Goal: Task Accomplishment & Management: Manage account settings

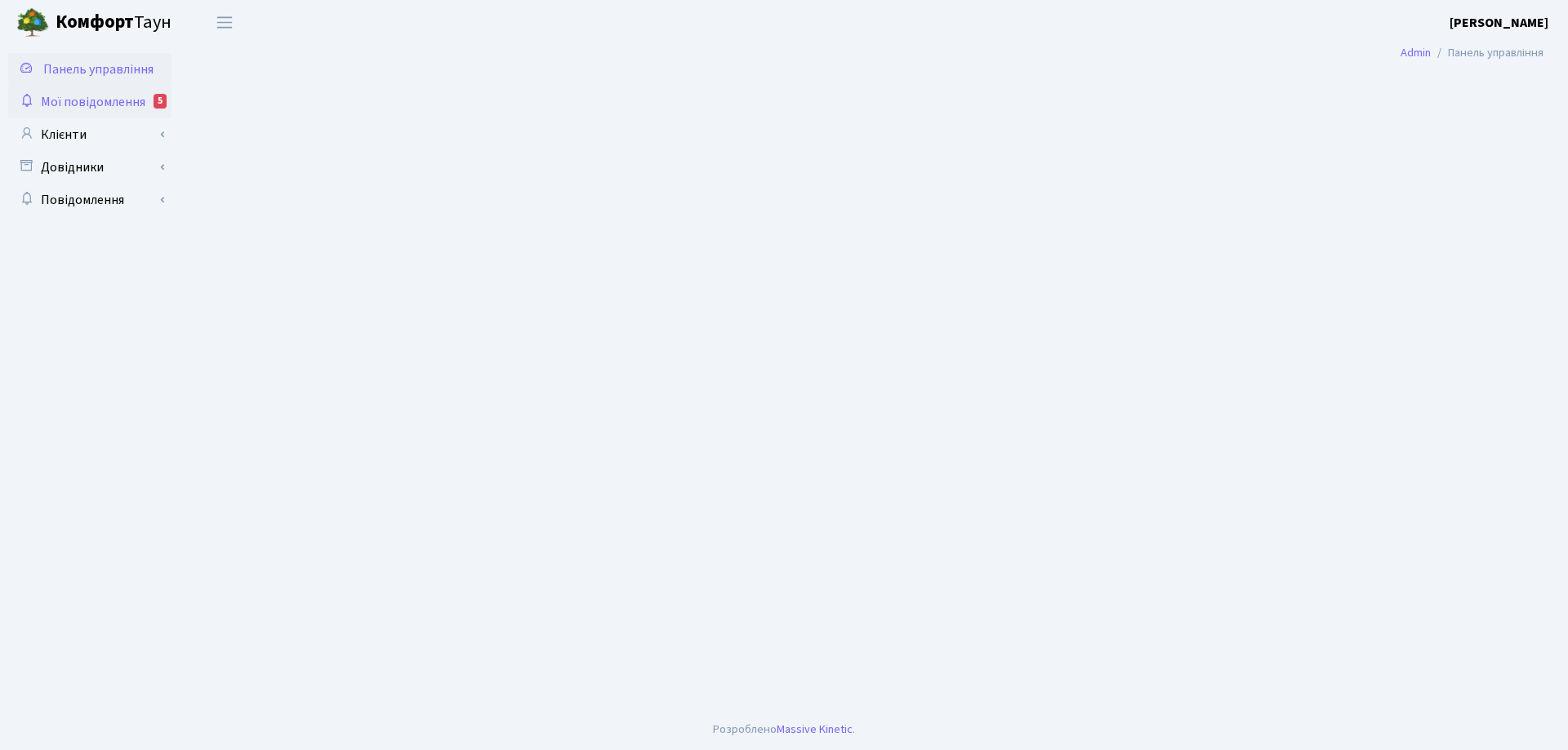
click at [60, 102] on span "Мої повідомлення" at bounding box center [93, 102] width 104 height 18
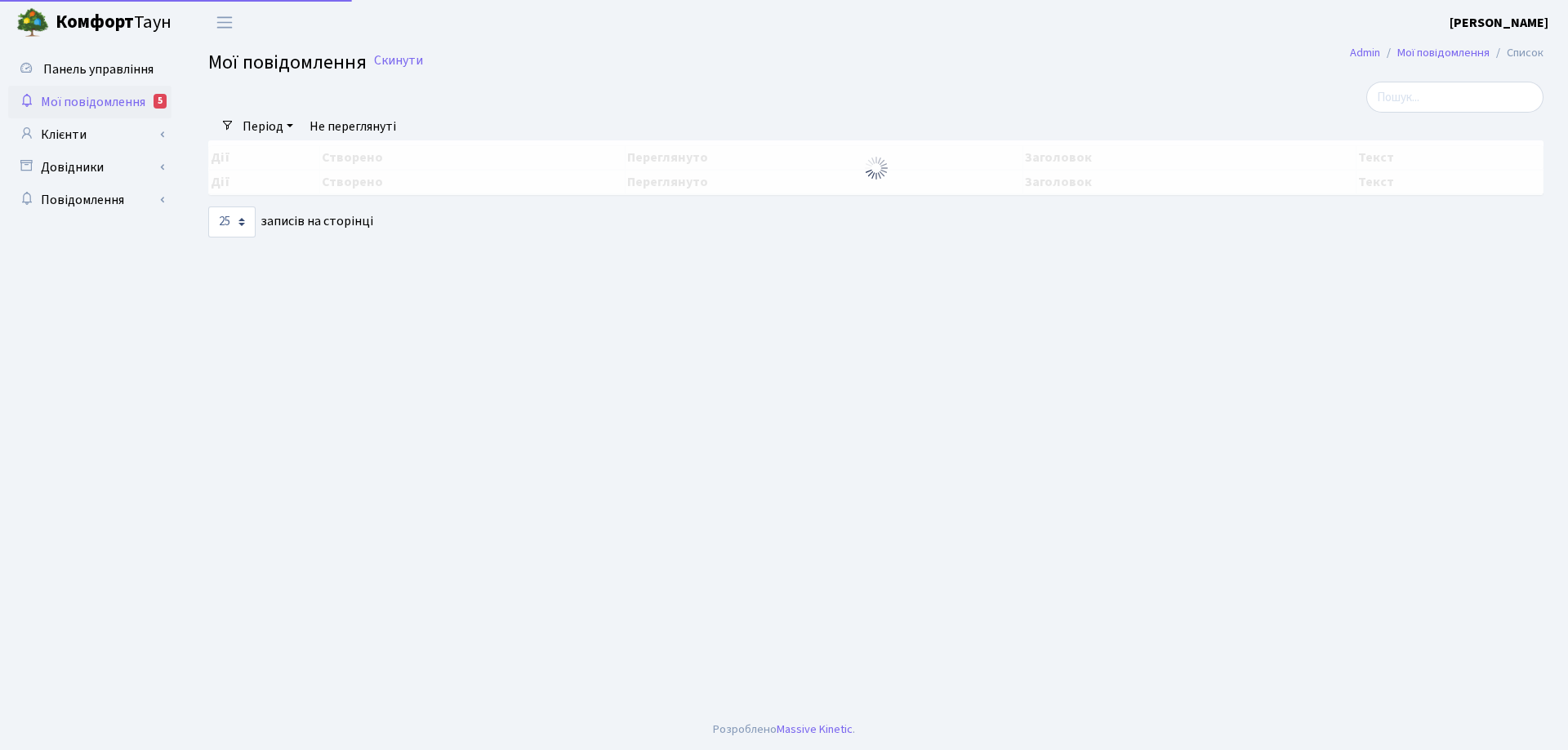
select select "25"
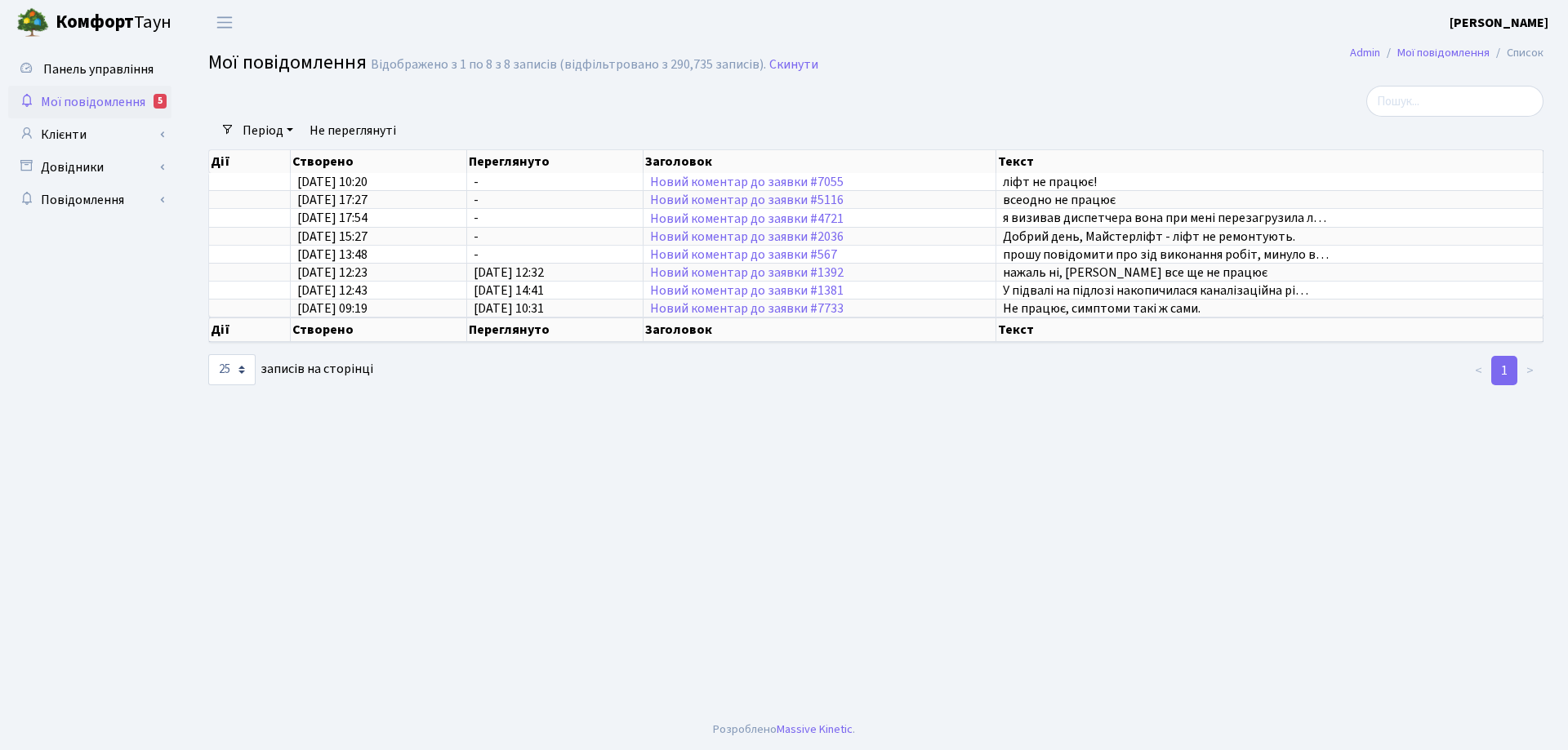
click at [89, 102] on span "Мої повідомлення" at bounding box center [93, 102] width 104 height 18
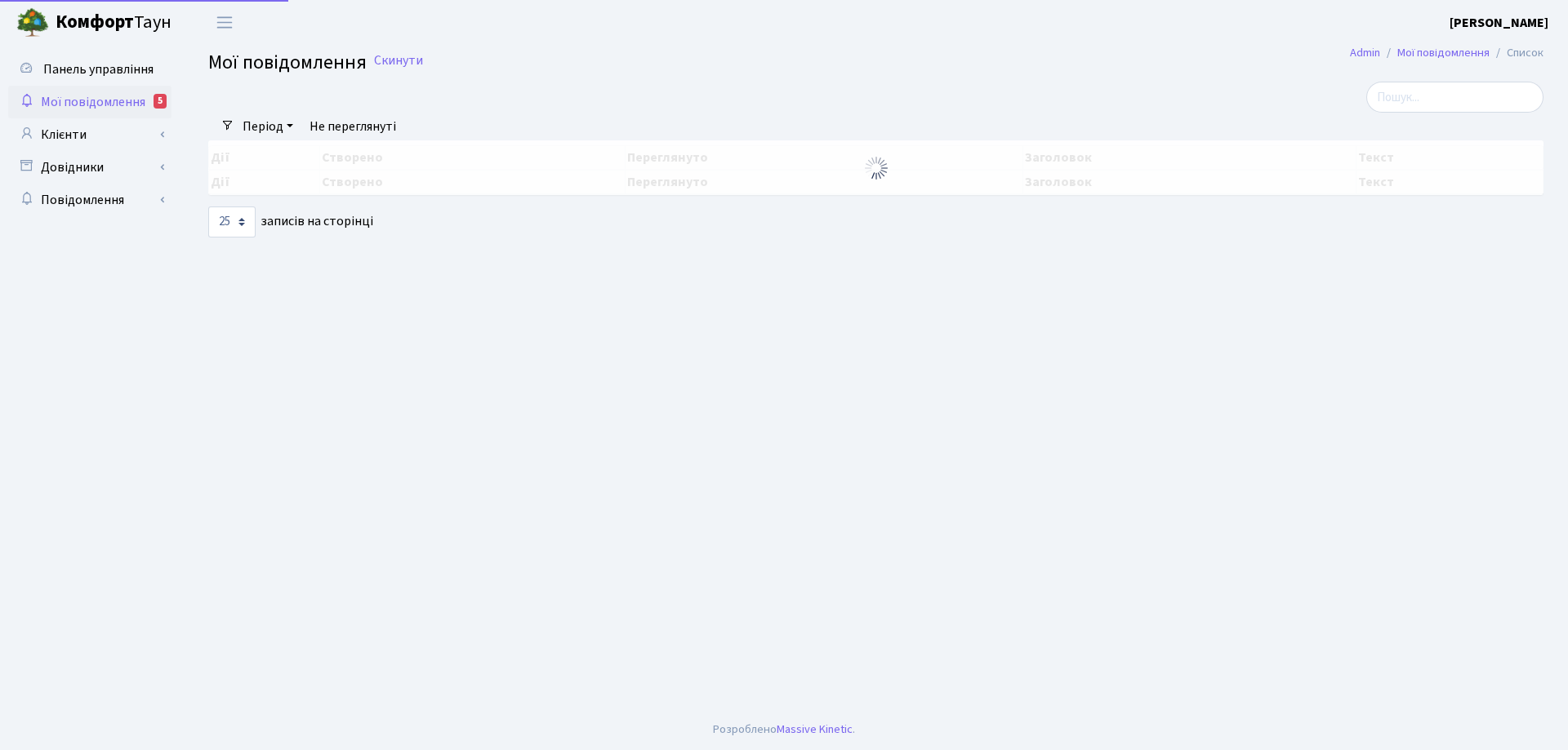
select select "25"
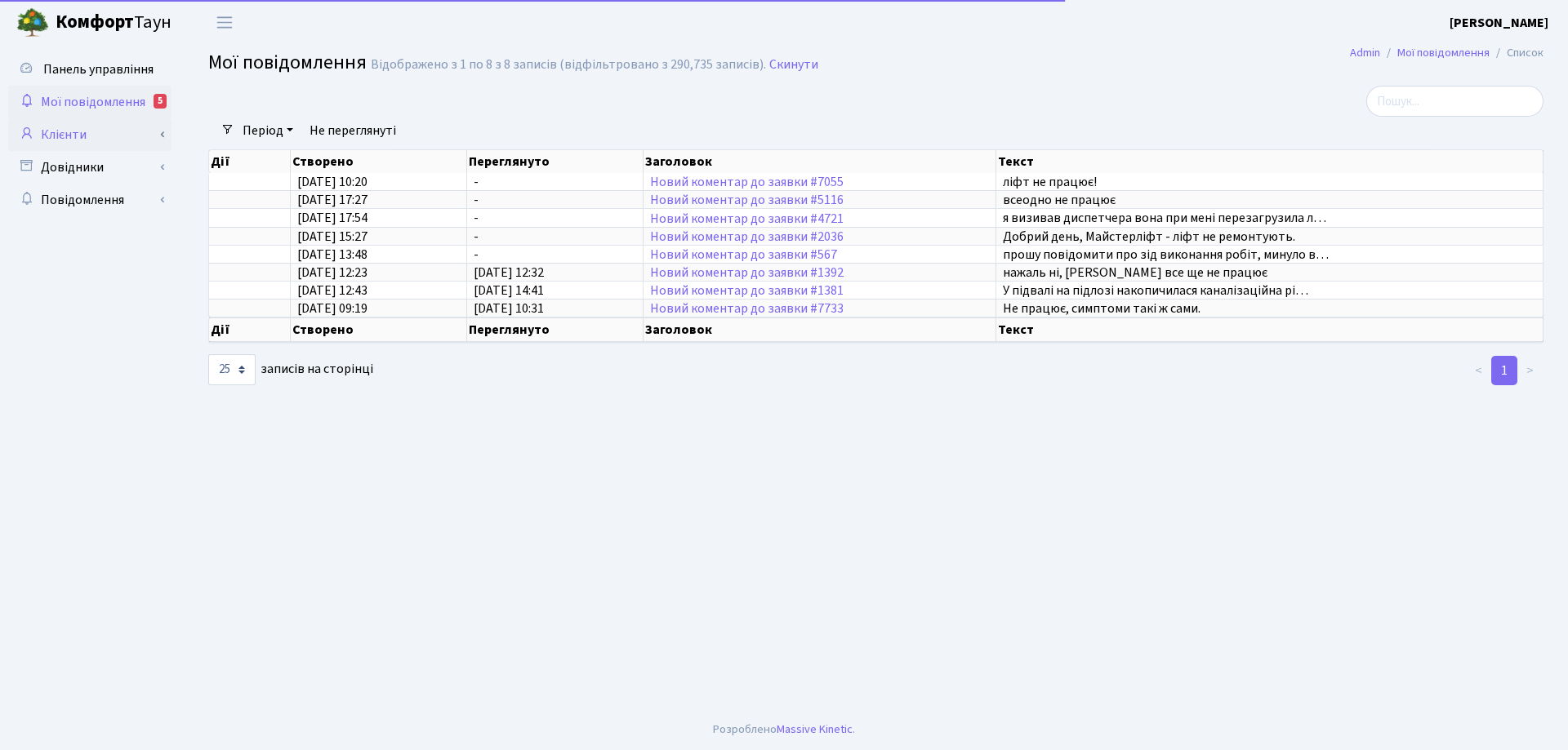
click at [78, 134] on link "Клієнти" at bounding box center [90, 134] width 163 height 33
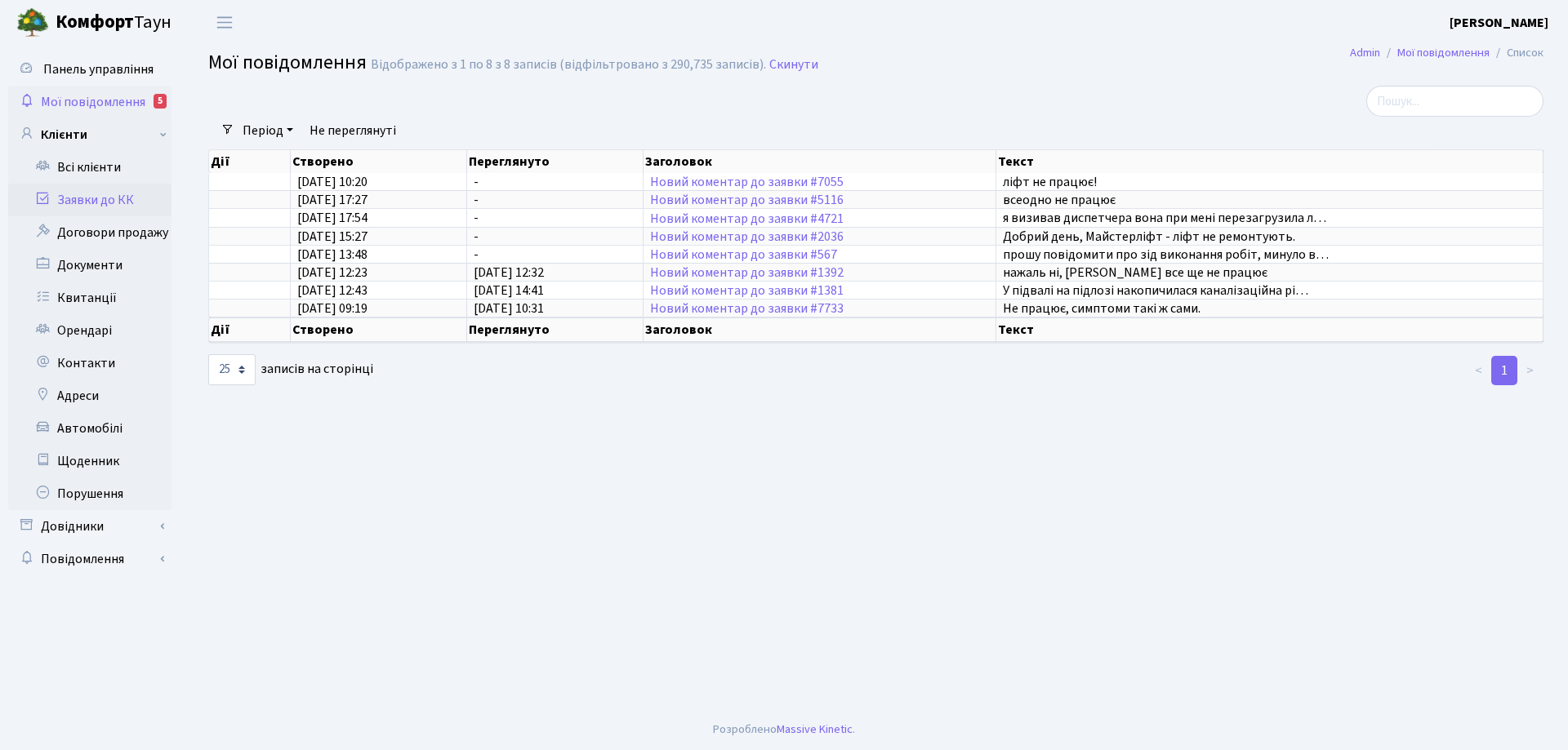
click at [85, 200] on link "Заявки до КК" at bounding box center [90, 200] width 163 height 33
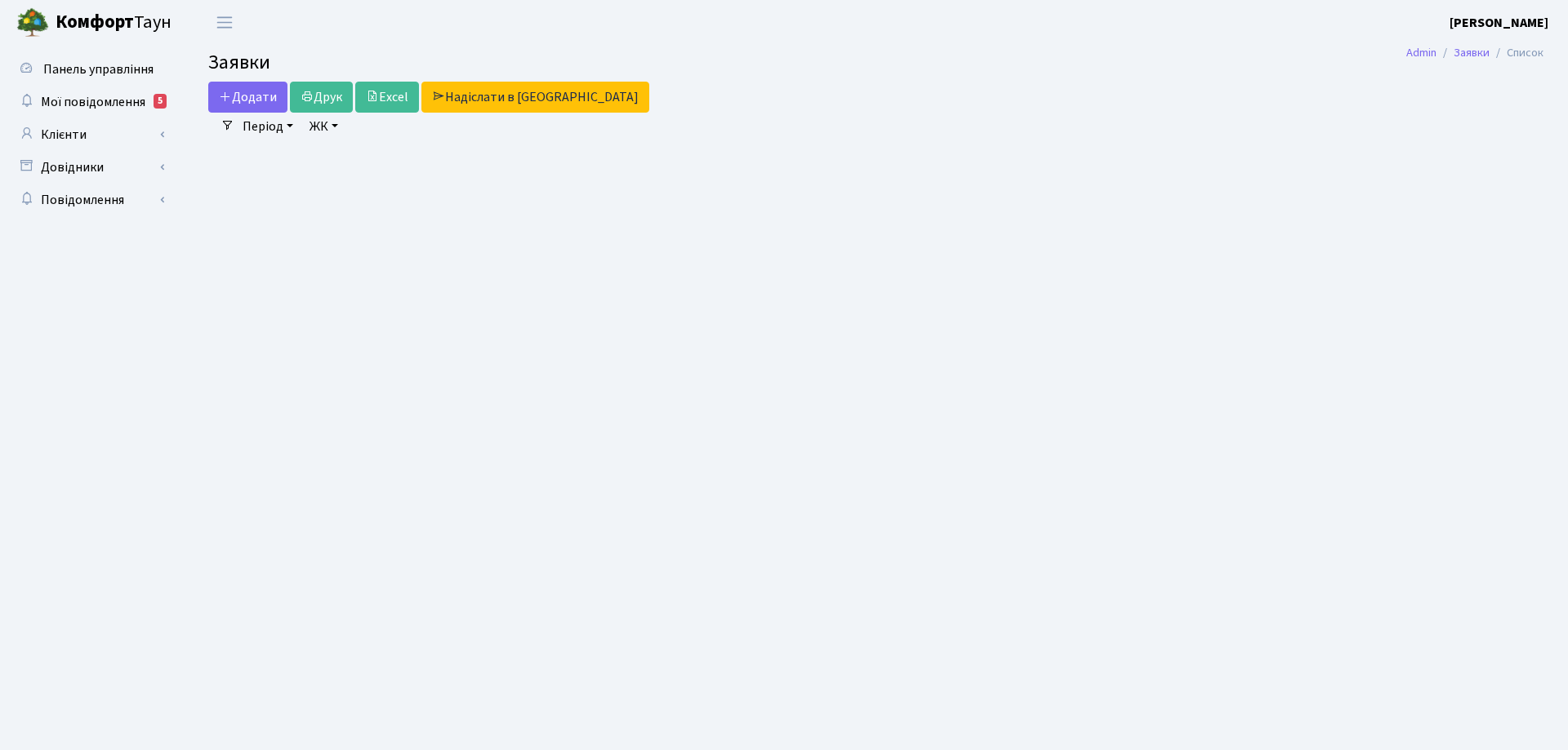
select select "25"
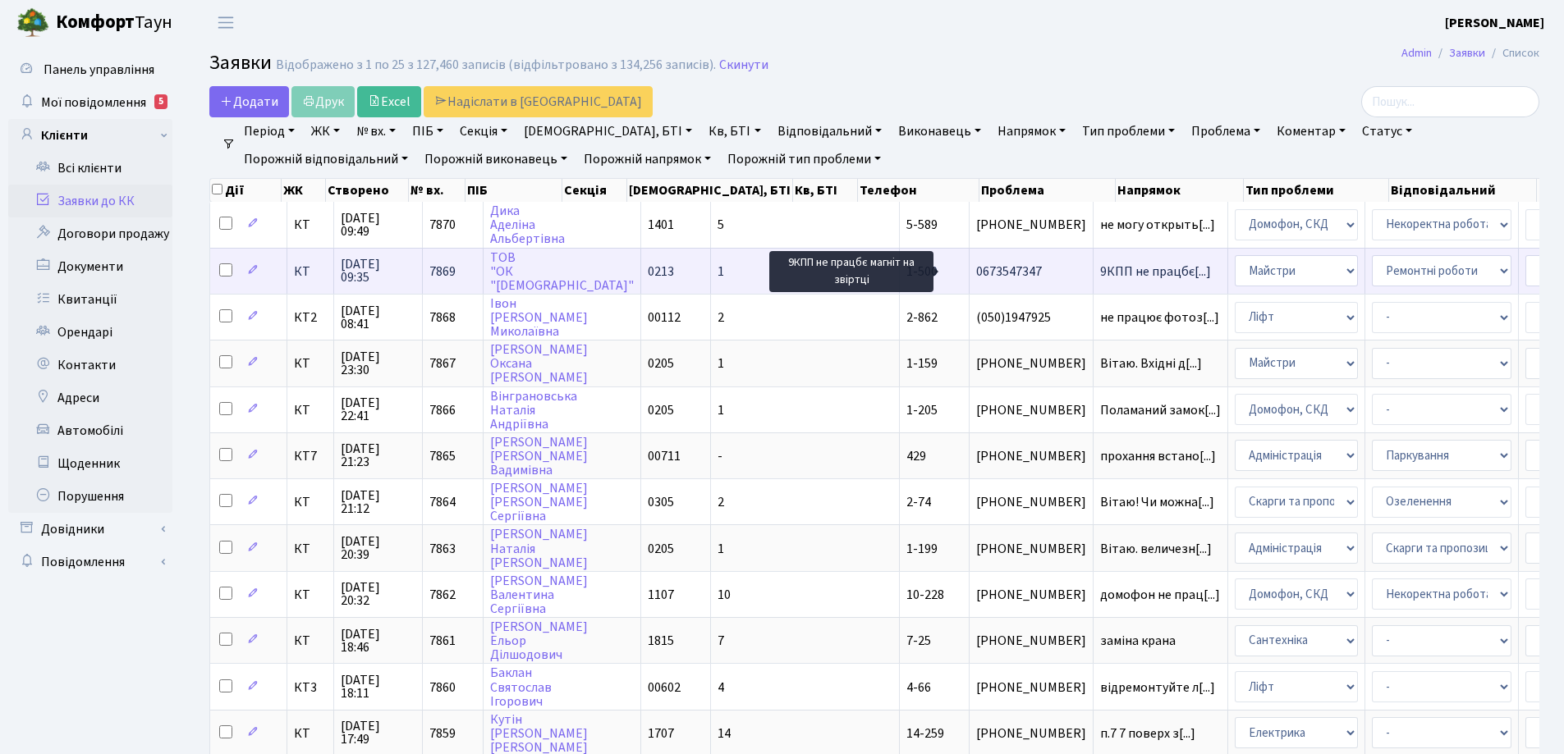
click at [1100, 272] on span "9КПП не працбє[...]" at bounding box center [1155, 272] width 111 height 18
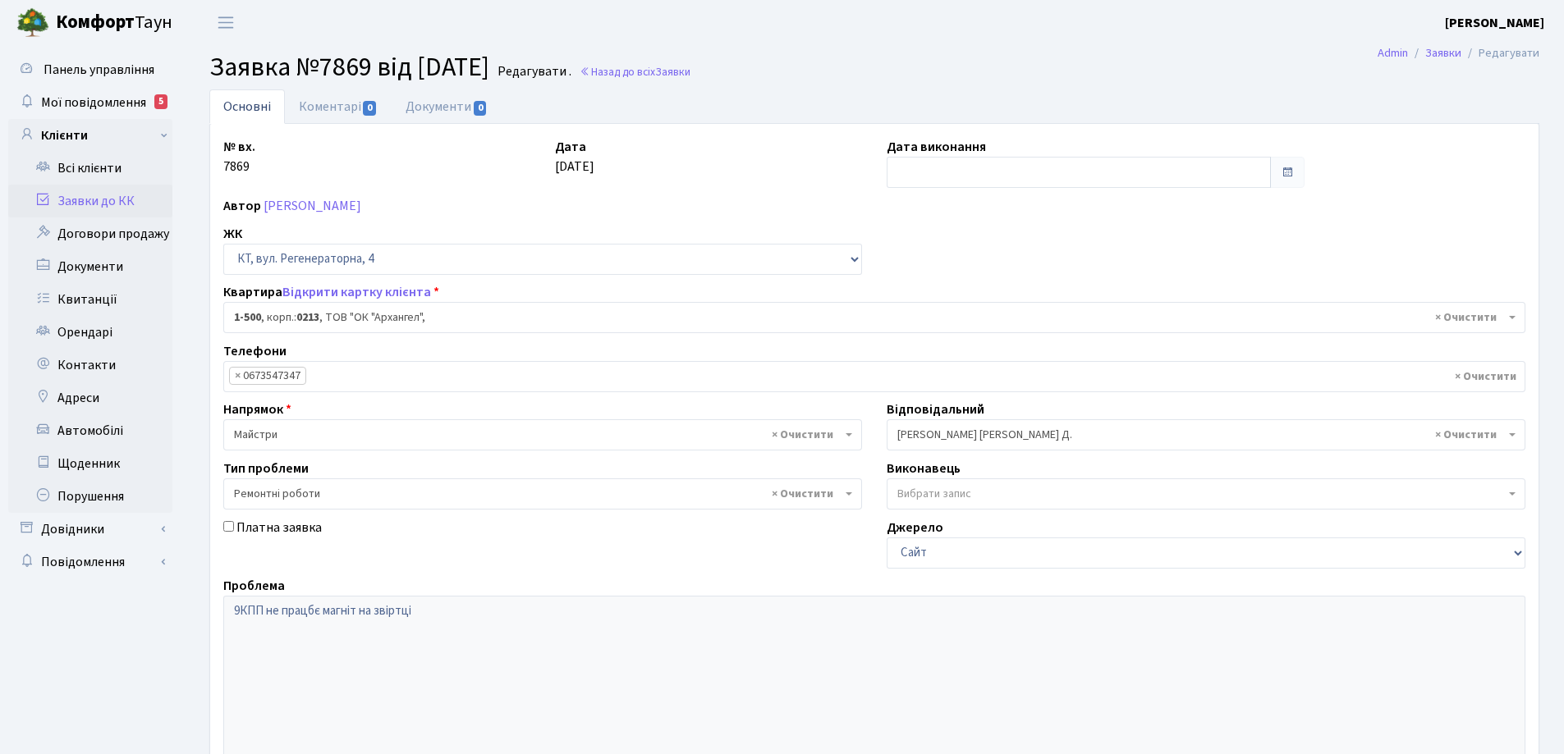
select select "16285"
select select "62"
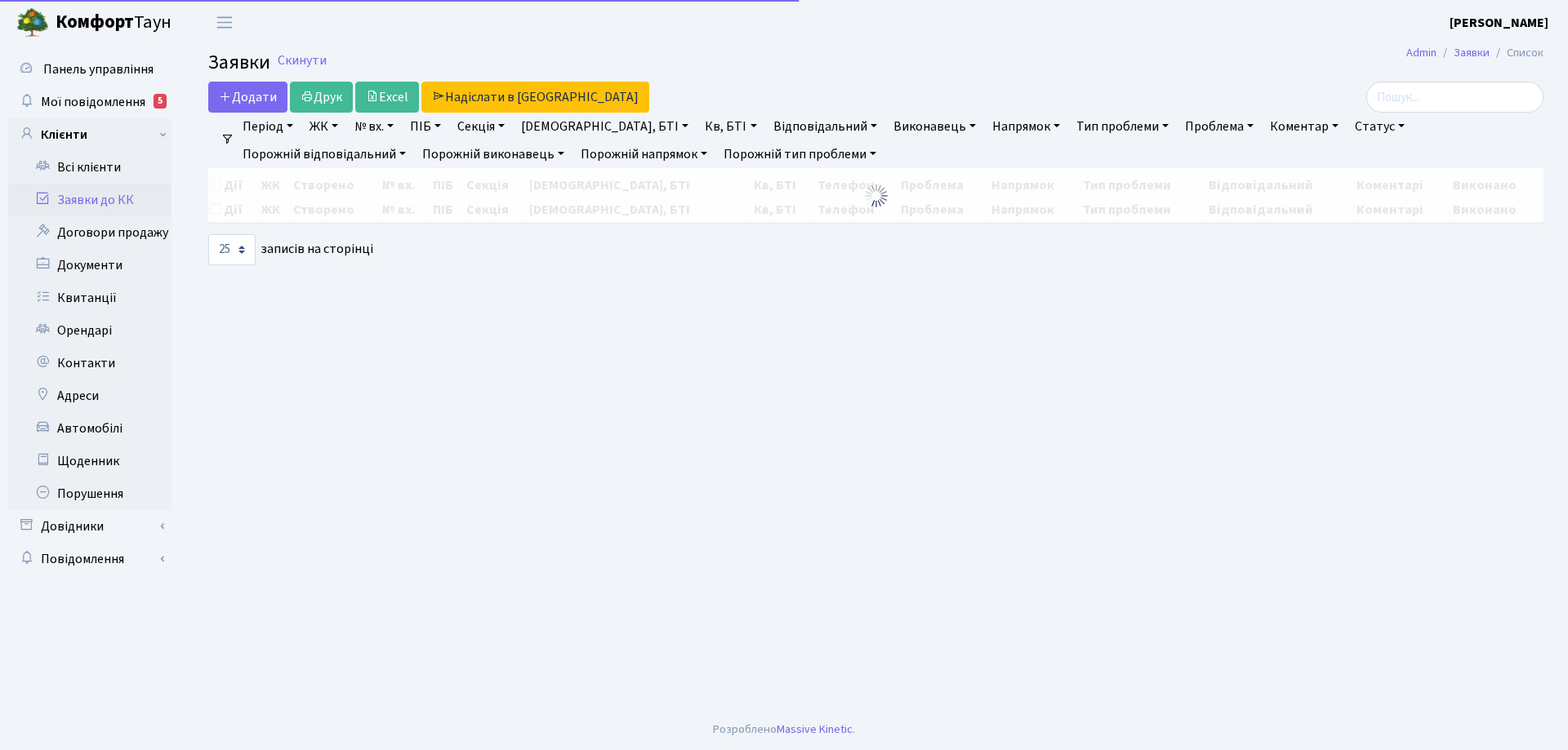
select select "25"
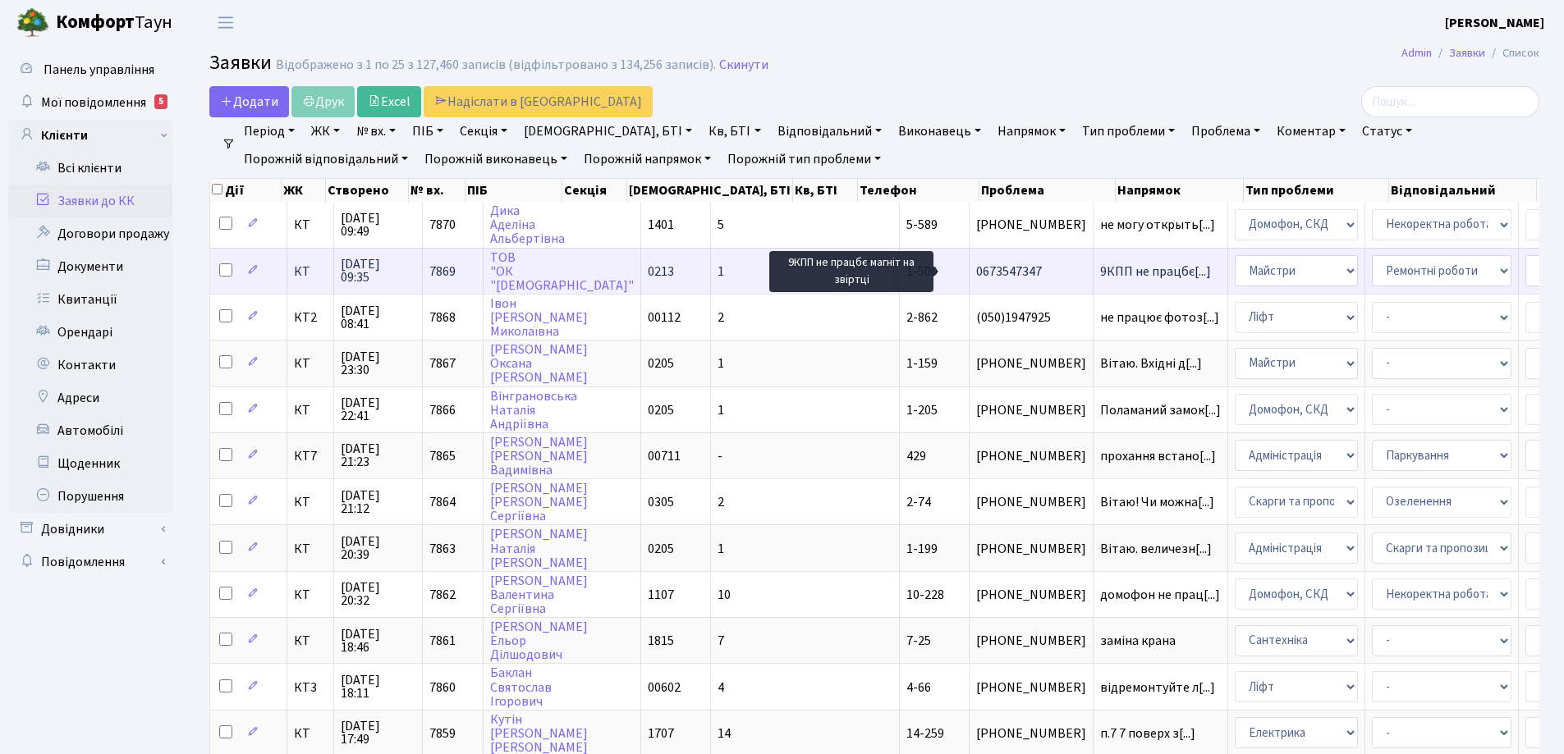
click at [1100, 270] on span "9КПП не працбє[...]" at bounding box center [1155, 272] width 111 height 18
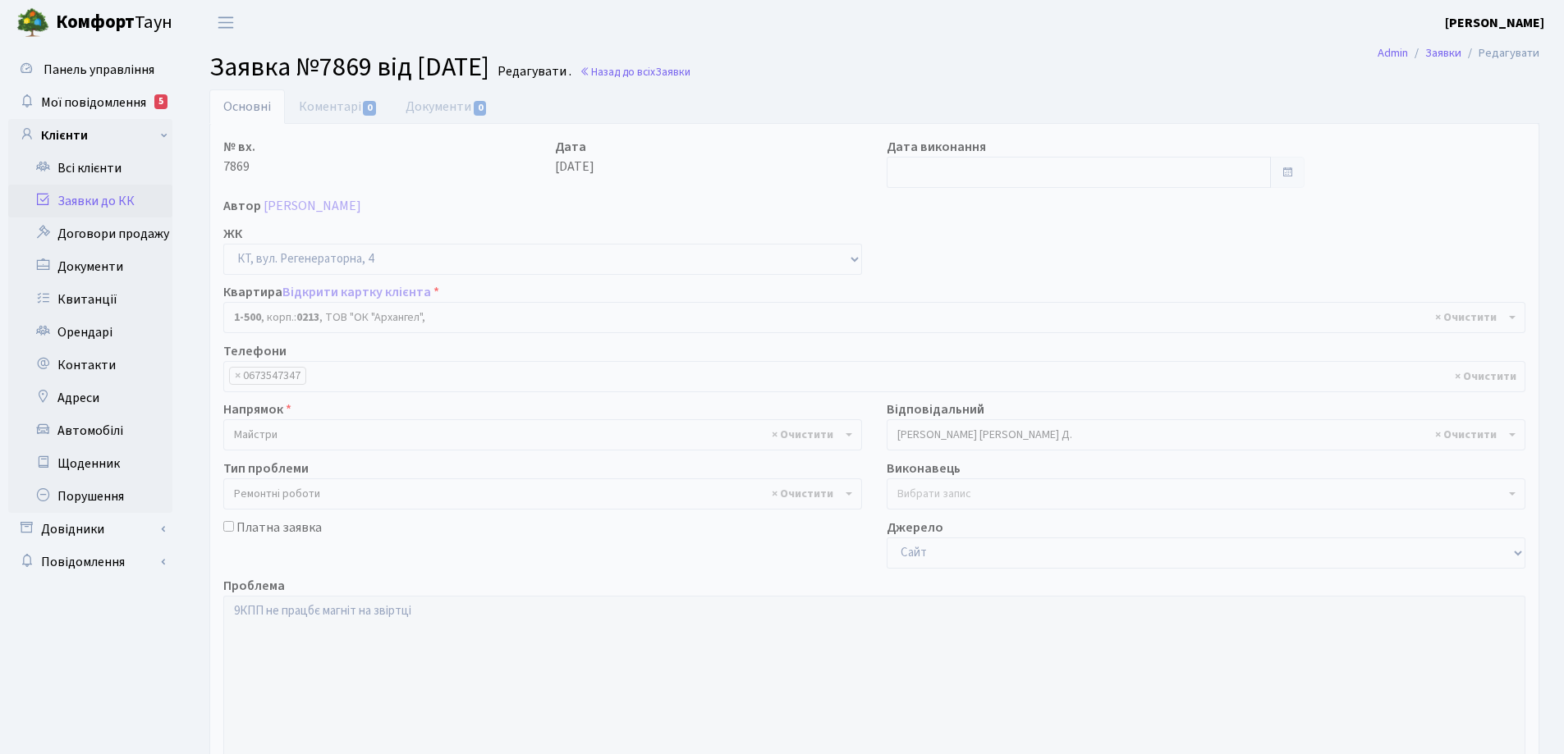
select select "16285"
select select "62"
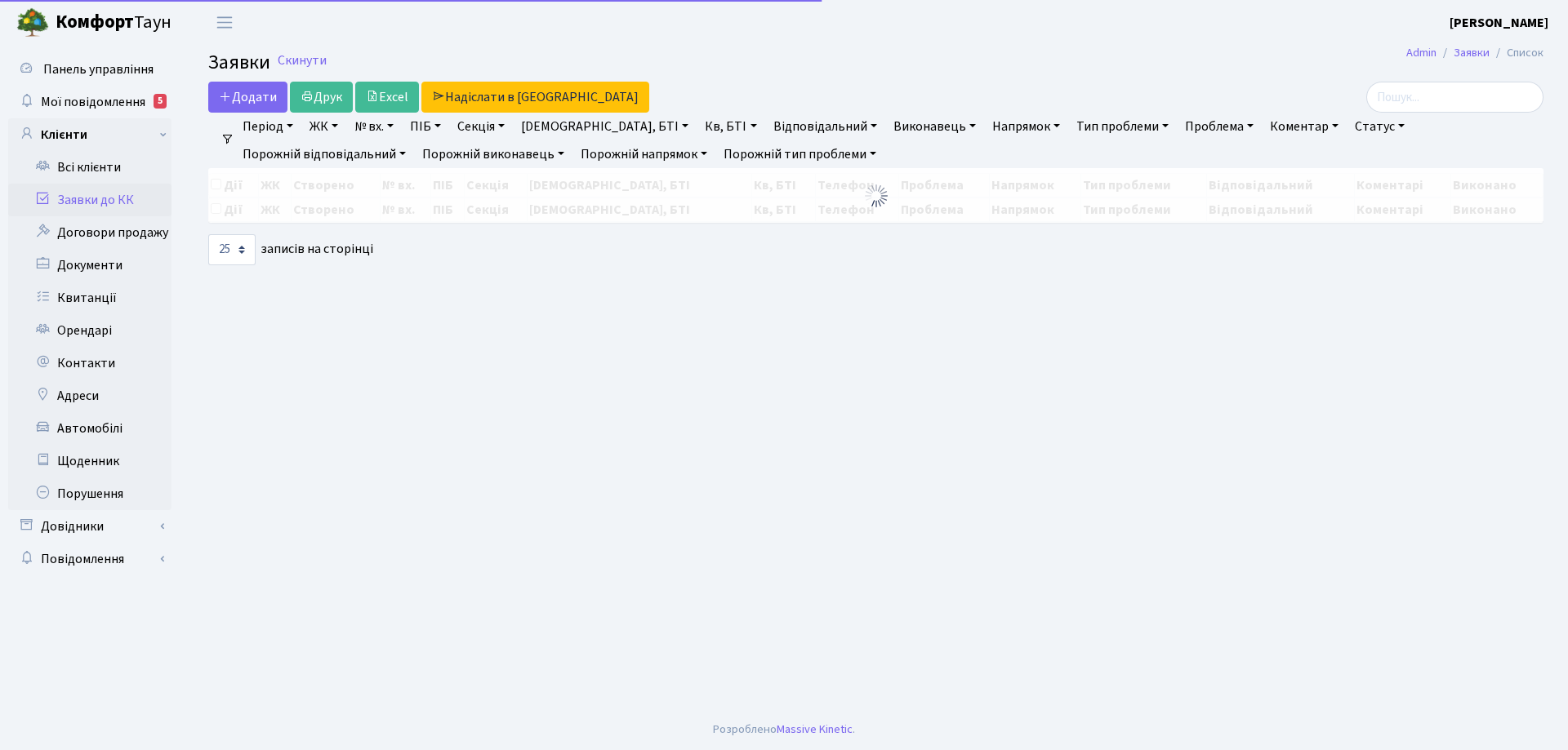
select select "25"
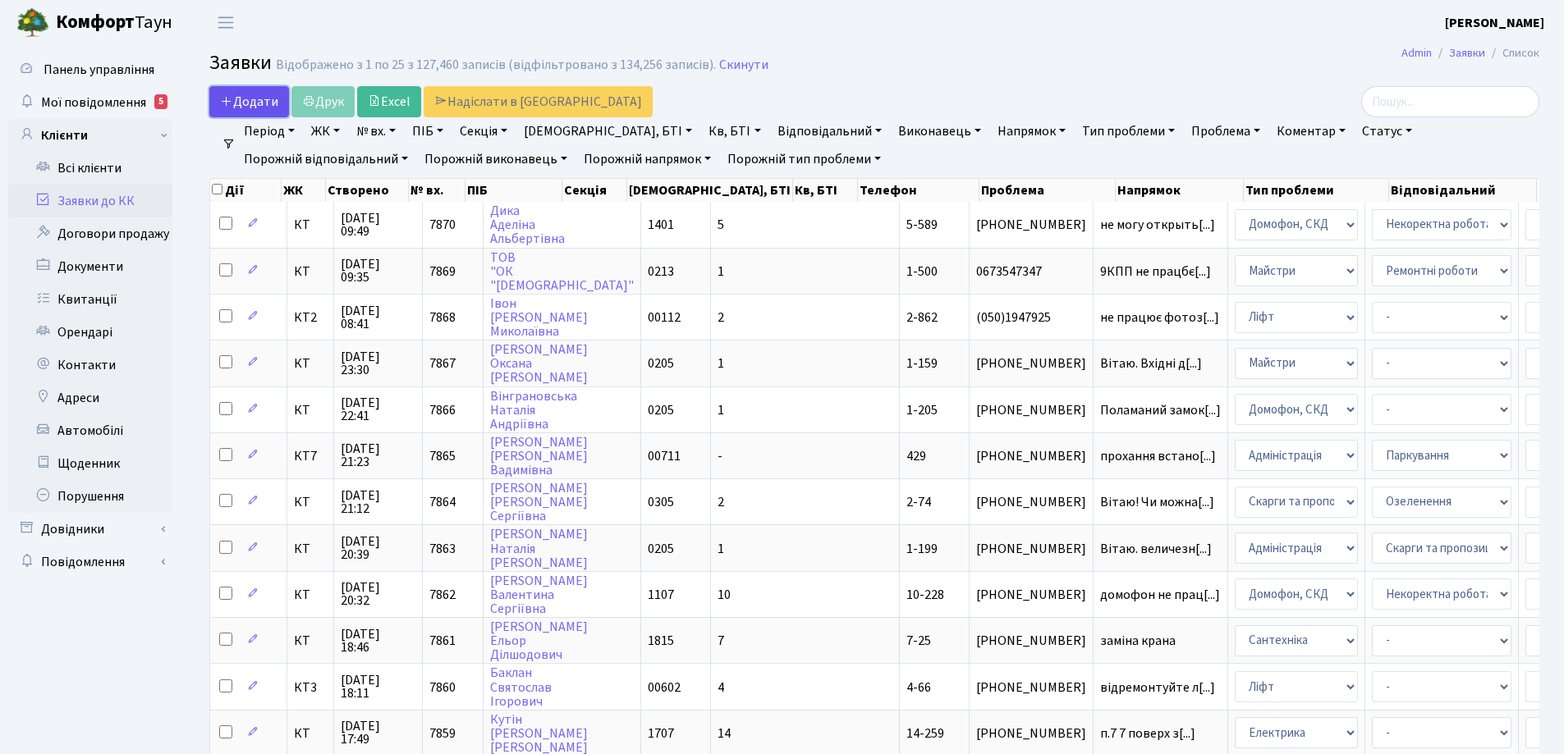
click at [242, 103] on span "Додати" at bounding box center [249, 102] width 58 height 18
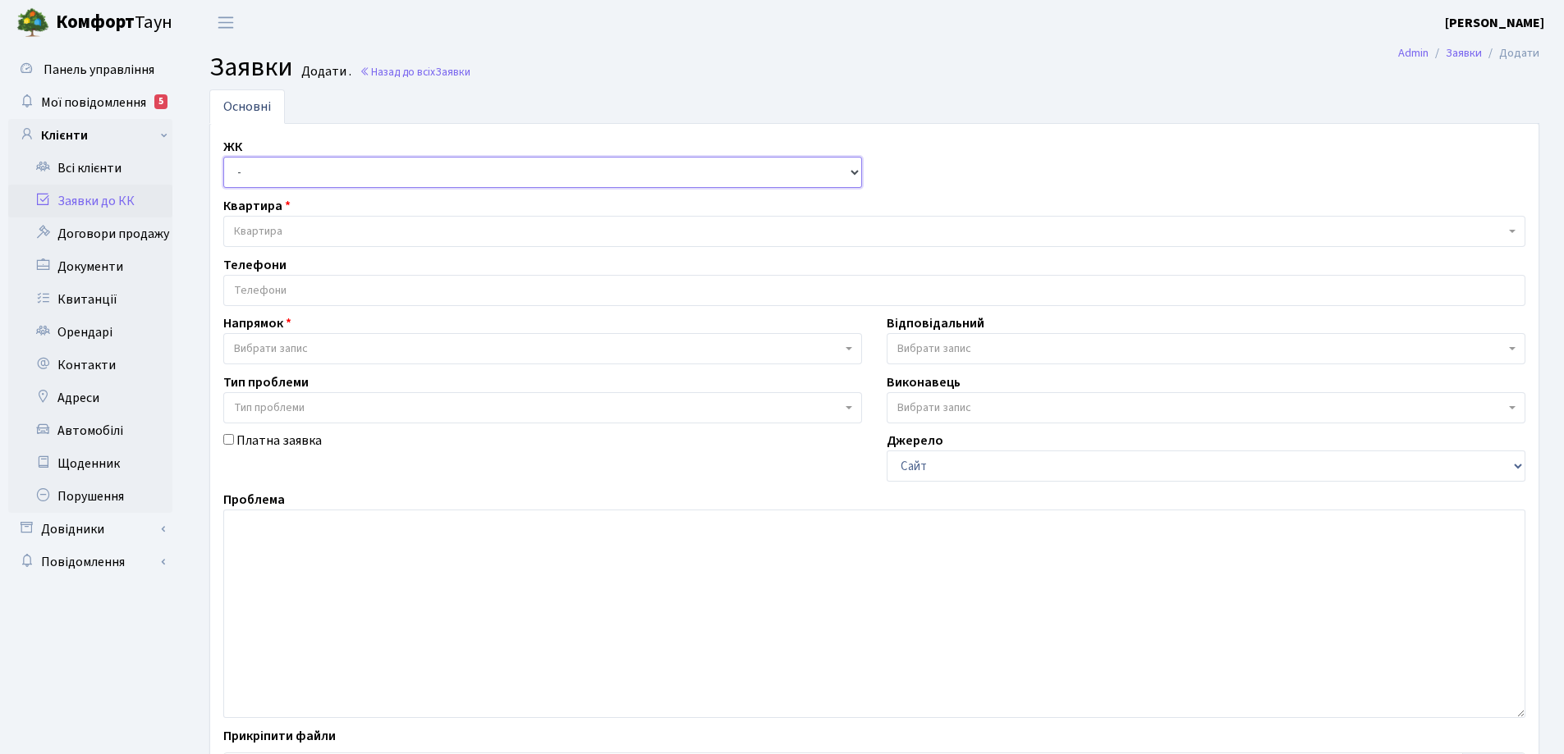
click at [855, 173] on select "- КТ, вул. Регенераторна, 4 КТ2, просп. Соборності, 17 КТ3, вул. Березнева, 16 …" at bounding box center [542, 172] width 639 height 31
select select "271"
click at [223, 157] on select "- КТ, вул. Регенераторна, 4 КТ2, просп. [STREET_ADDRESS] [STREET_ADDRESS] [PERS…" at bounding box center [542, 172] width 639 height 31
select select
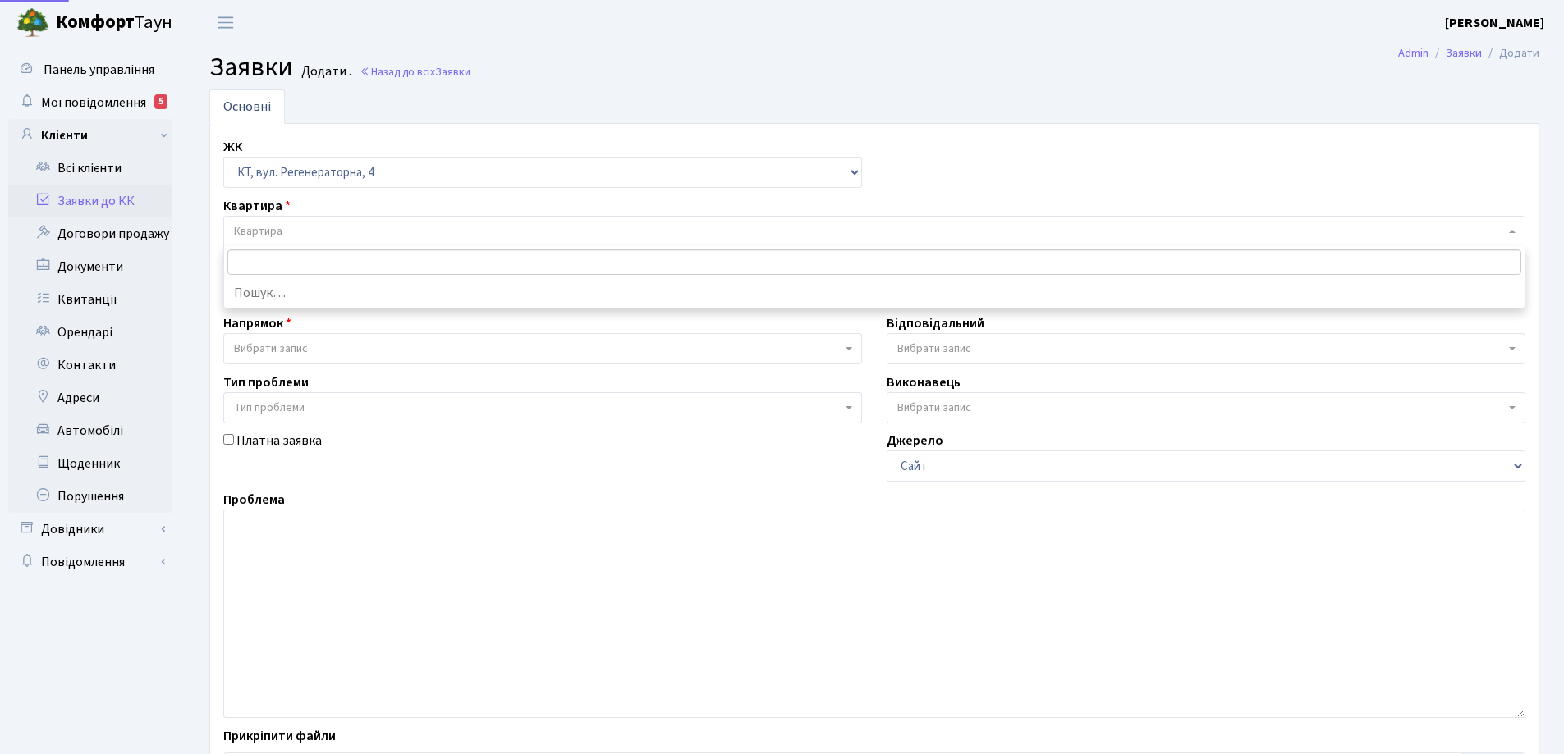
click at [293, 225] on span "Квартира" at bounding box center [869, 231] width 1271 height 16
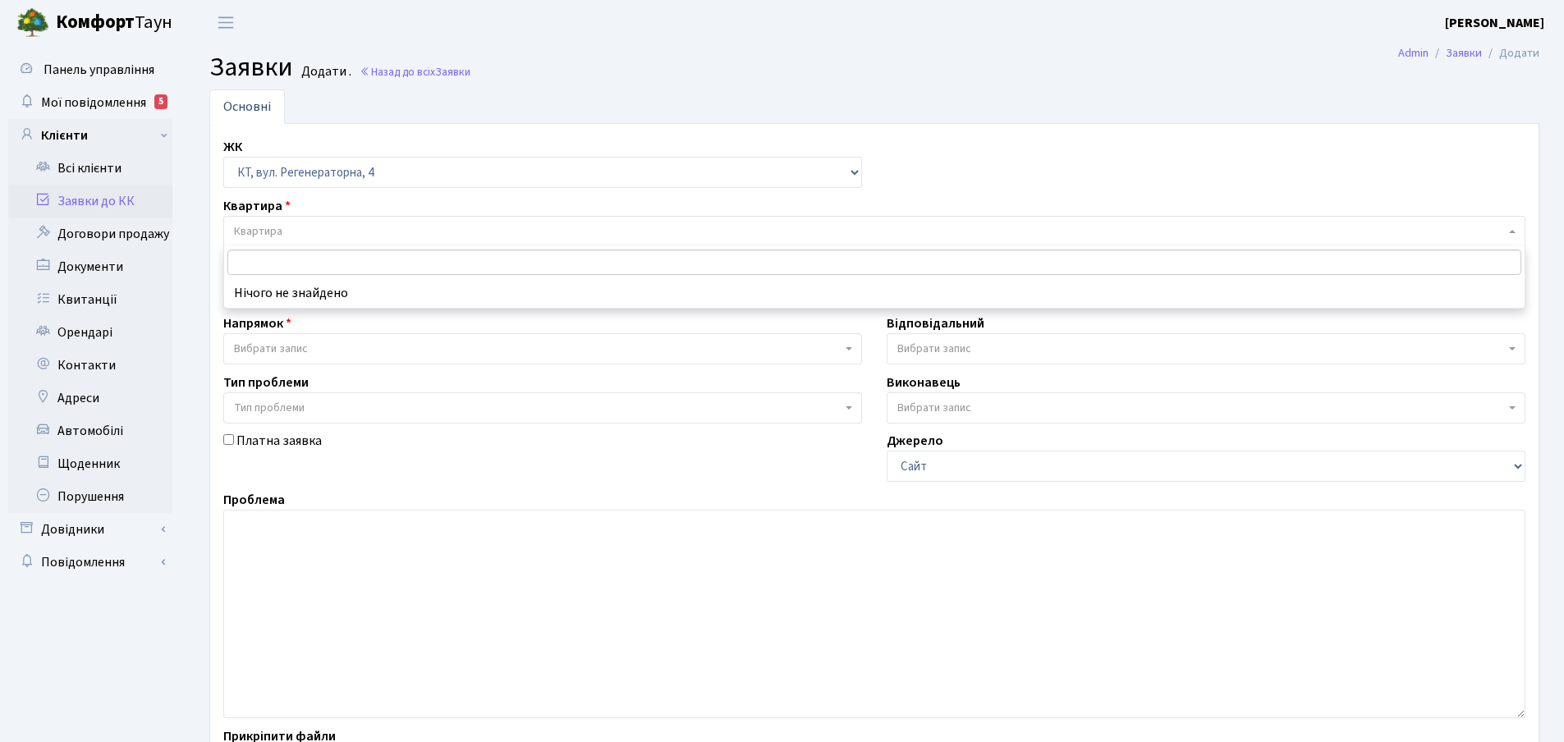
click at [251, 259] on input "search" at bounding box center [874, 262] width 1294 height 25
click at [251, 263] on input "search" at bounding box center [874, 262] width 1294 height 25
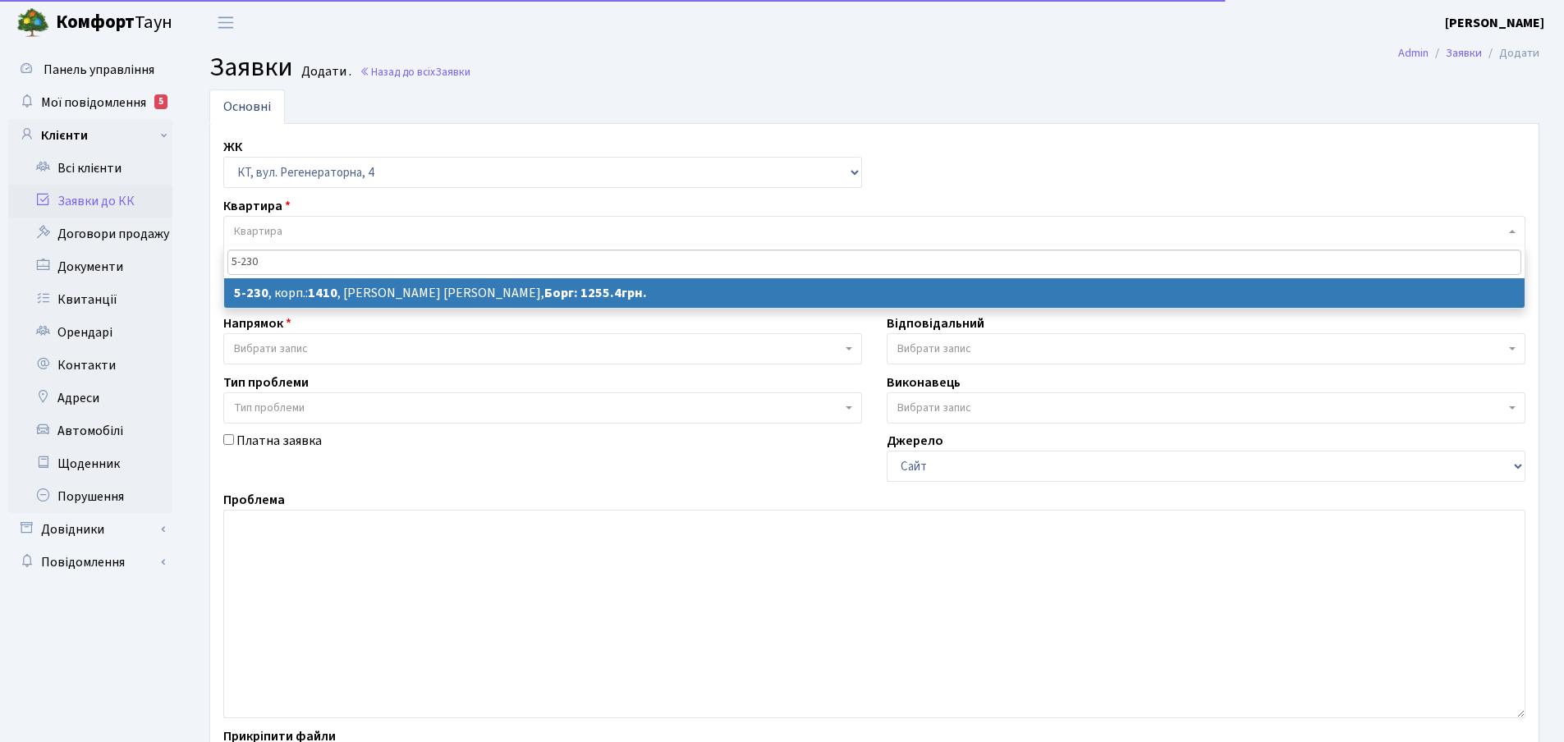
type input "5-230"
select select
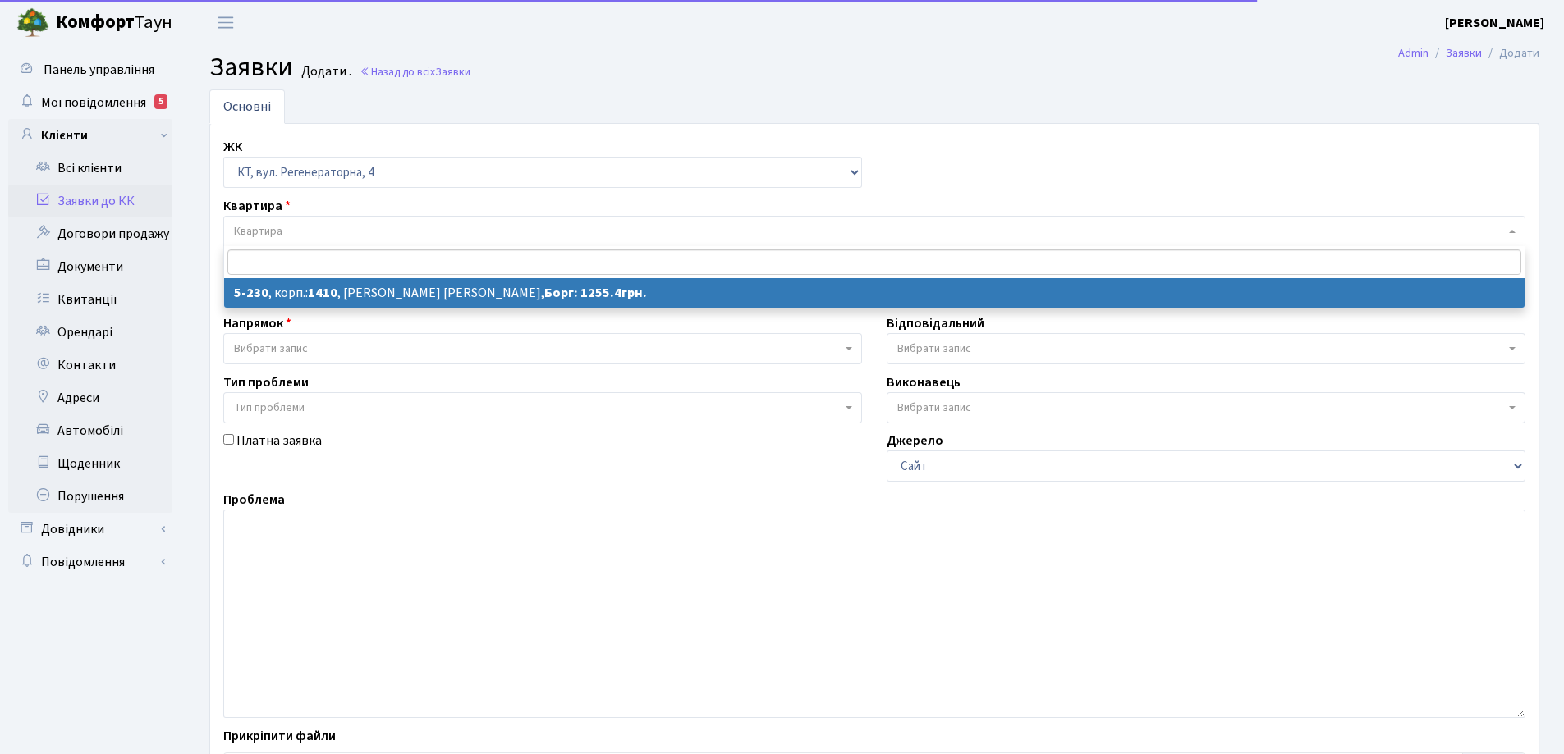
select select "2308"
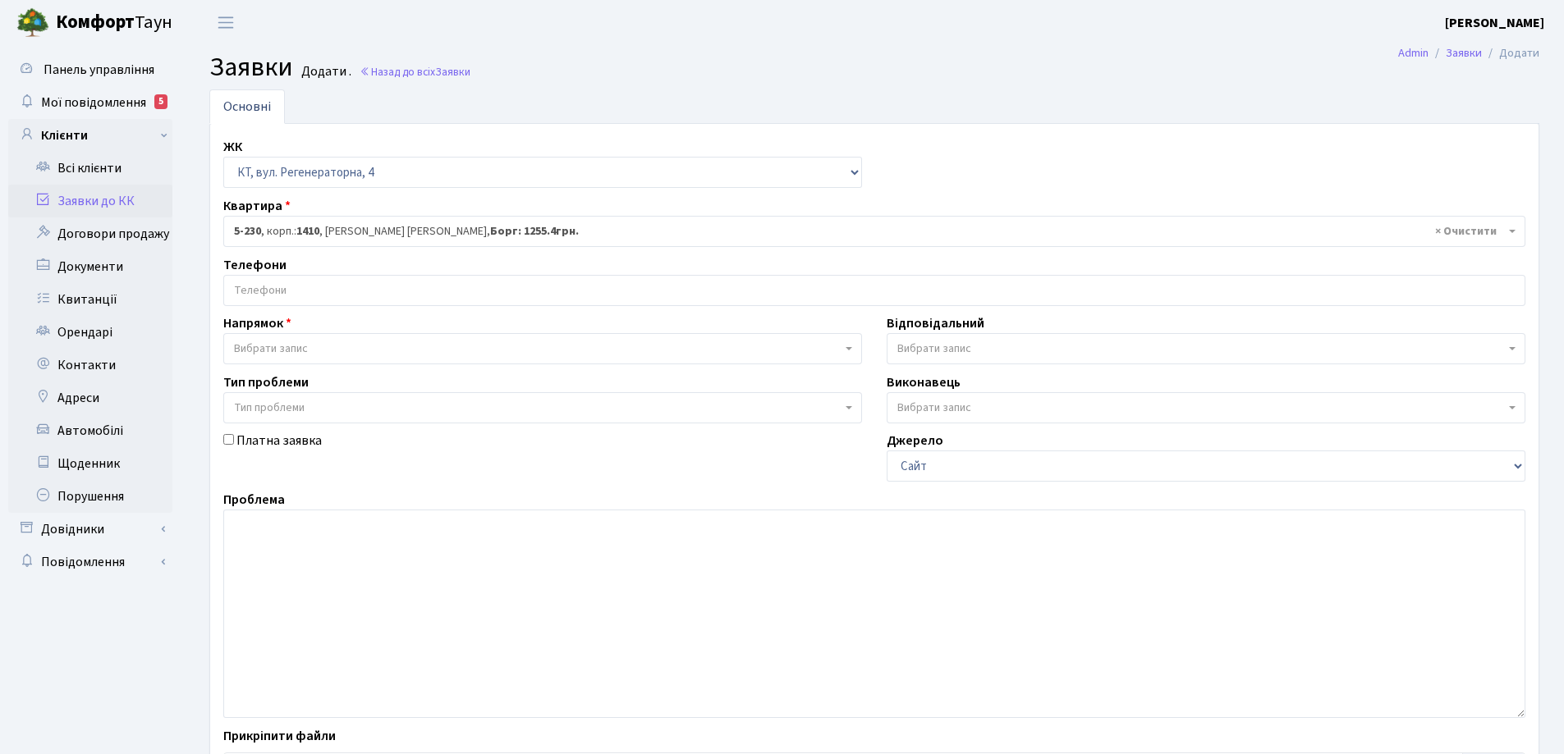
click at [311, 286] on input "search" at bounding box center [874, 291] width 1300 height 30
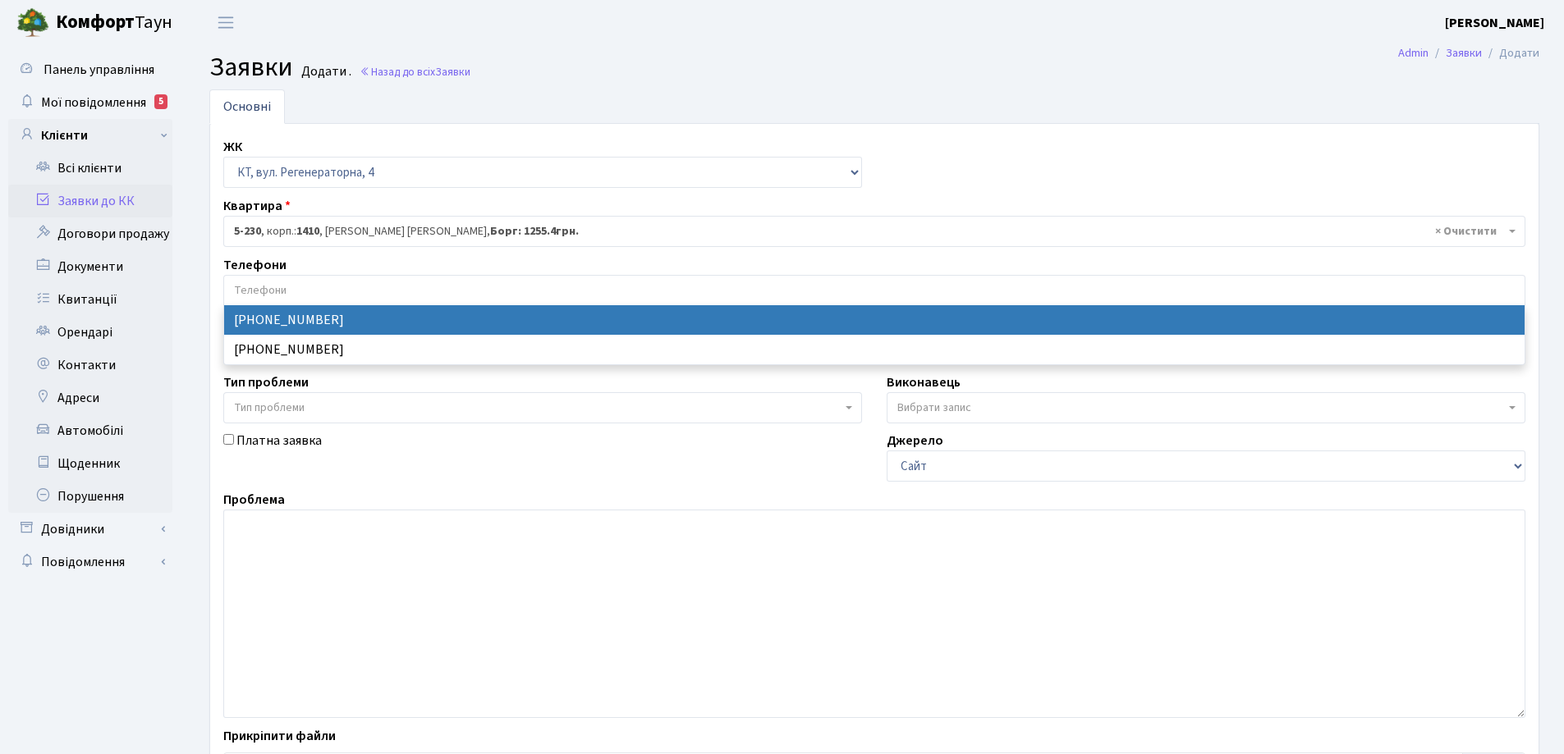
select select "15610"
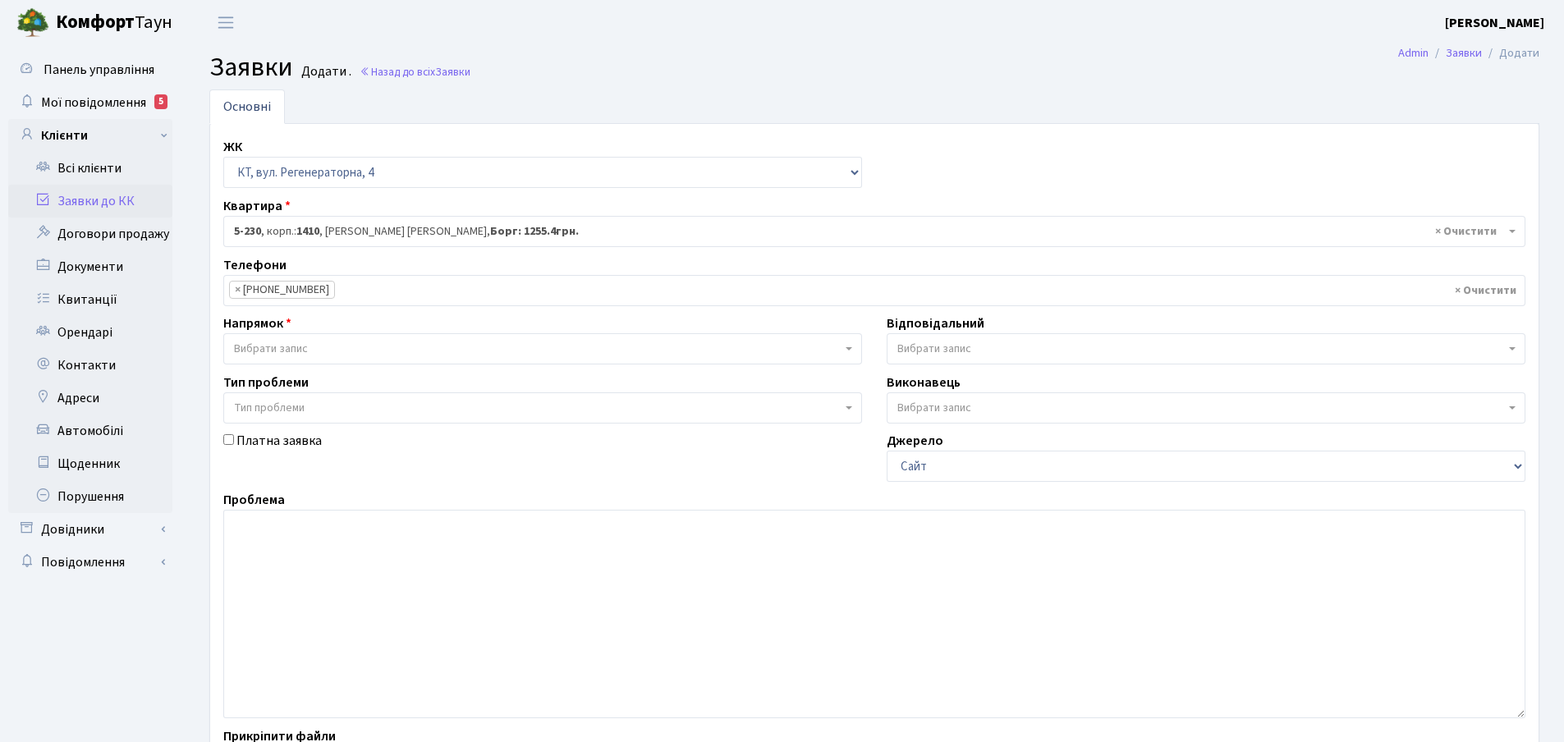
click at [850, 347] on b at bounding box center [848, 348] width 7 height 3
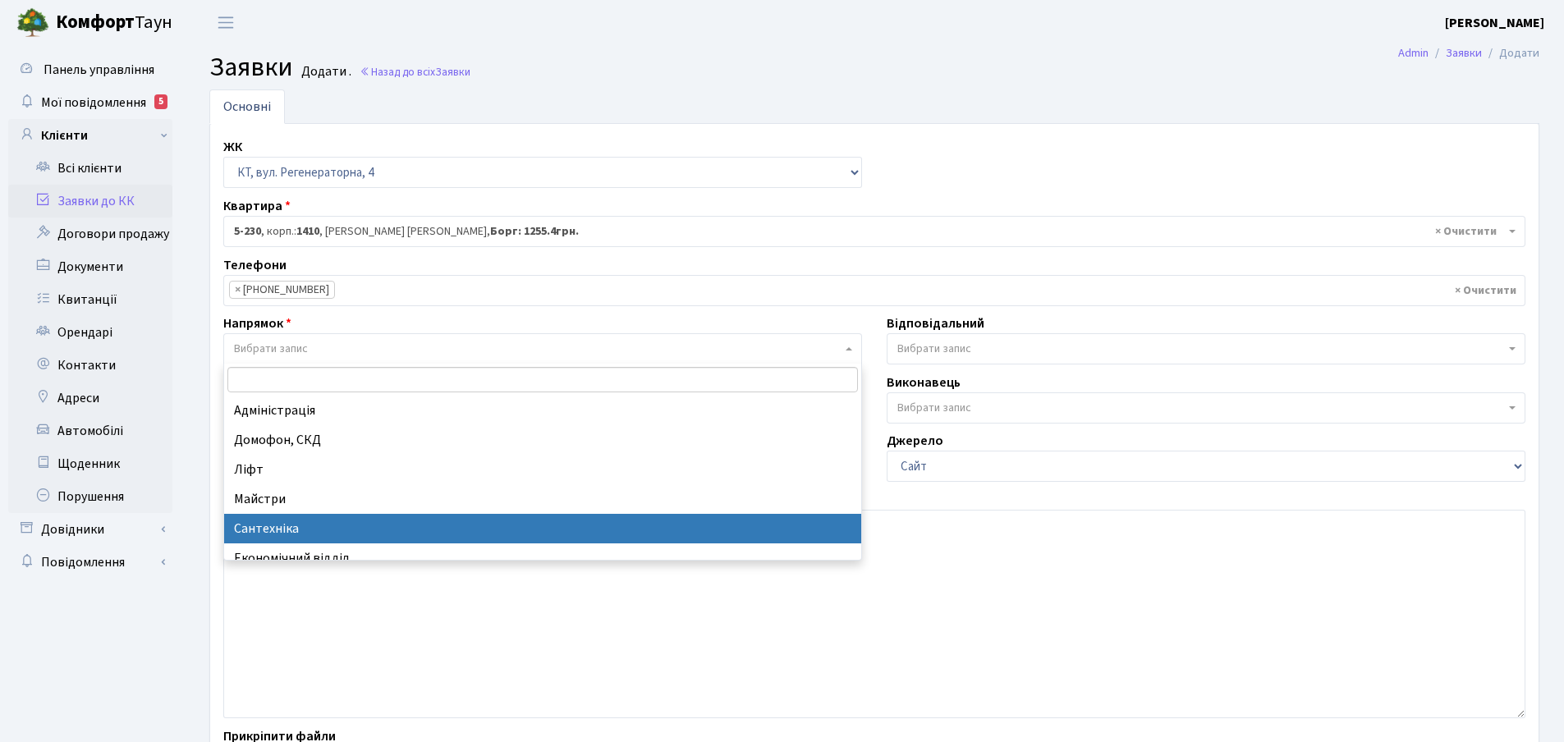
select select "2"
select select
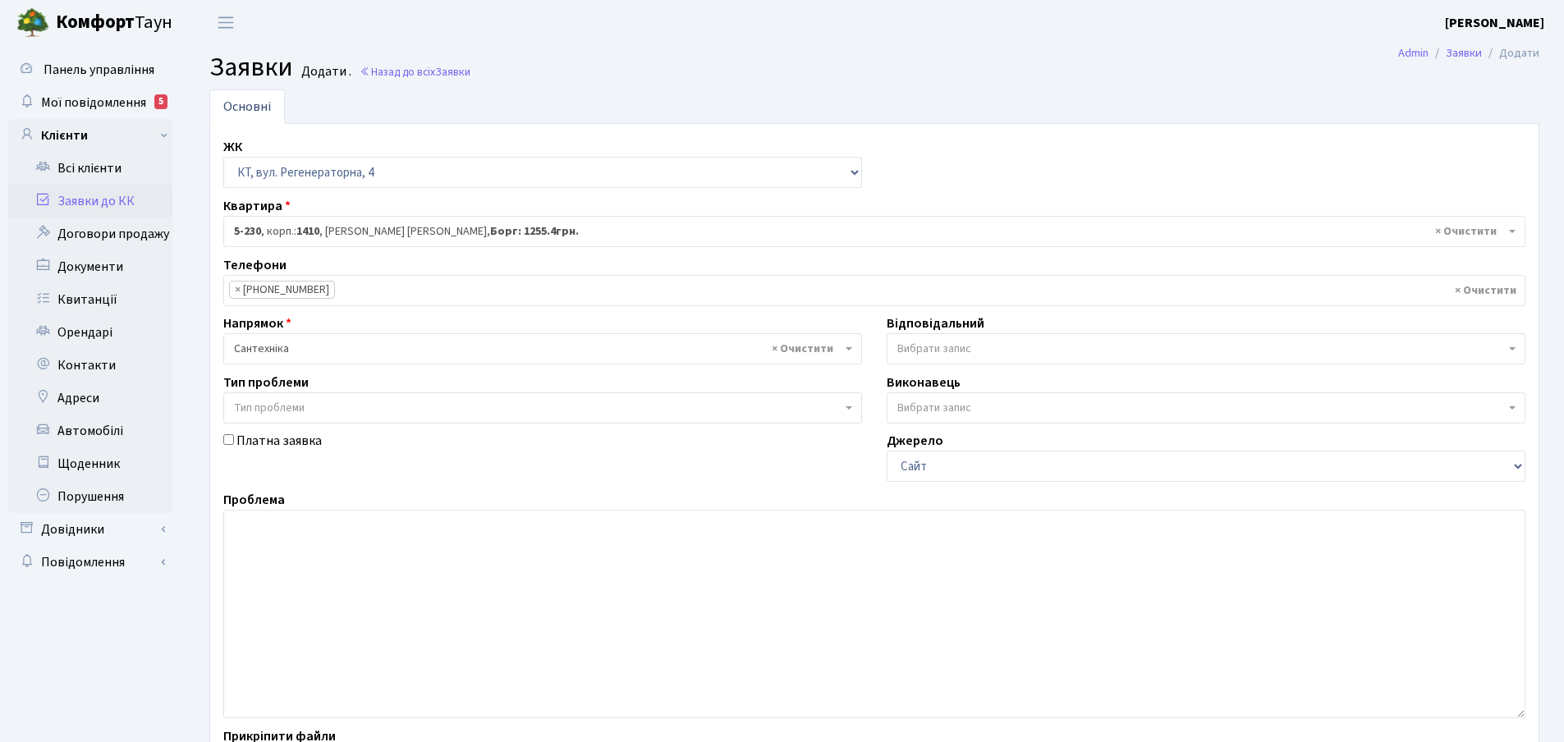
click at [1509, 348] on b at bounding box center [1512, 348] width 7 height 3
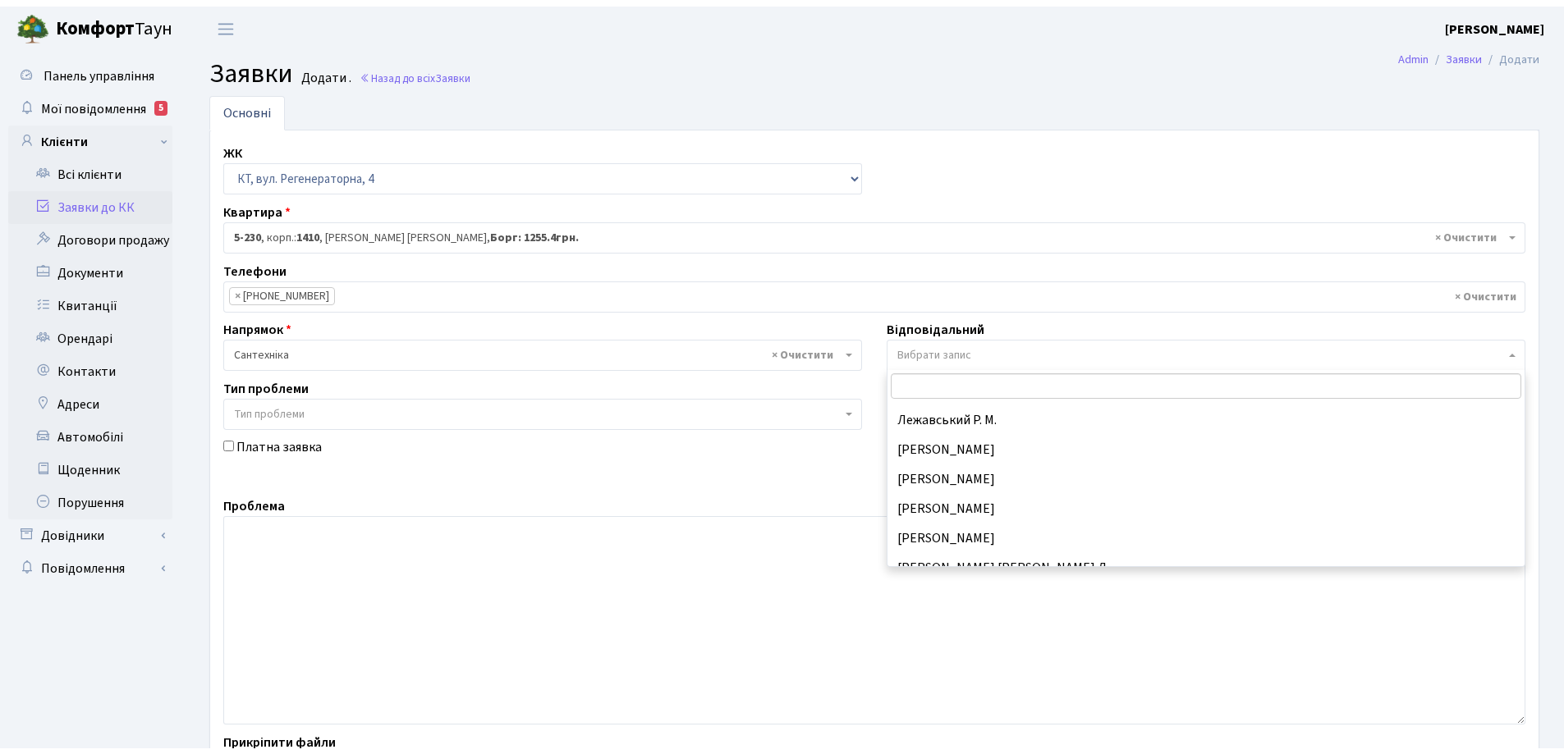
scroll to position [739, 0]
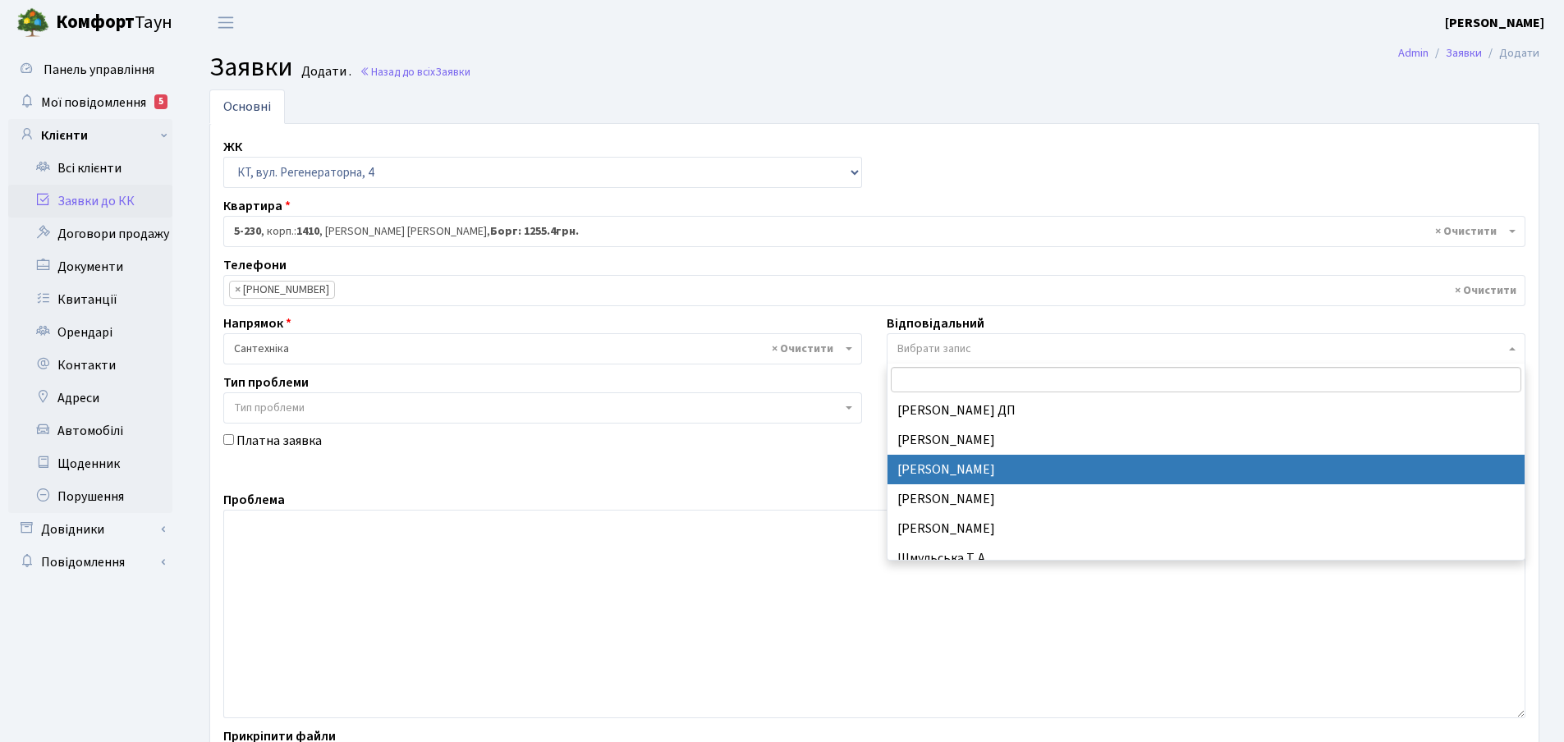
select select "67"
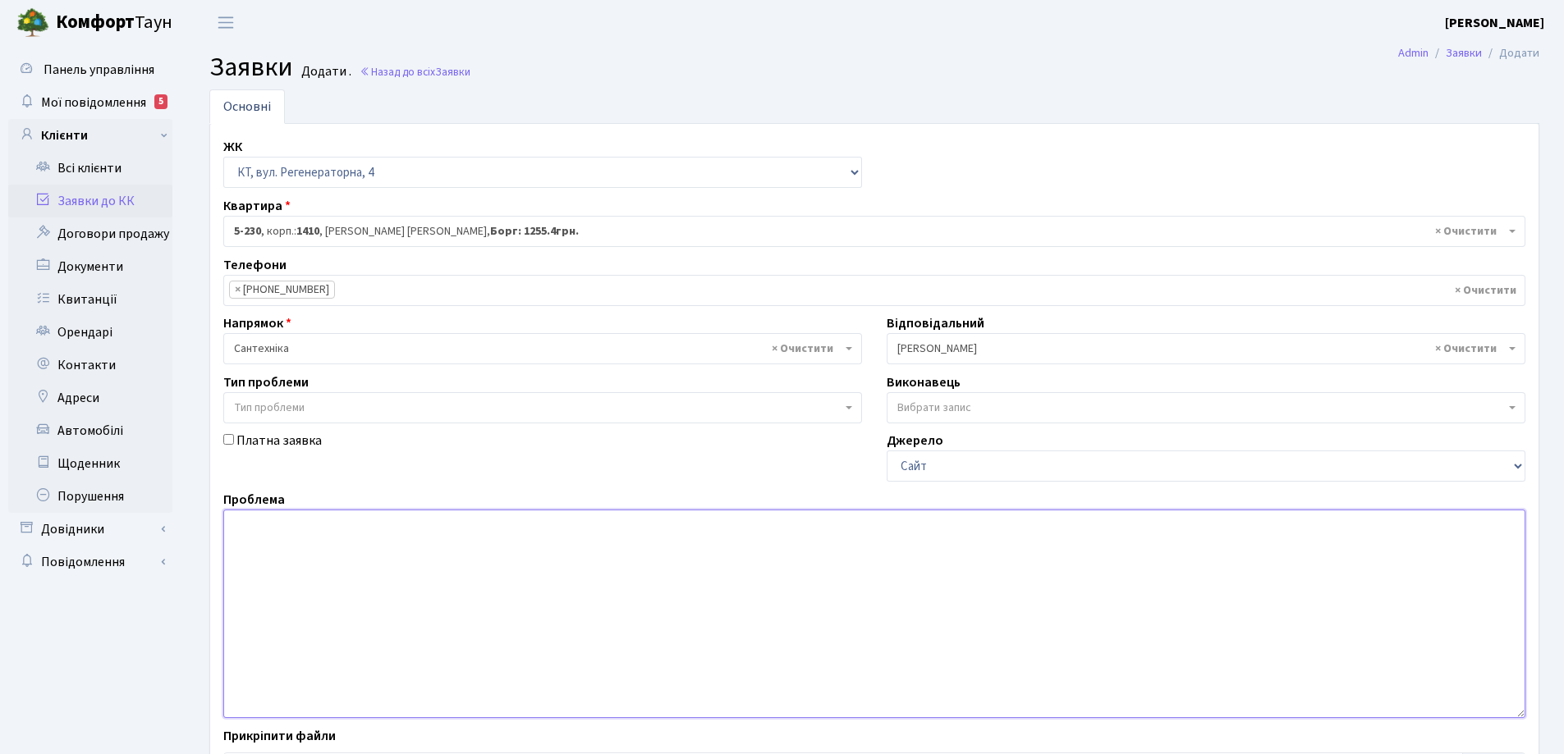
click at [254, 538] on textarea at bounding box center [874, 614] width 1302 height 208
type textarea "r"
type textarea "Капає вода зі стелі у ванній кімнаті"
click at [298, 736] on label "Прикріпити файли" at bounding box center [279, 736] width 112 height 20
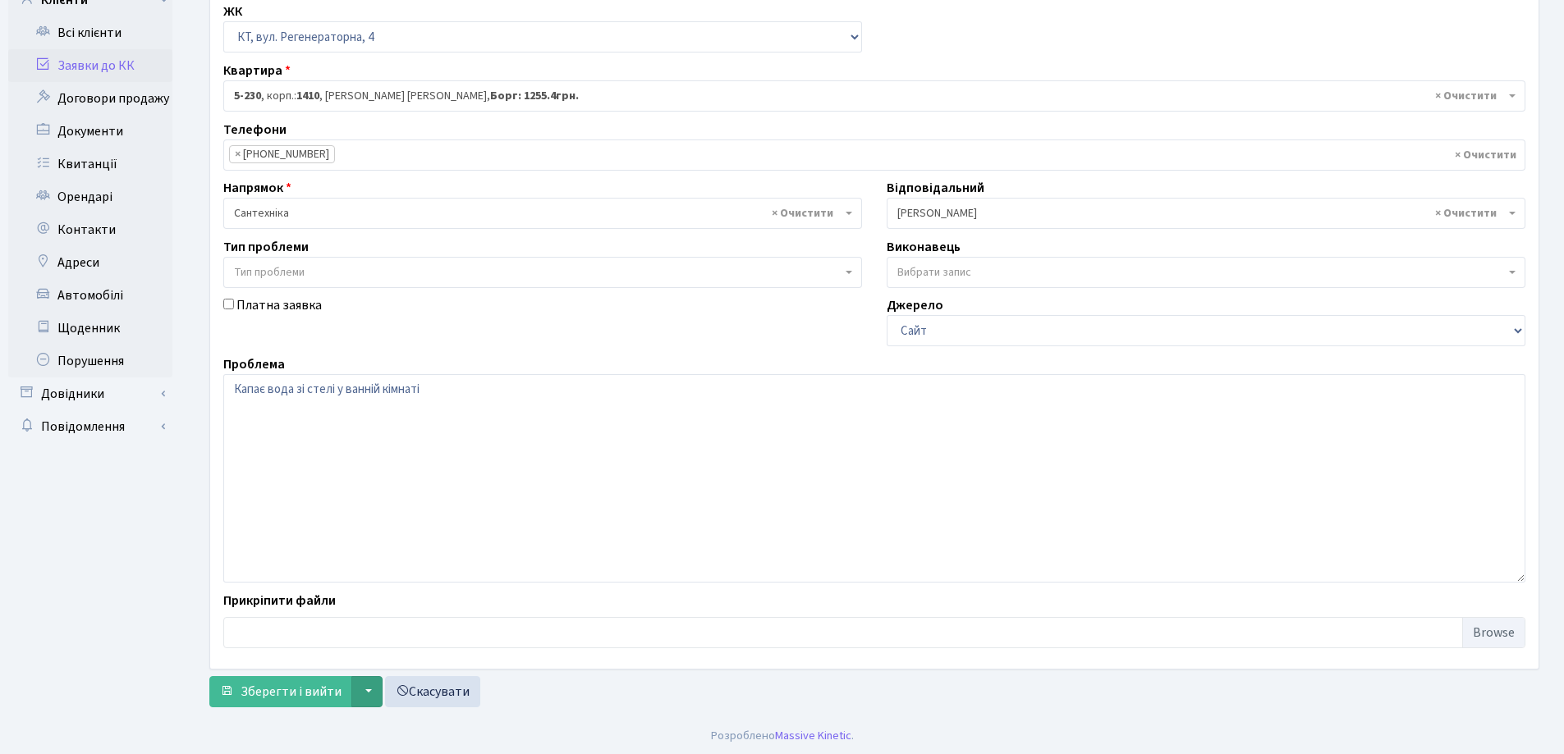
scroll to position [138, 0]
click at [325, 684] on span "Зберегти і вийти" at bounding box center [291, 689] width 101 height 18
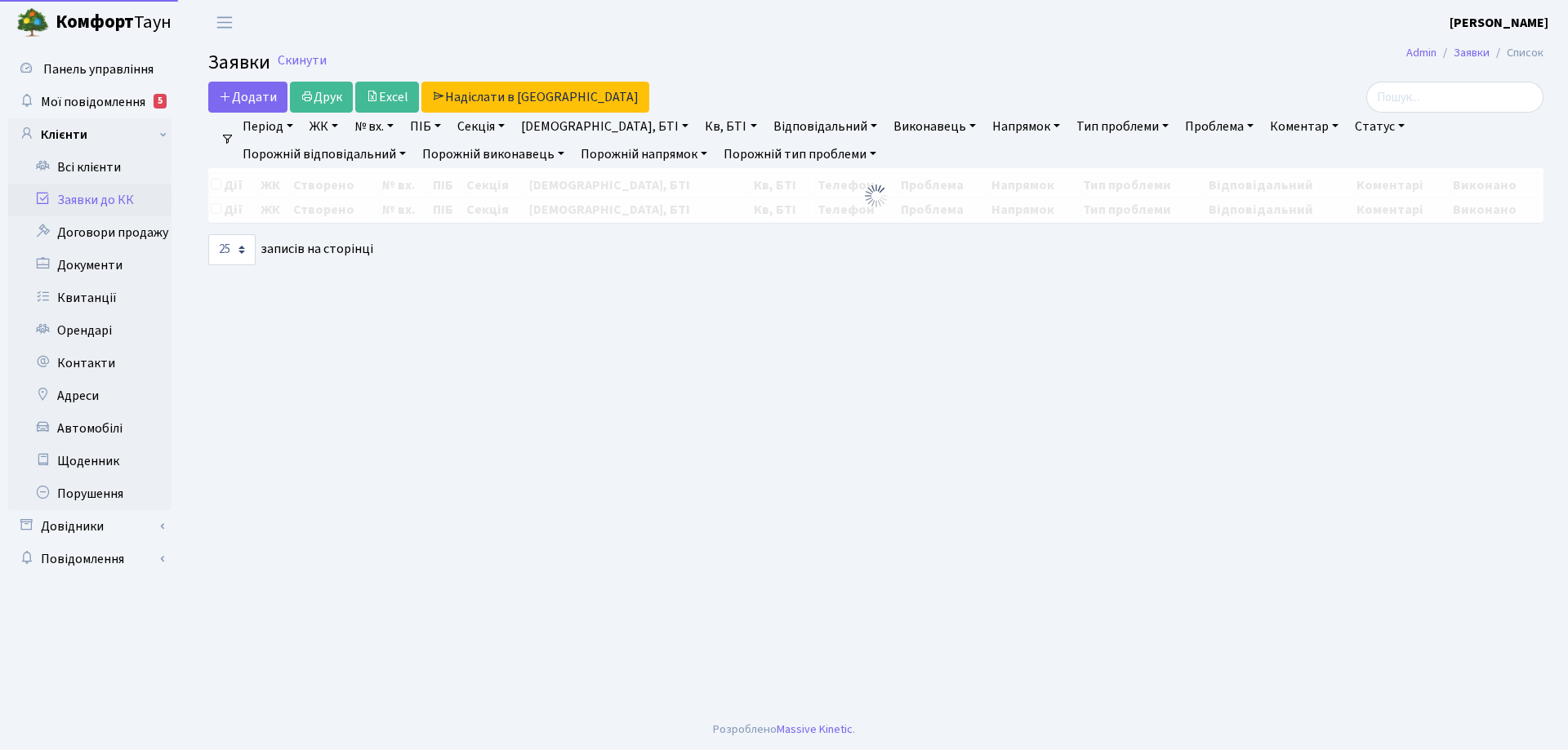
select select "25"
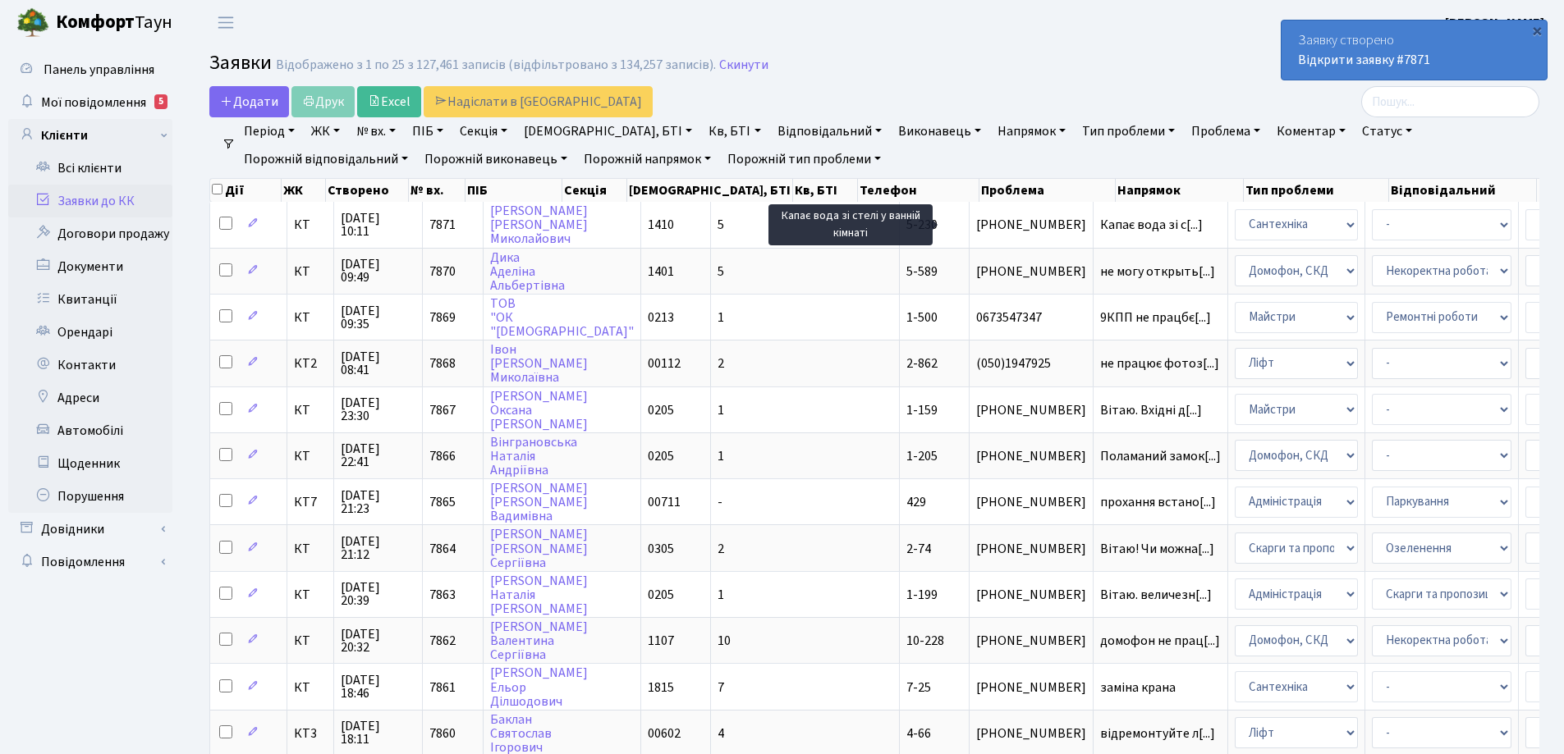
click at [1100, 222] on span "Капає вода зі с[...]" at bounding box center [1151, 225] width 103 height 18
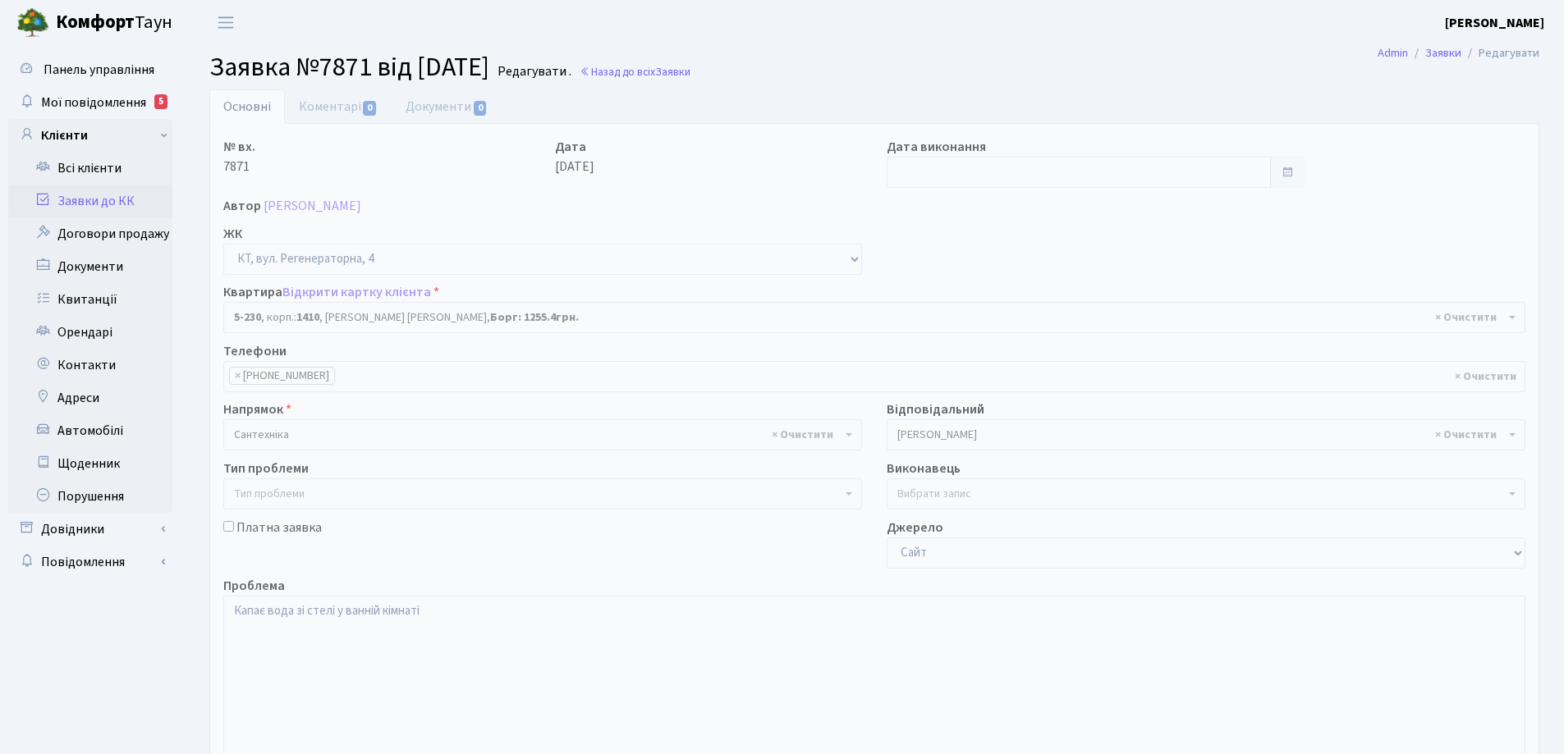
select select "2308"
click at [327, 109] on link "Коментарі 0" at bounding box center [338, 106] width 107 height 34
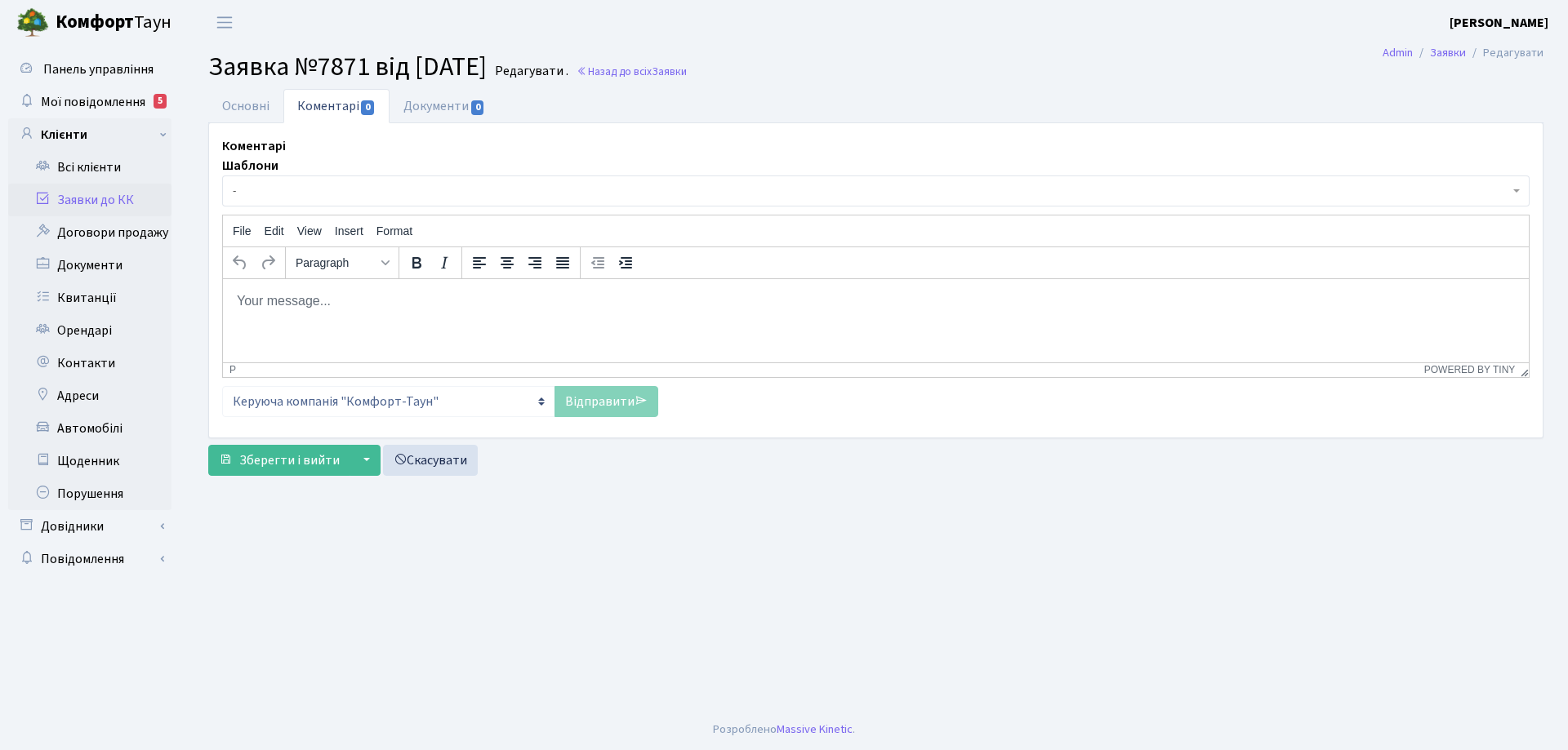
click at [294, 299] on body "Rich Text Area. Press ALT-0 for help." at bounding box center [876, 300] width 1279 height 18
click at [611, 403] on link "Відправити" at bounding box center [606, 401] width 103 height 31
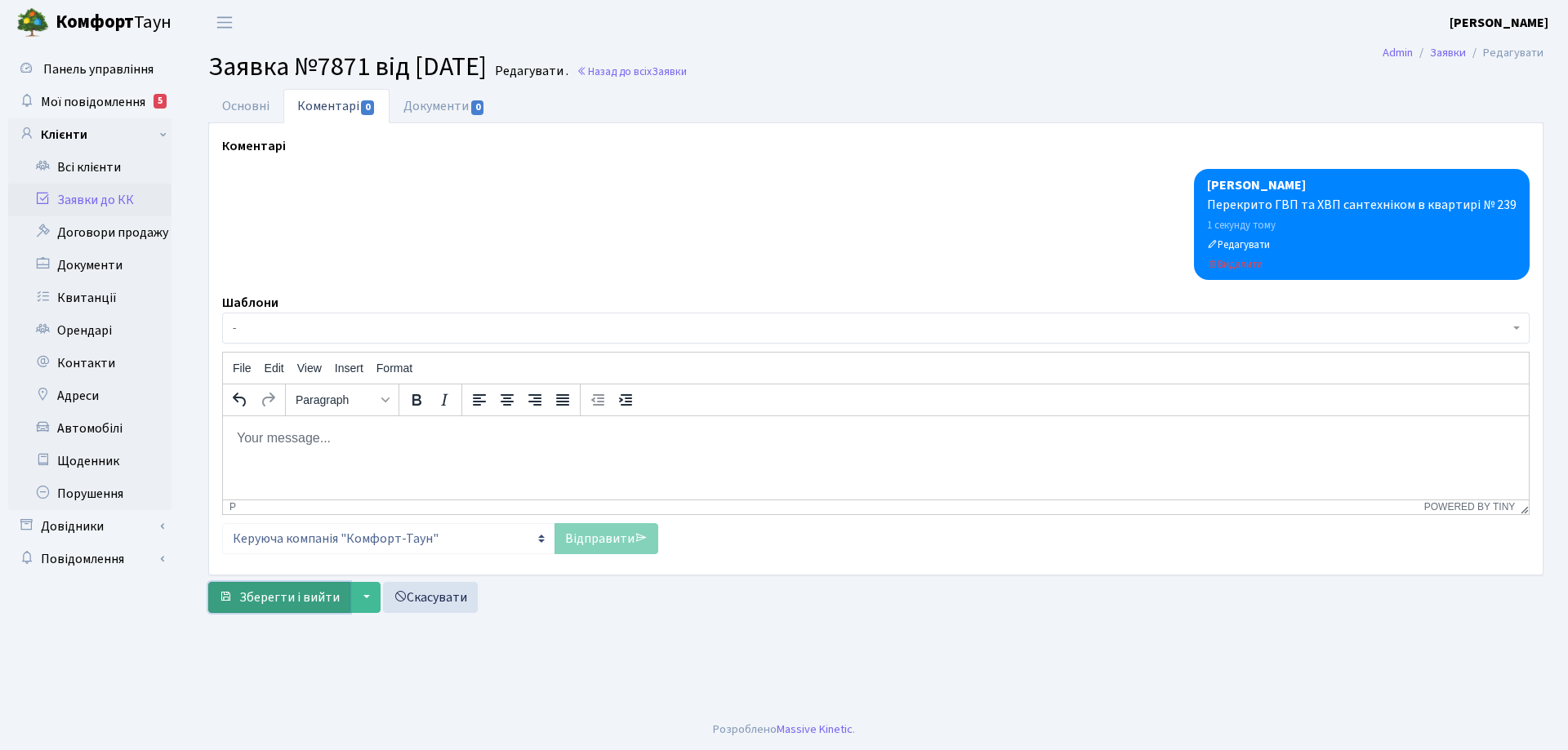
click at [328, 594] on span "Зберегти і вийти" at bounding box center [290, 598] width 100 height 18
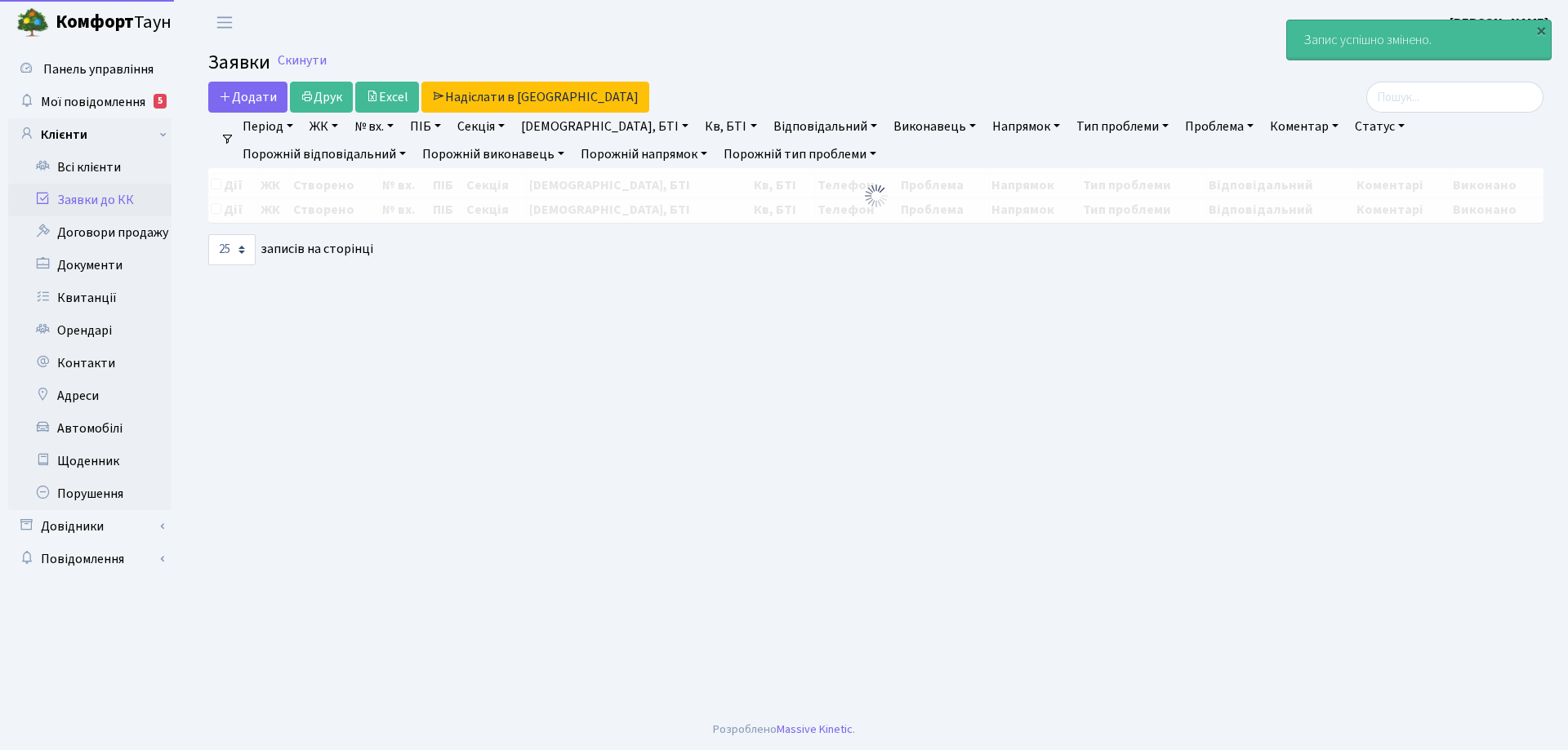
select select "25"
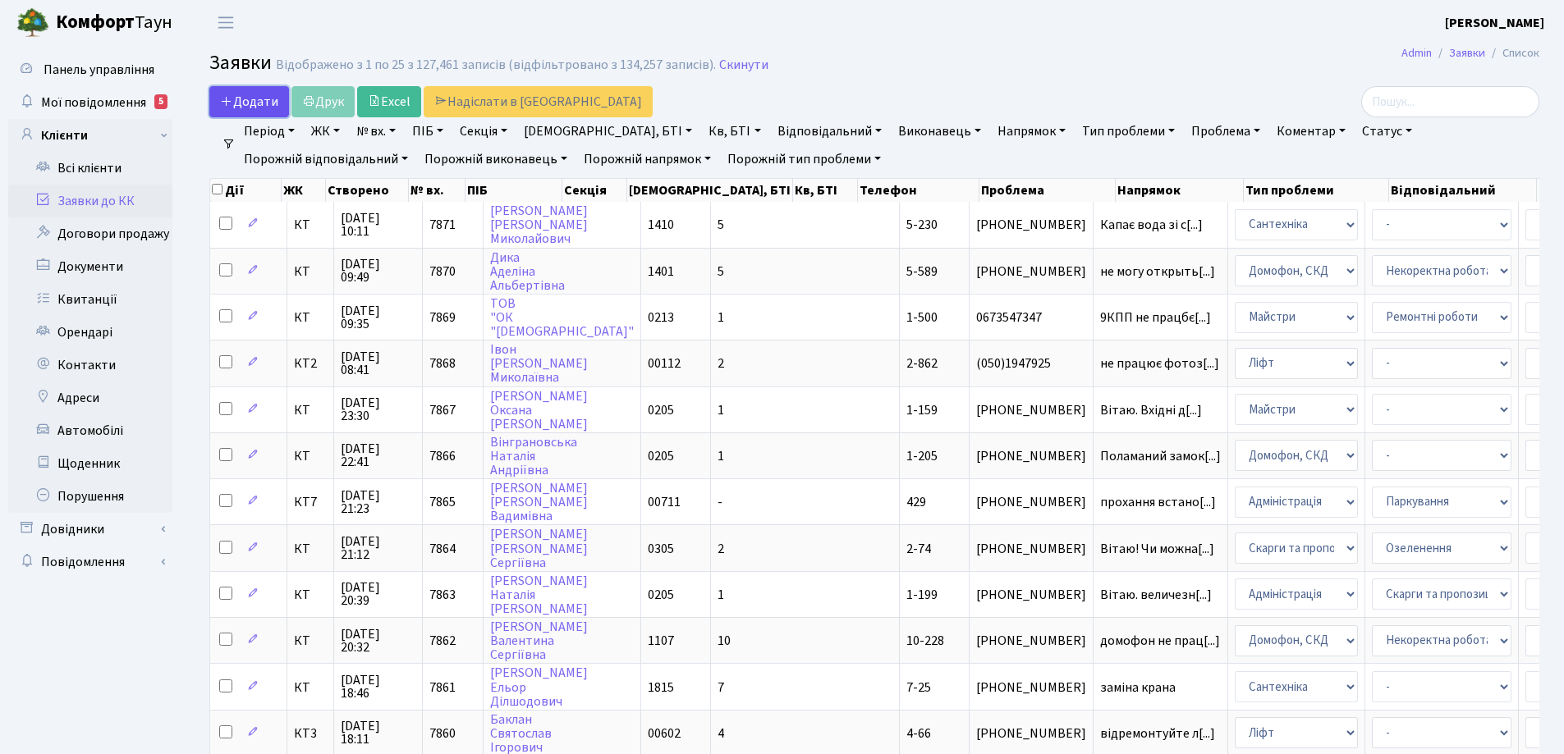
click at [265, 96] on span "Додати" at bounding box center [249, 102] width 58 height 18
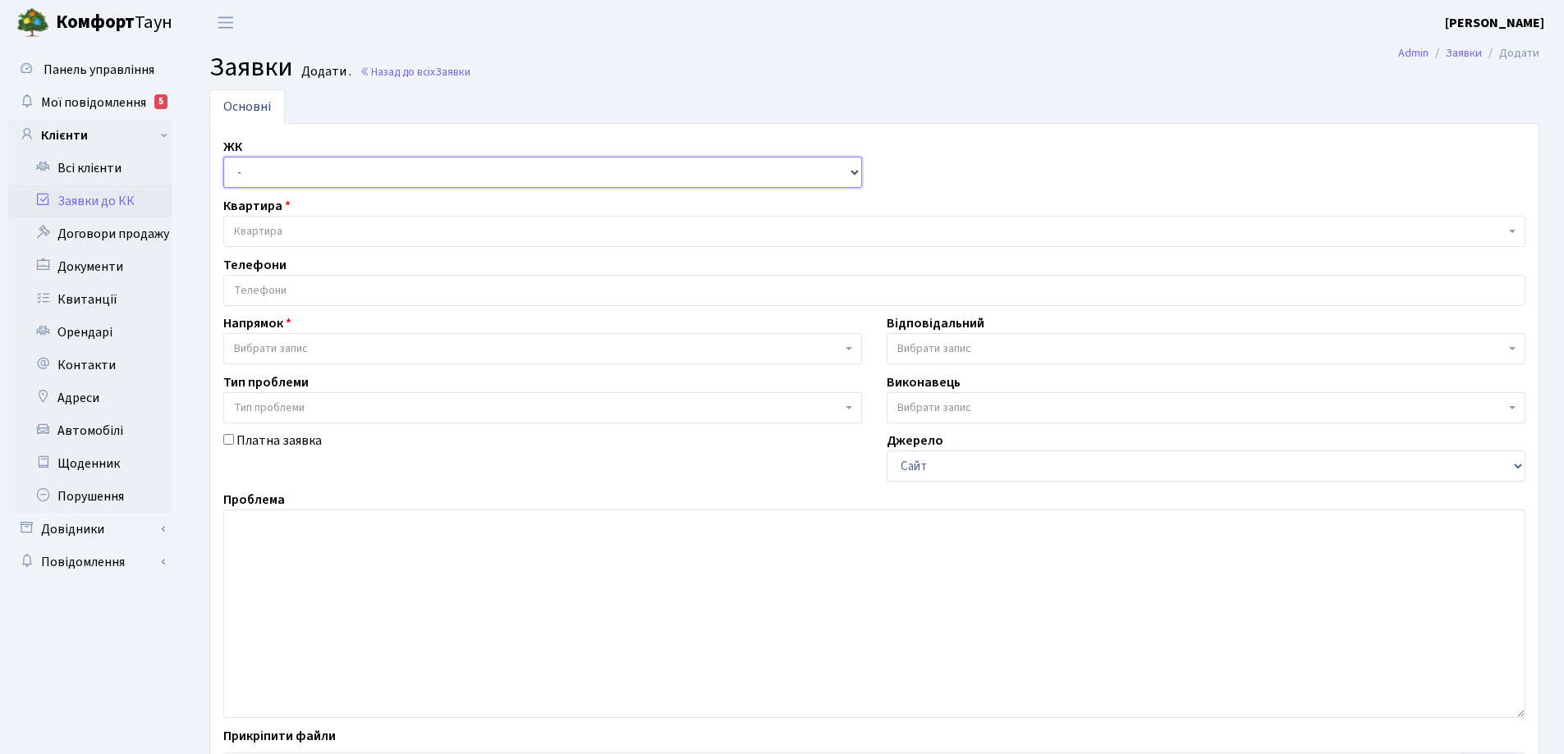
click at [858, 175] on select "- КТ, вул. Регенераторна, 4 КТ2, просп. Соборності, 17 КТ3, вул. Березнева, 16 …" at bounding box center [542, 172] width 639 height 31
select select "271"
click at [223, 157] on select "- КТ, вул. Регенераторна, 4 КТ2, просп. Соборності, 17 КТ3, вул. Березнева, 16 …" at bounding box center [542, 172] width 639 height 31
select select
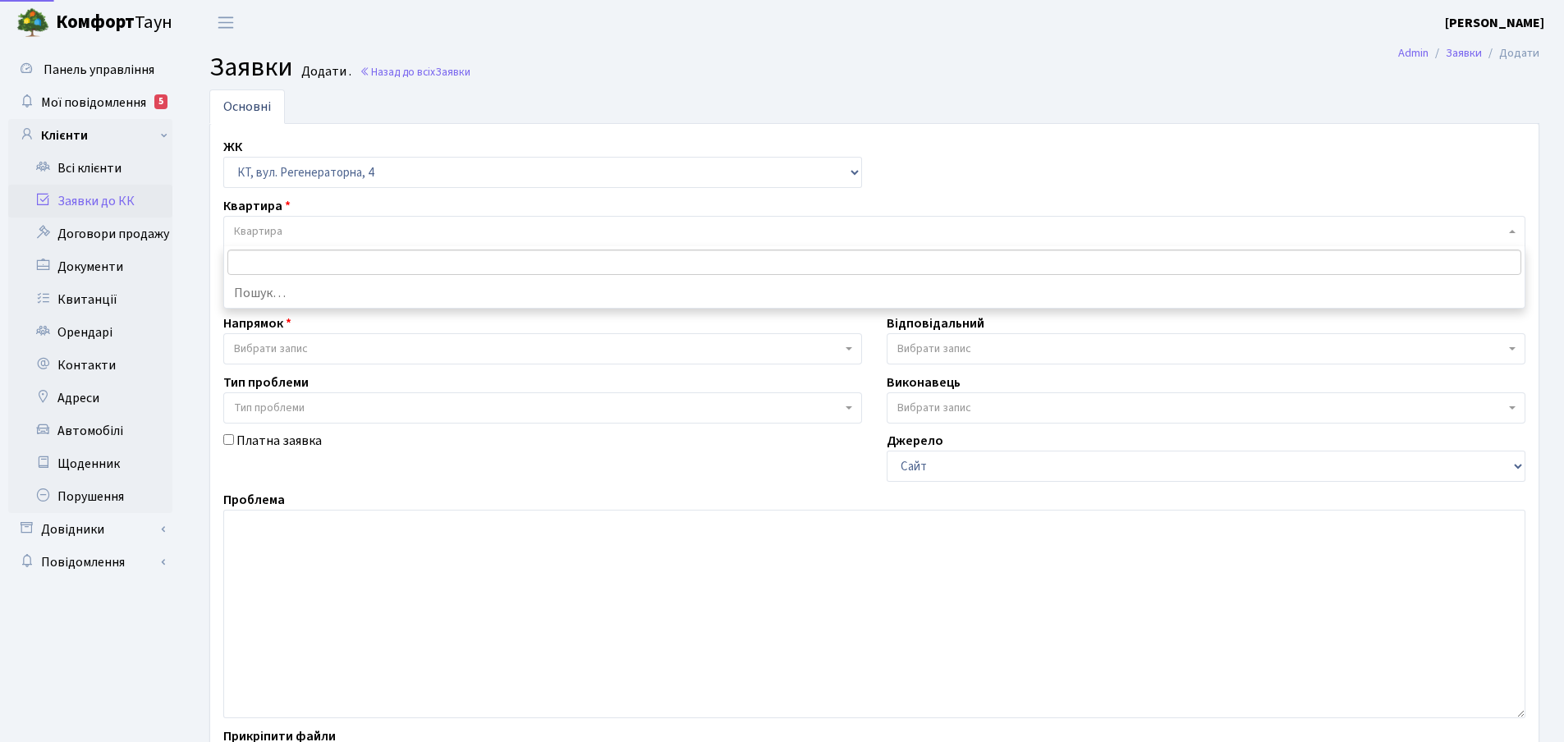
click at [310, 226] on span "Квартира" at bounding box center [869, 231] width 1271 height 16
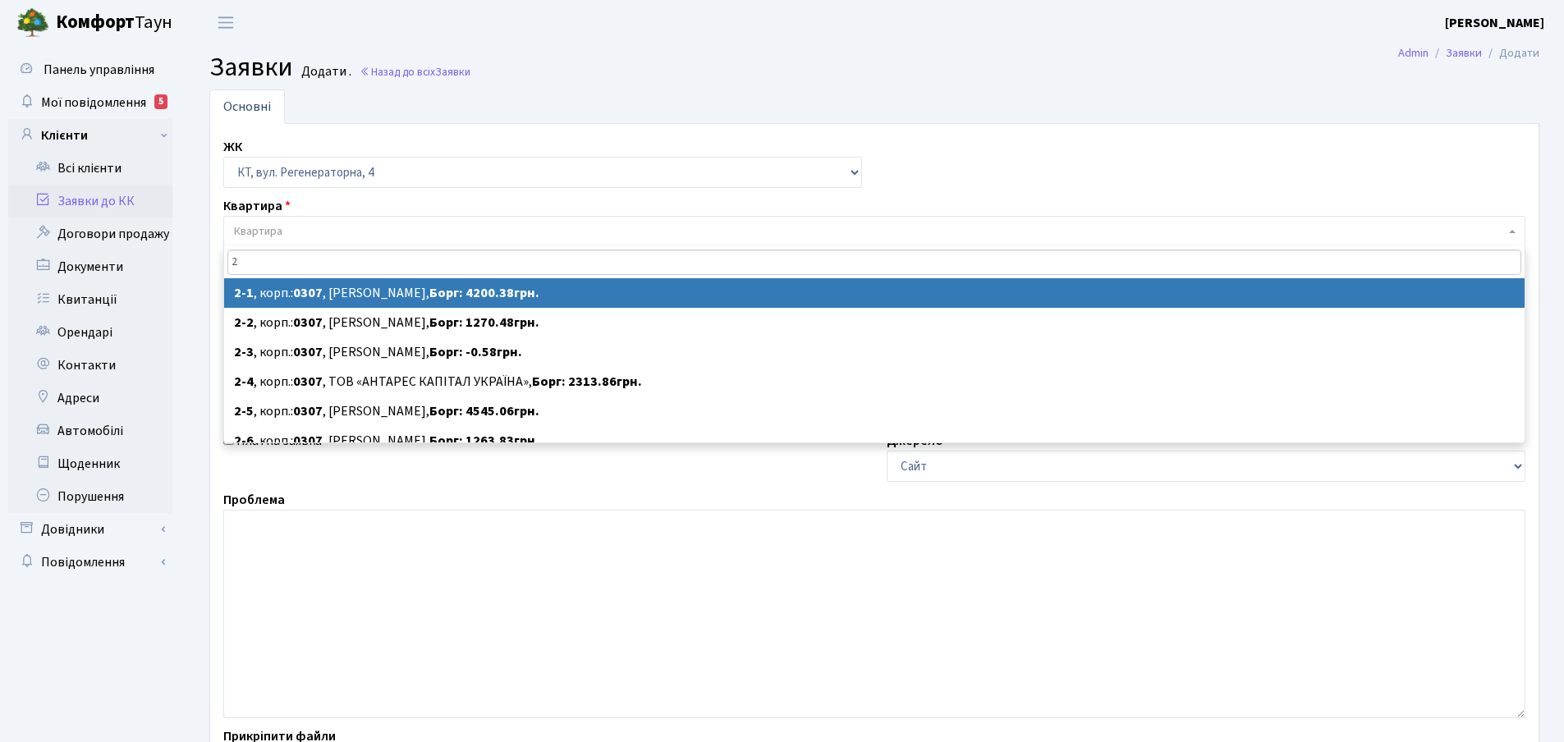
type input "2-"
drag, startPoint x: 246, startPoint y: 260, endPoint x: 223, endPoint y: 260, distance: 23.0
click at [223, 260] on span "2- 2-1 , корп.: 0307 , Харкова Марина Вадимівна, Борг: 4200.38грн. 2-2 , корп.:…" at bounding box center [874, 344] width 1302 height 197
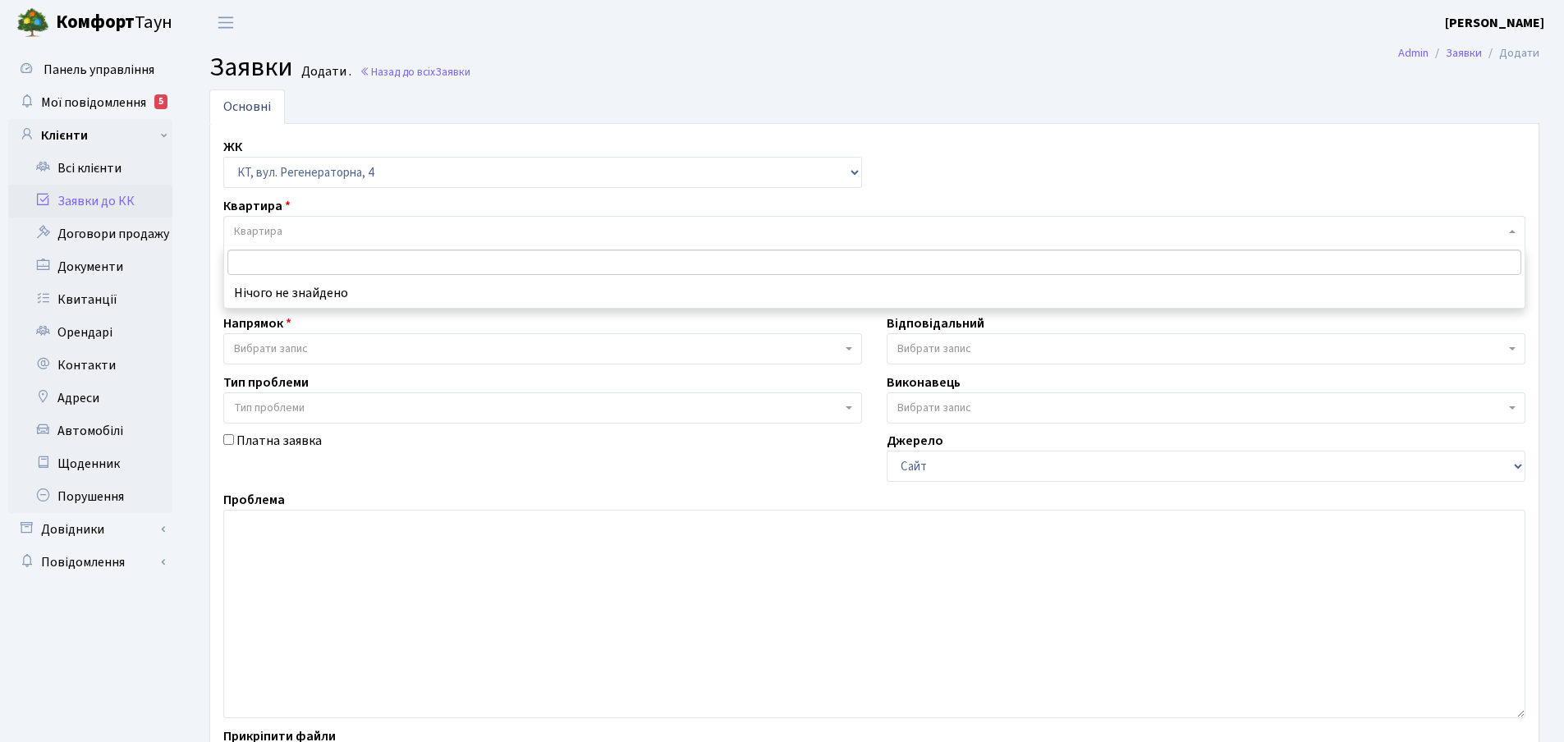
click at [265, 262] on input "search" at bounding box center [874, 262] width 1294 height 25
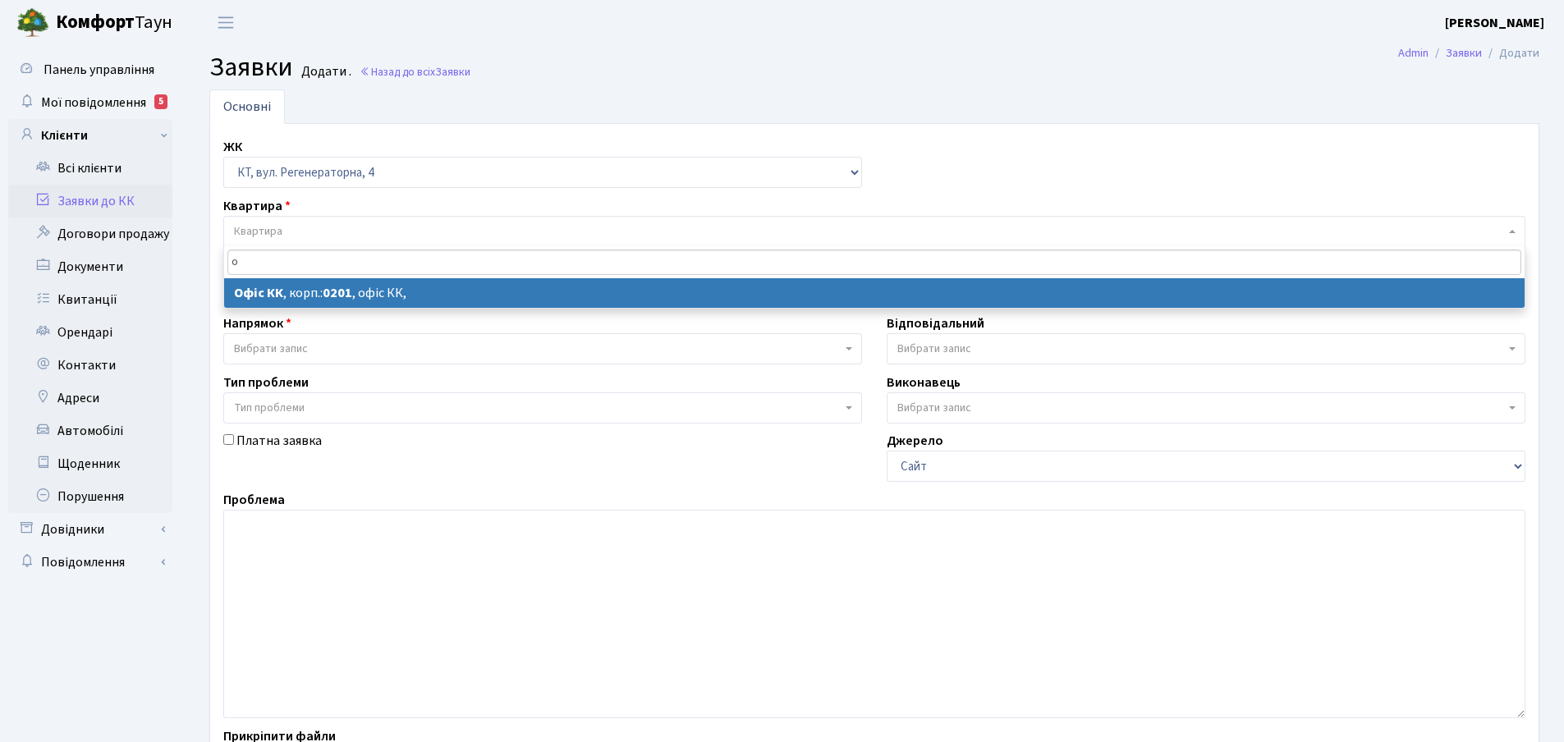
type input "о"
select select
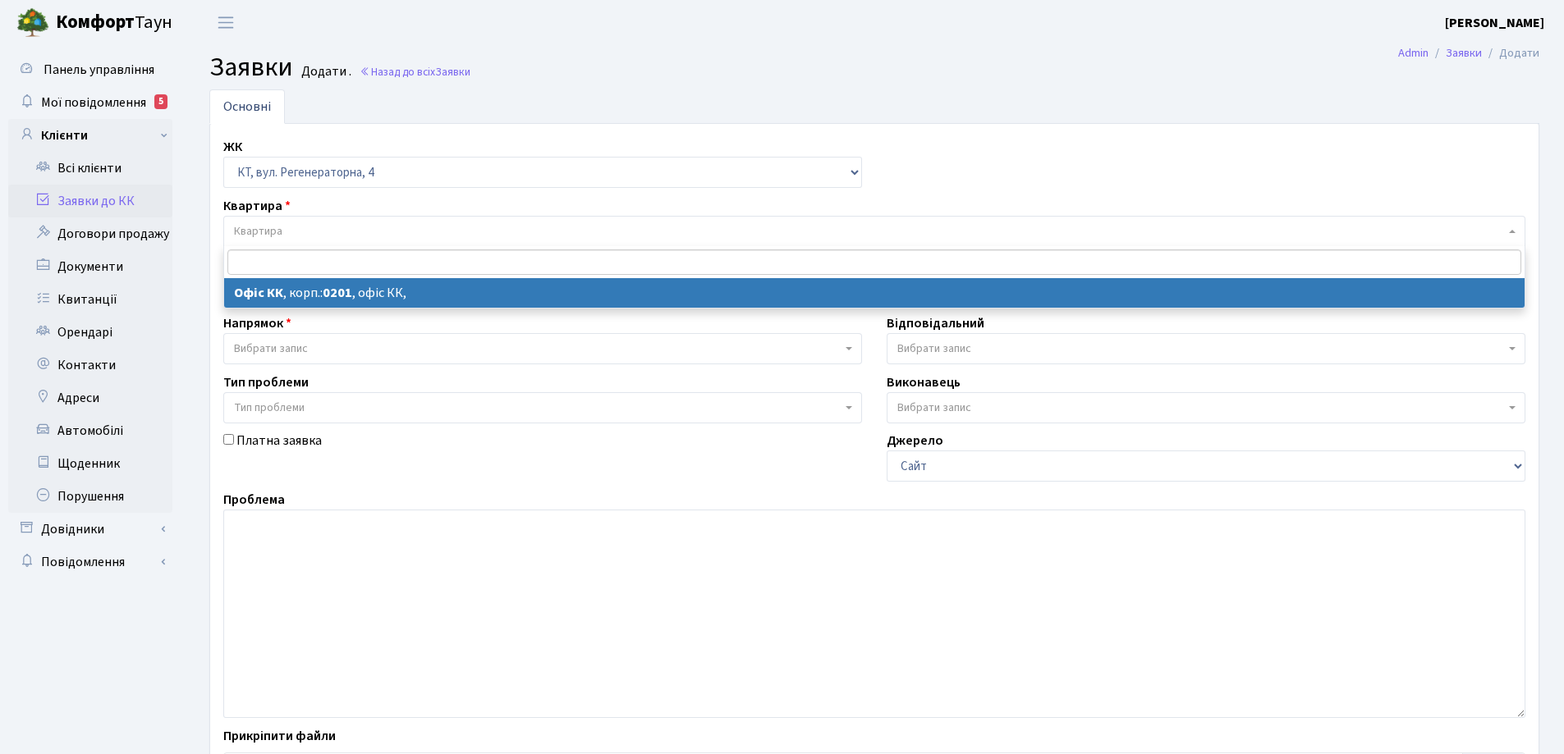
select select "4"
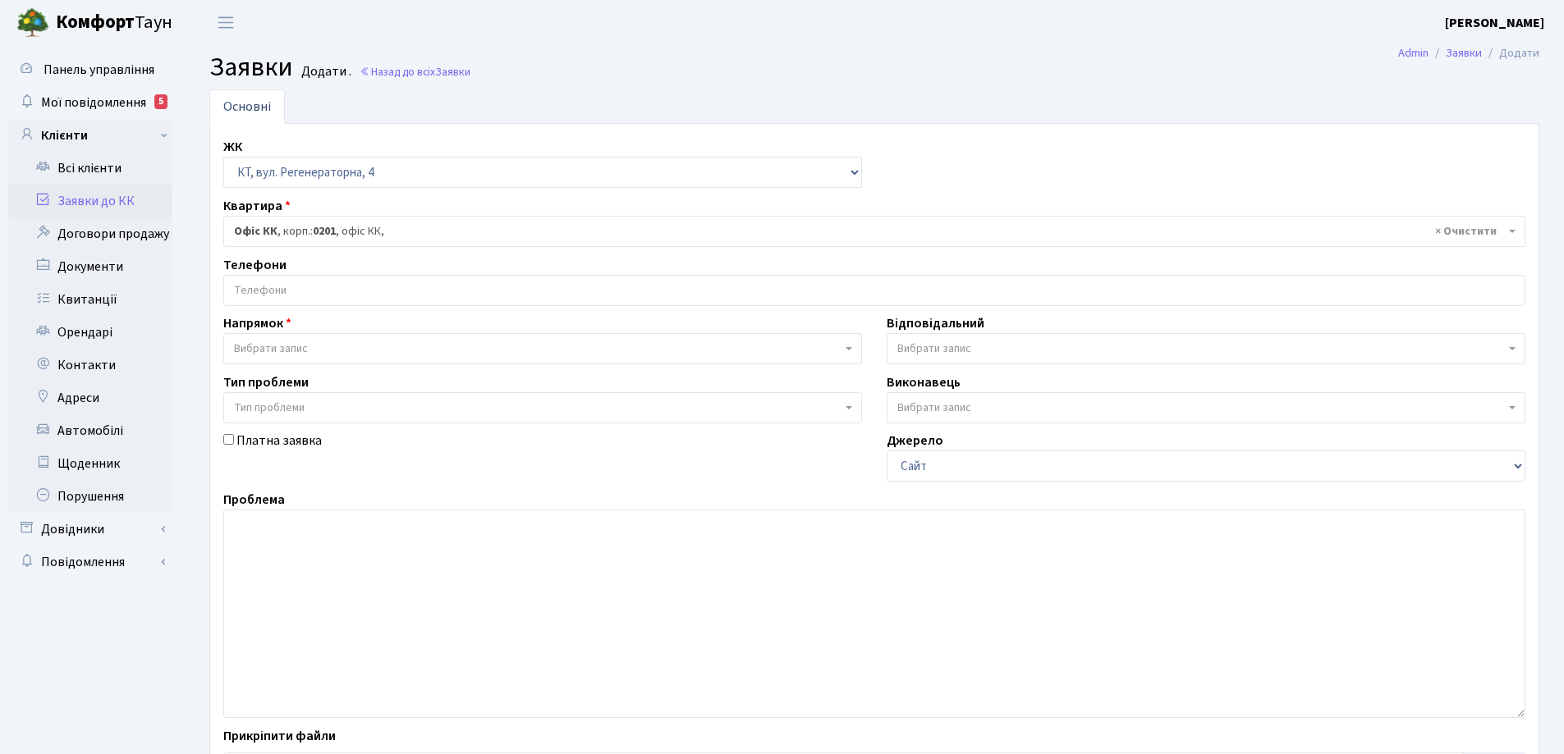
click at [277, 283] on input "search" at bounding box center [874, 291] width 1300 height 30
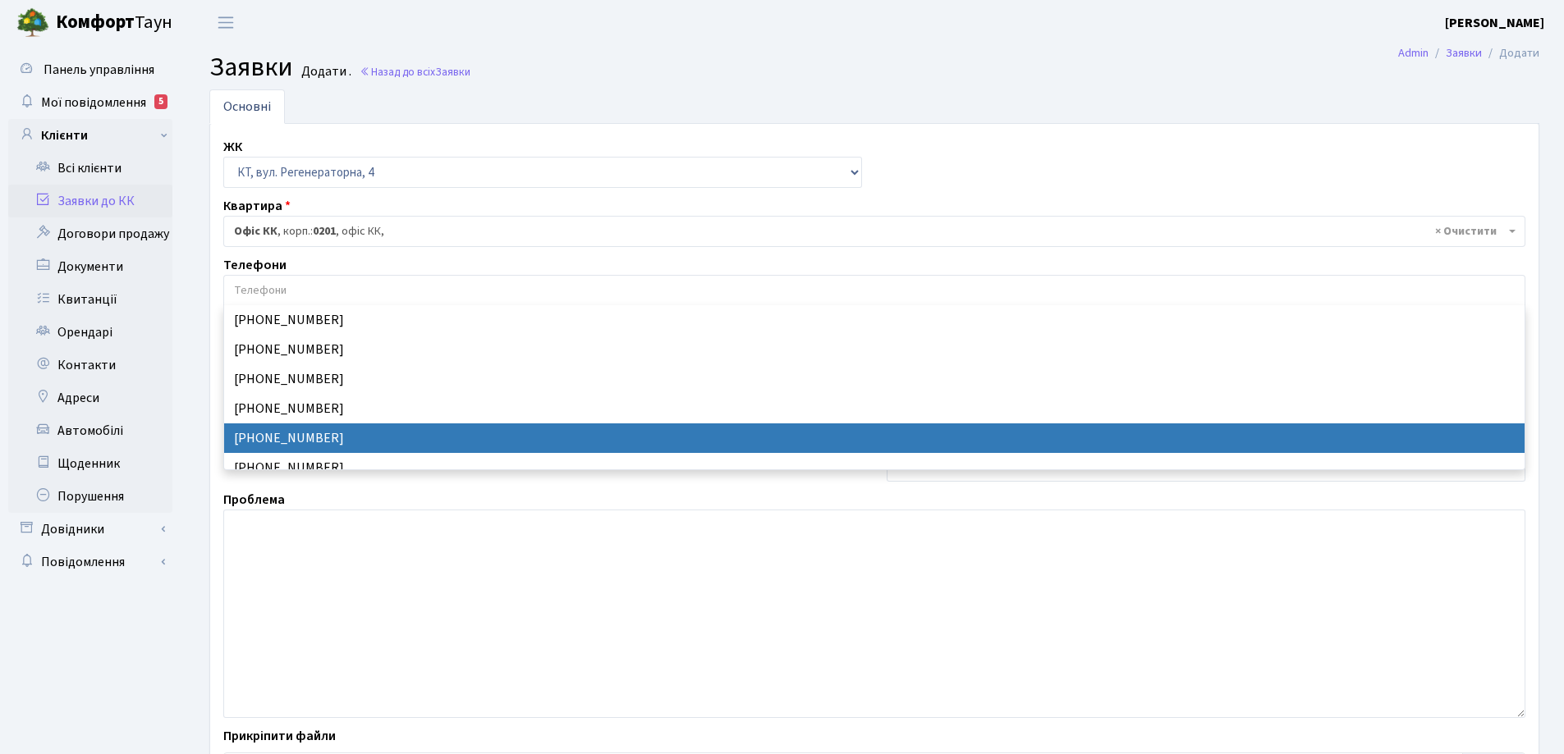
select select "24227"
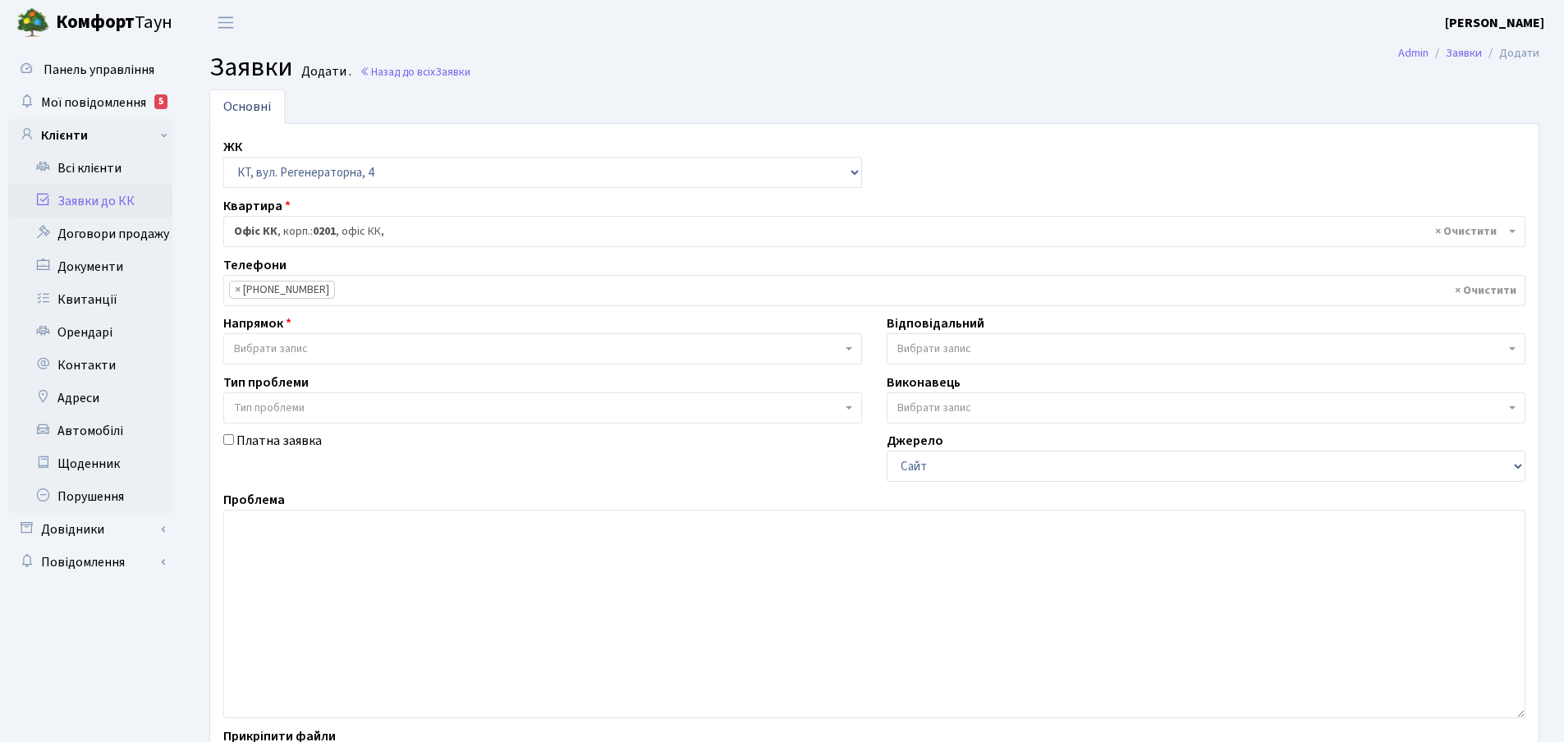
click at [850, 350] on b at bounding box center [848, 348] width 7 height 3
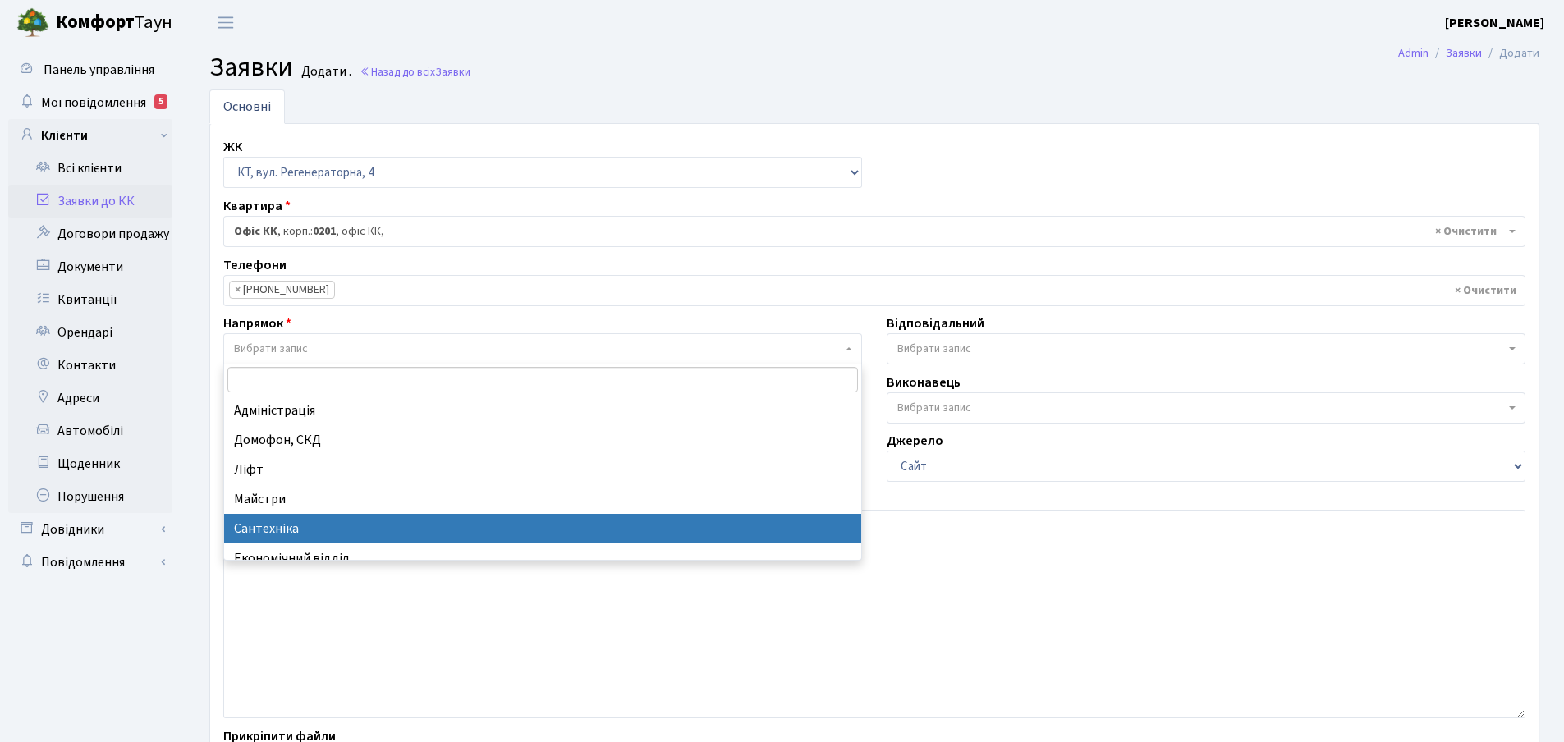
select select "2"
select select
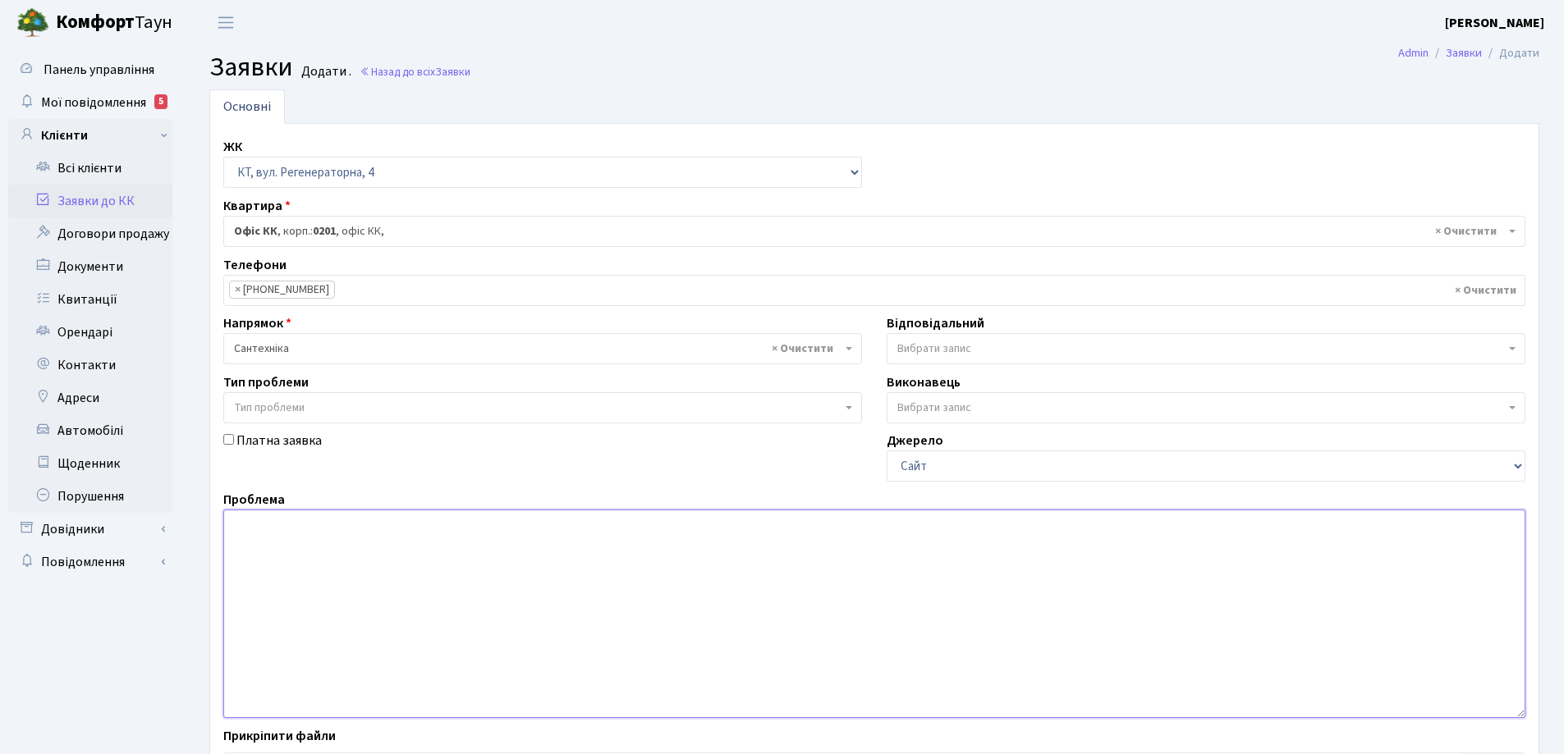
click at [301, 534] on textarea at bounding box center [874, 614] width 1302 height 208
type textarea "В підвалі вода"
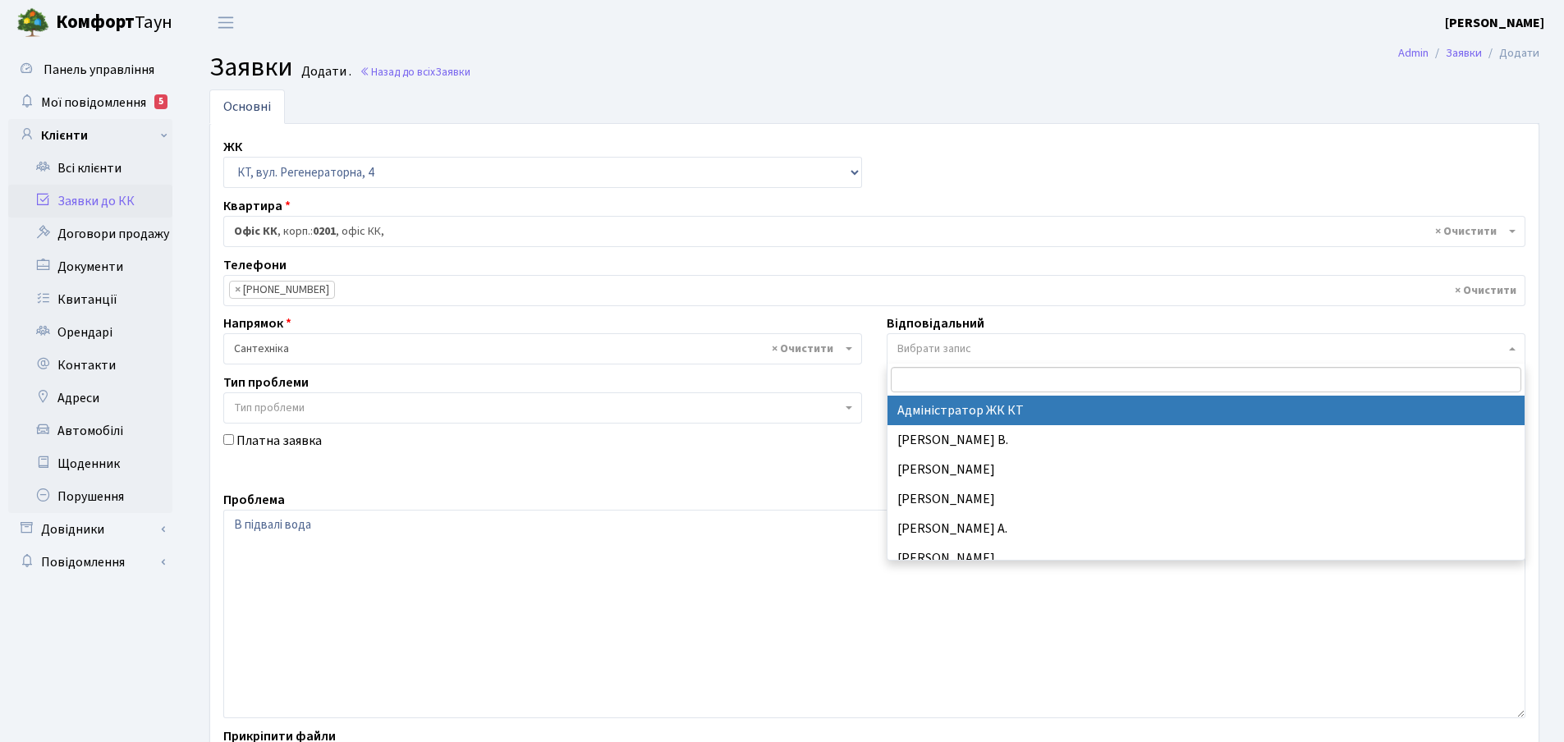
click at [1515, 347] on span "Вибрати запис" at bounding box center [1205, 348] width 639 height 31
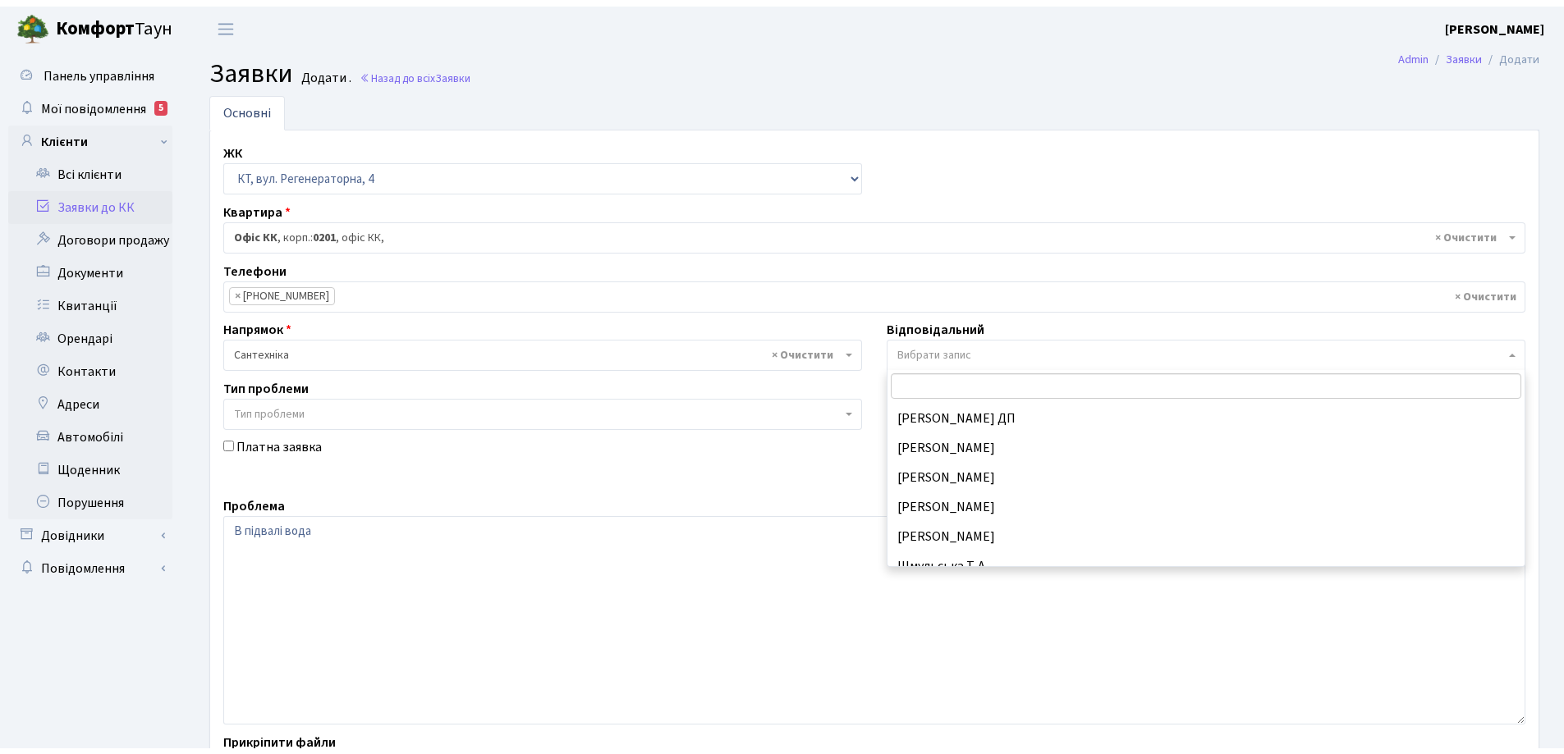
scroll to position [739, 0]
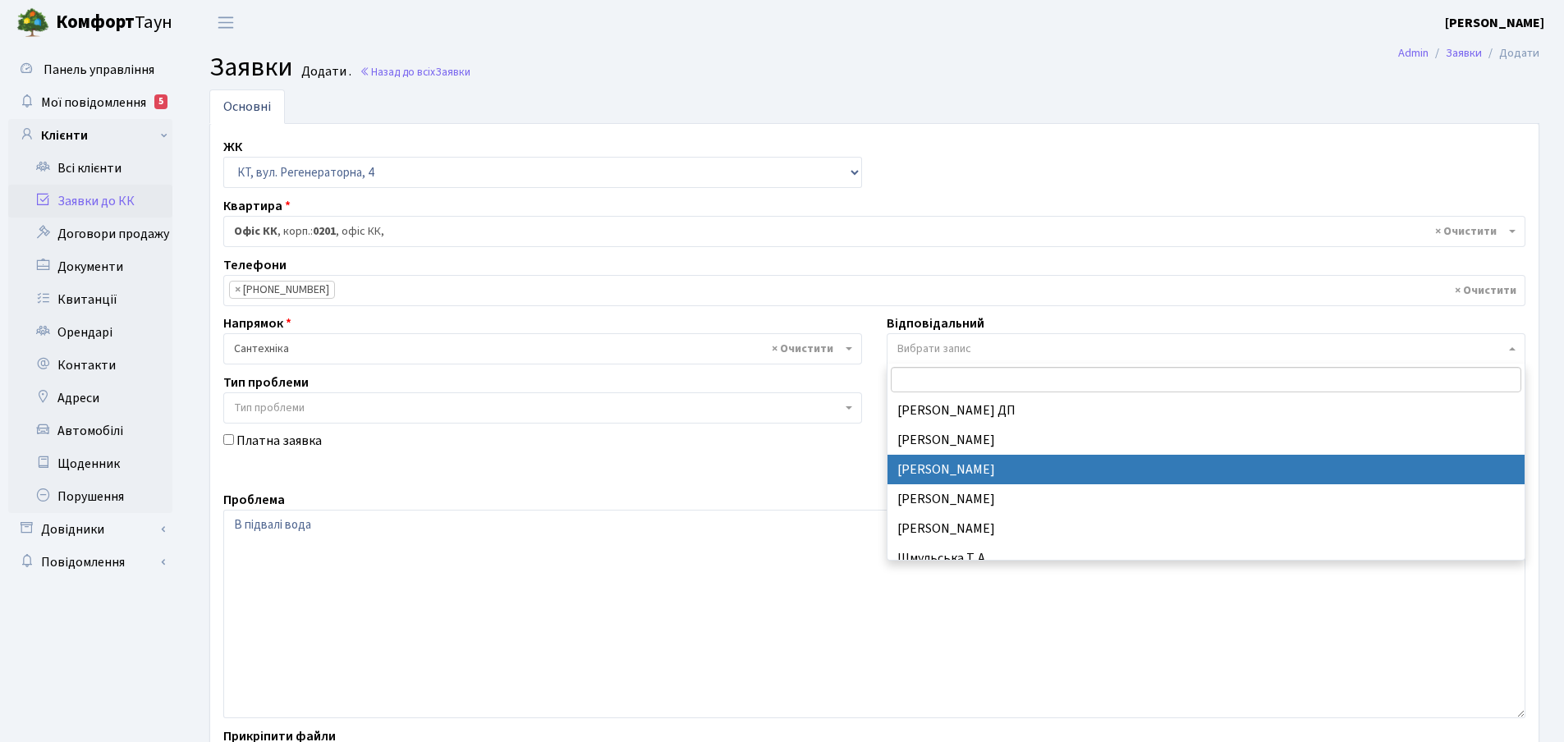
select select "67"
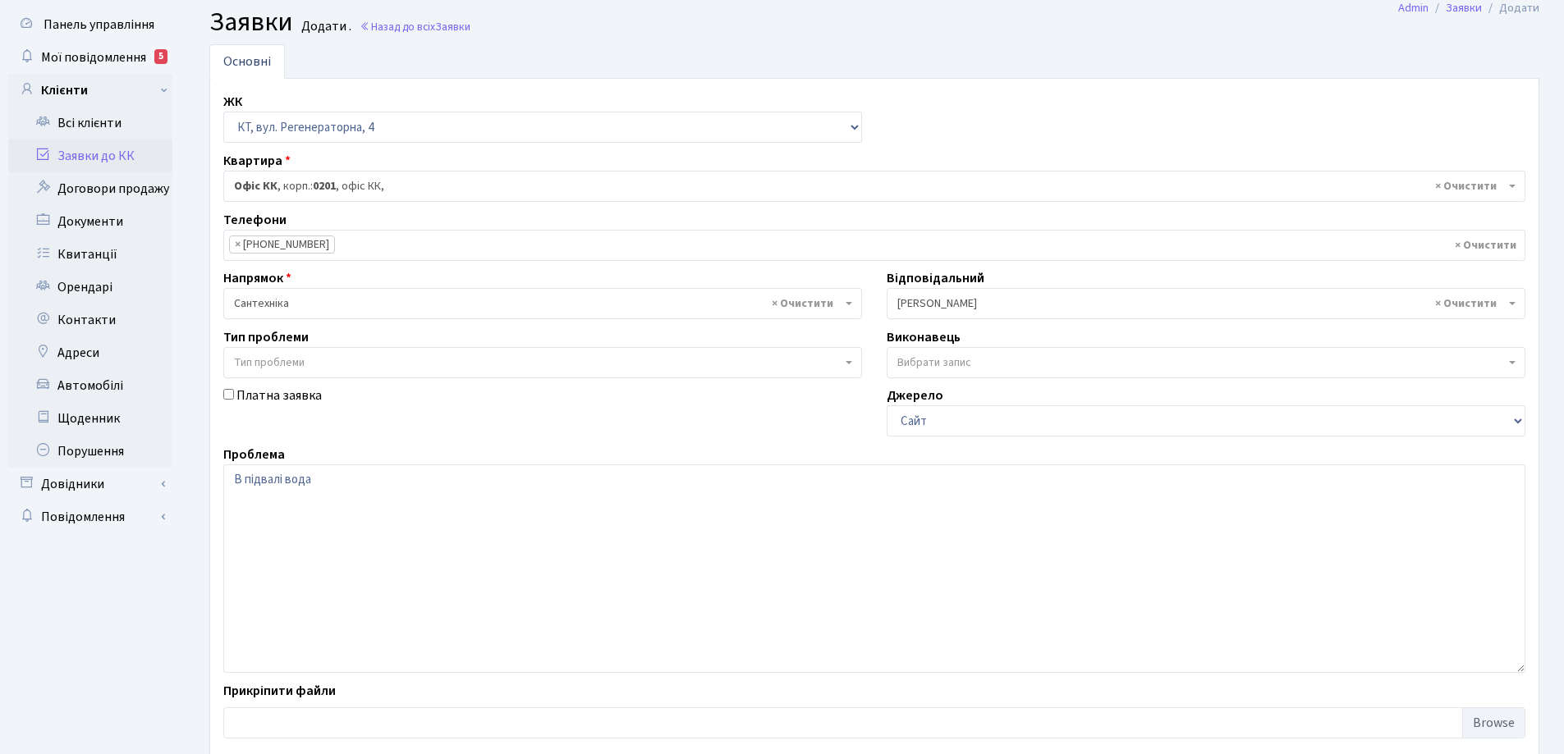
scroll to position [138, 0]
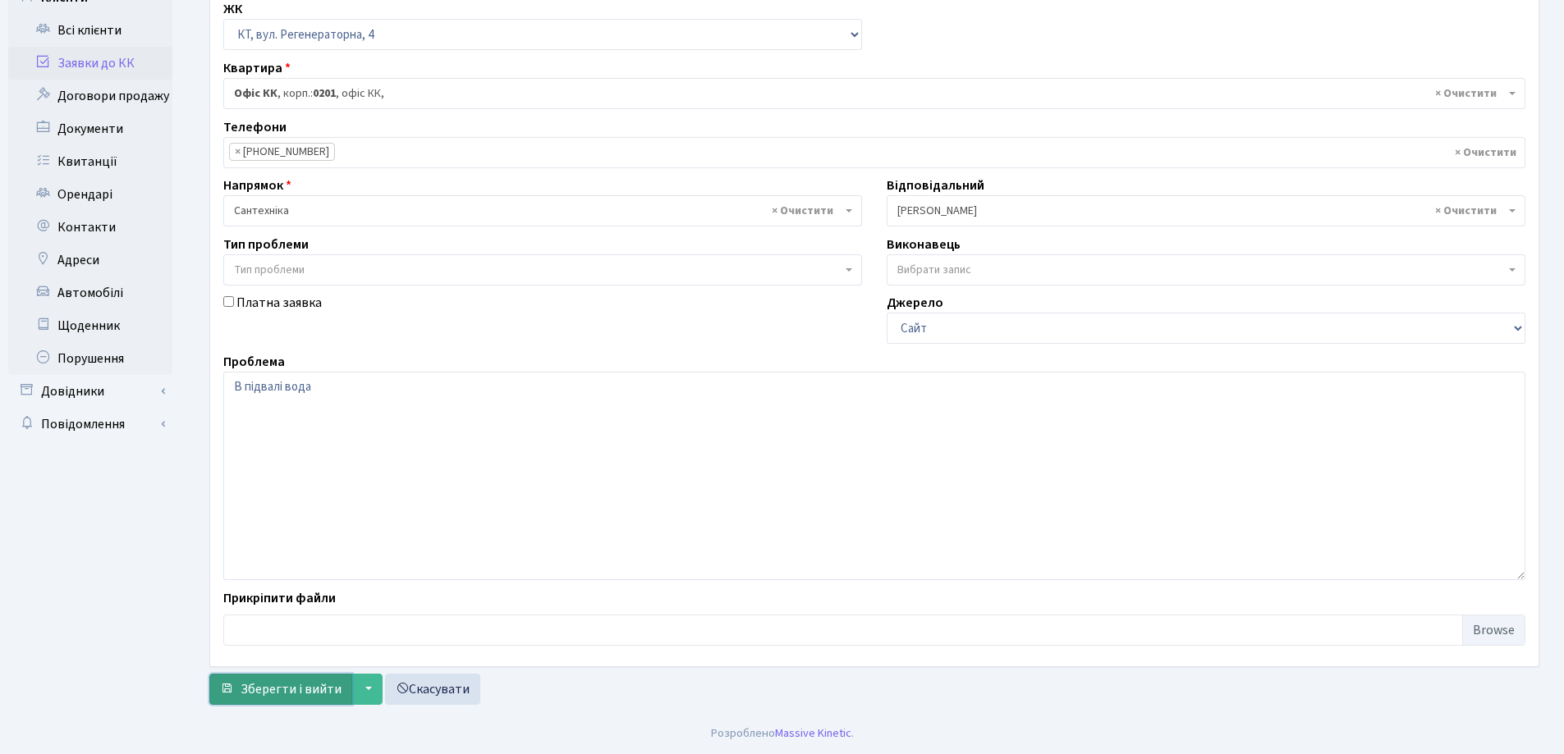
click at [280, 690] on span "Зберегти і вийти" at bounding box center [291, 689] width 101 height 18
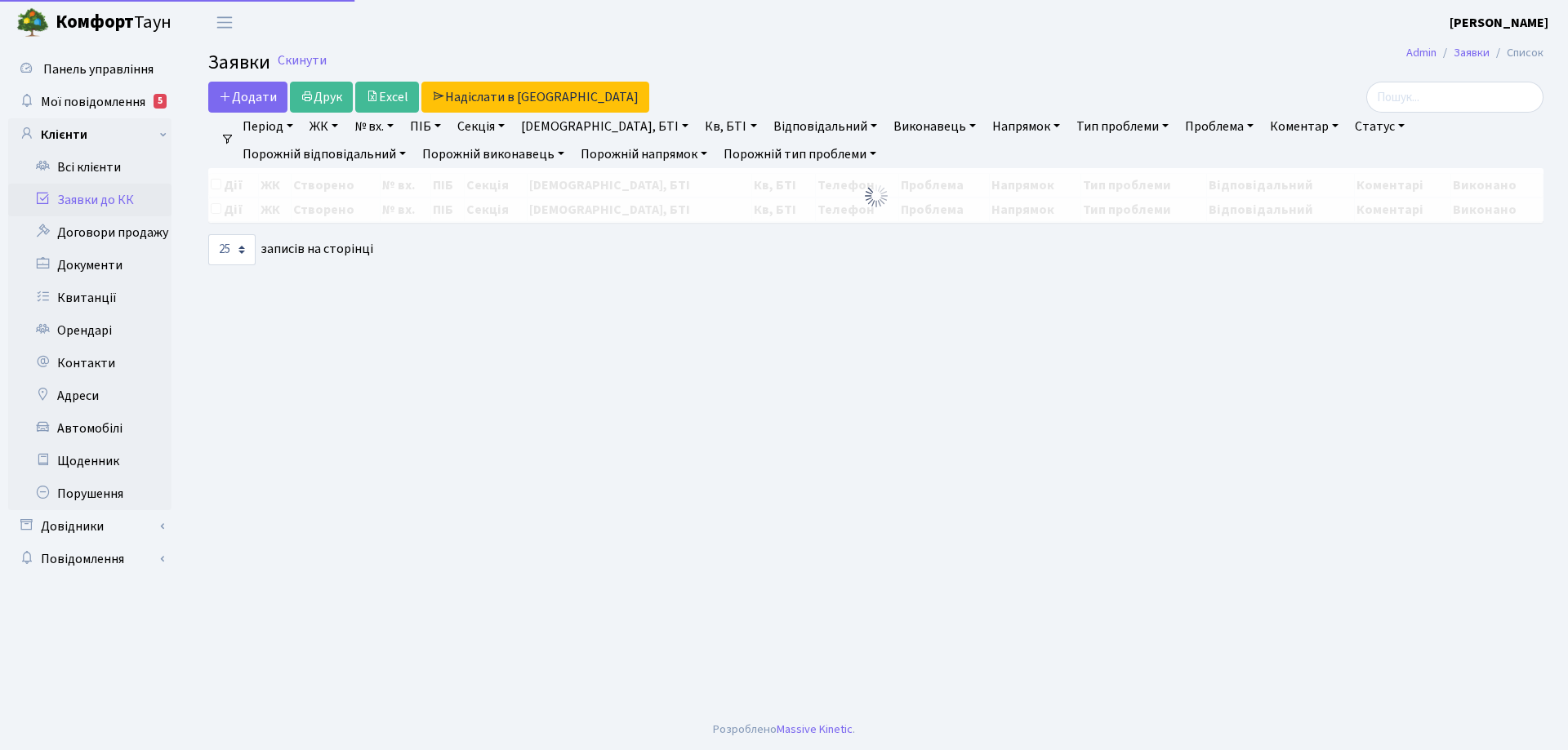
select select "25"
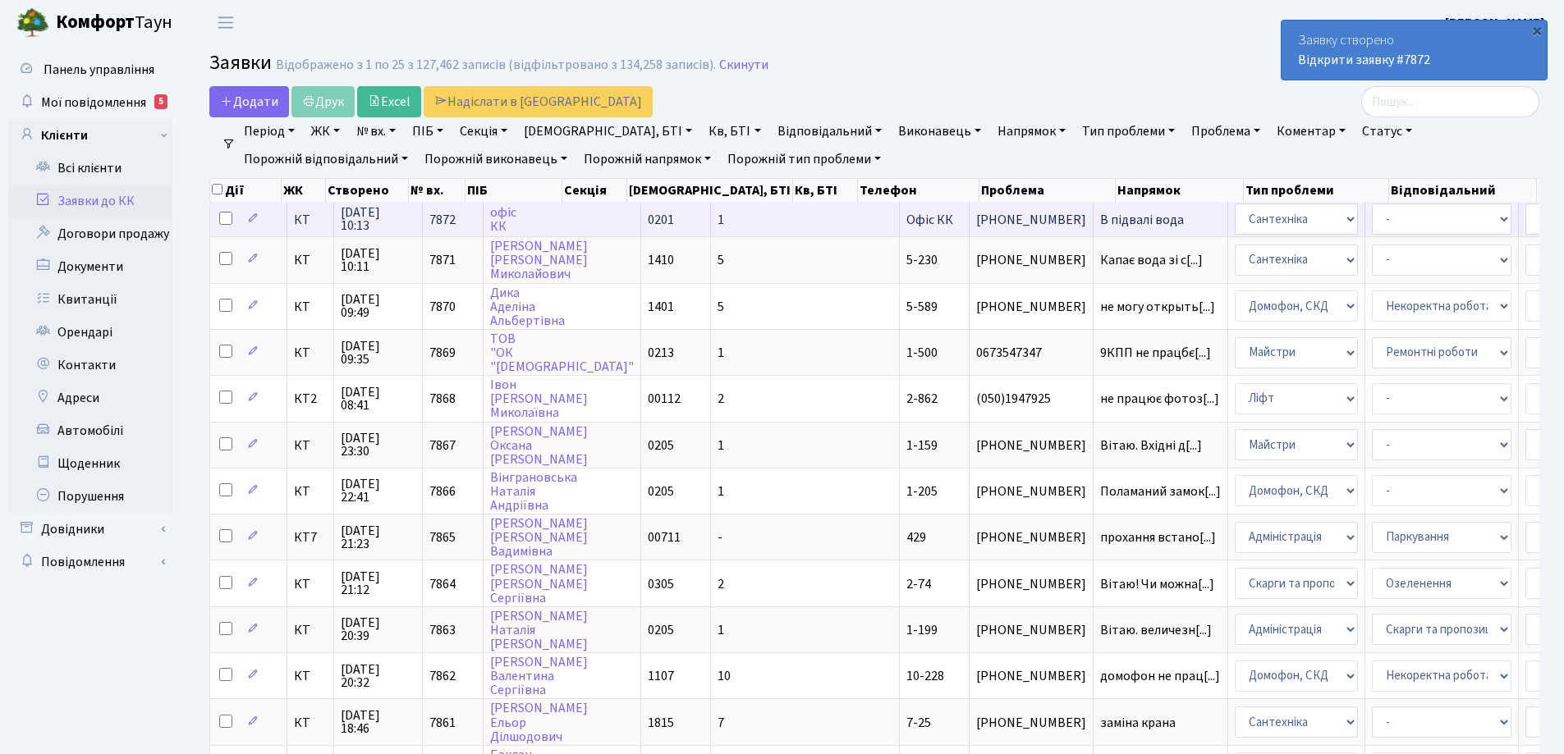
click at [969, 212] on td "[PHONE_NUMBER]" at bounding box center [1031, 219] width 124 height 34
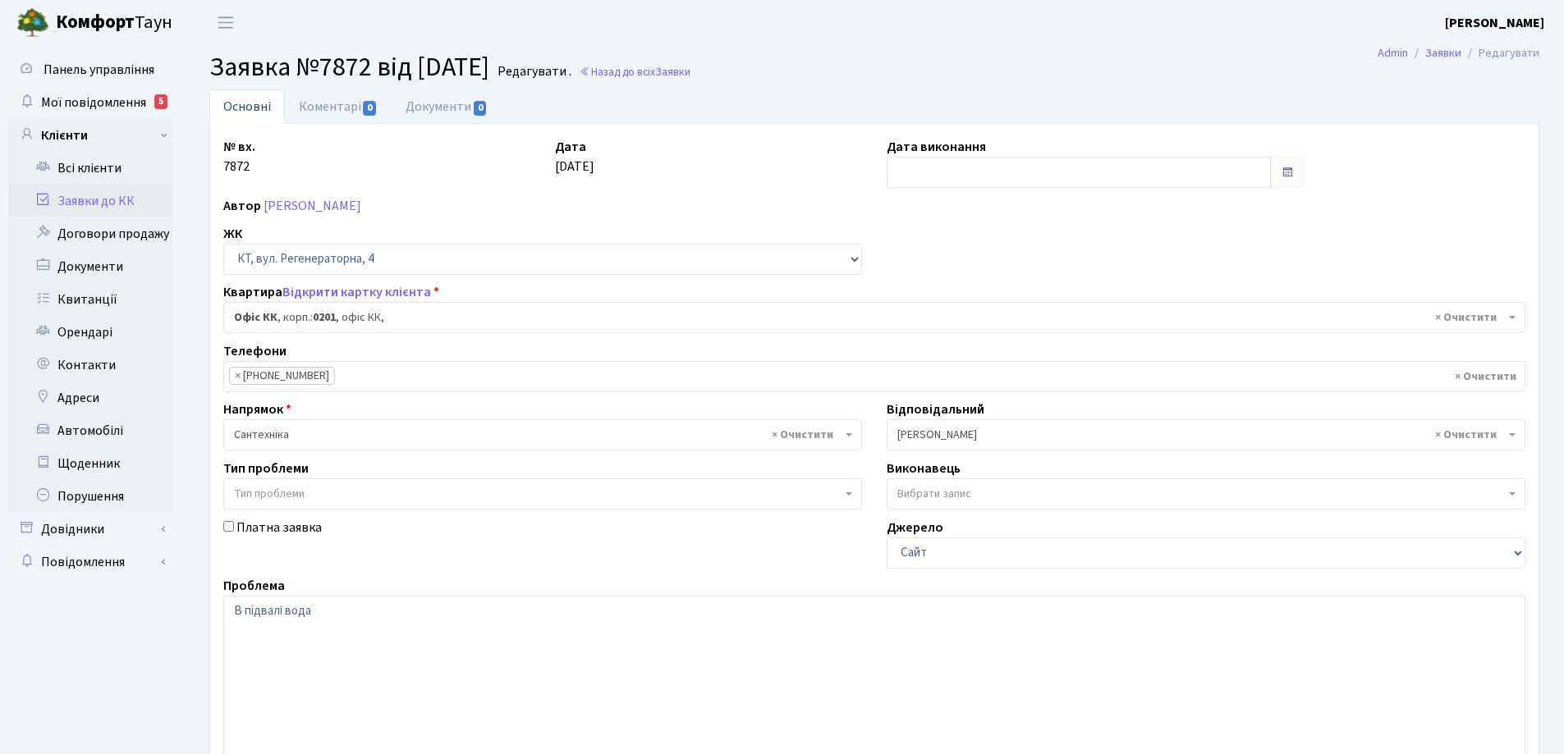
select select "4"
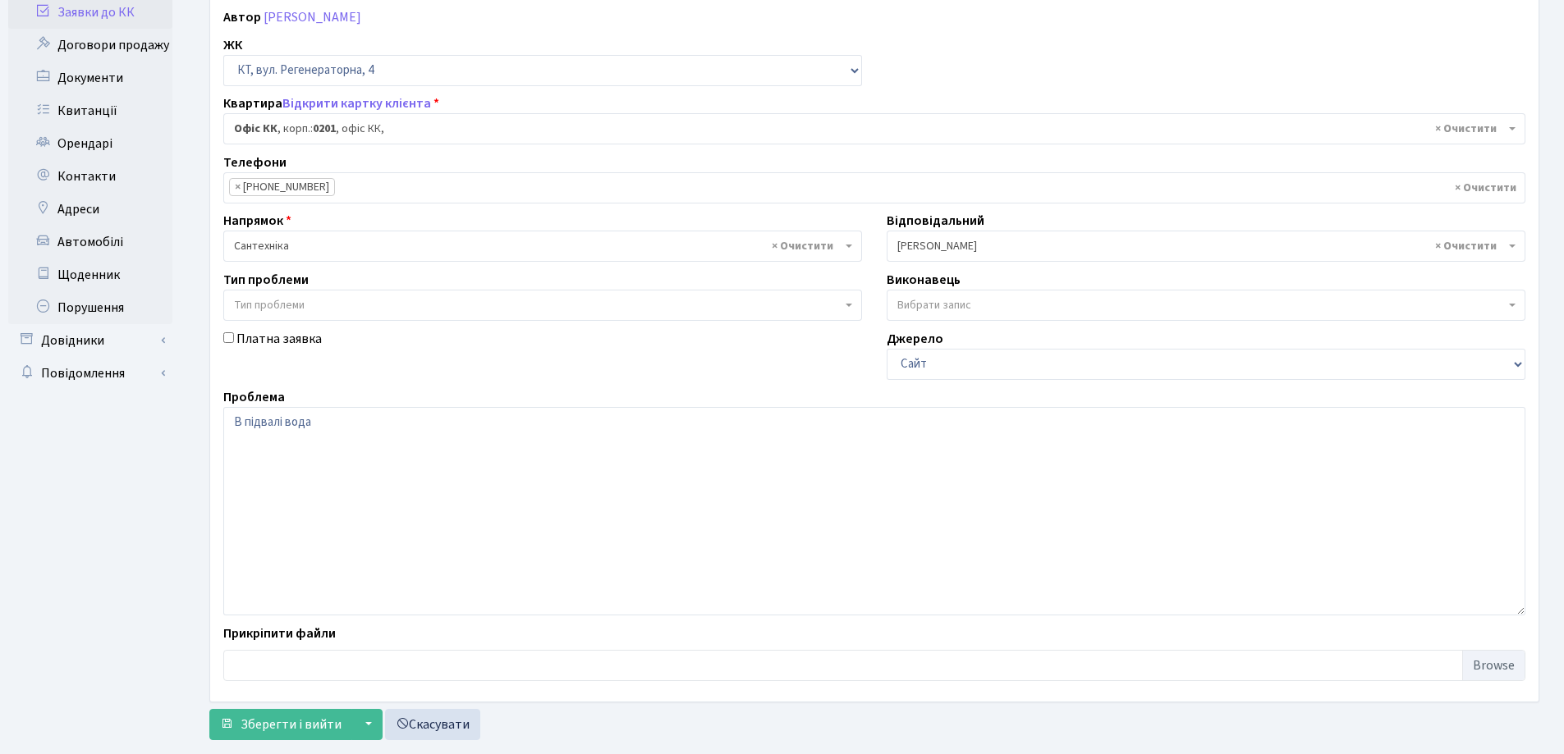
scroll to position [224, 0]
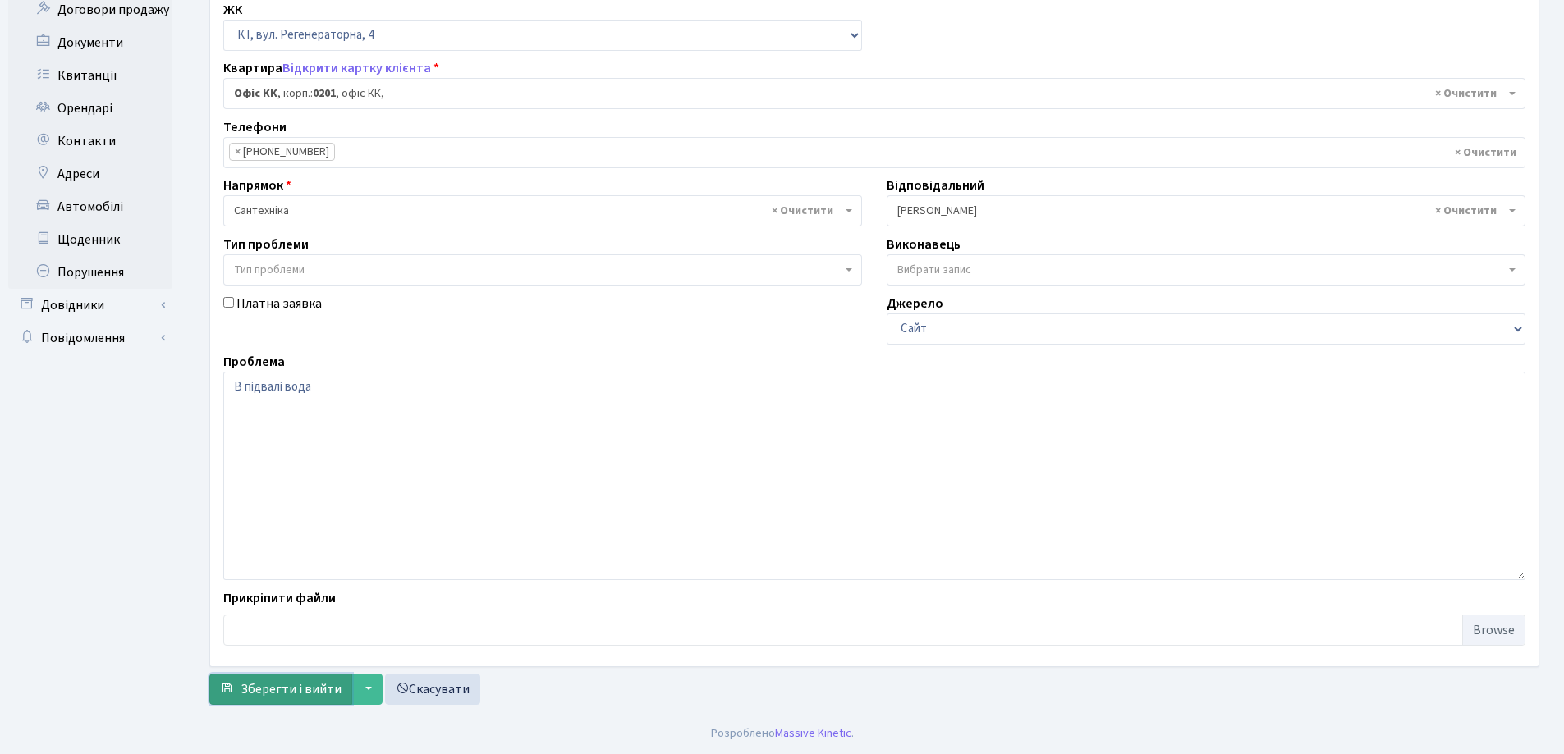
click at [241, 688] on span "Зберегти і вийти" at bounding box center [291, 689] width 101 height 18
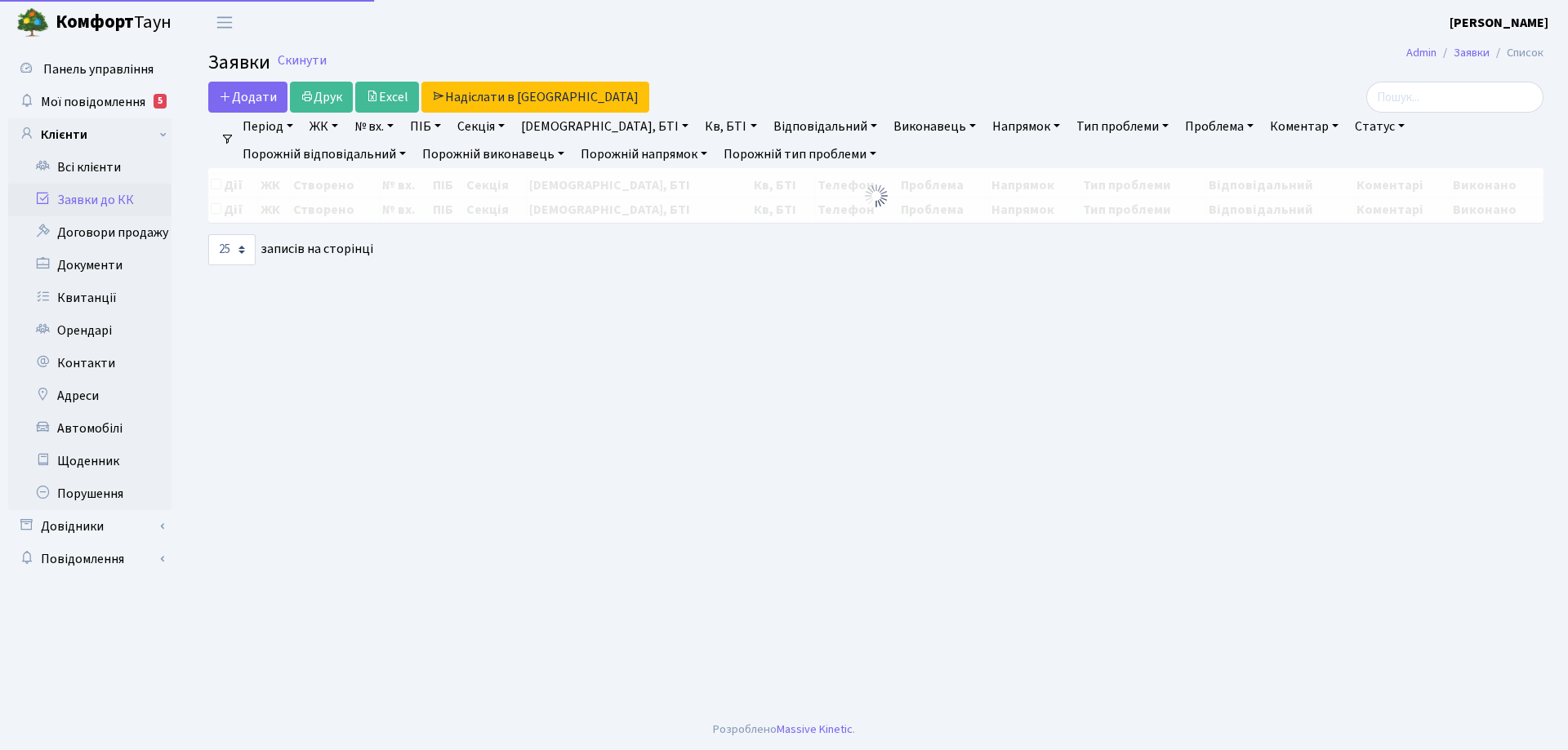
select select "25"
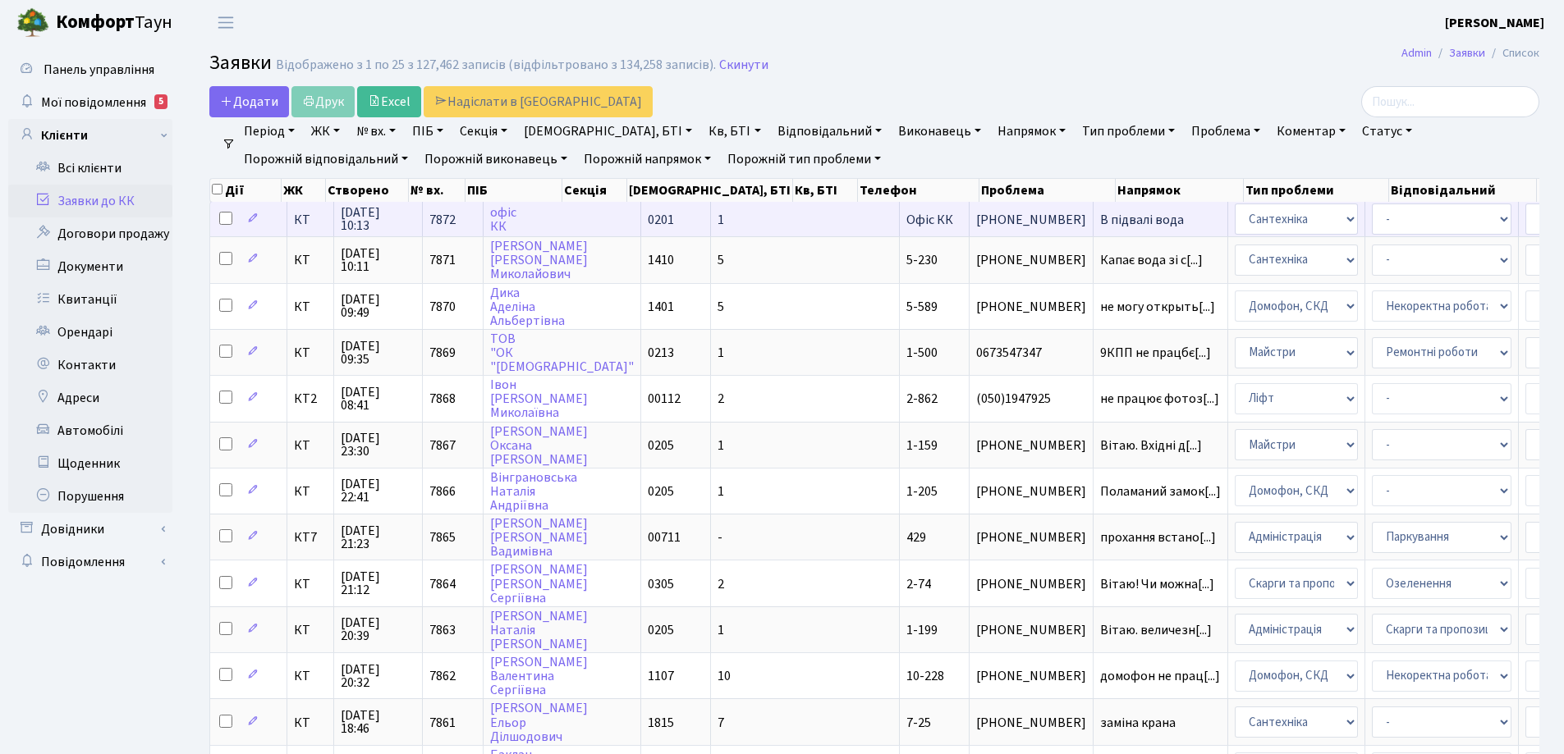
click at [1100, 218] on span "В підвалі вода" at bounding box center [1160, 219] width 121 height 13
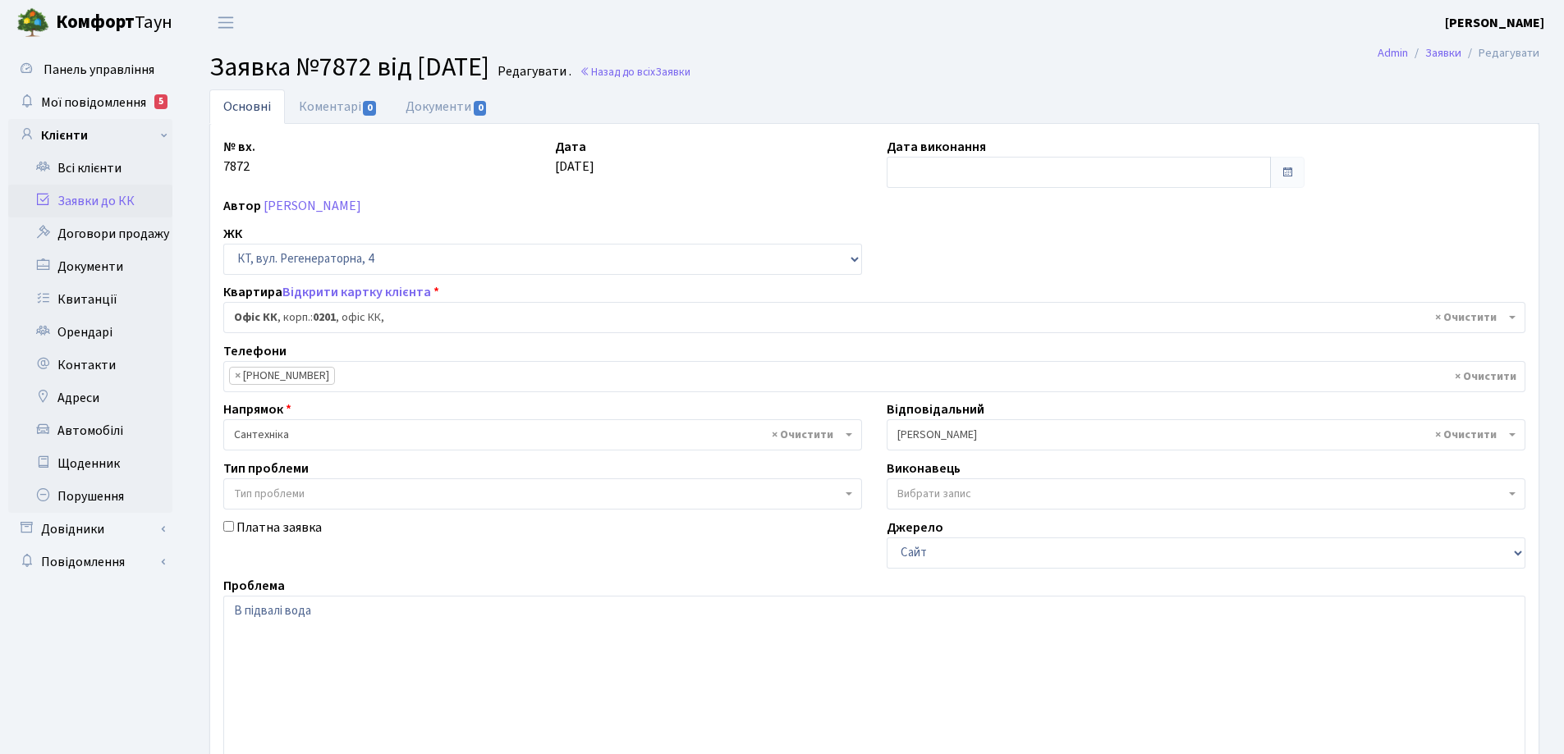
select select "4"
click at [330, 610] on textarea "В підвалі вода" at bounding box center [874, 700] width 1302 height 208
click at [229, 610] on textarea "В підвалі вода" at bounding box center [874, 700] width 1302 height 208
click at [233, 612] on textarea "В підвалі вода" at bounding box center [874, 700] width 1302 height 208
click at [404, 609] on textarea "В підвалі вода" at bounding box center [874, 700] width 1302 height 208
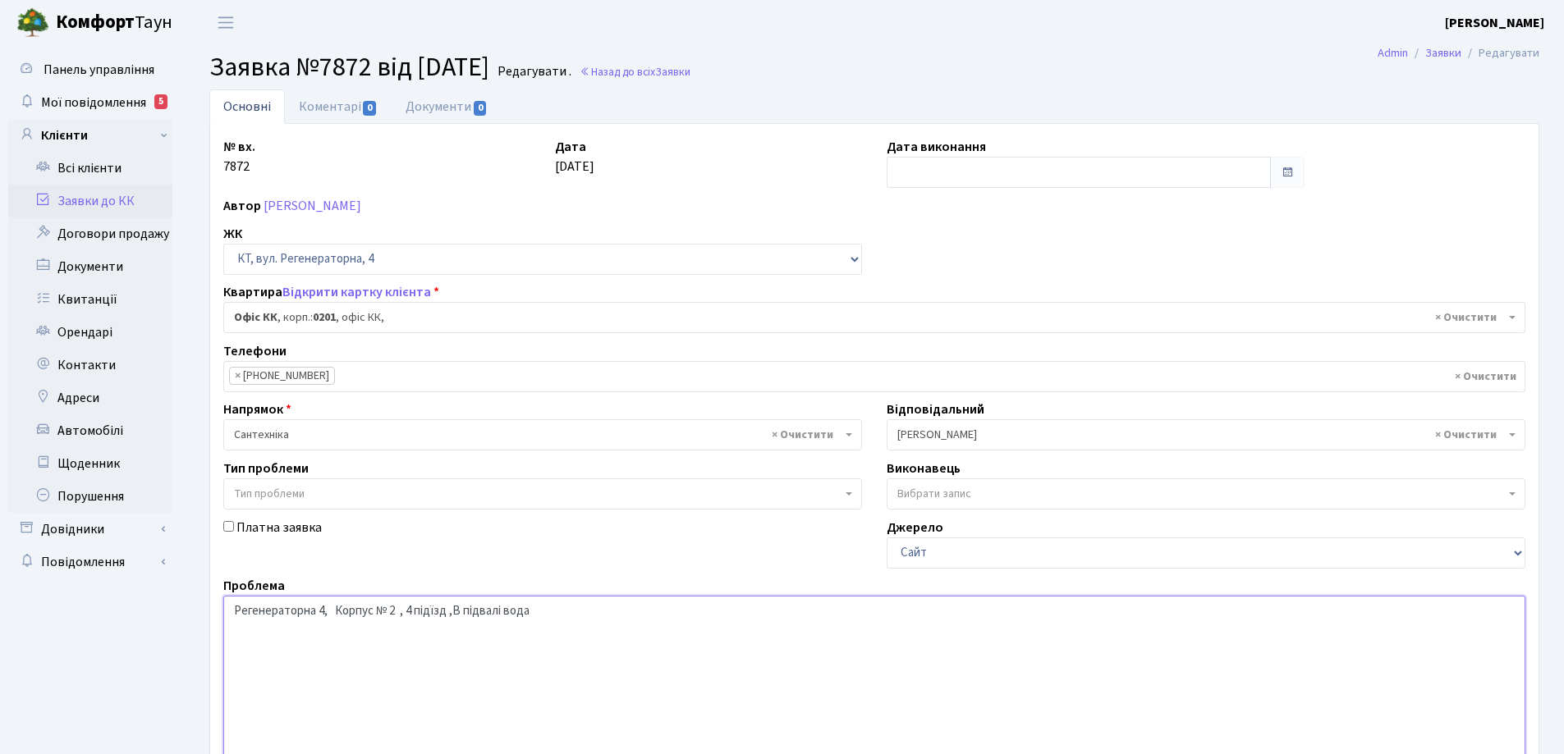
click at [533, 610] on textarea "В підвалі вода" at bounding box center [874, 700] width 1302 height 208
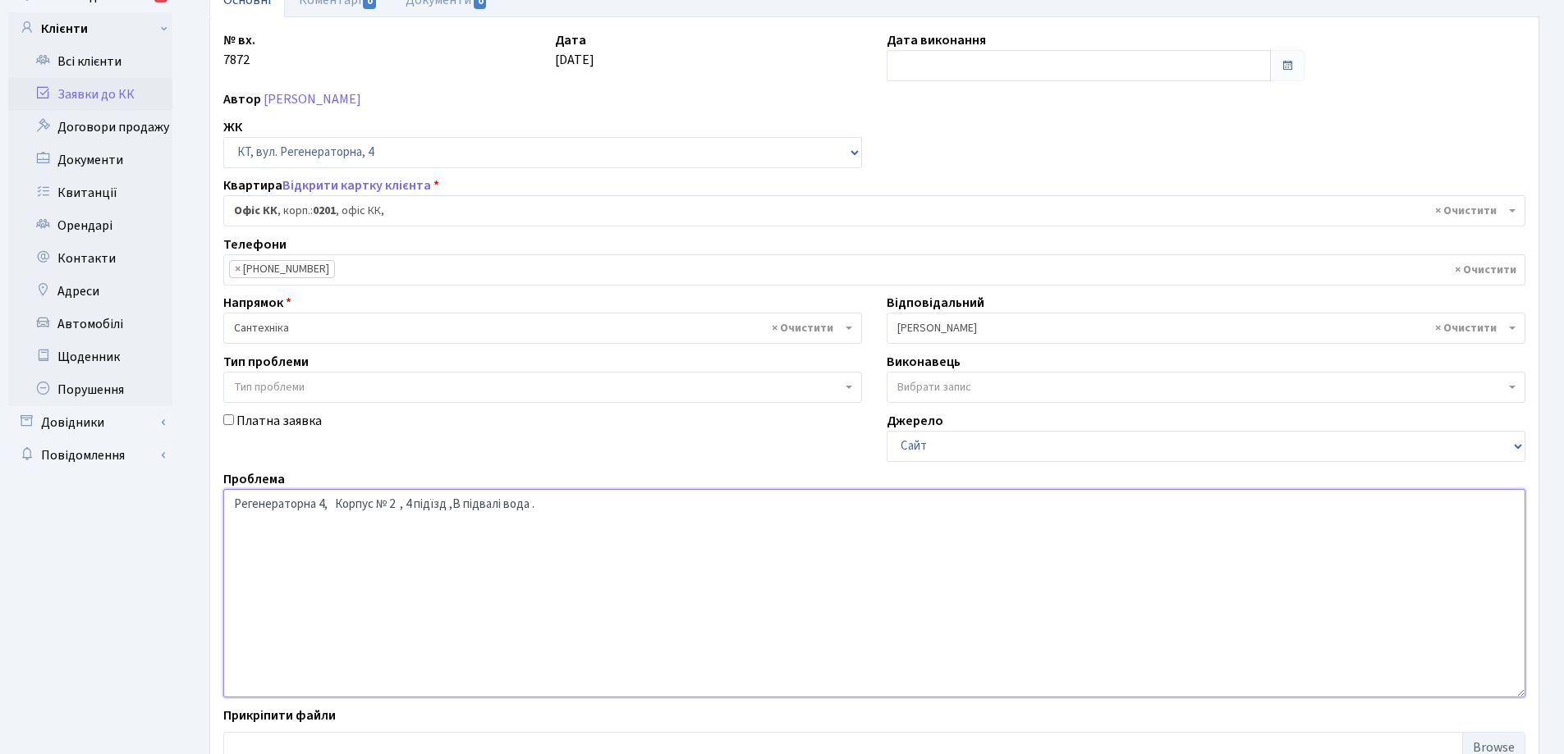
scroll to position [224, 0]
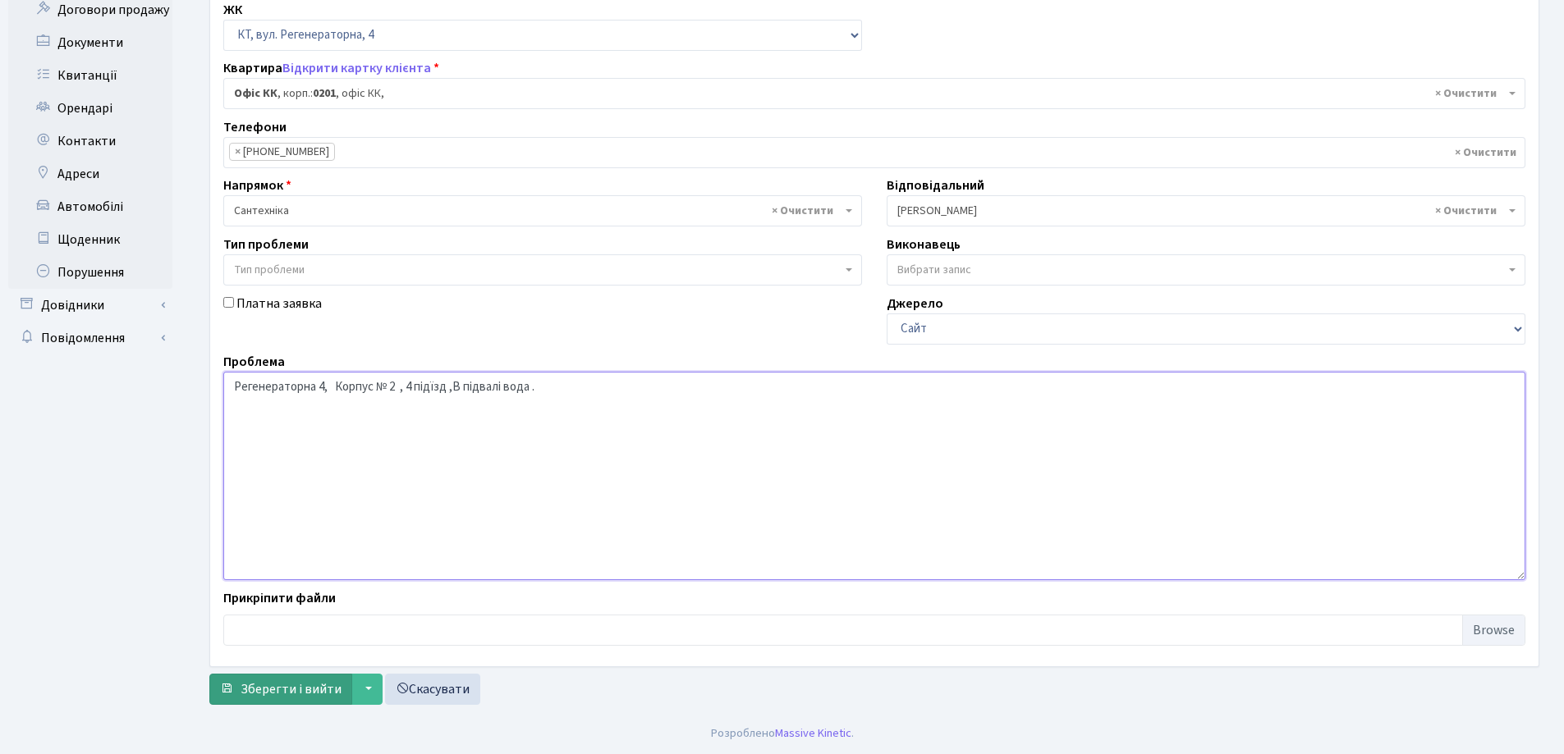
type textarea "Регенераторна 4, Корпус № 2 , 4 підїзд ,В підвалі вода ."
click at [305, 689] on span "Зберегти і вийти" at bounding box center [291, 689] width 101 height 18
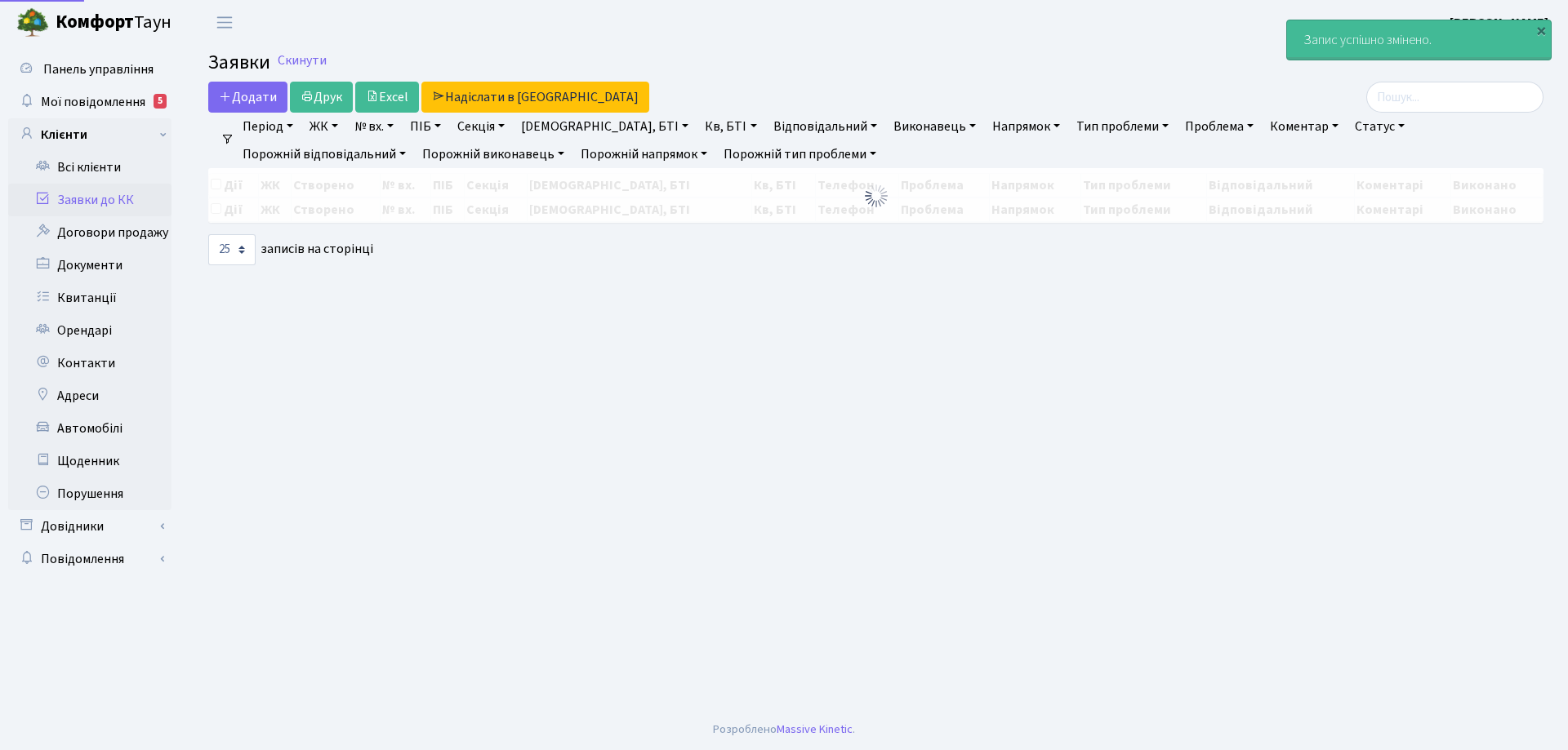
select select "25"
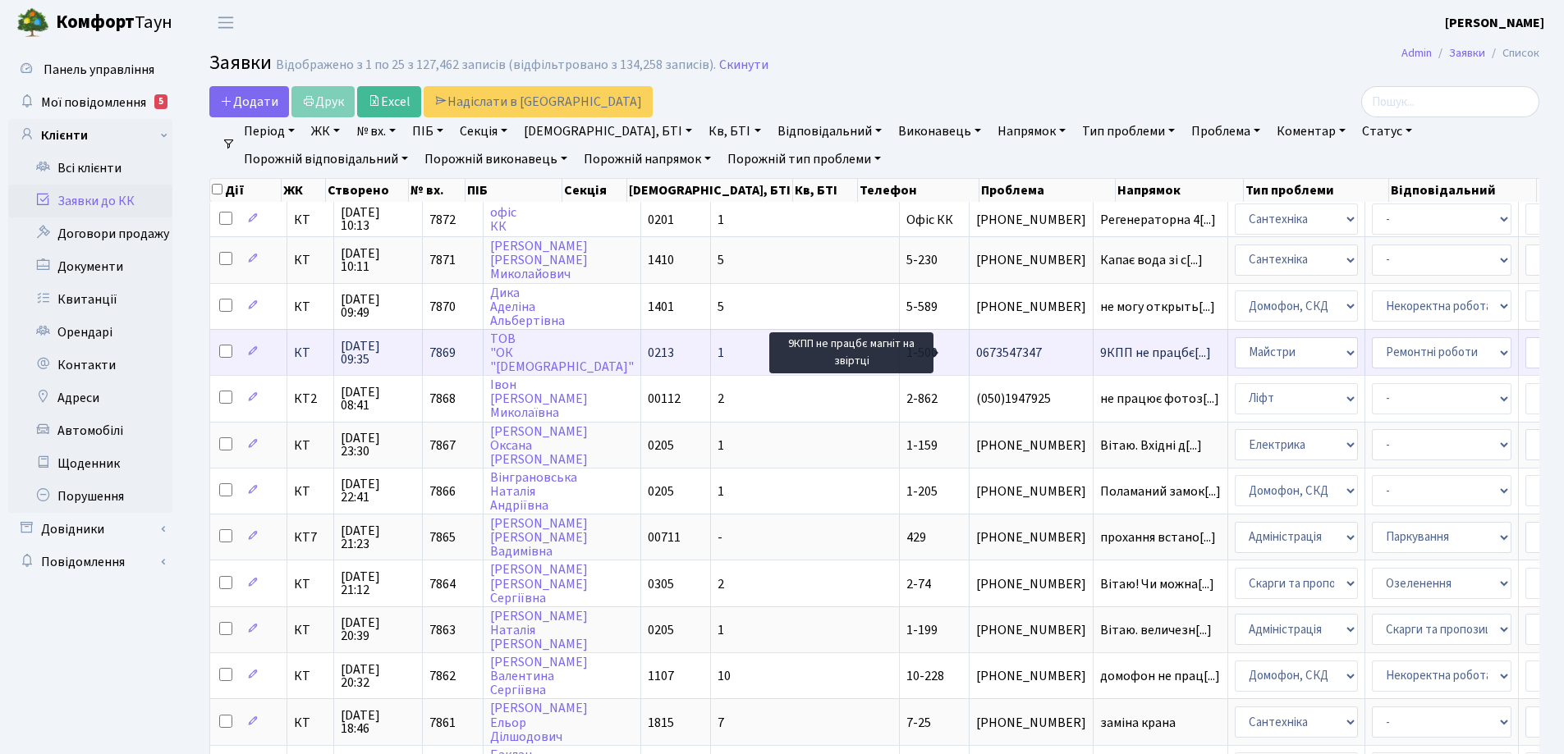
click at [1100, 355] on span "9КПП не працбє[...]" at bounding box center [1155, 353] width 111 height 18
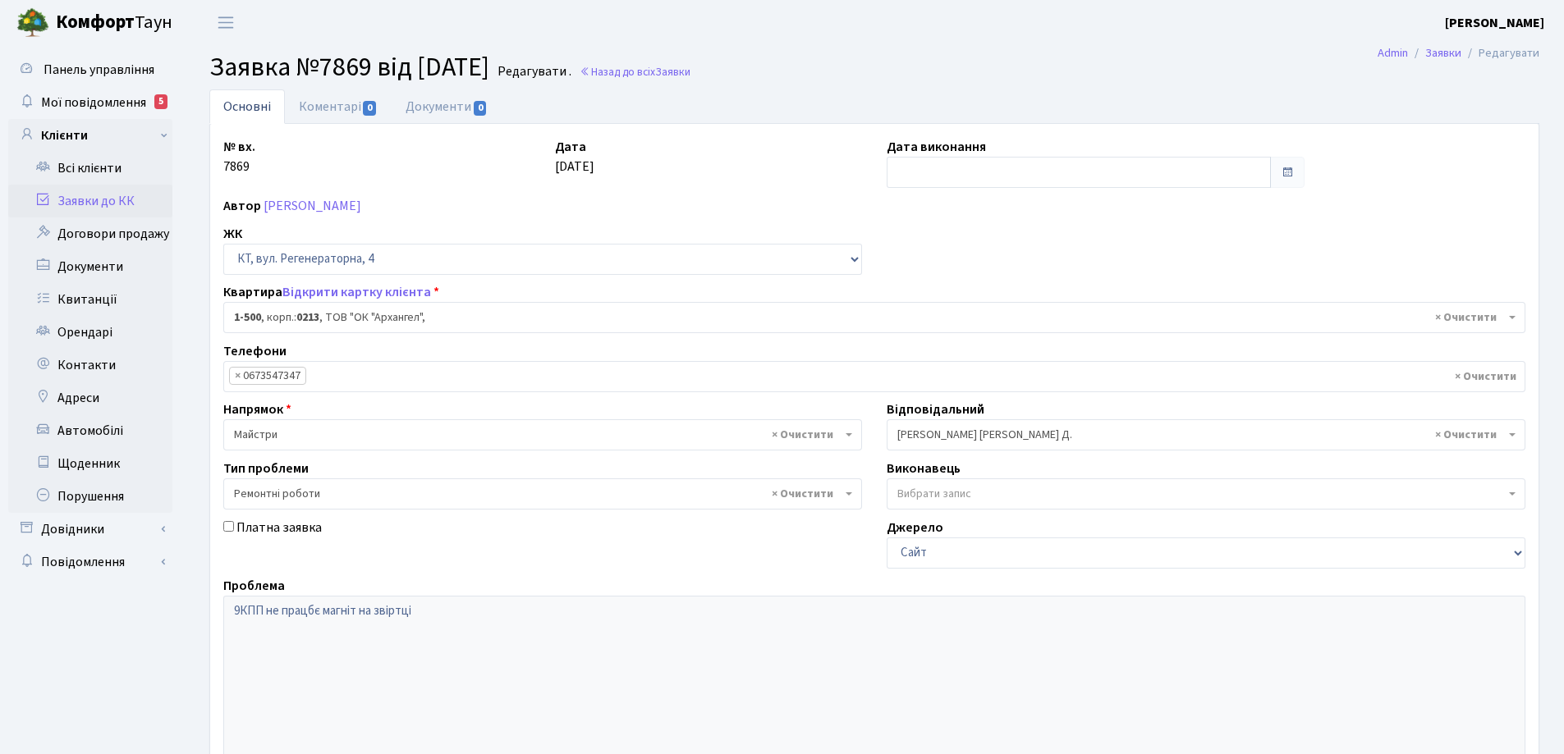
select select "16285"
select select "62"
click at [341, 109] on link "Коментарі 0" at bounding box center [338, 106] width 107 height 34
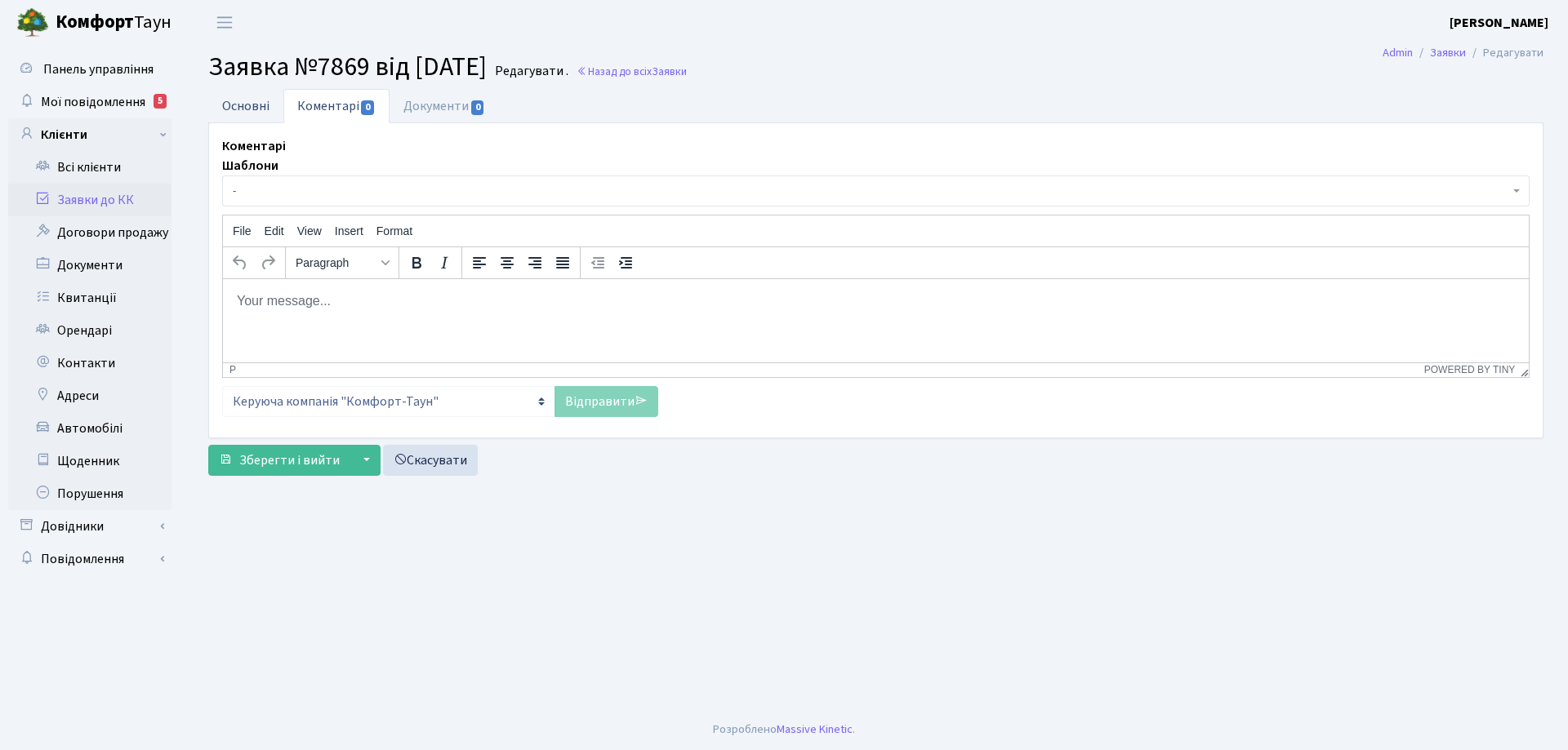
click at [253, 108] on link "Основні" at bounding box center [246, 105] width 76 height 34
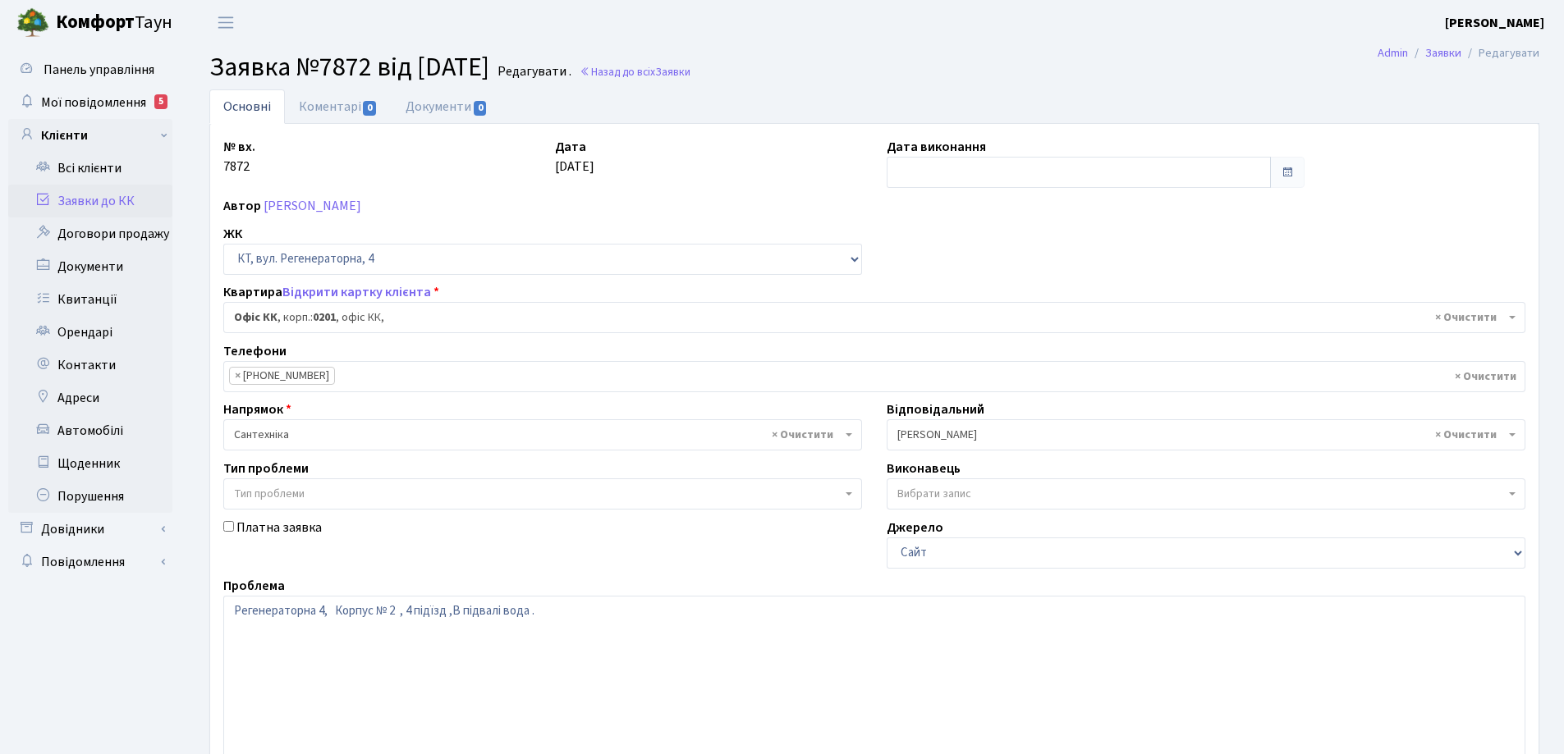
select select "4"
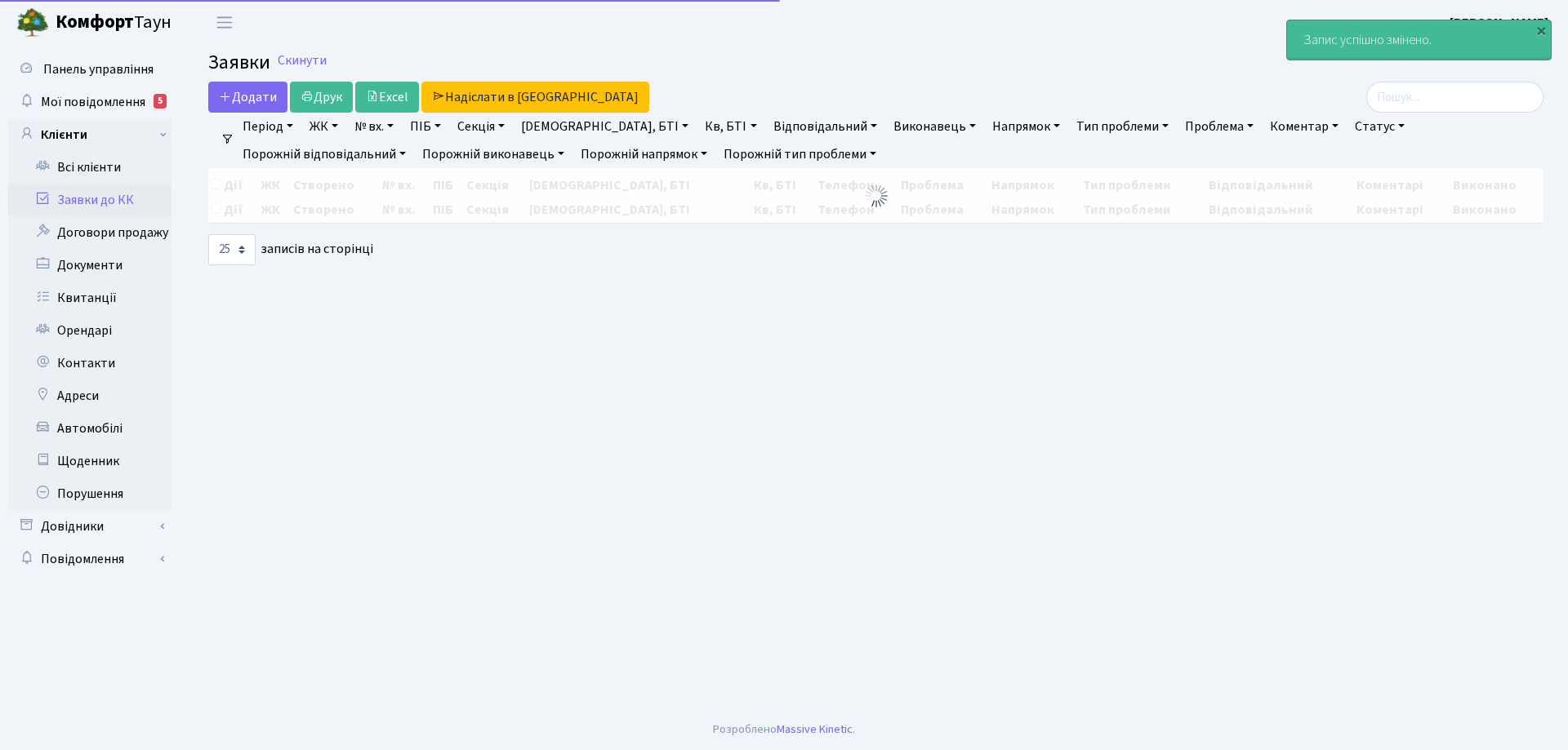
select select "25"
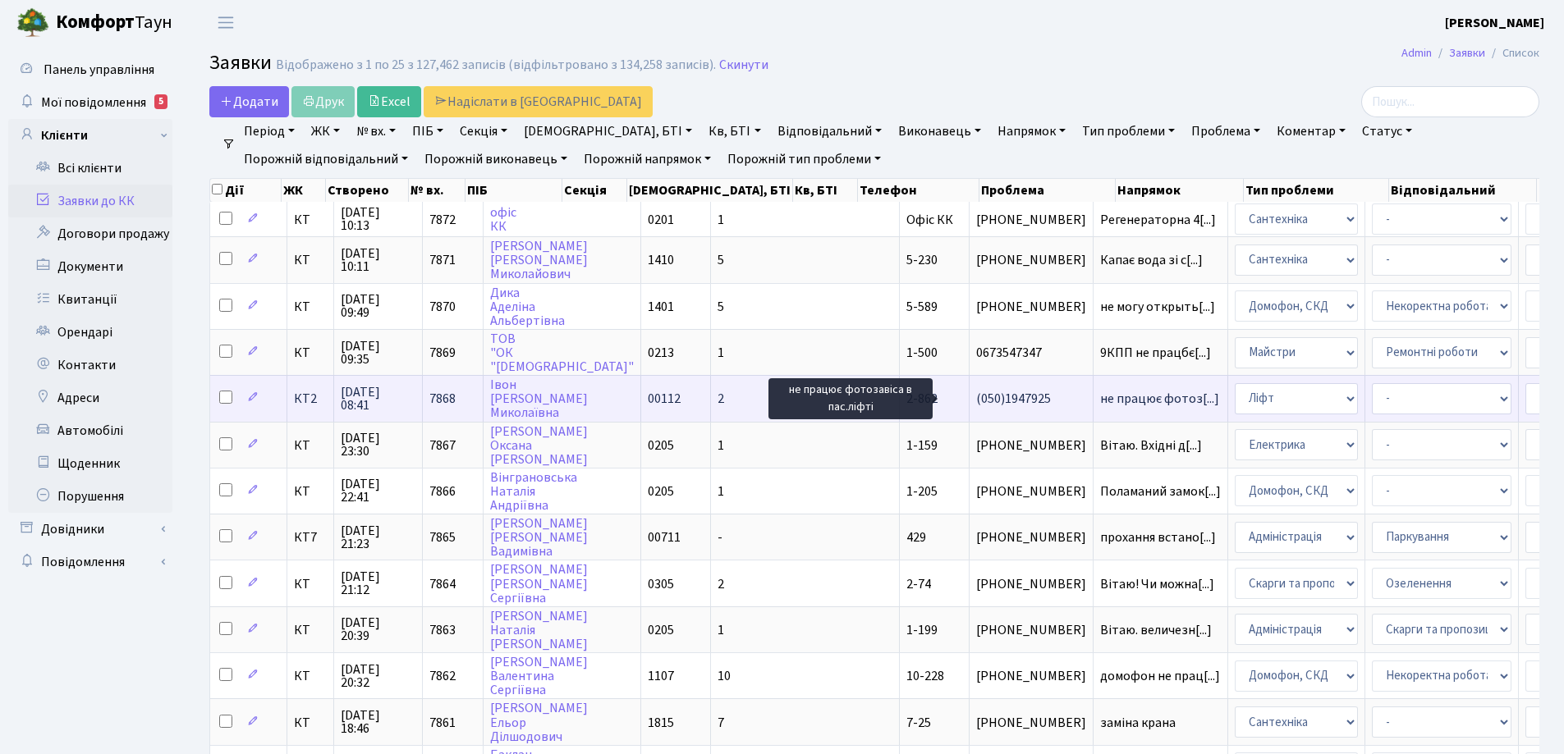
click at [1100, 400] on span "не працює фотоз[...]" at bounding box center [1159, 399] width 119 height 18
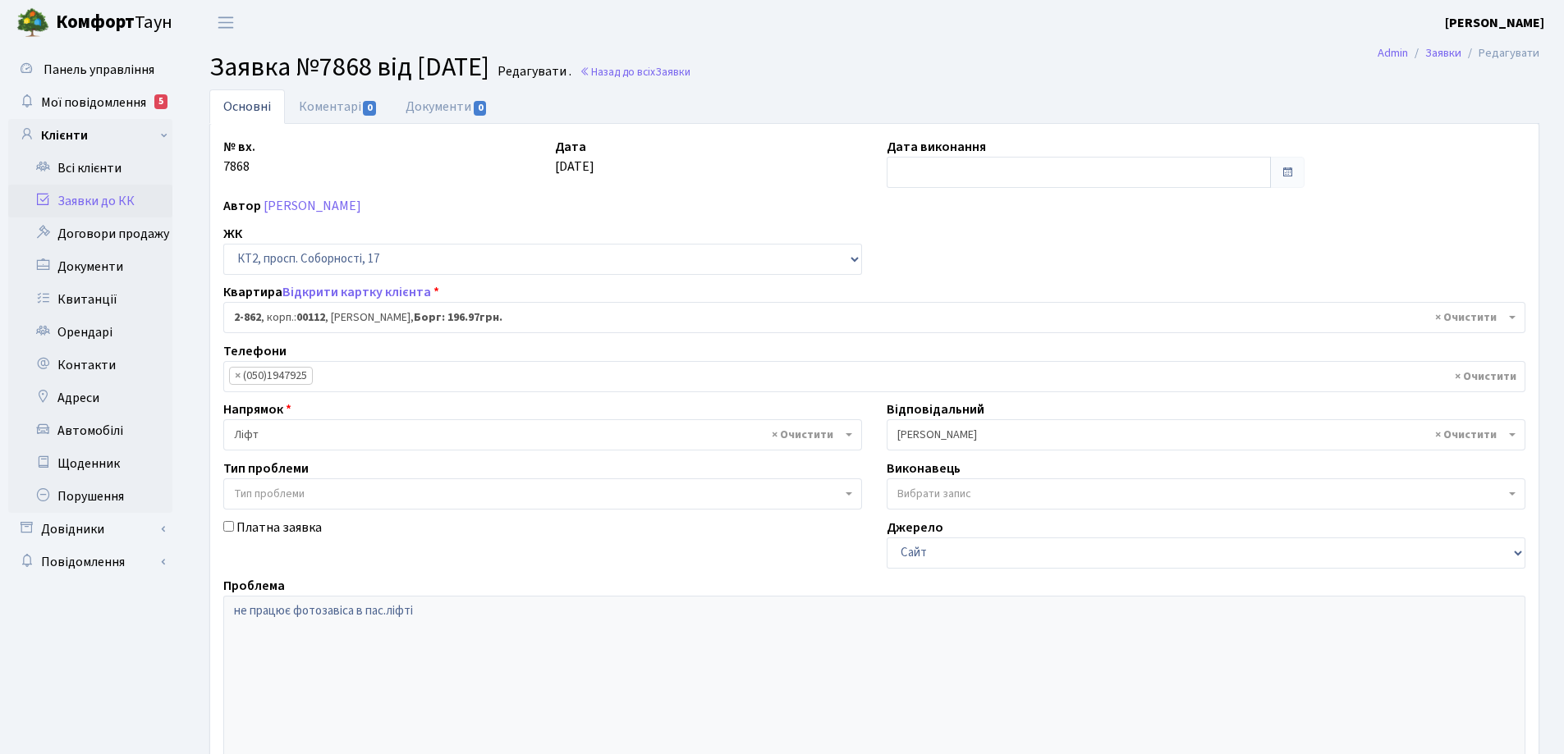
select select "15921"
click at [331, 108] on link "Коментарі 0" at bounding box center [338, 106] width 107 height 34
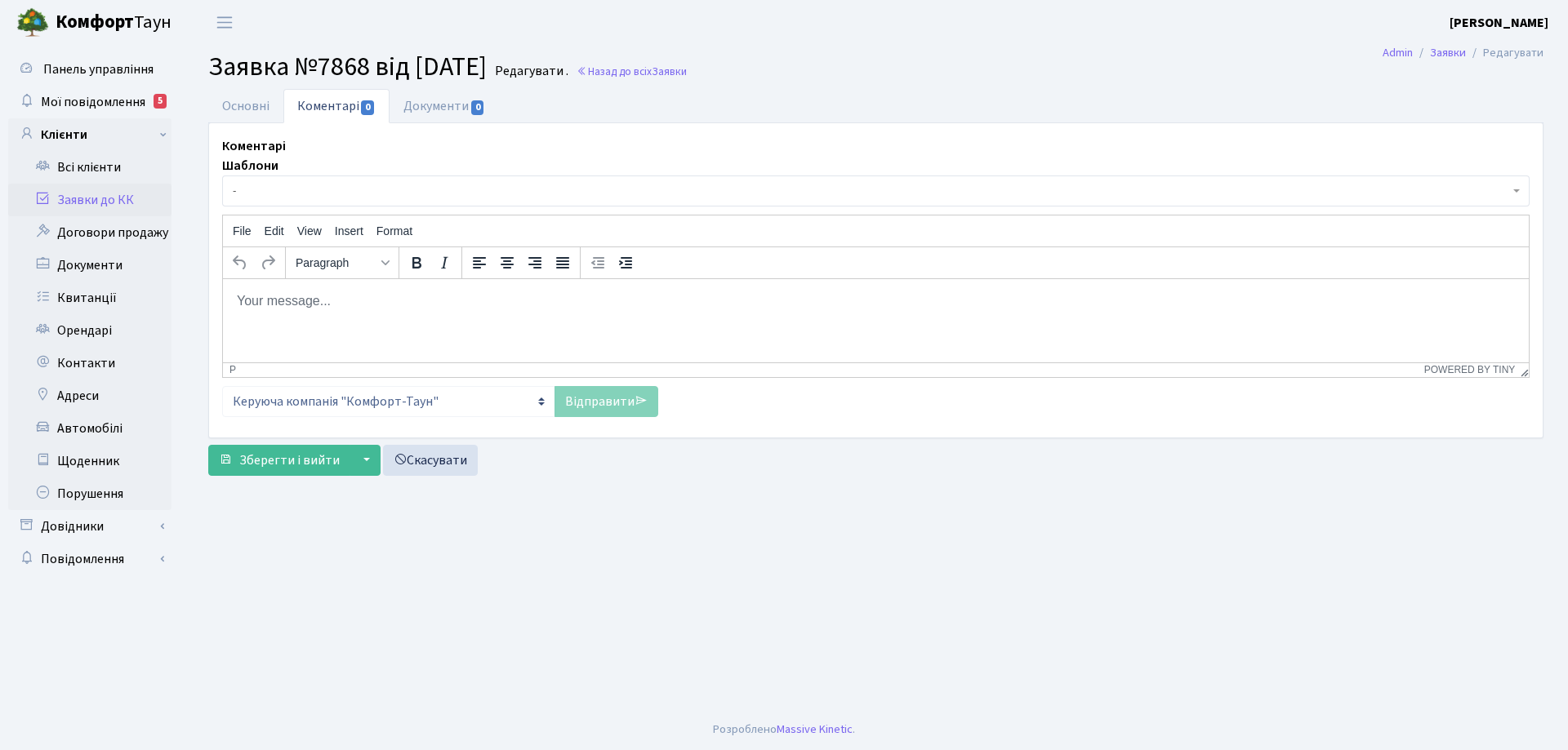
click at [293, 301] on body "Rich Text Area. Press ALT-0 for help." at bounding box center [876, 300] width 1279 height 18
click at [613, 401] on link "Відправити" at bounding box center [606, 401] width 103 height 31
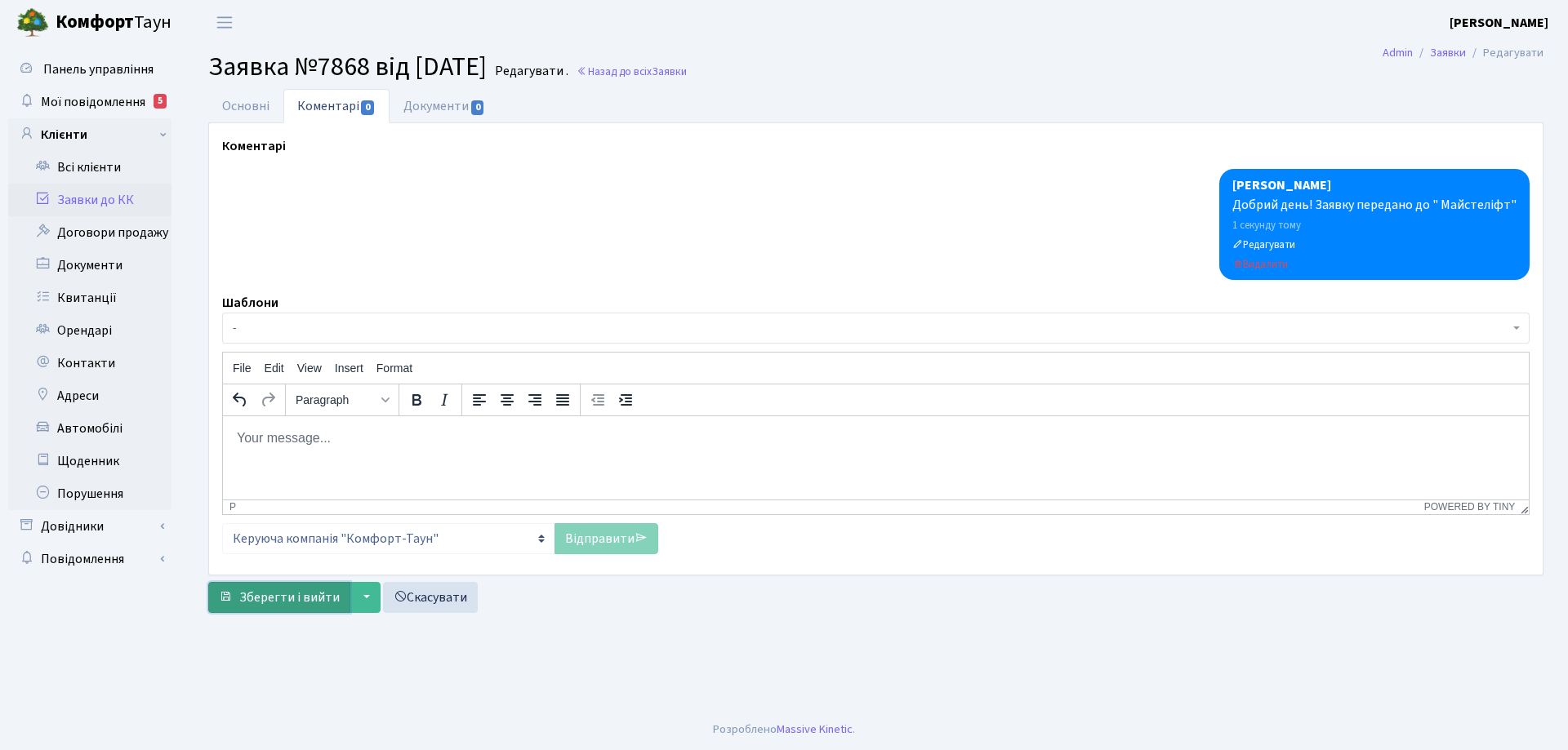
click at [303, 596] on span "Зберегти і вийти" at bounding box center [290, 598] width 100 height 18
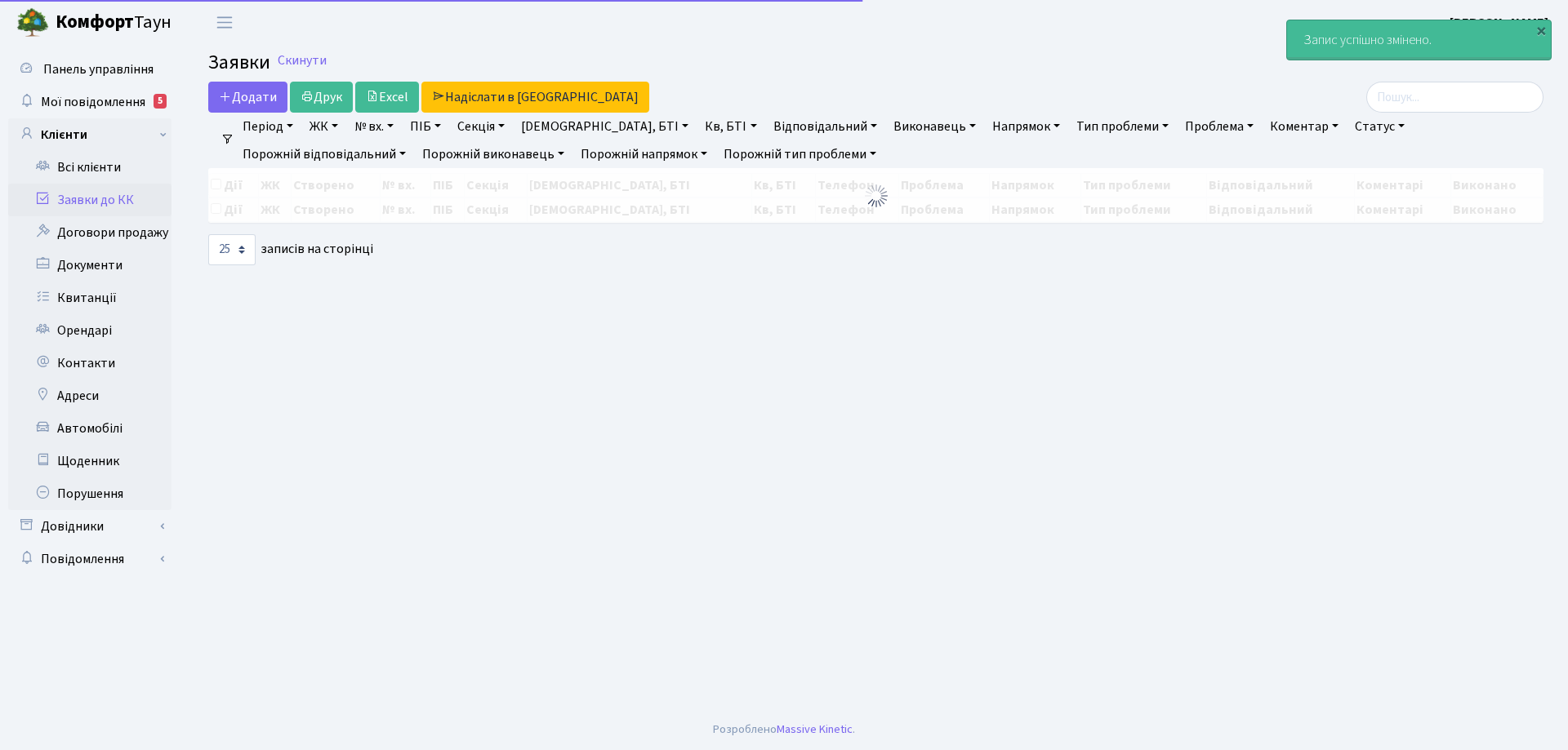
select select "25"
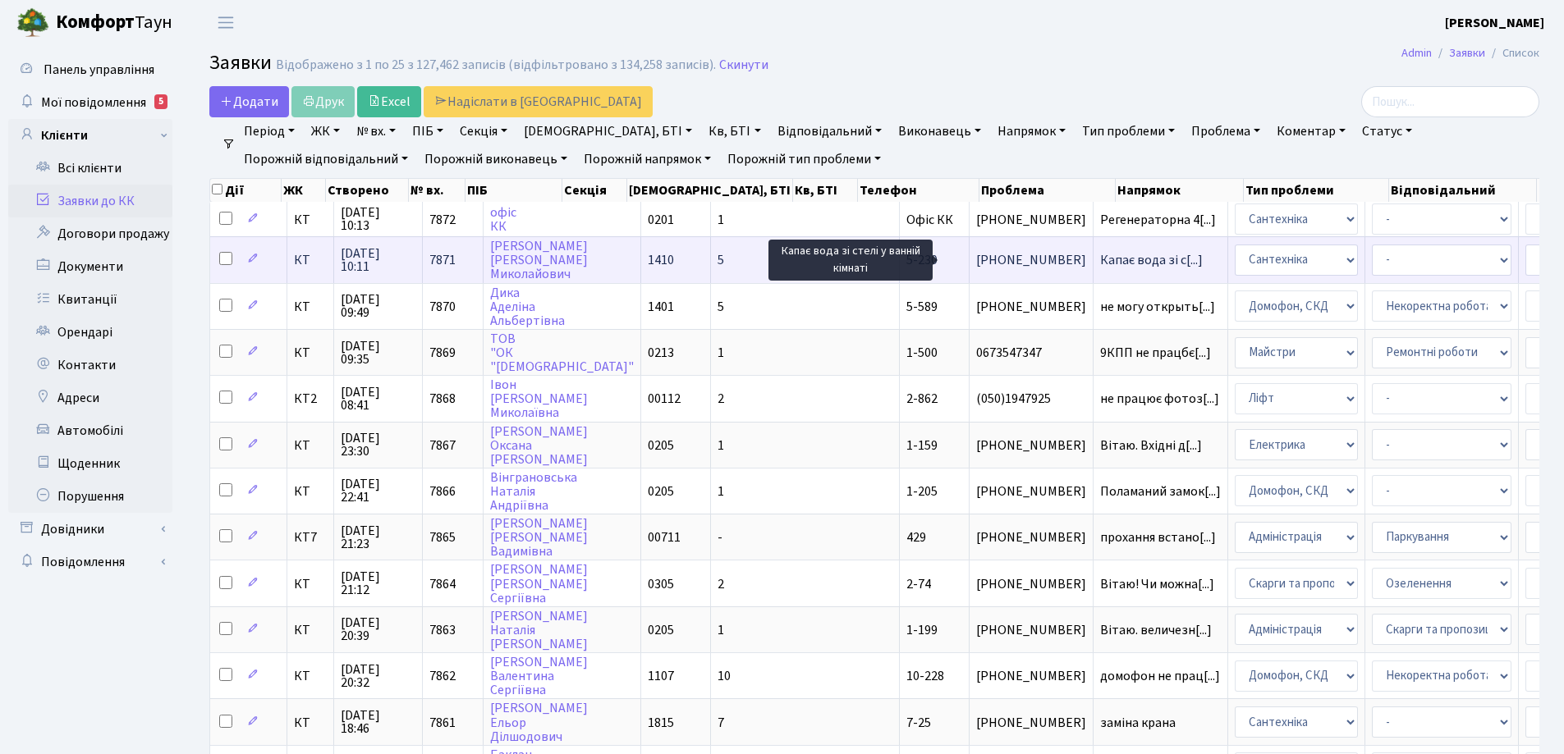
click at [1100, 258] on span "Капає вода зі с[...]" at bounding box center [1151, 260] width 103 height 18
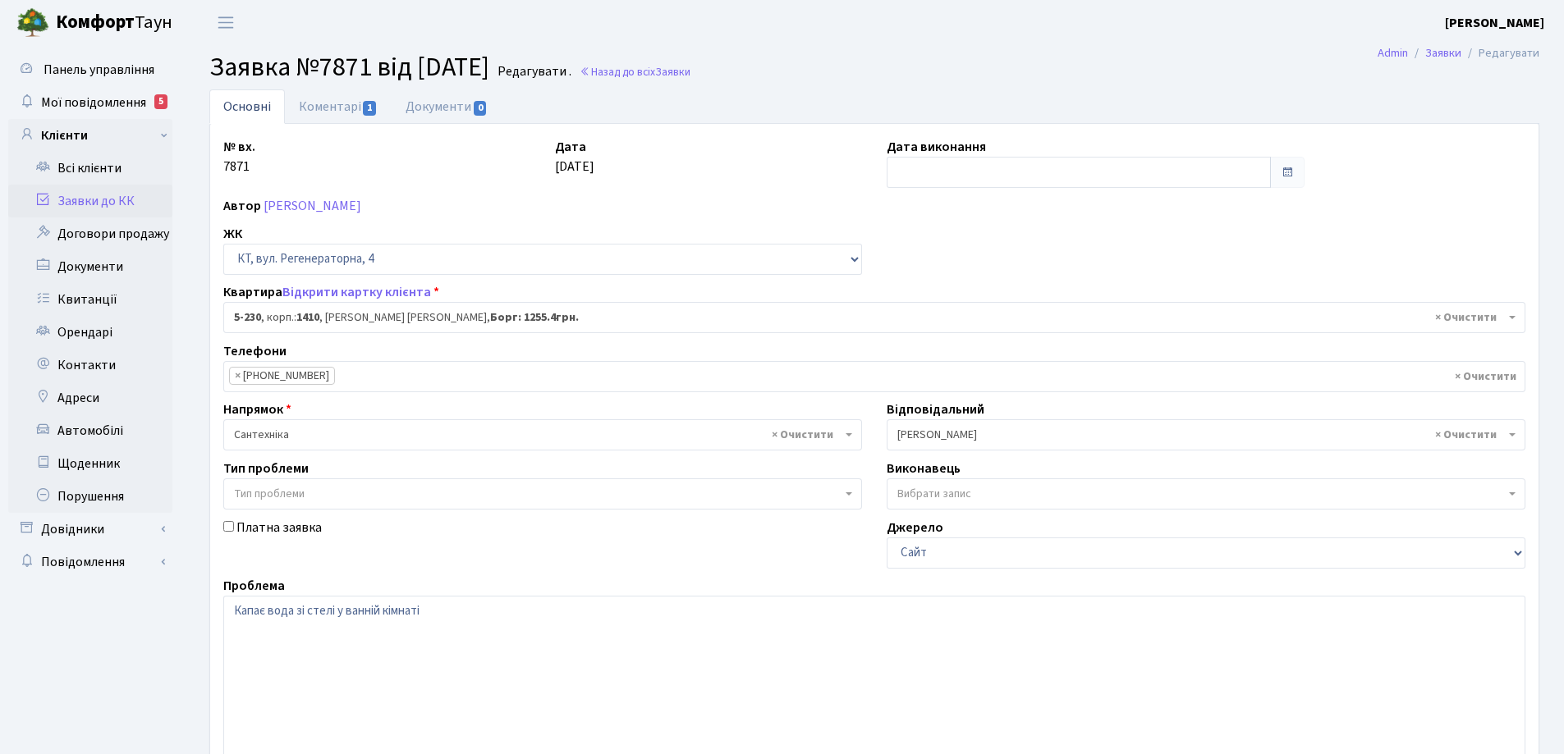
select select "2308"
click at [331, 113] on link "Коментарі 1" at bounding box center [338, 106] width 107 height 34
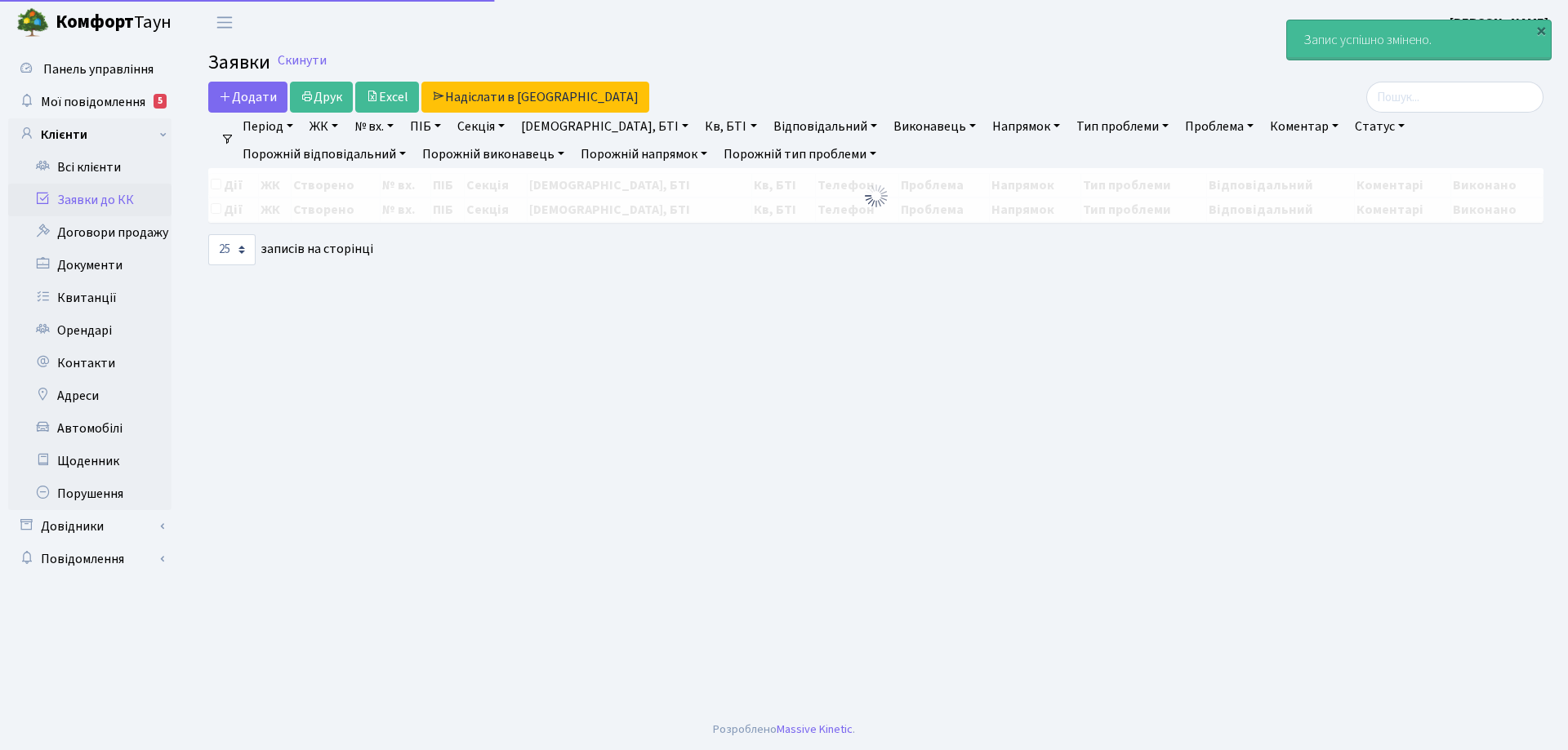
select select "25"
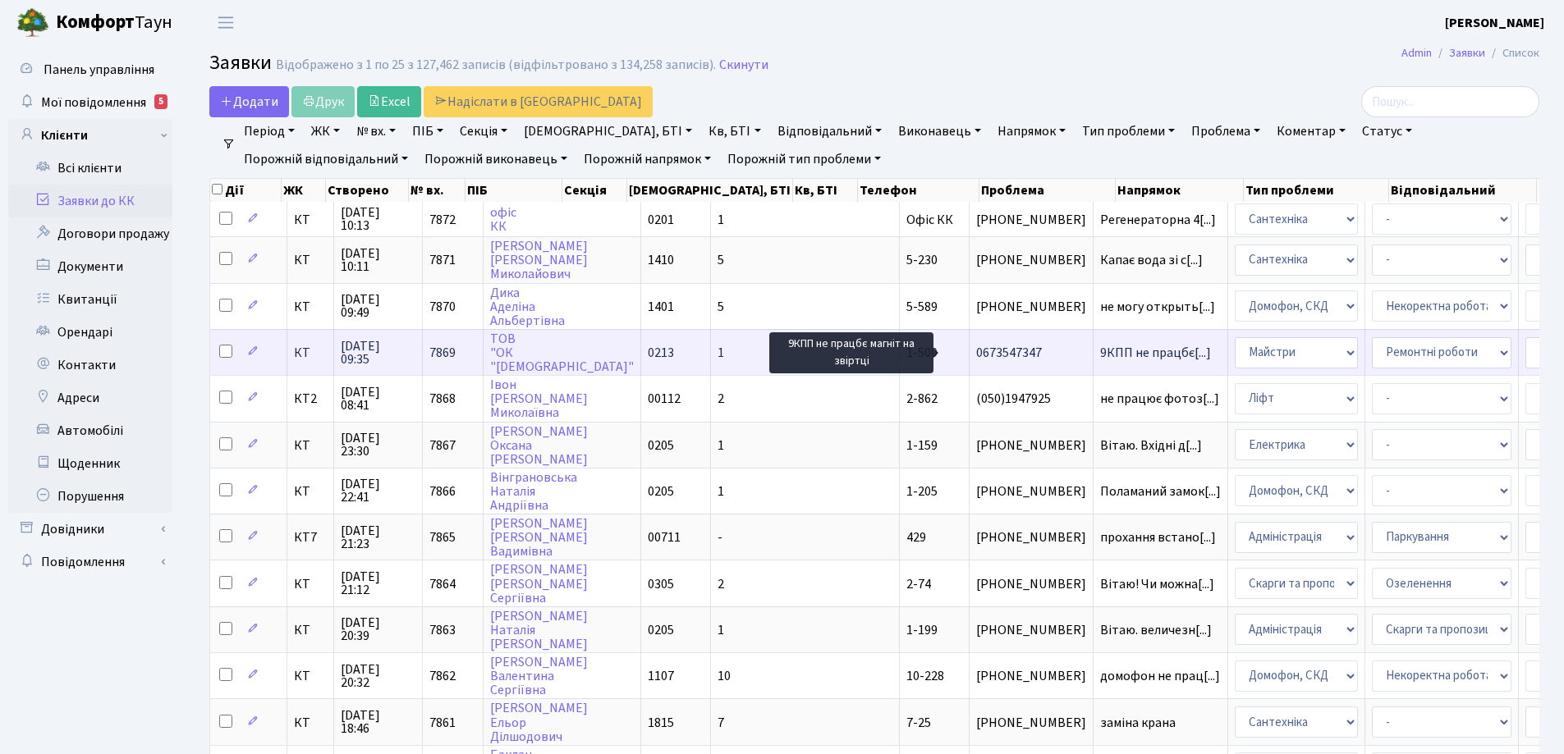
click at [1100, 359] on span "9КПП не працбє[...]" at bounding box center [1155, 353] width 111 height 18
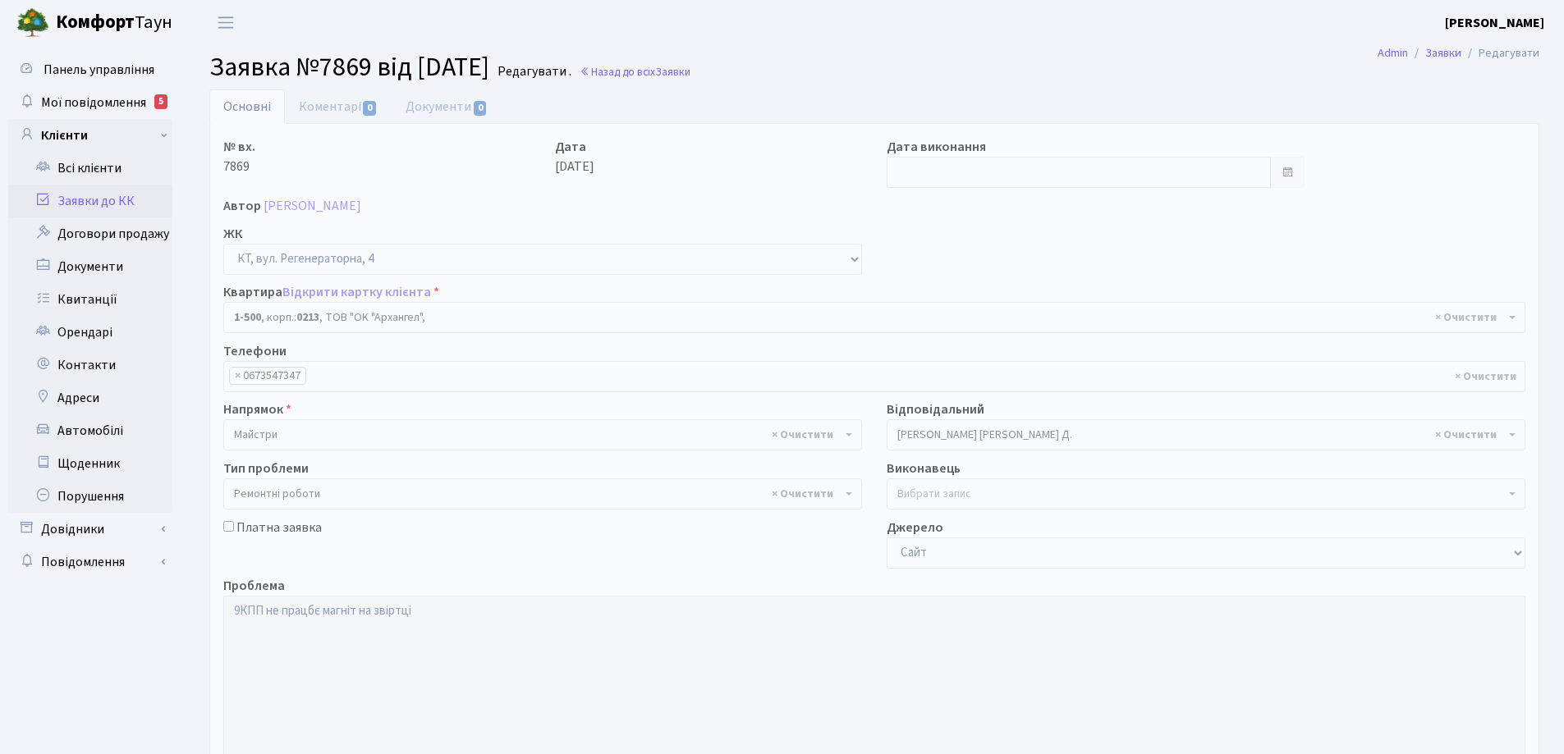
select select "16285"
select select "62"
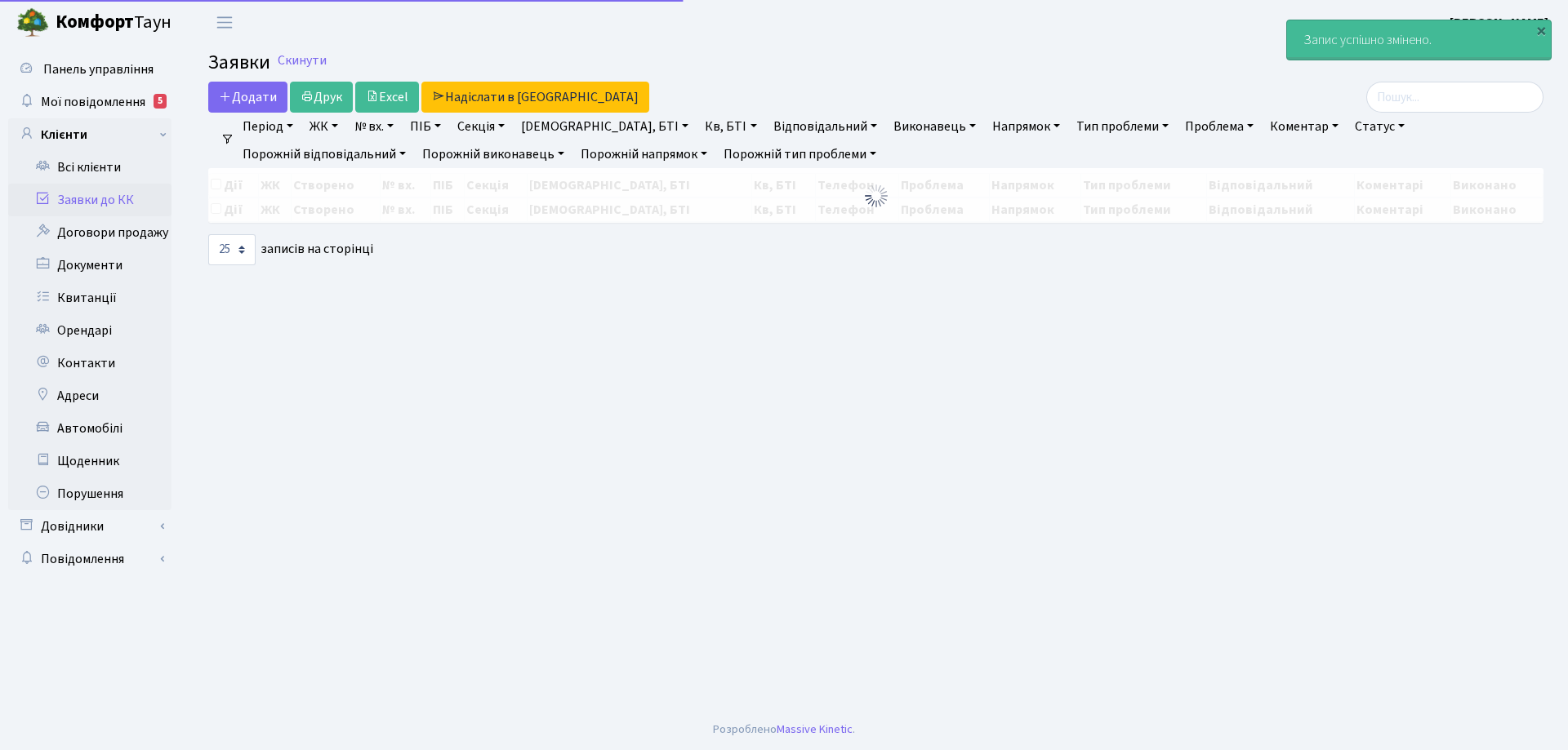
select select "25"
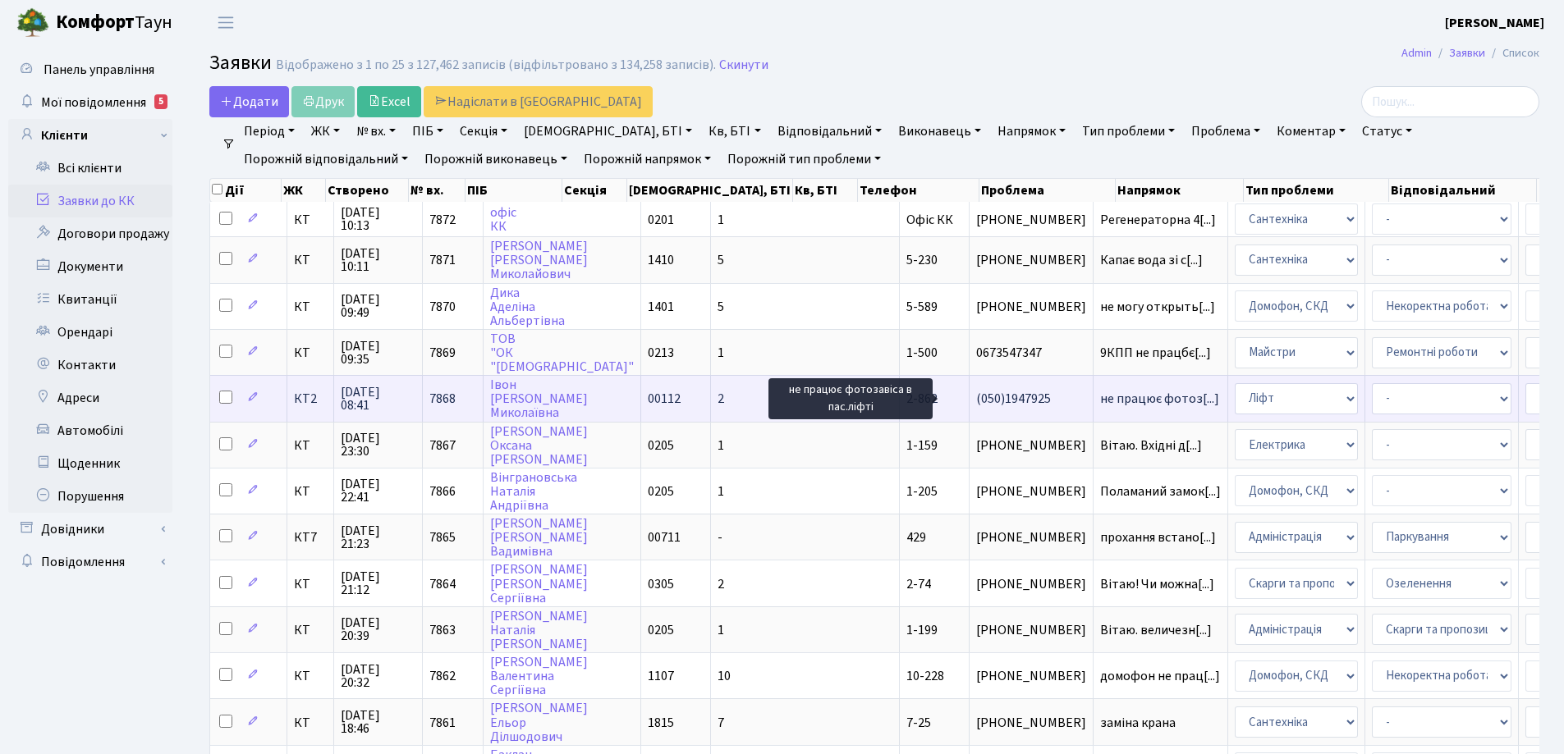
click at [1100, 398] on span "не працює фотоз[...]" at bounding box center [1159, 399] width 119 height 18
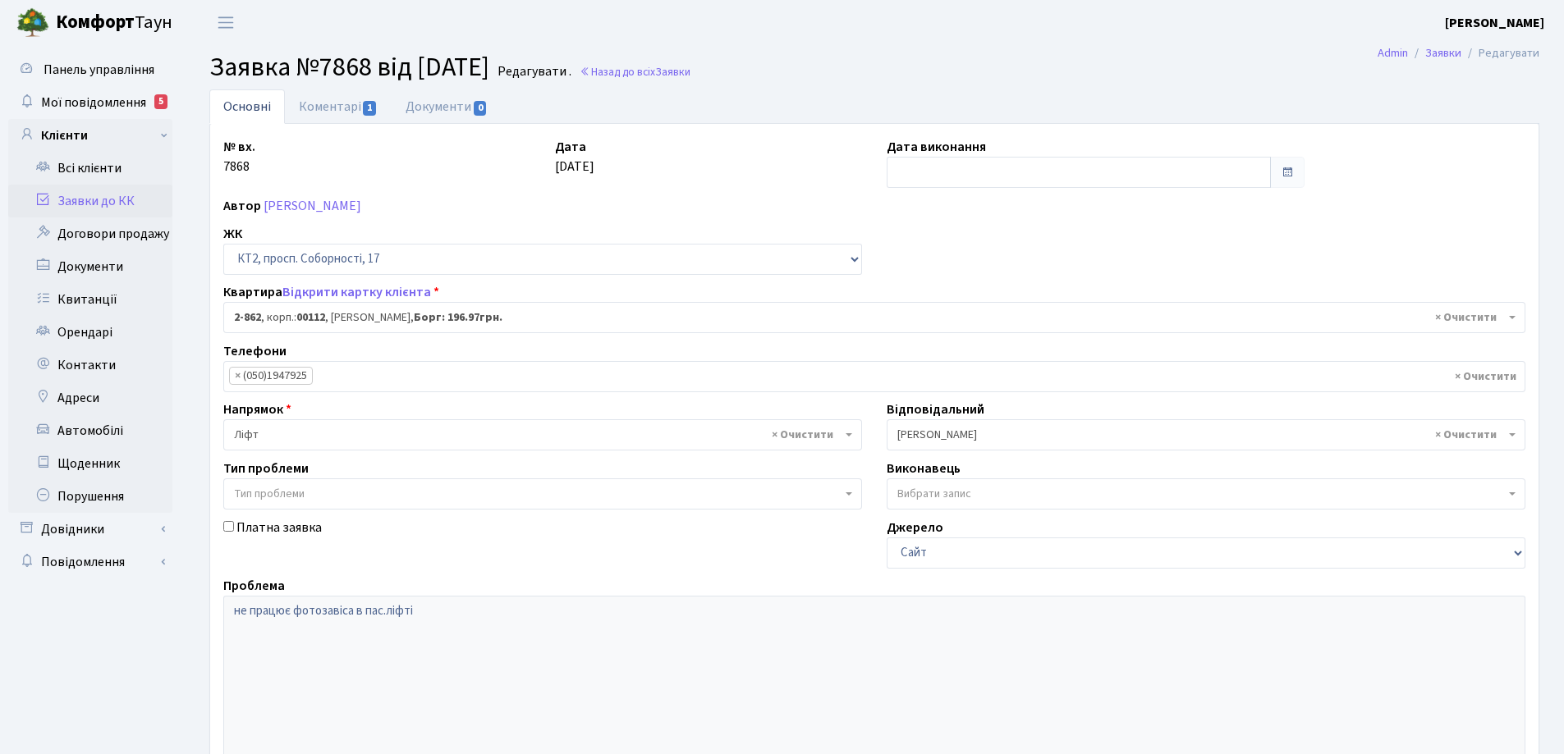
select select "15921"
click at [325, 110] on link "Коментарі 1" at bounding box center [338, 106] width 107 height 34
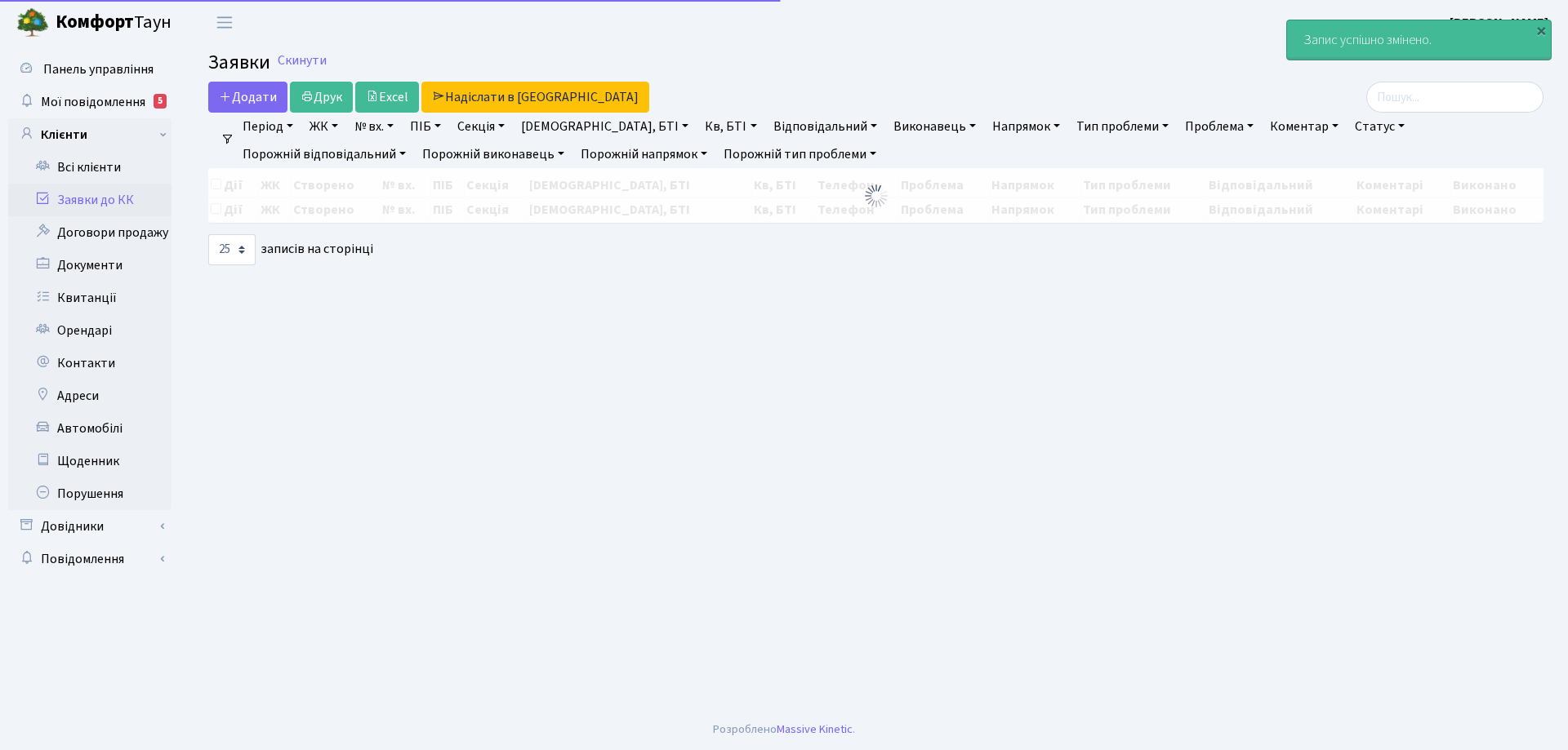
select select "25"
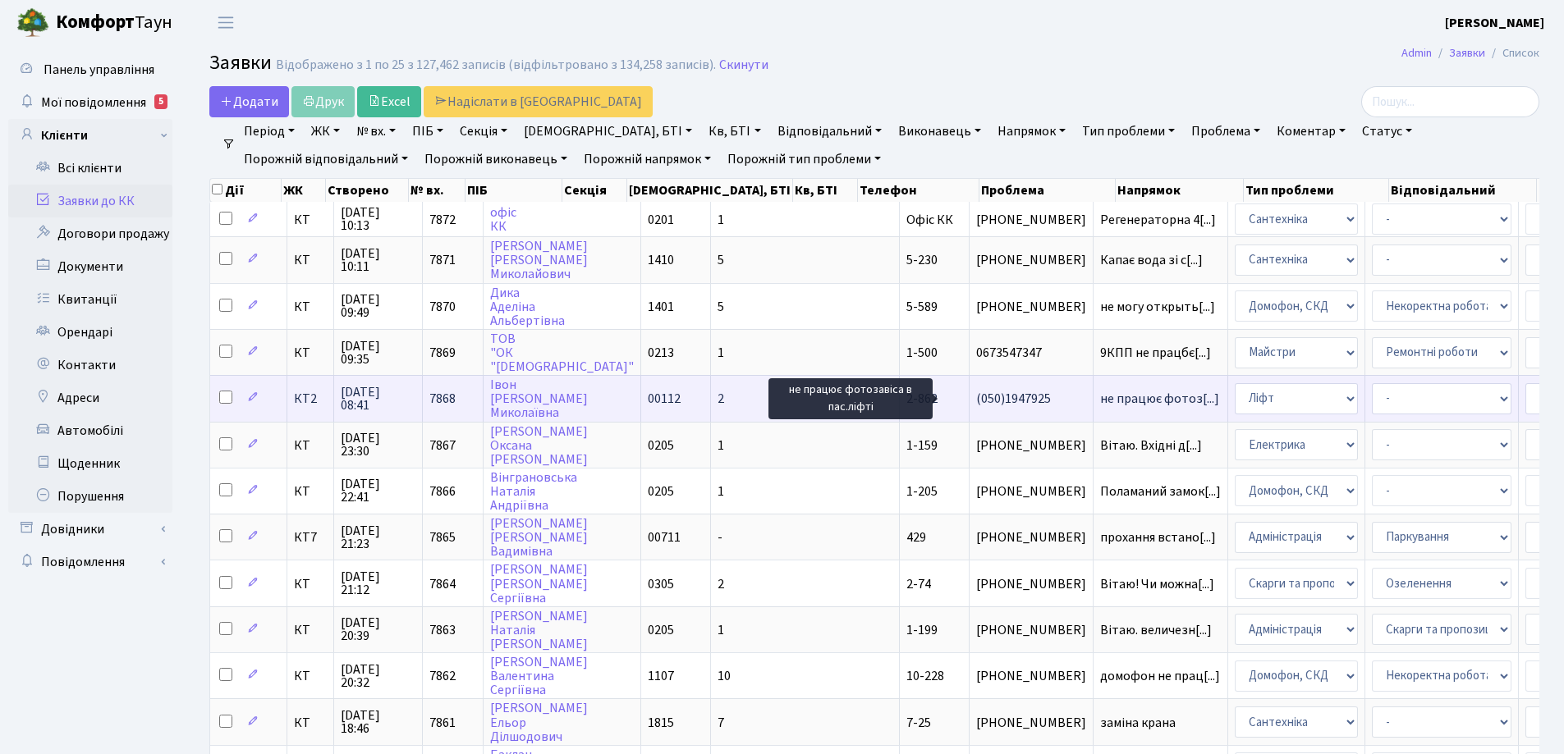
click at [1100, 401] on span "не працює фотоз[...]" at bounding box center [1159, 399] width 119 height 18
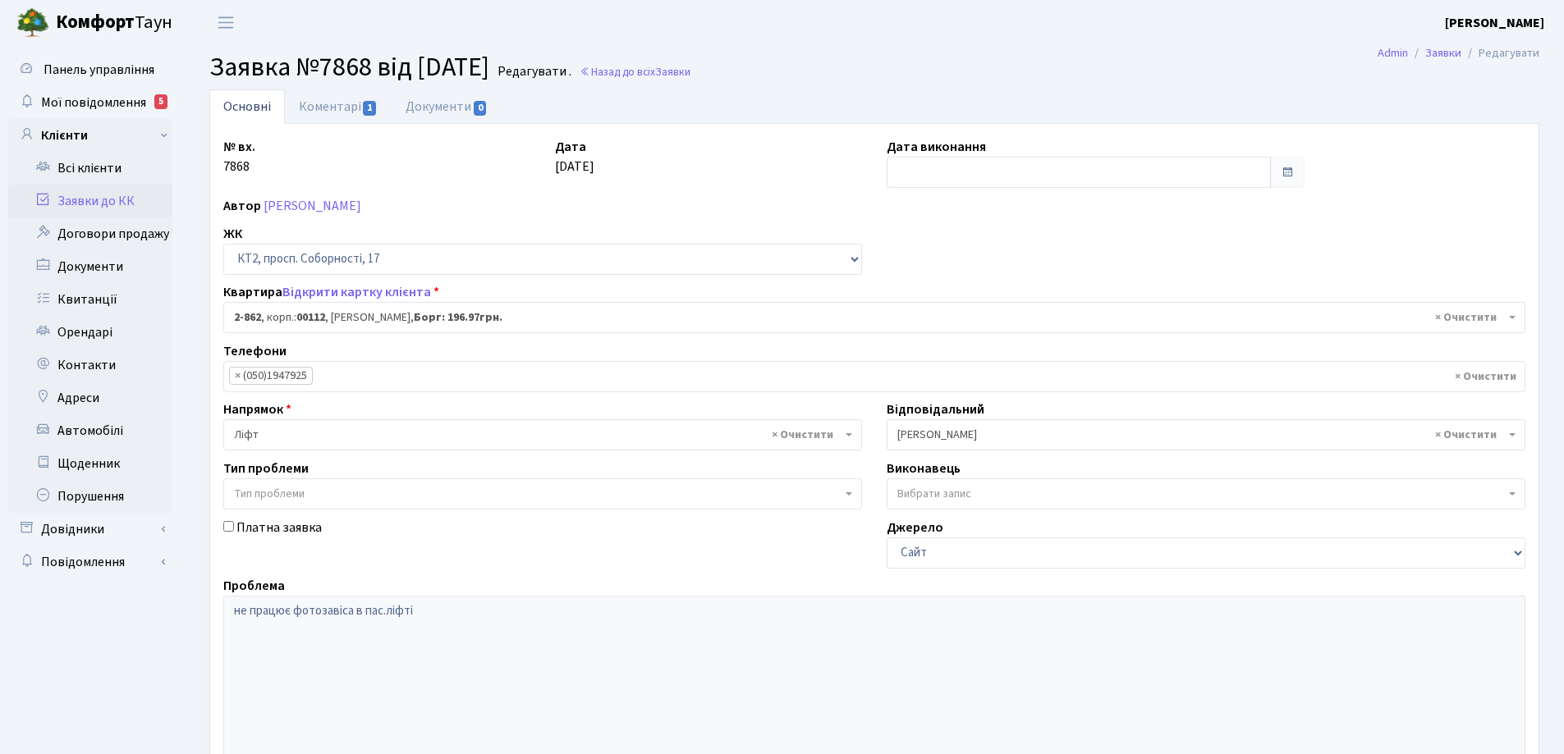
select select "15921"
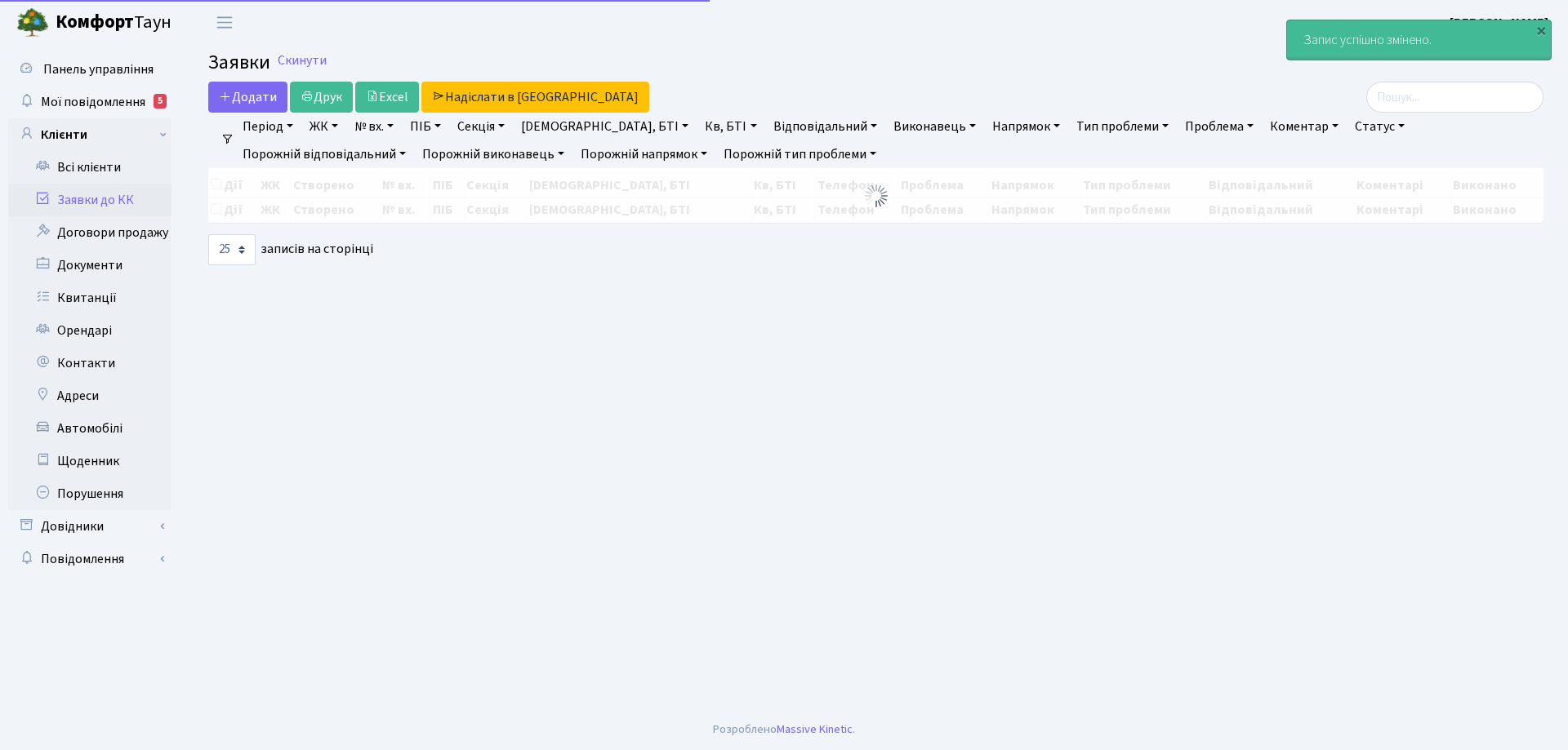
select select "25"
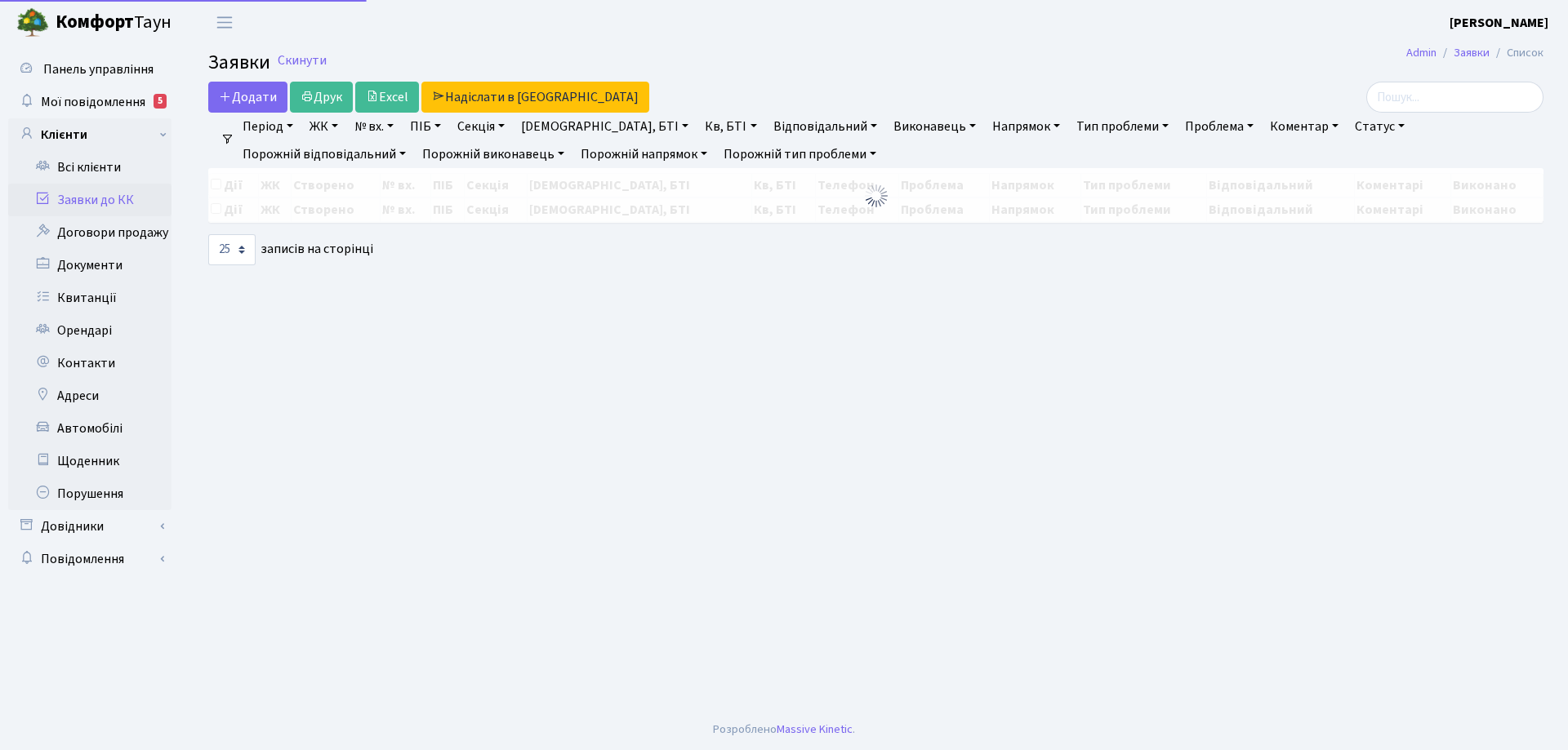
select select "25"
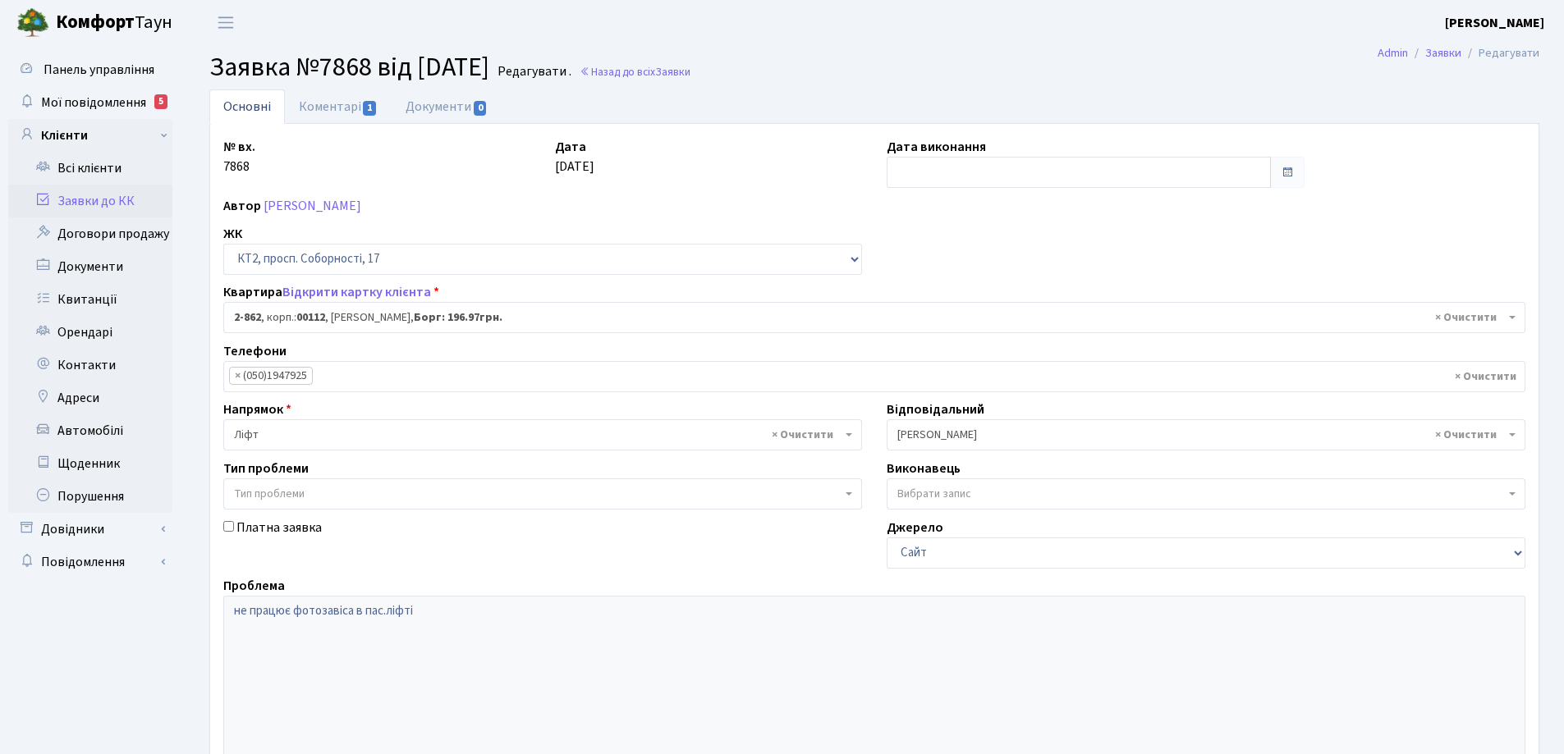
select select "15921"
click at [328, 105] on link "Коментарі 1" at bounding box center [338, 106] width 107 height 34
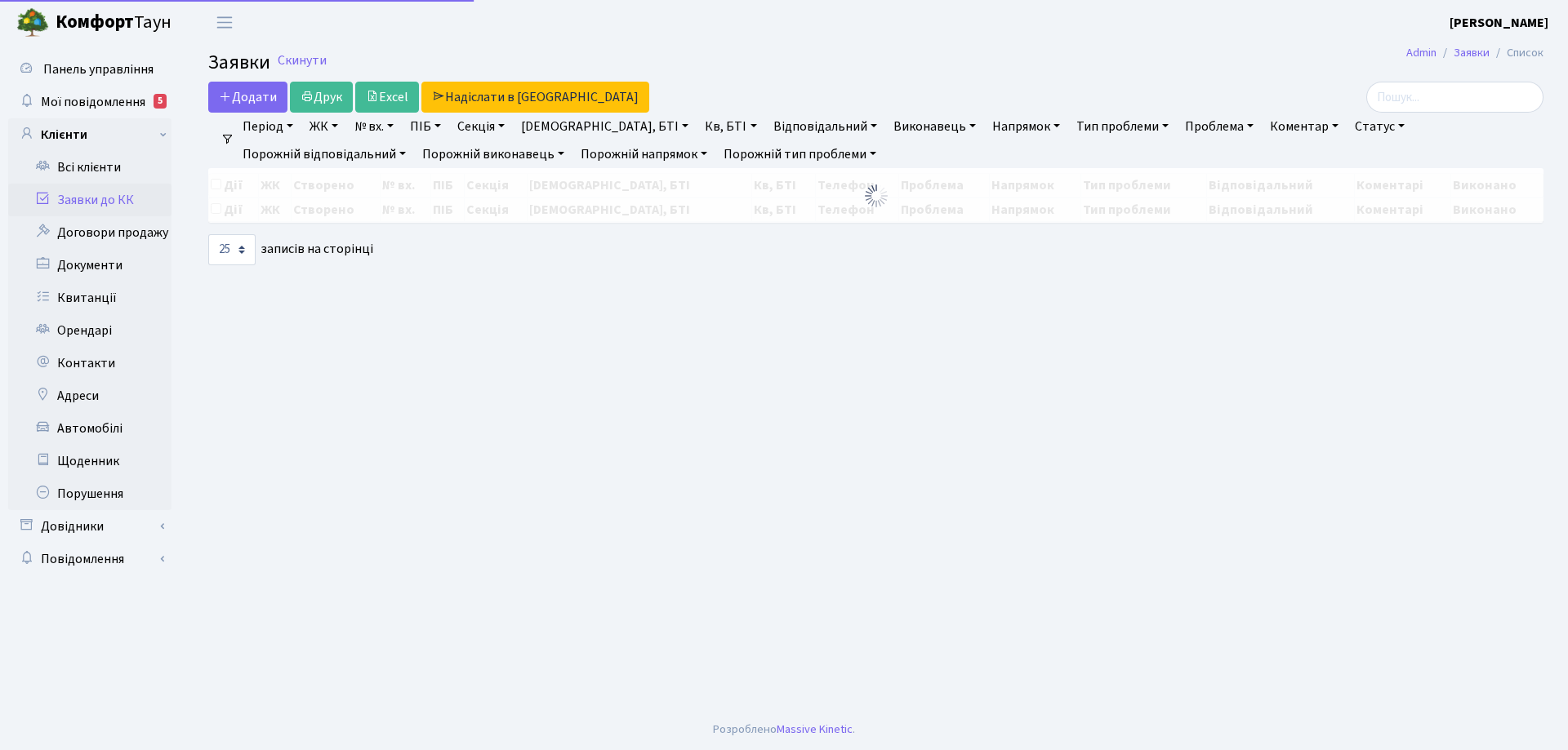
select select "25"
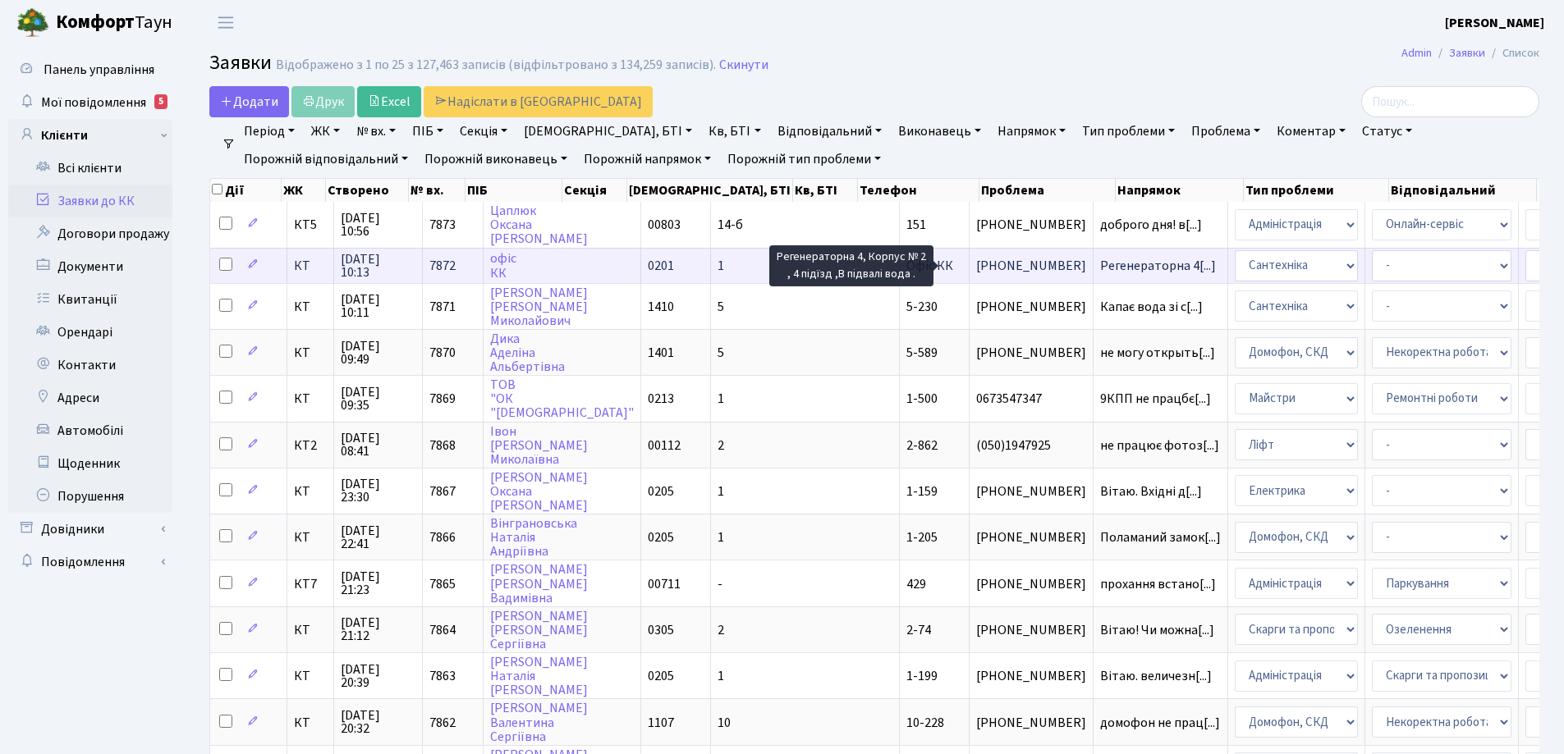
click at [1100, 270] on span "Регенераторна 4[...]" at bounding box center [1158, 266] width 116 height 18
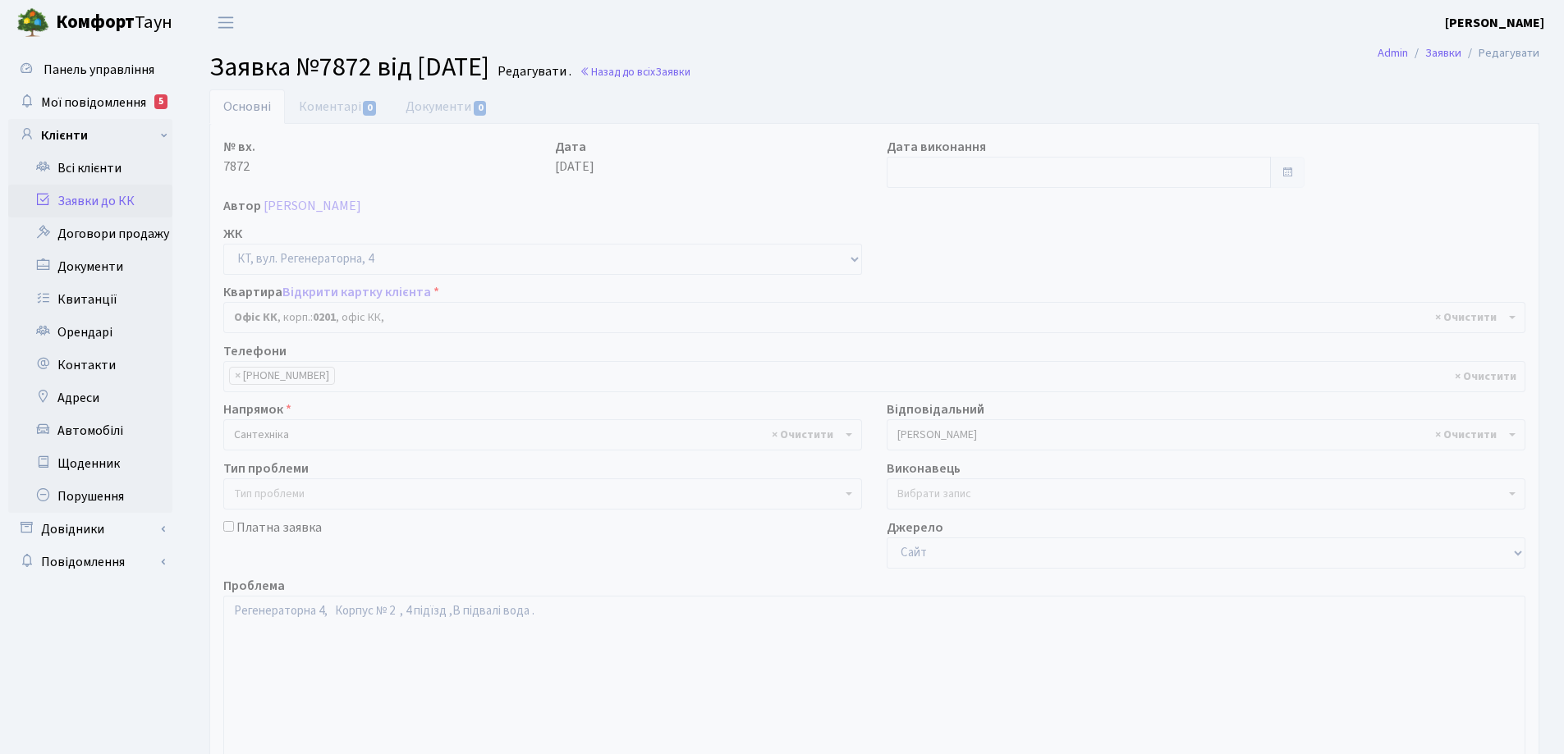
select select "4"
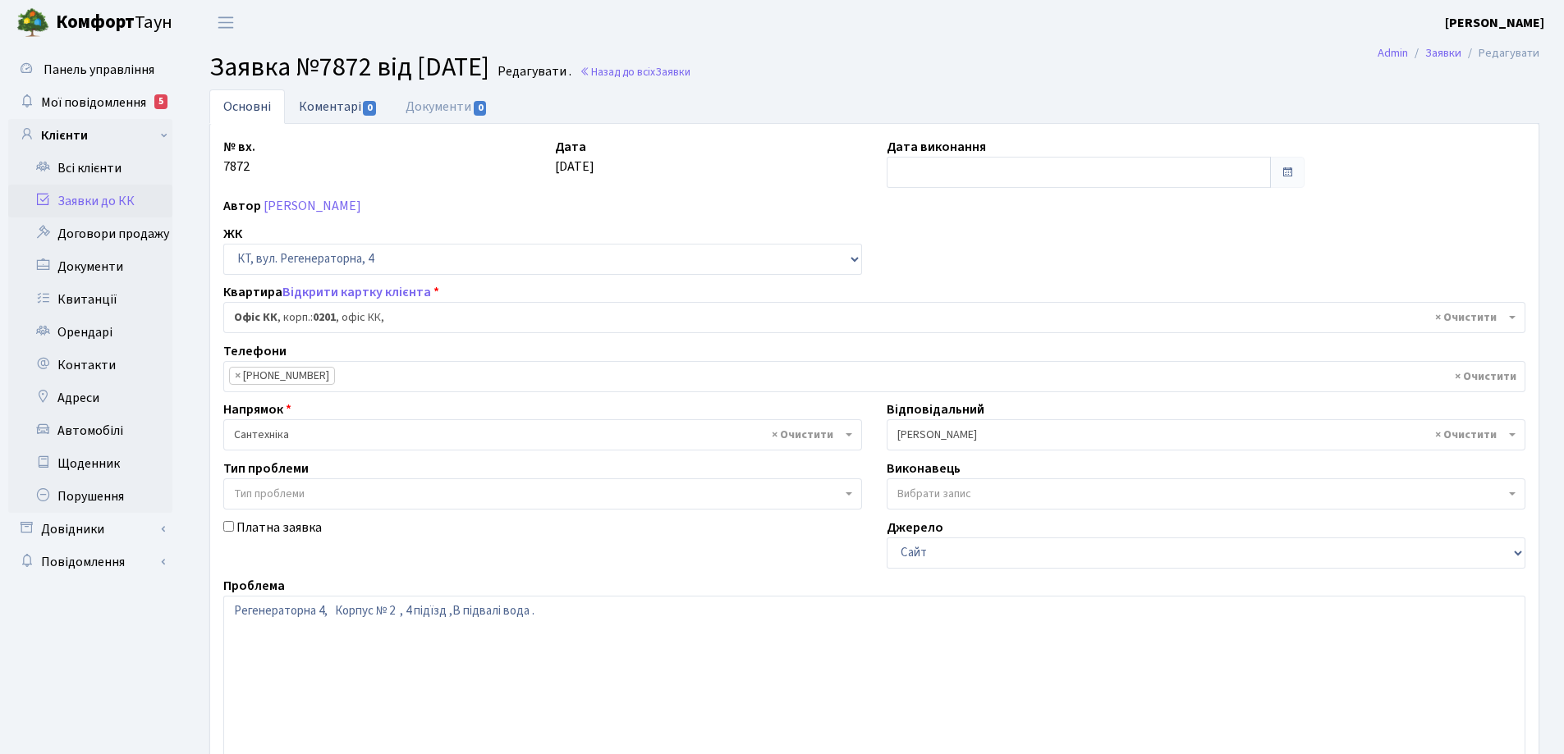
click at [332, 104] on link "Коментарі 0" at bounding box center [338, 106] width 107 height 34
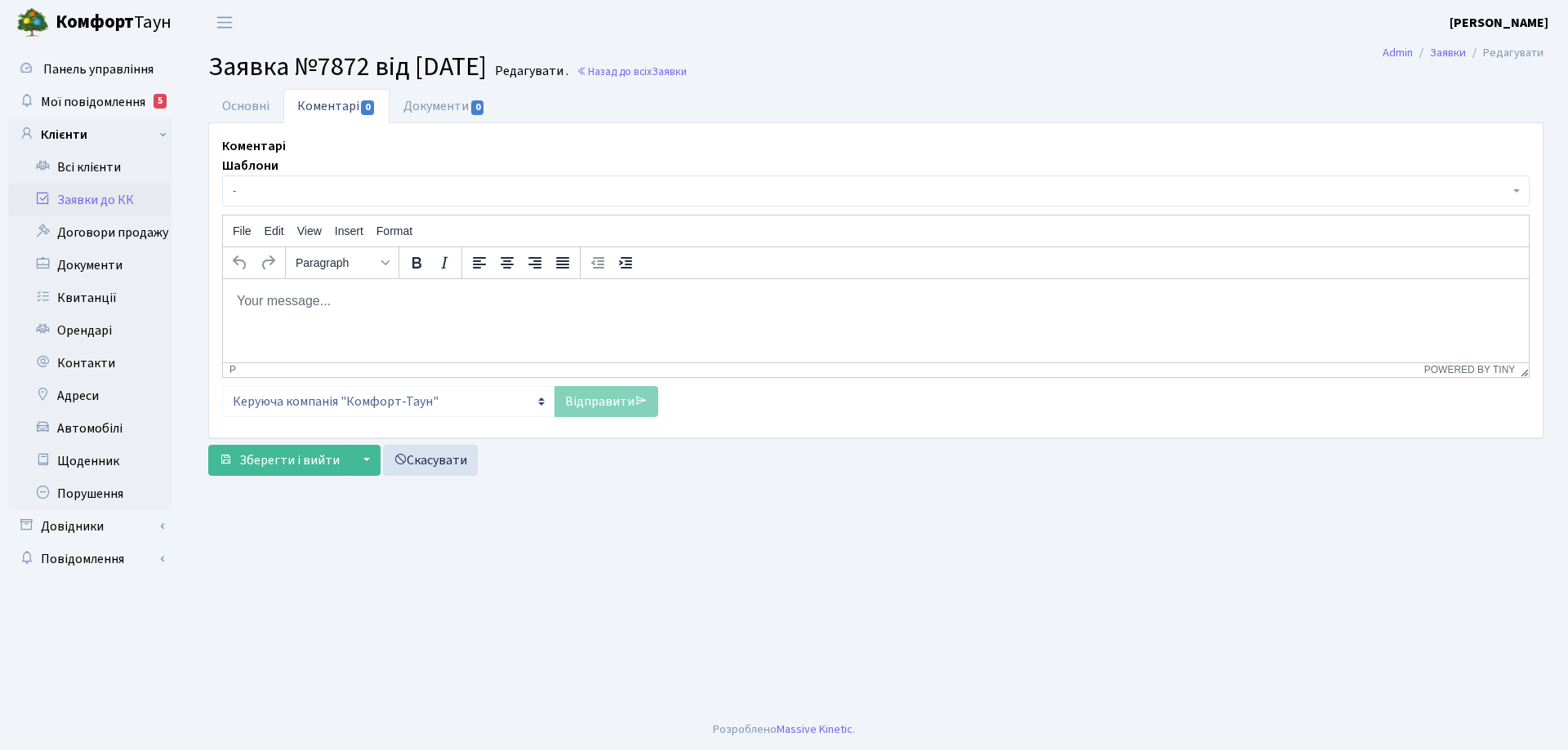
click at [260, 303] on body "Rich Text Area. Press ALT-0 for help." at bounding box center [876, 300] width 1279 height 18
click at [267, 301] on p "Воду викачано, поставлено хамут ." at bounding box center [876, 300] width 1279 height 18
click at [586, 402] on link "Відправити" at bounding box center [606, 401] width 103 height 31
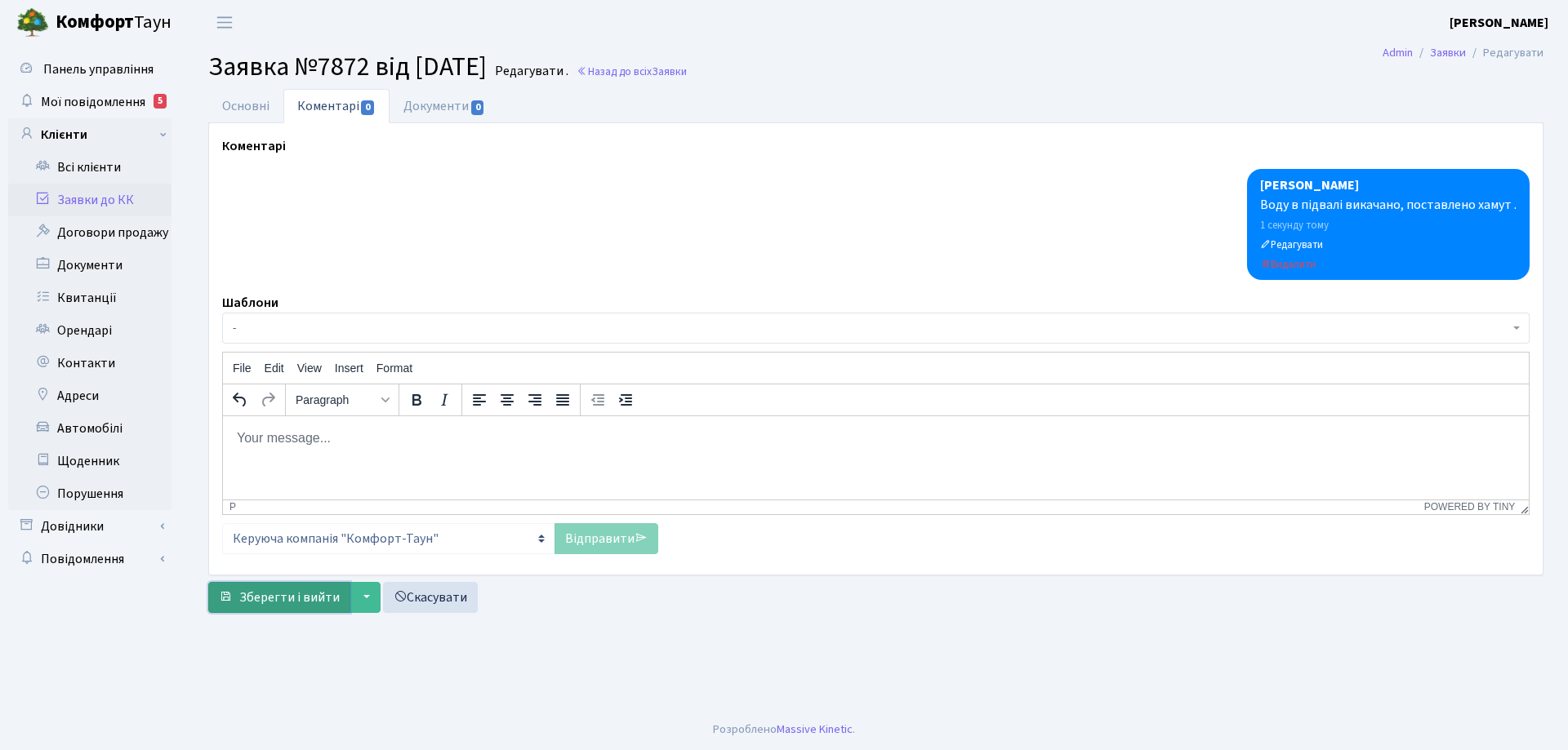
click at [318, 595] on span "Зберегти і вийти" at bounding box center [290, 598] width 100 height 18
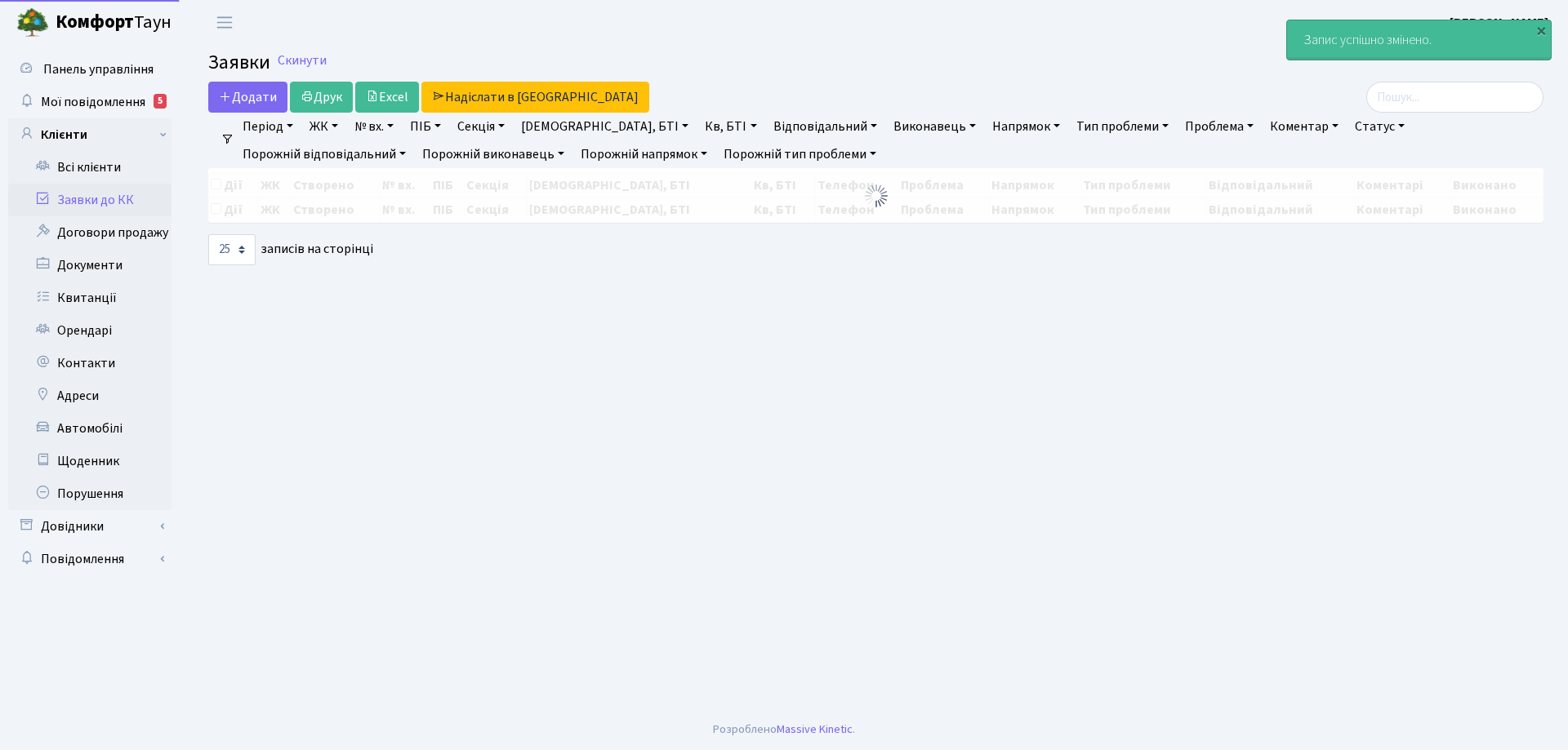
select select "25"
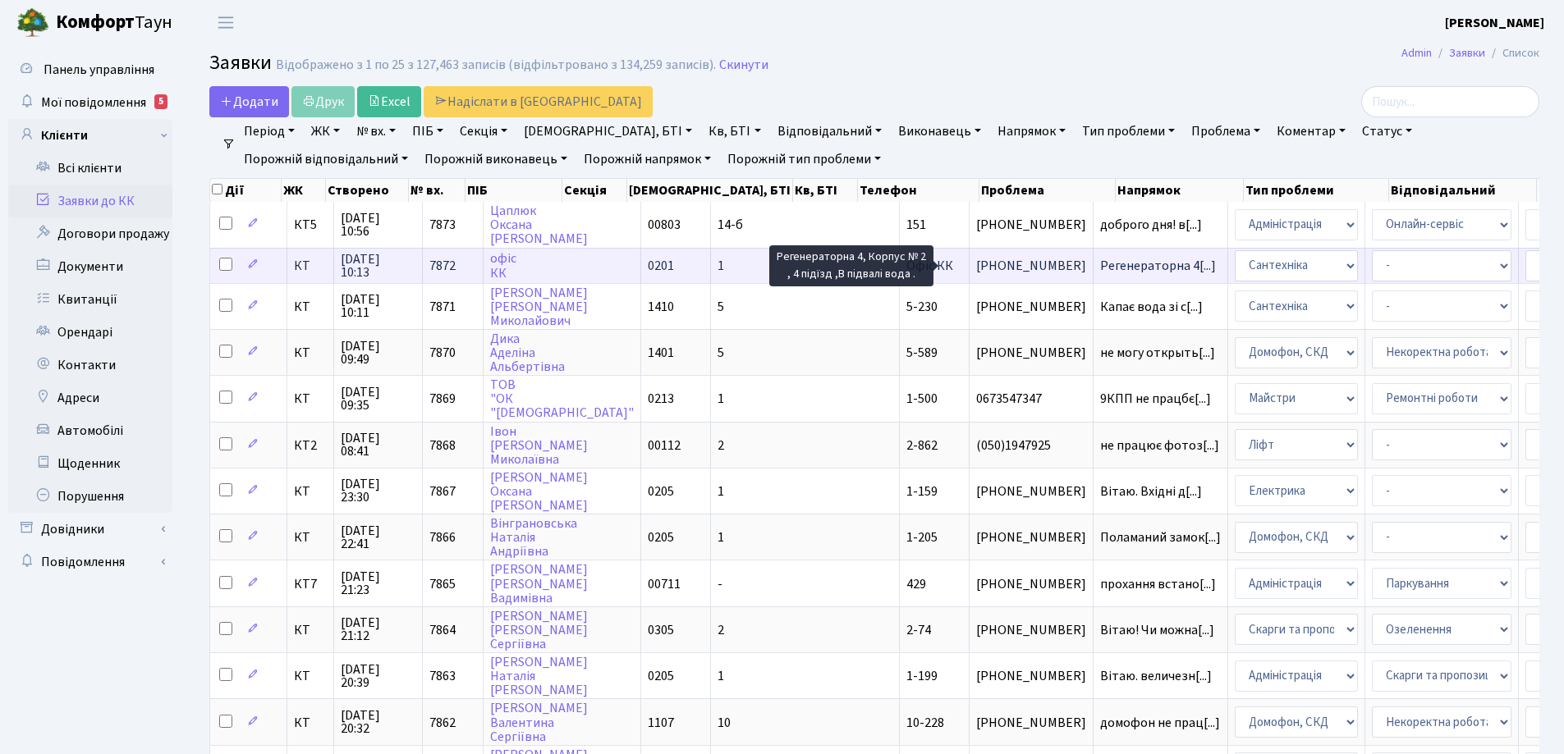
click at [1100, 268] on span "Регенераторна 4[...]" at bounding box center [1158, 266] width 116 height 18
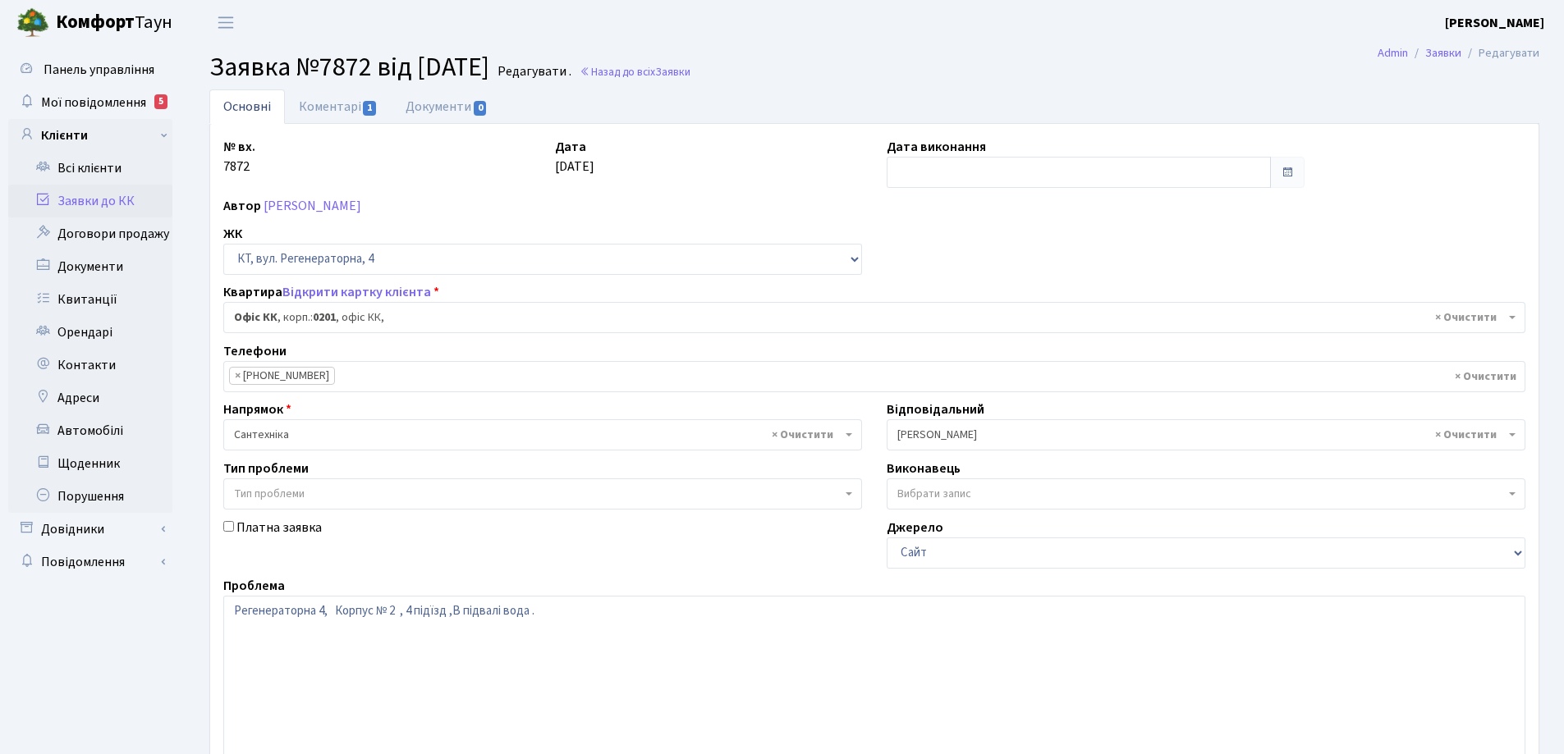
select select "4"
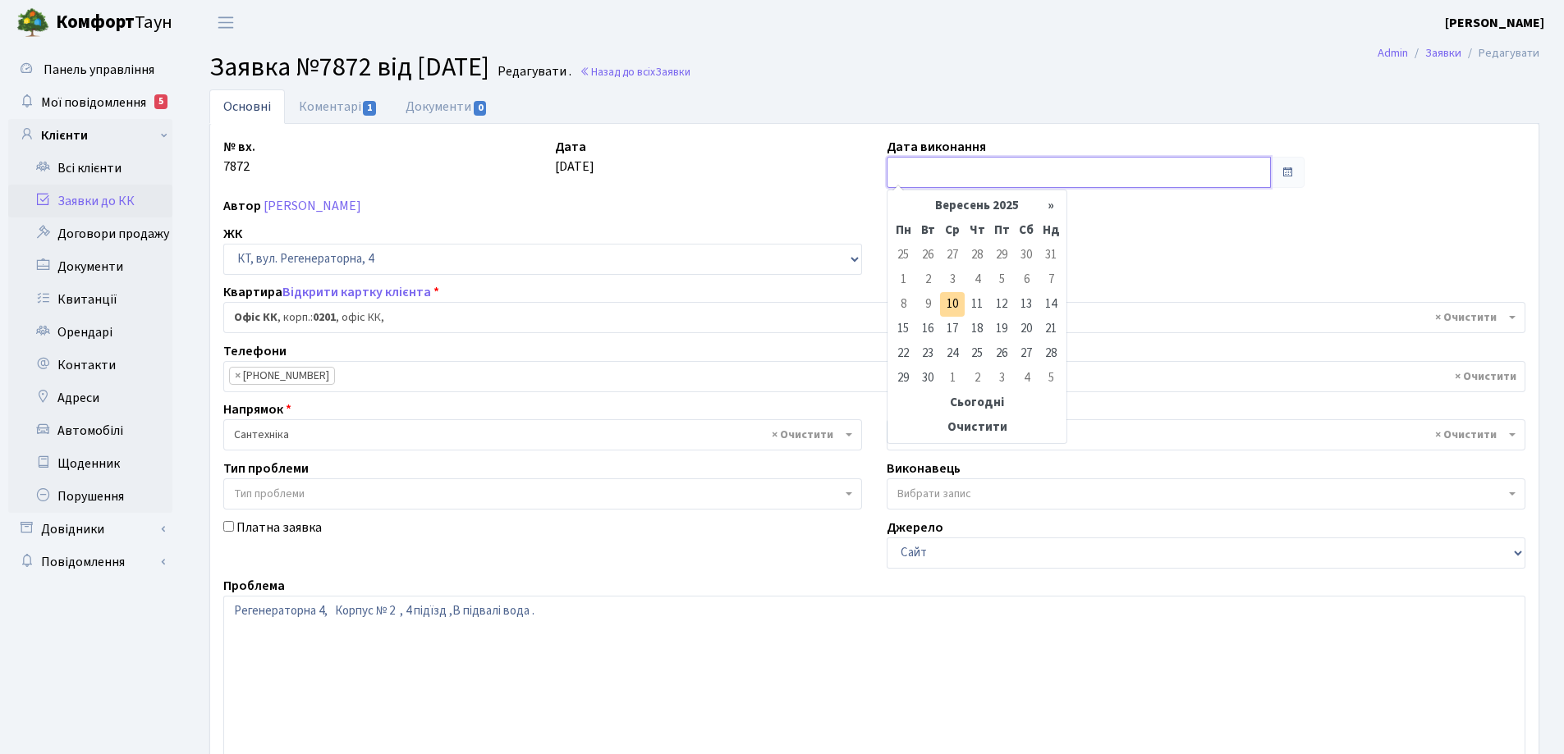
click at [974, 172] on input "text" at bounding box center [1078, 172] width 384 height 31
click at [952, 305] on td "10" at bounding box center [952, 304] width 25 height 25
type input "[DATE]"
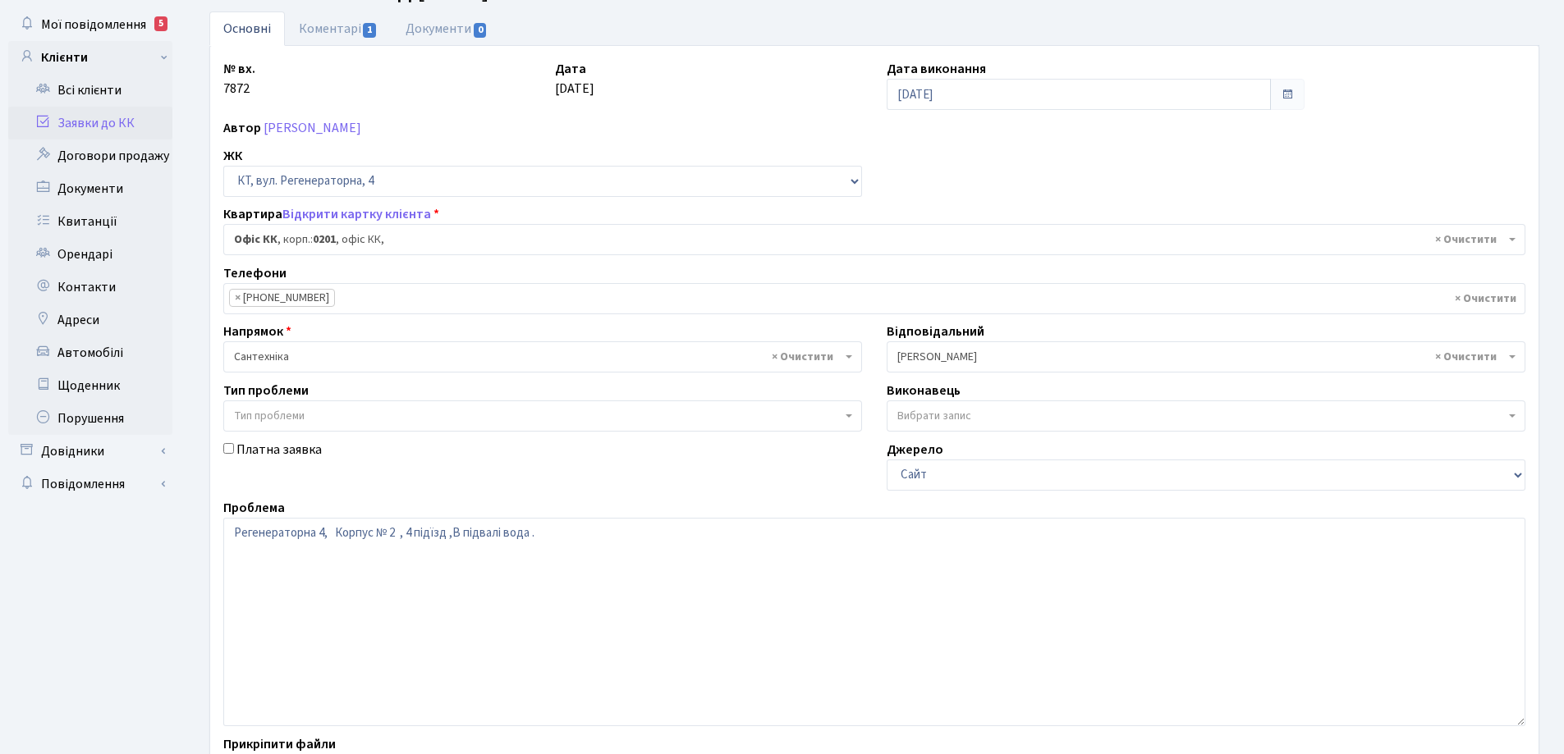
scroll to position [224, 0]
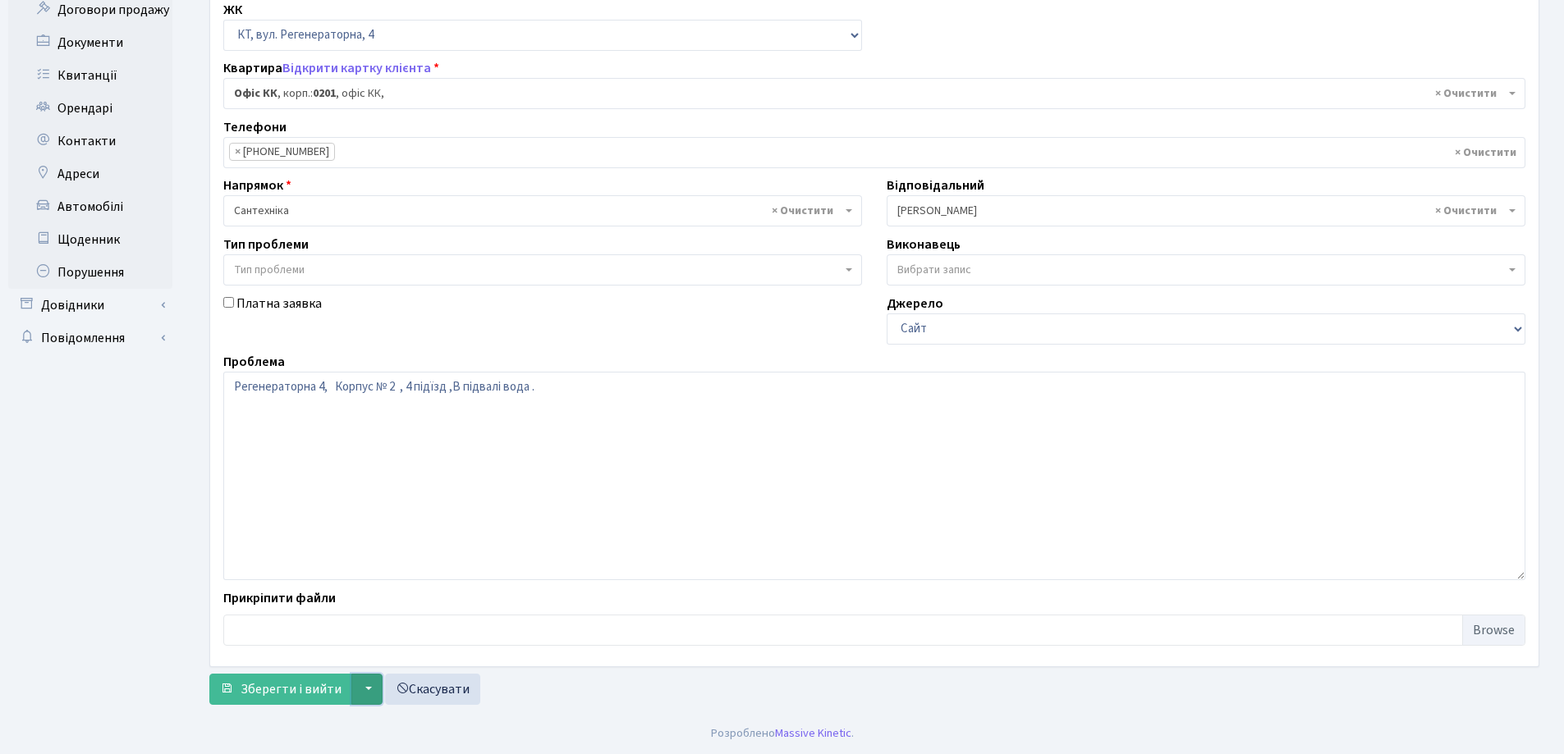
click at [351, 692] on button "▼" at bounding box center [366, 689] width 31 height 31
click at [299, 691] on span "Зберегти і вийти" at bounding box center [291, 689] width 101 height 18
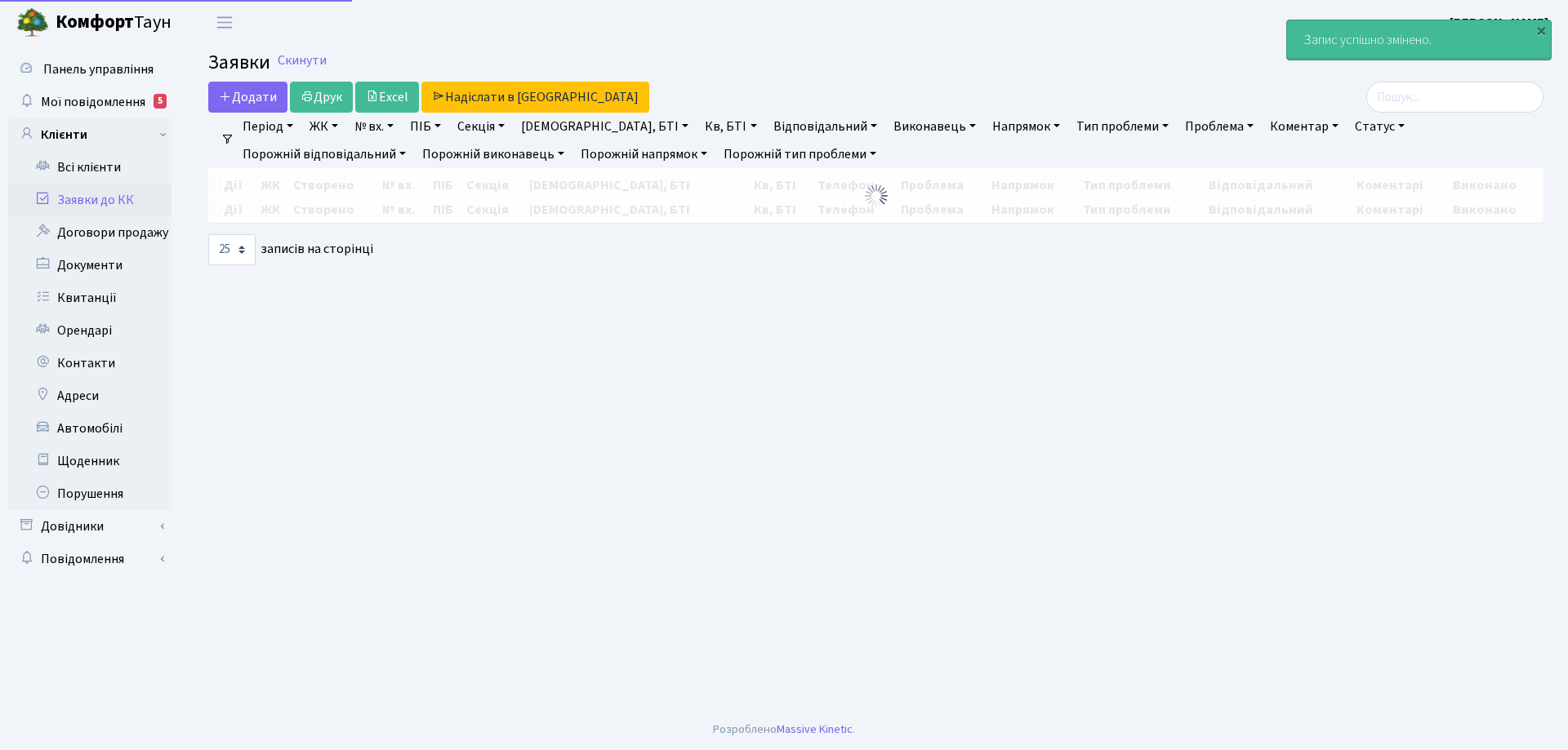
select select "25"
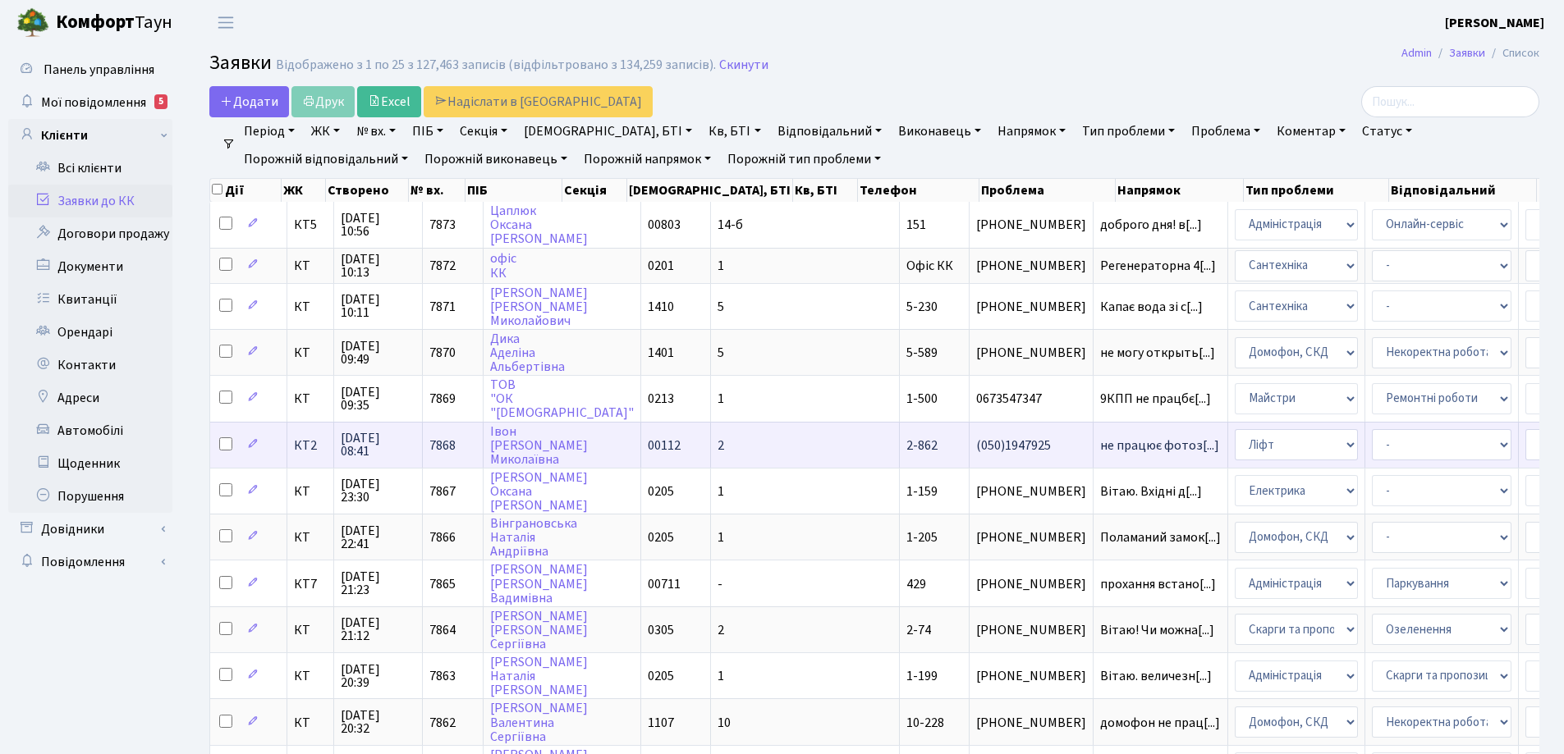
click at [457, 456] on td "7868" at bounding box center [453, 445] width 61 height 46
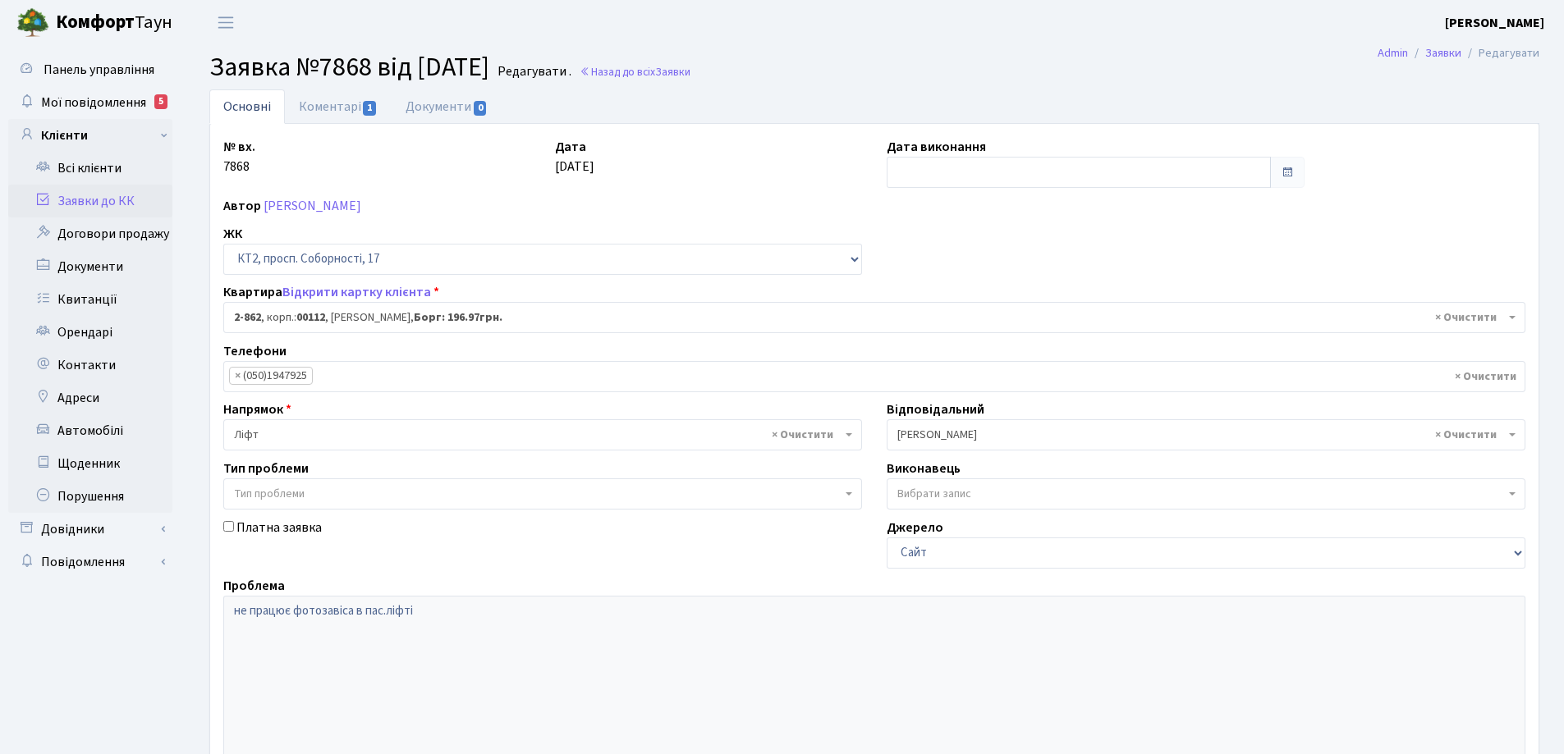
select select "15921"
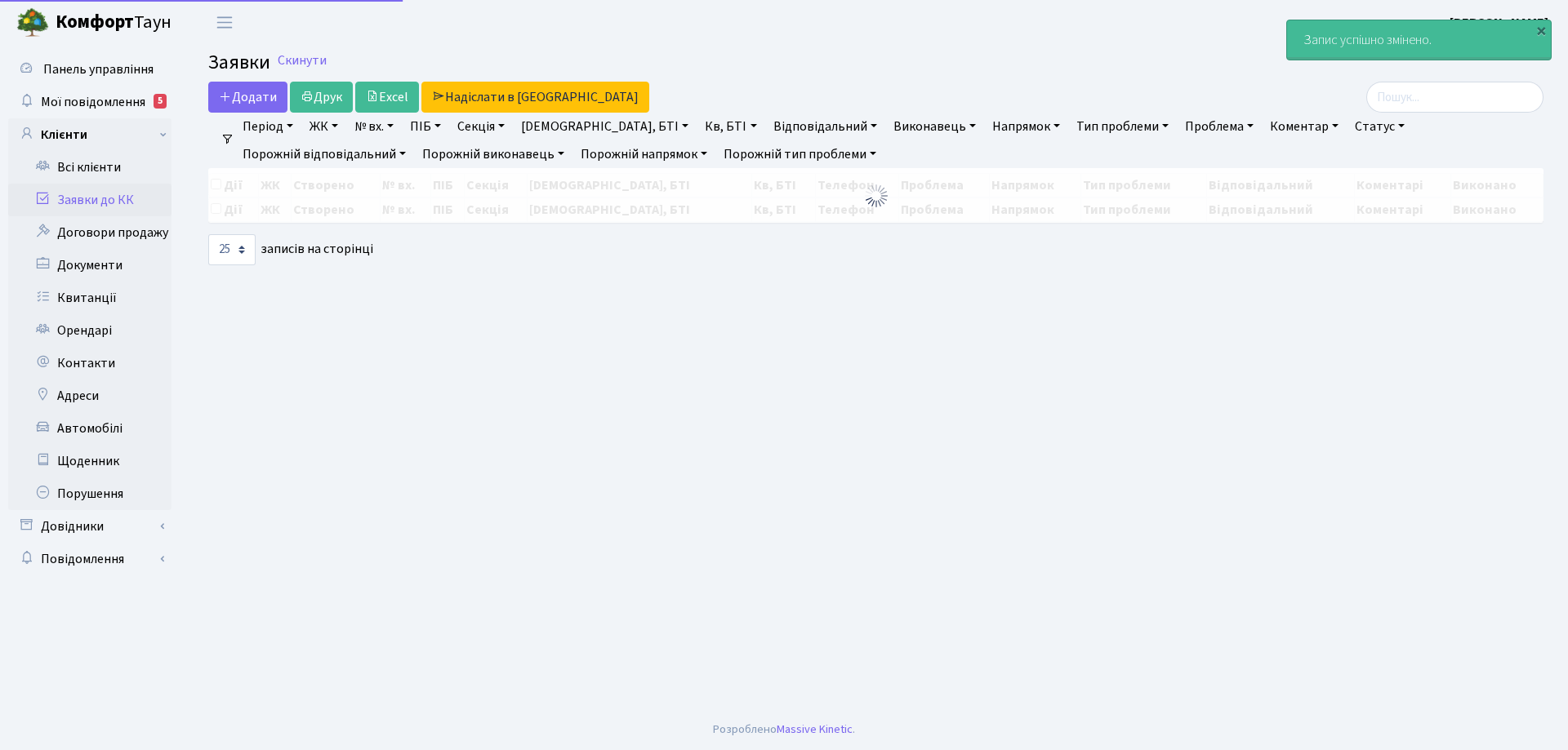
select select "25"
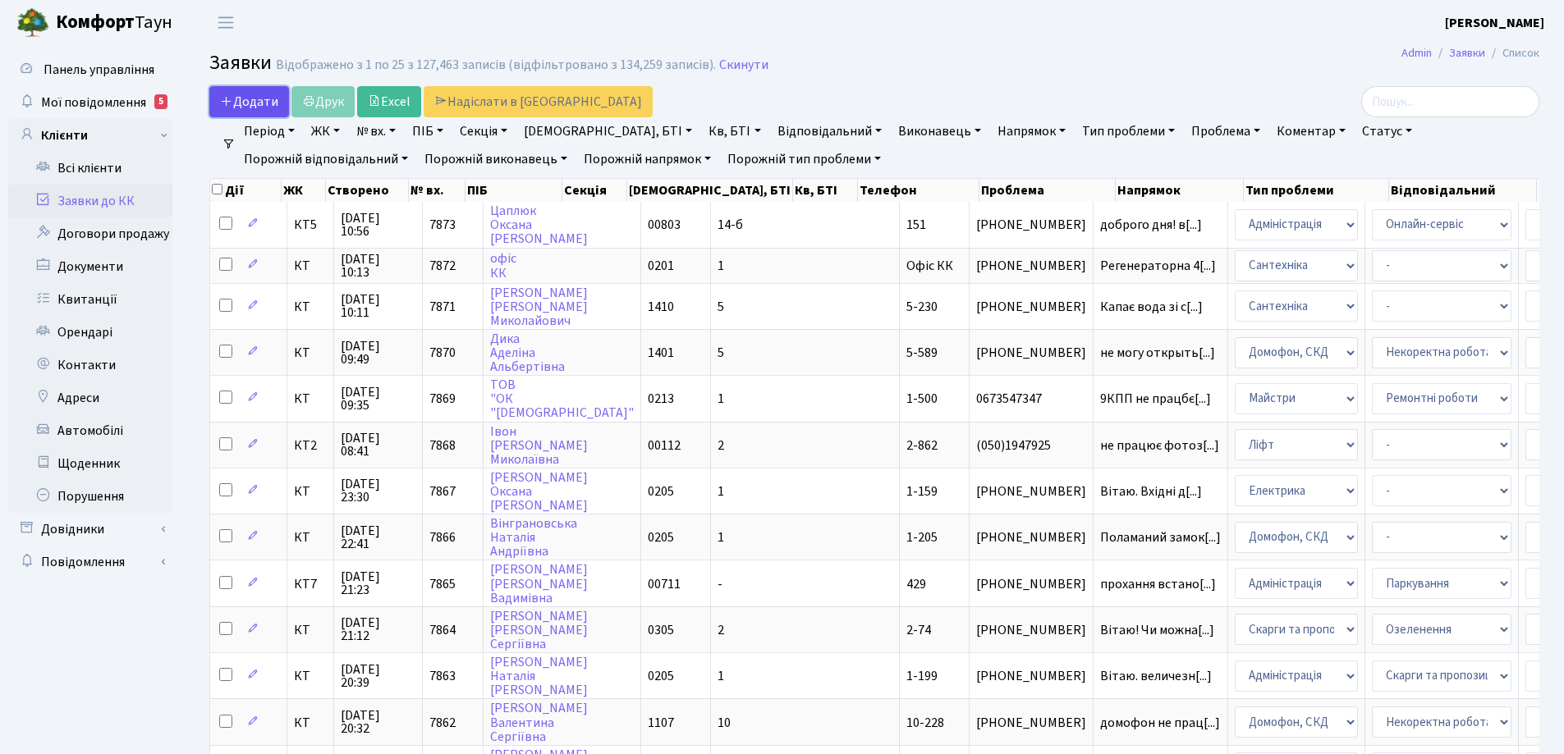
click at [250, 104] on span "Додати" at bounding box center [249, 102] width 58 height 18
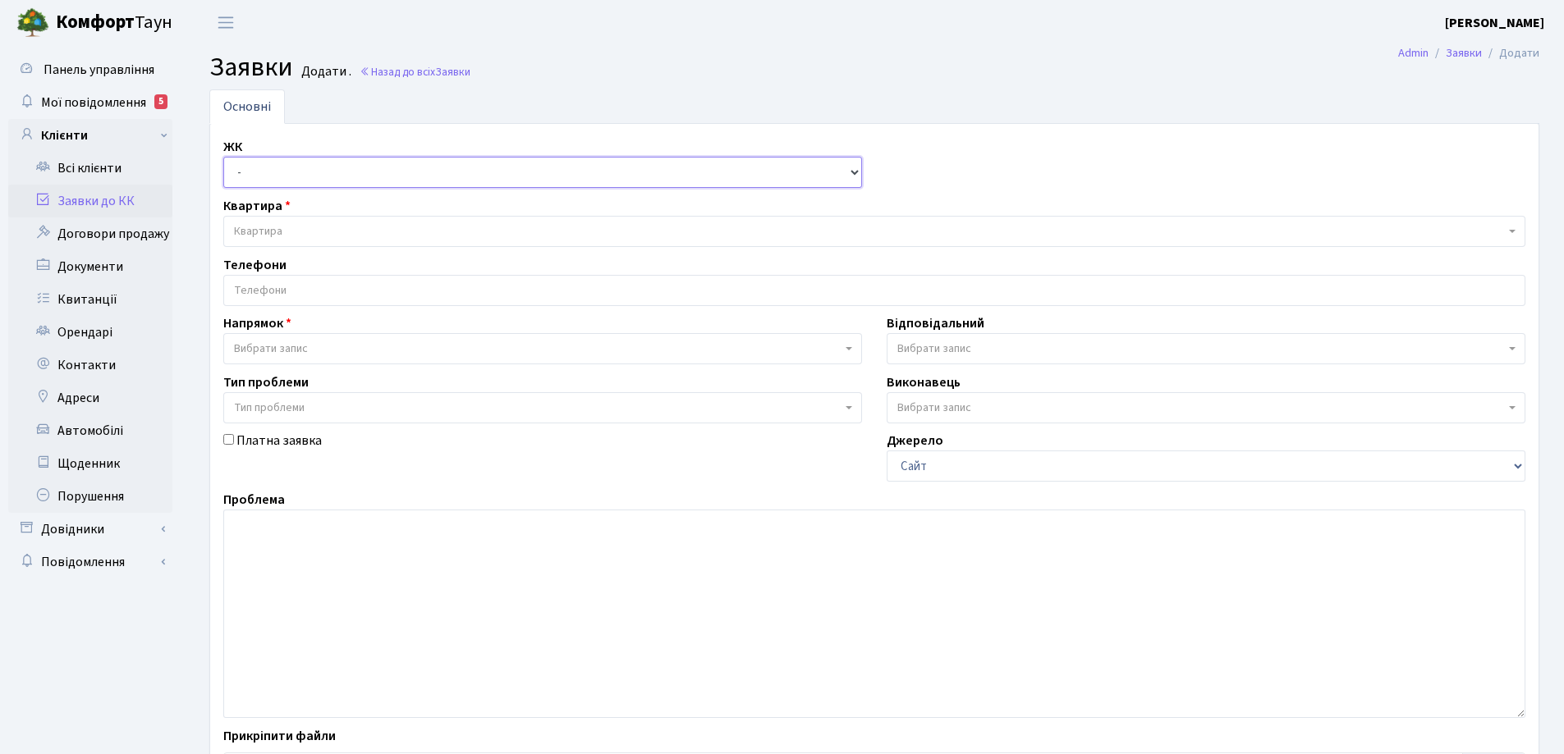
drag, startPoint x: 857, startPoint y: 172, endPoint x: 845, endPoint y: 169, distance: 12.7
click at [852, 170] on select "- КТ, вул. Регенераторна, 4 КТ2, просп. [STREET_ADDRESS] [STREET_ADDRESS] [PERS…" at bounding box center [542, 172] width 639 height 31
select select "271"
click at [223, 157] on select "- КТ, вул. Регенераторна, 4 КТ2, просп. [STREET_ADDRESS] [STREET_ADDRESS] [PERS…" at bounding box center [542, 172] width 639 height 31
select select
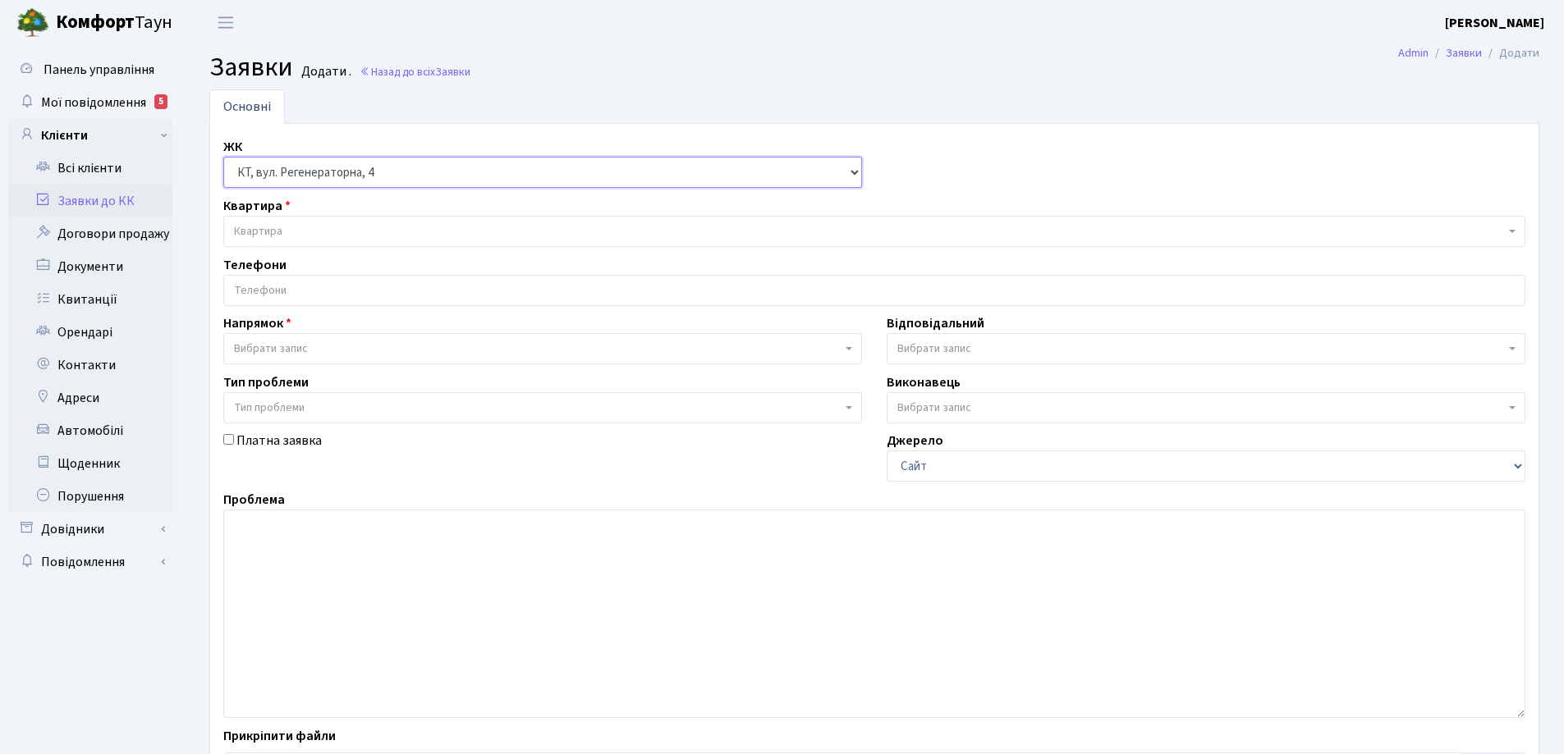
select select
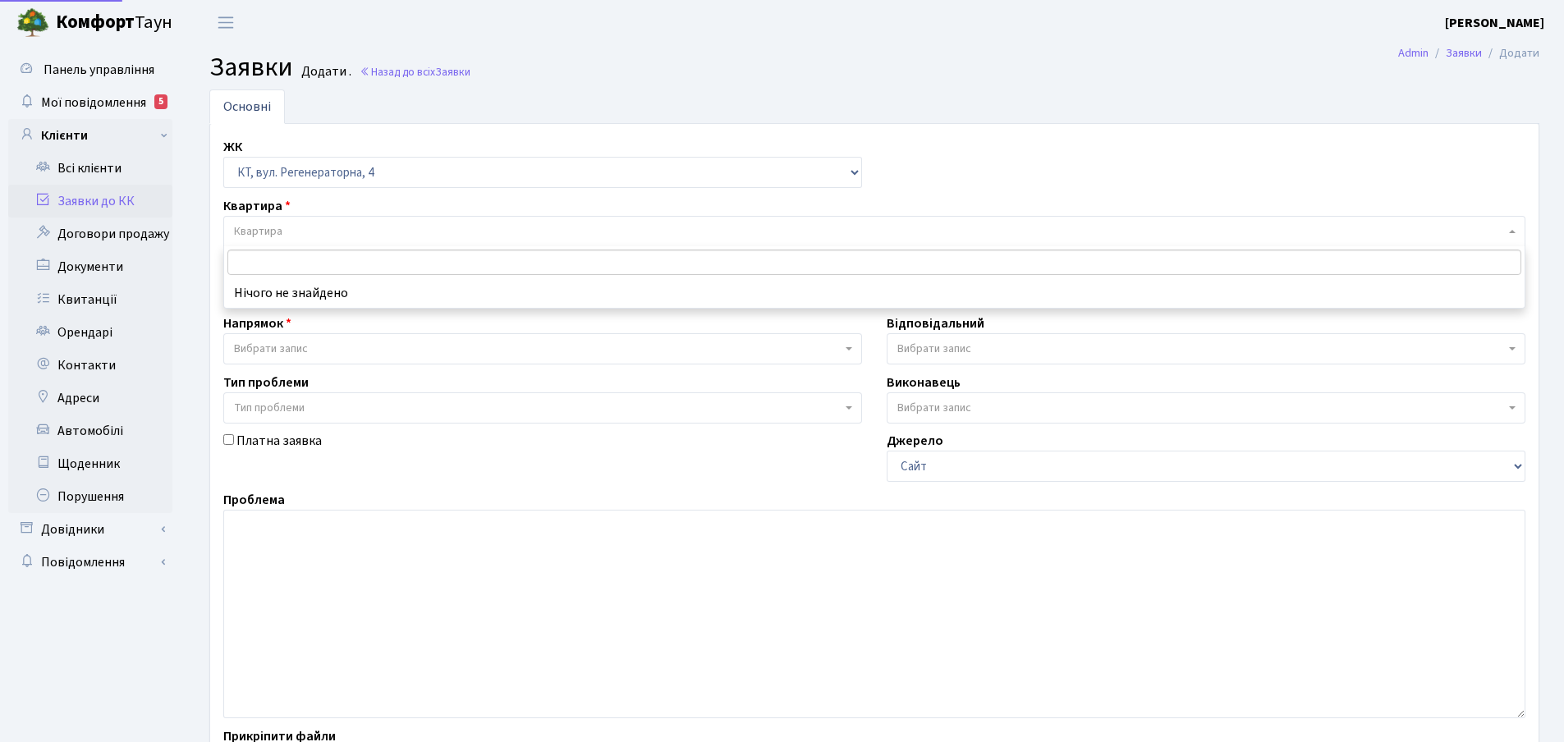
click at [305, 232] on span "Квартира" at bounding box center [869, 231] width 1271 height 16
click at [277, 264] on input "search" at bounding box center [874, 262] width 1294 height 25
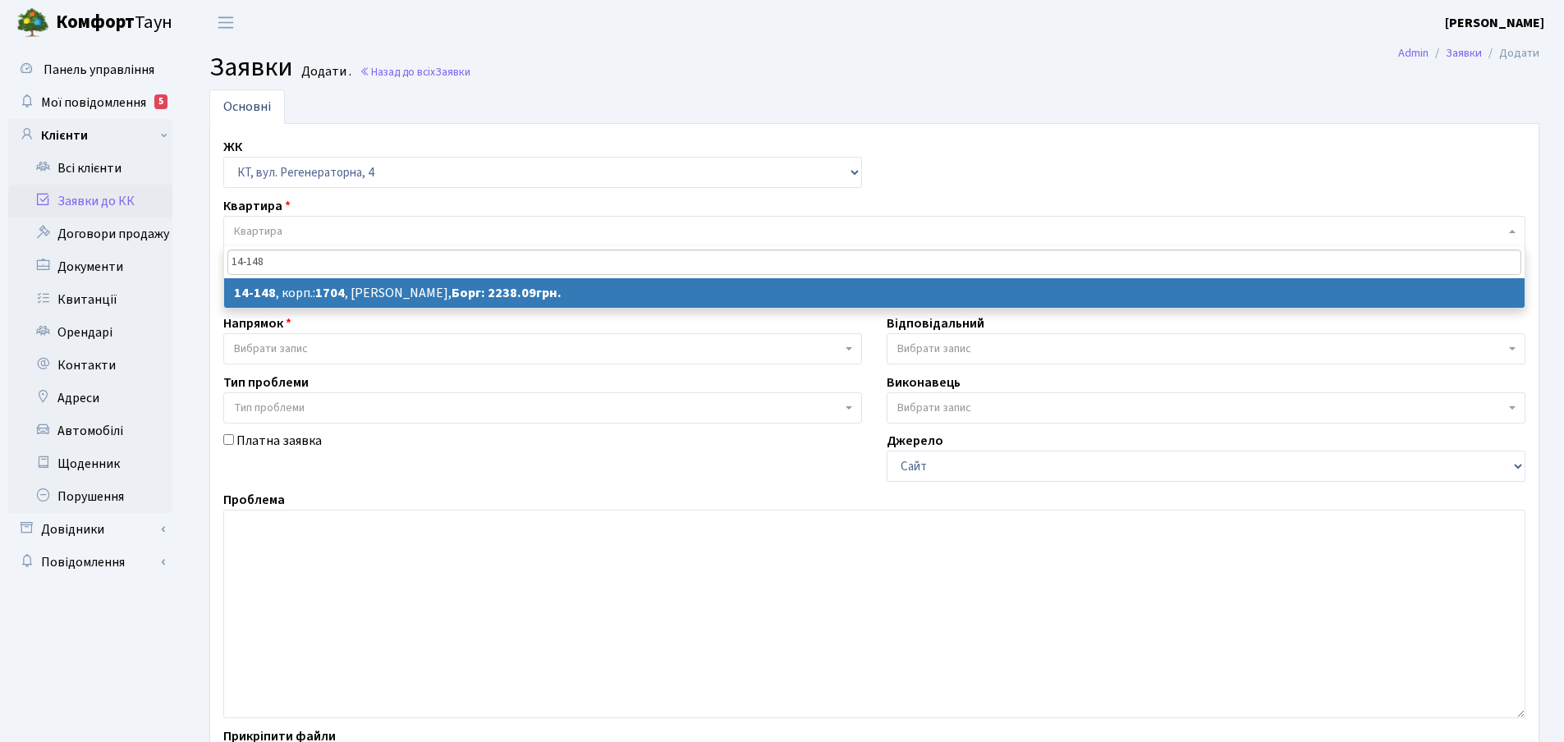
type input "14-148"
select select
select select "7525"
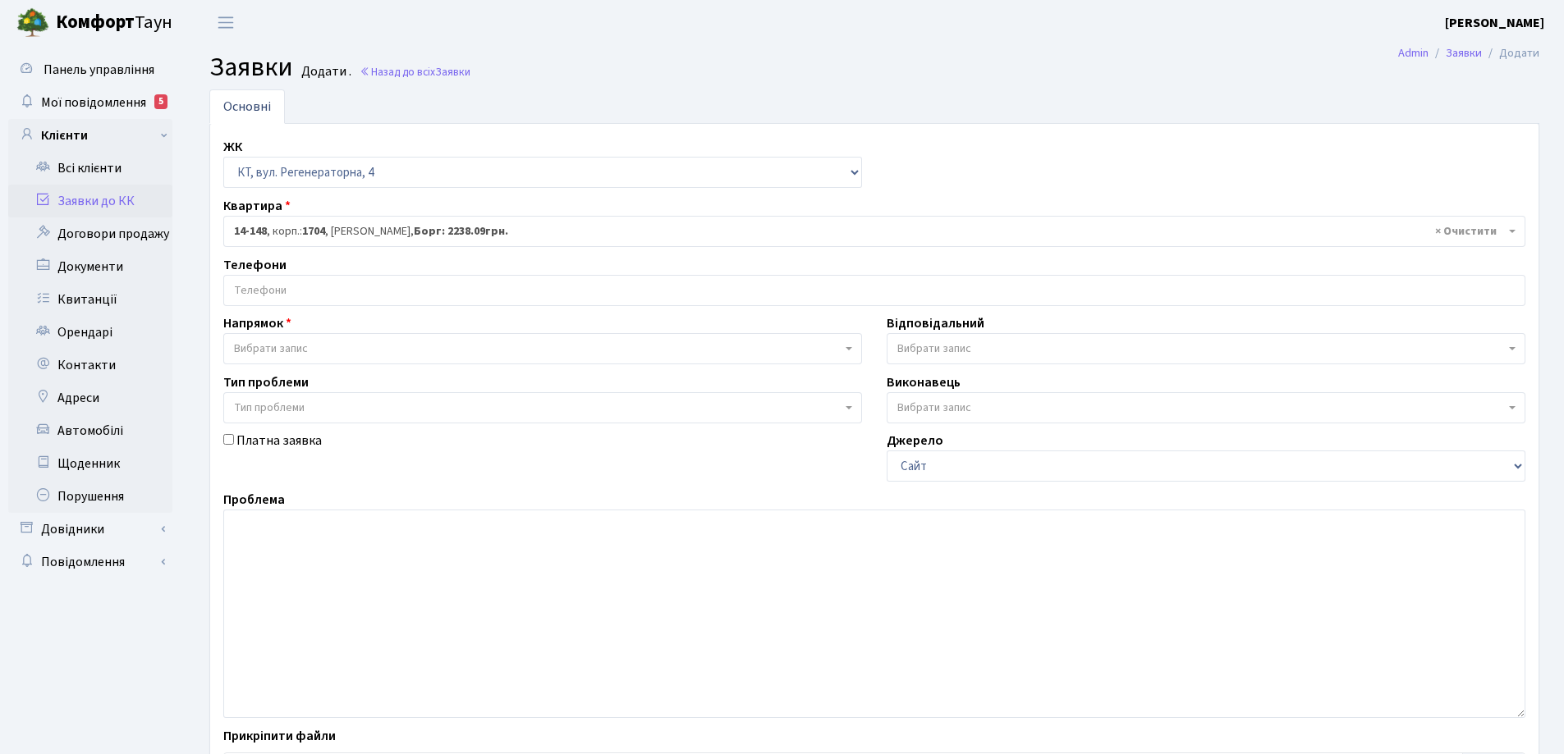
click at [305, 286] on input "search" at bounding box center [874, 291] width 1300 height 30
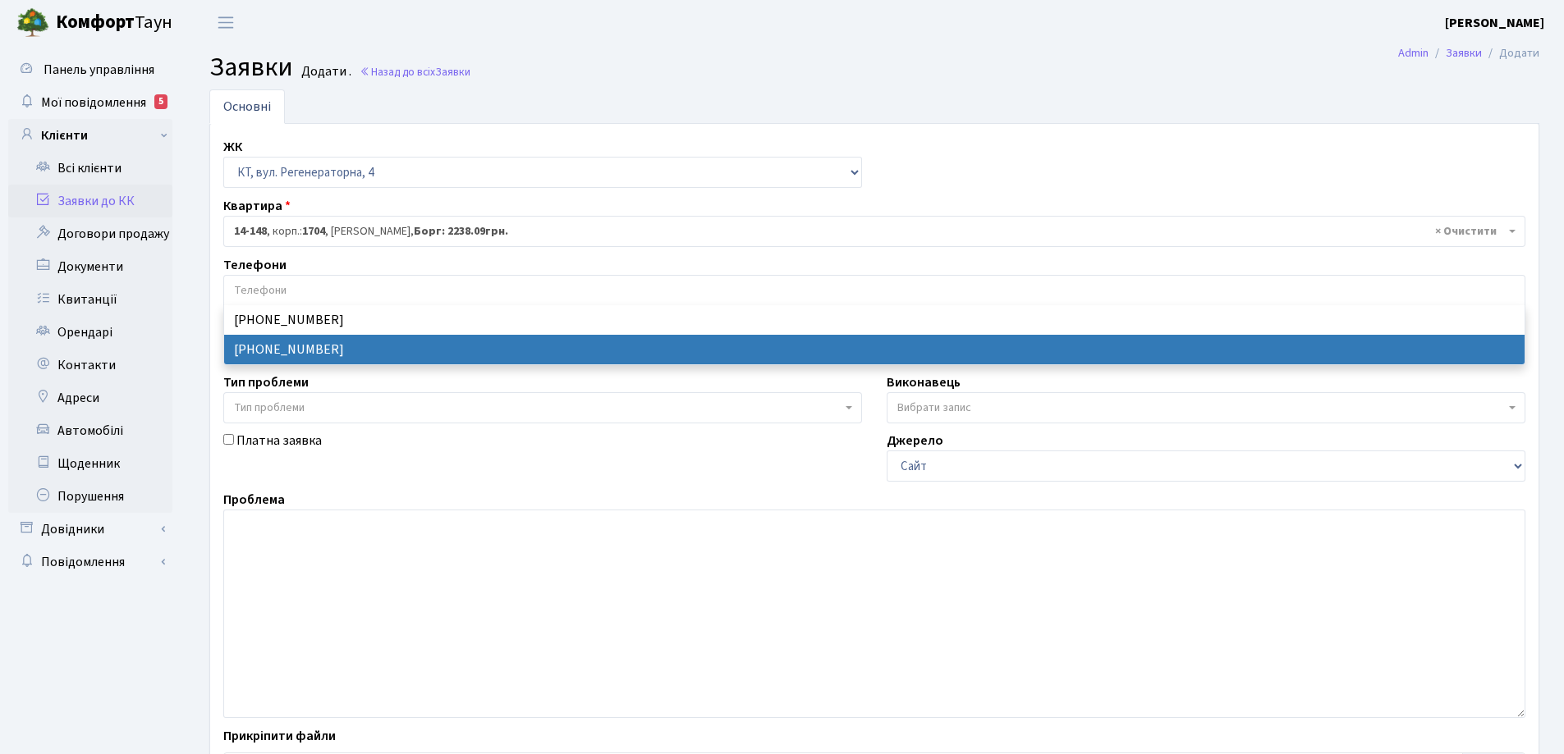
select select "22370"
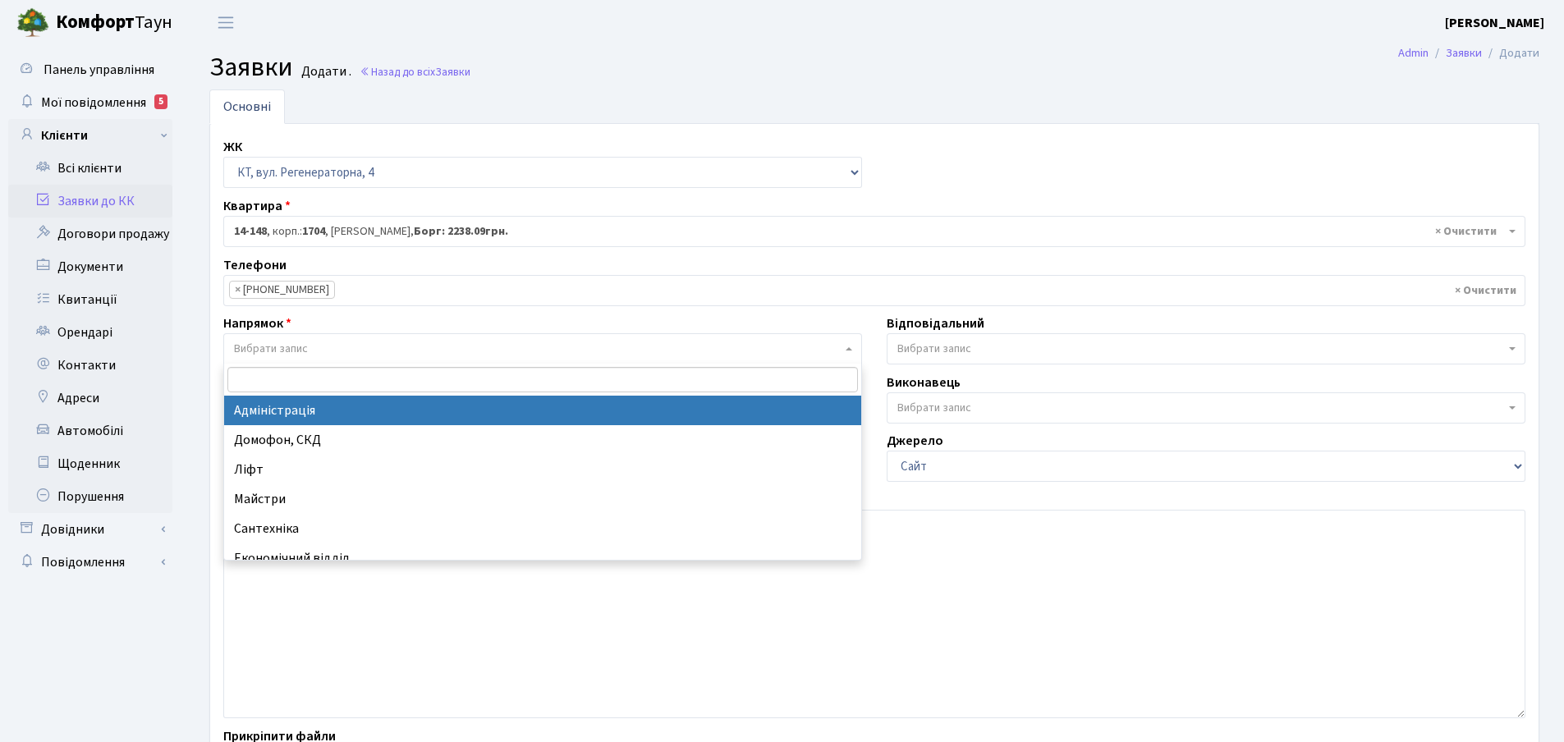
click at [846, 348] on b at bounding box center [848, 348] width 7 height 3
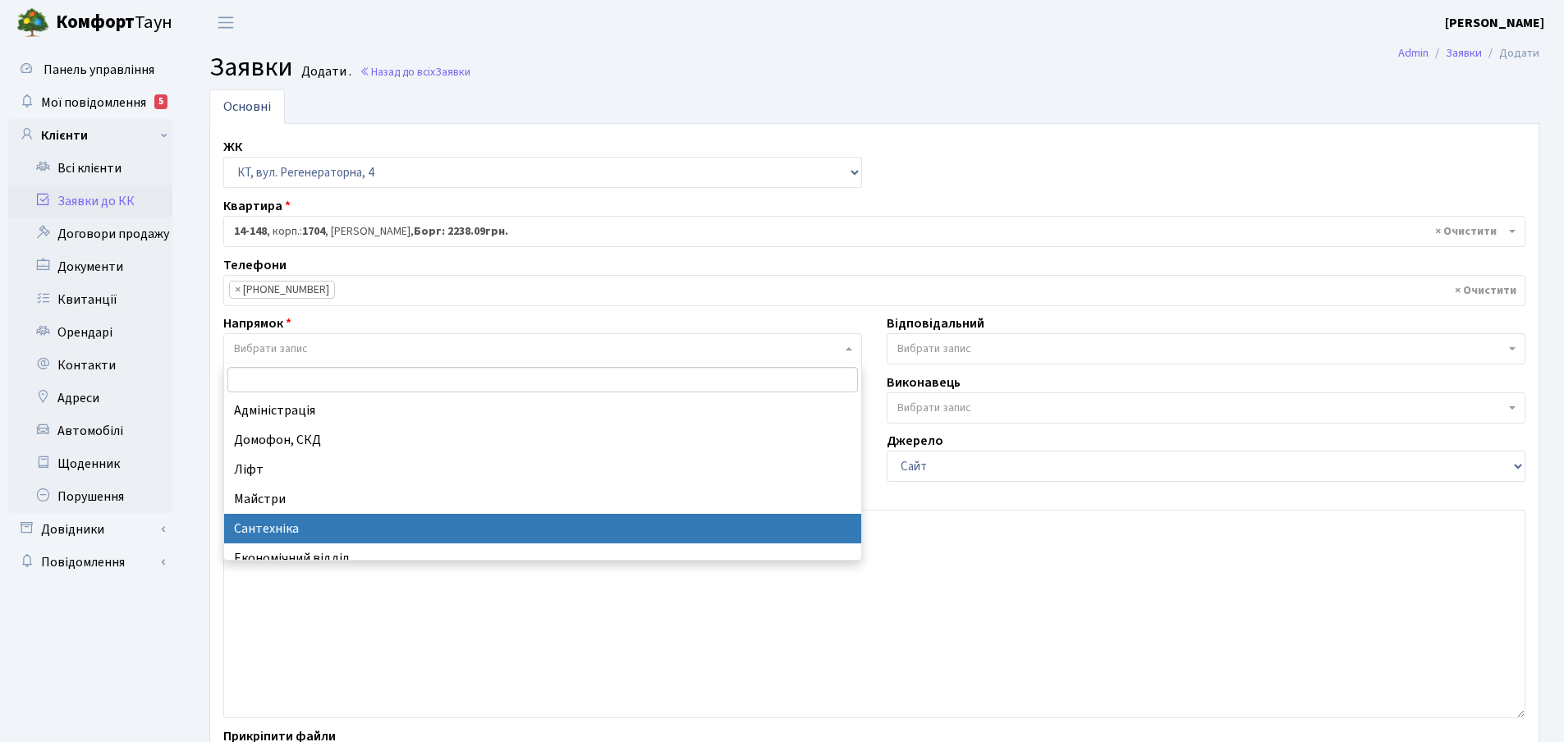
select select "2"
select select
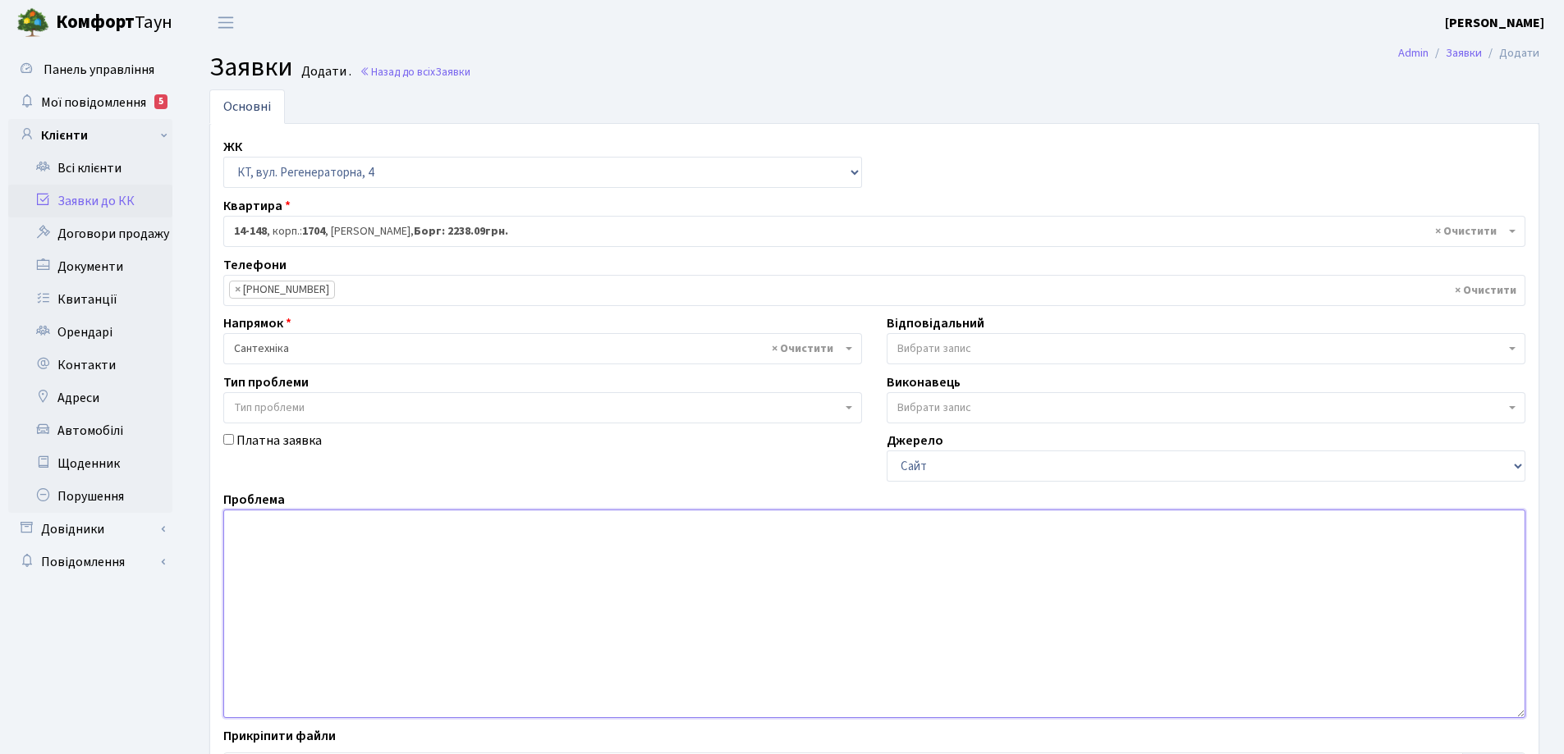
click at [265, 536] on textarea at bounding box center [874, 614] width 1302 height 208
type textarea "капає вода по стояку у ванній кімната"
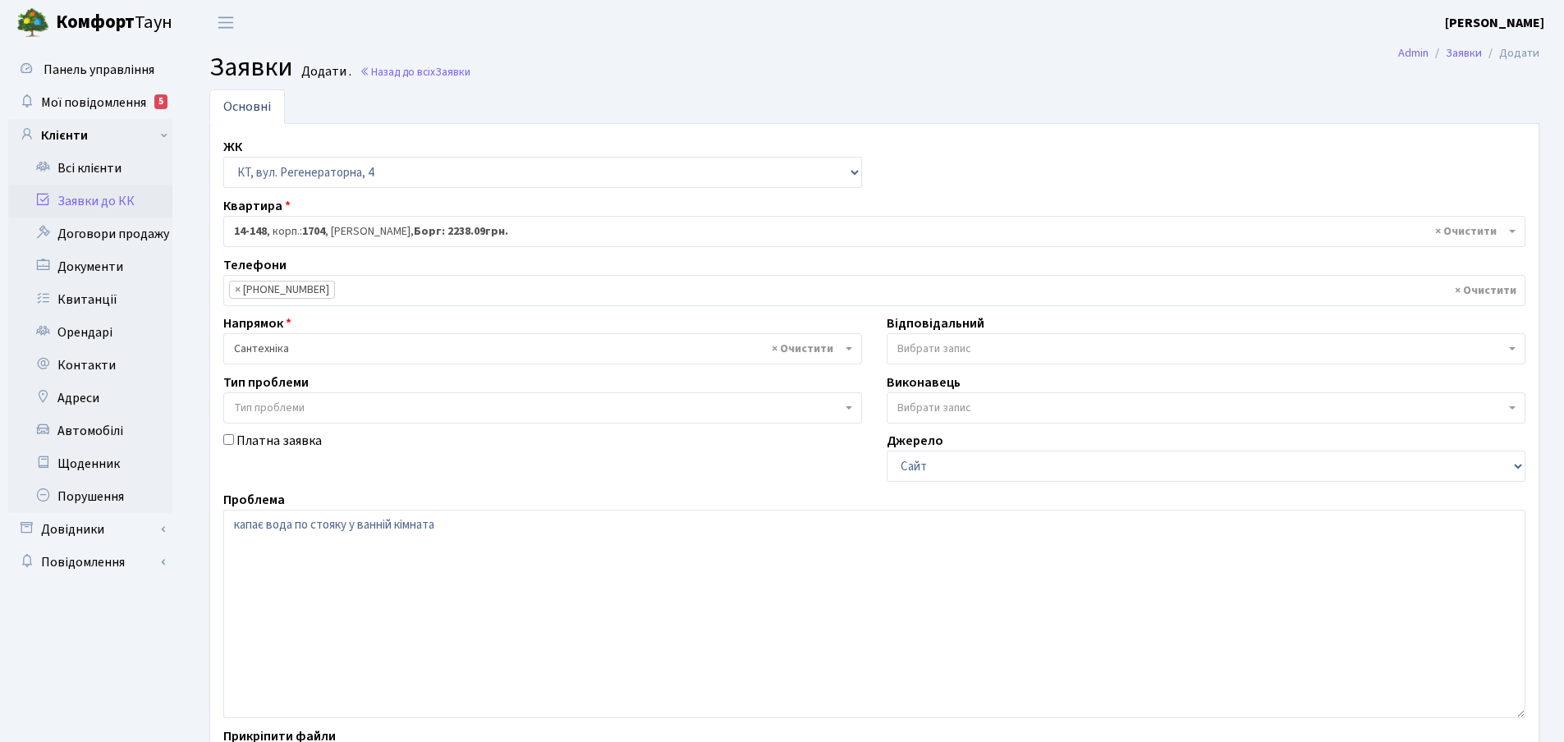
click at [1510, 350] on b at bounding box center [1512, 348] width 7 height 3
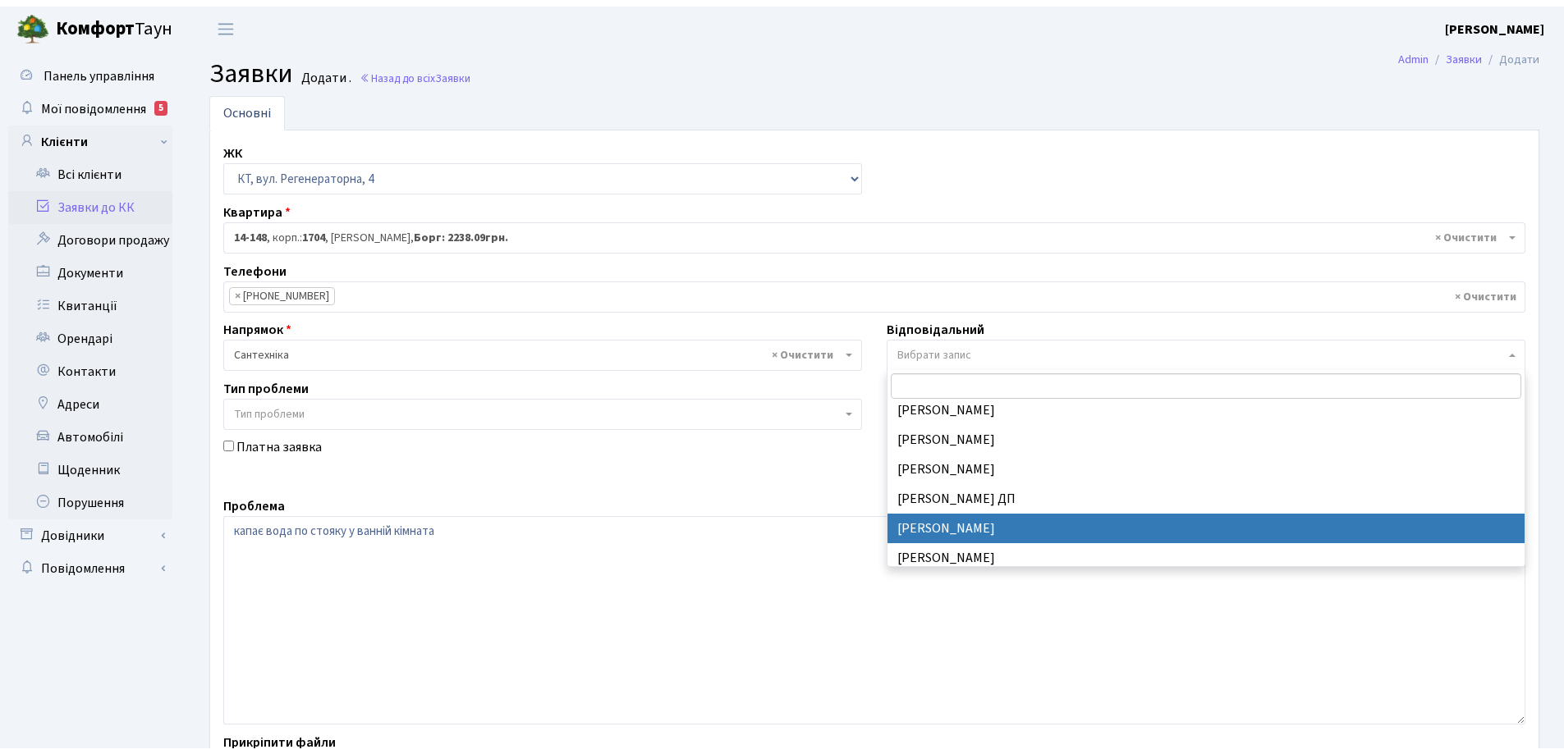
scroll to position [739, 0]
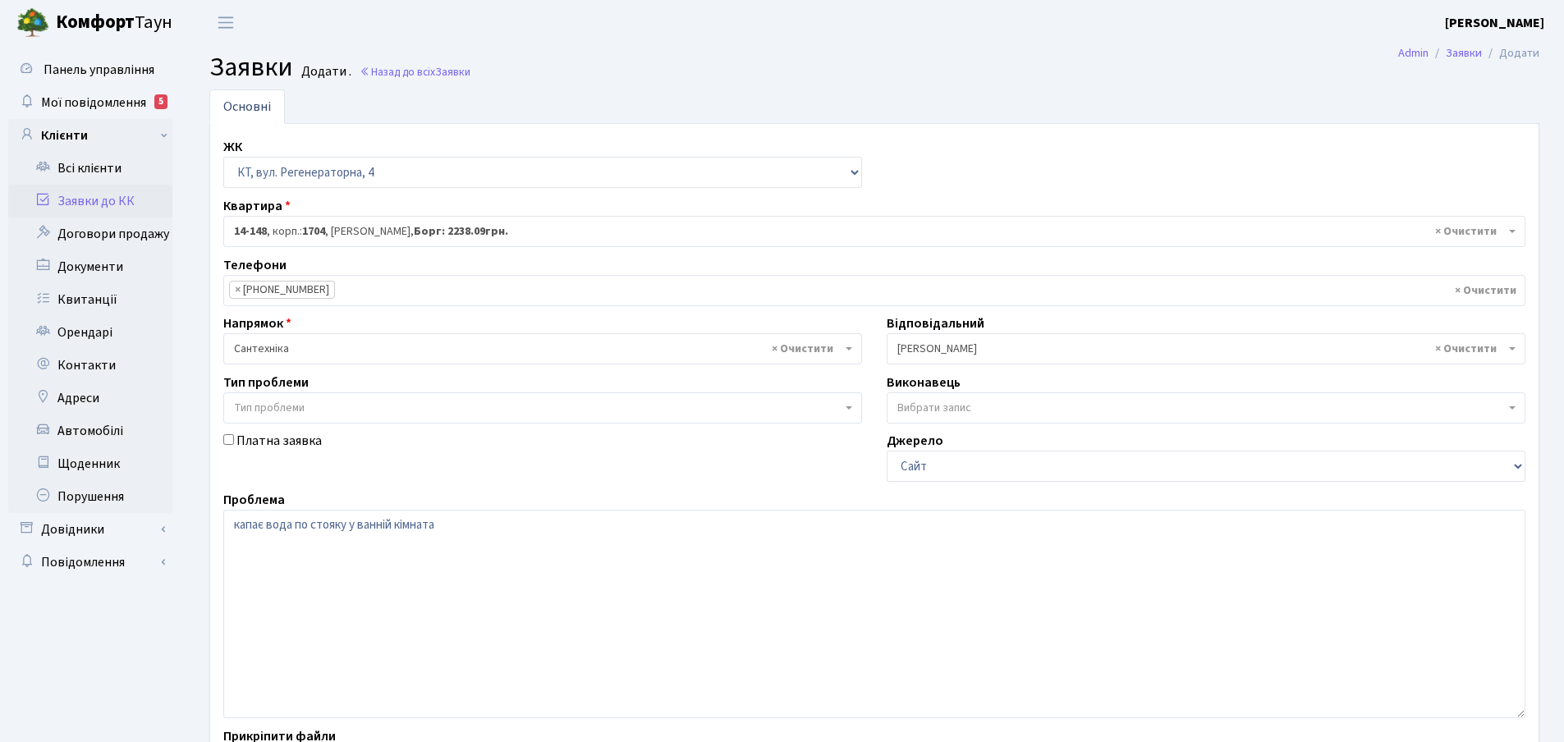
select select "67"
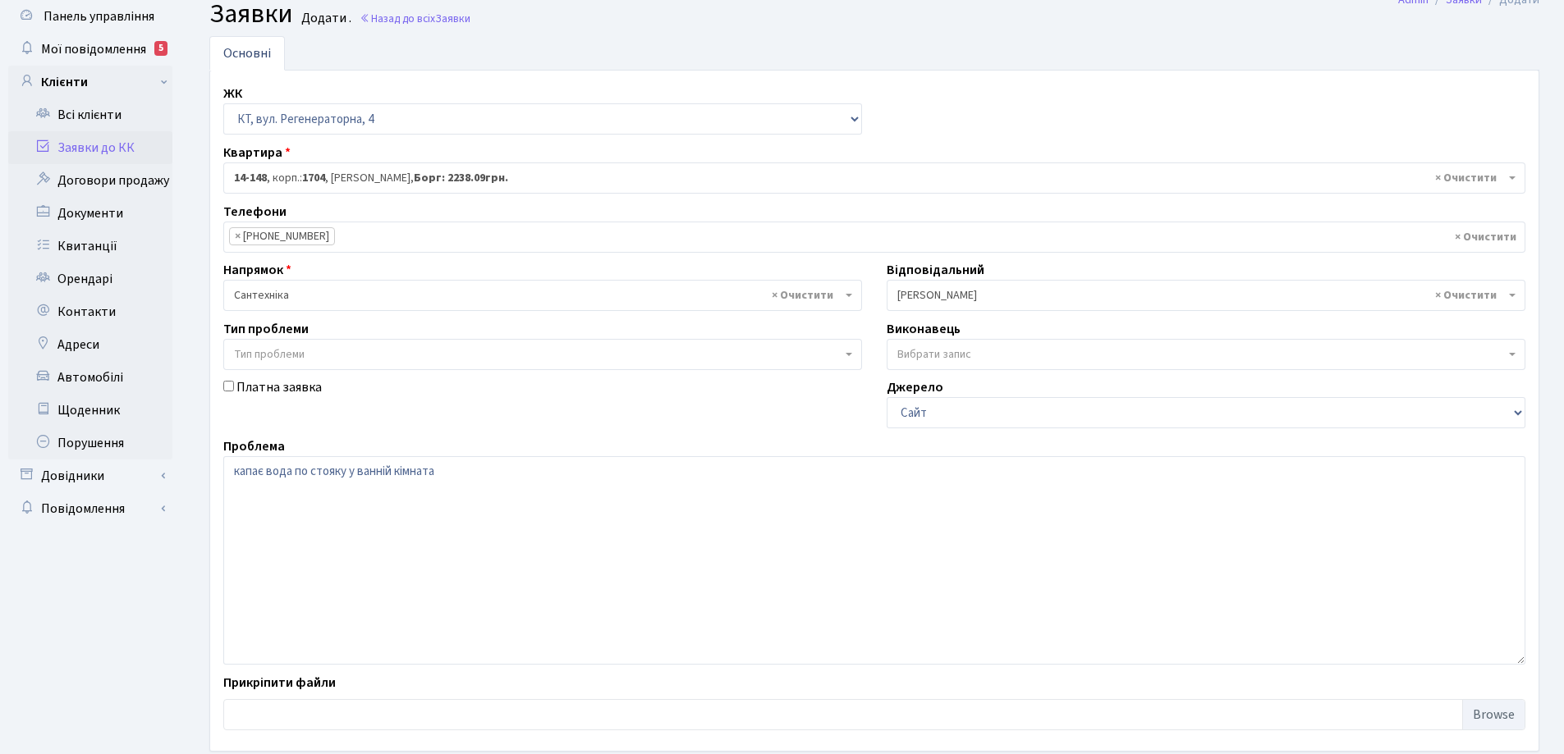
scroll to position [82, 0]
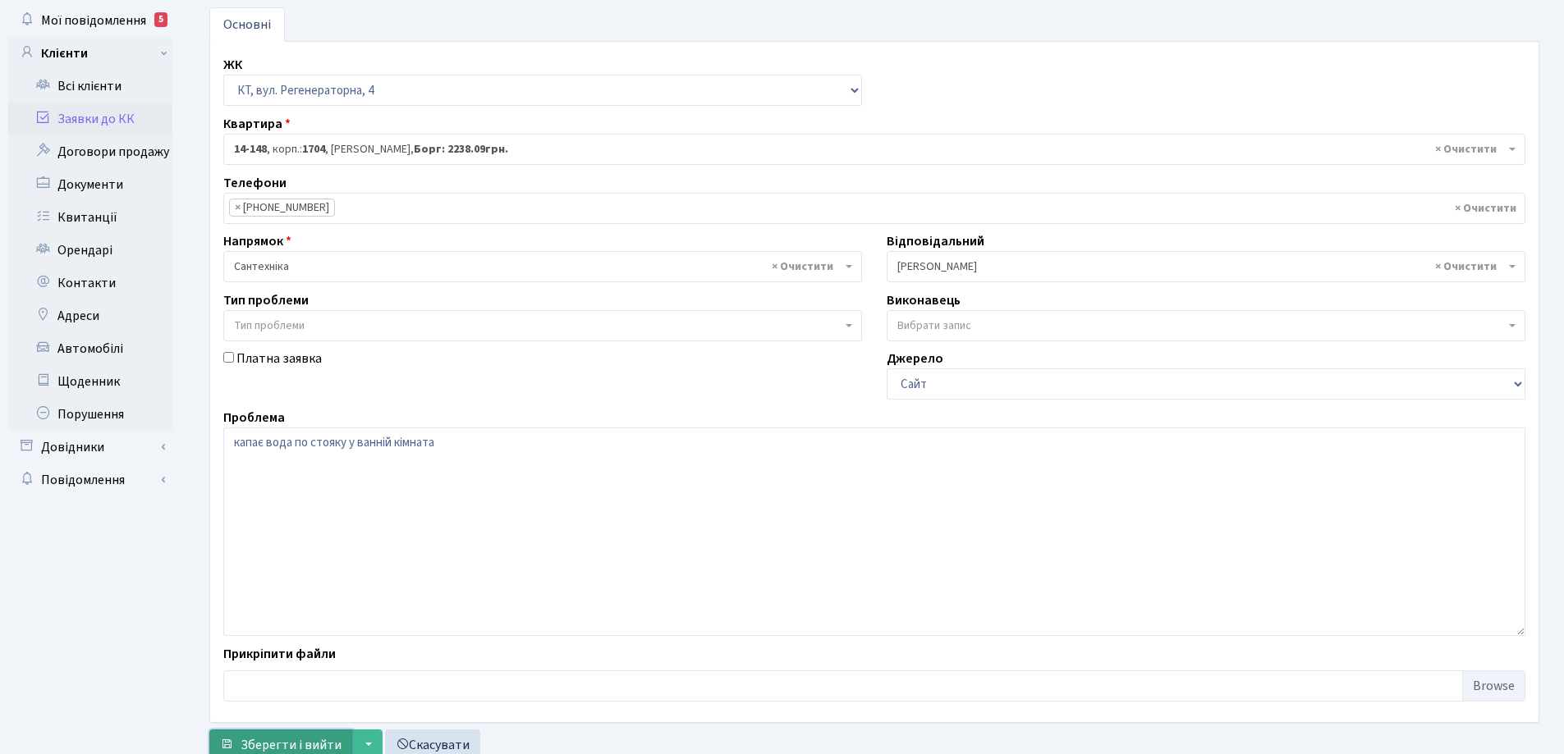
click at [310, 738] on span "Зберегти і вийти" at bounding box center [291, 745] width 101 height 18
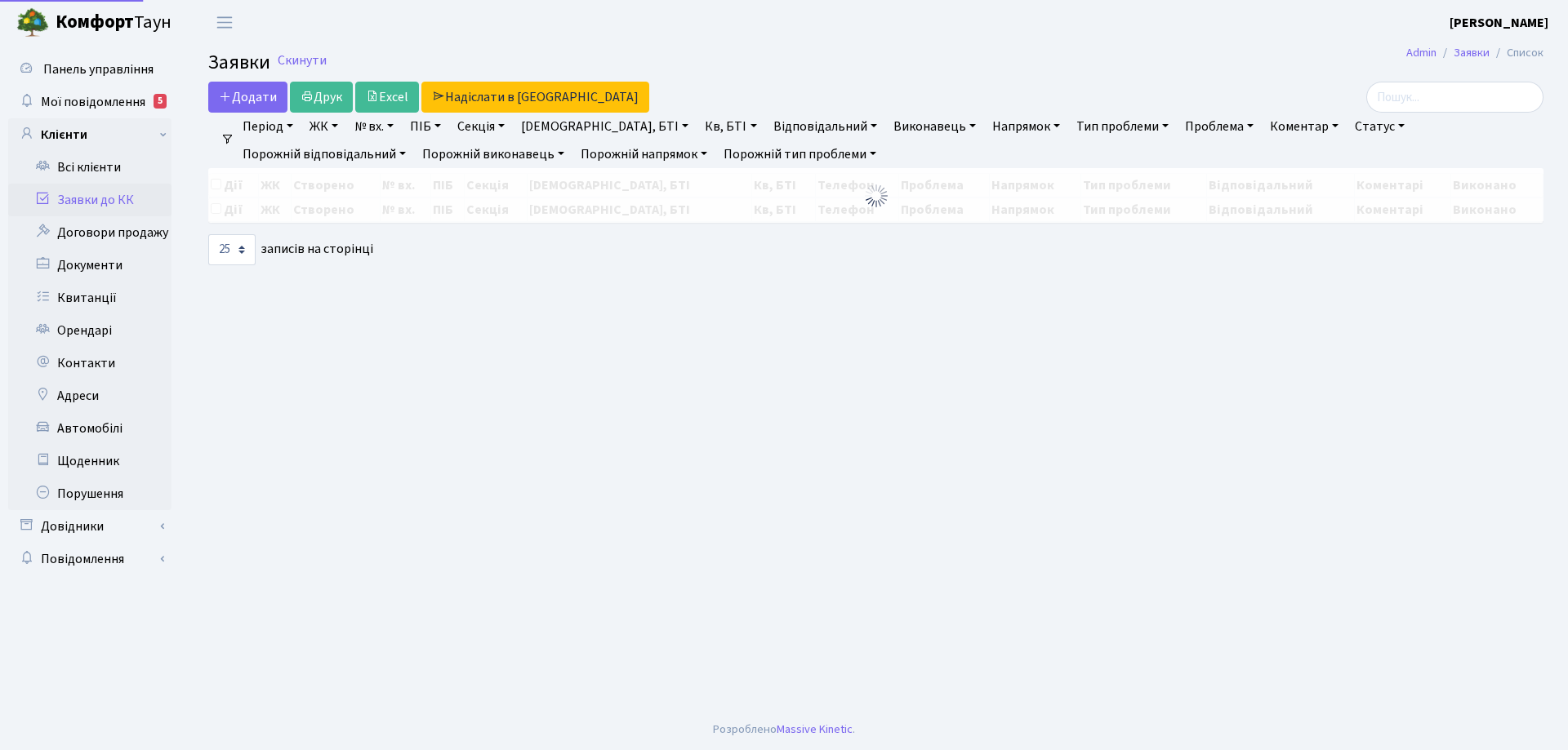
select select "25"
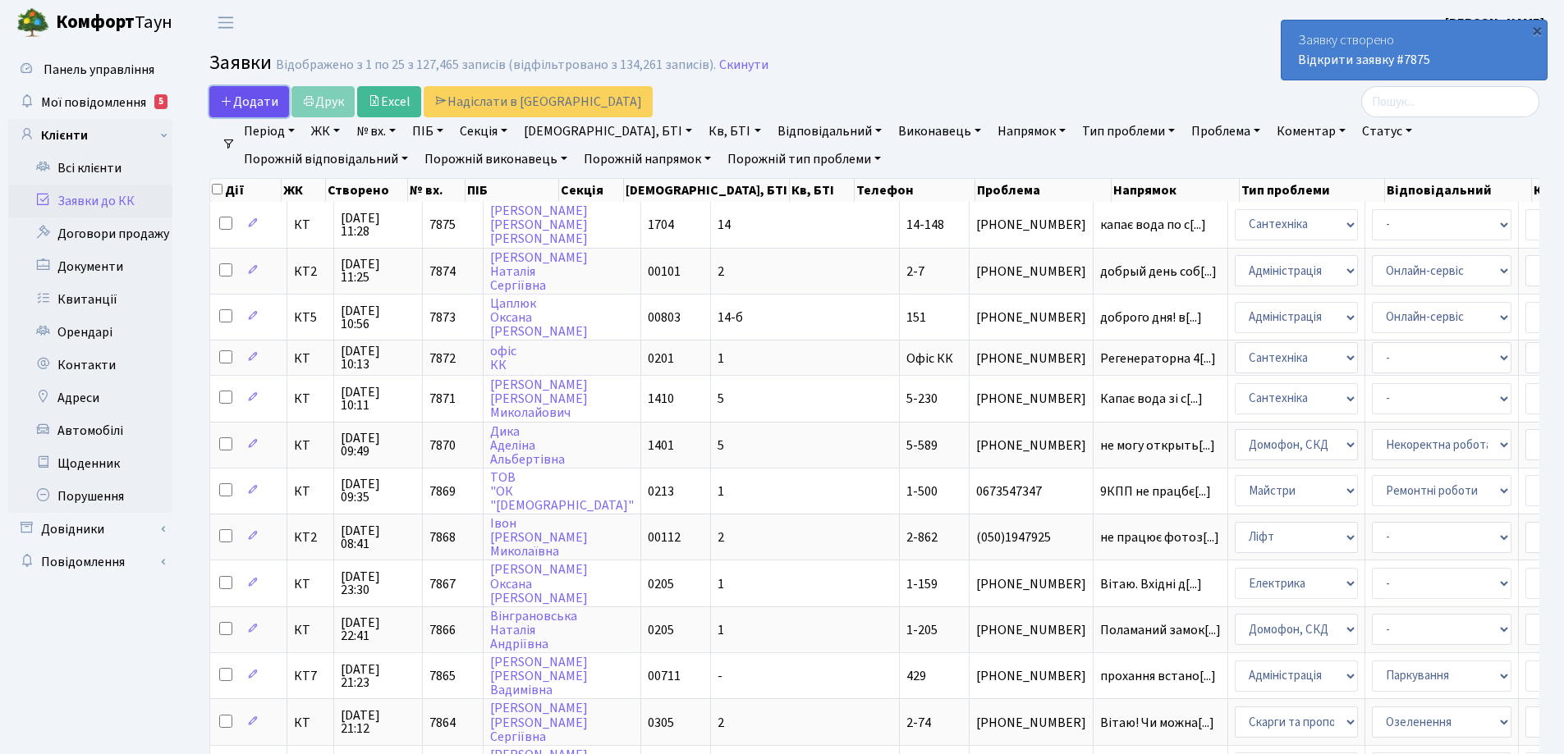
click at [260, 103] on span "Додати" at bounding box center [249, 102] width 58 height 18
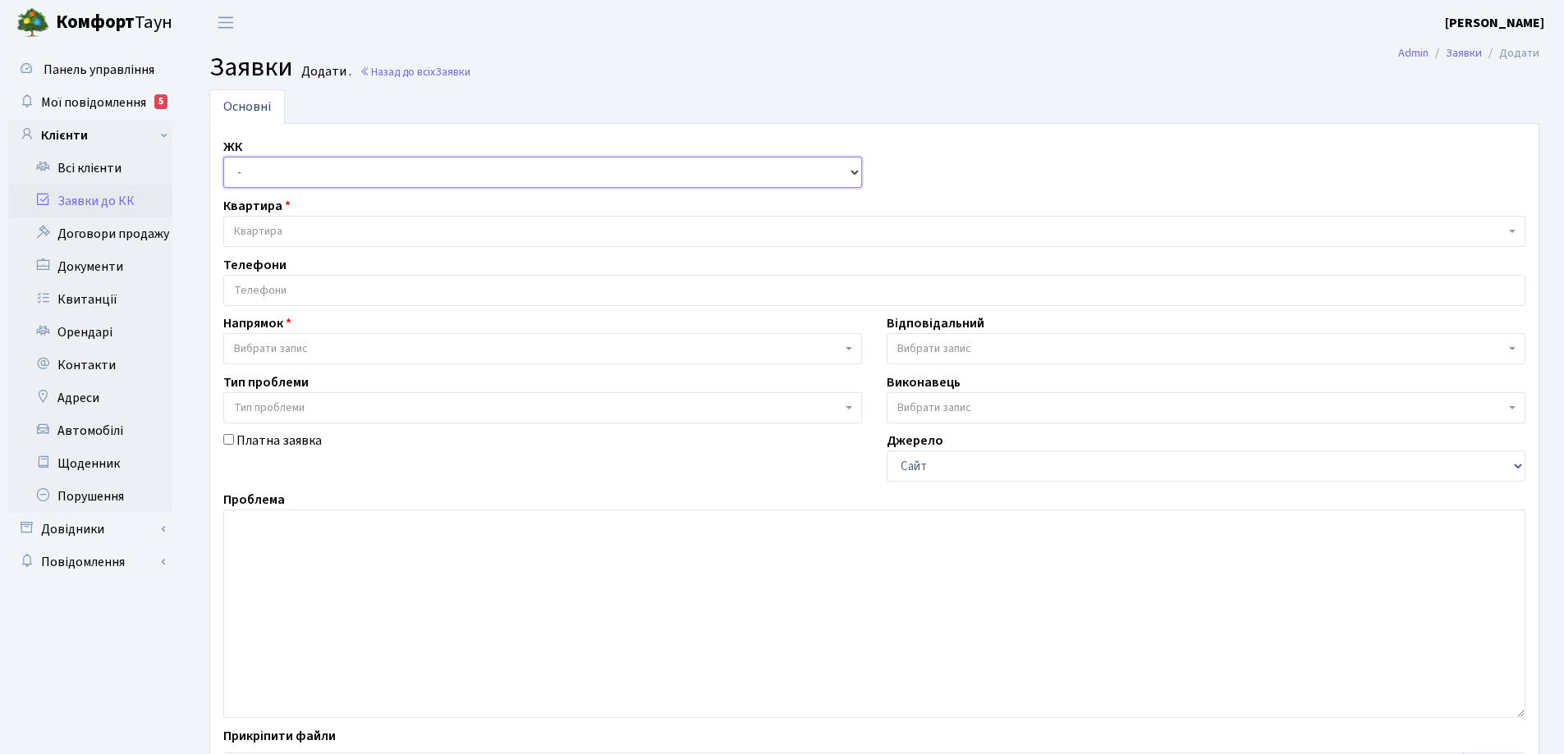
click at [855, 172] on select "- КТ, вул. Регенераторна, 4 КТ2, просп. [STREET_ADDRESS] [STREET_ADDRESS] [PERS…" at bounding box center [542, 172] width 639 height 31
select select "271"
click at [223, 157] on select "- КТ, вул. Регенераторна, 4 КТ2, просп. [STREET_ADDRESS] [STREET_ADDRESS] [PERS…" at bounding box center [542, 172] width 639 height 31
select select
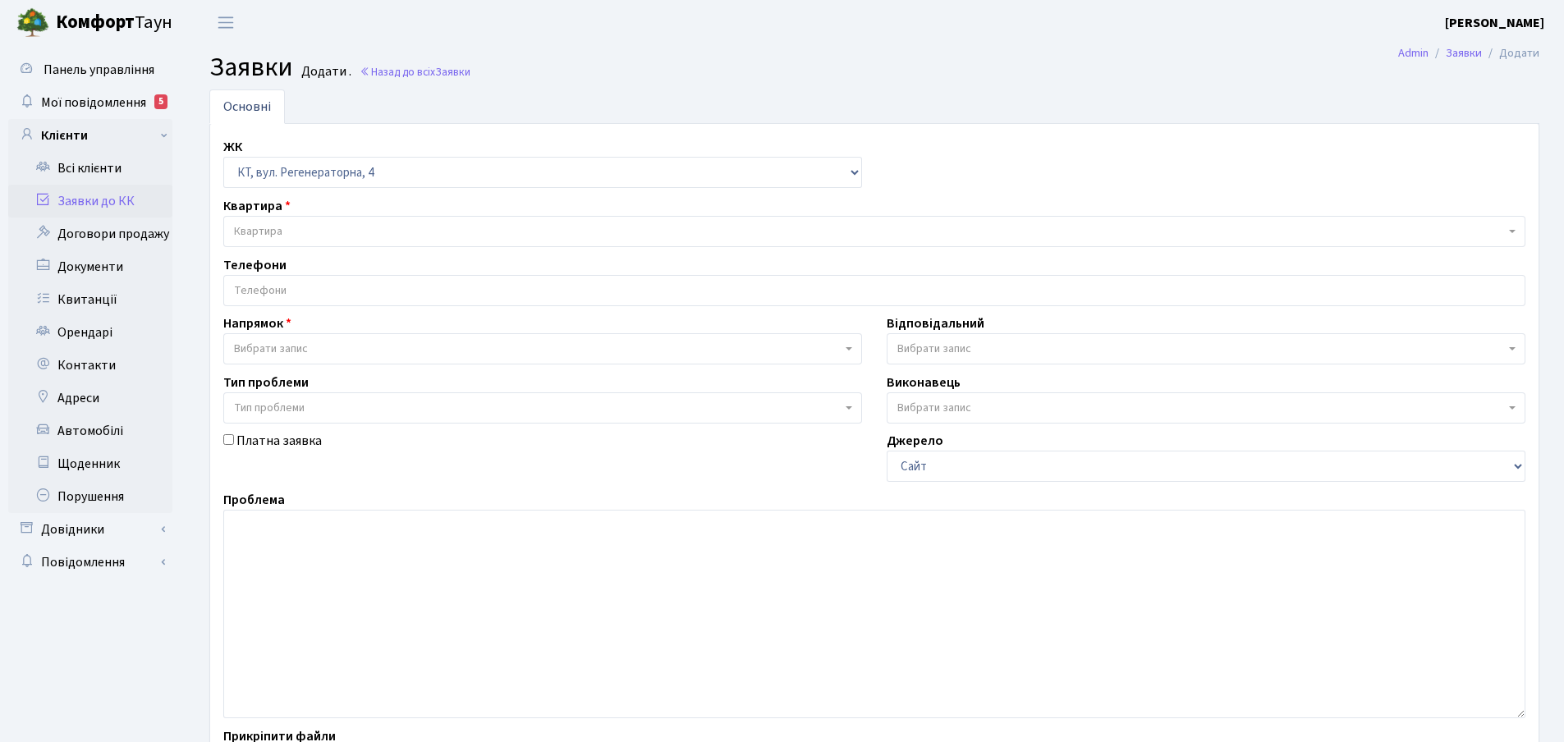
click at [312, 231] on span "Квартира" at bounding box center [869, 231] width 1271 height 16
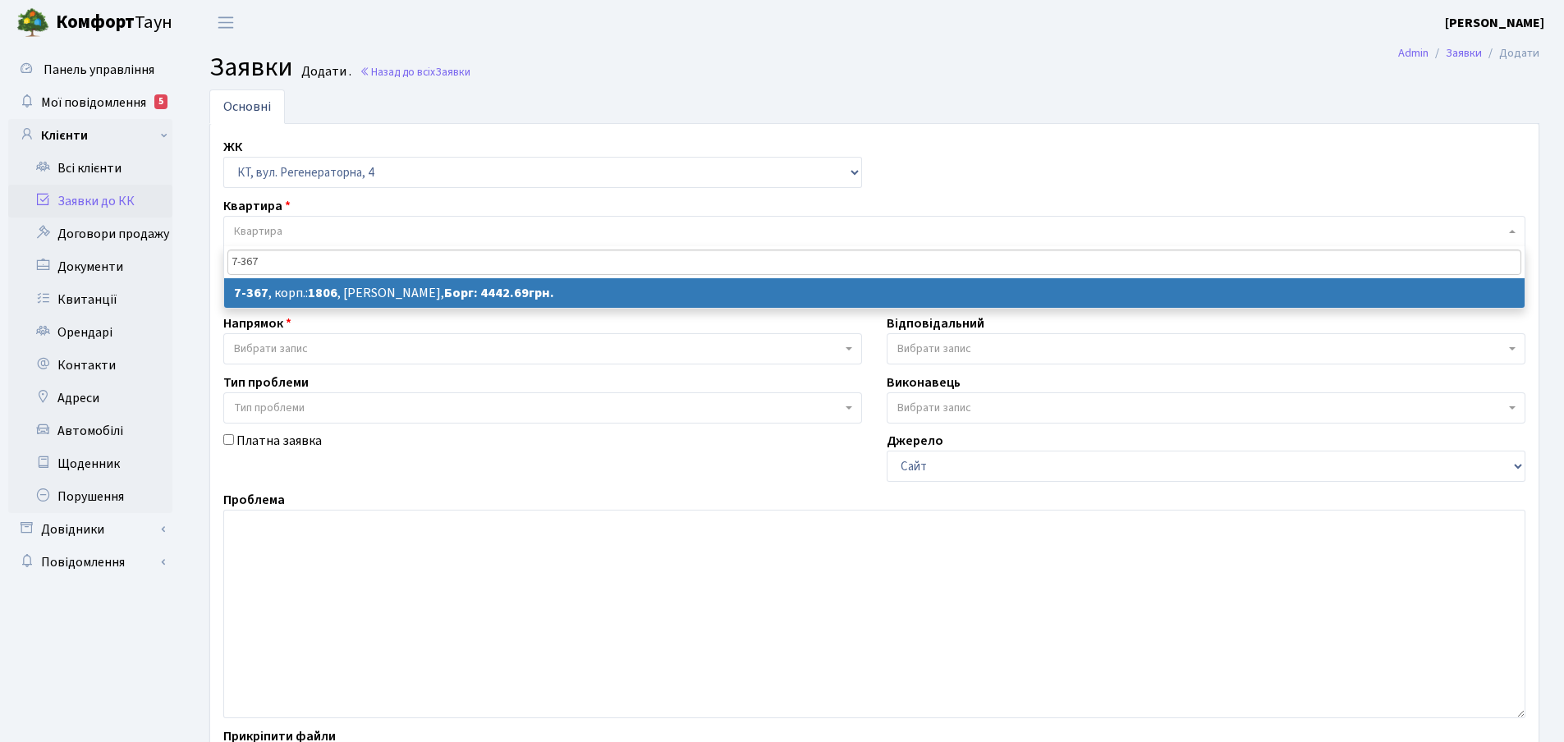
type input "7-367"
select select
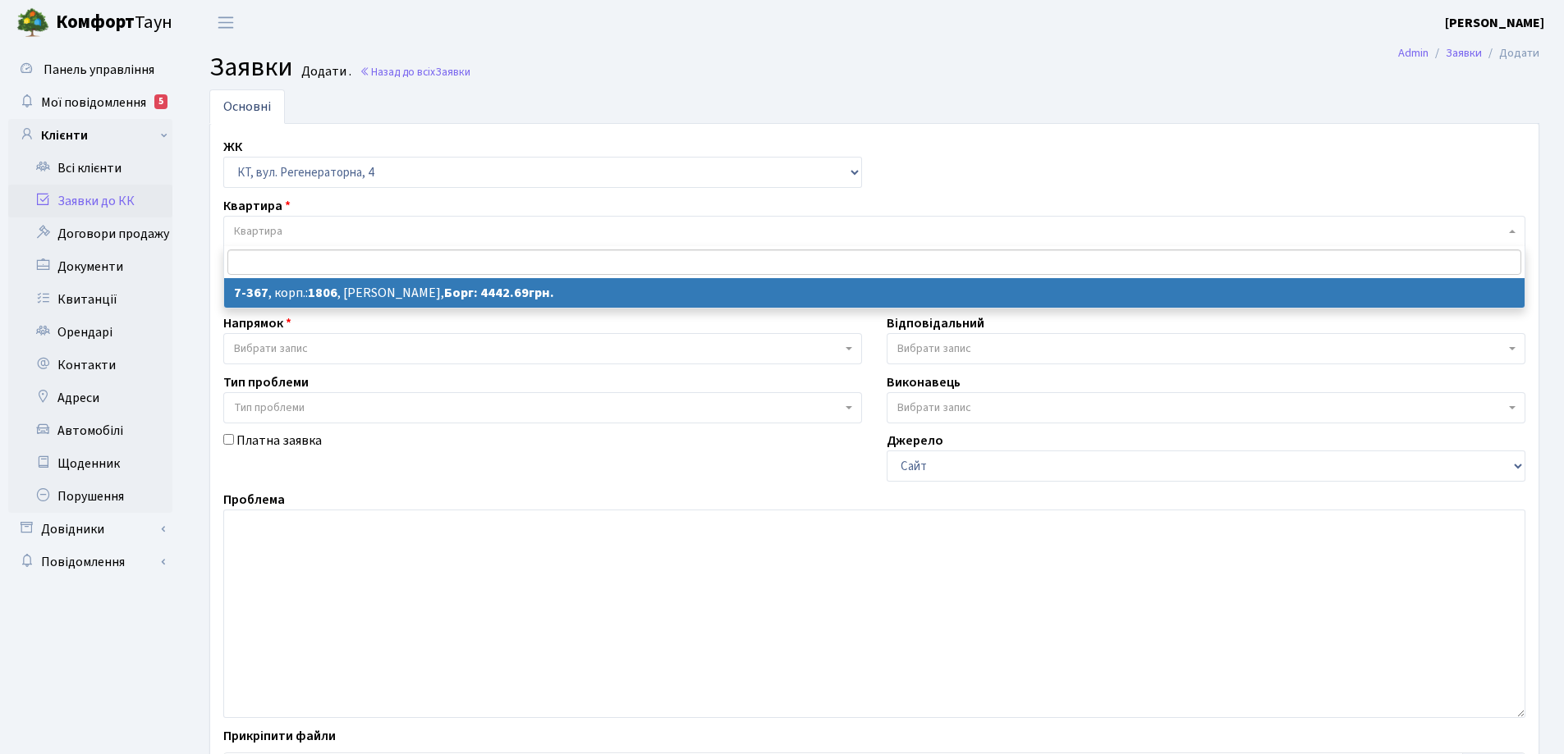
select select "4810"
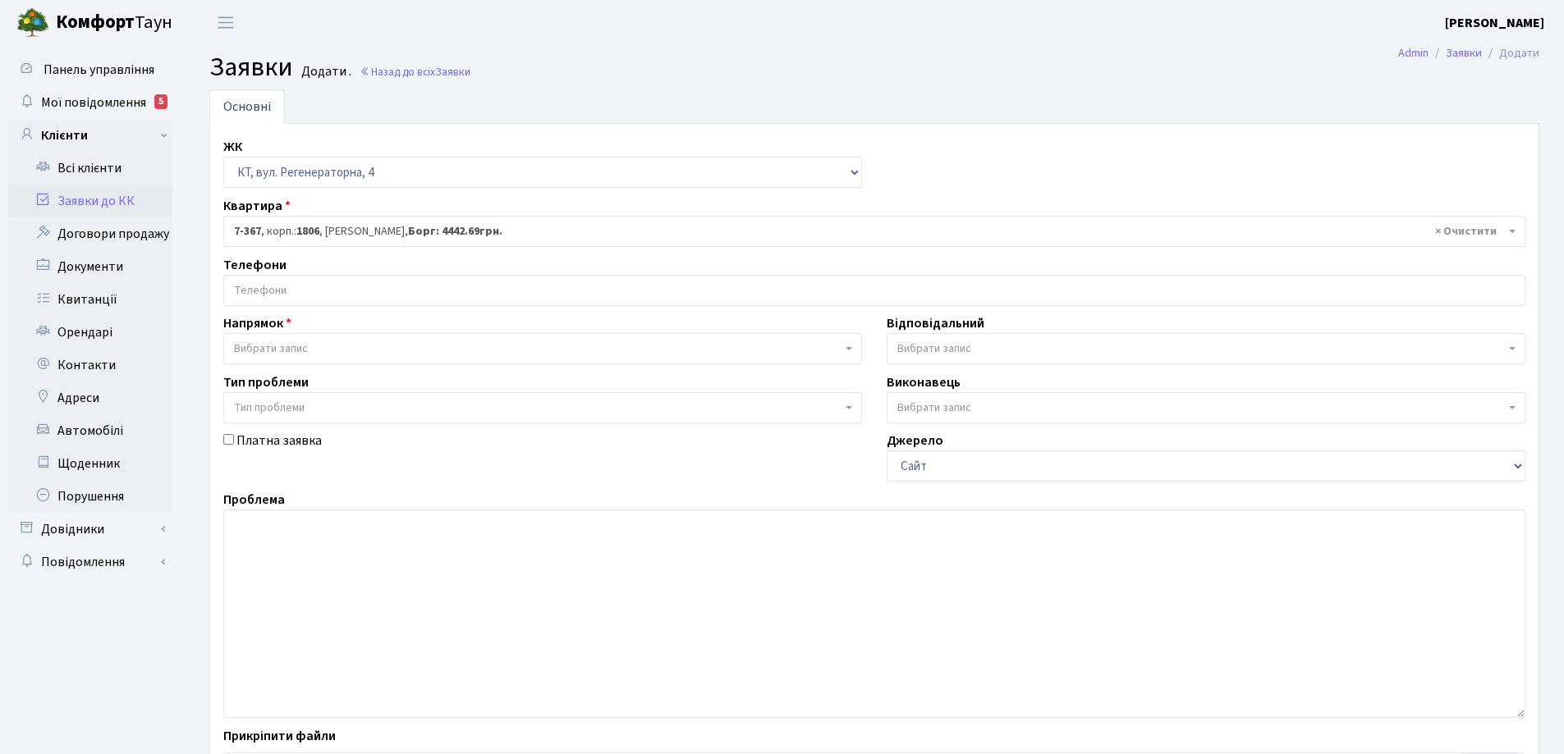
click at [305, 286] on input "search" at bounding box center [874, 291] width 1300 height 30
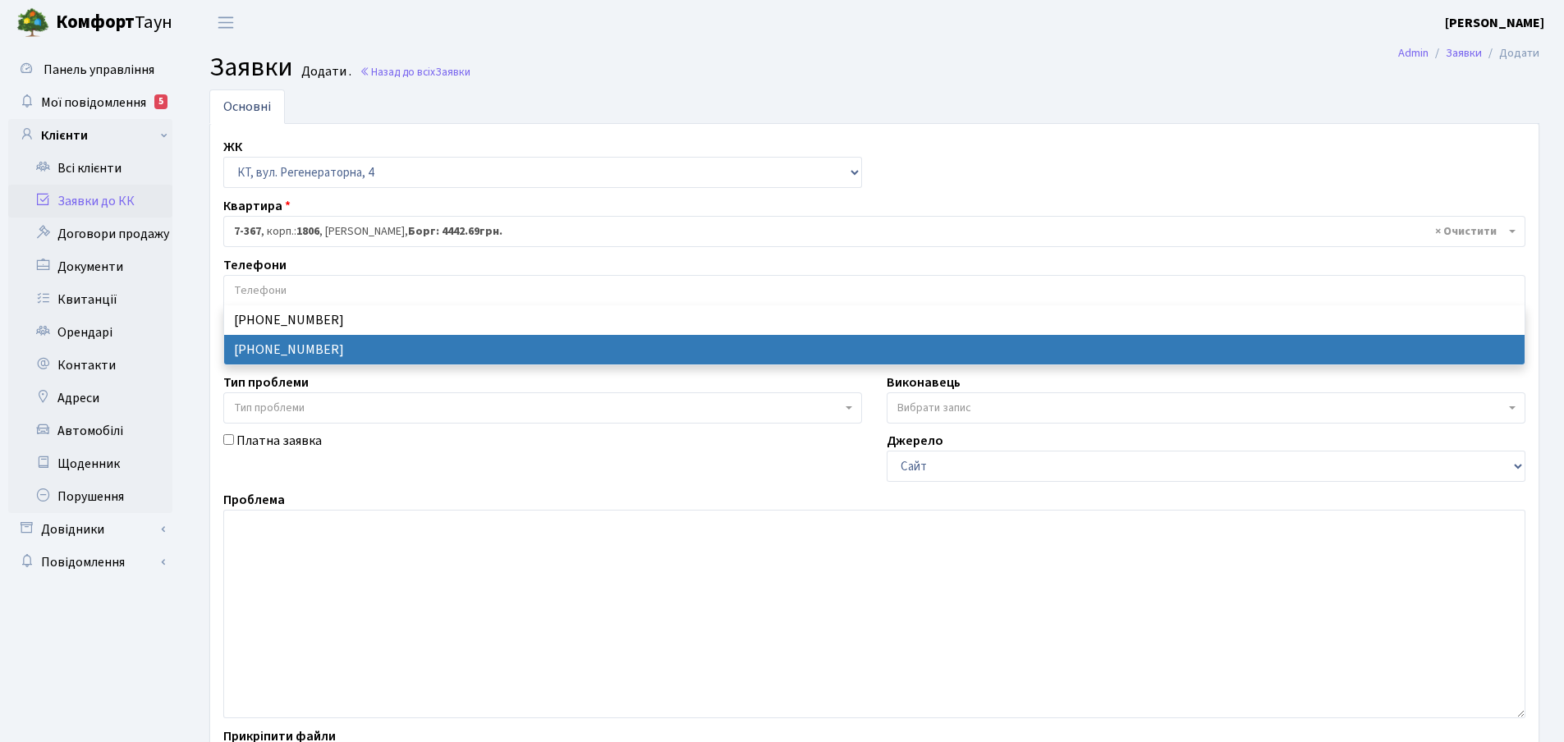
select select "23875"
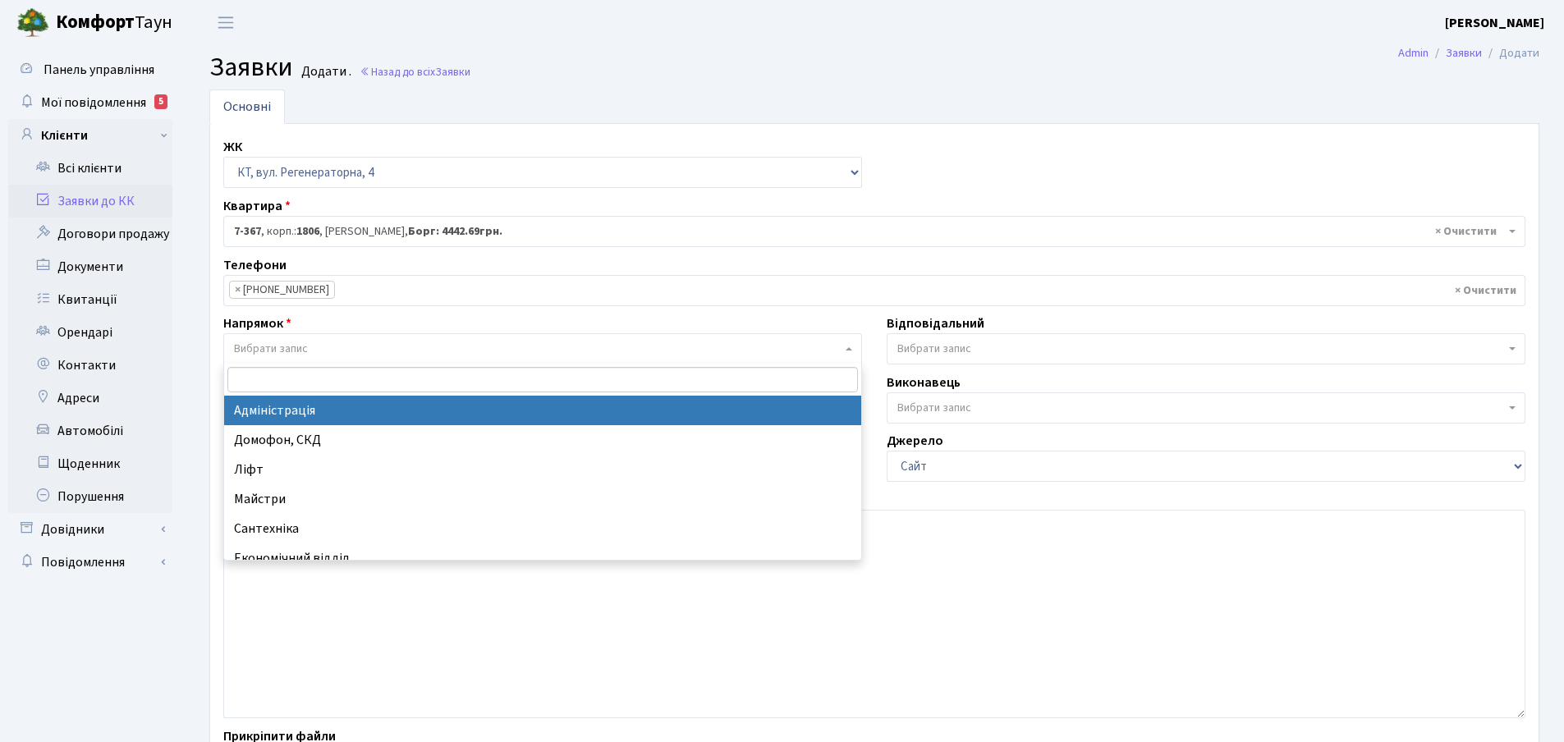
click at [850, 351] on span at bounding box center [850, 348] width 3 height 31
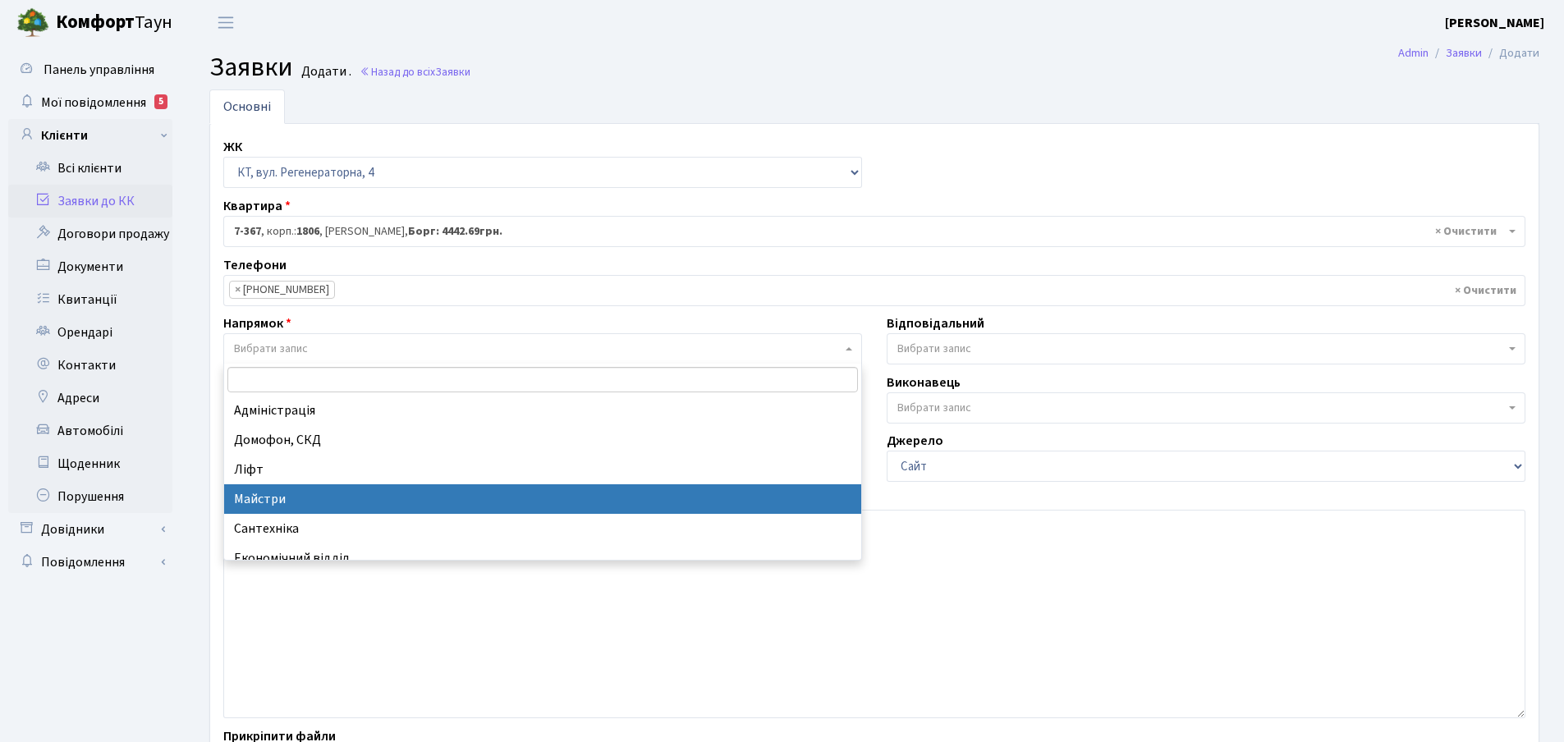
select select "1"
select select
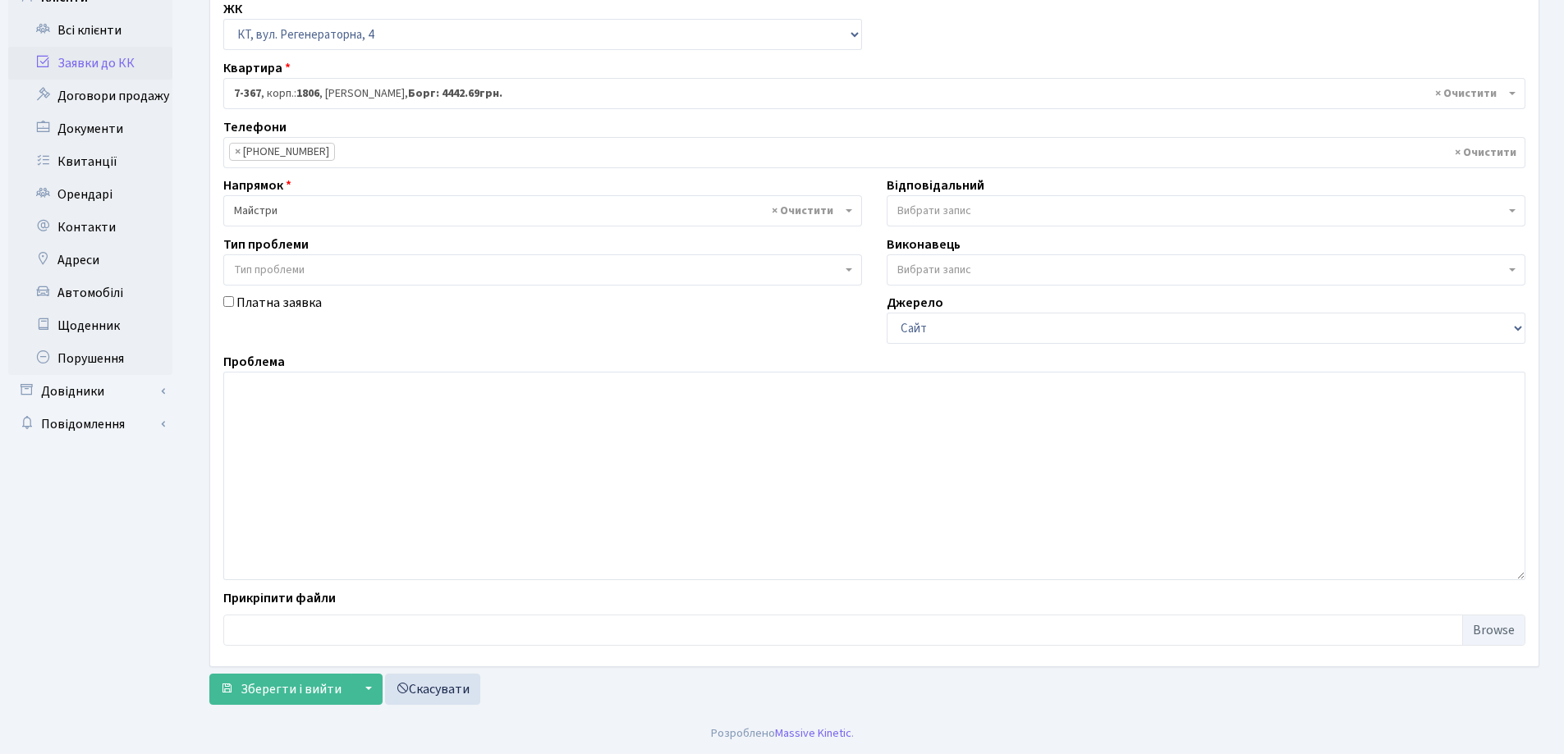
scroll to position [56, 0]
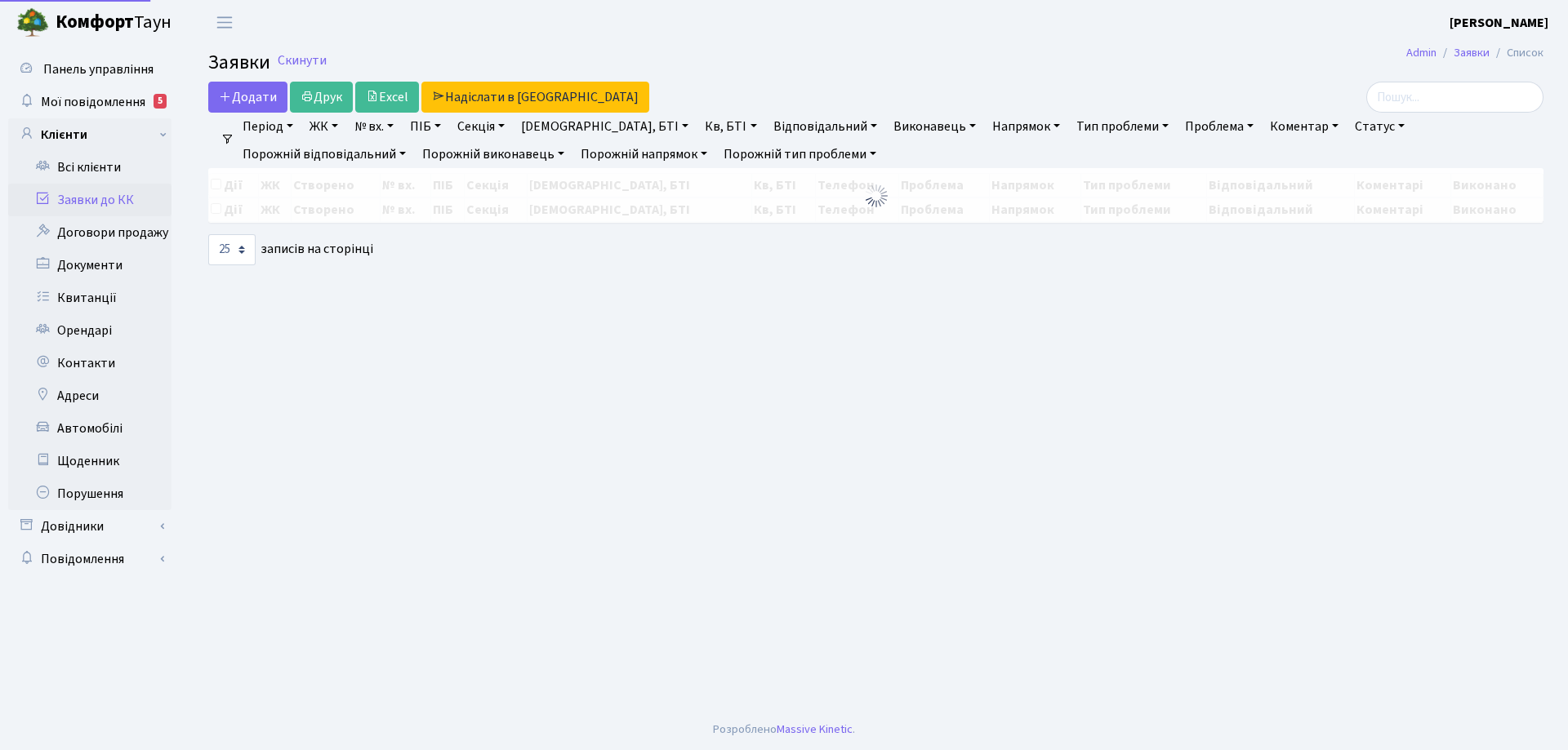
select select "25"
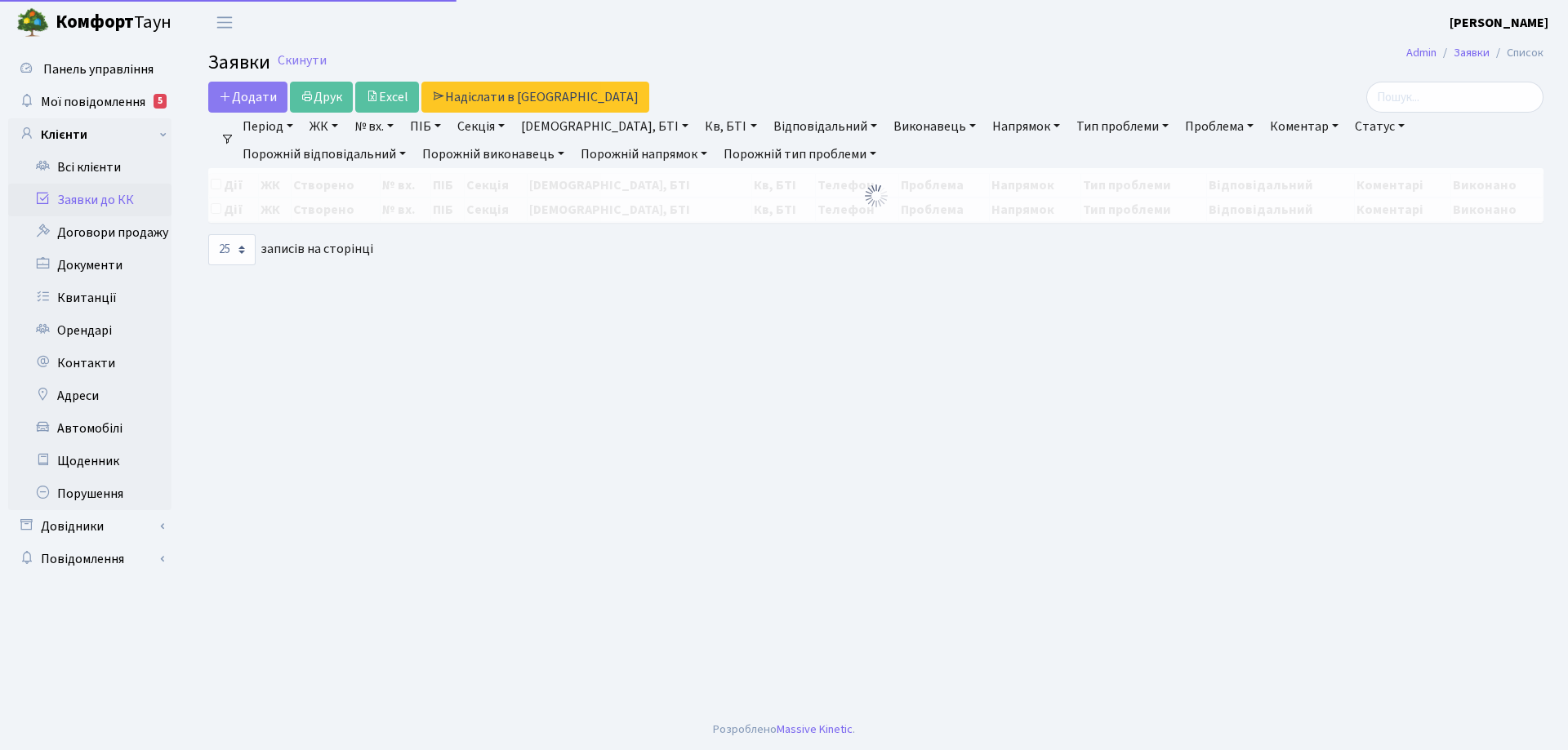
select select "25"
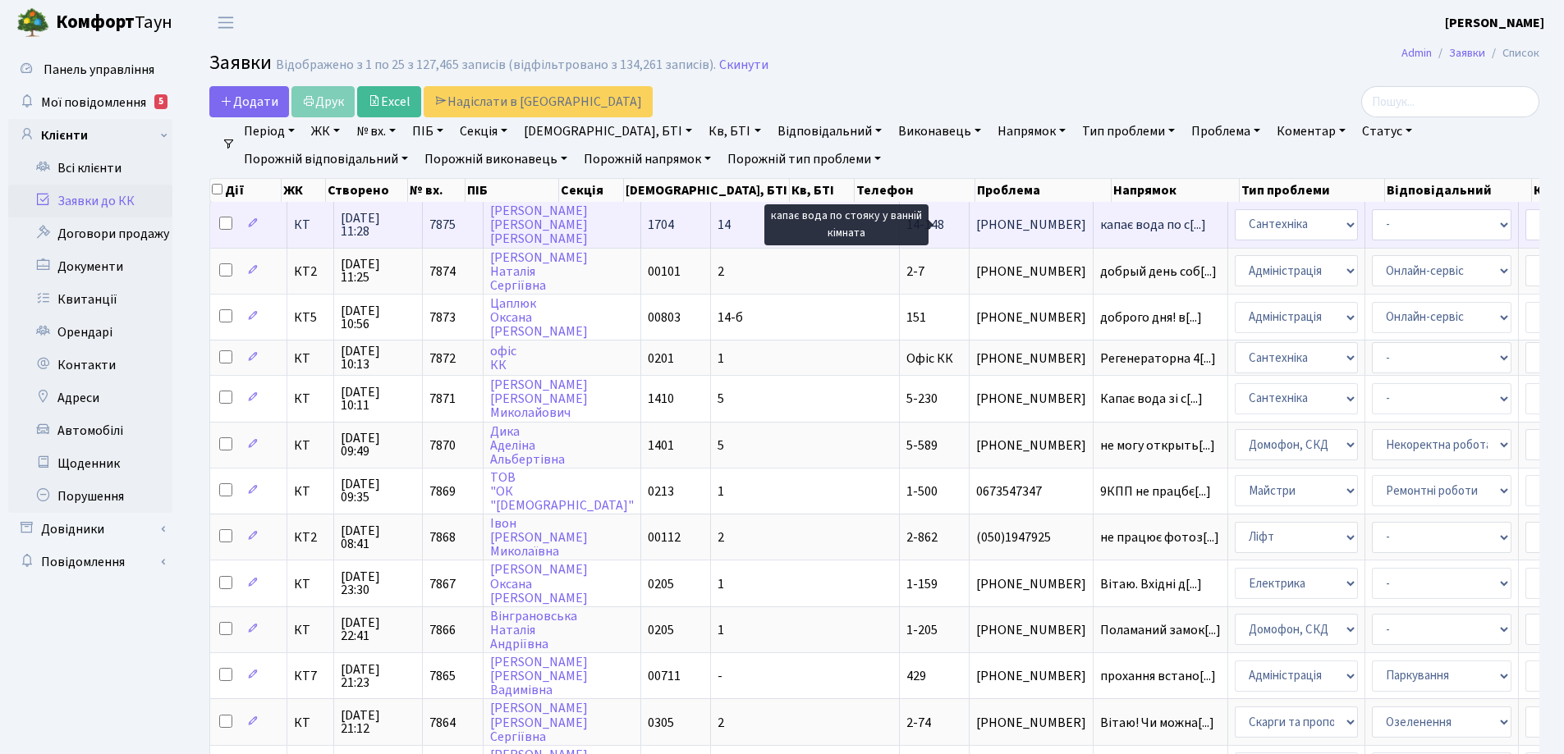
click at [1100, 228] on span "капає вода по с[...]" at bounding box center [1153, 225] width 106 height 18
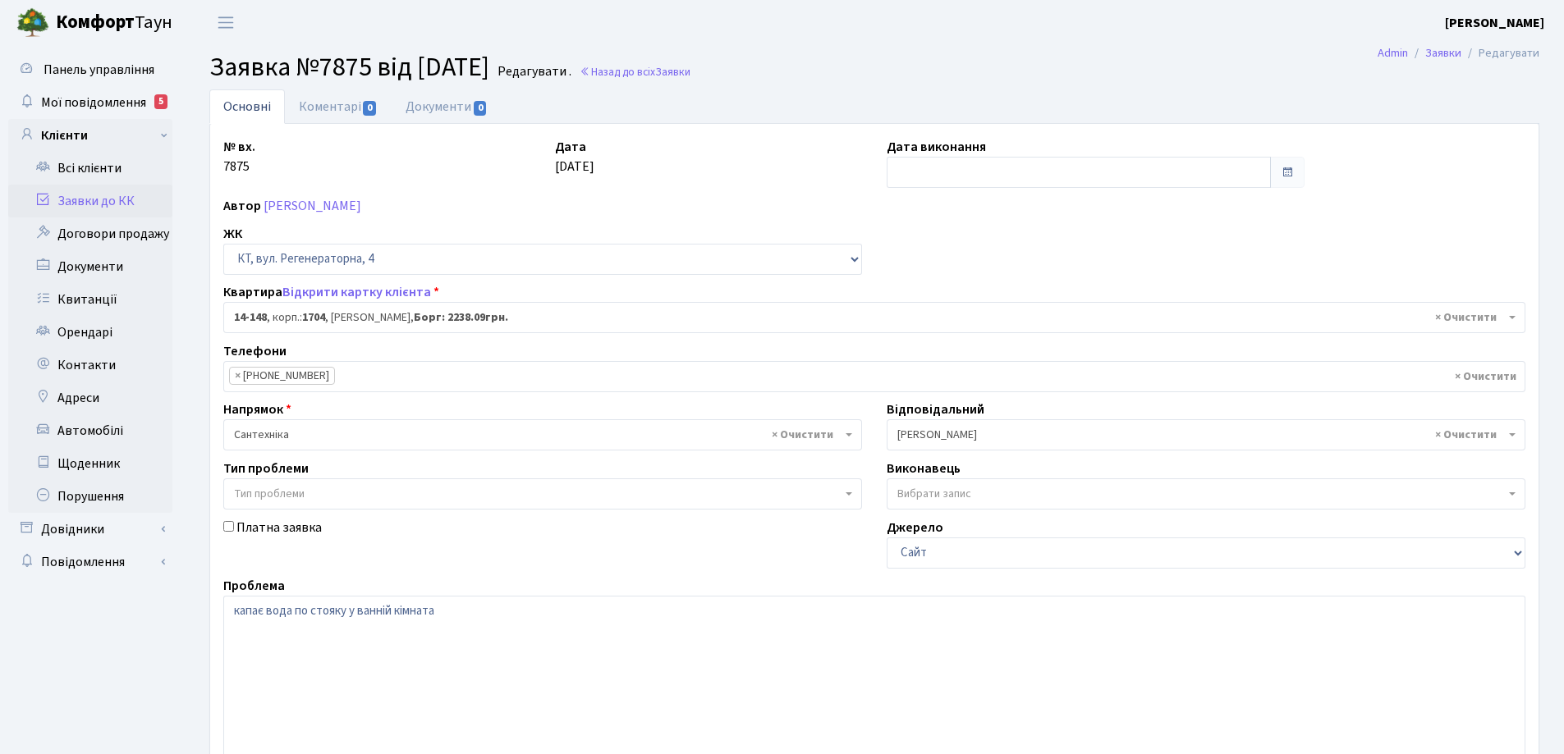
select select "7525"
click at [355, 612] on textarea "капає вода по стояку у ванній кімната" at bounding box center [874, 700] width 1302 height 208
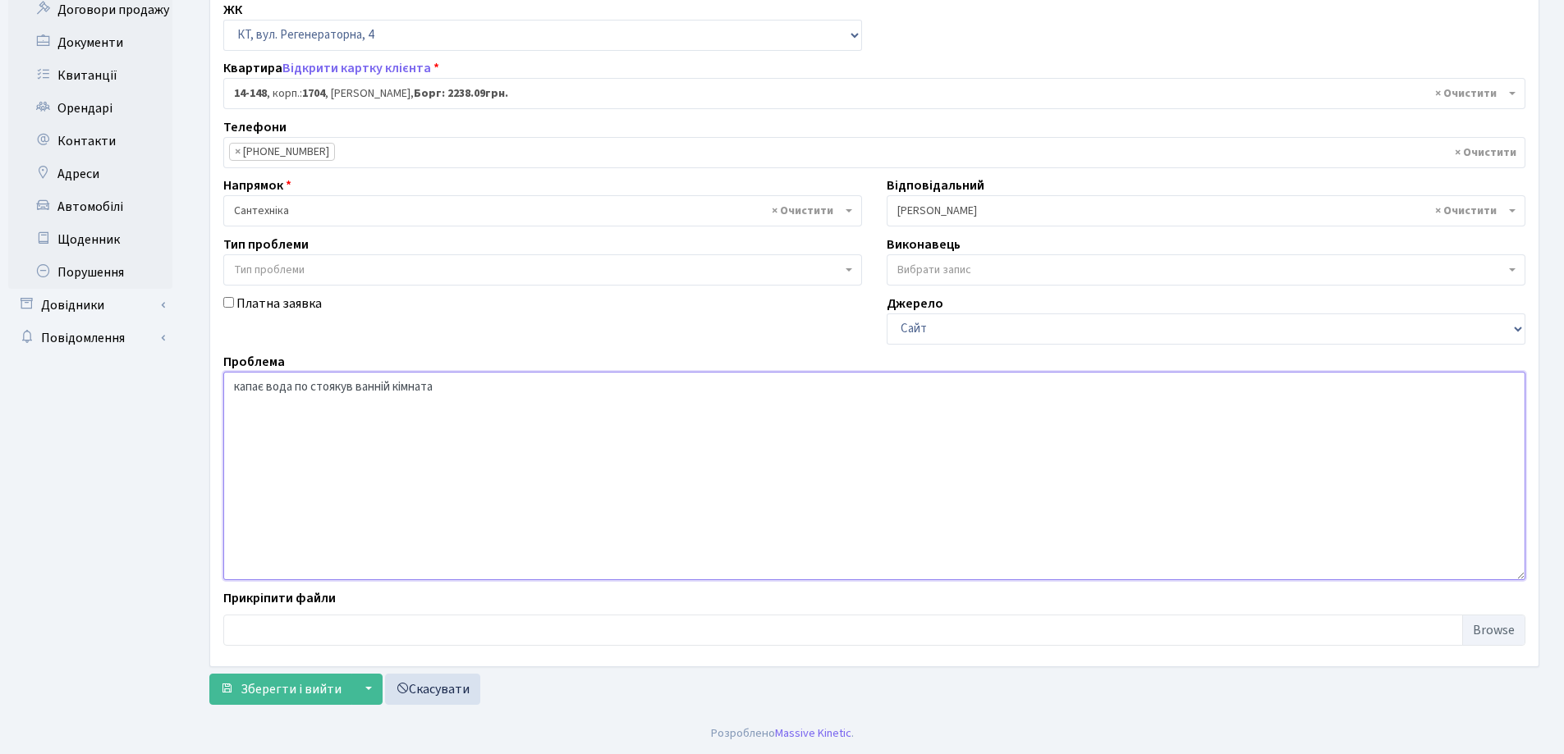
click at [344, 386] on textarea "капає вода по стояку у ванній кімната" at bounding box center [874, 476] width 1302 height 208
click at [346, 389] on textarea "капає вода по стояку у ванній кімната" at bounding box center [874, 476] width 1302 height 208
type textarea "капає вода по стояку в ванній кімната"
click at [298, 691] on span "Зберегти і вийти" at bounding box center [291, 689] width 101 height 18
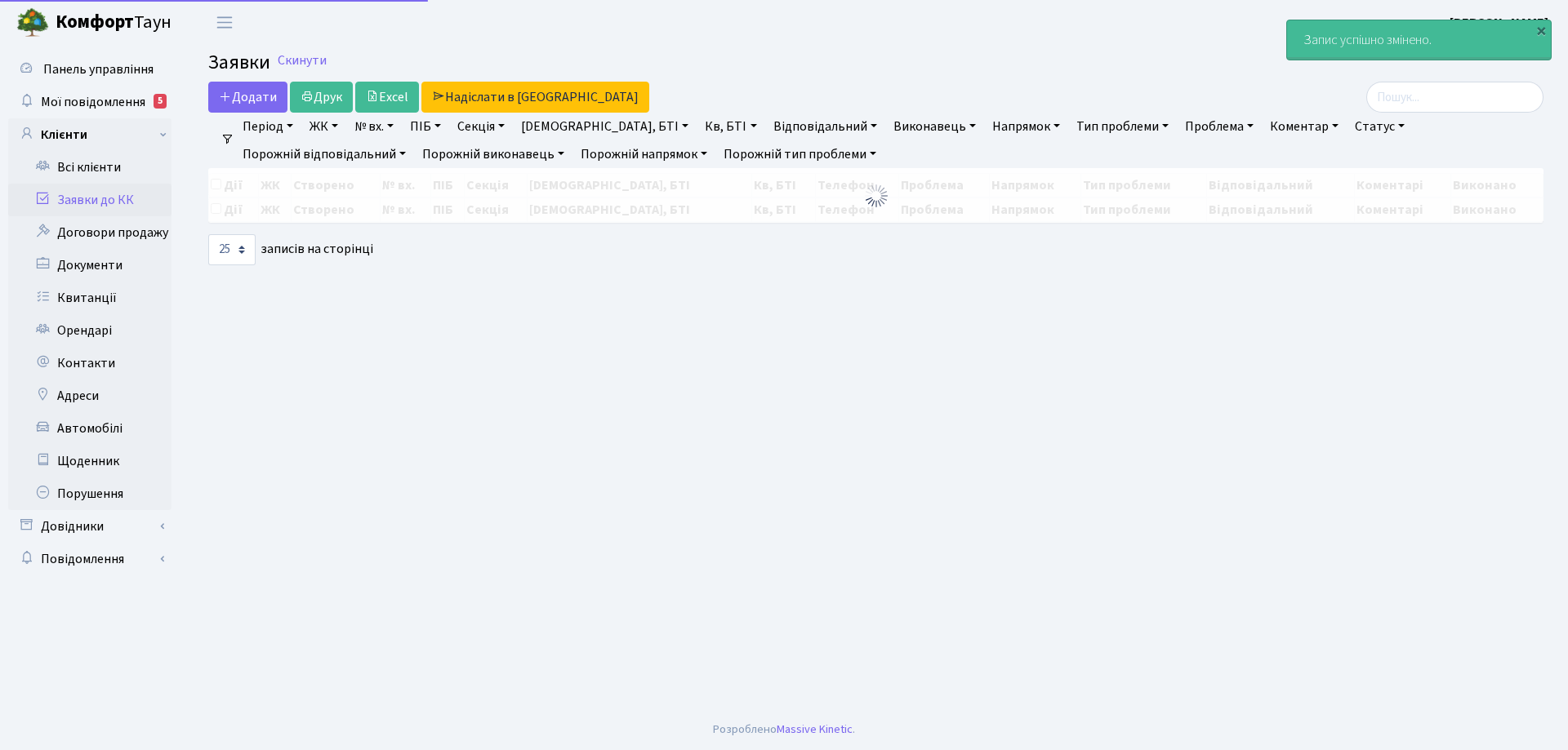
select select "25"
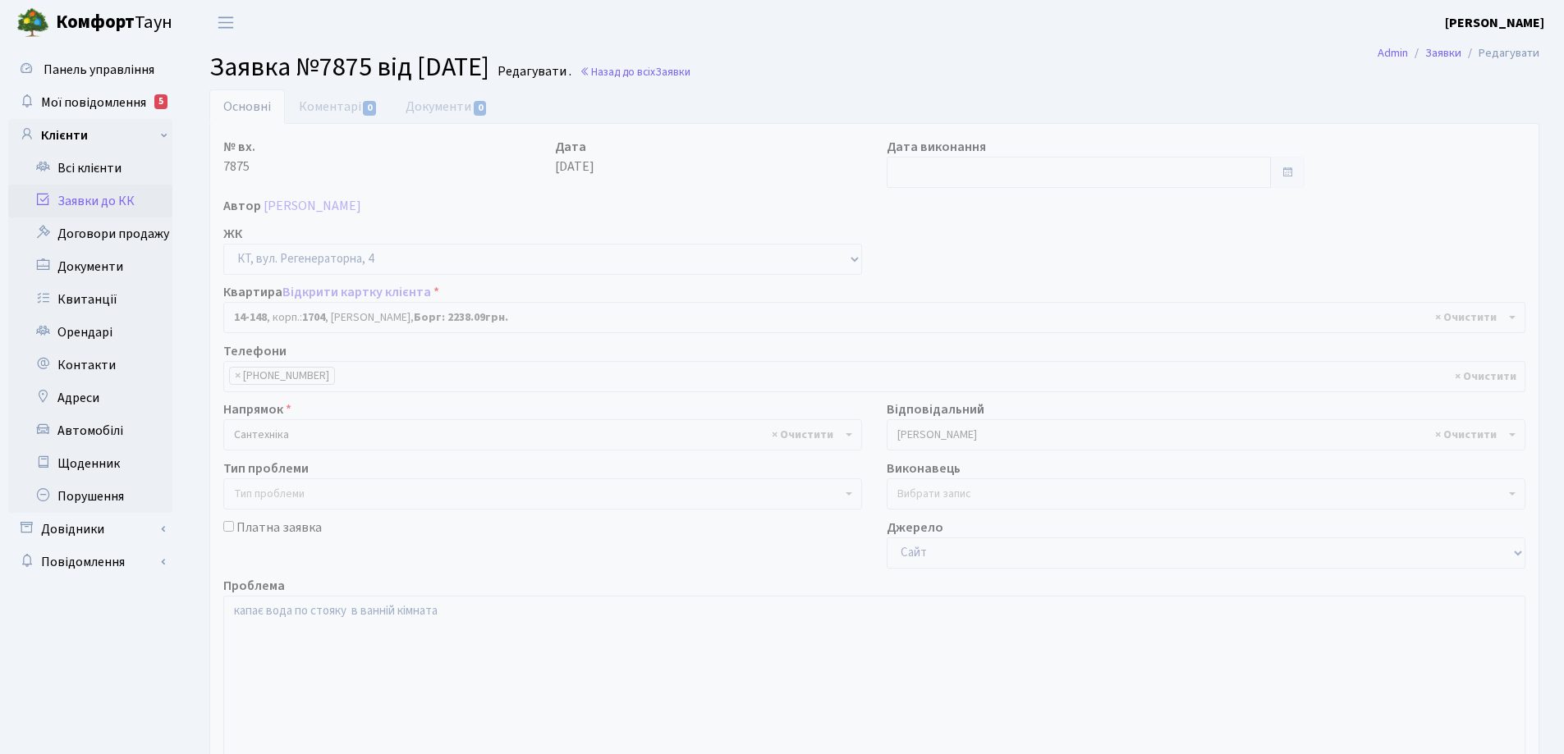
select select "7525"
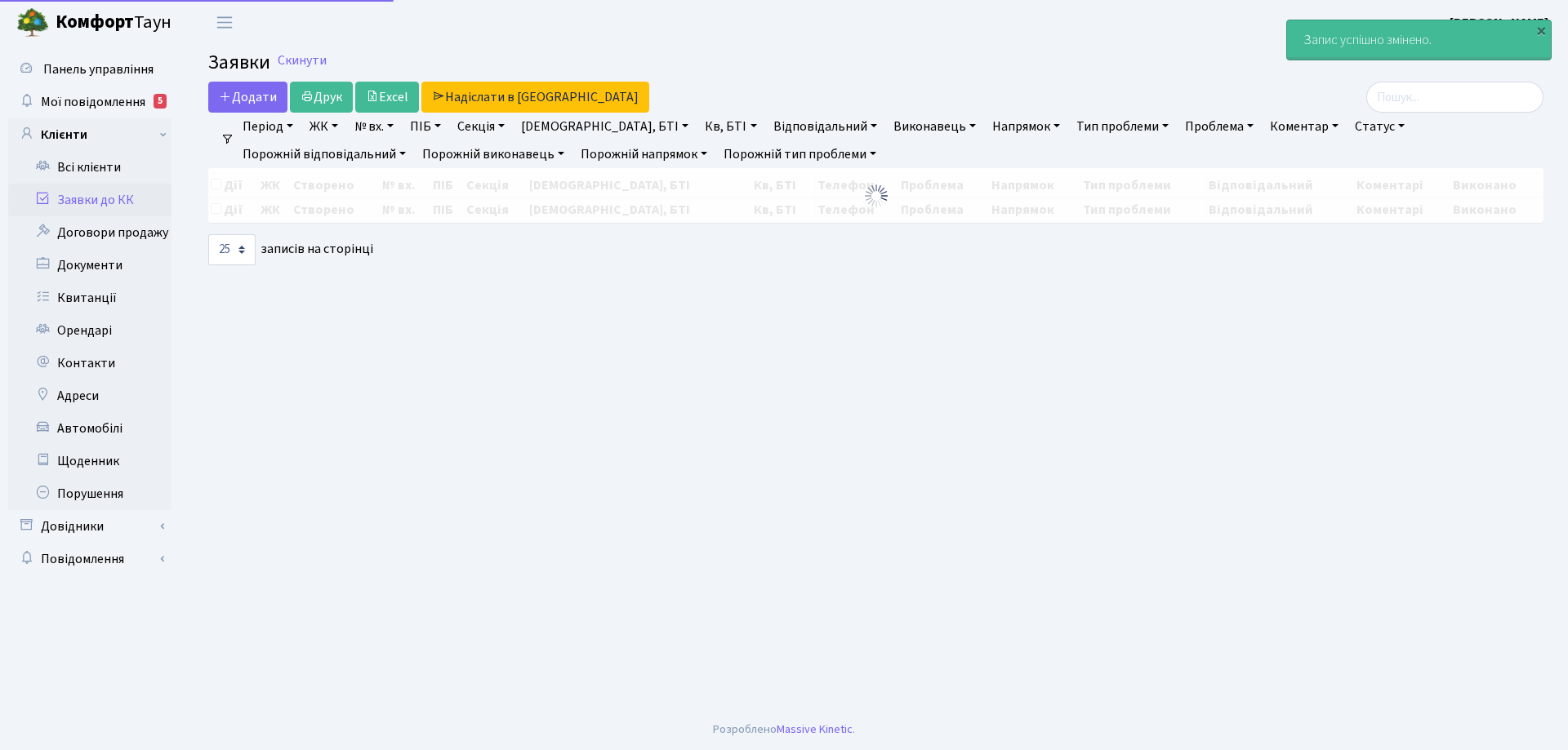
select select "25"
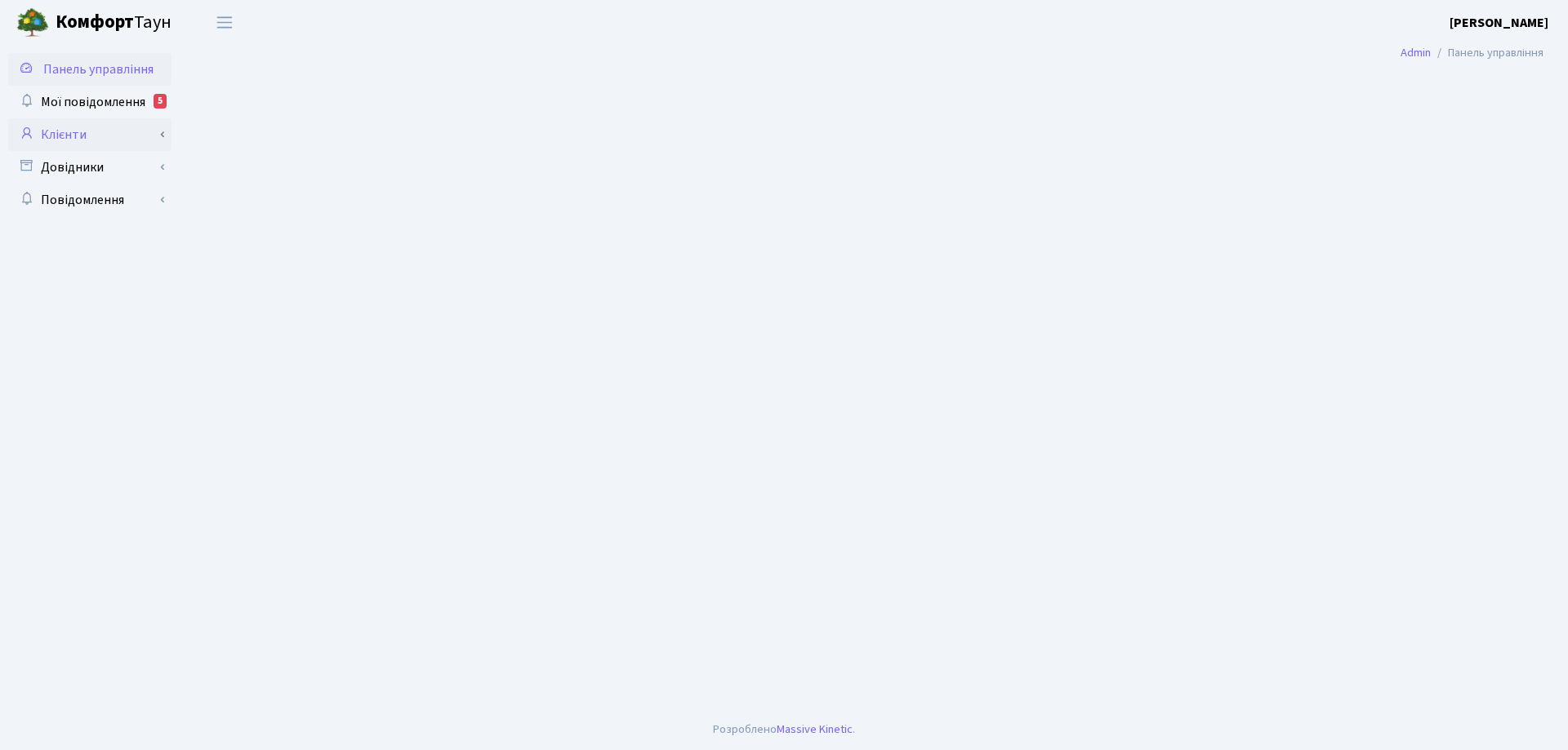
click at [76, 136] on link "Клієнти" at bounding box center [90, 134] width 163 height 33
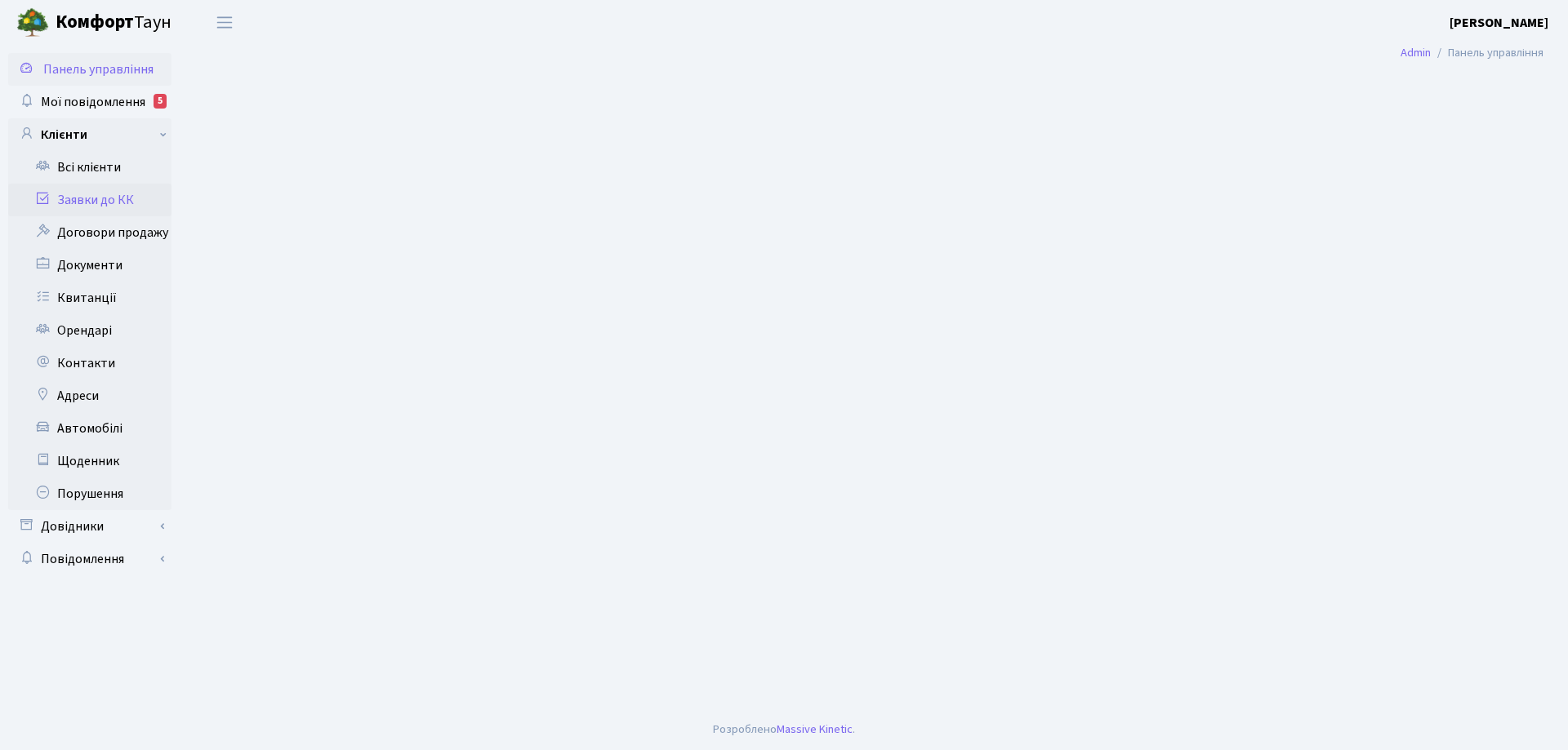
click at [121, 198] on link "Заявки до КК" at bounding box center [90, 200] width 163 height 33
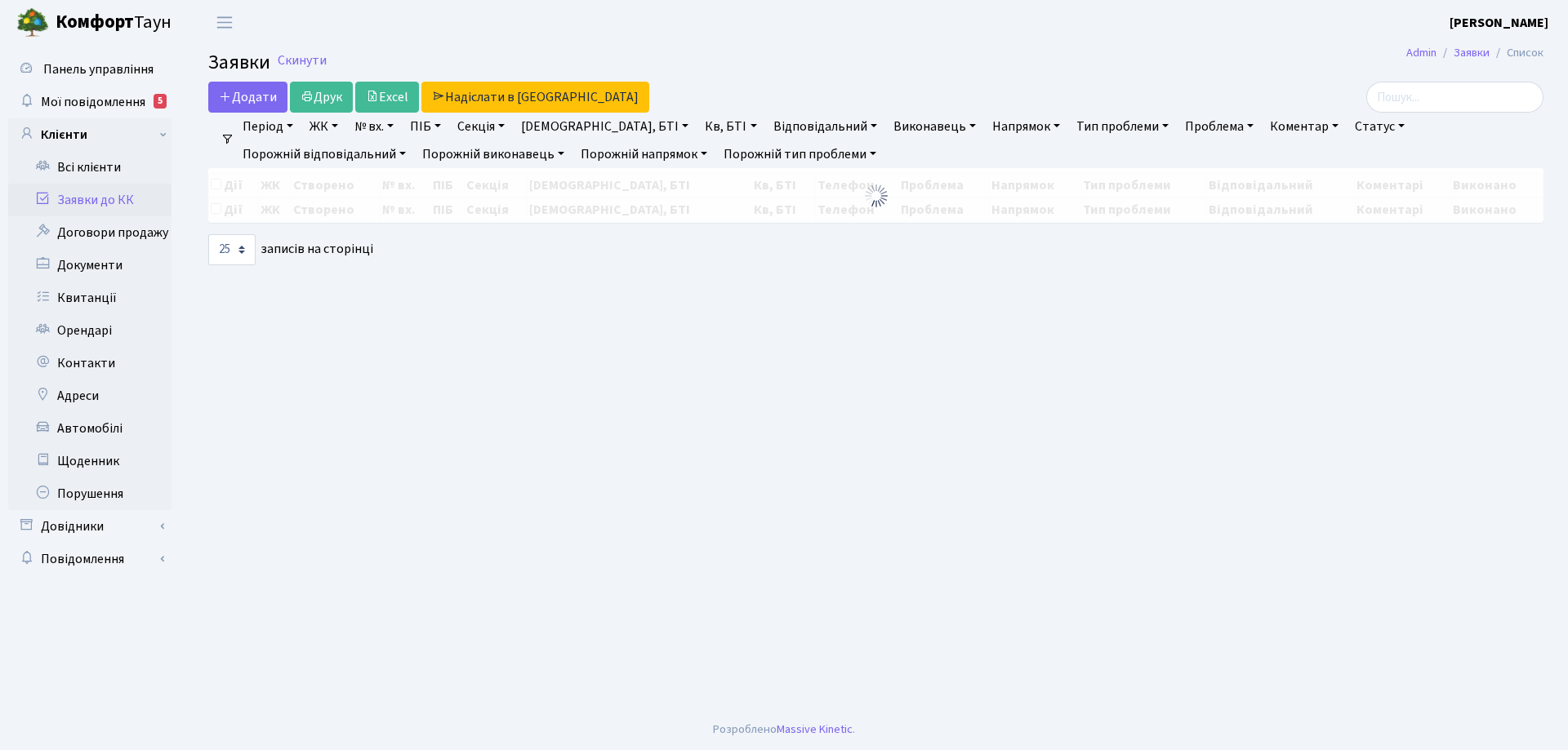
select select "25"
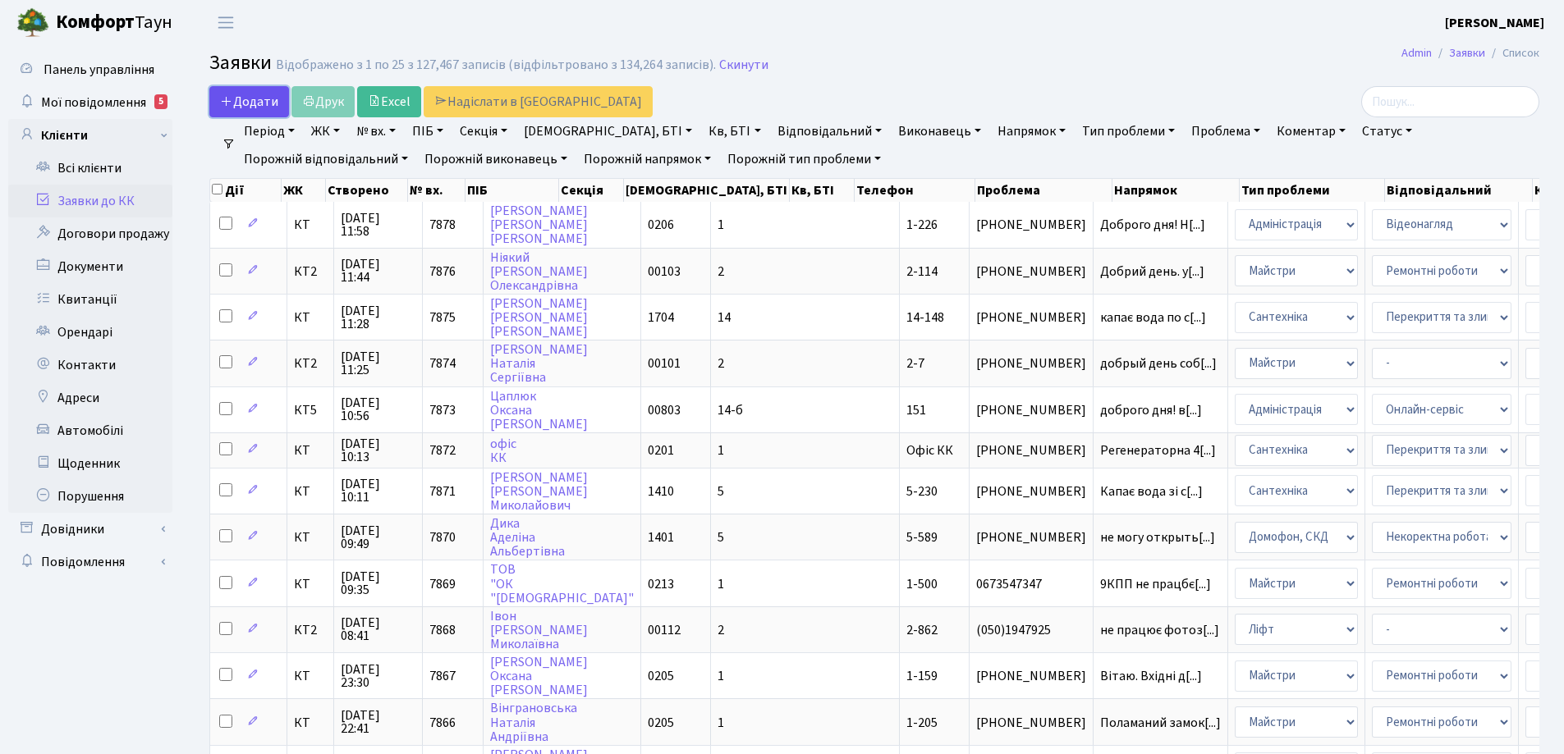
click at [254, 104] on span "Додати" at bounding box center [249, 102] width 58 height 18
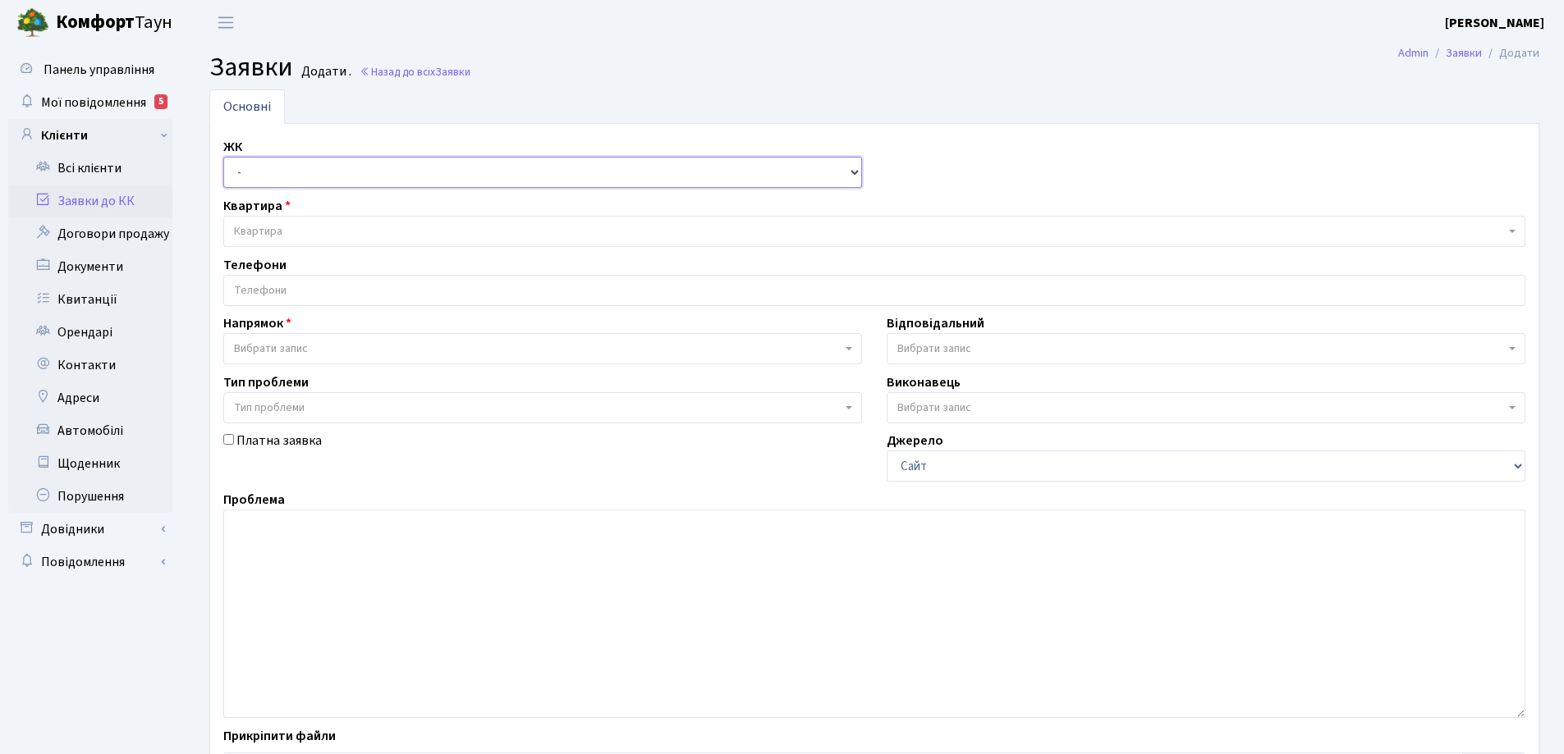
click at [851, 176] on select "- КТ, вул. Регенераторна, 4 КТ2, просп. [STREET_ADDRESS] [STREET_ADDRESS] [PERS…" at bounding box center [542, 172] width 639 height 31
select select "271"
click at [223, 157] on select "- КТ, вул. Регенераторна, 4 КТ2, просп. [STREET_ADDRESS] [STREET_ADDRESS] [PERS…" at bounding box center [542, 172] width 639 height 31
select select
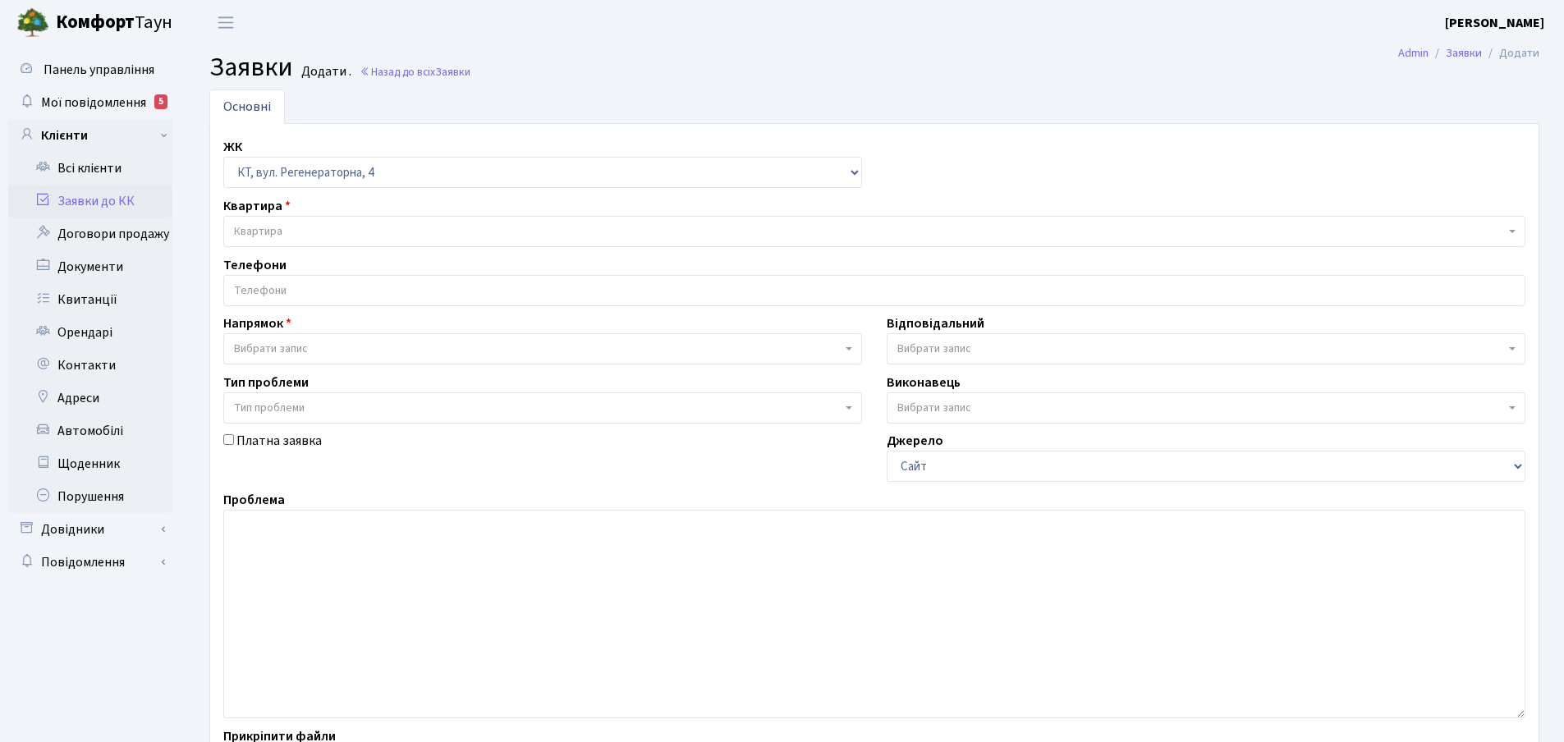
click at [284, 230] on span "Квартира" at bounding box center [869, 231] width 1271 height 16
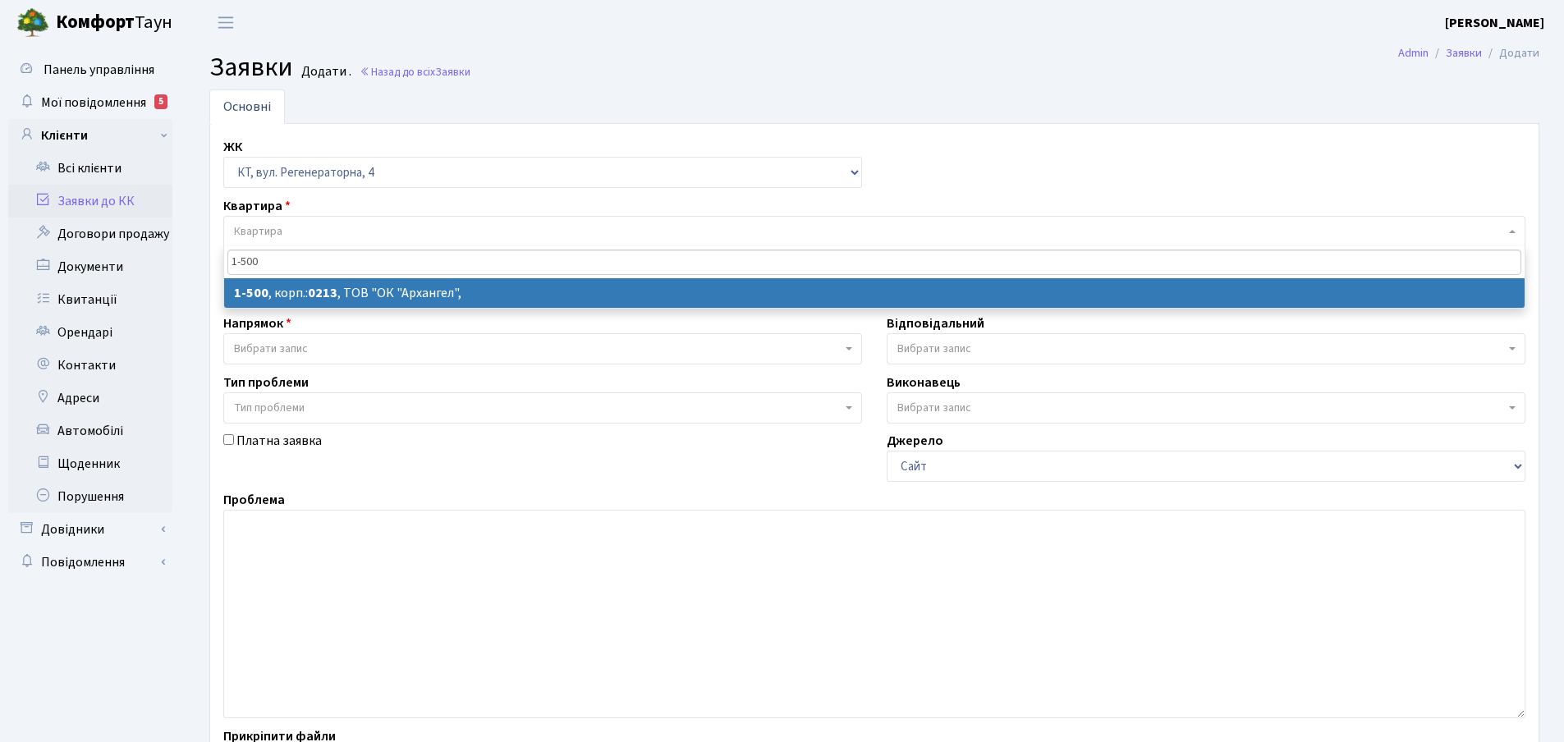
type input "1-500"
select select
select select "16285"
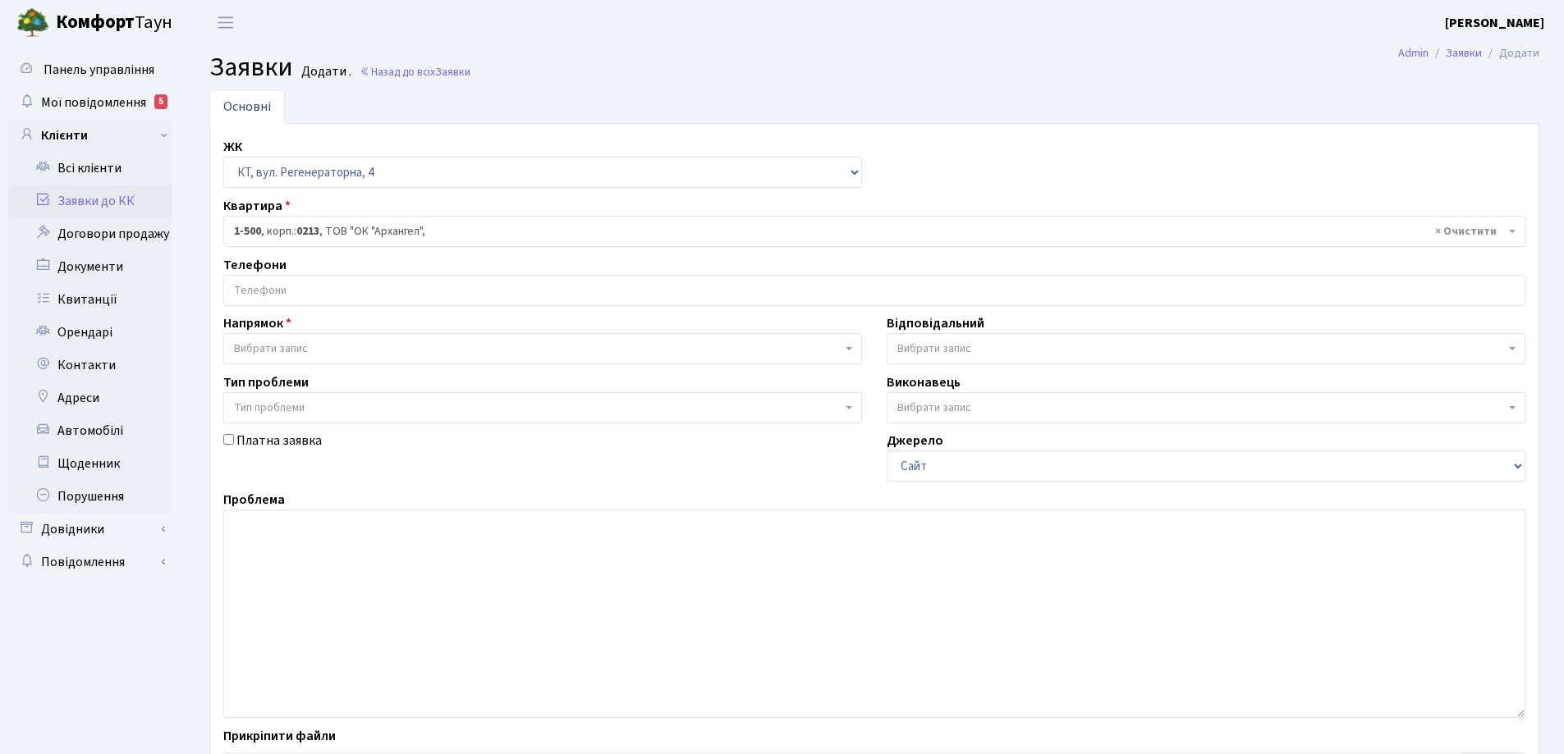
click at [306, 294] on input "search" at bounding box center [874, 291] width 1300 height 30
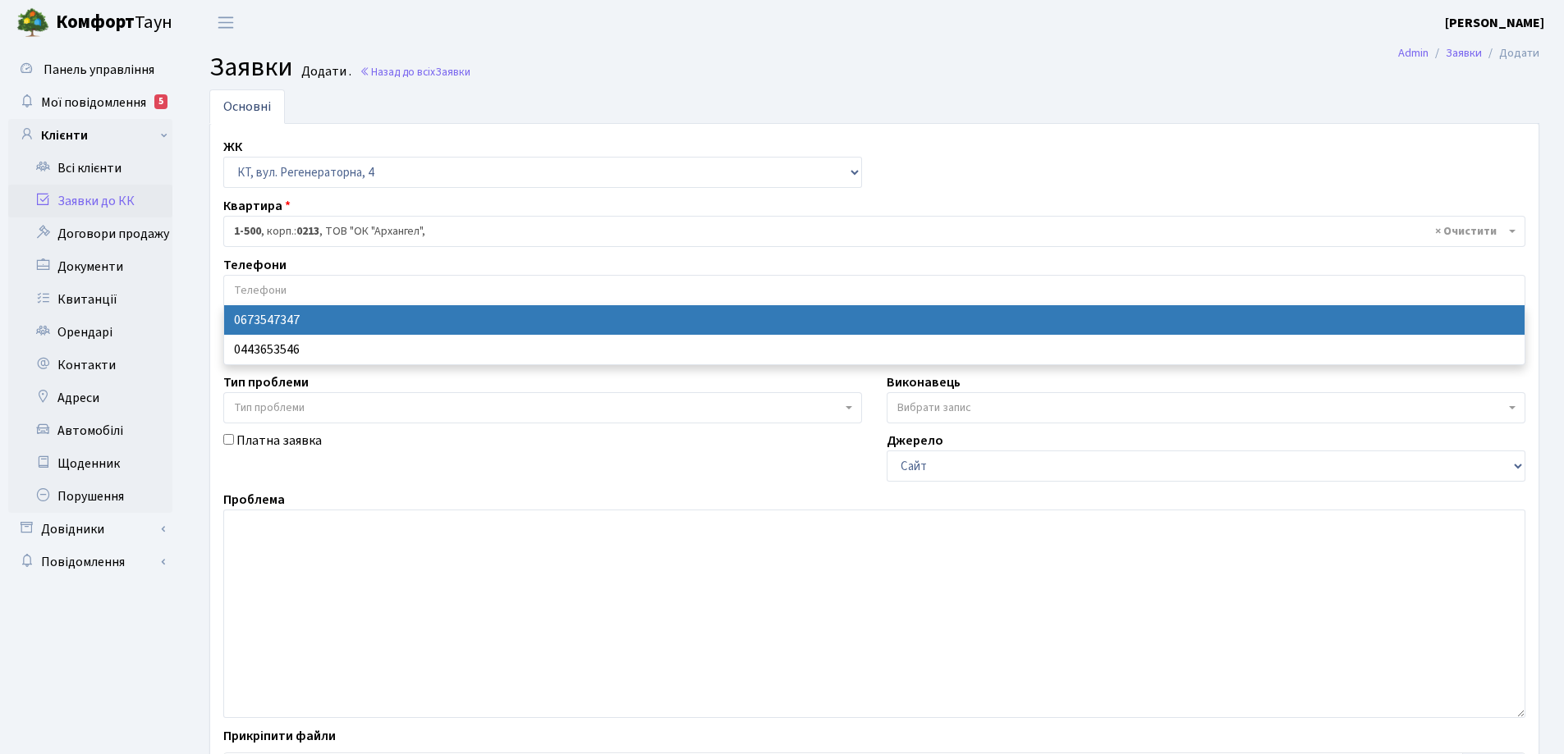
select select "28693"
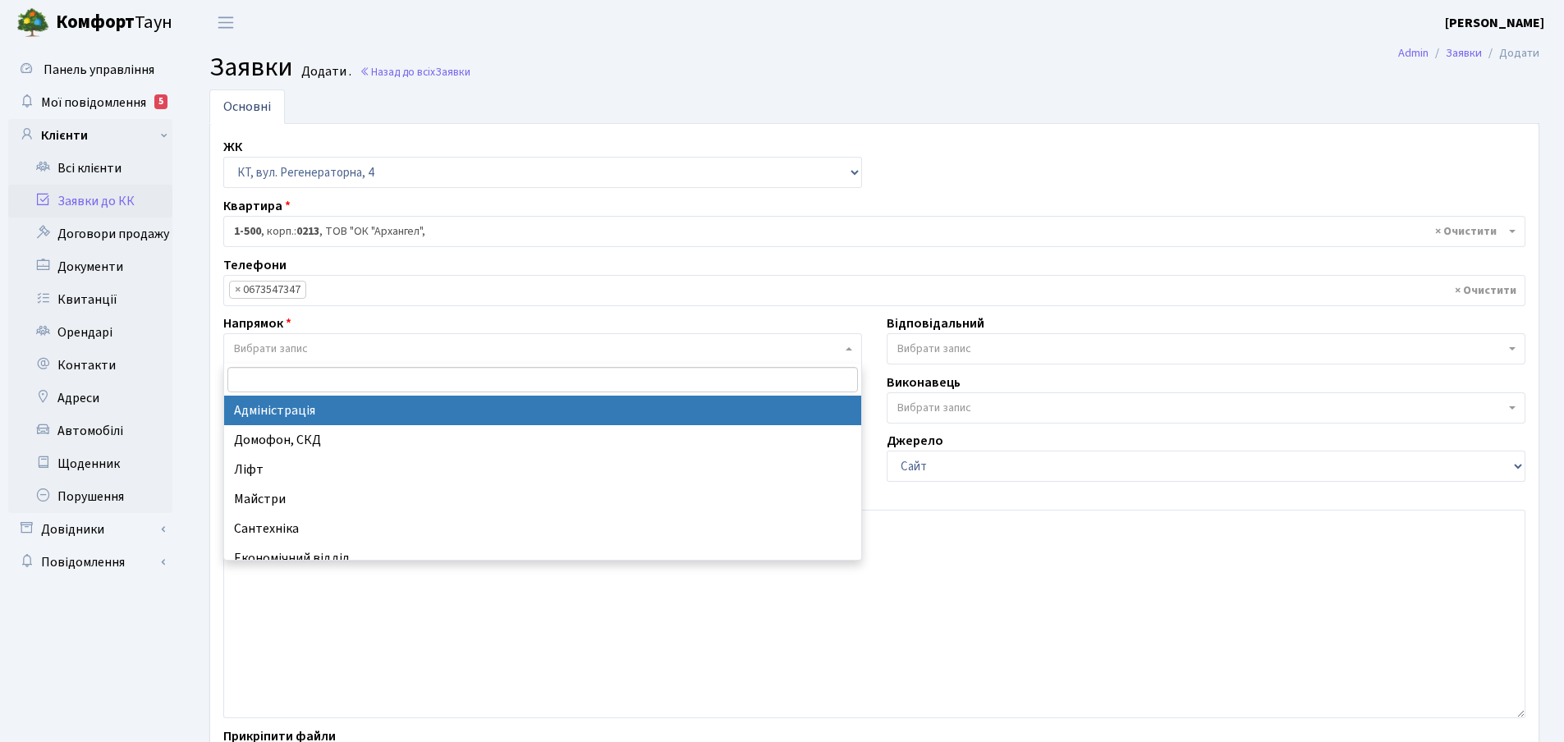
click at [849, 350] on b at bounding box center [848, 348] width 7 height 3
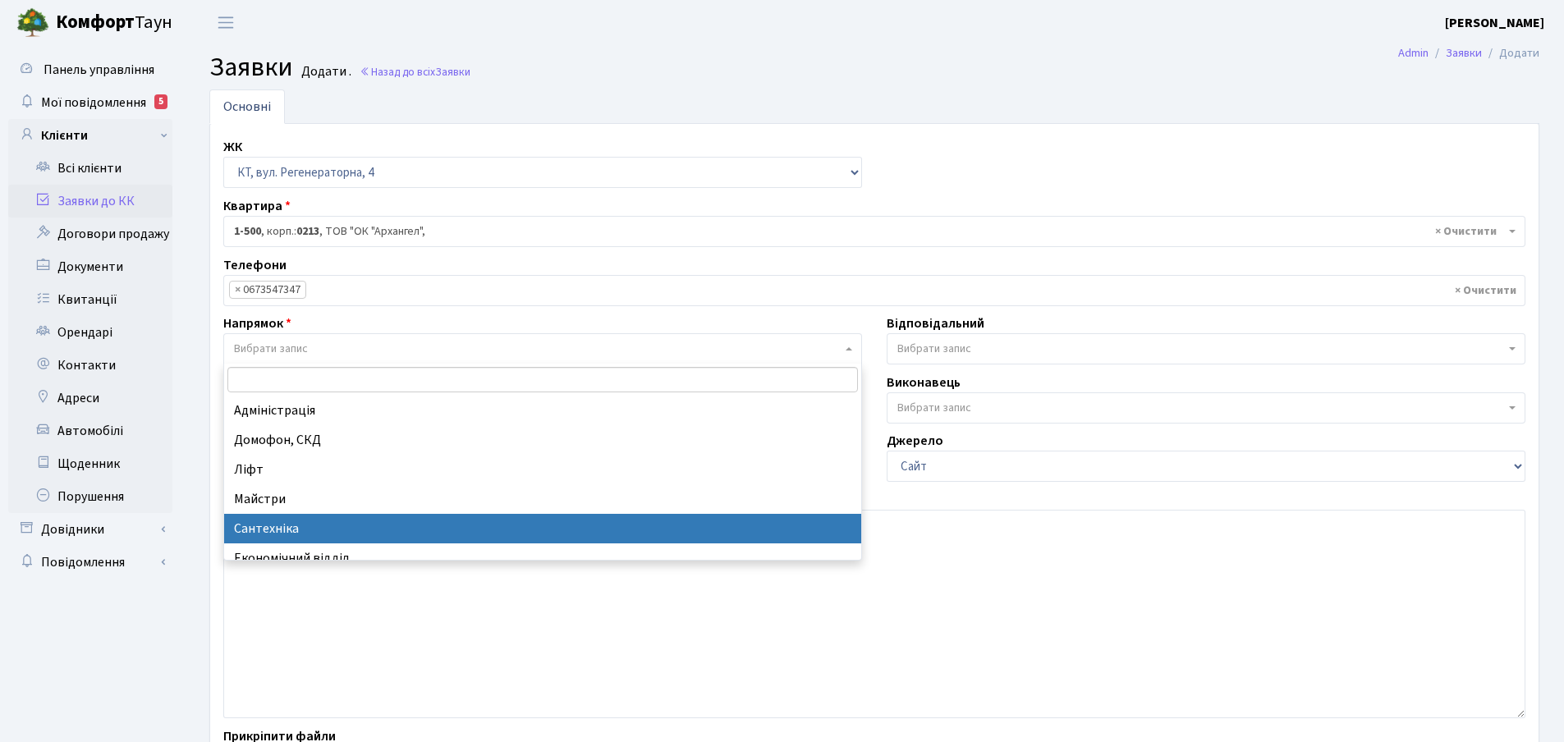
select select "2"
select select
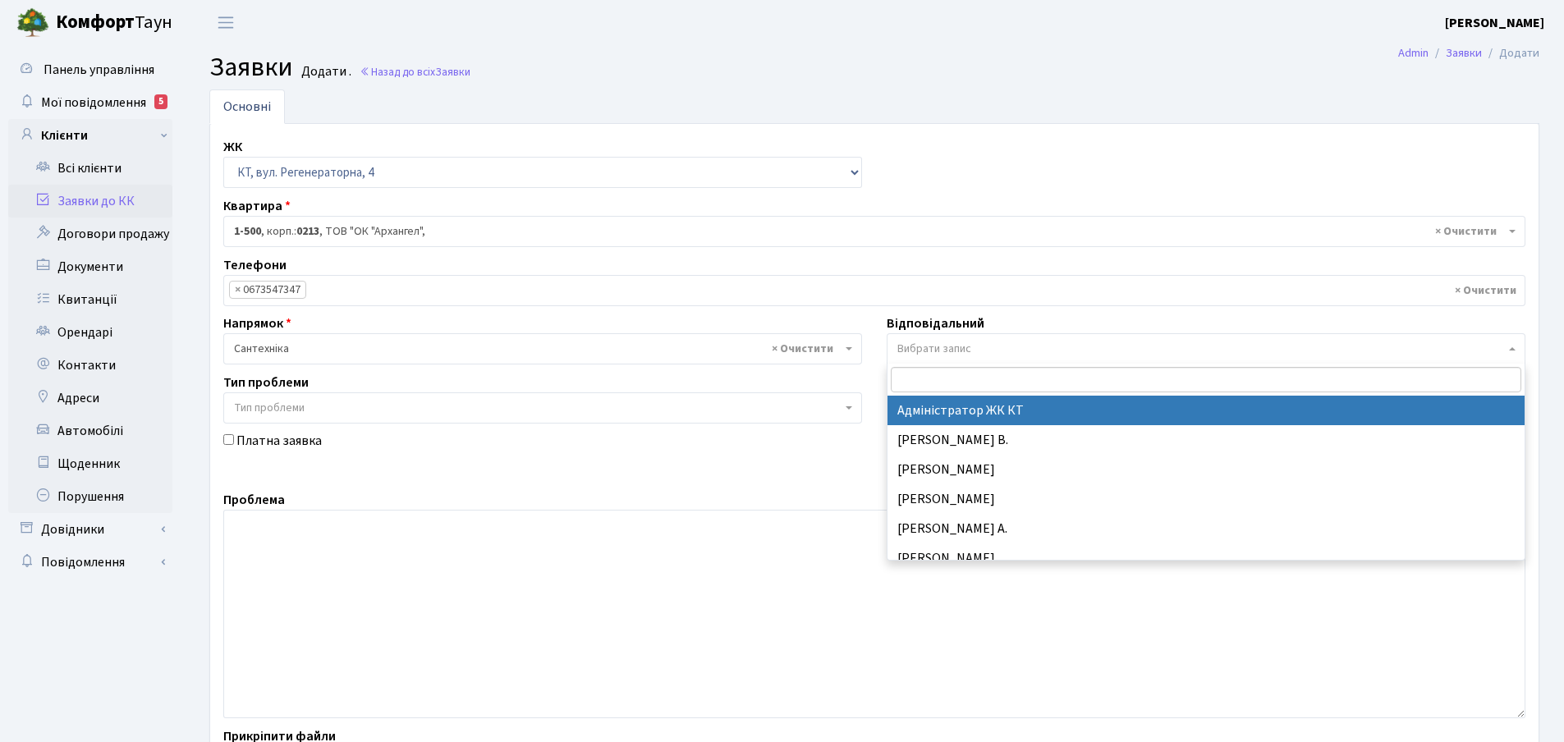
click at [1510, 349] on b at bounding box center [1512, 348] width 7 height 3
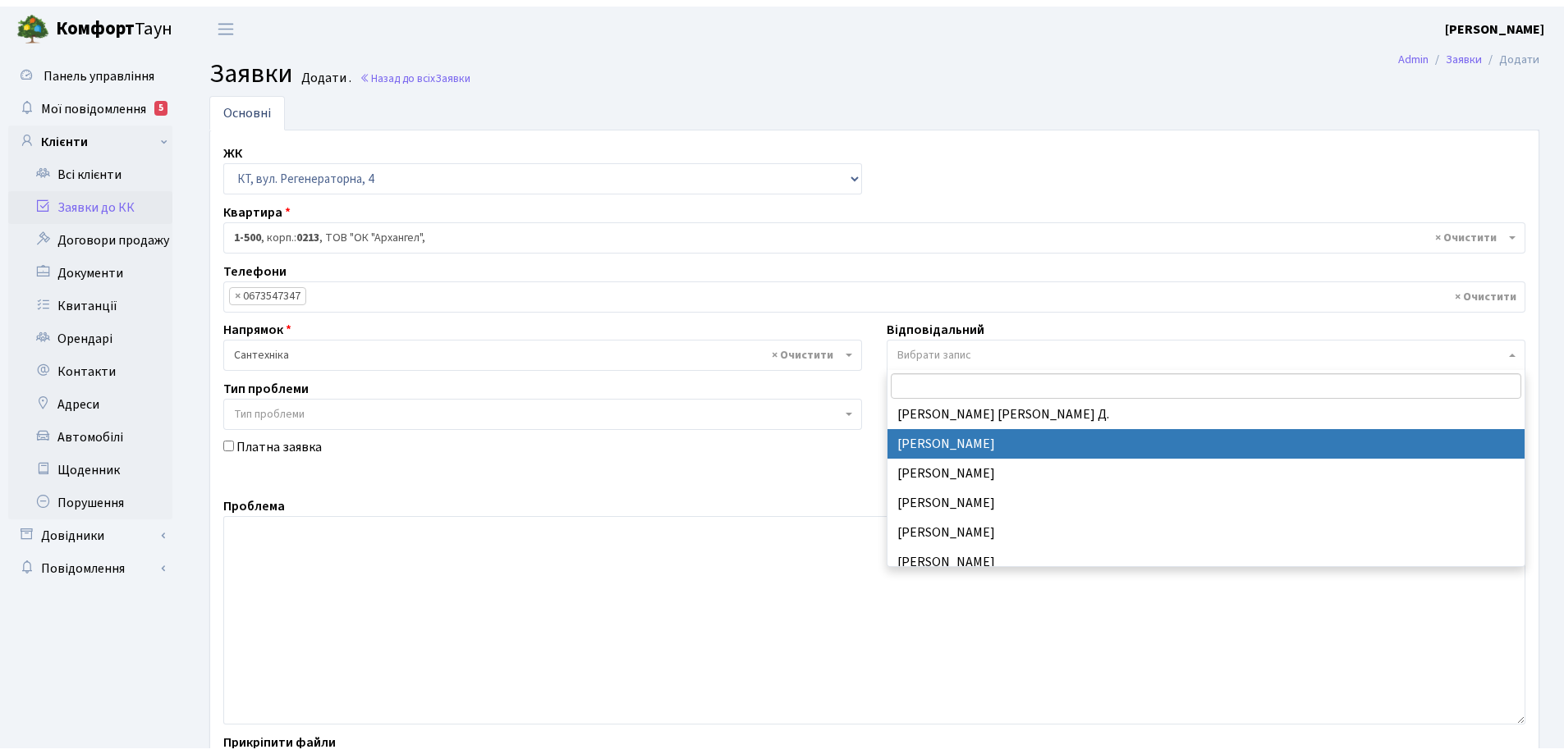
scroll to position [657, 0]
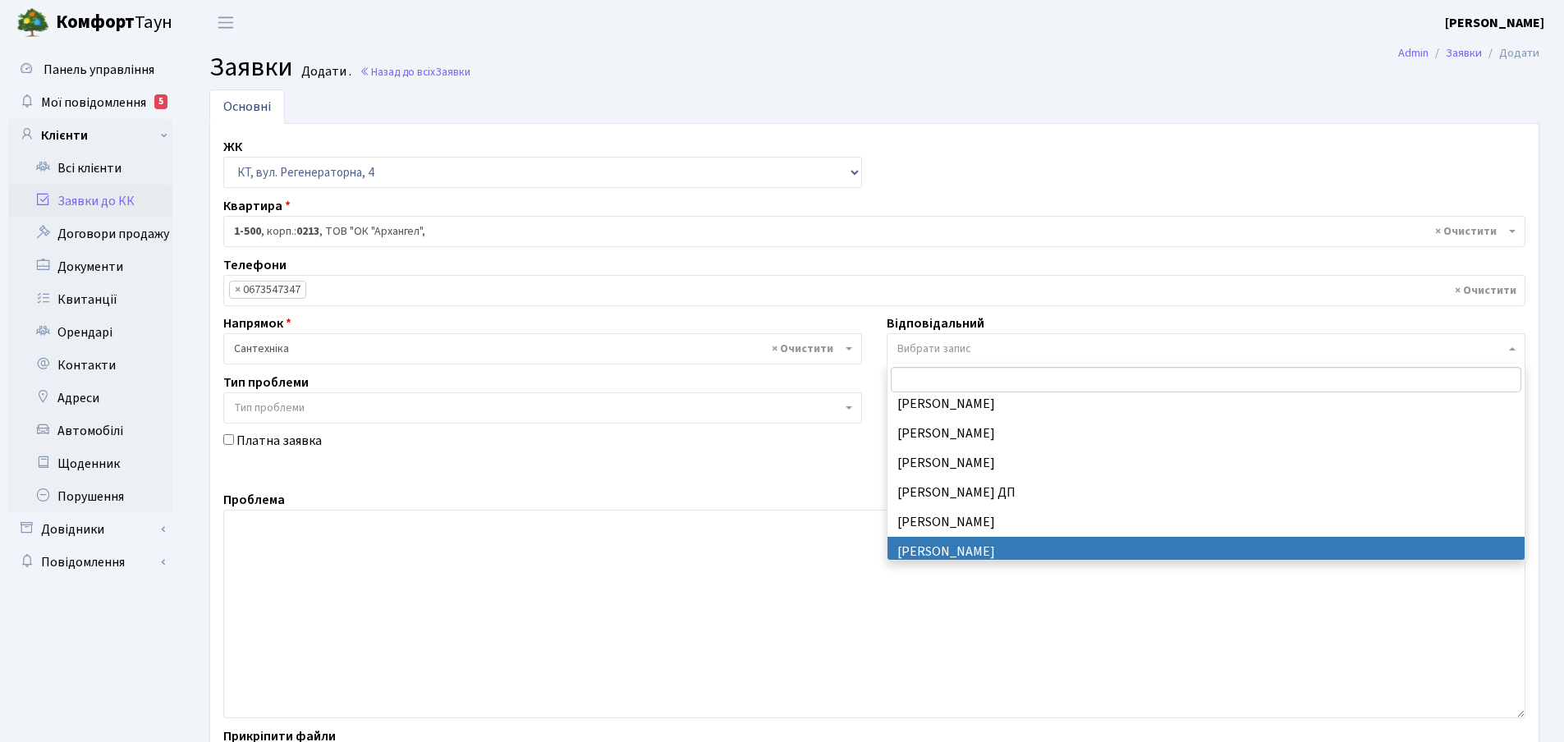
select select "67"
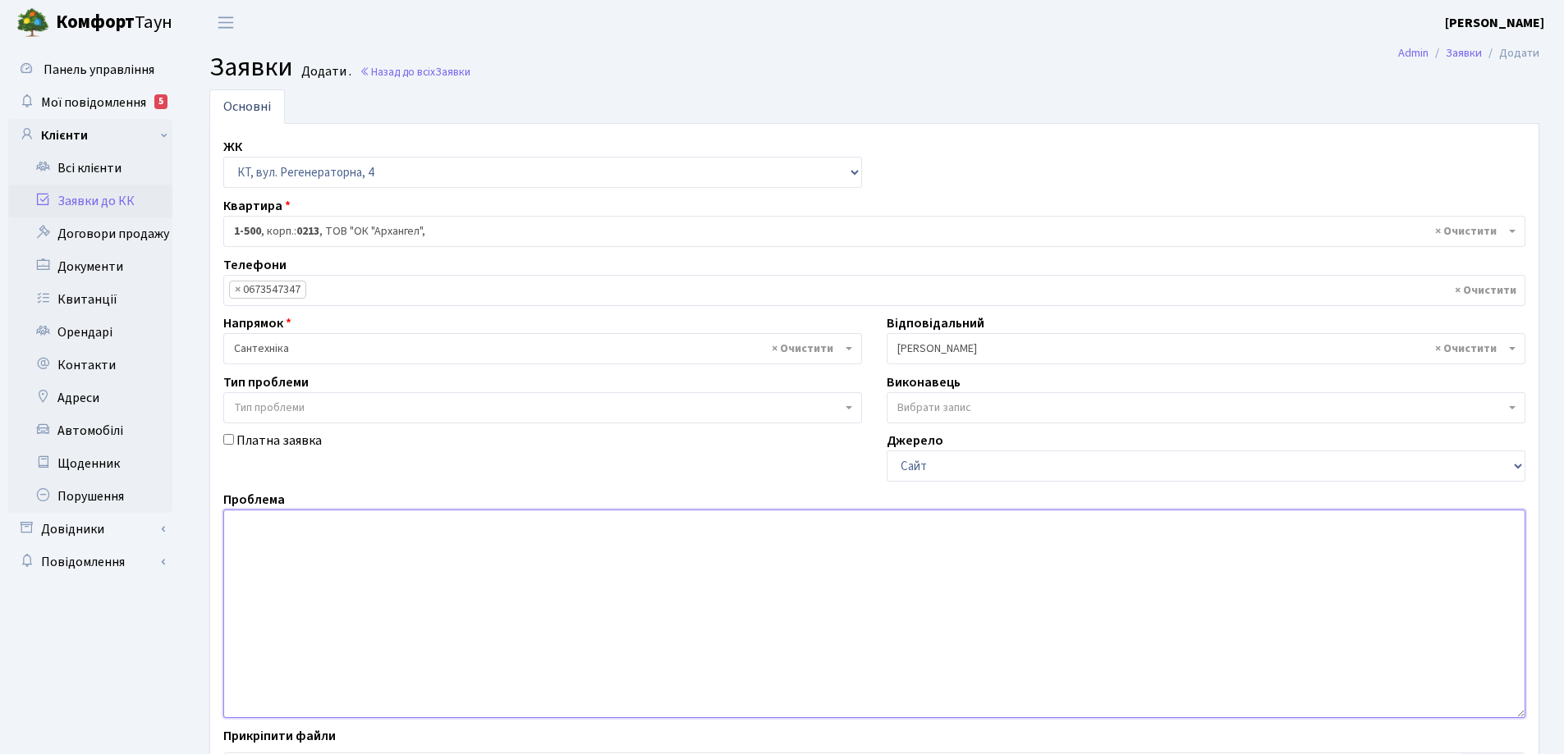
click at [263, 532] on textarea at bounding box center [874, 614] width 1302 height 208
type textarea "в"
type textarea "Н"
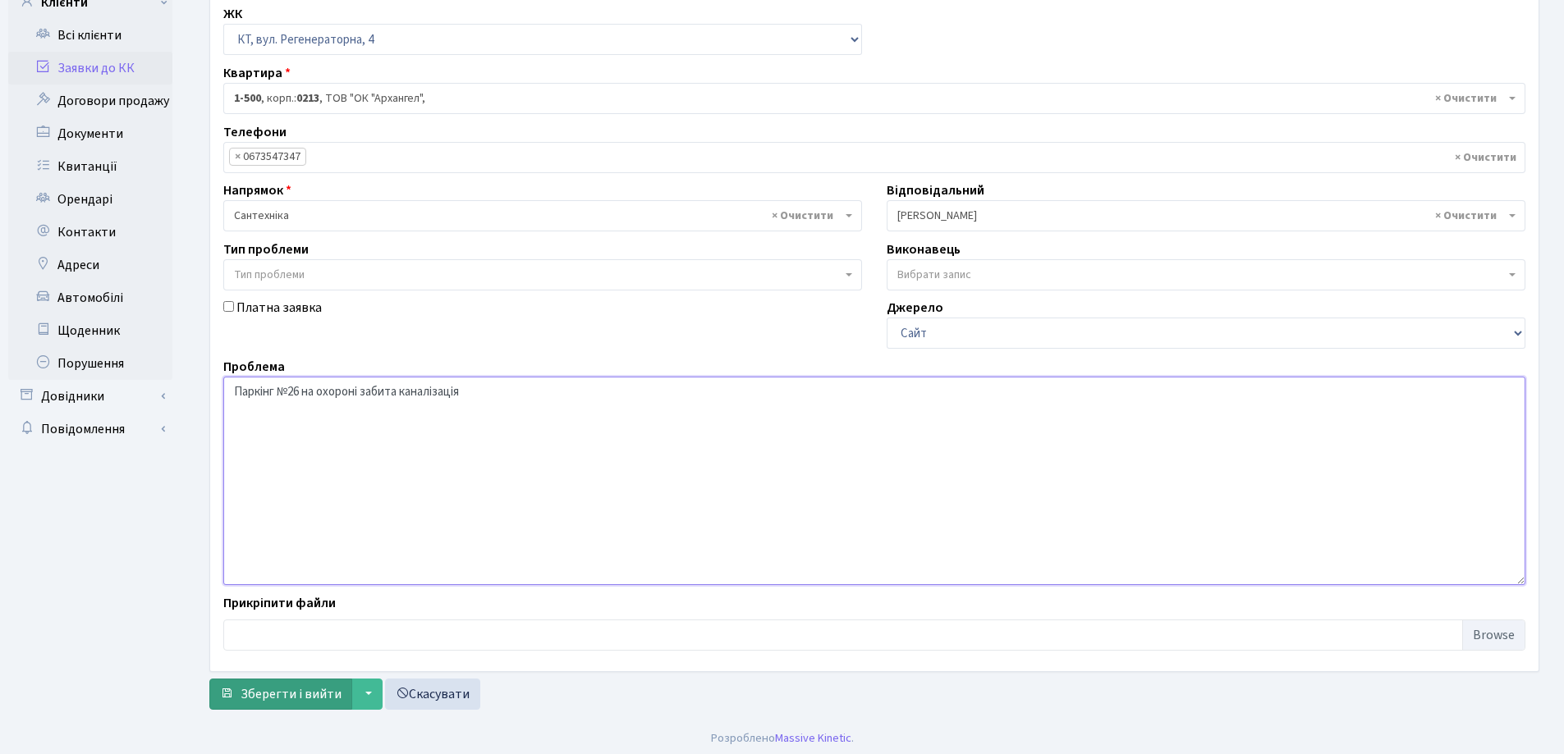
scroll to position [138, 0]
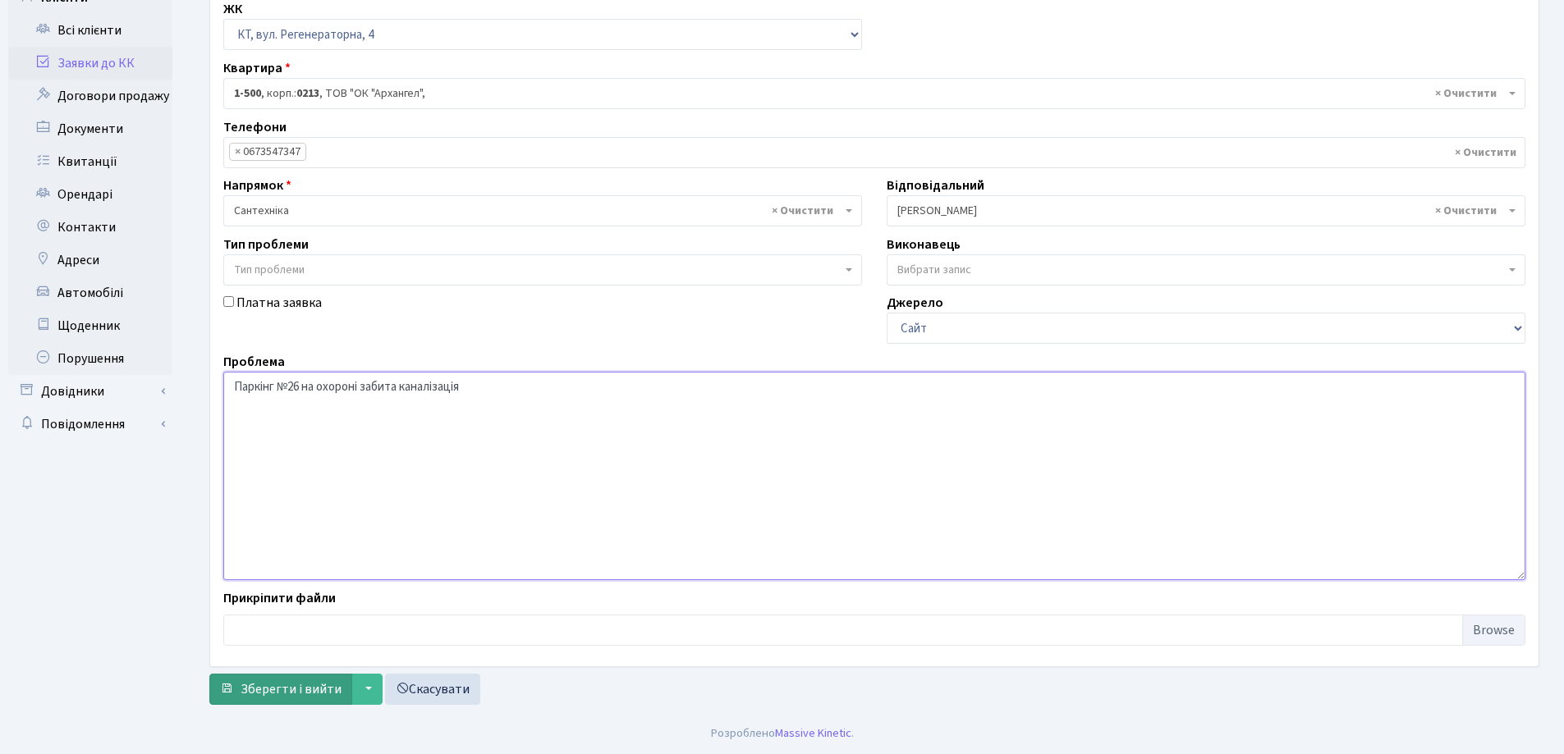
type textarea "Паркінг №26 на охороні забита каналізація"
click at [295, 689] on span "Зберегти і вийти" at bounding box center [291, 689] width 101 height 18
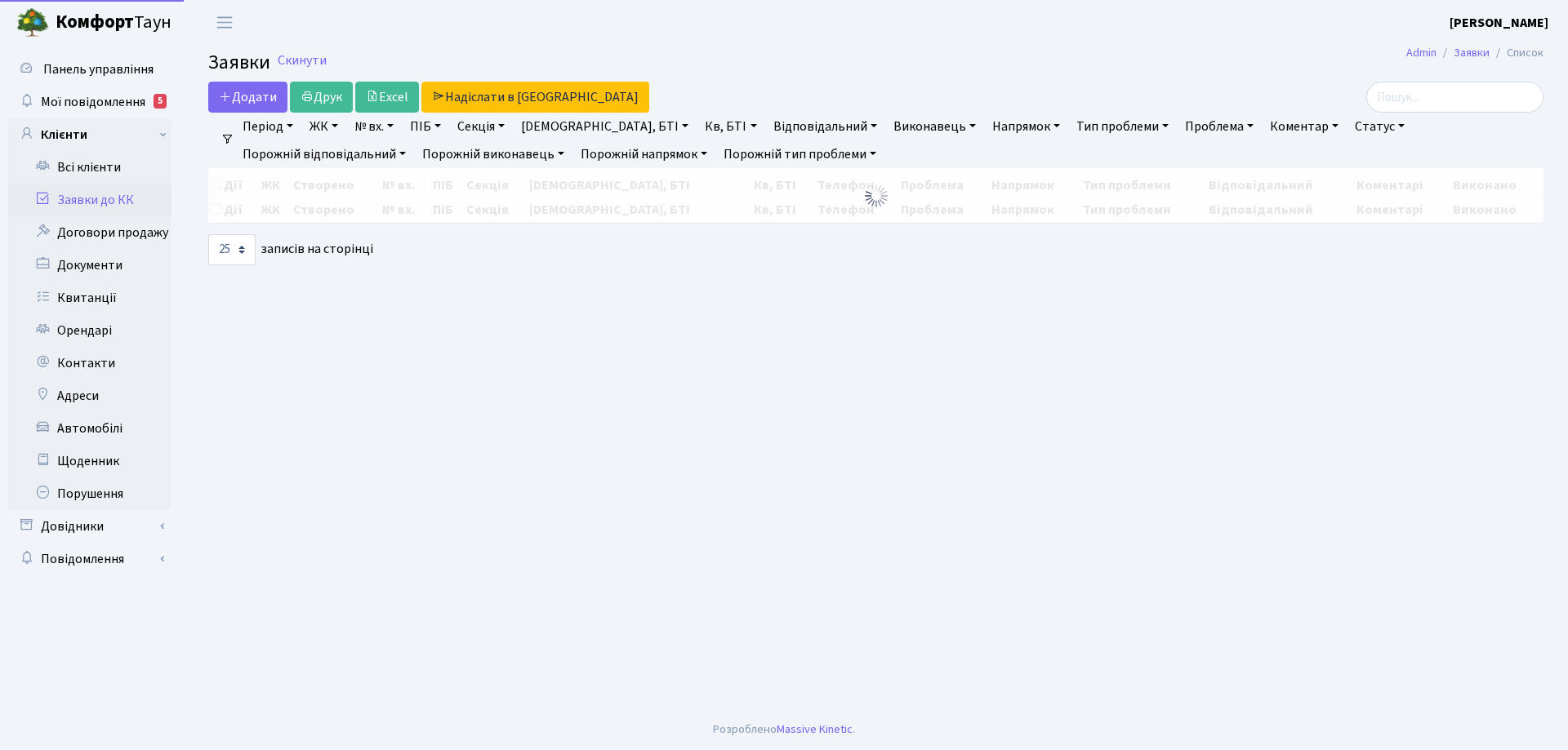
select select "25"
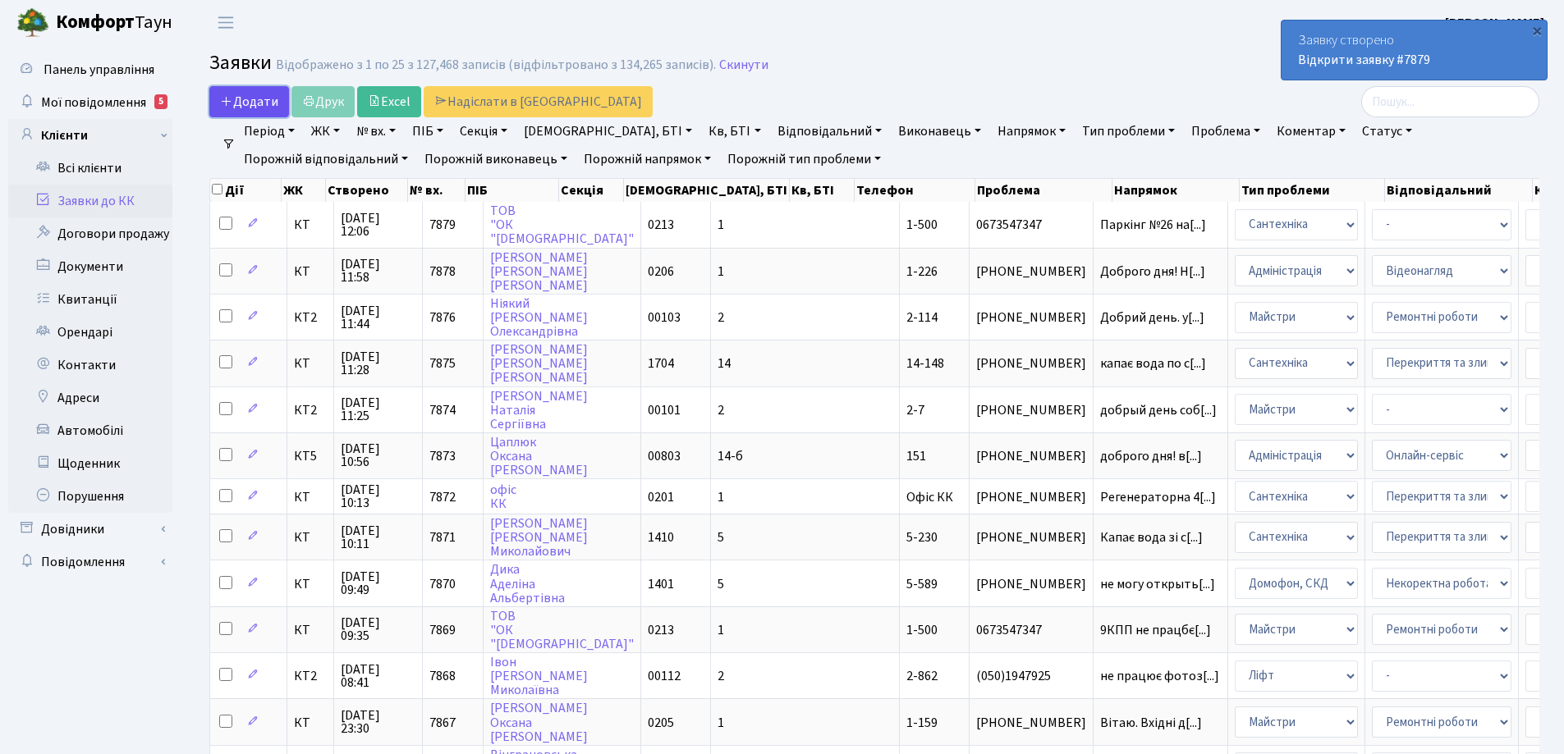
click at [251, 104] on span "Додати" at bounding box center [249, 102] width 58 height 18
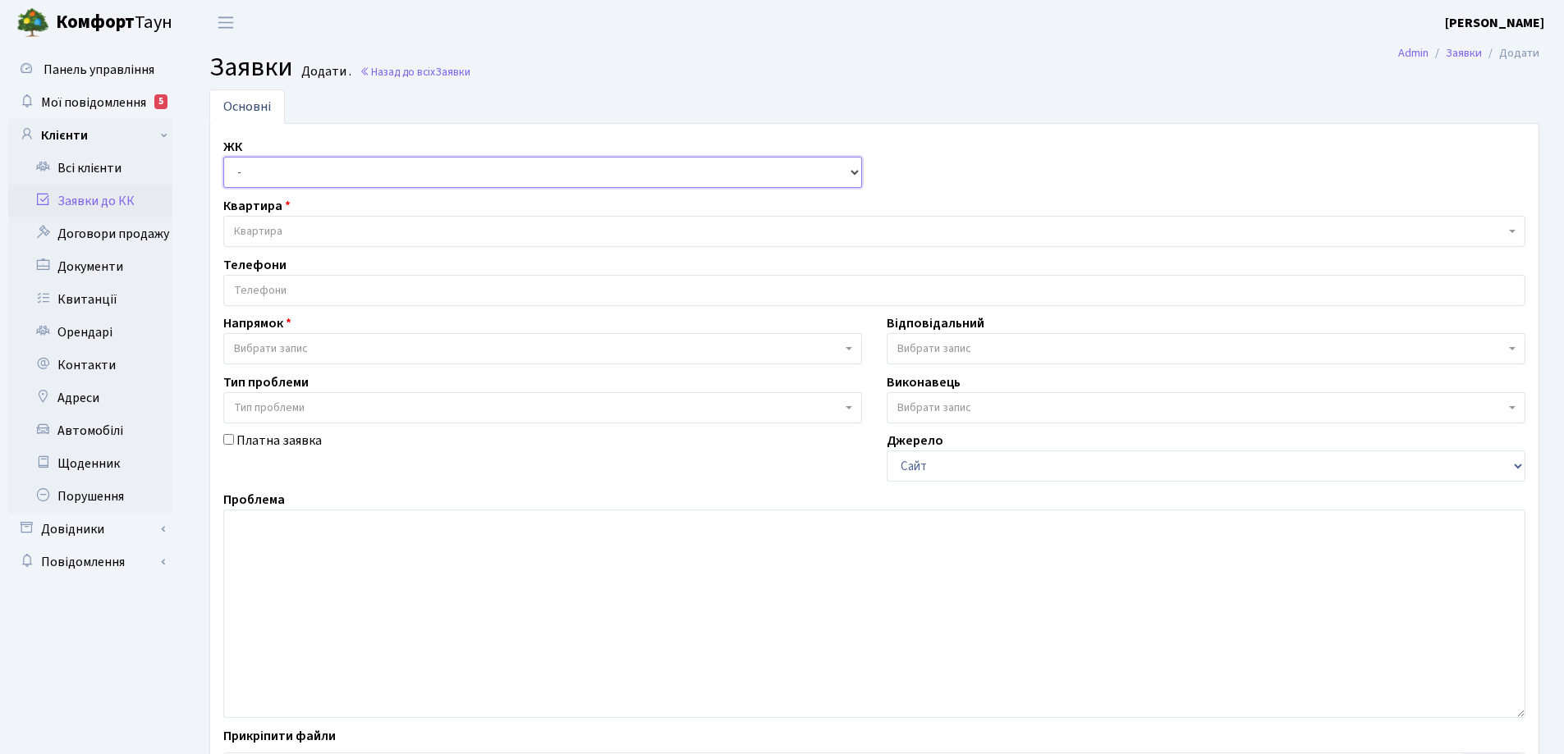
click at [859, 174] on select "- КТ, вул. Регенераторна, 4 КТ2, просп. Соборності, 17 КТ3, вул. Березнева, 16 …" at bounding box center [542, 172] width 639 height 31
select select "271"
click at [223, 157] on select "- КТ, вул. Регенераторна, 4 КТ2, просп. Соборності, 17 КТ3, вул. Березнева, 16 …" at bounding box center [542, 172] width 639 height 31
select select
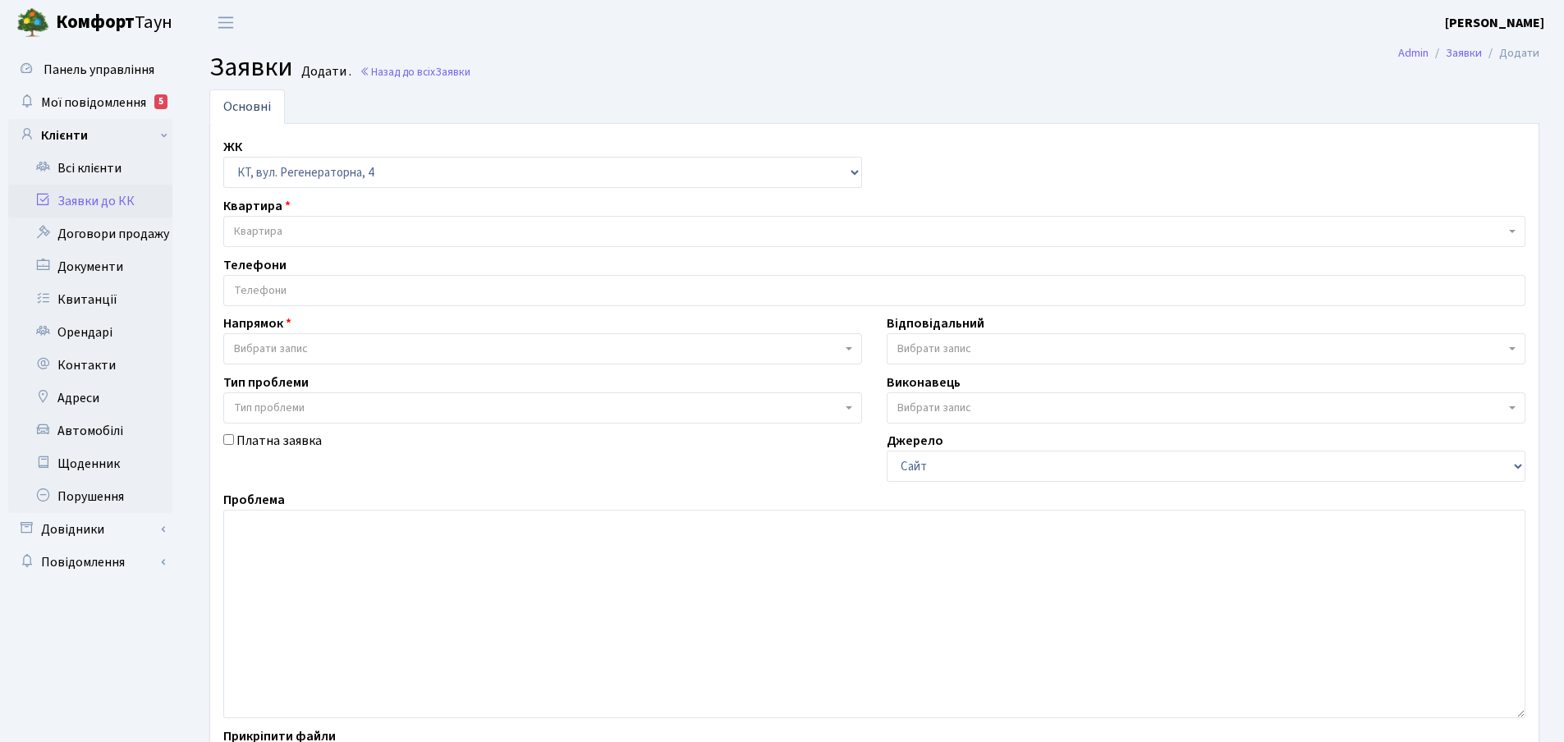
click at [273, 229] on span "Квартира" at bounding box center [258, 231] width 48 height 16
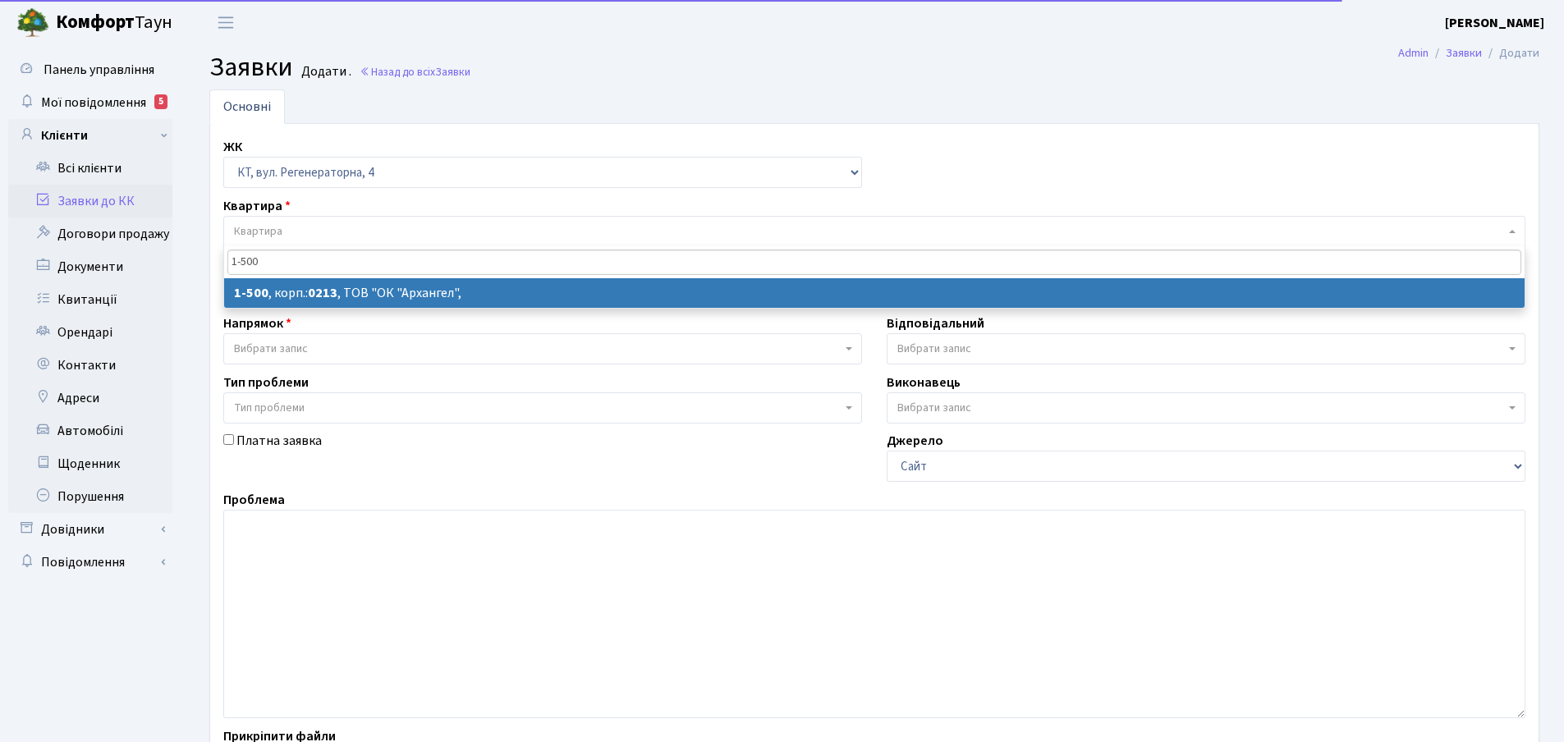
type input "1-500"
select select
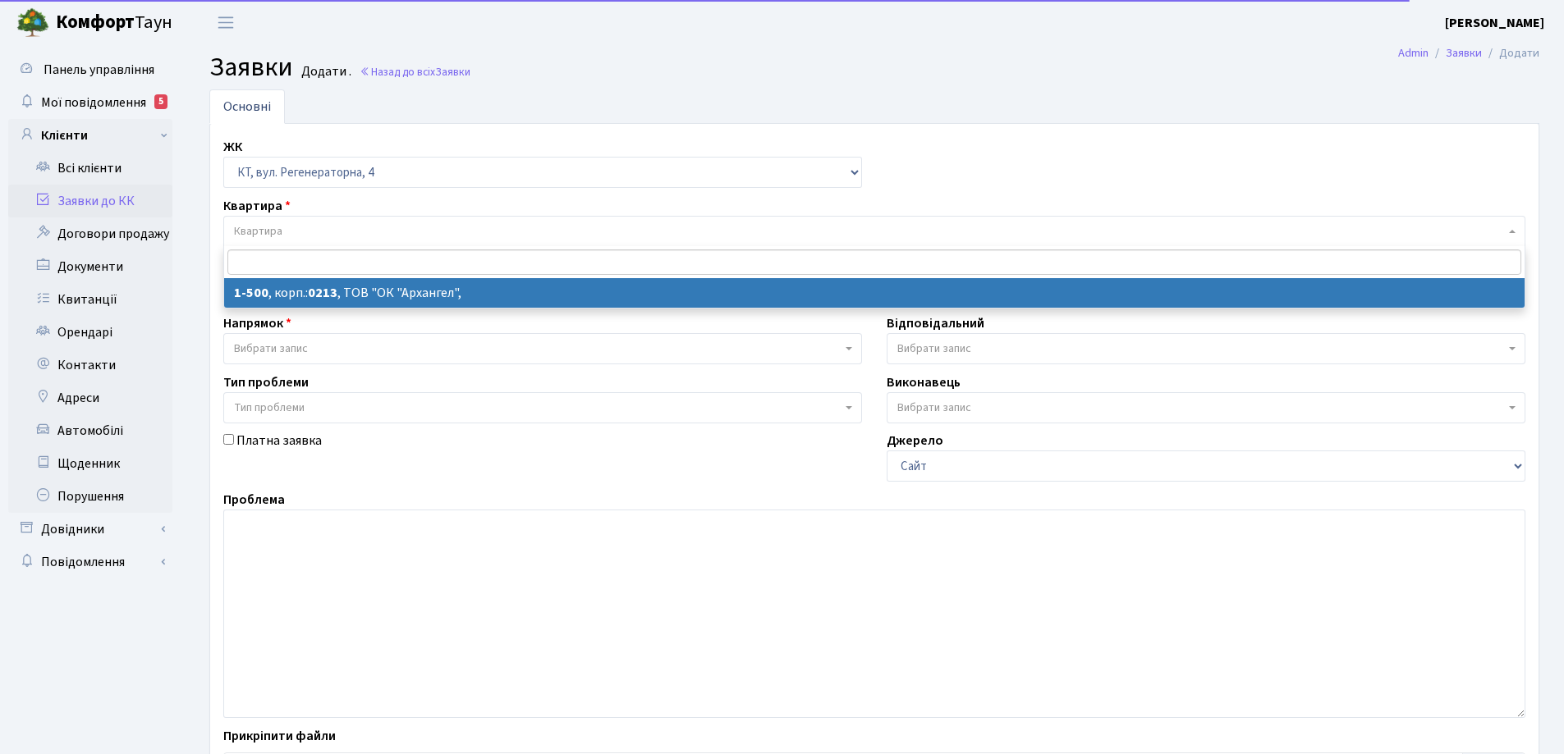
select select "16285"
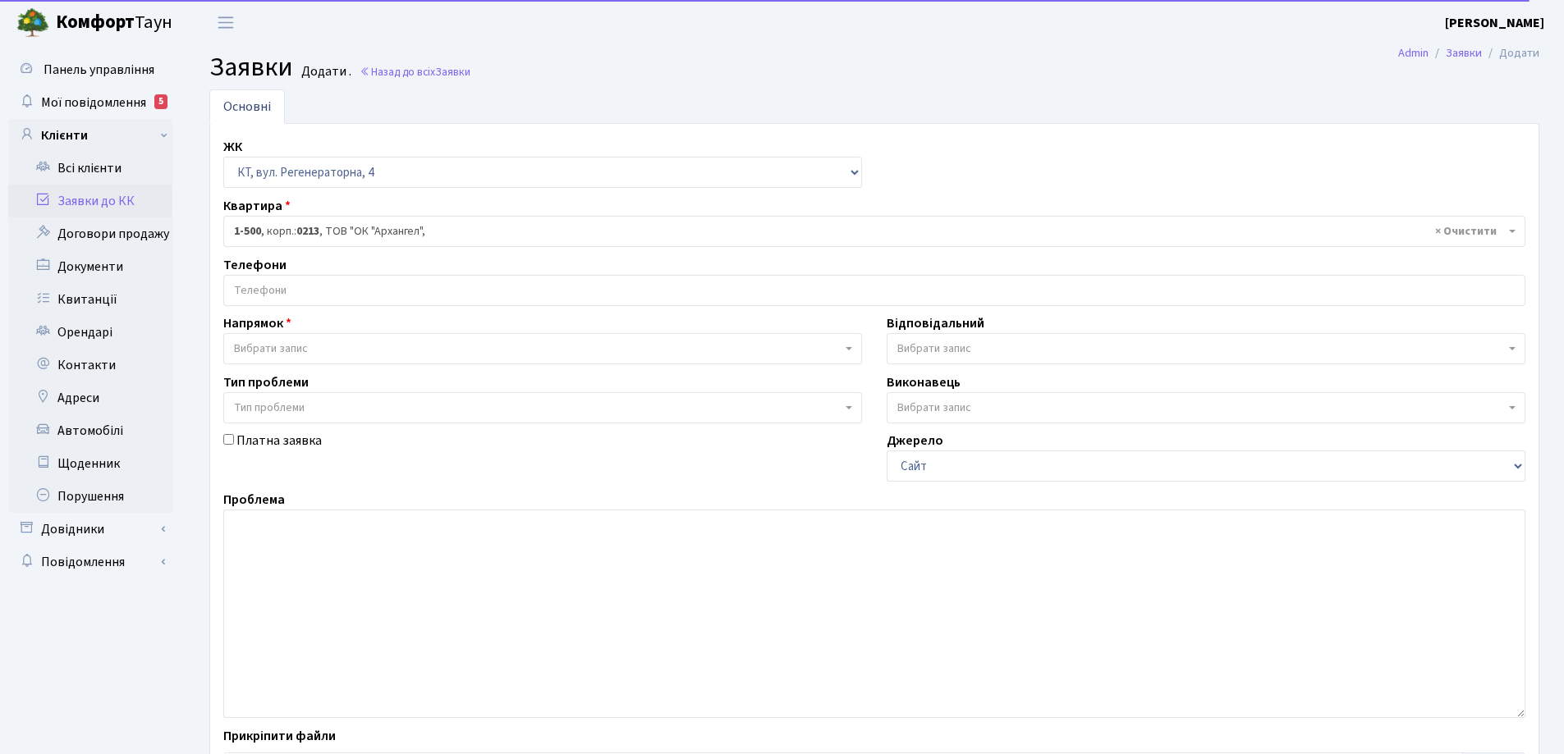
click at [307, 288] on input "search" at bounding box center [874, 291] width 1300 height 30
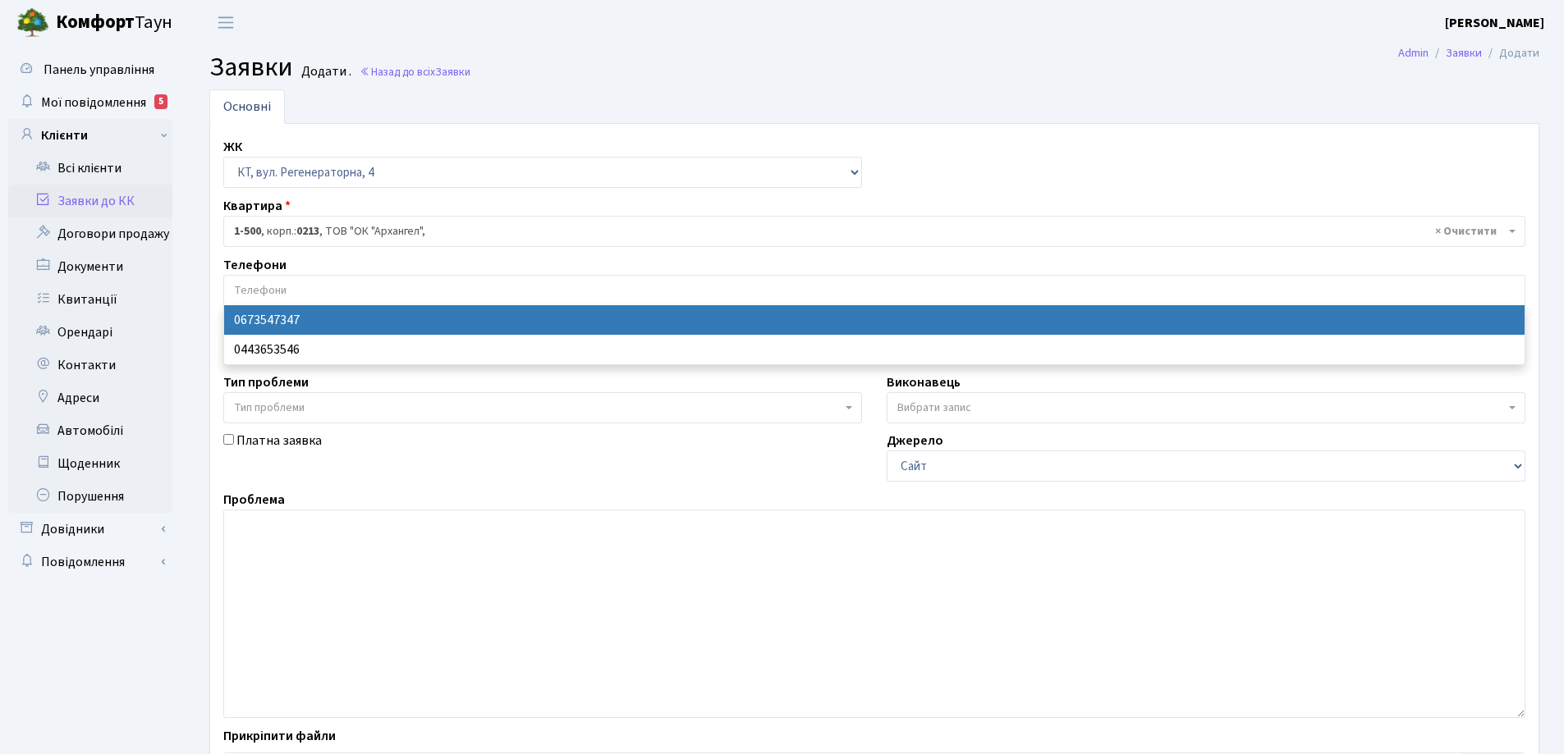
select select "28693"
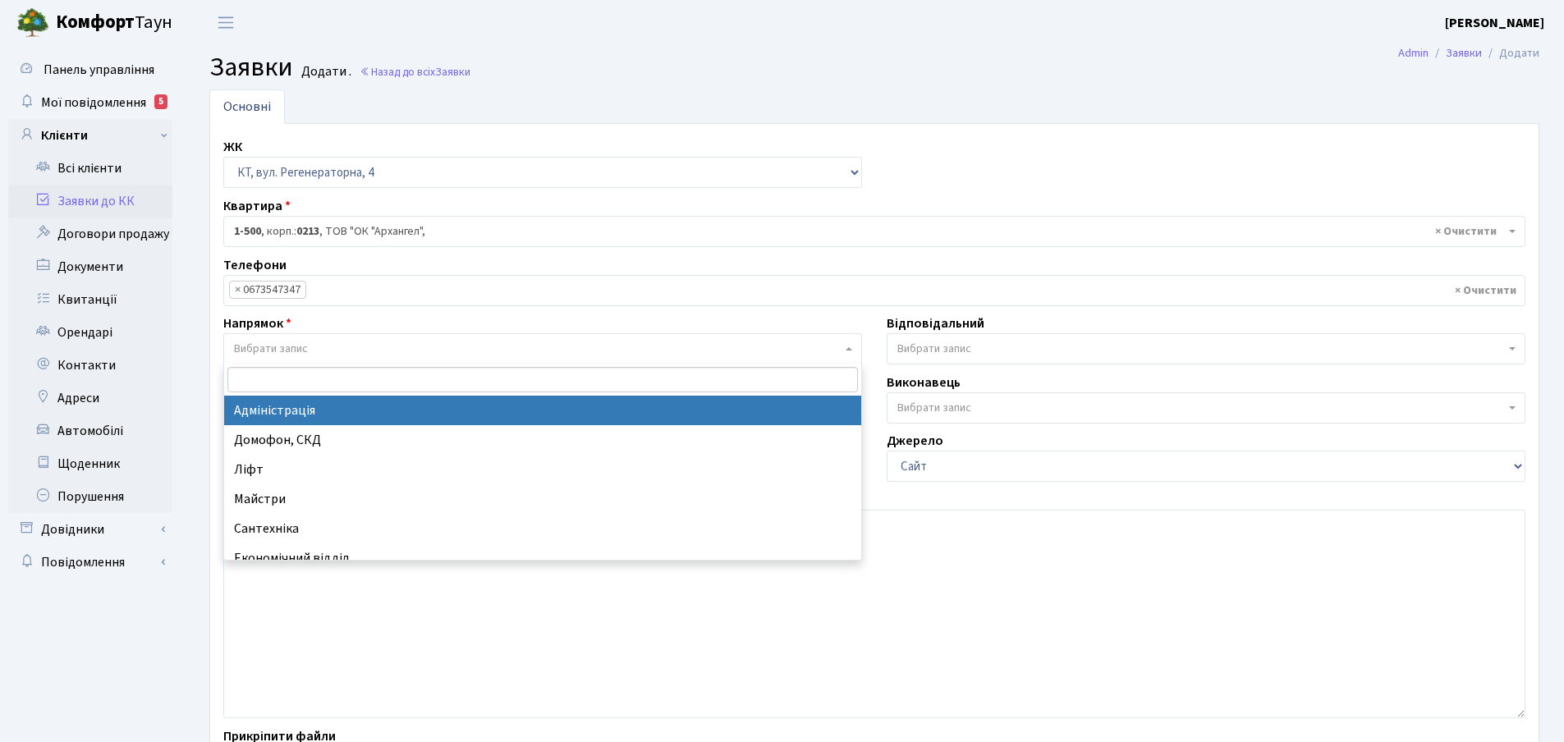
click at [849, 351] on span at bounding box center [850, 348] width 3 height 31
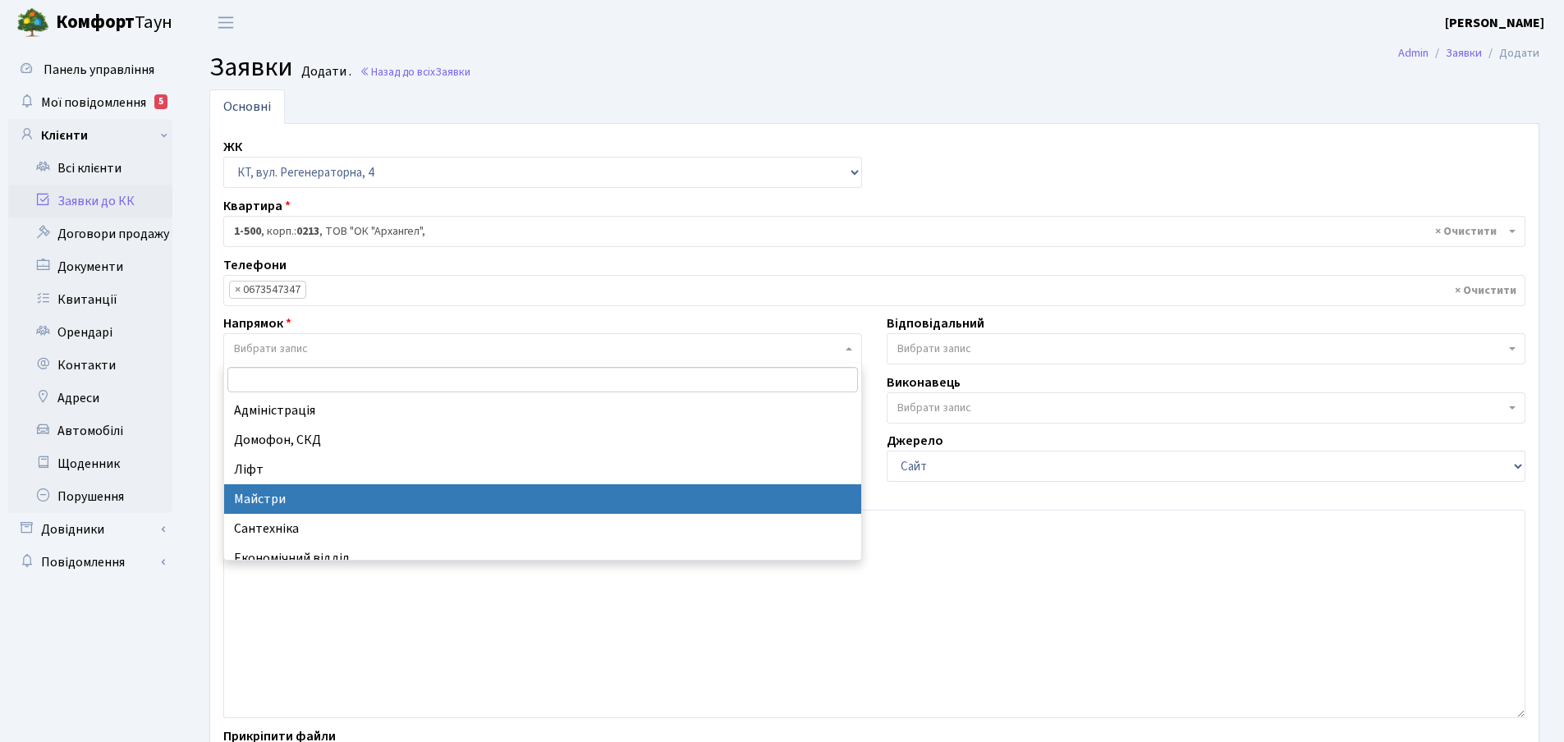
select select "1"
select select
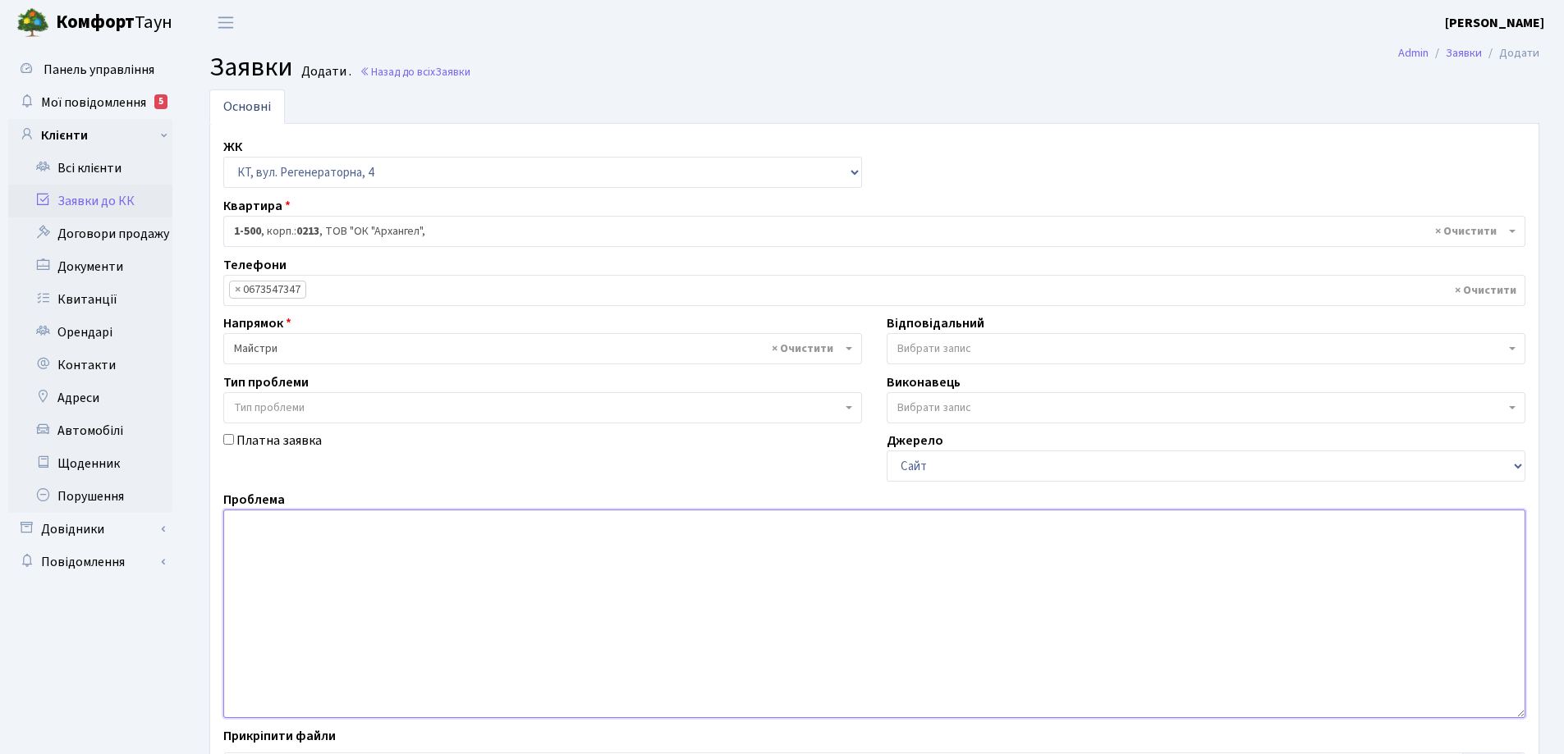
click at [326, 529] on textarea at bounding box center [874, 614] width 1302 height 208
drag, startPoint x: 308, startPoint y: 526, endPoint x: 318, endPoint y: 526, distance: 9.8
click at [318, 526] on textarea "Паркінг№26 не коректно працюють двірі в тамбурі біля ліфта" at bounding box center [874, 614] width 1302 height 208
click at [373, 525] on textarea "Паркінг№26 не коректно працюють двірі в тамбурі біля ліфта" at bounding box center [874, 614] width 1302 height 208
click at [305, 525] on textarea "Паркінг№26 не коректно працюють двірі в тамбурі біля ліфта" at bounding box center [874, 614] width 1302 height 208
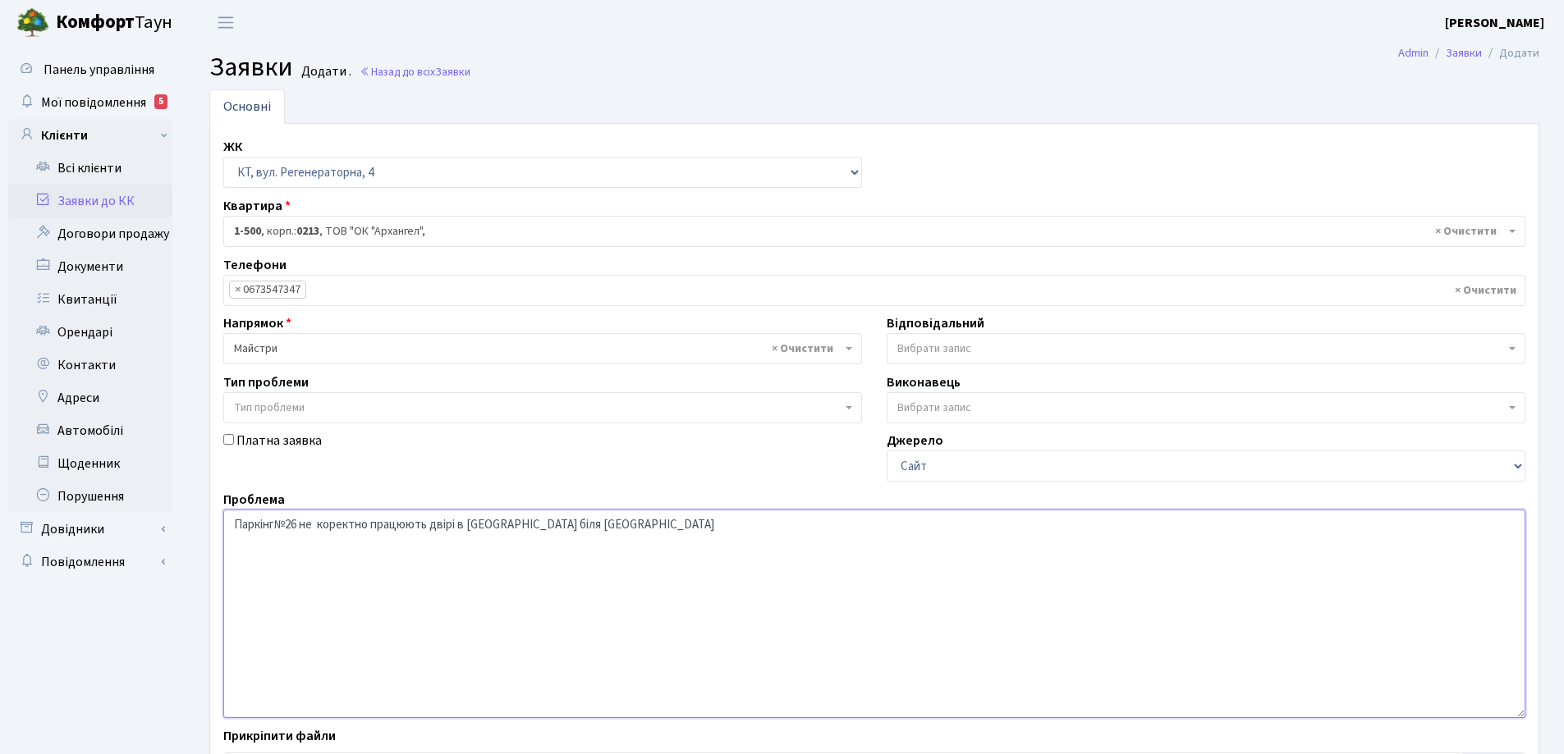
click at [312, 523] on textarea "Паркінг№26 не коректно працюють двірі в тамбурі біля ліфта" at bounding box center [874, 614] width 1302 height 208
click at [304, 525] on textarea "Паркінг№26 не коректно працюють двірі в тамбурі біля ліфта" at bounding box center [874, 614] width 1302 height 208
drag, startPoint x: 304, startPoint y: 525, endPoint x: 315, endPoint y: 528, distance: 12.0
click at [315, 528] on textarea "Паркінг№26 не коректно працюють двірі в тамбурі біля ліфта" at bounding box center [874, 614] width 1302 height 208
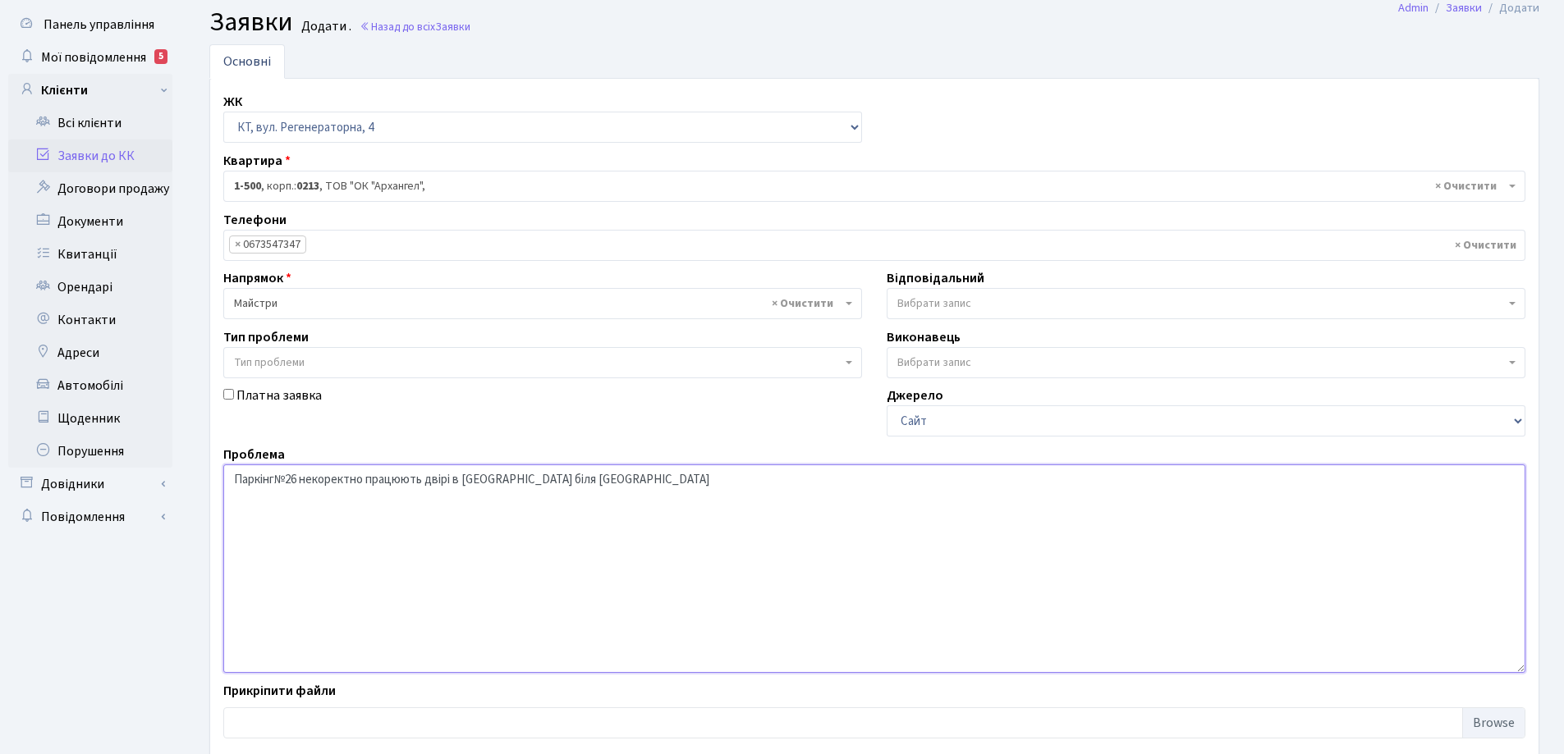
scroll to position [138, 0]
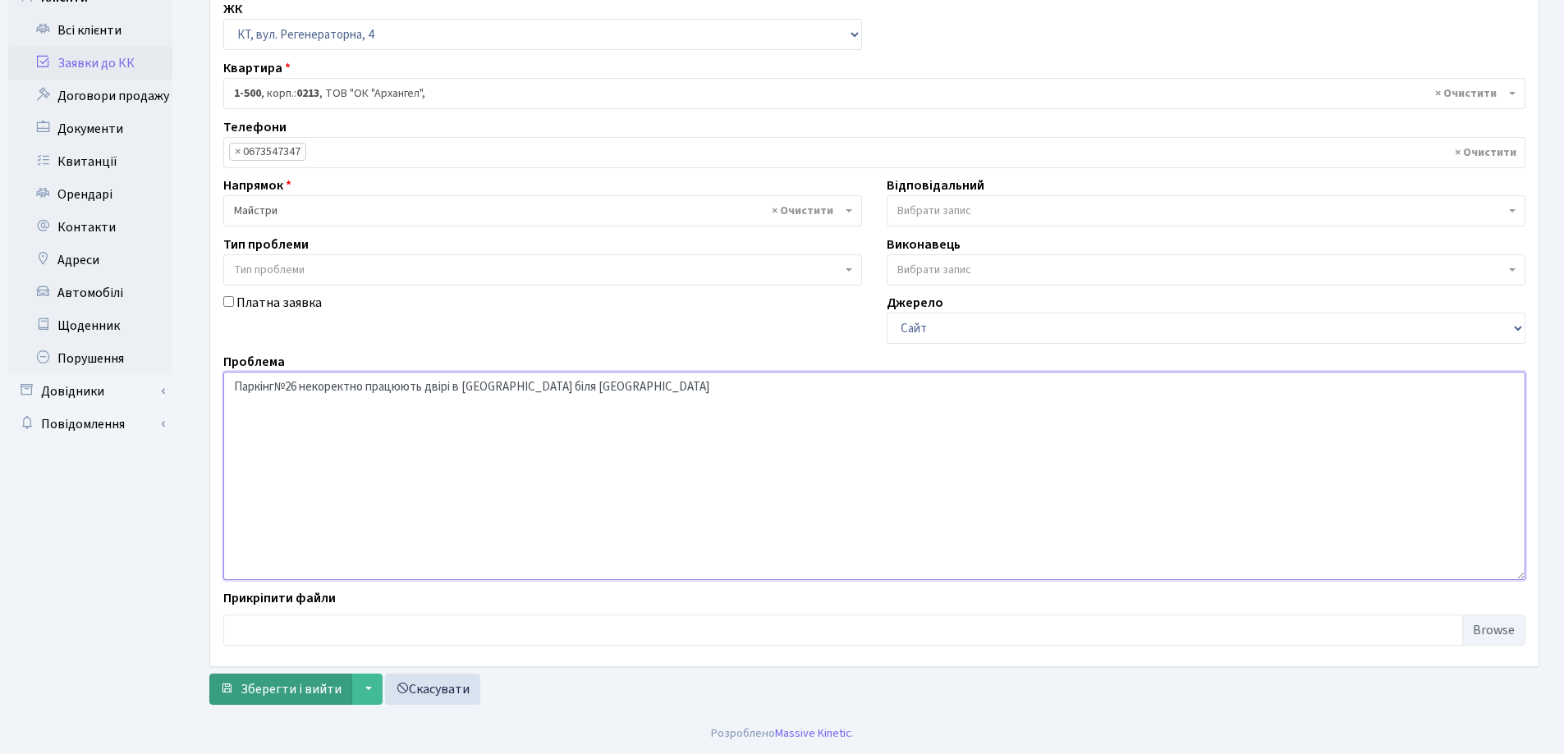
type textarea "Паркінг№26 некоректно працюють двірі в тамбурі біля ліфта"
click at [300, 692] on span "Зберегти і вийти" at bounding box center [291, 689] width 101 height 18
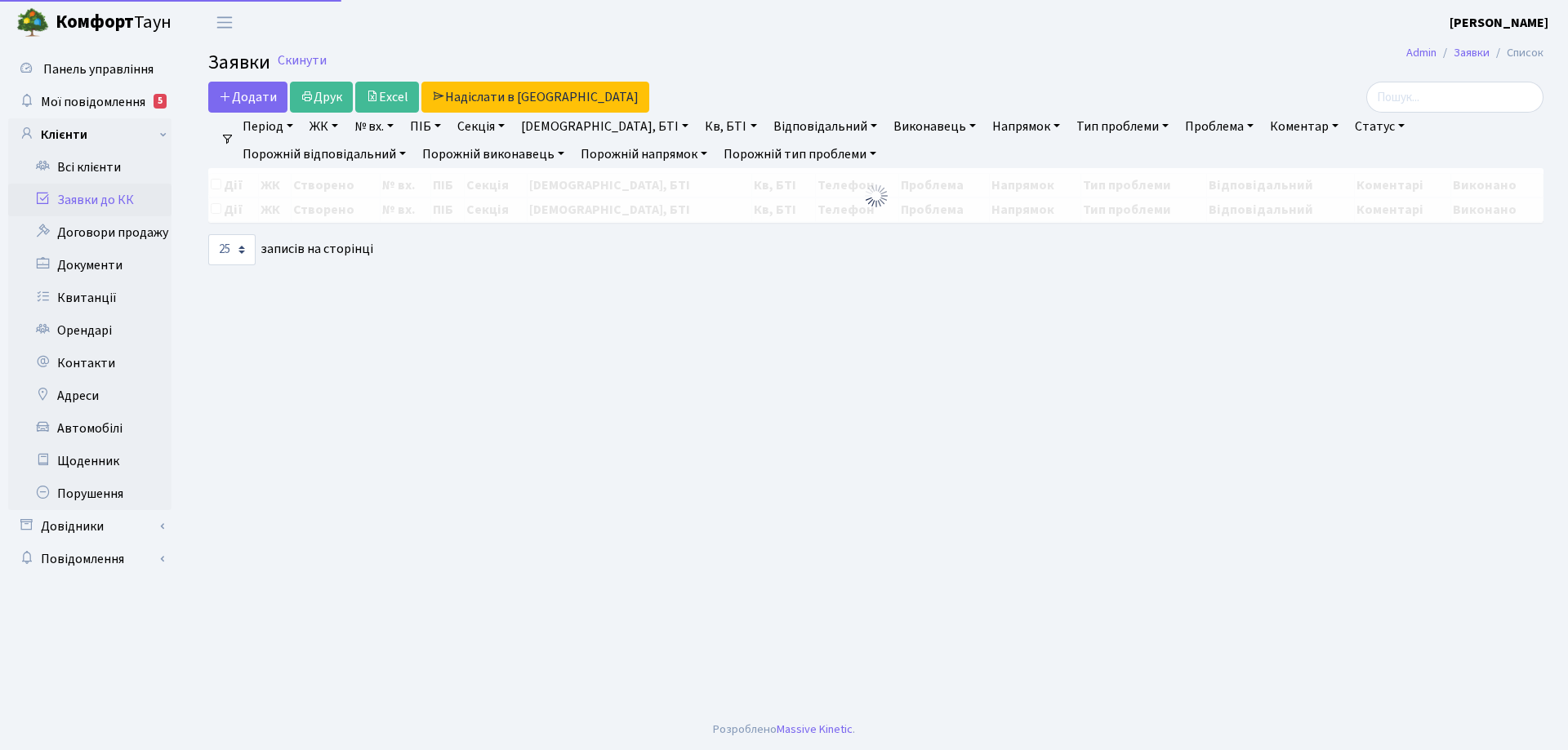
select select "25"
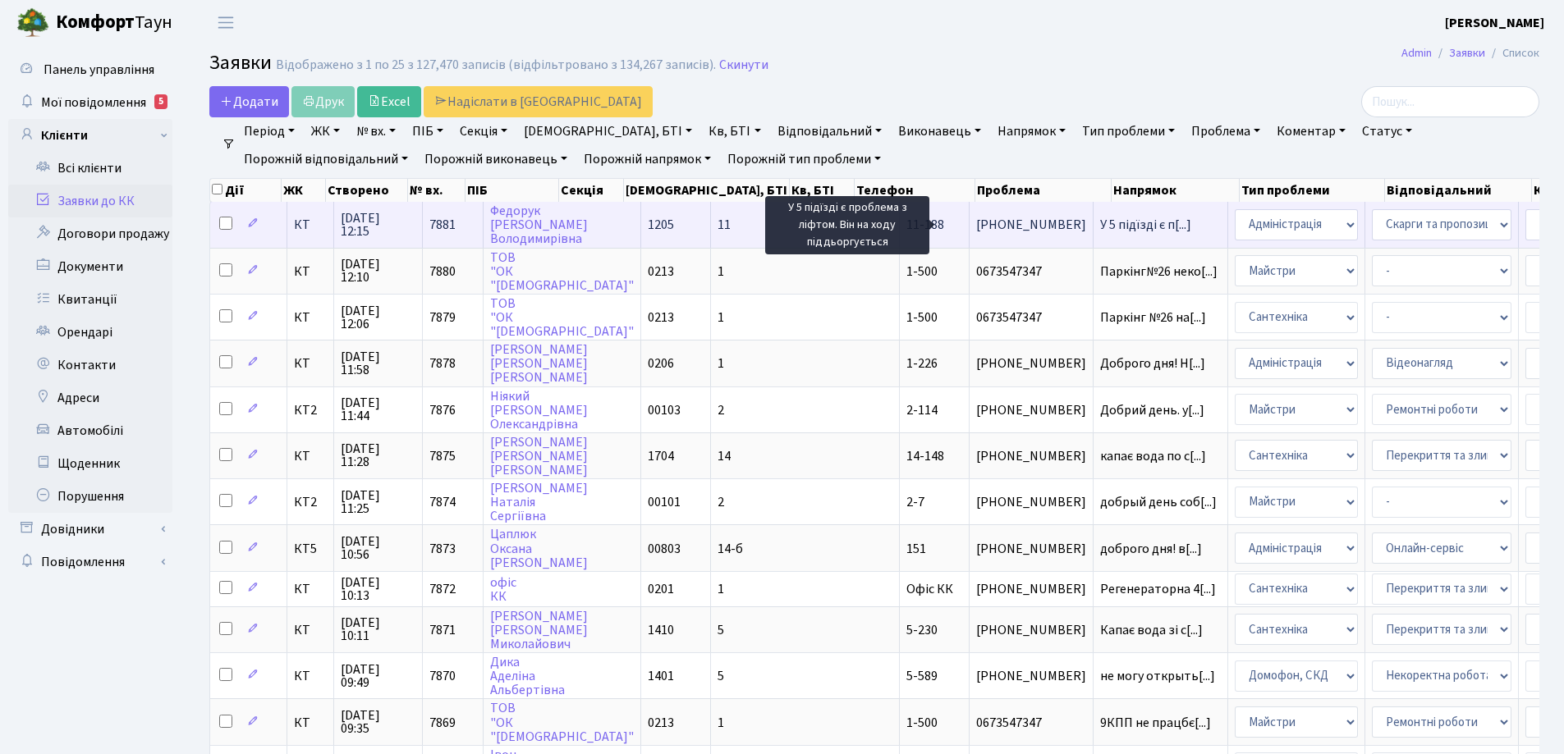
click at [1100, 222] on span "У 5 підїзді є п[...]" at bounding box center [1145, 225] width 91 height 18
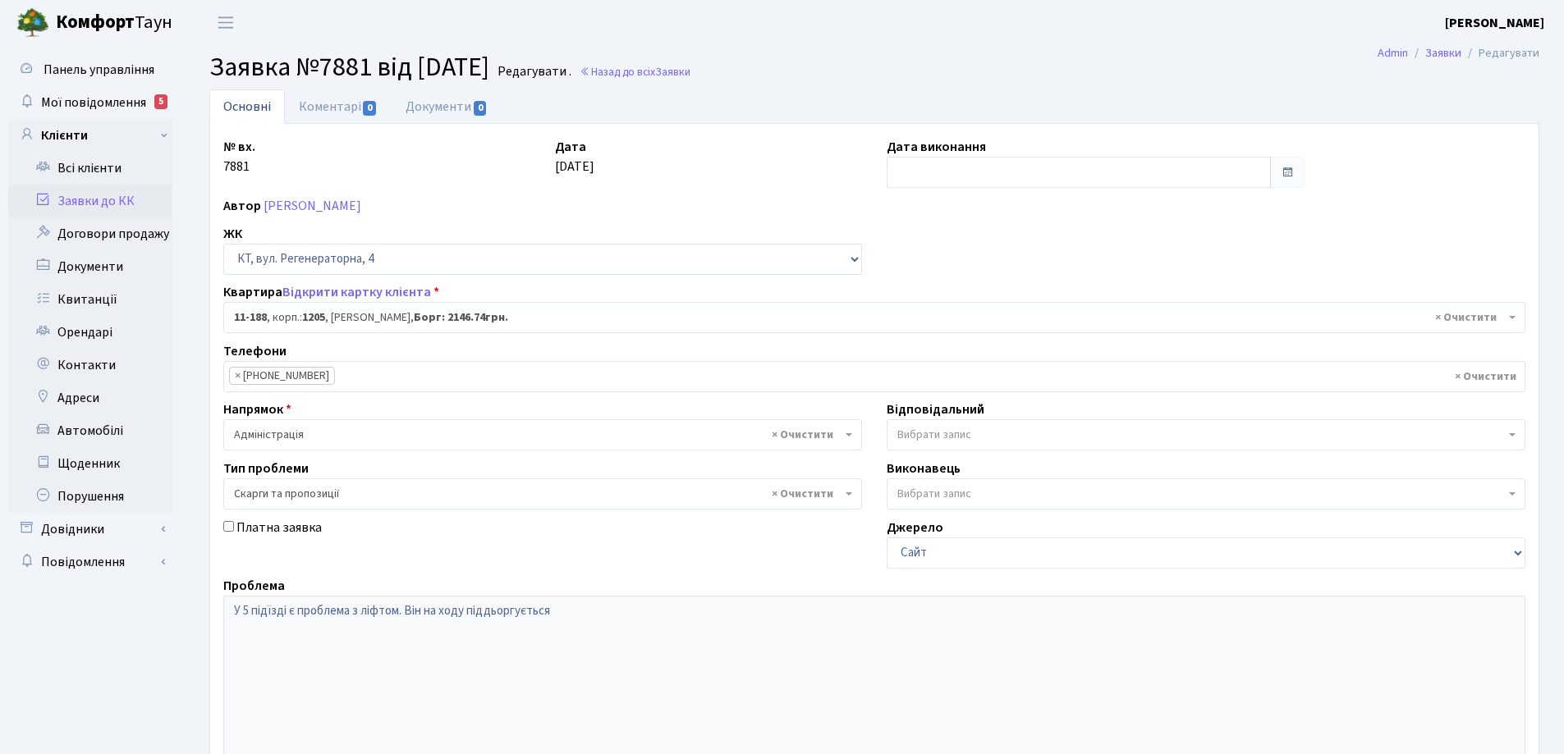
select select "6916"
select select "55"
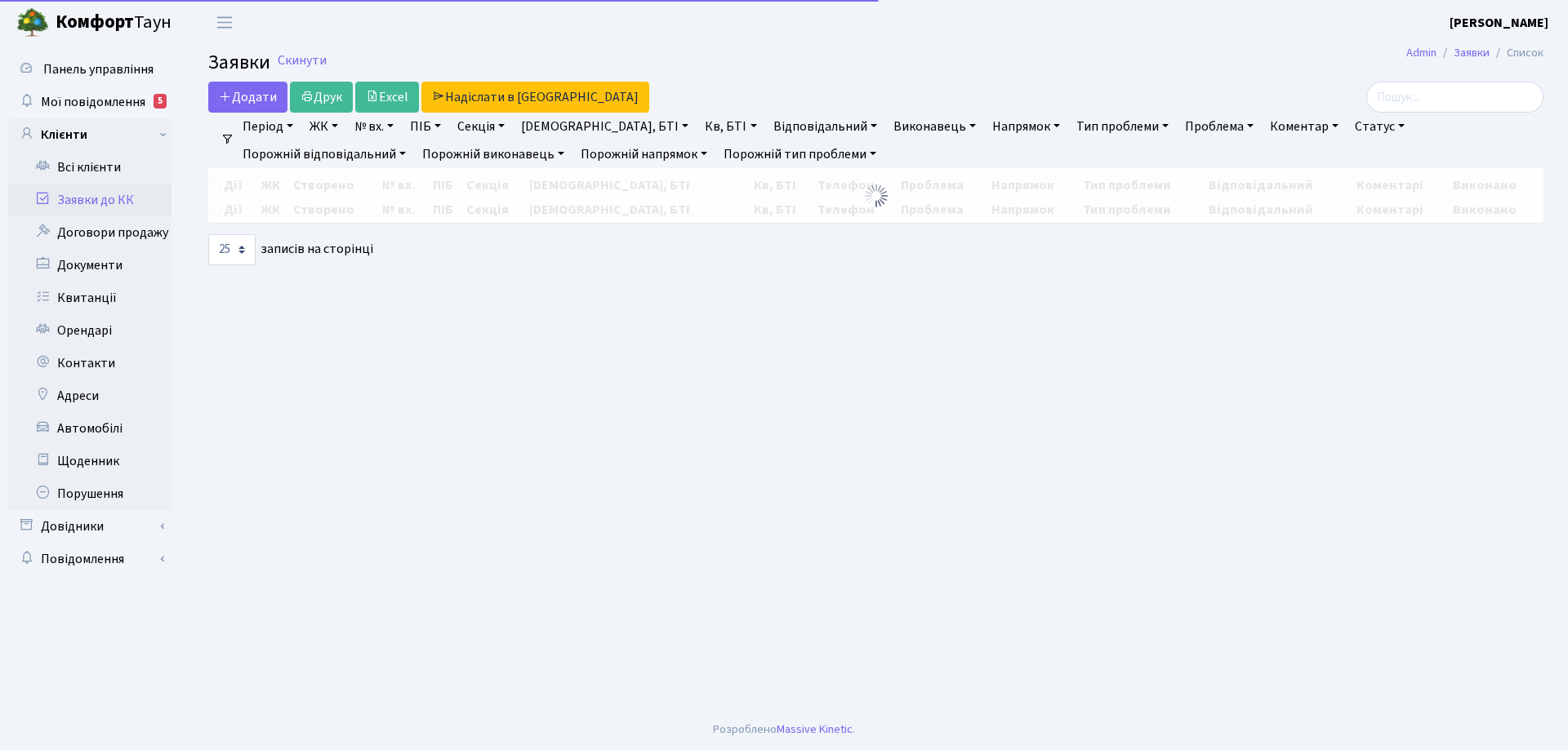
select select "25"
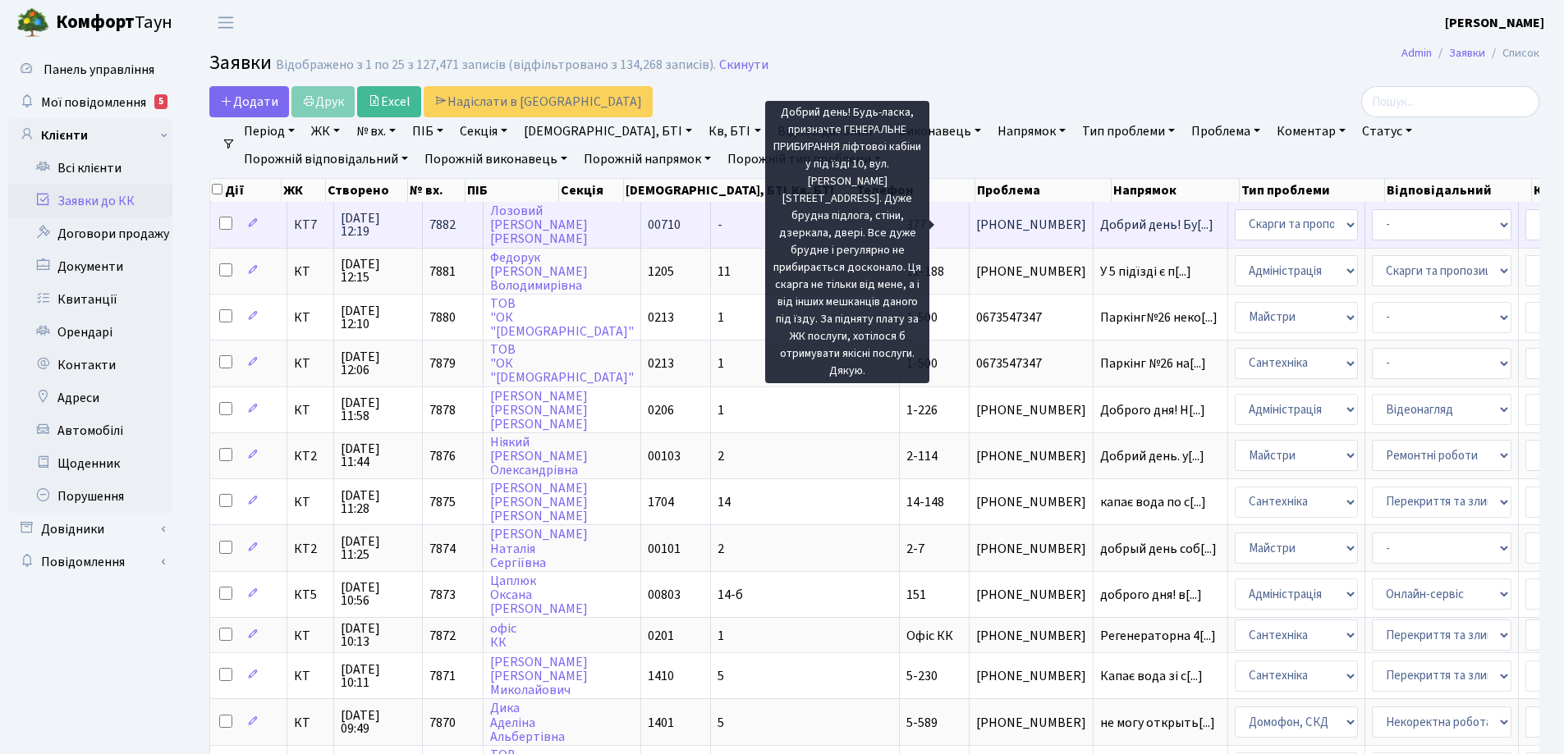
click at [1100, 223] on span "Добрий день! Бу[...]" at bounding box center [1156, 225] width 113 height 18
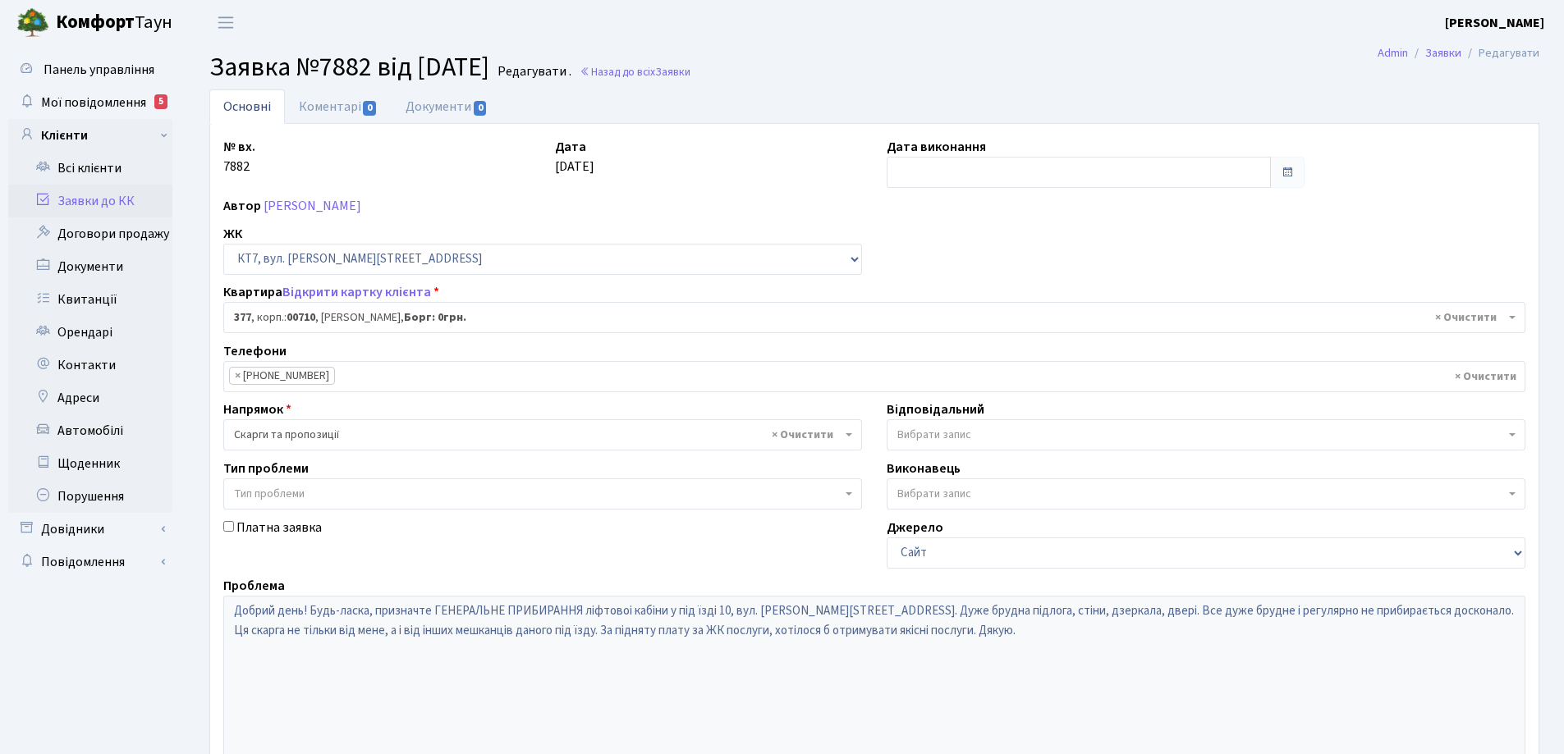
select select "18915"
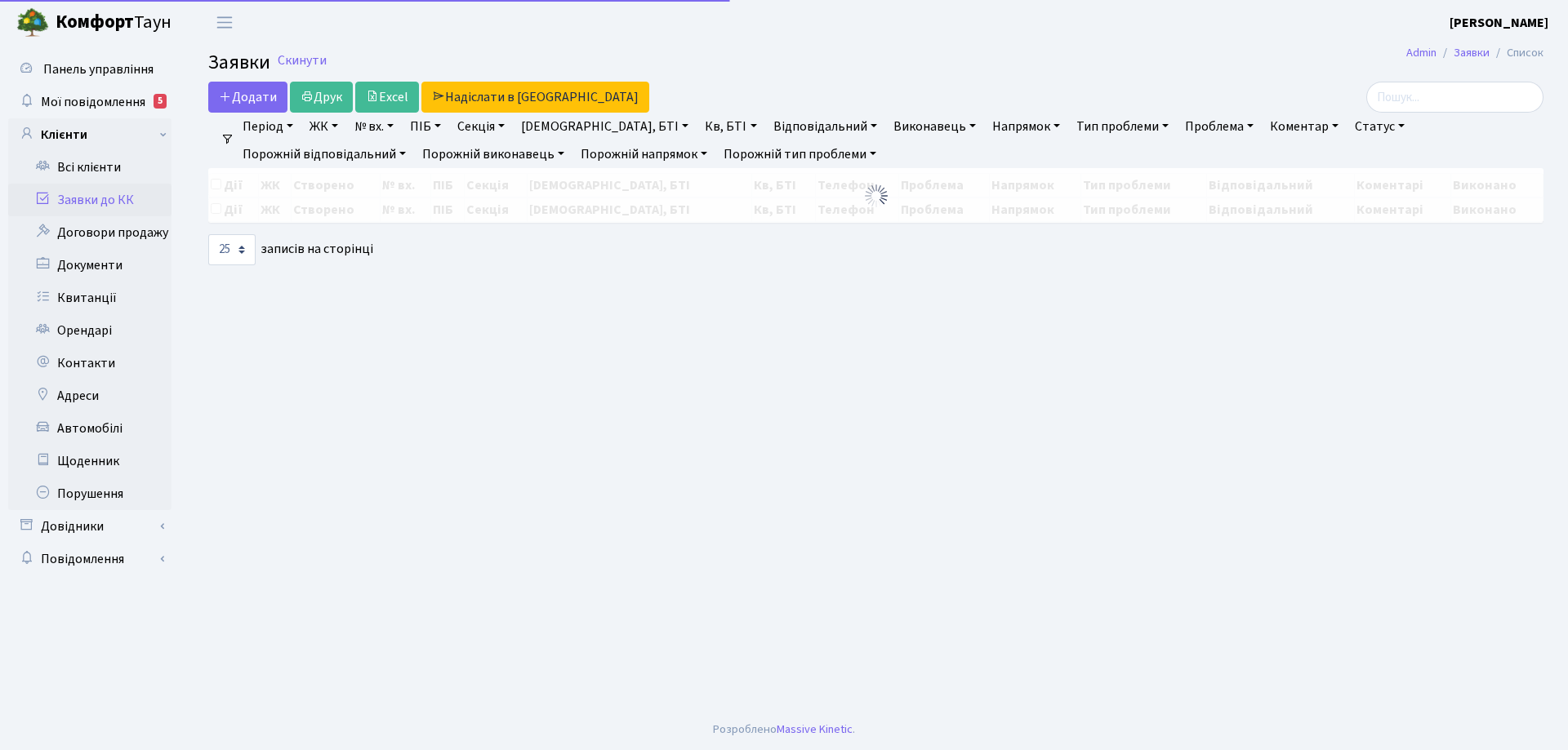
select select "25"
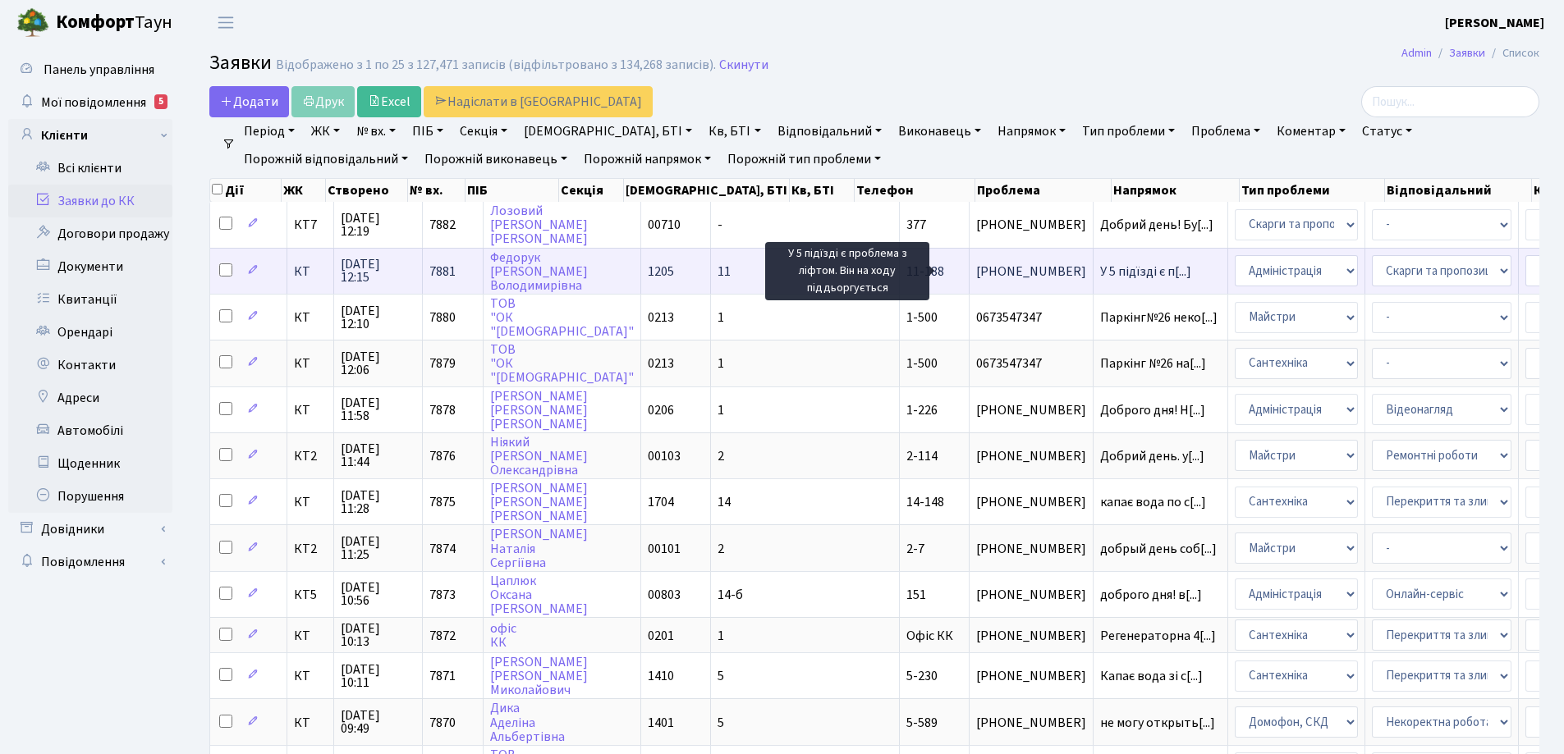
click at [1100, 274] on span "У 5 підїзді є п[...]" at bounding box center [1145, 272] width 91 height 18
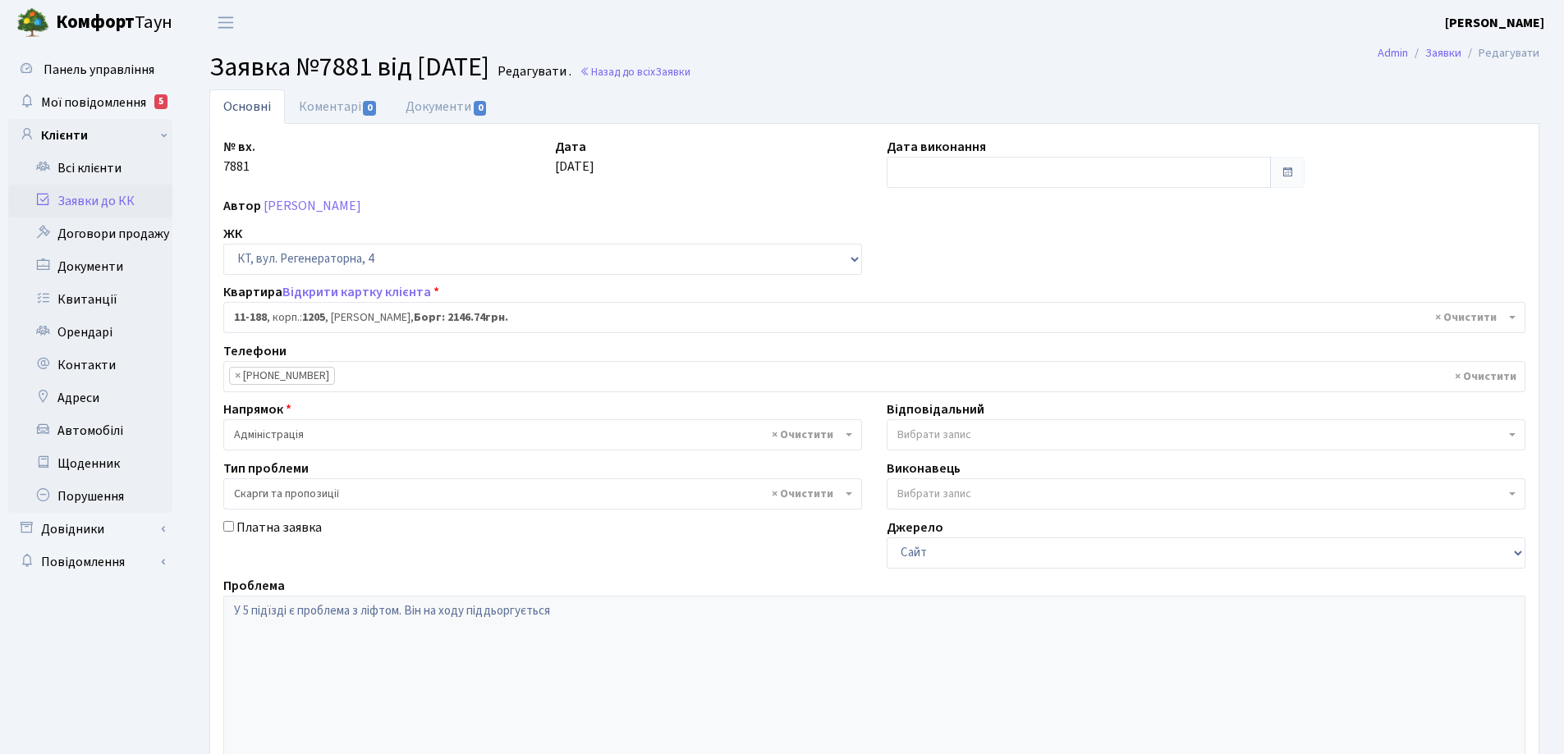
select select "6916"
select select "55"
click at [332, 107] on link "Коментарі 0" at bounding box center [338, 106] width 107 height 34
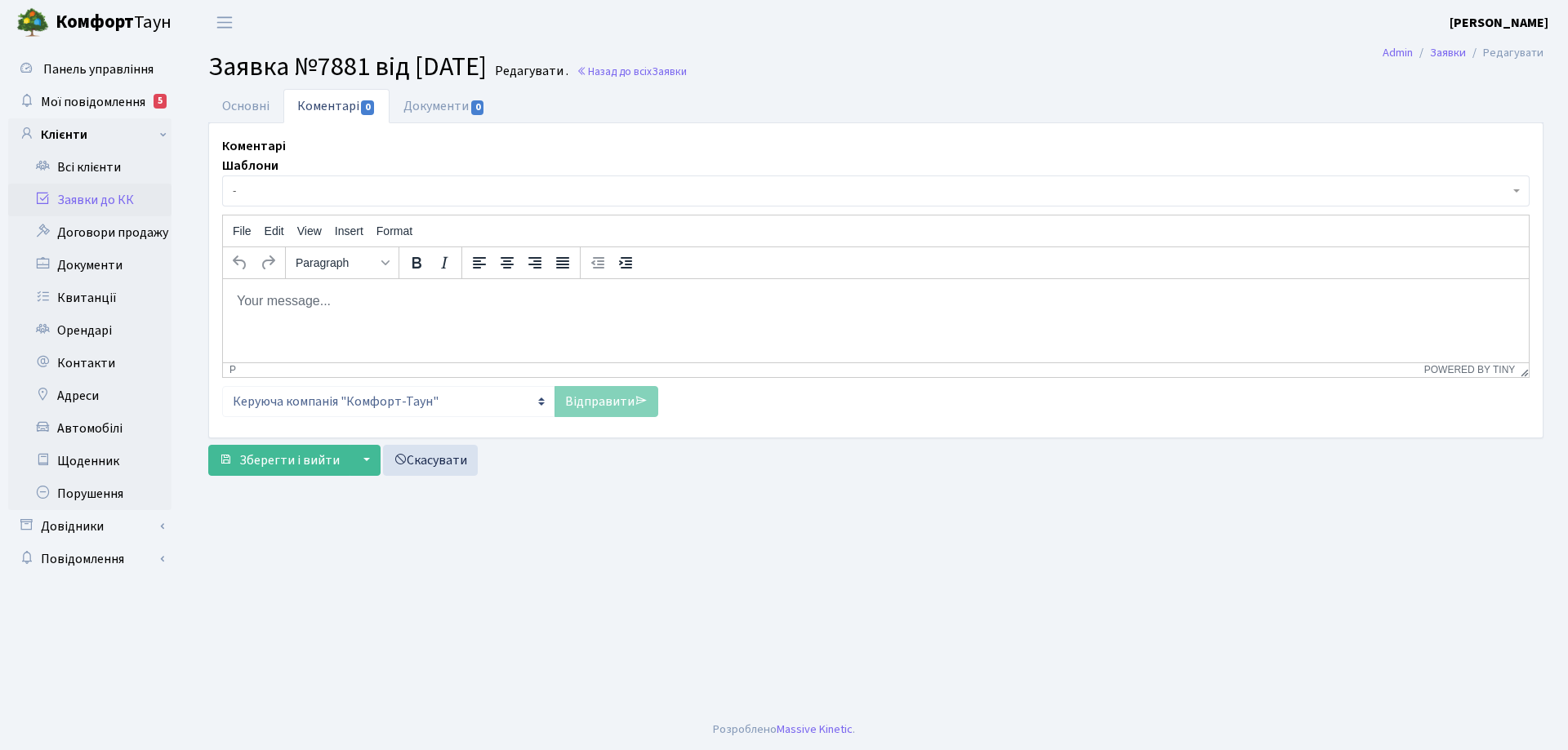
click at [379, 294] on p "Rich Text Area. Press ALT-0 for help." at bounding box center [876, 300] width 1279 height 18
click at [615, 403] on link "Відправити" at bounding box center [606, 401] width 103 height 31
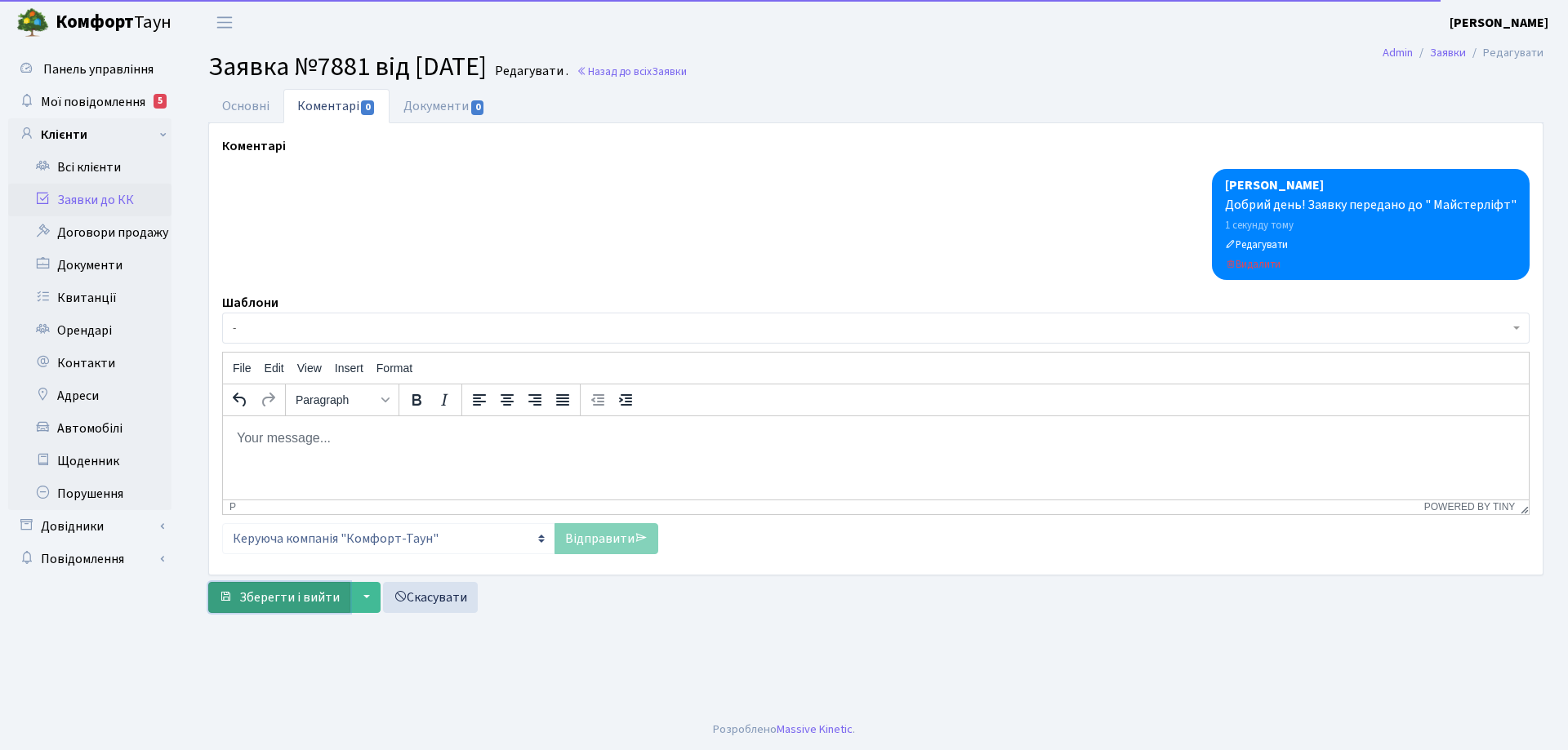
click at [335, 597] on span "Зберегти і вийти" at bounding box center [290, 598] width 100 height 18
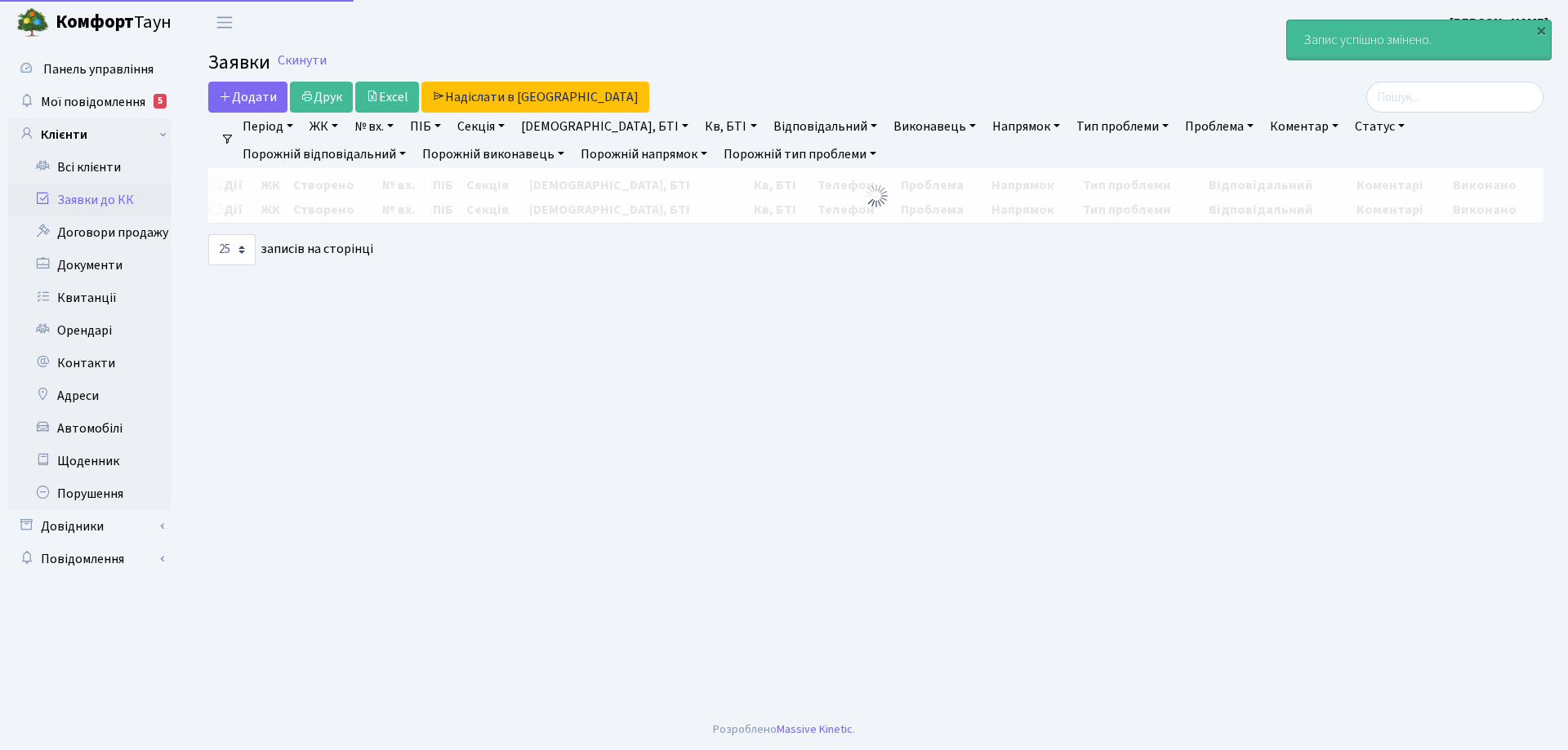
select select "25"
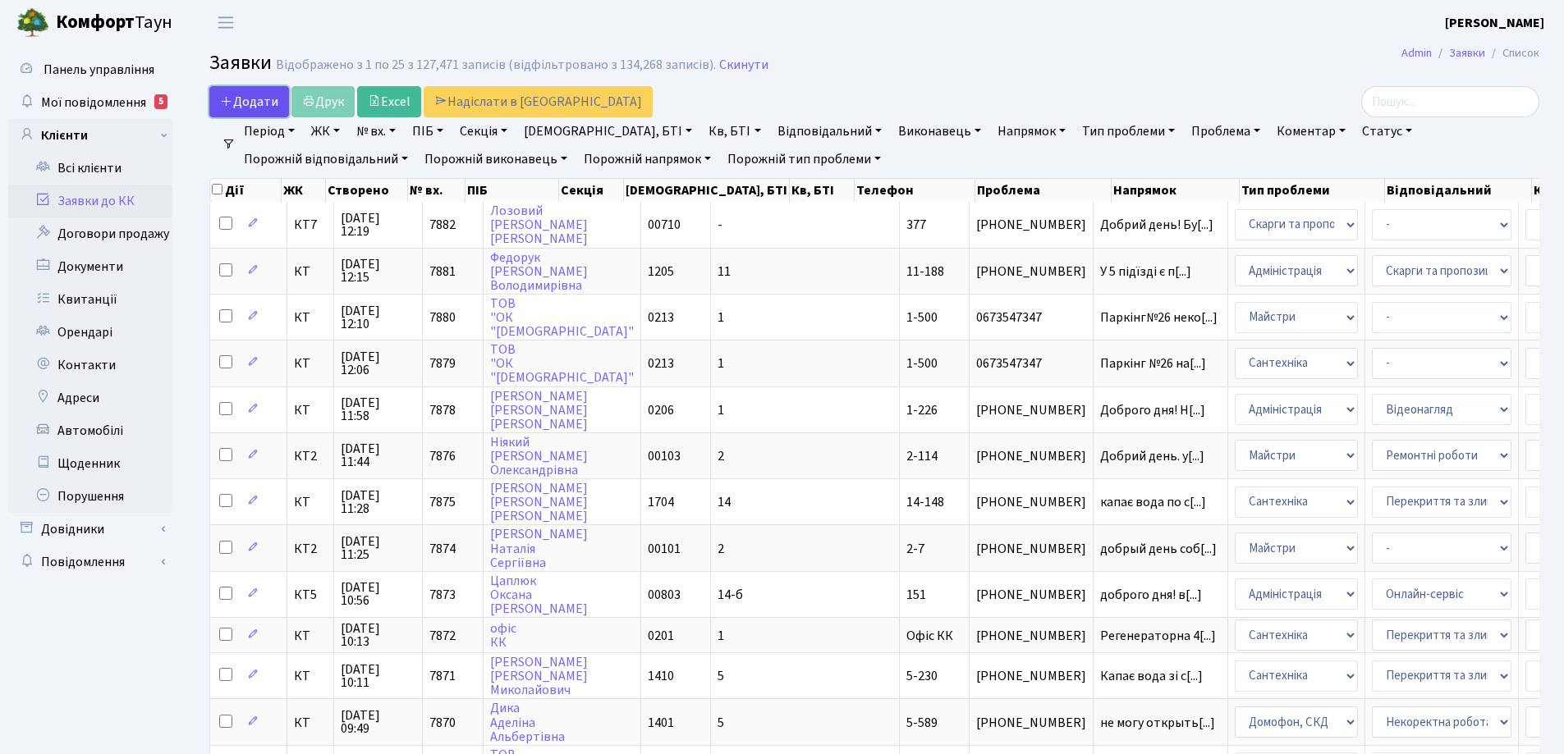
click at [249, 102] on span "Додати" at bounding box center [249, 102] width 58 height 18
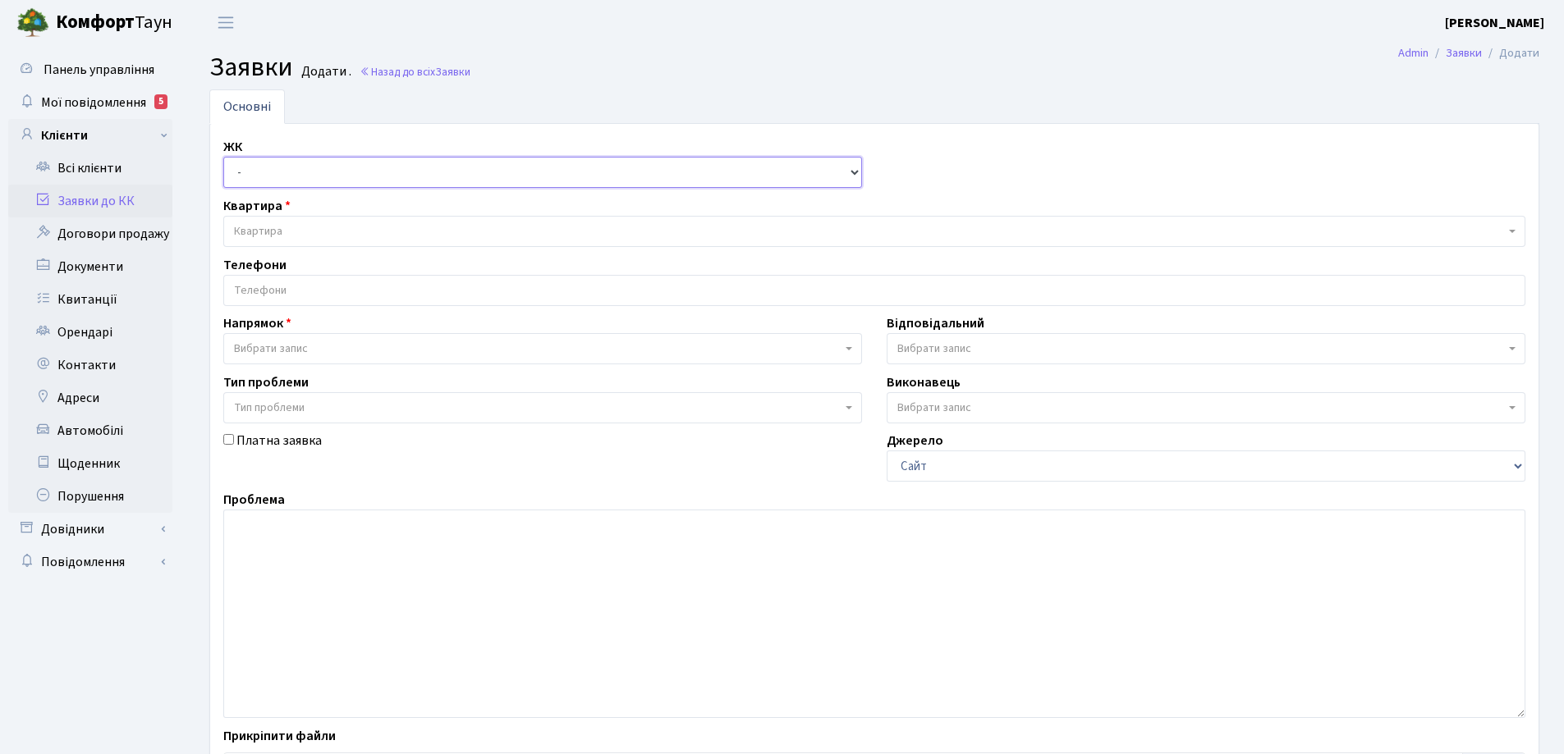
click at [854, 174] on select "- КТ, вул. Регенераторна, 4 КТ2, просп. [STREET_ADDRESS] [STREET_ADDRESS] [PERS…" at bounding box center [542, 172] width 639 height 31
select select "271"
click at [223, 157] on select "- КТ, вул. Регенераторна, 4 КТ2, просп. [STREET_ADDRESS] [STREET_ADDRESS] [PERS…" at bounding box center [542, 172] width 639 height 31
select select
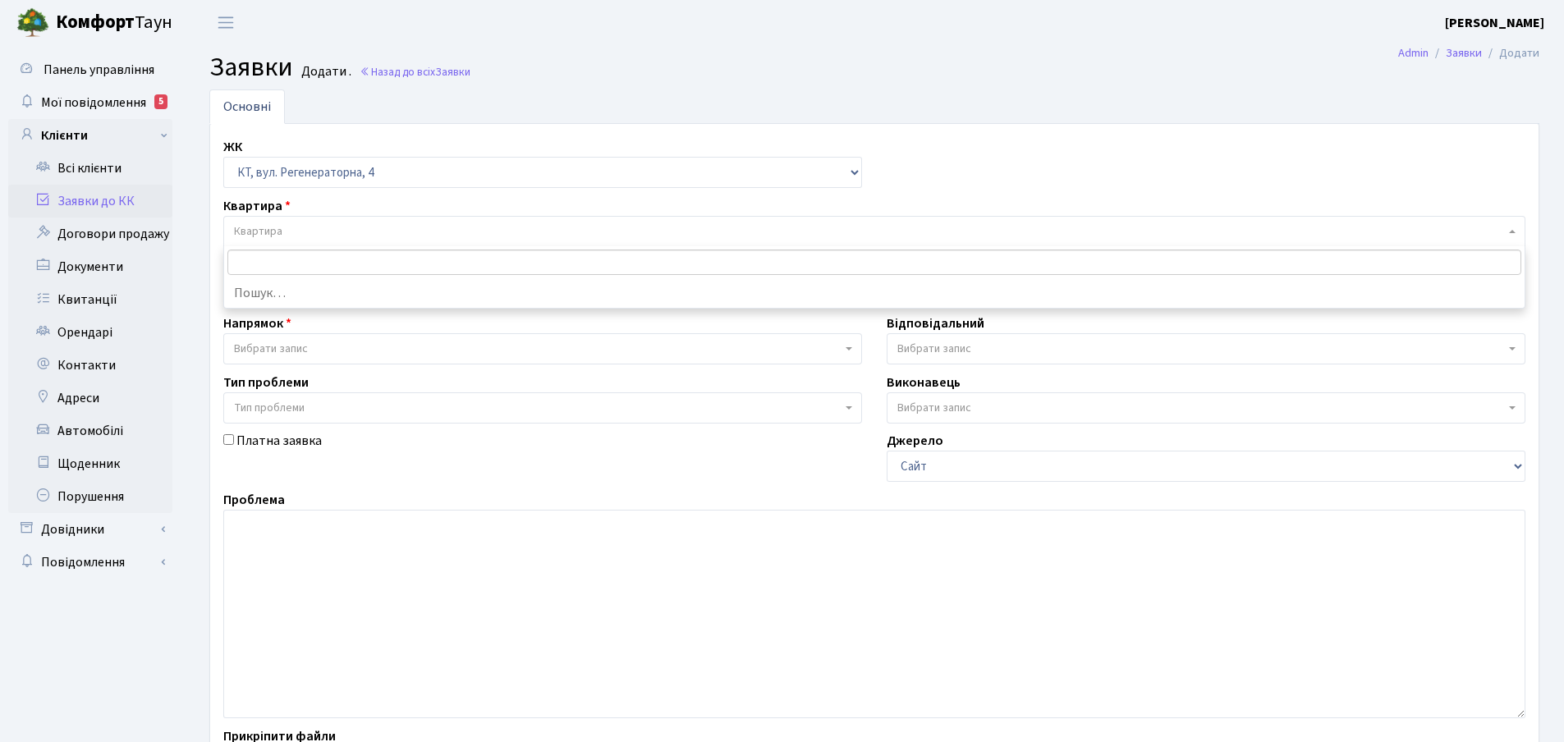
click at [280, 232] on span "Квартира" at bounding box center [258, 231] width 48 height 16
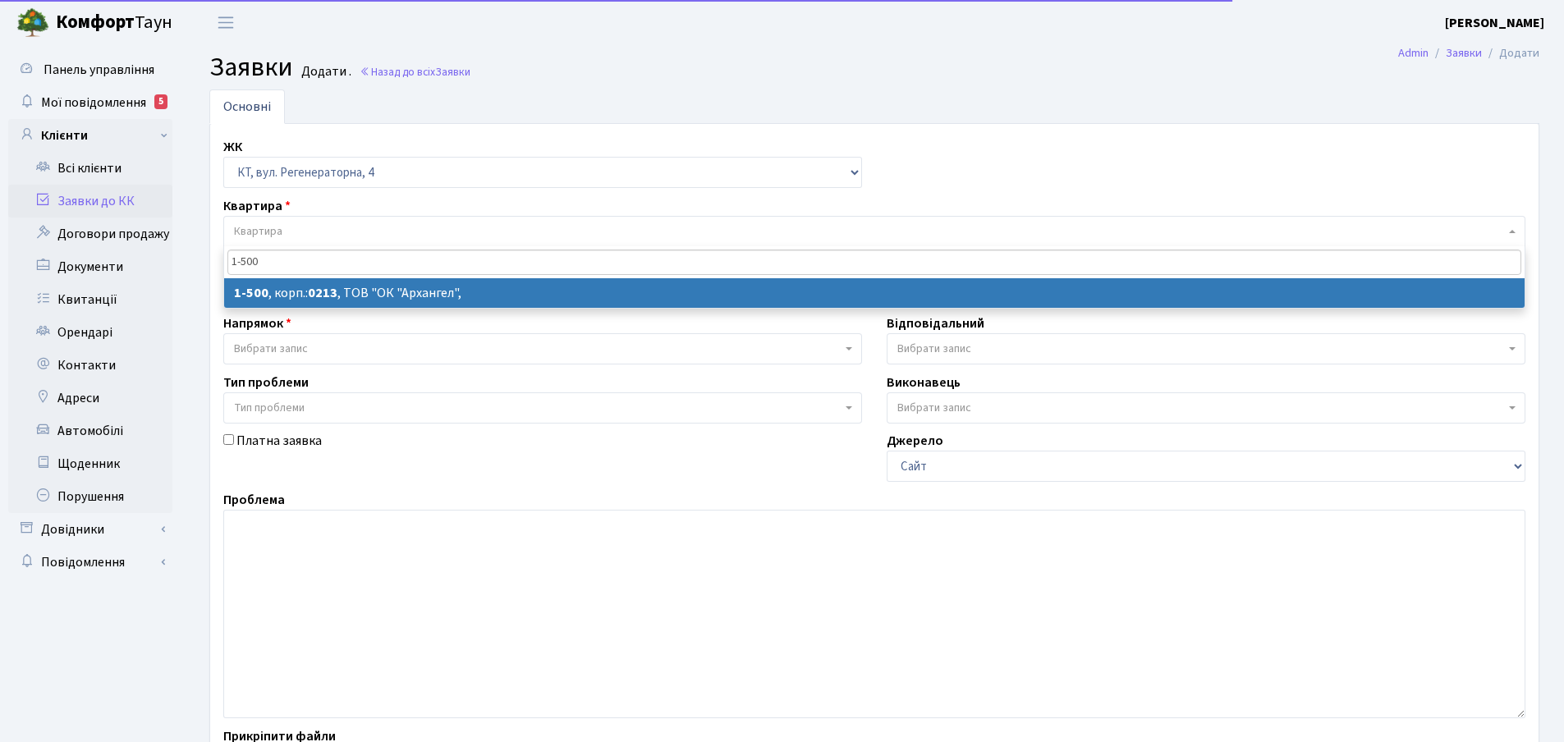
type input "1-500"
select select
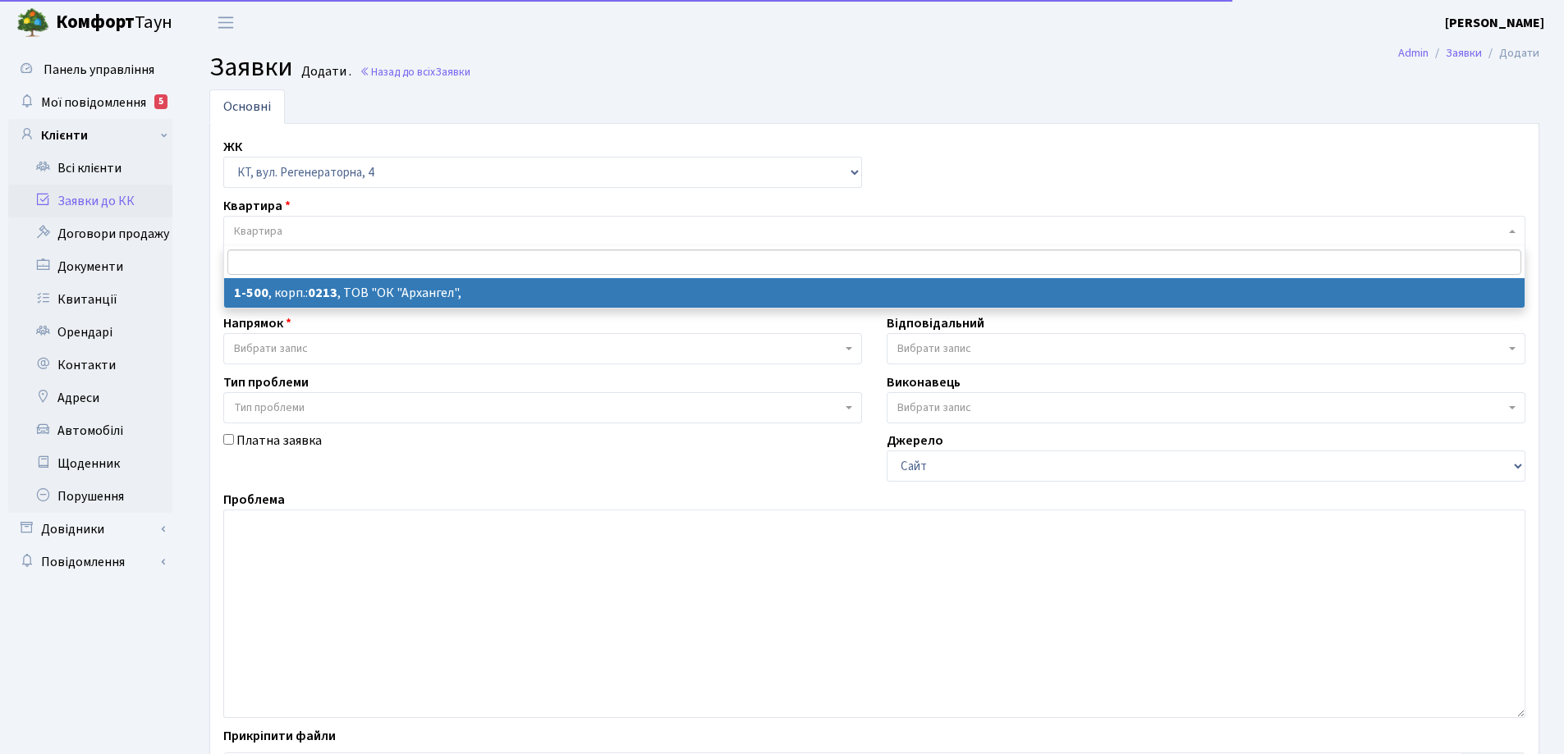
select select "16285"
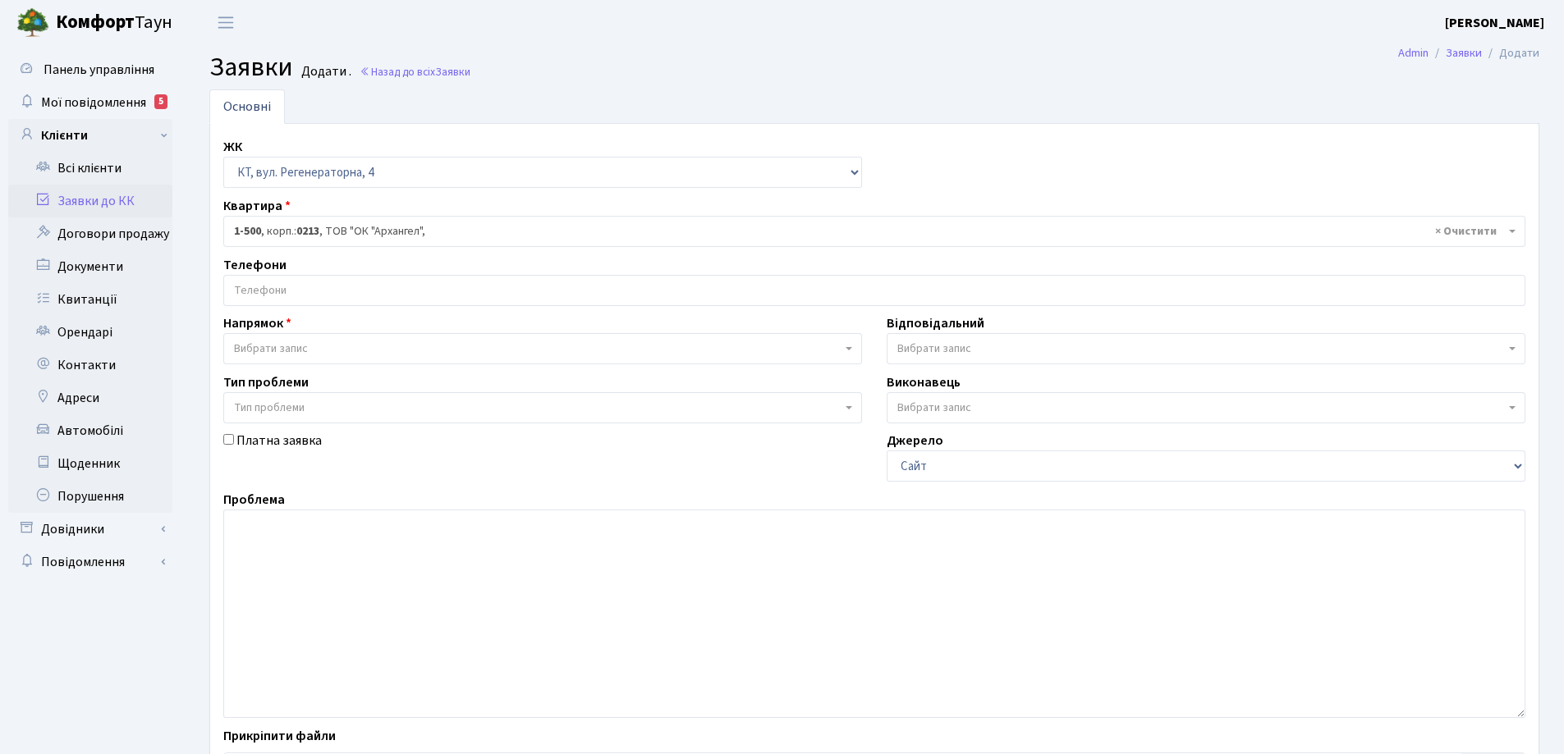
click at [377, 283] on input "search" at bounding box center [874, 291] width 1300 height 30
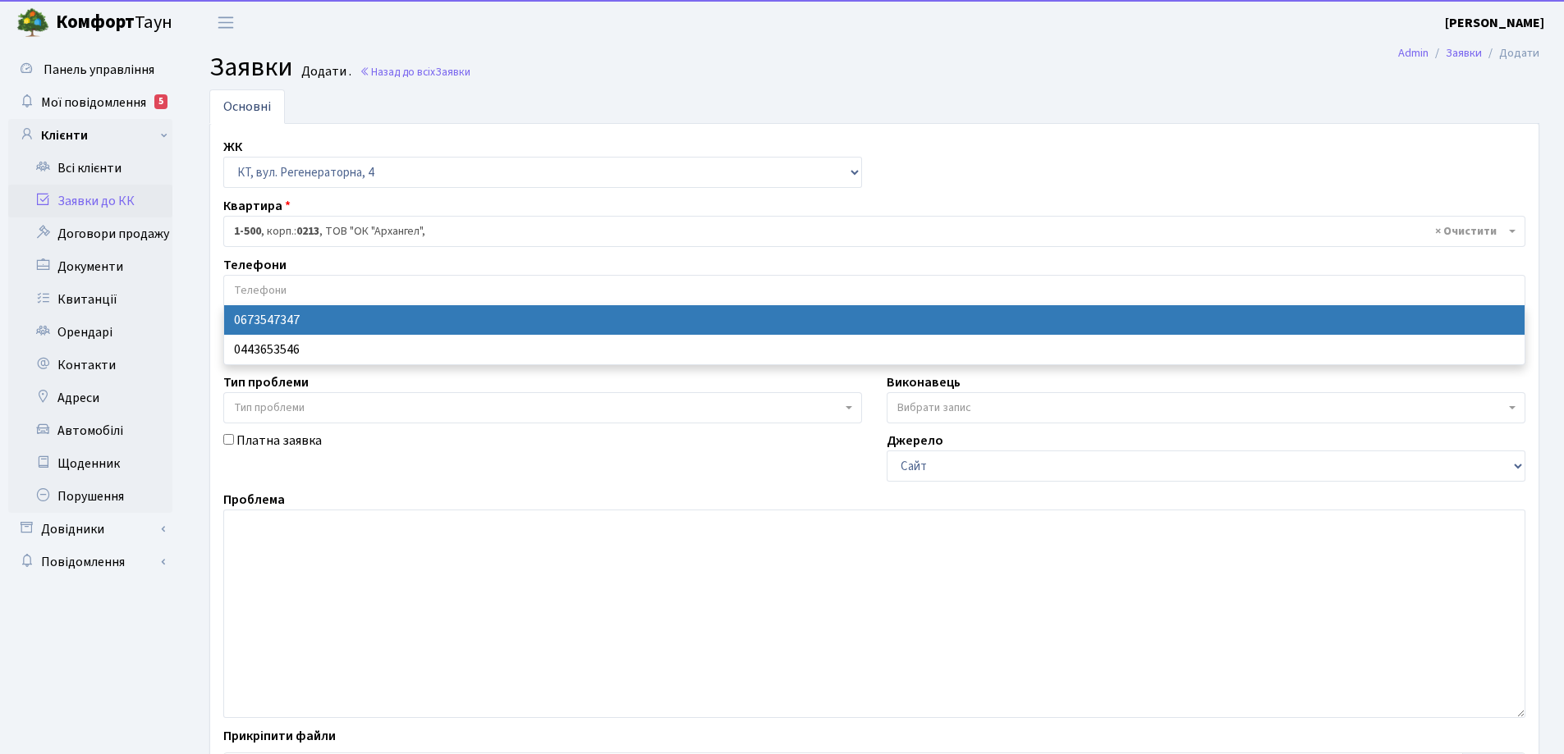
select select "28693"
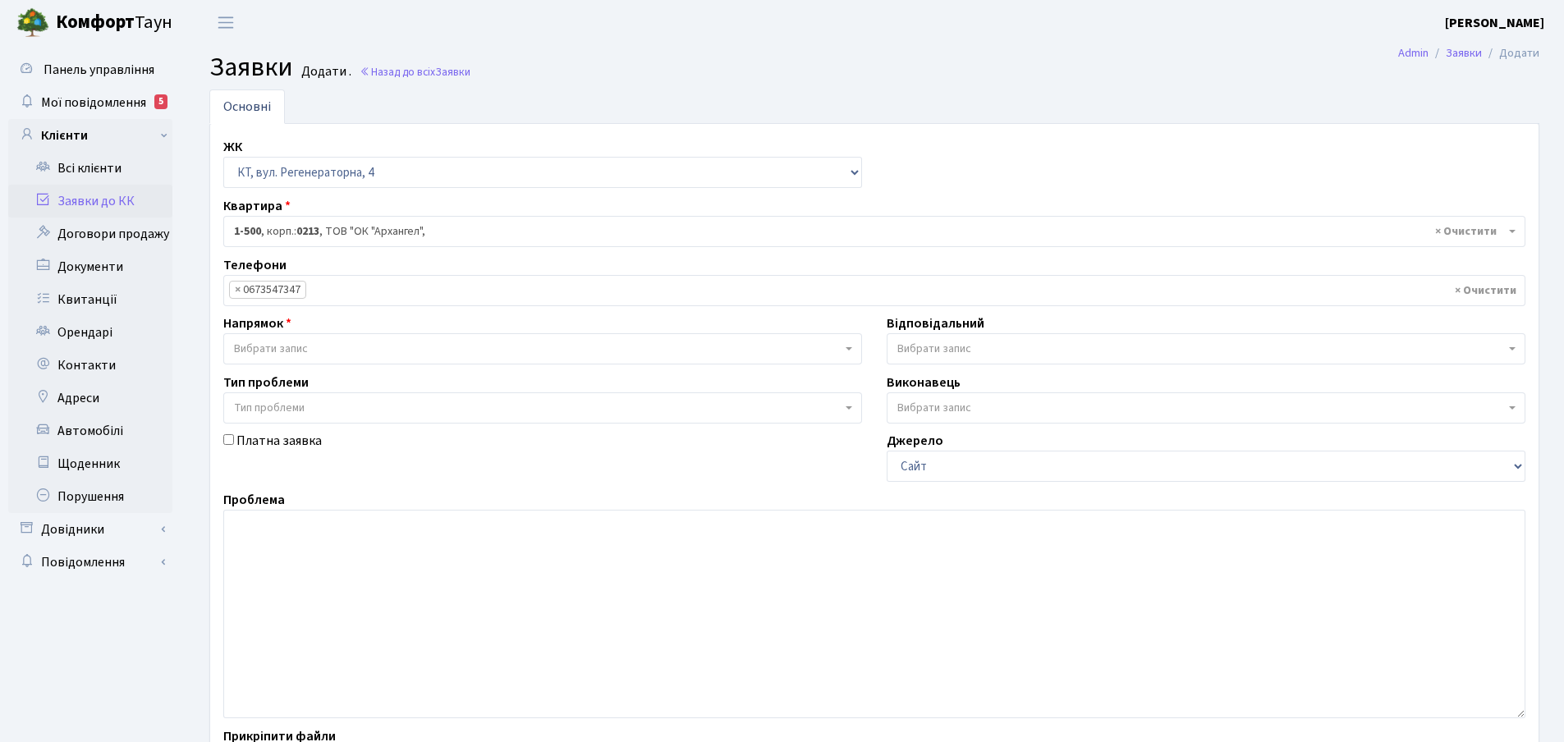
click at [845, 350] on span "Вибрати запис" at bounding box center [542, 348] width 639 height 31
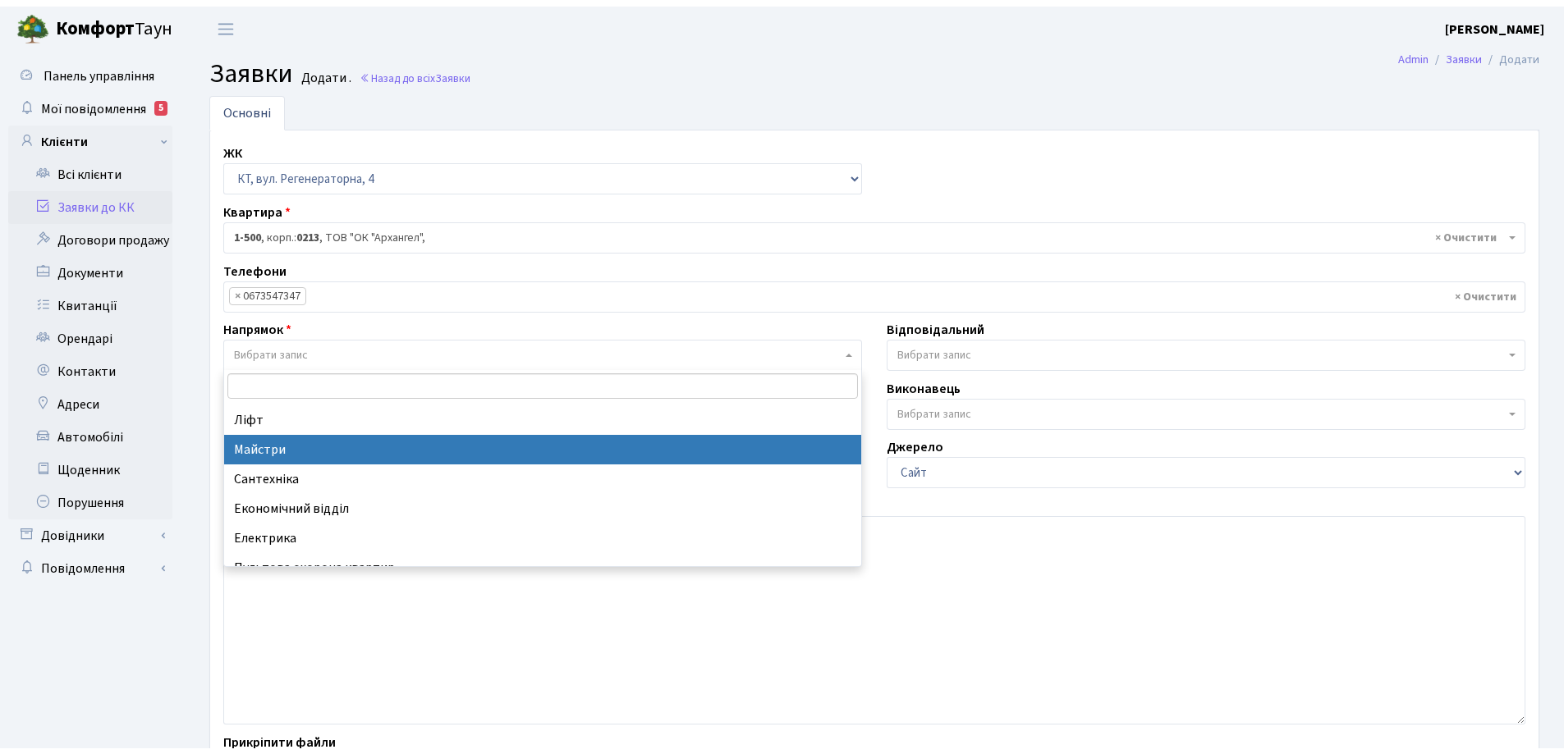
scroll to position [82, 0]
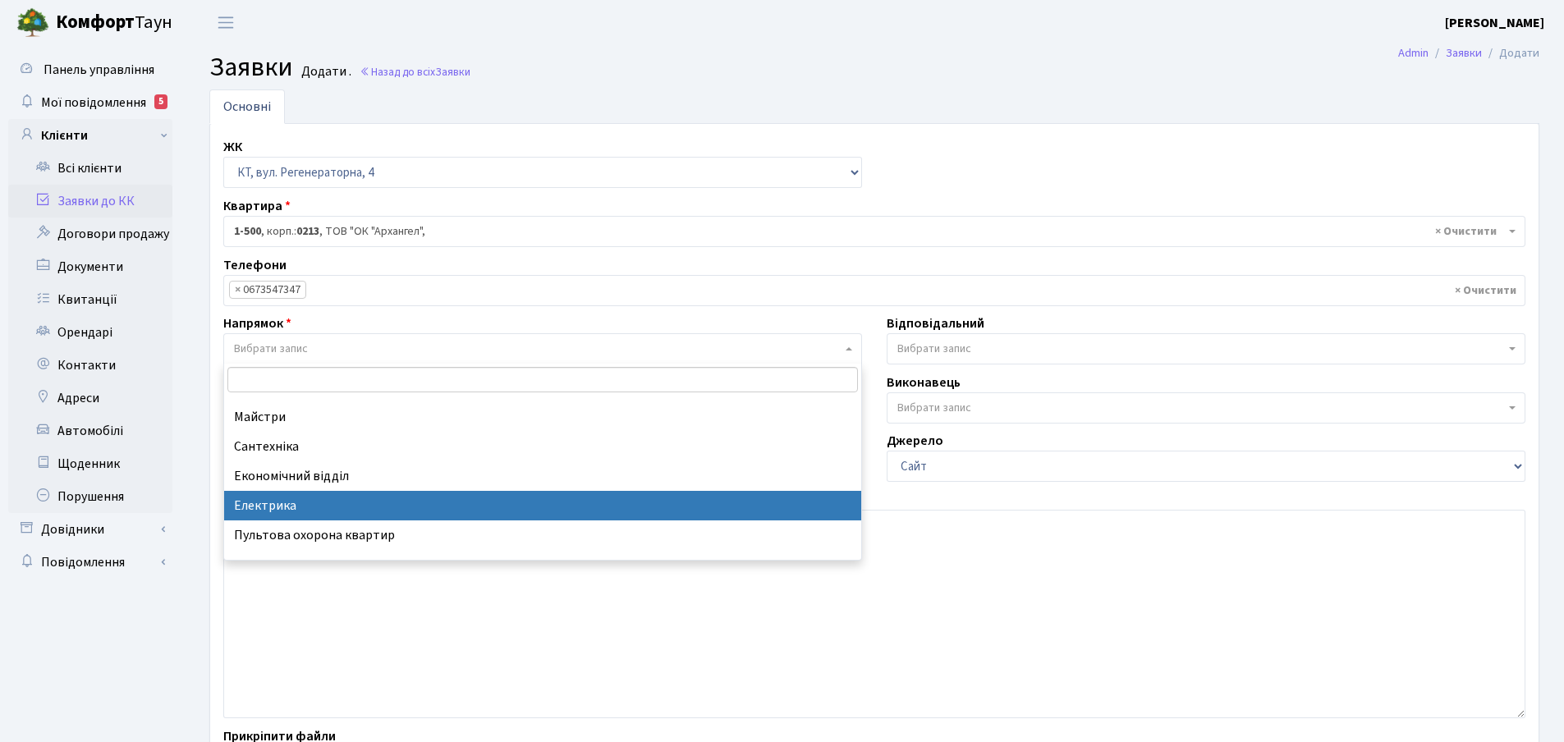
select select "3"
select select
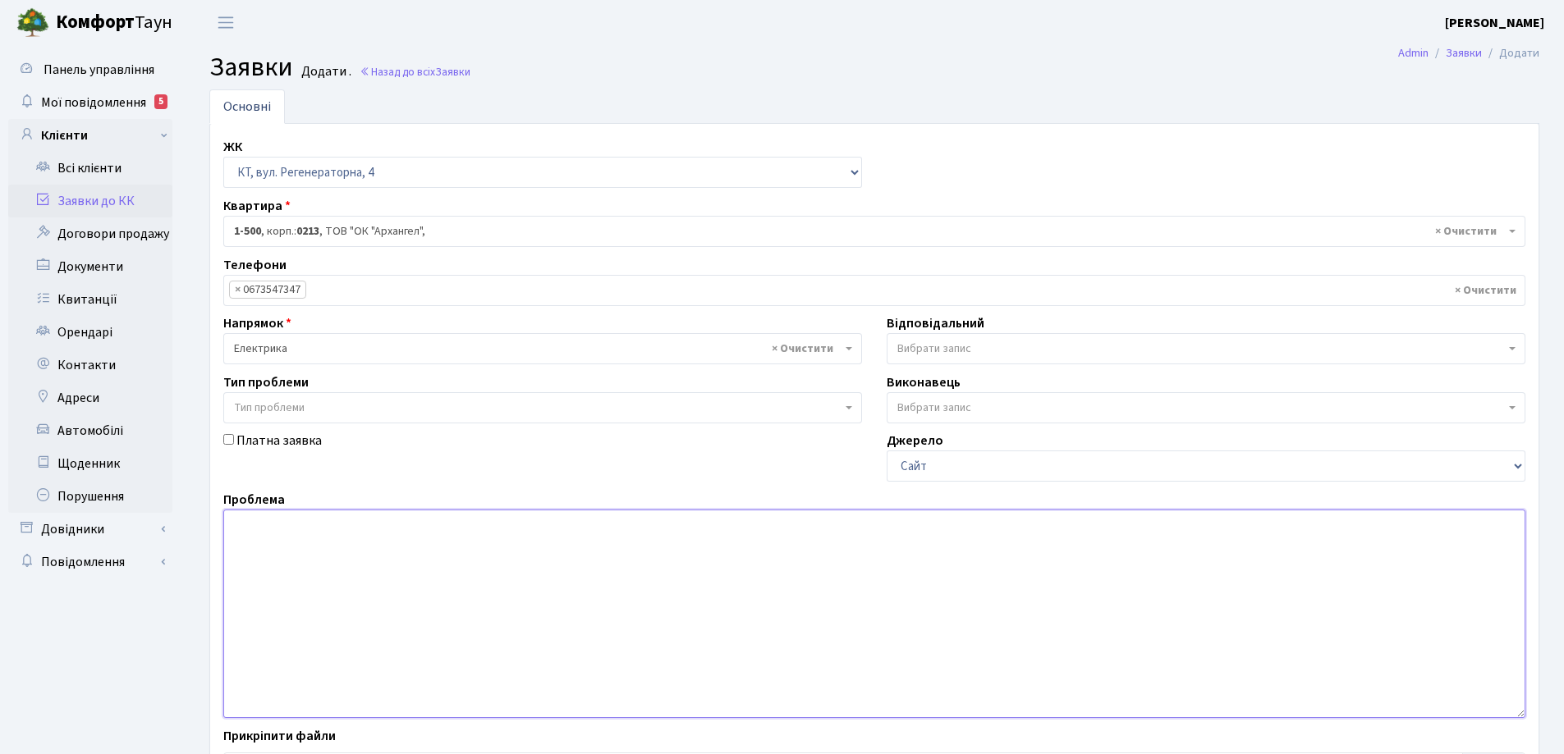
click at [256, 532] on textarea at bounding box center [874, 614] width 1302 height 208
type textarea "("
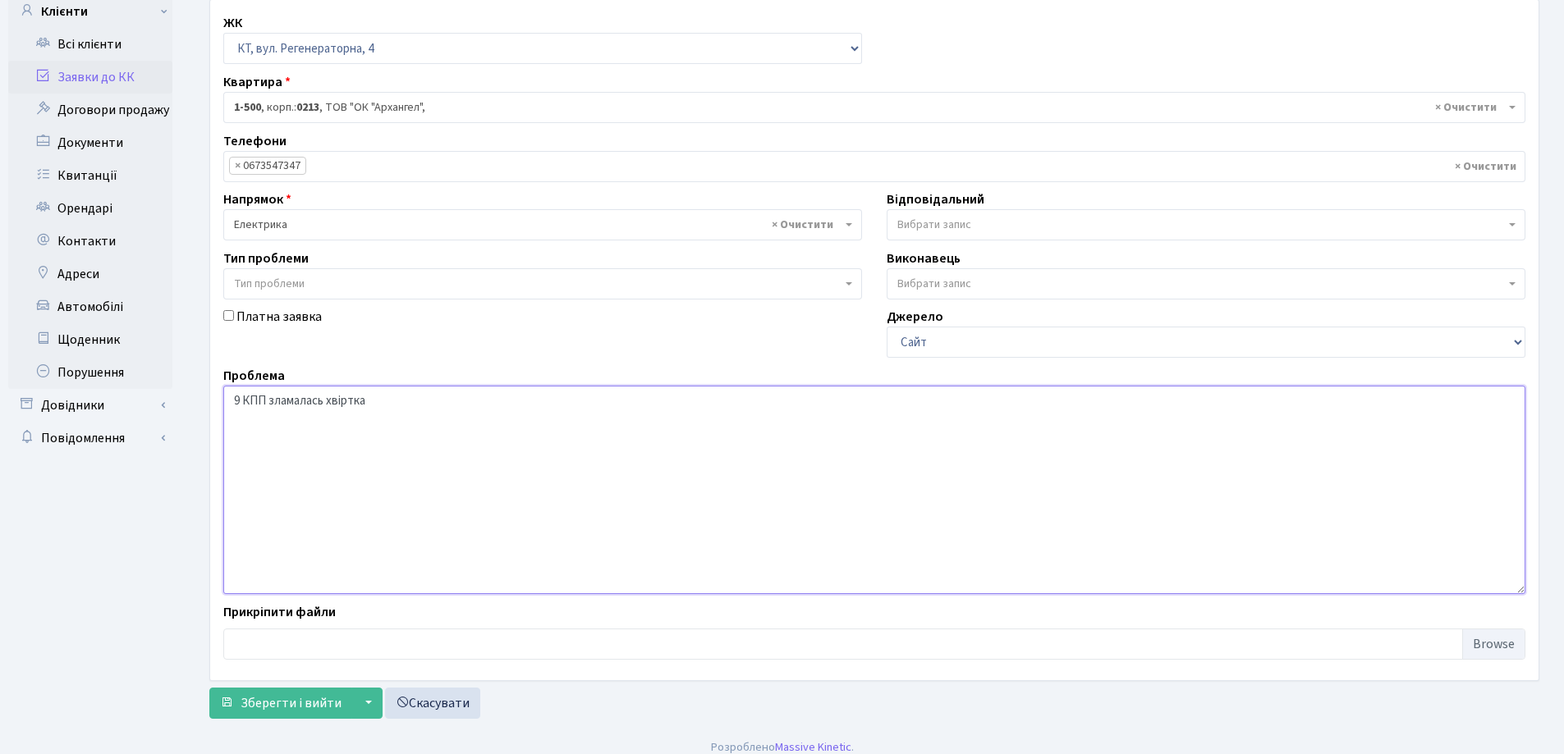
scroll to position [138, 0]
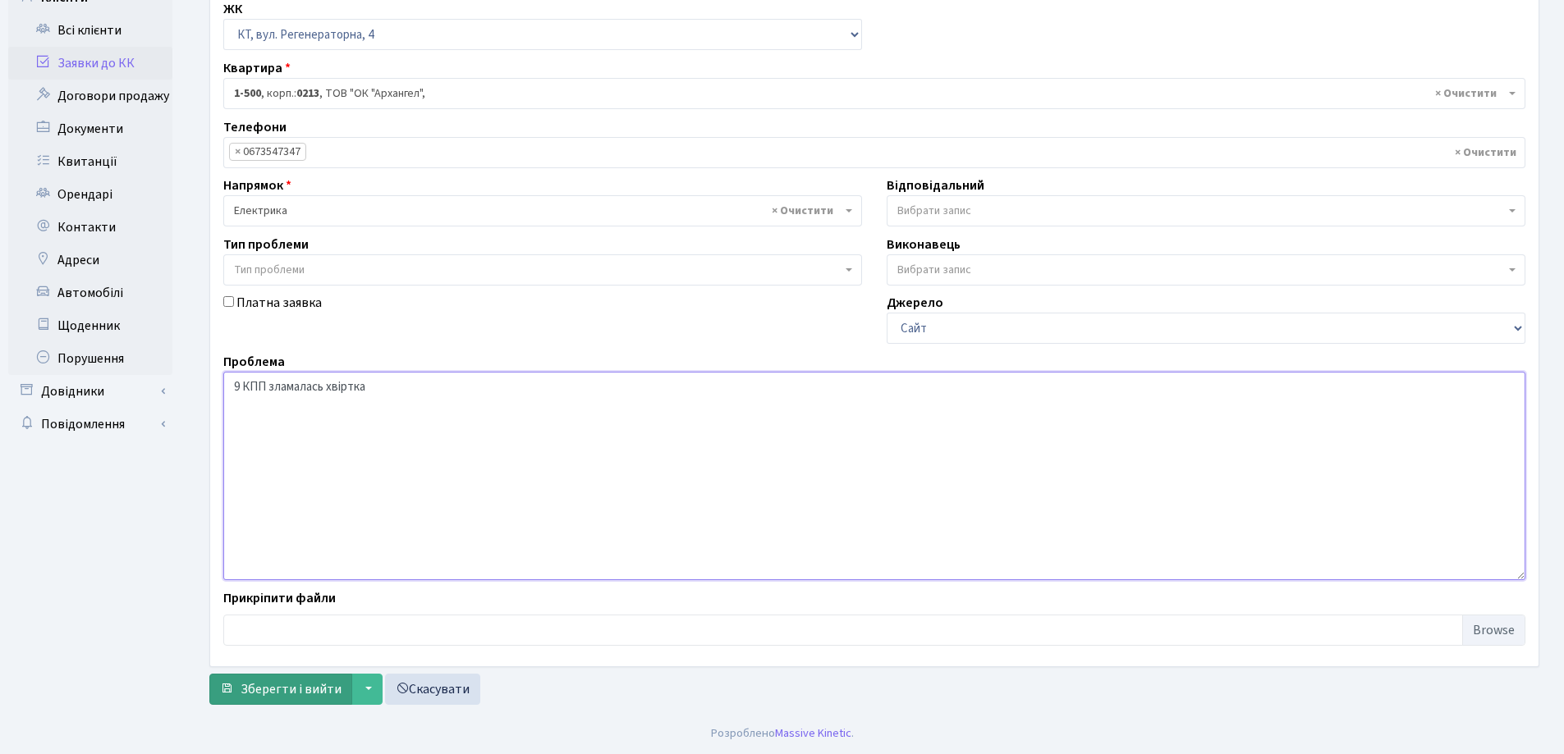
type textarea "9 КПП зламалась хвіртка"
click at [284, 695] on span "Зберегти і вийти" at bounding box center [291, 689] width 101 height 18
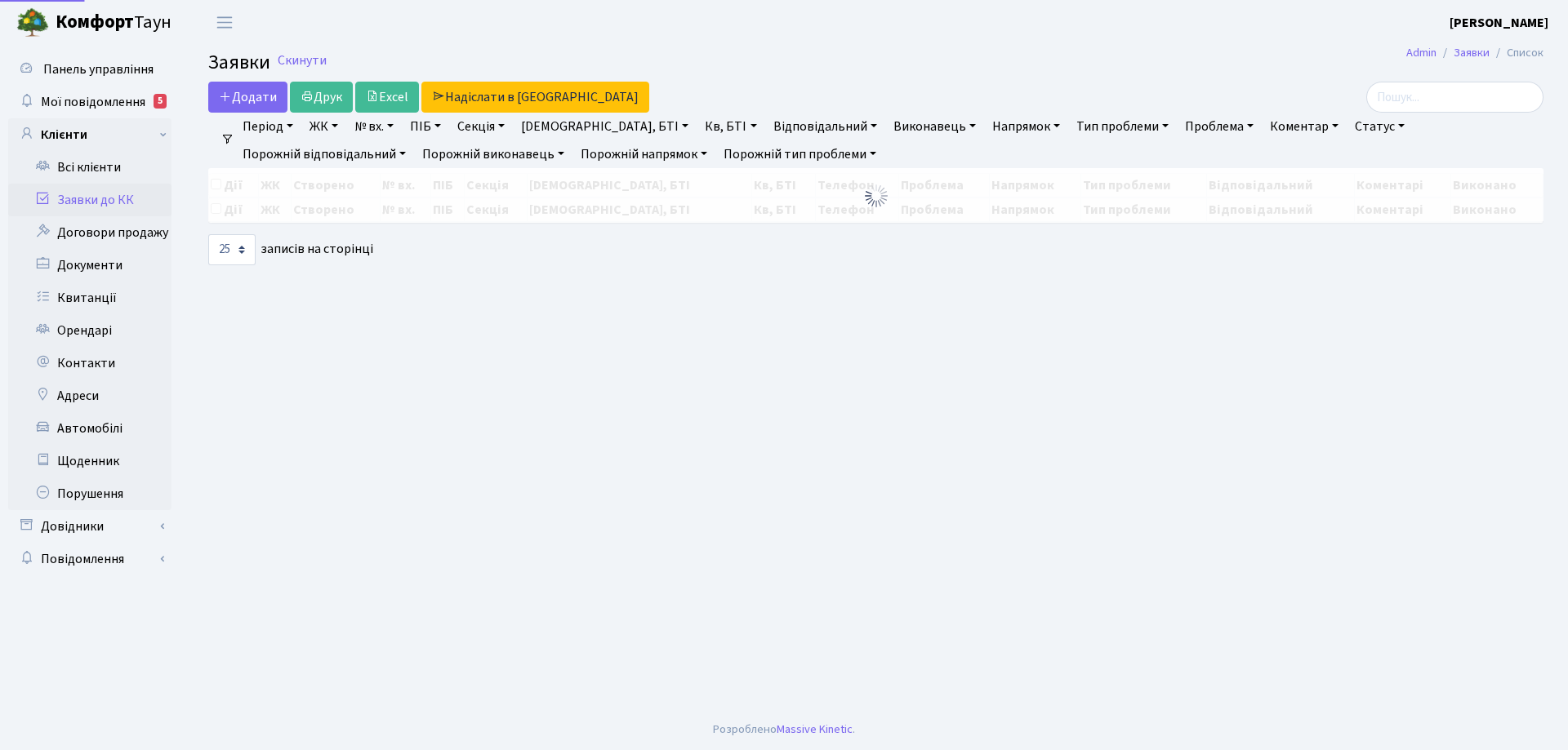
select select "25"
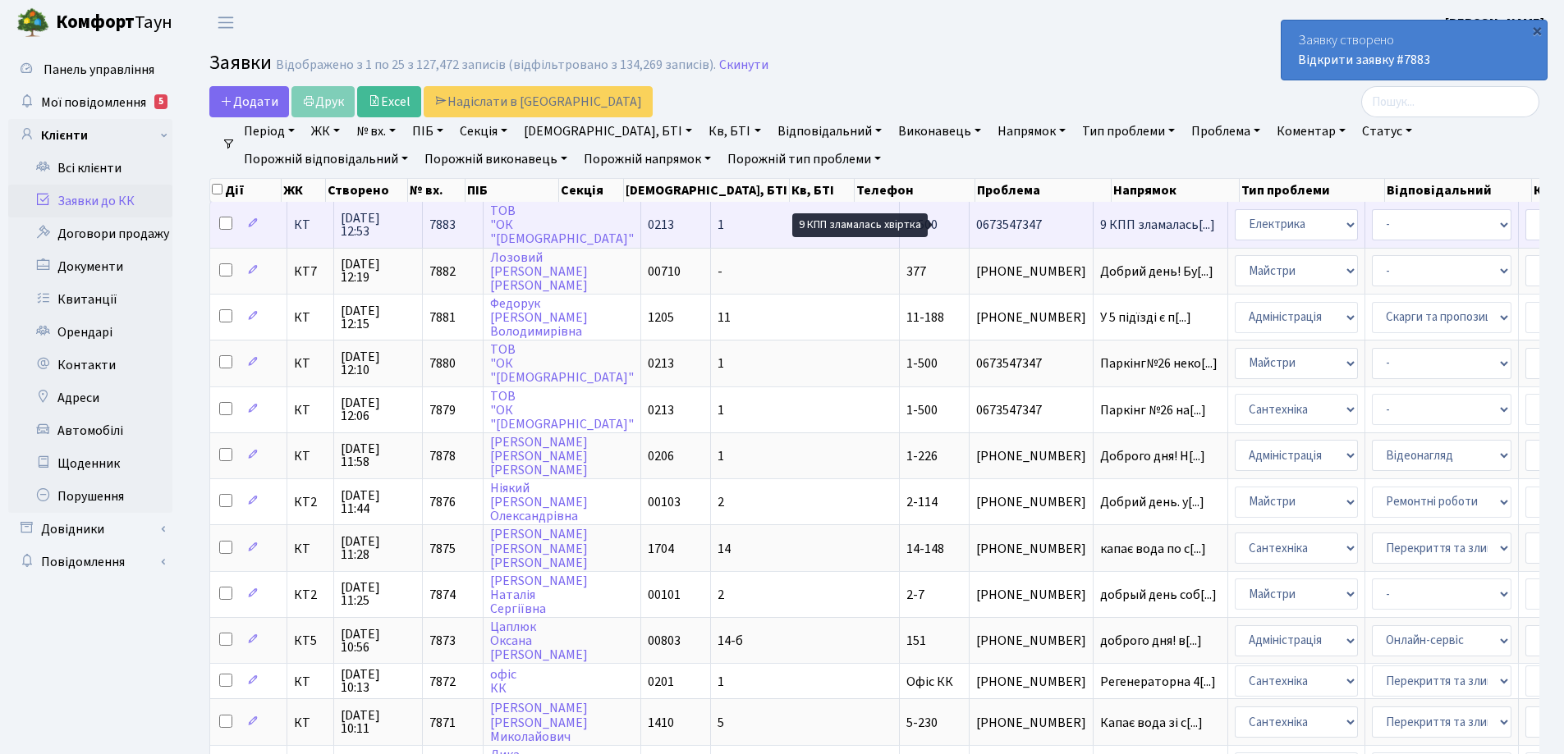
click at [1100, 225] on span "9 КПП зламалась[...]" at bounding box center [1157, 225] width 115 height 18
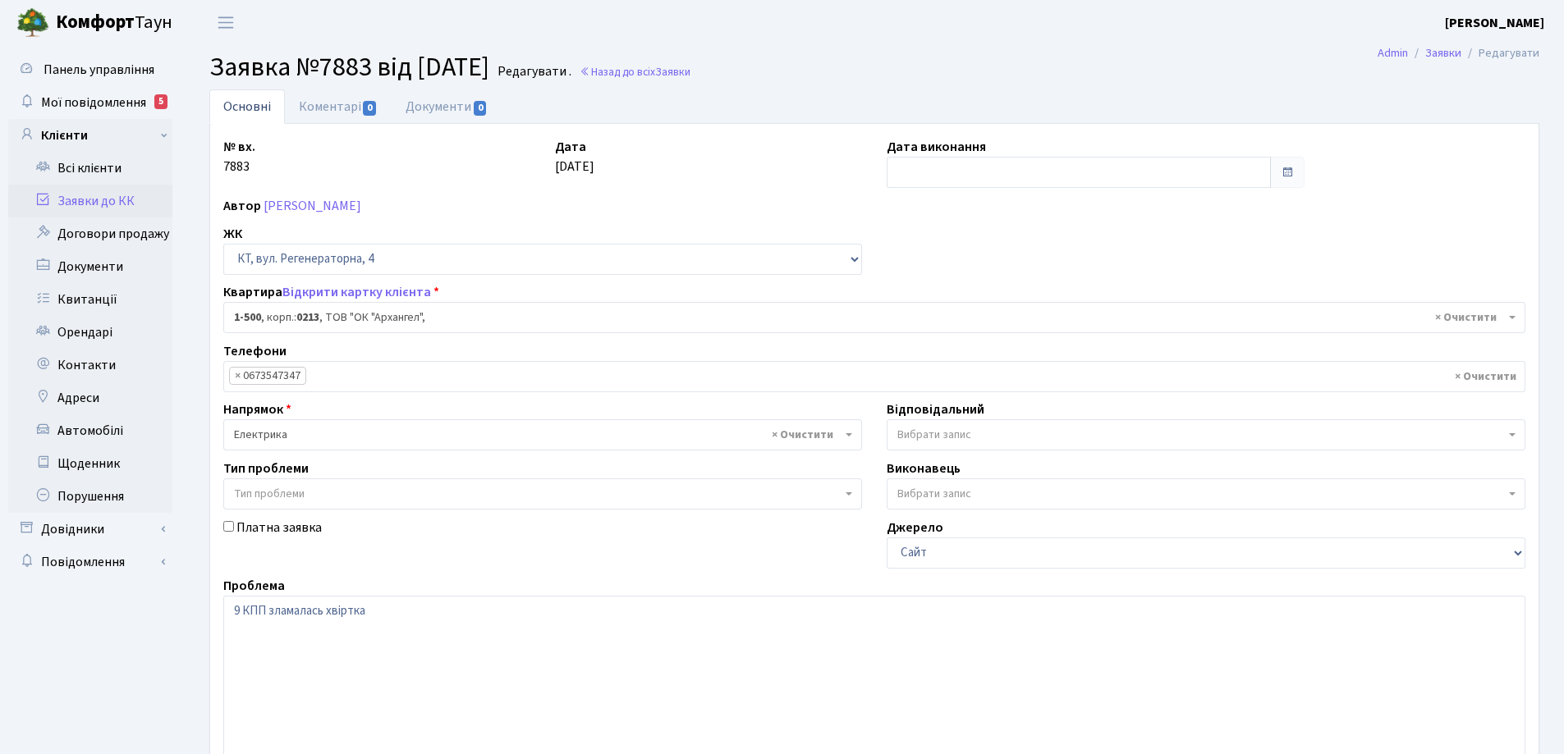
select select "16285"
click at [389, 612] on textarea "9 КПП зламалась хвіртка" at bounding box center [874, 700] width 1302 height 208
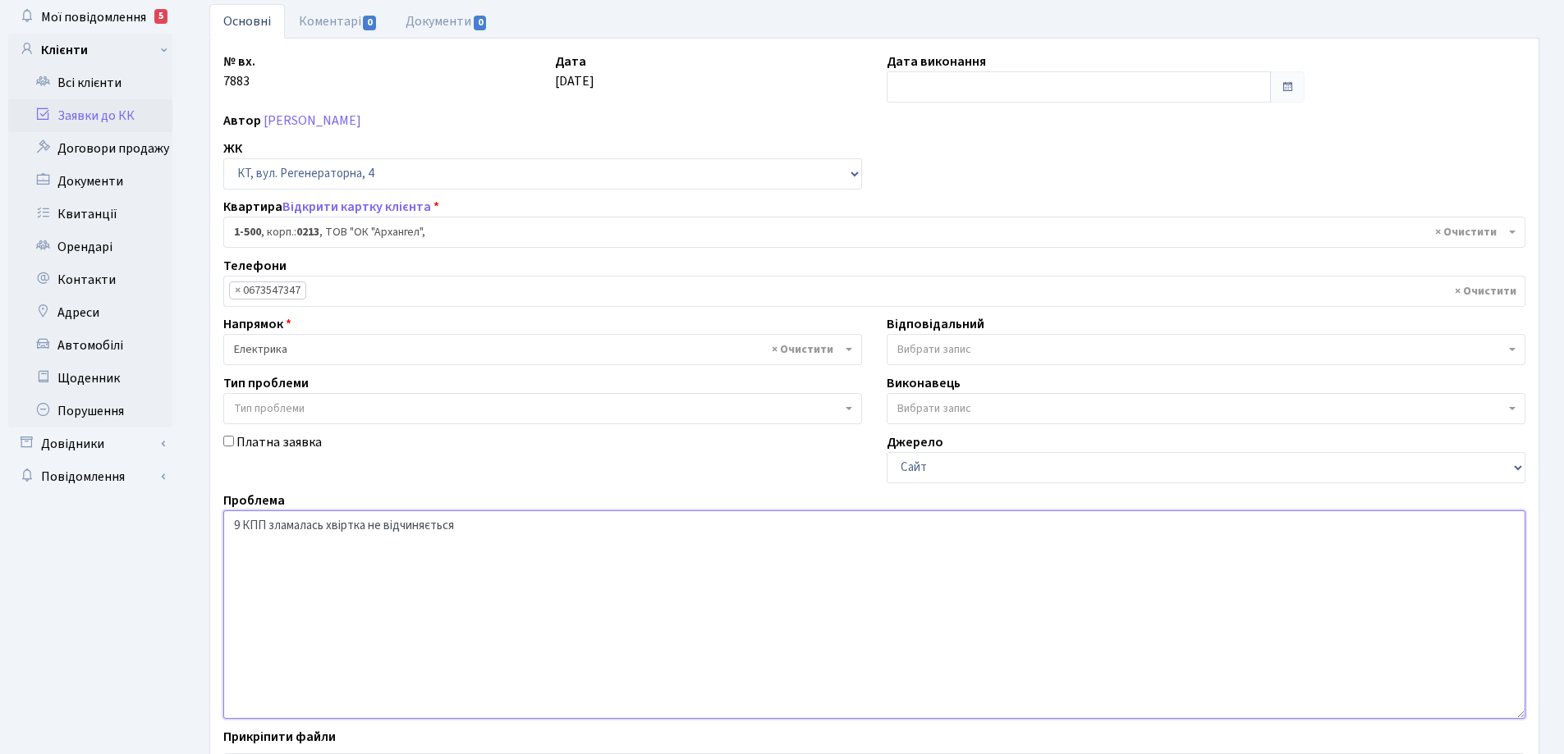
scroll to position [224, 0]
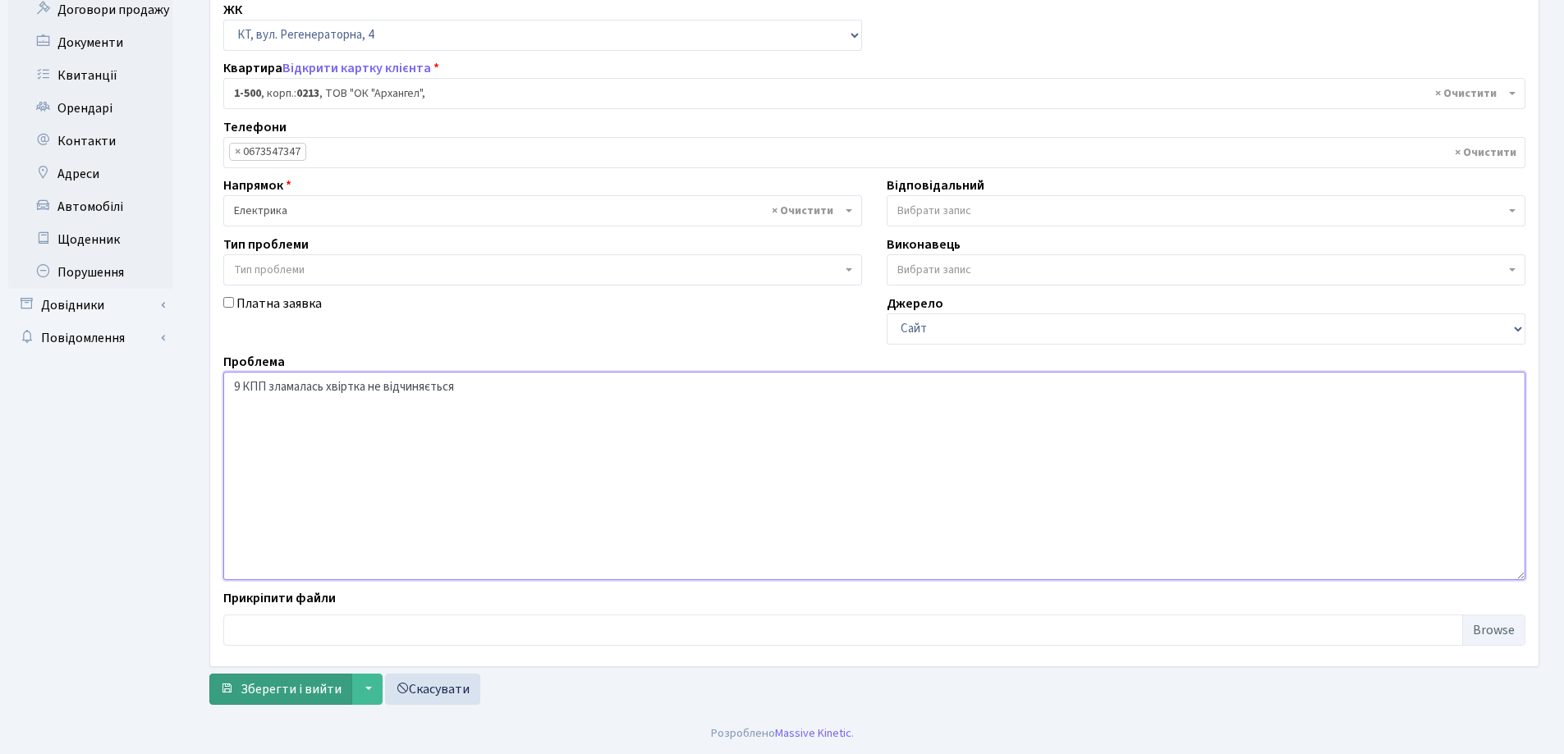
type textarea "9 КПП зламалась хвіртка не відчиняється"
click at [304, 688] on span "Зберегти і вийти" at bounding box center [291, 689] width 101 height 18
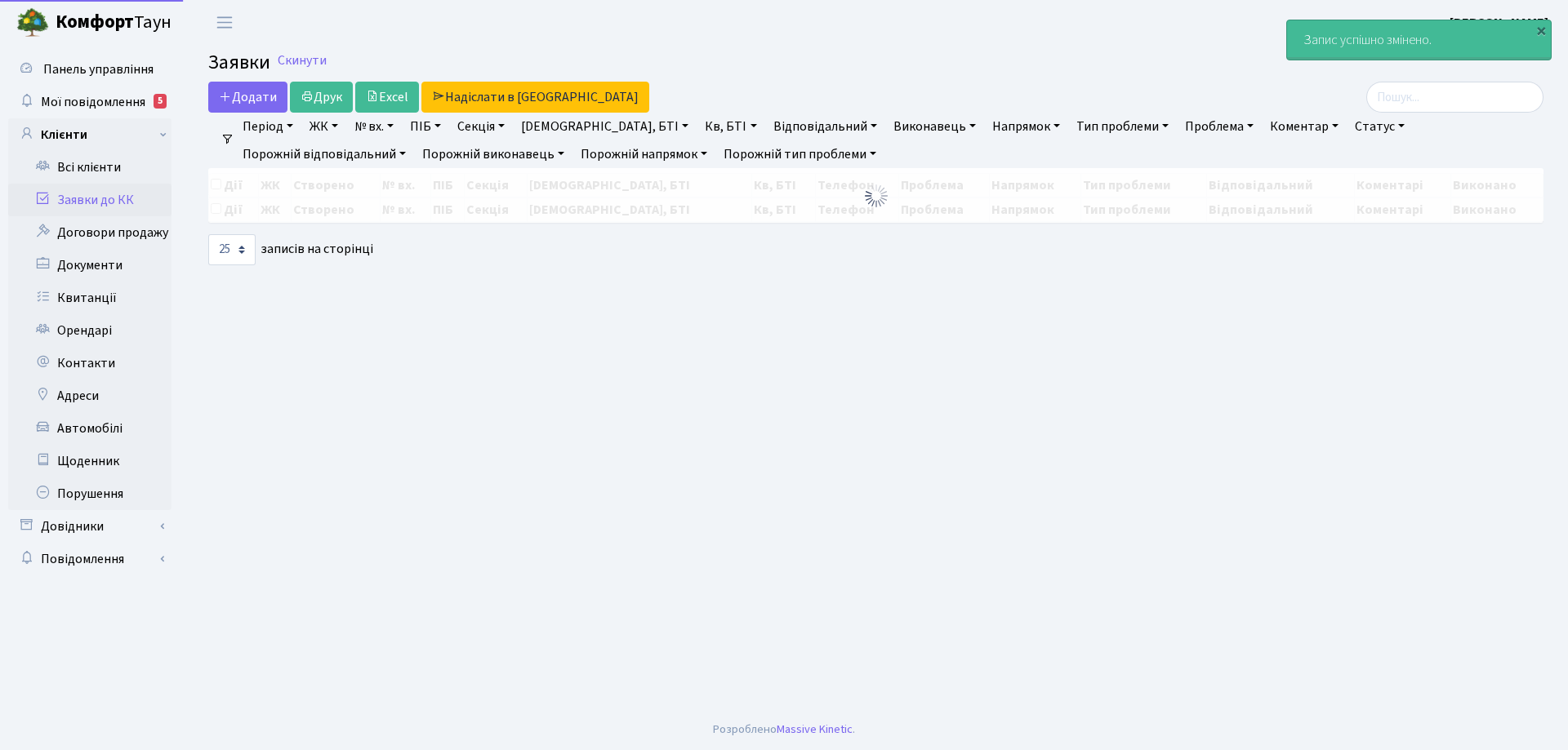
select select "25"
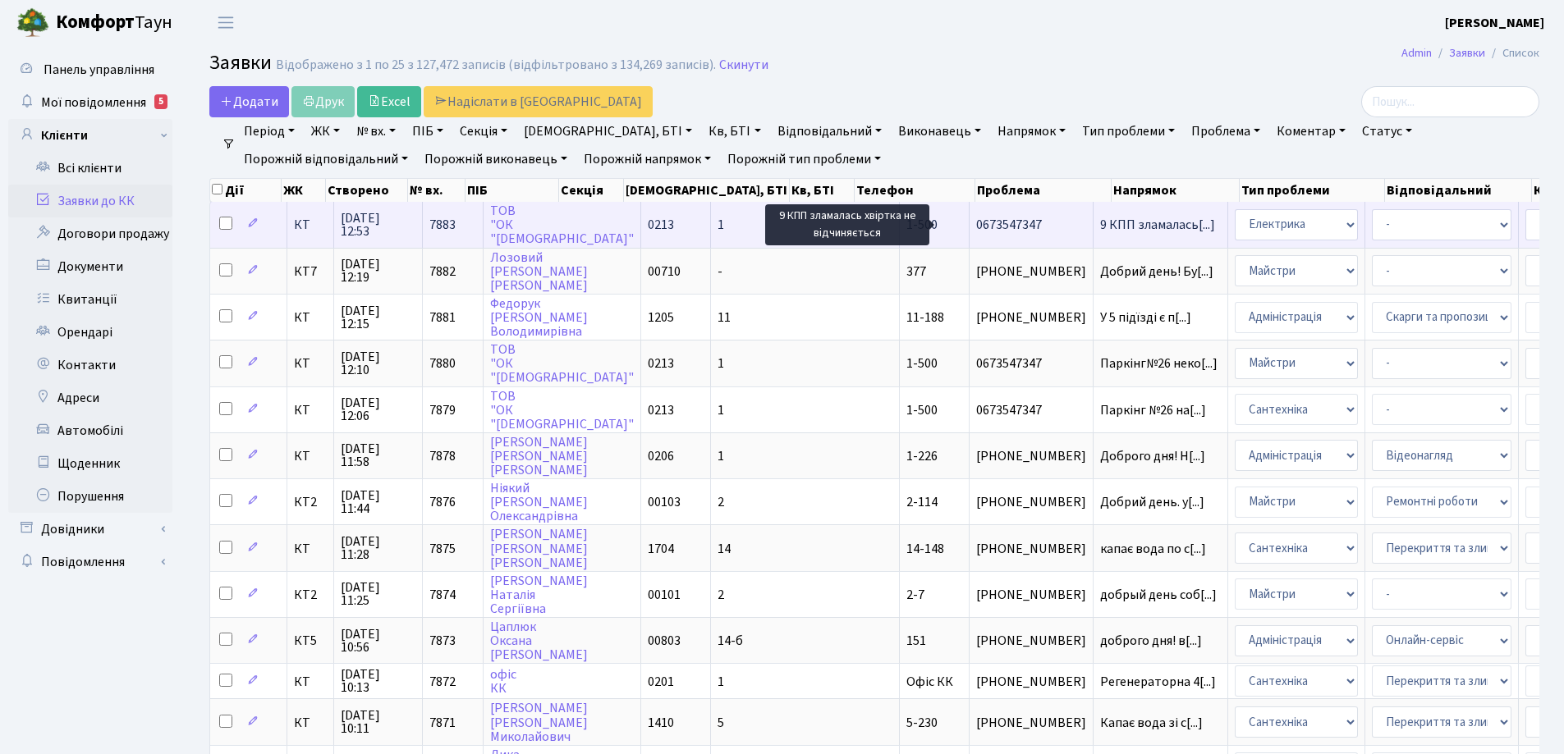
click at [1100, 227] on span "9 КПП зламалась[...]" at bounding box center [1157, 225] width 115 height 18
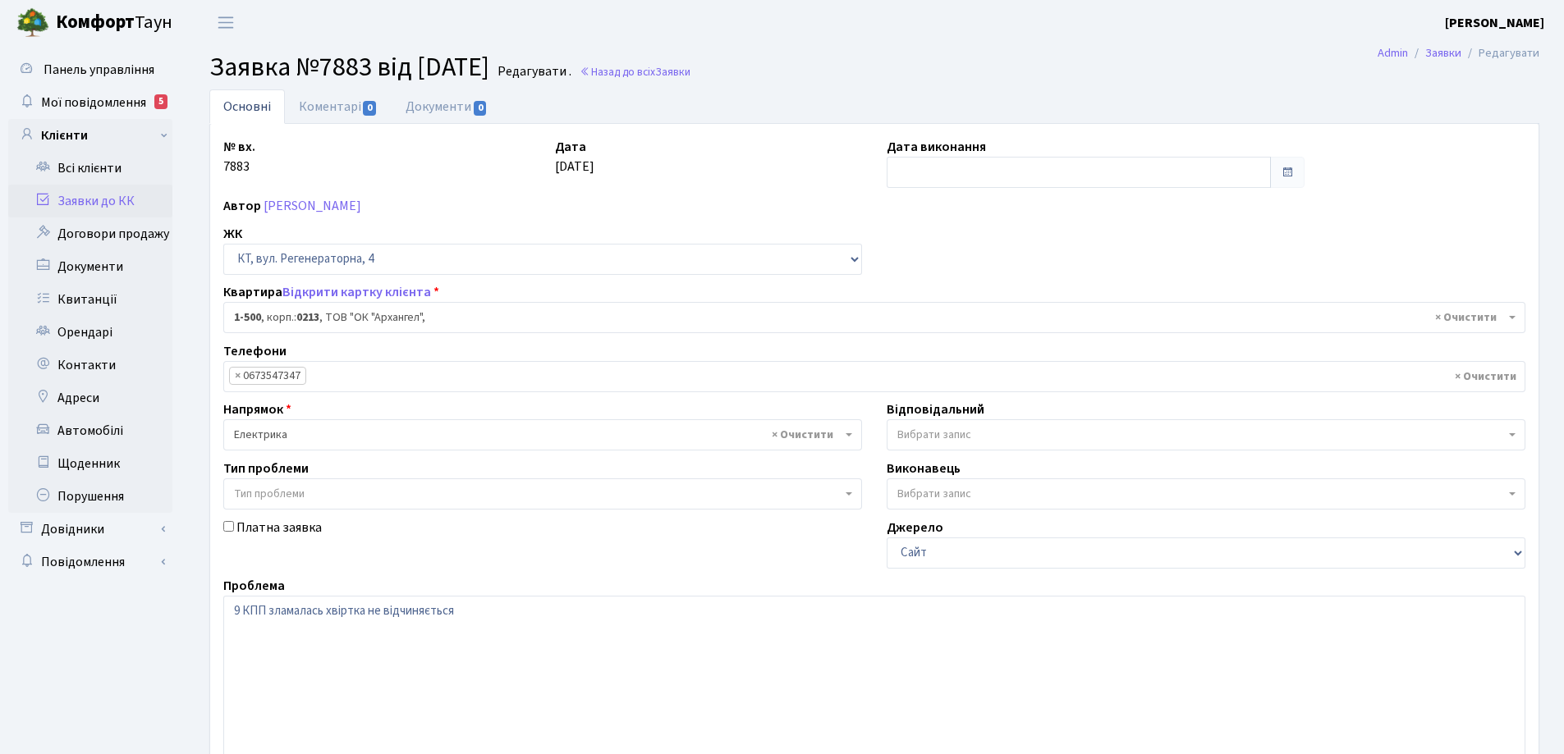
select select "16285"
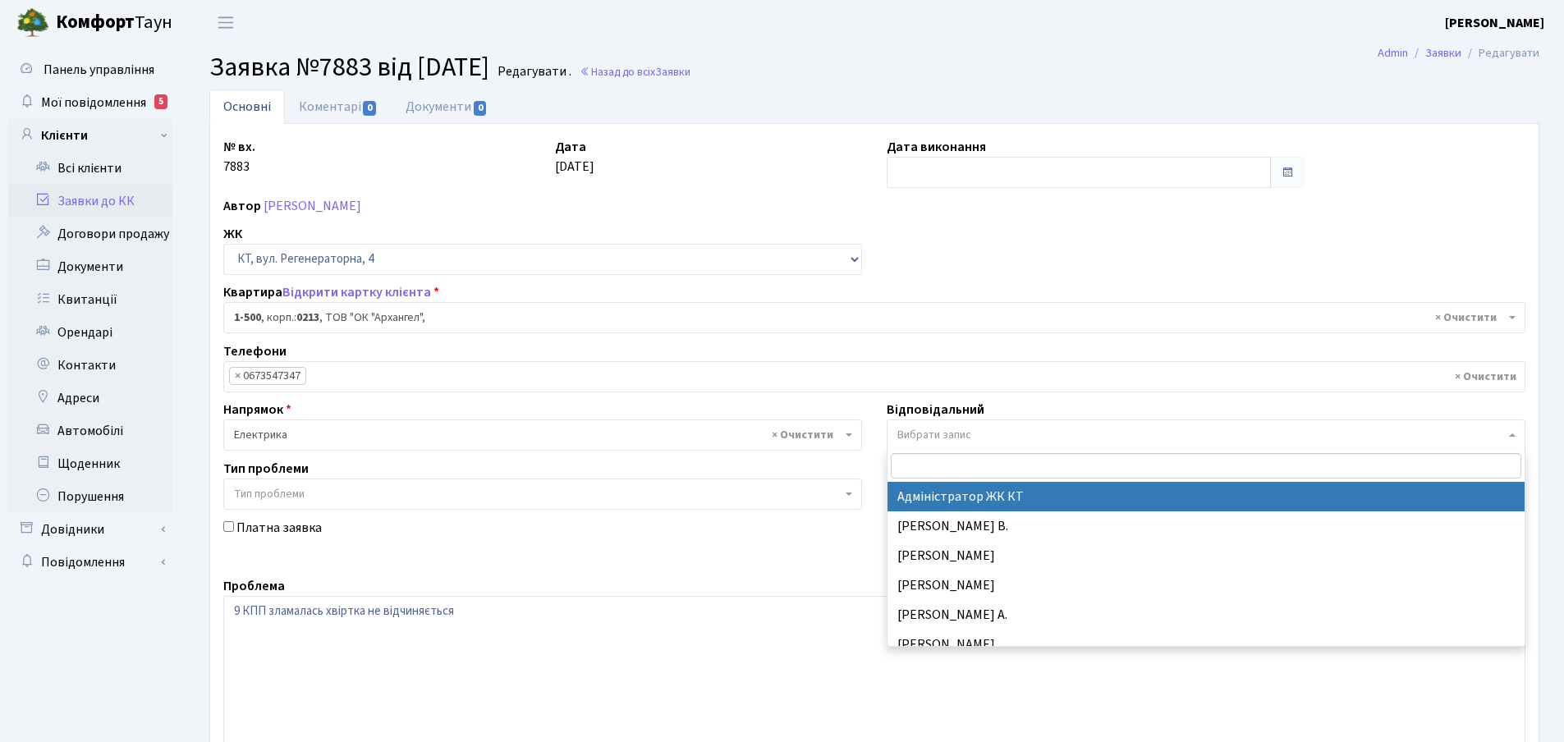
click at [1514, 435] on b at bounding box center [1512, 434] width 7 height 3
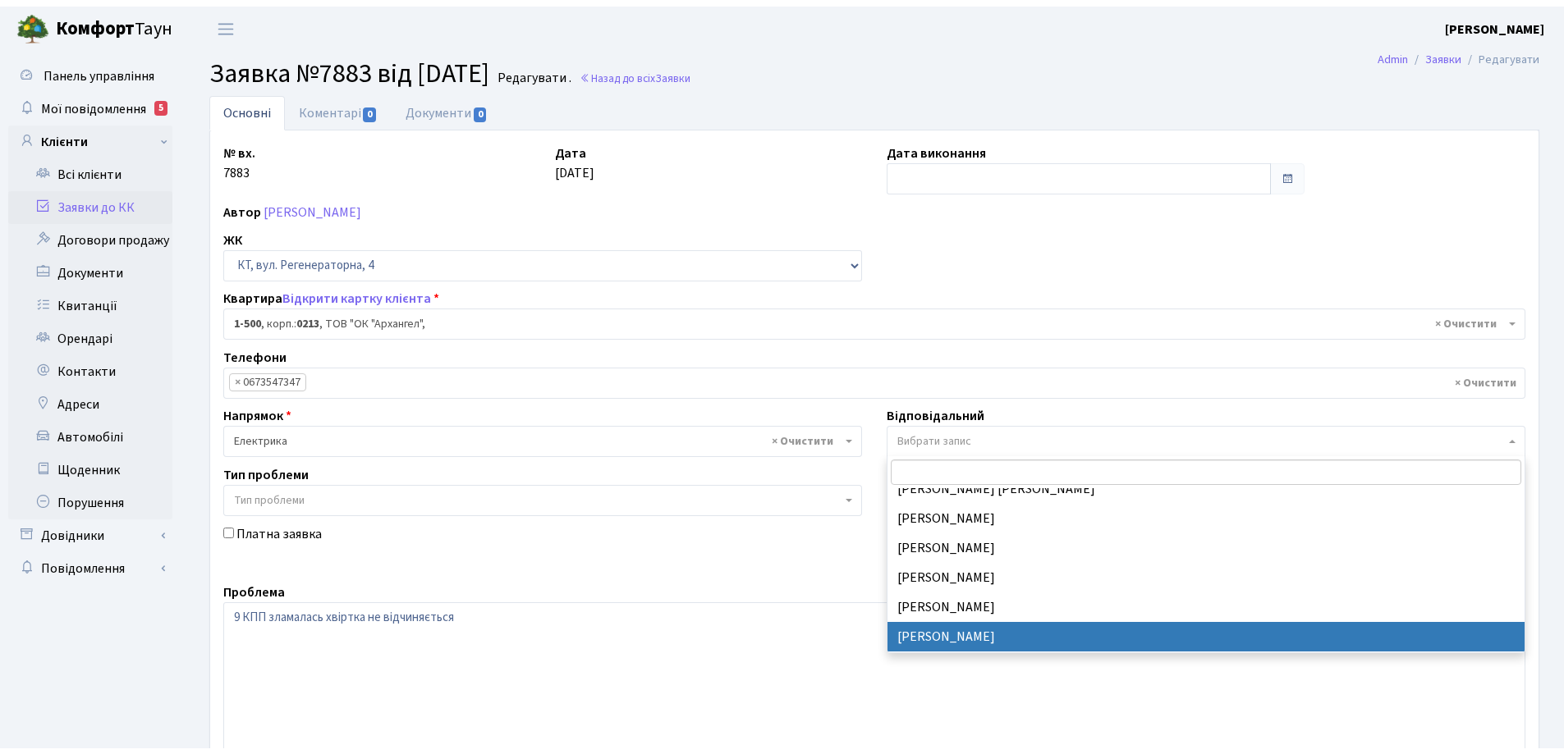
scroll to position [184, 0]
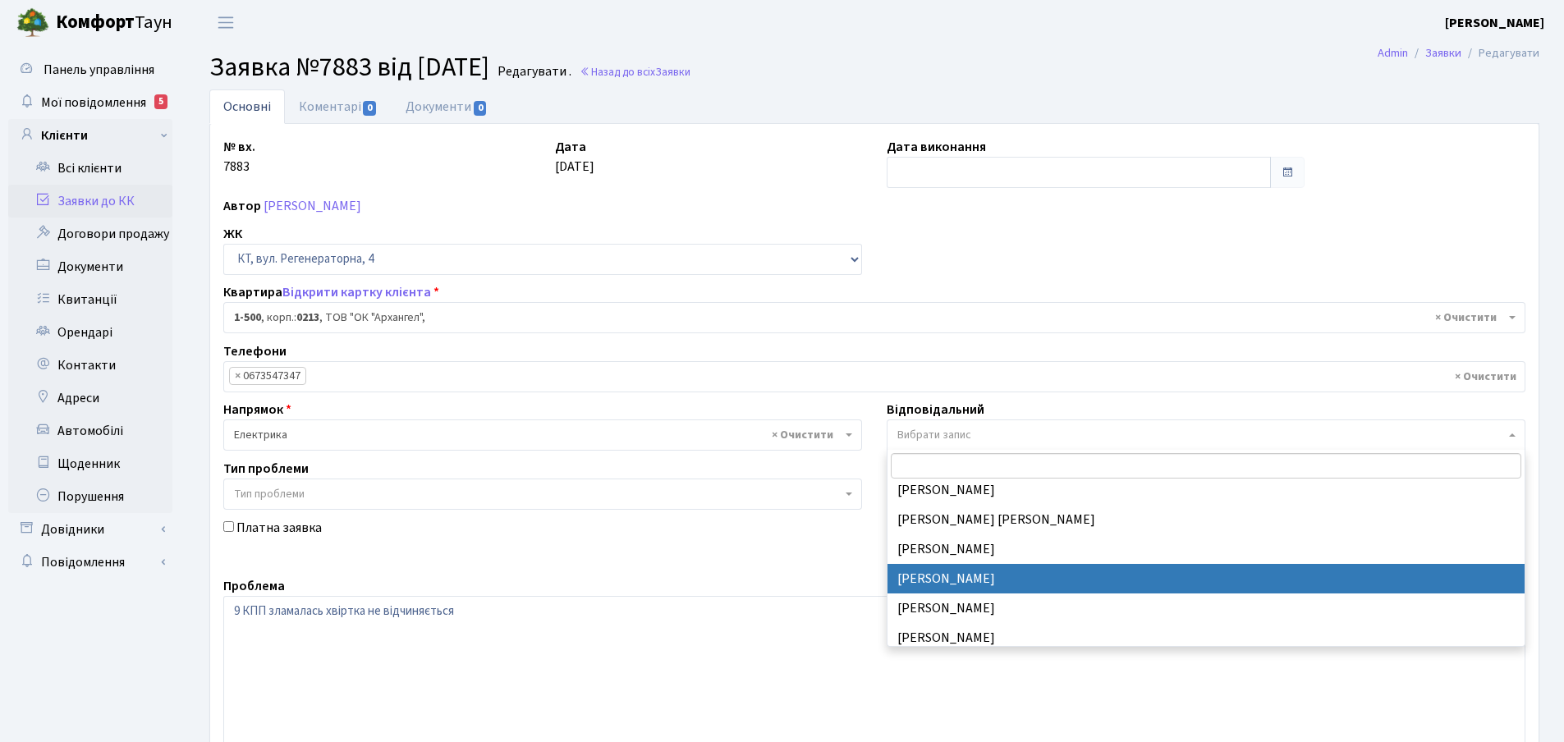
select select "22"
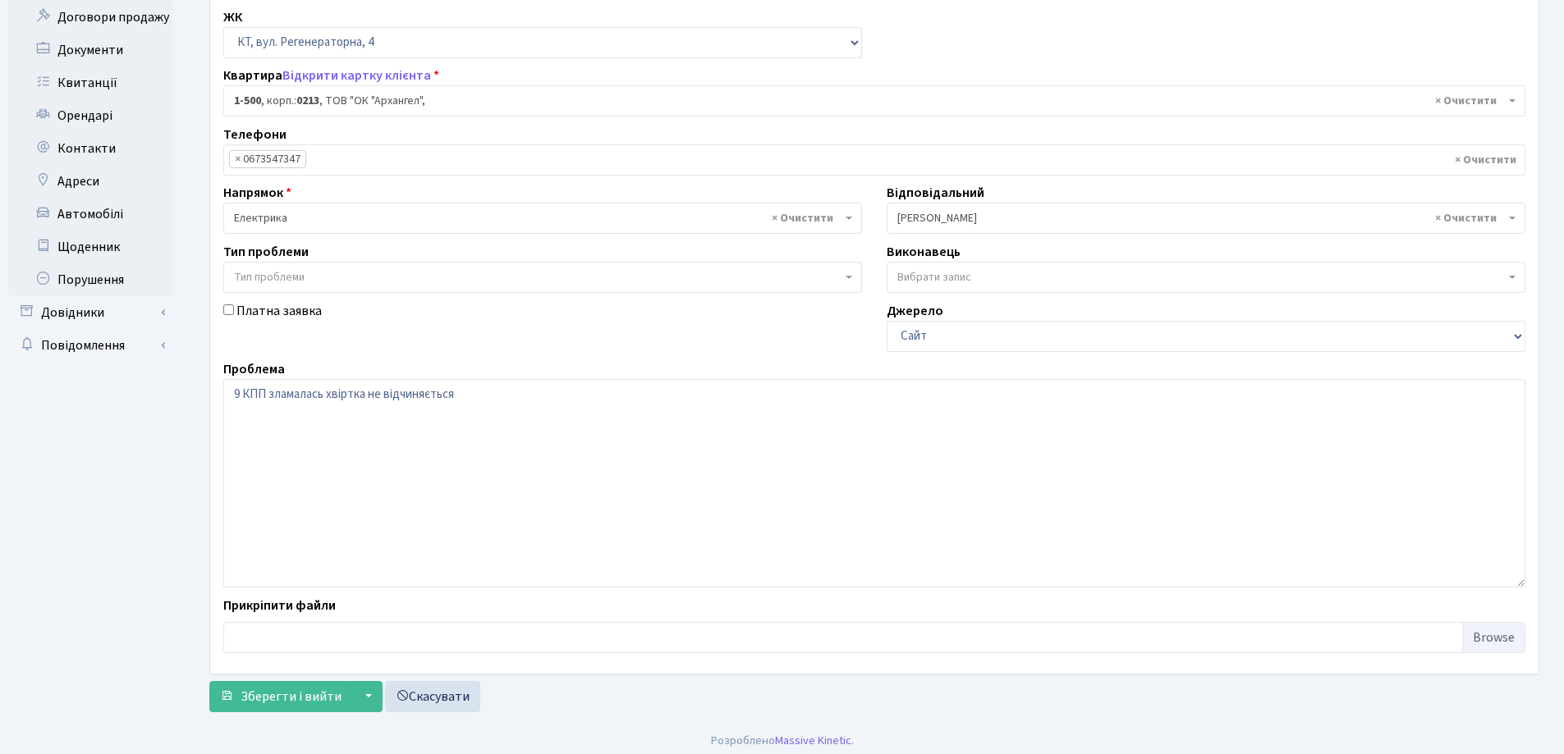
scroll to position [224, 0]
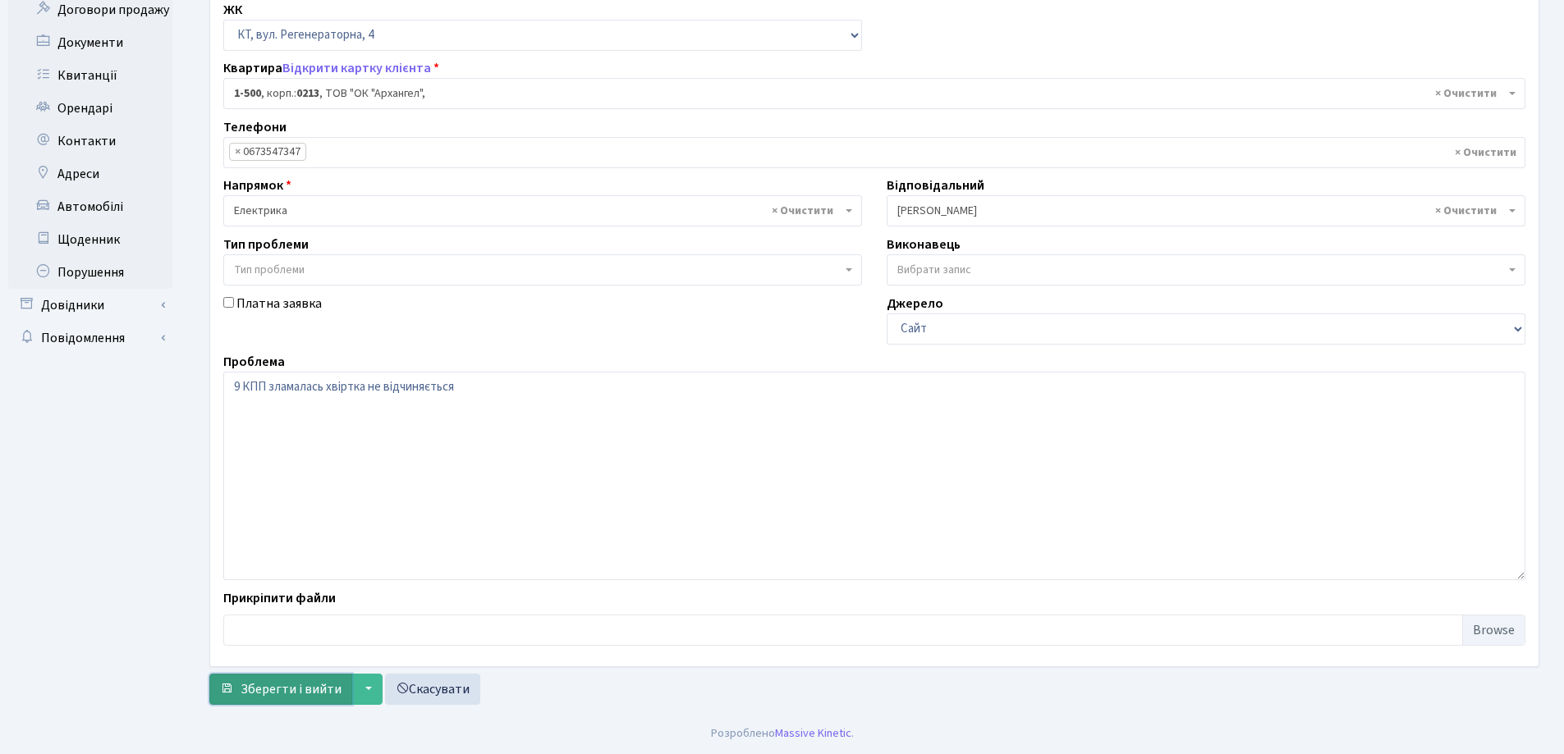
click at [300, 692] on span "Зберегти і вийти" at bounding box center [291, 689] width 101 height 18
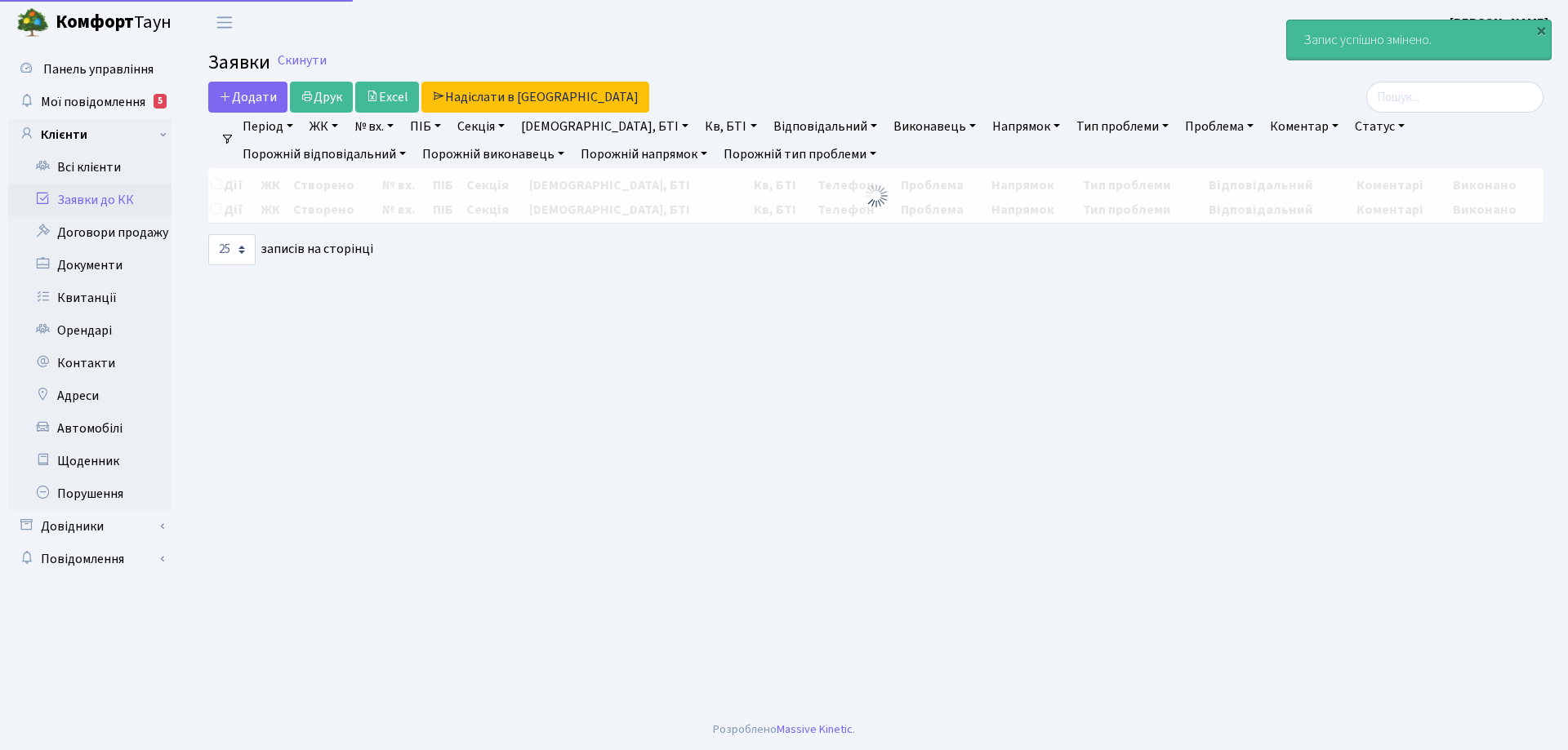
select select "25"
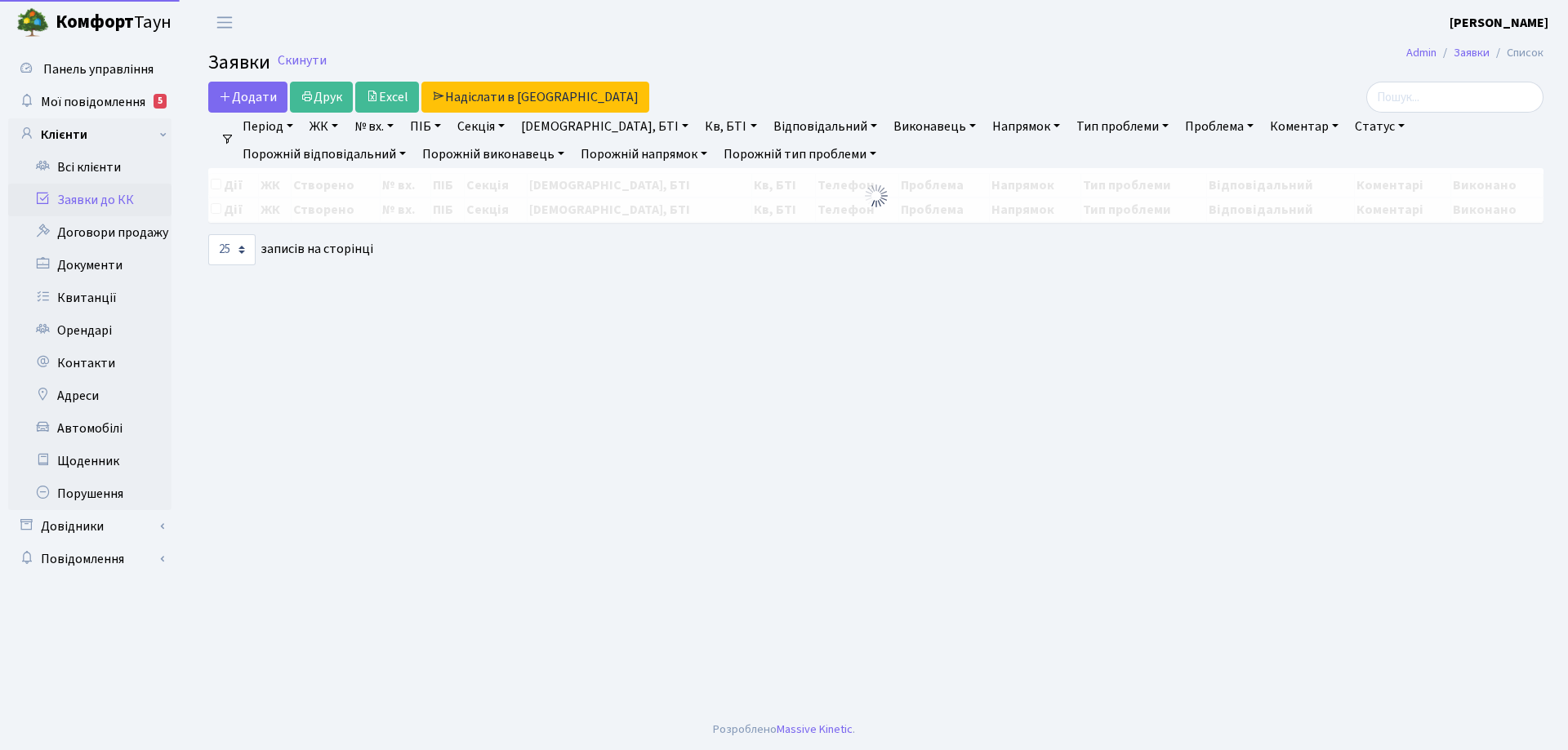
select select "25"
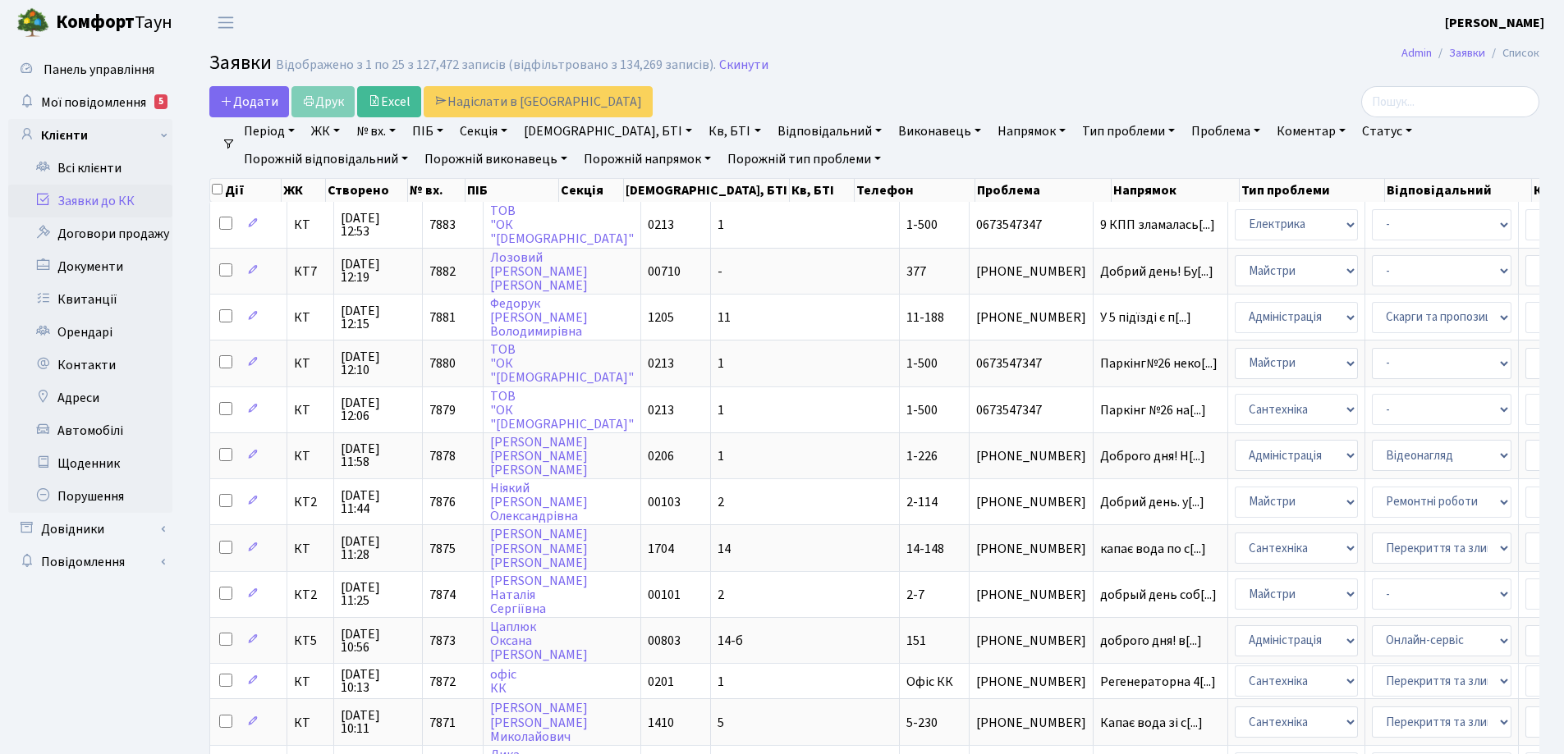
click at [1355, 128] on link "Статус" at bounding box center [1386, 131] width 63 height 28
drag, startPoint x: 1313, startPoint y: 231, endPoint x: 1198, endPoint y: 221, distance: 116.2
click at [1356, 231] on link "Не виконано" at bounding box center [1421, 230] width 130 height 25
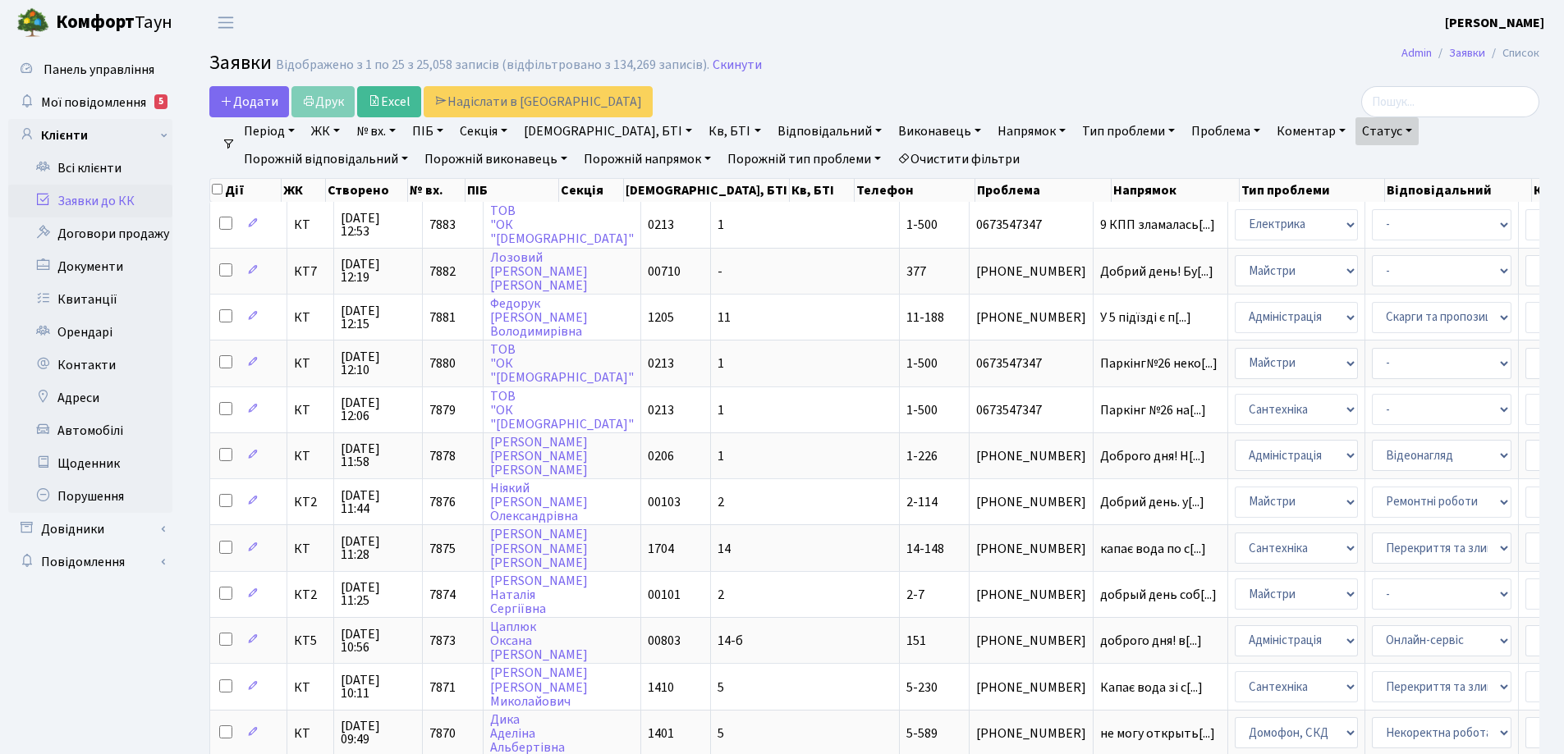
click at [991, 131] on link "Напрямок" at bounding box center [1031, 131] width 81 height 28
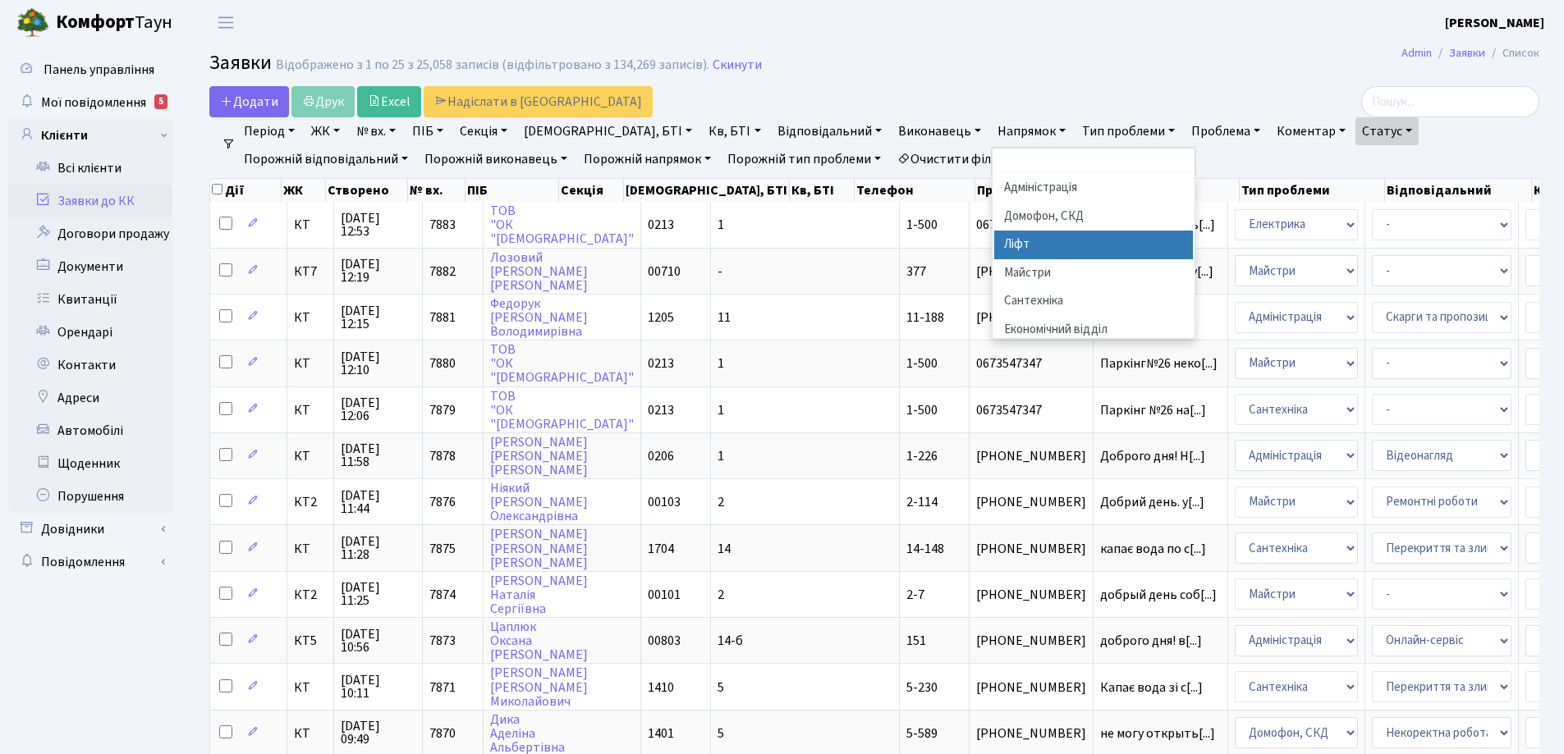
click at [994, 245] on li "Ліфт" at bounding box center [1093, 245] width 199 height 29
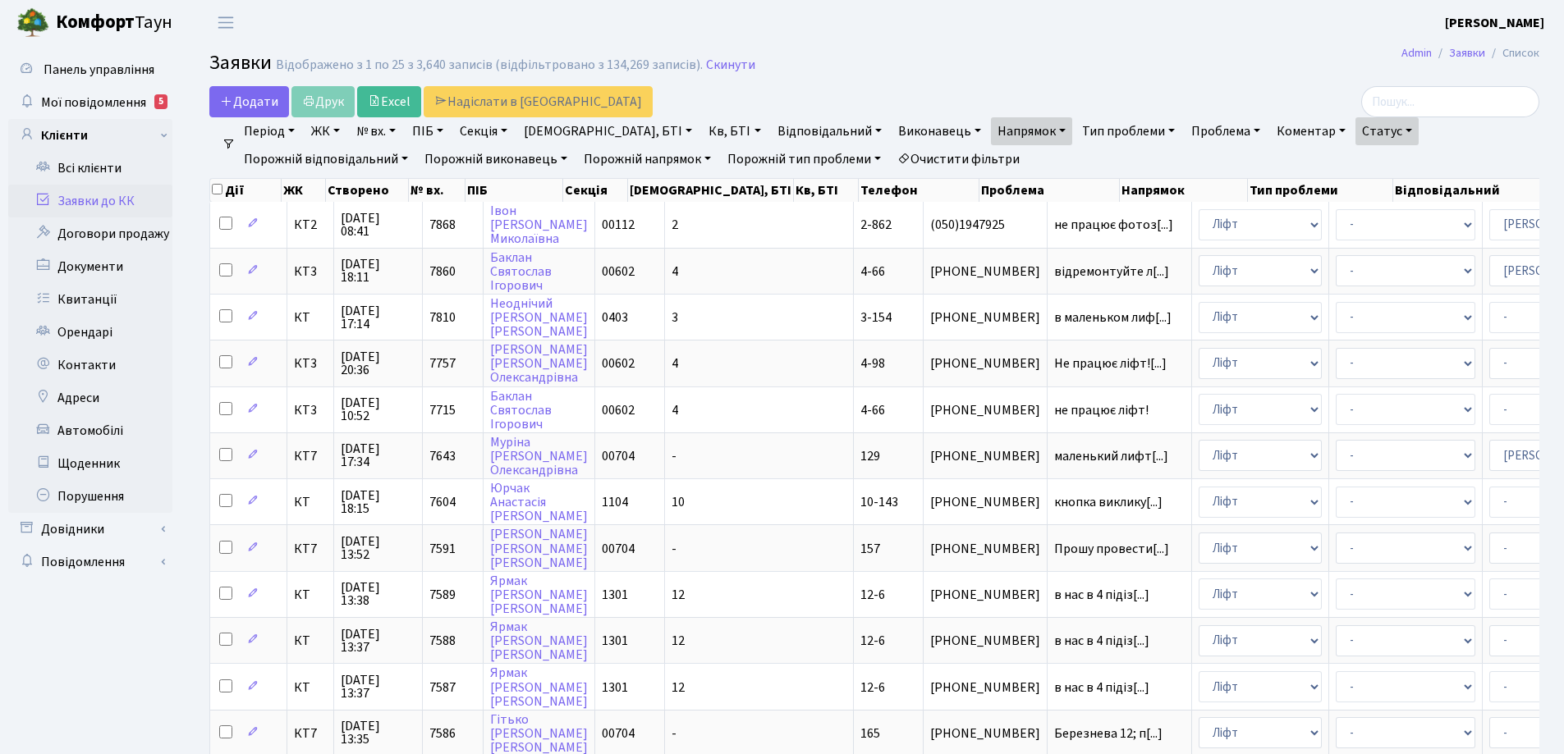
click at [293, 129] on link "Період" at bounding box center [269, 131] width 64 height 28
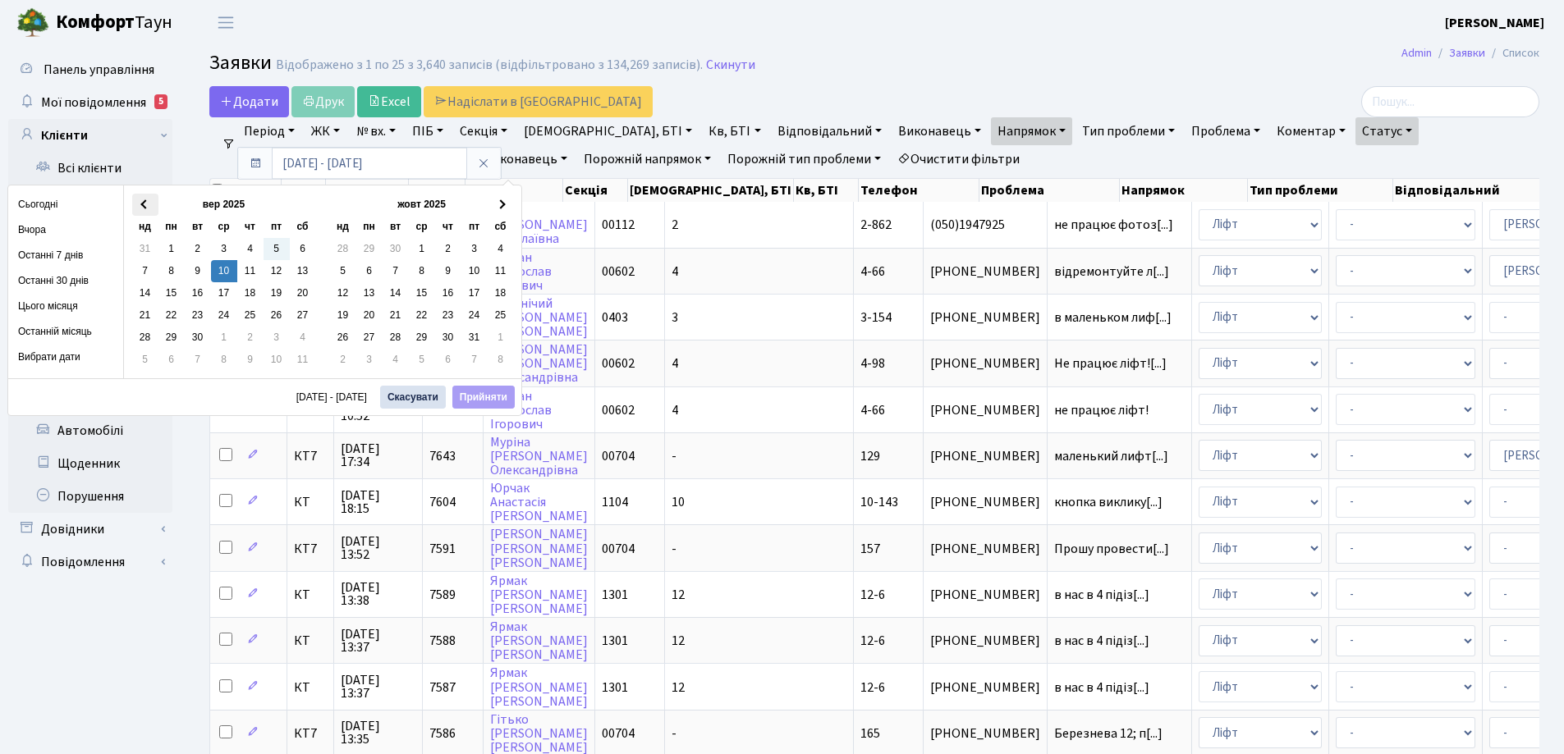
click at [144, 205] on span at bounding box center [144, 204] width 9 height 9
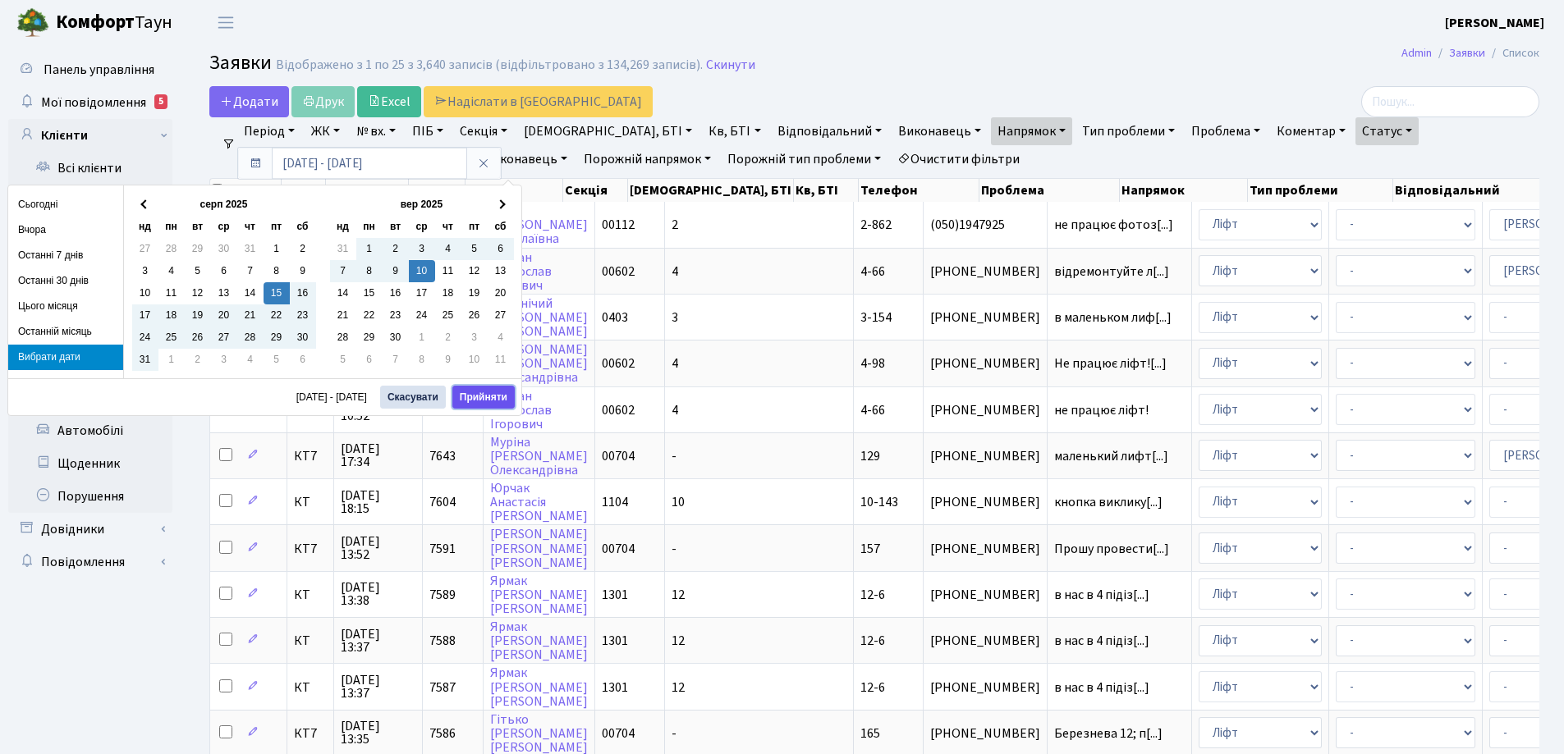
click at [492, 395] on button "Прийняти" at bounding box center [483, 397] width 62 height 23
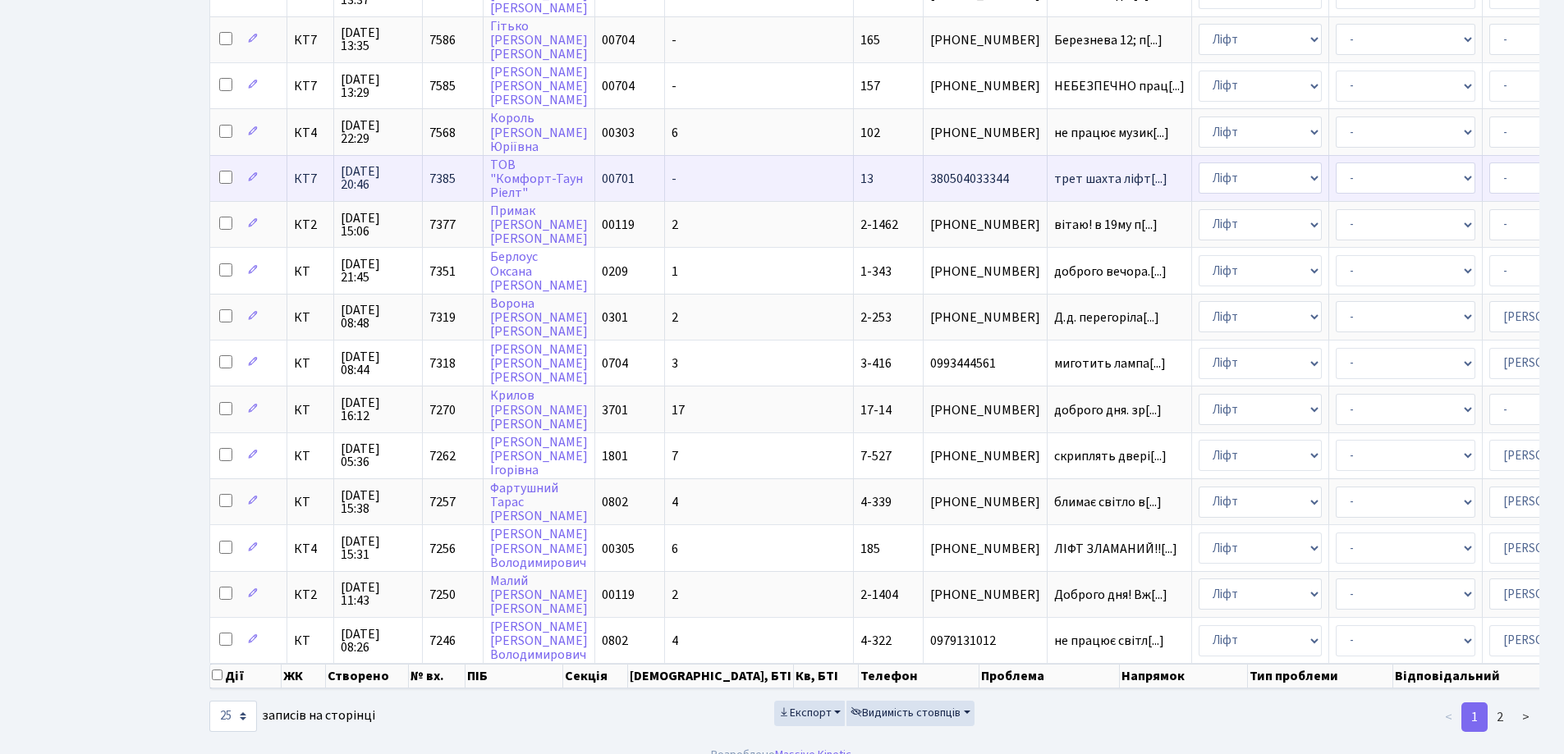
scroll to position [726, 0]
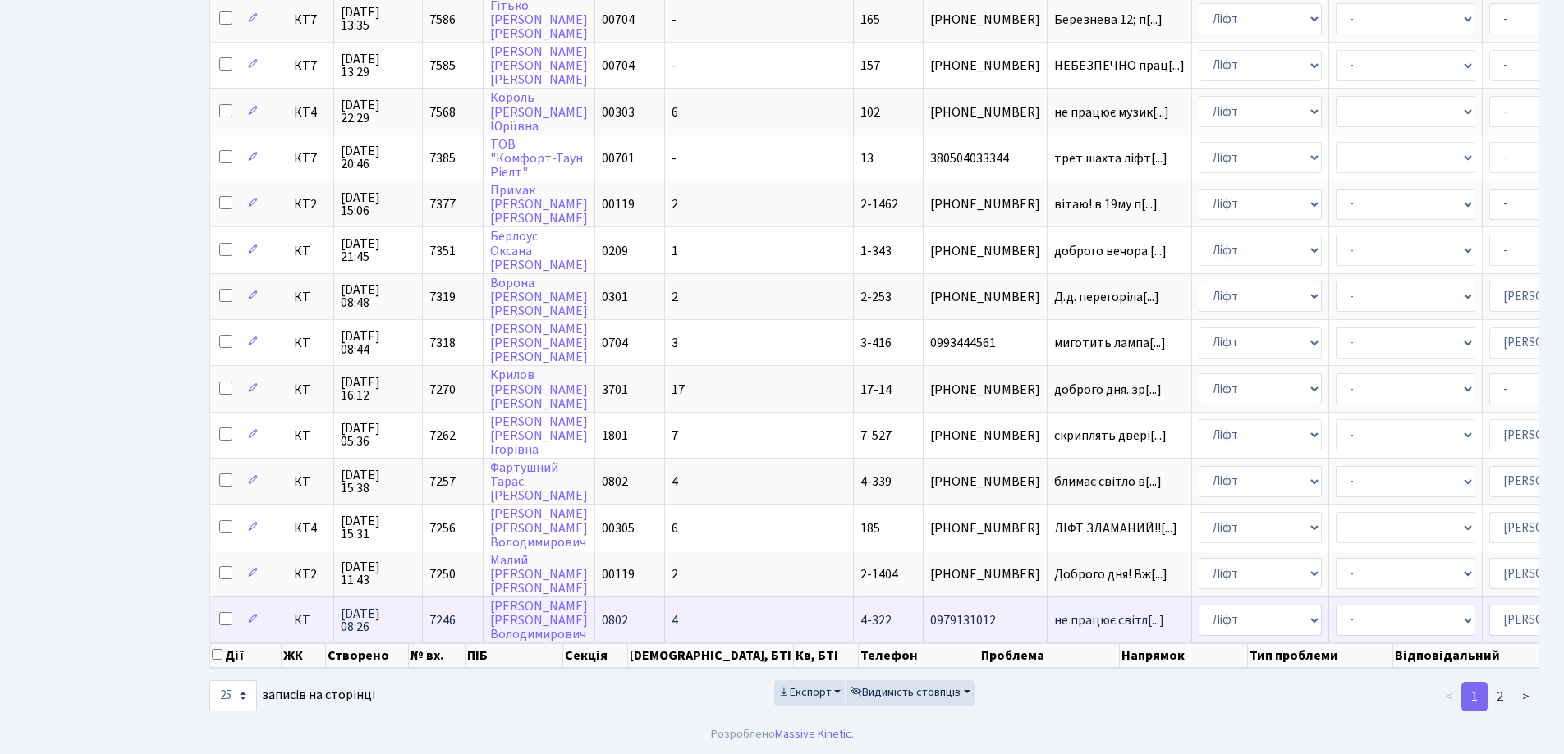
click at [860, 612] on span "4-322" at bounding box center [875, 621] width 31 height 18
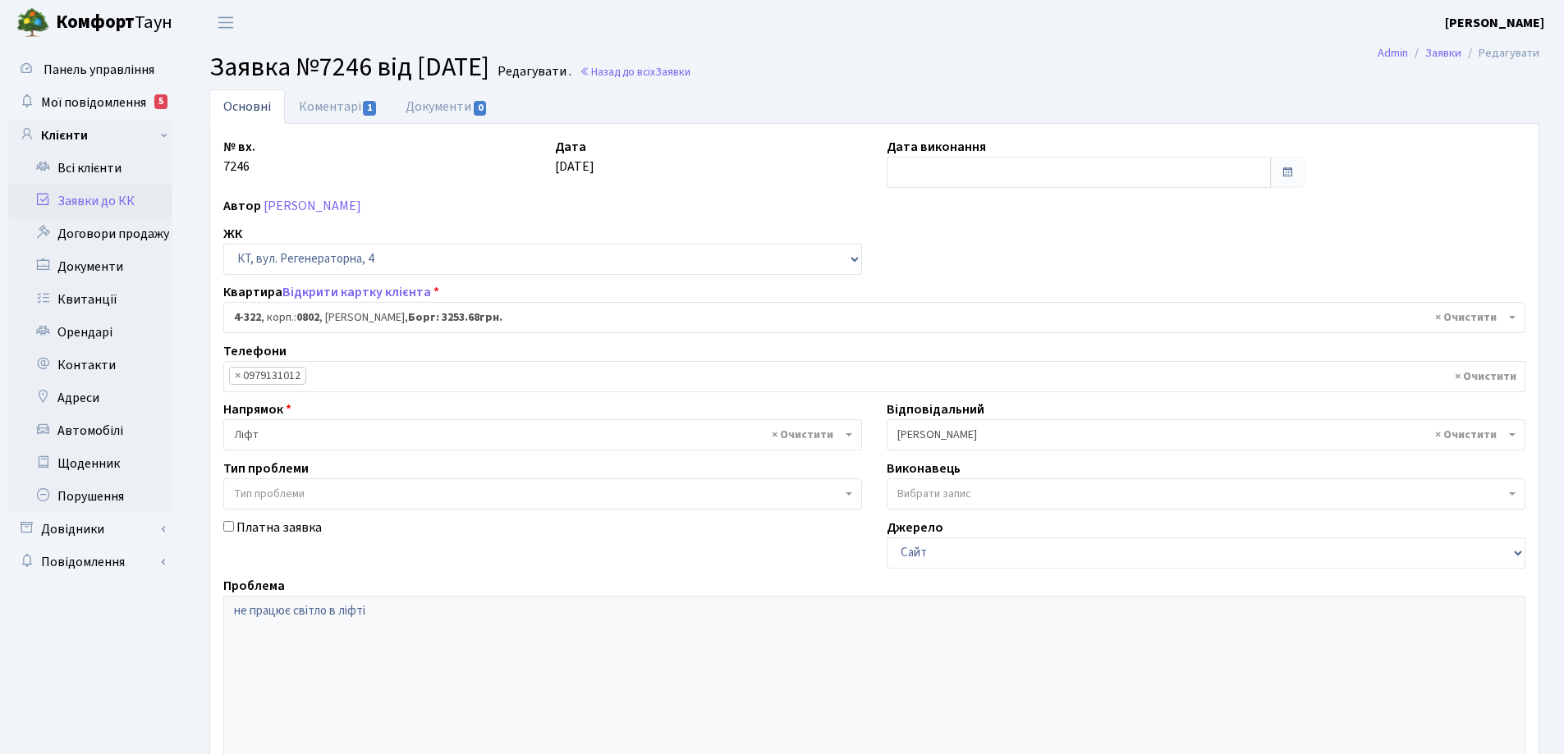
select select "1781"
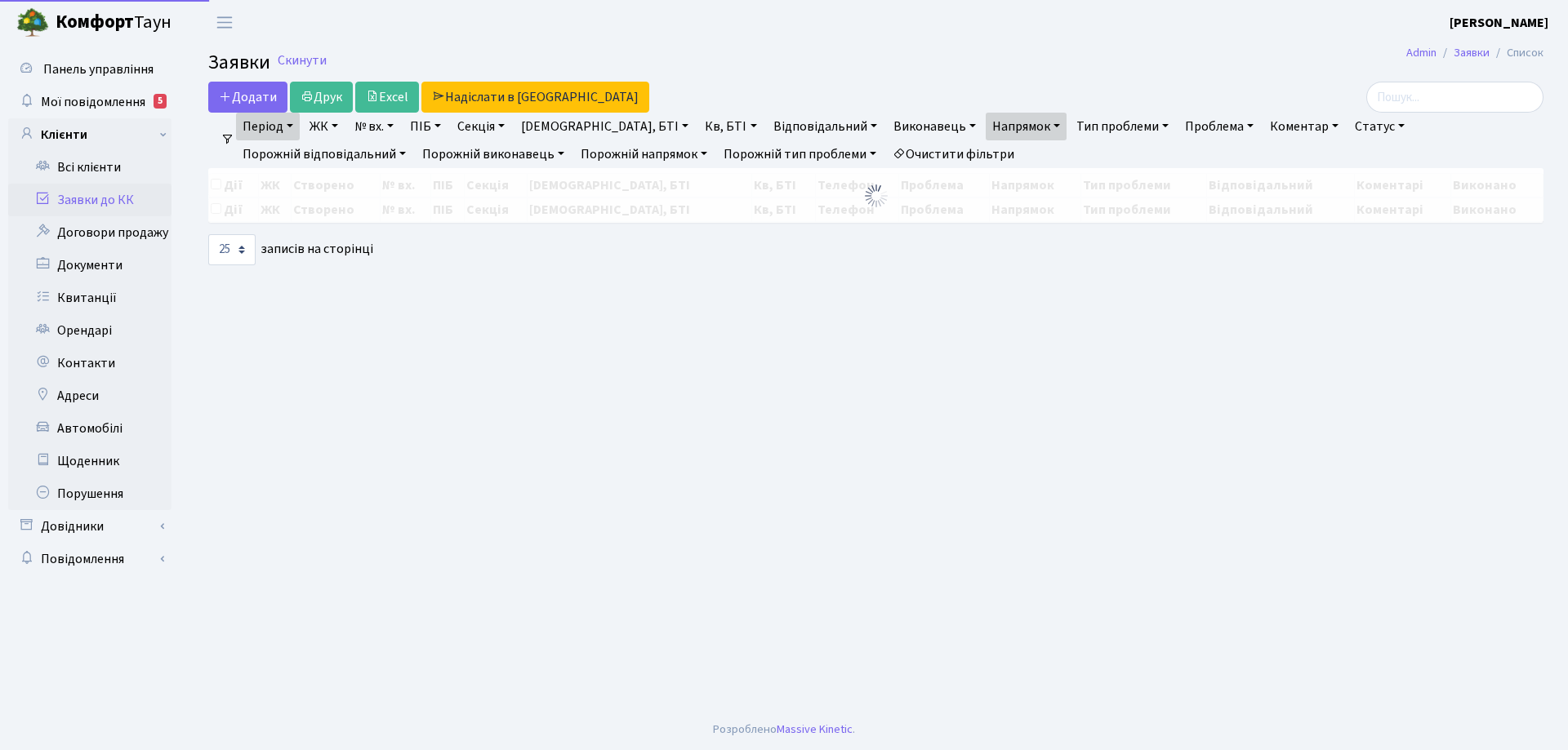
select select "25"
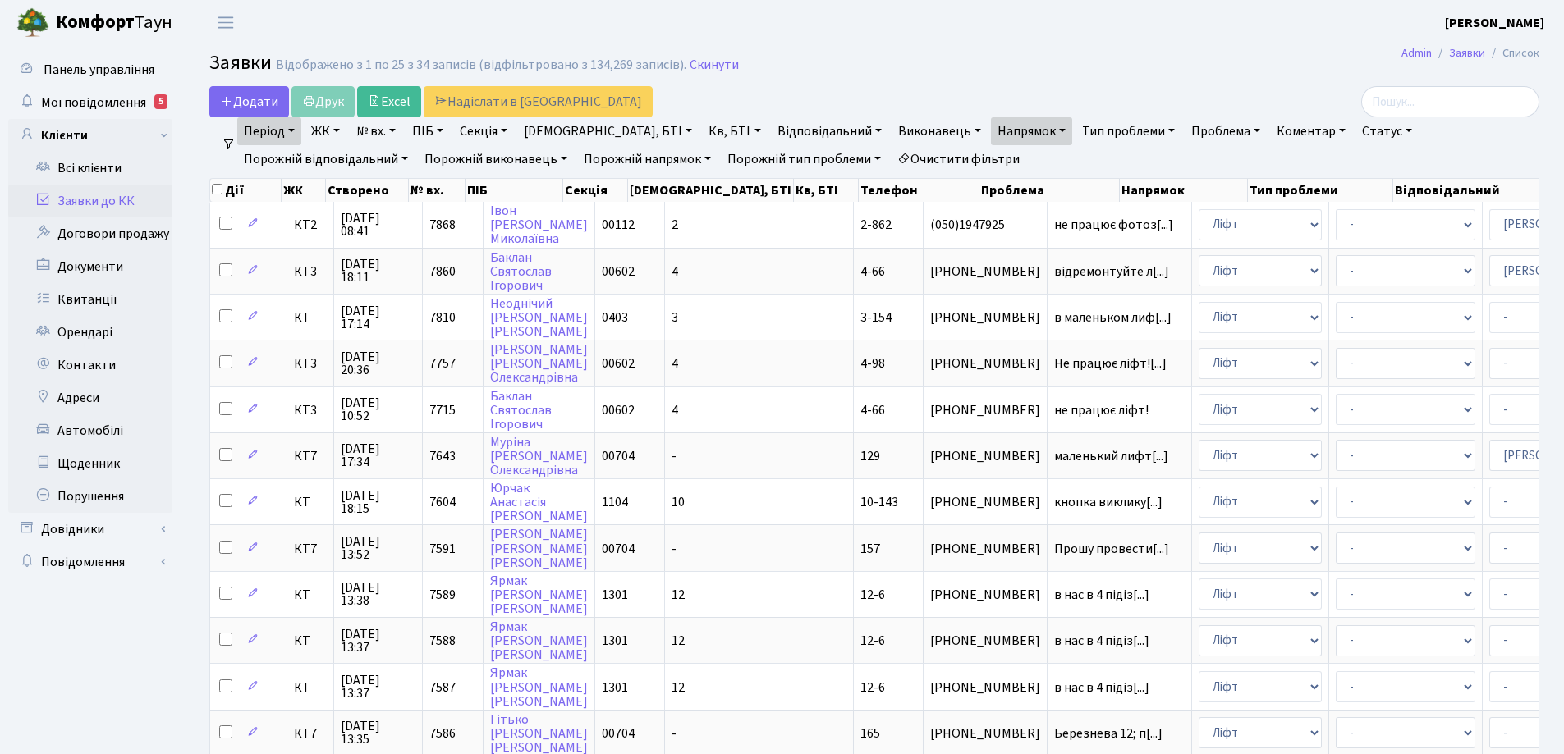
click at [291, 129] on link "Період" at bounding box center [269, 131] width 64 height 28
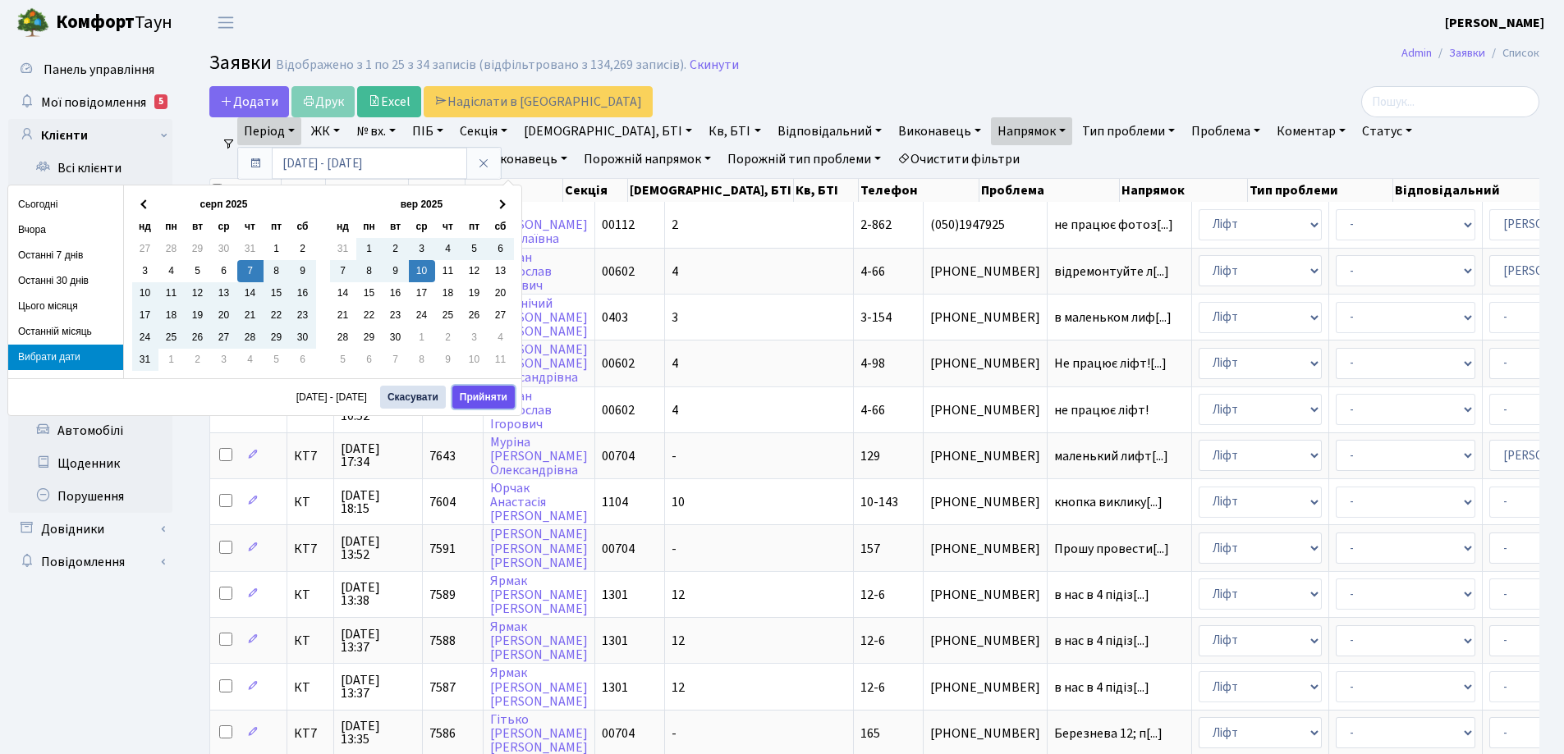
click at [492, 397] on button "Прийняти" at bounding box center [483, 397] width 62 height 23
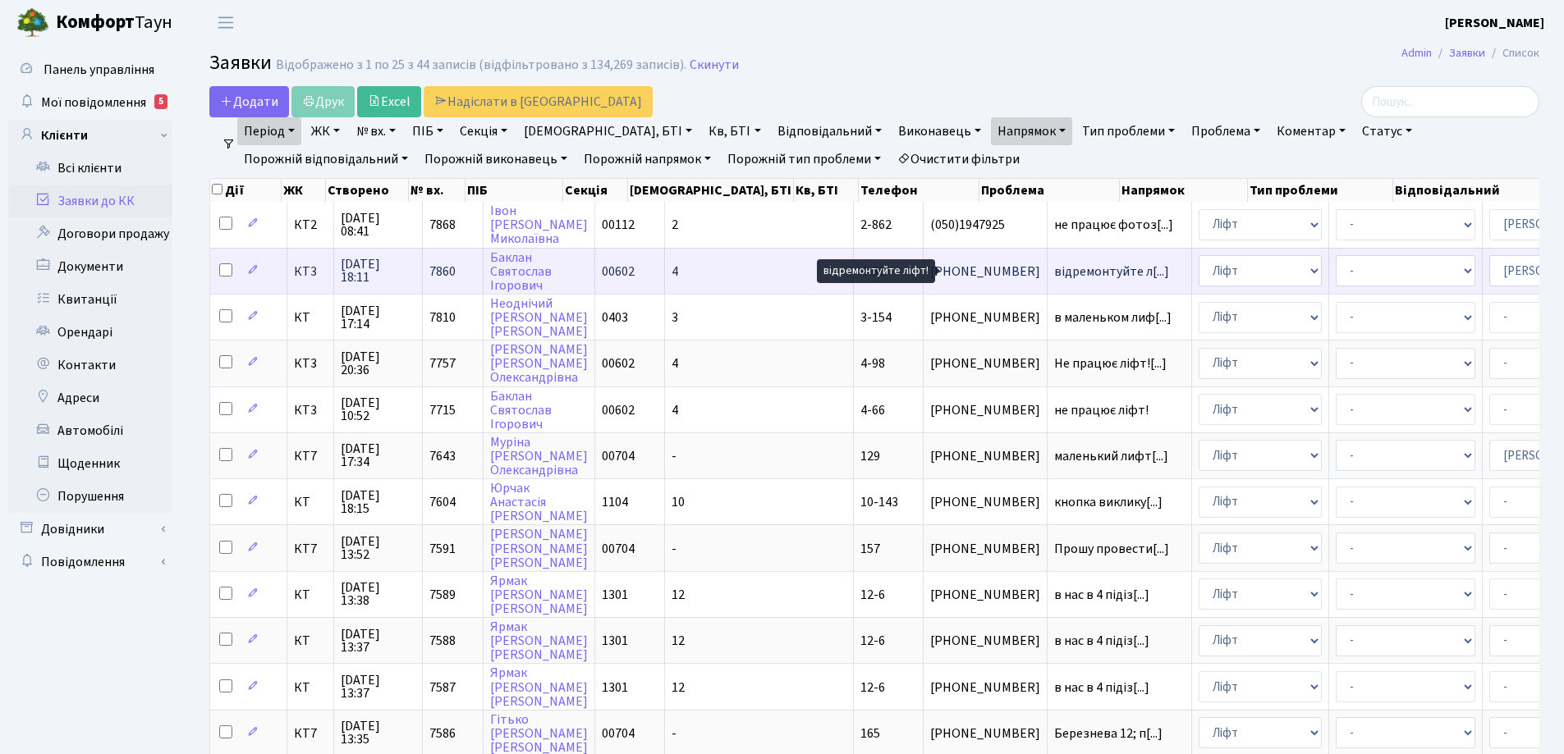
click at [1054, 274] on span "відремонтуйте л[...]" at bounding box center [1111, 272] width 115 height 18
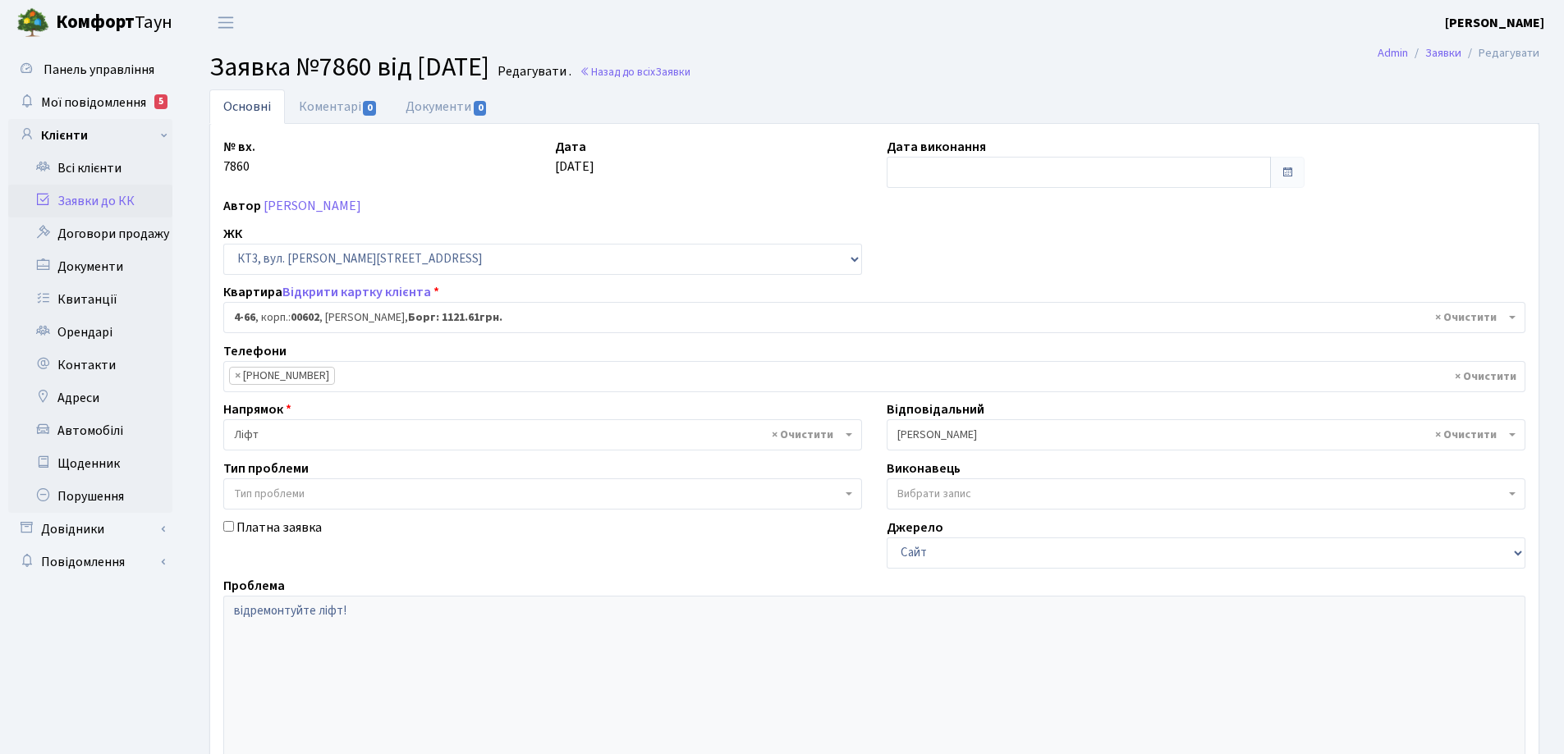
select select "16525"
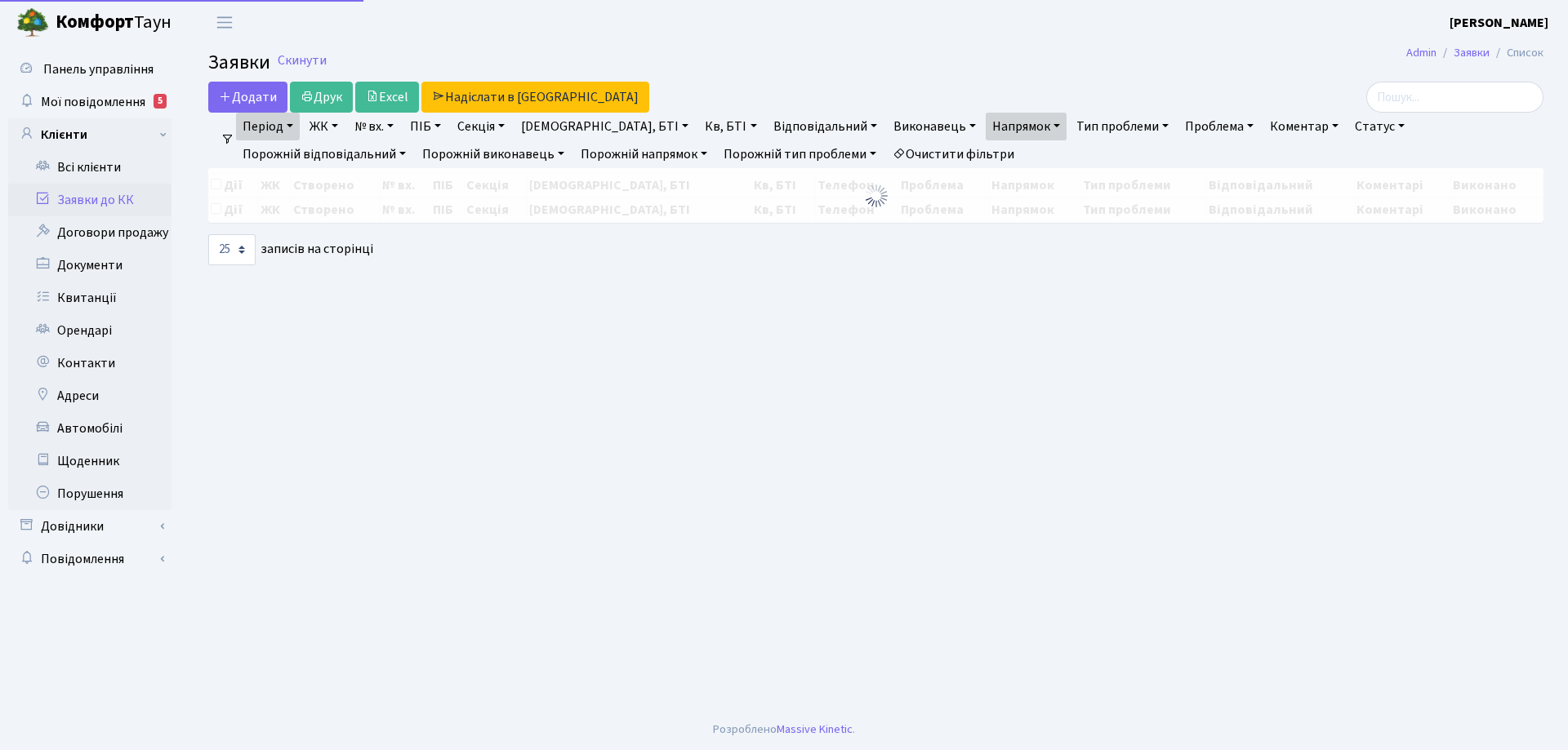
select select "25"
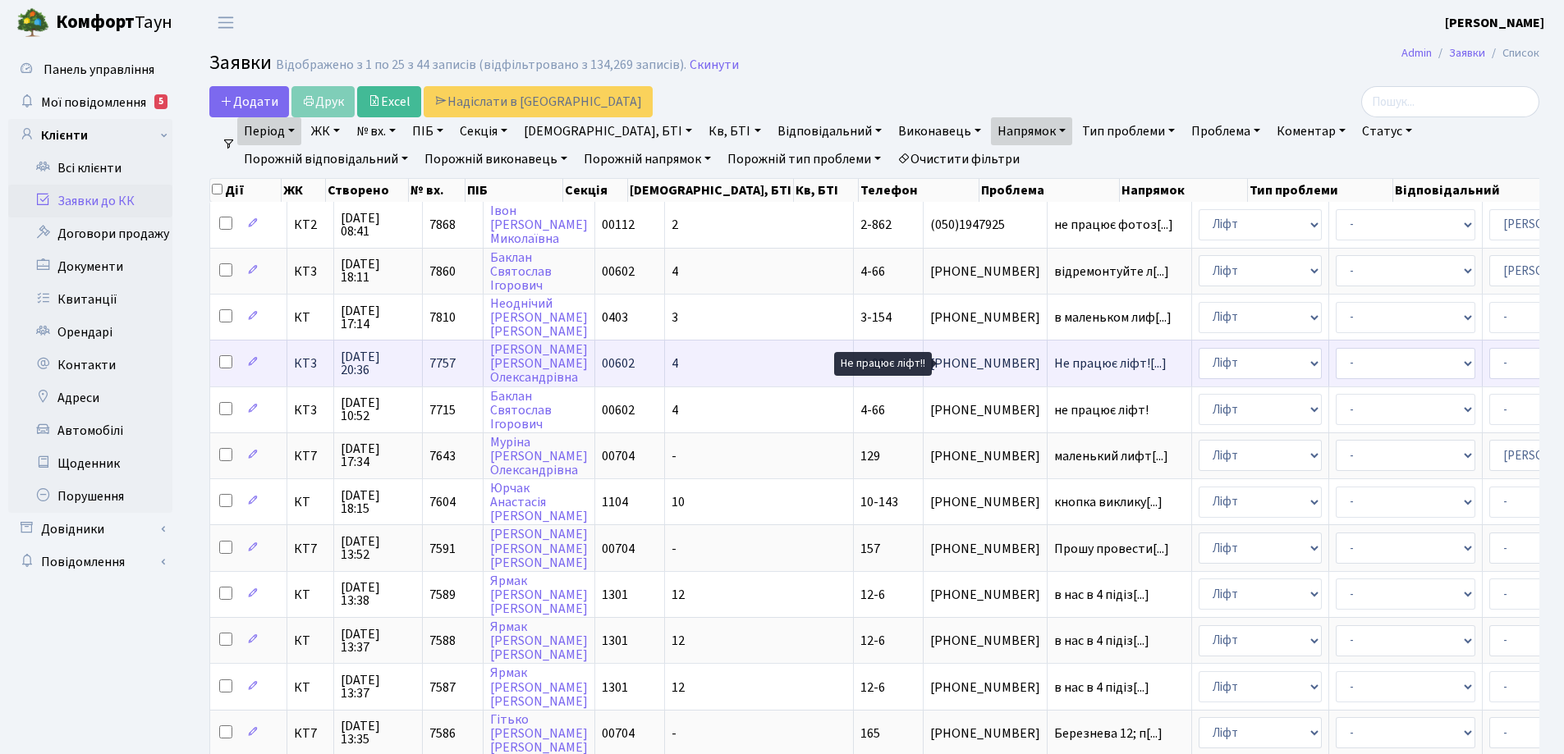
click at [1054, 361] on span "Не працює ліфт![...]" at bounding box center [1110, 364] width 112 height 18
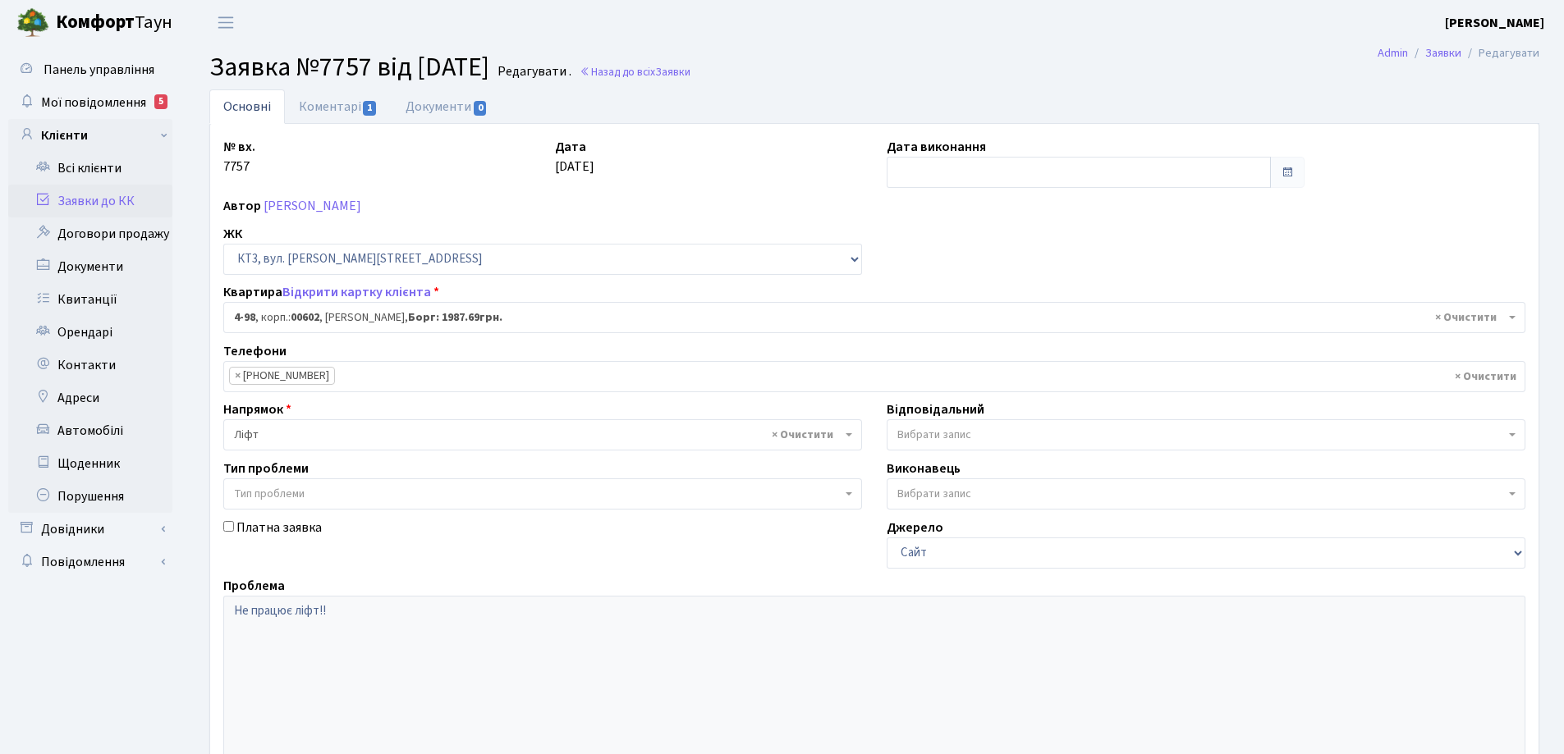
select select "16557"
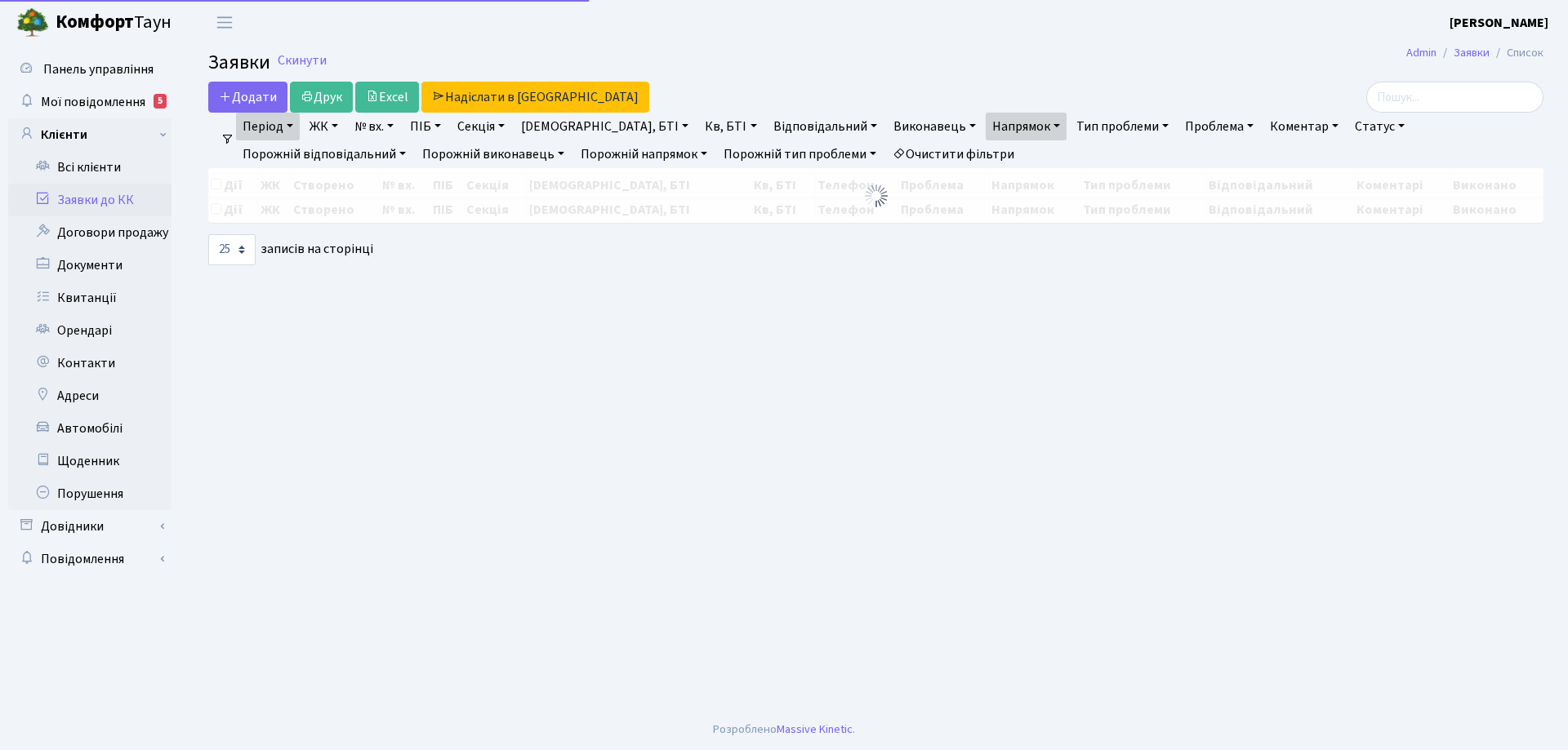
select select "25"
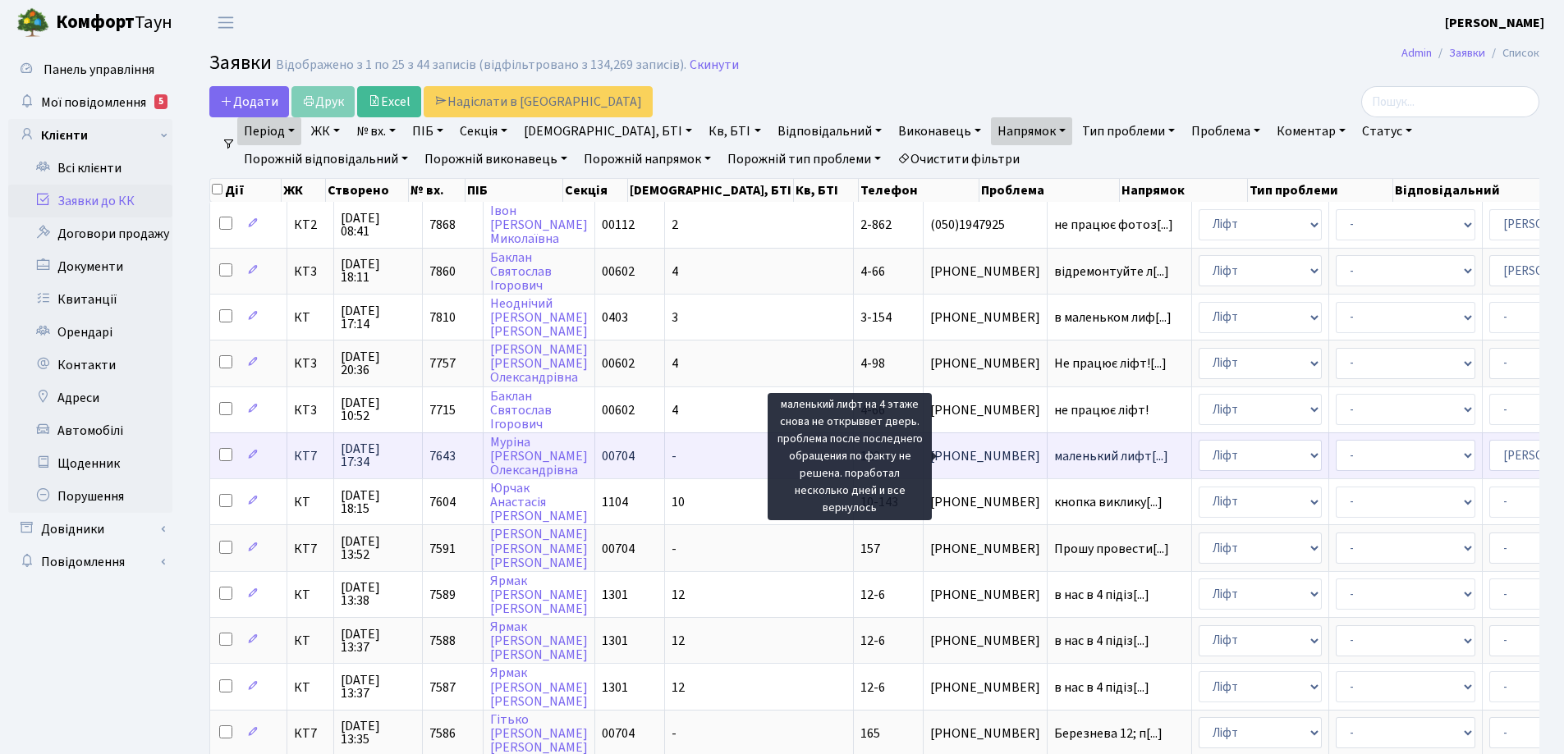
click at [1054, 454] on span "маленький лифт[...]" at bounding box center [1111, 456] width 114 height 18
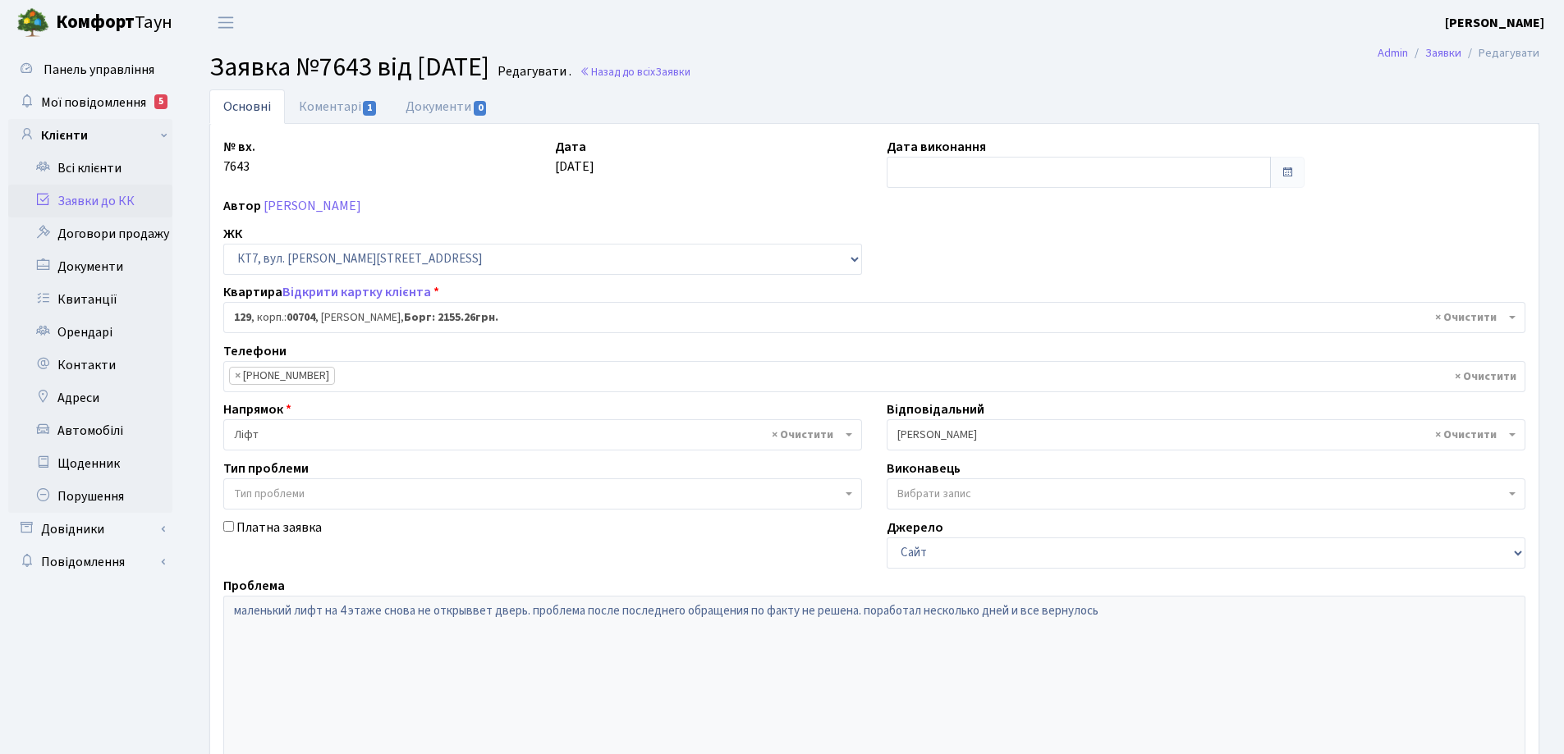
select select "18532"
click at [335, 105] on link "Коментарі 1" at bounding box center [338, 106] width 107 height 34
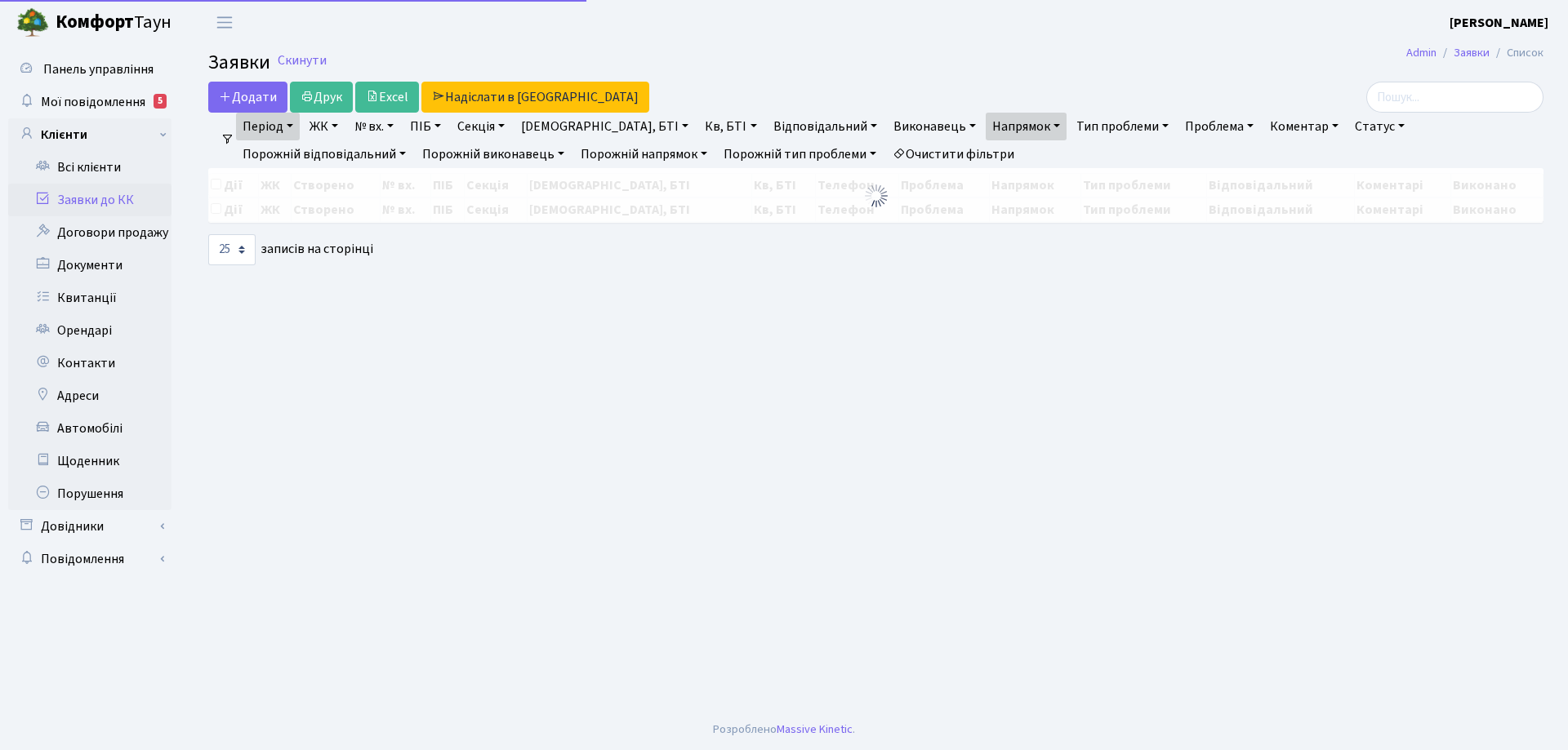
select select "25"
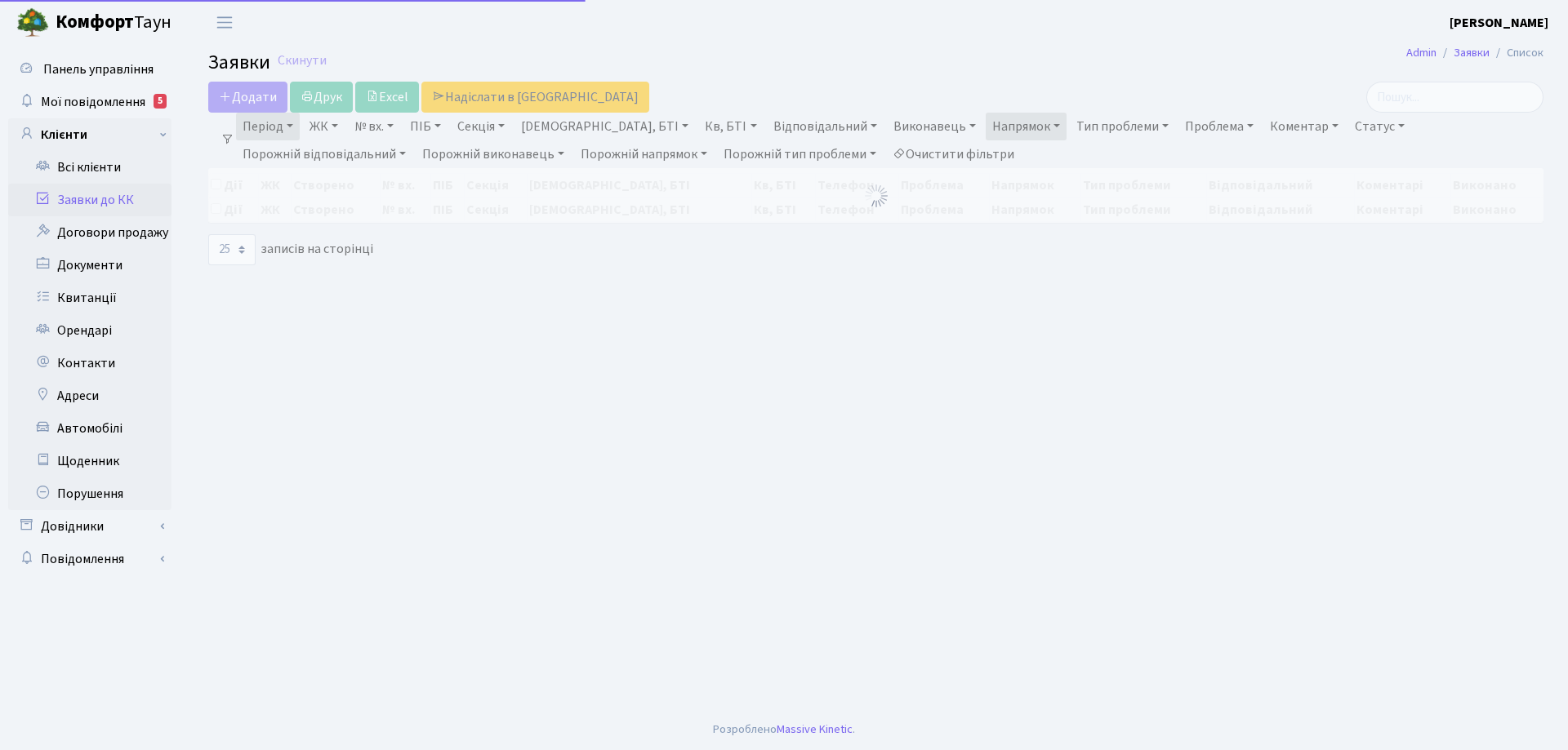
select select "25"
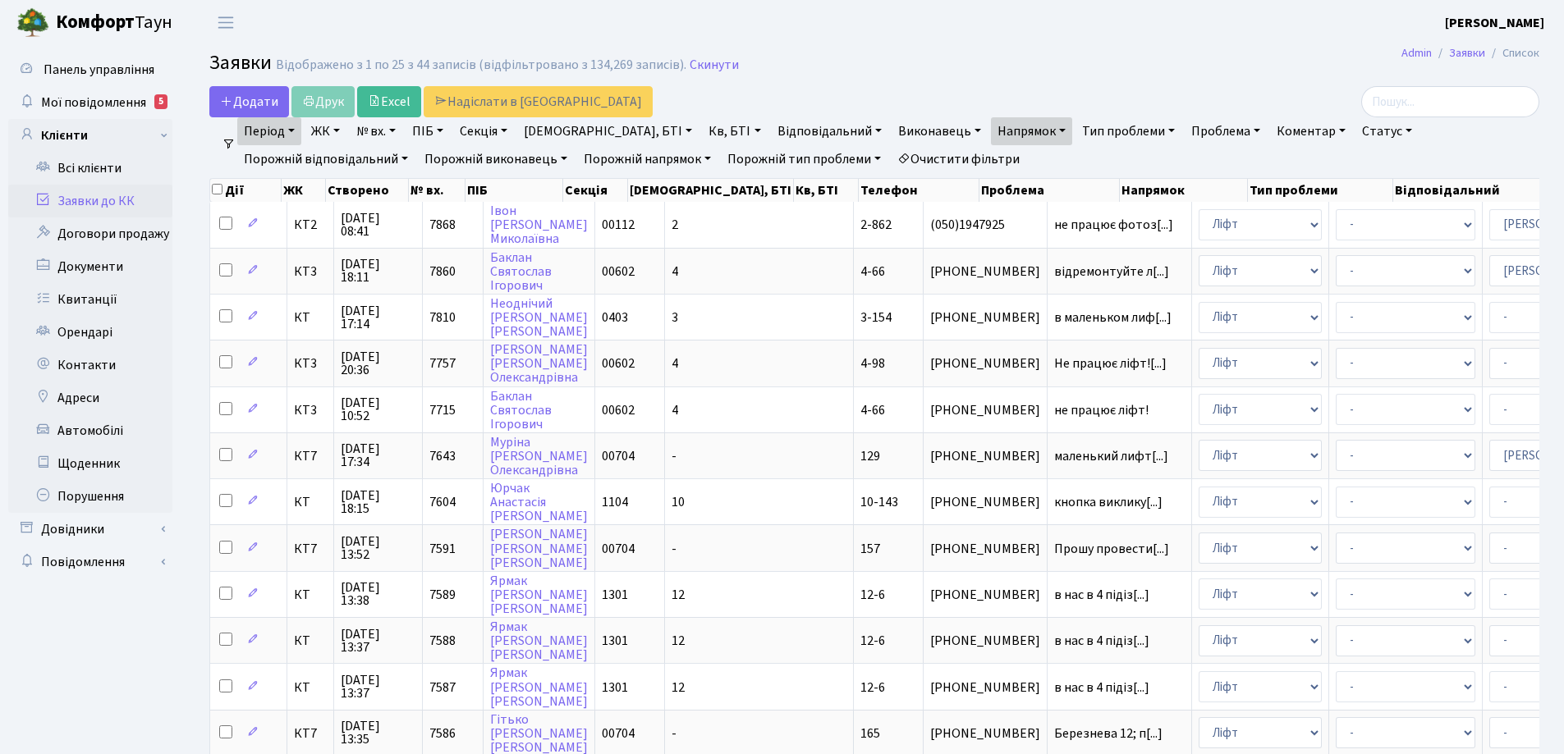
click at [891, 160] on link "Очистити фільтри" at bounding box center [958, 159] width 135 height 28
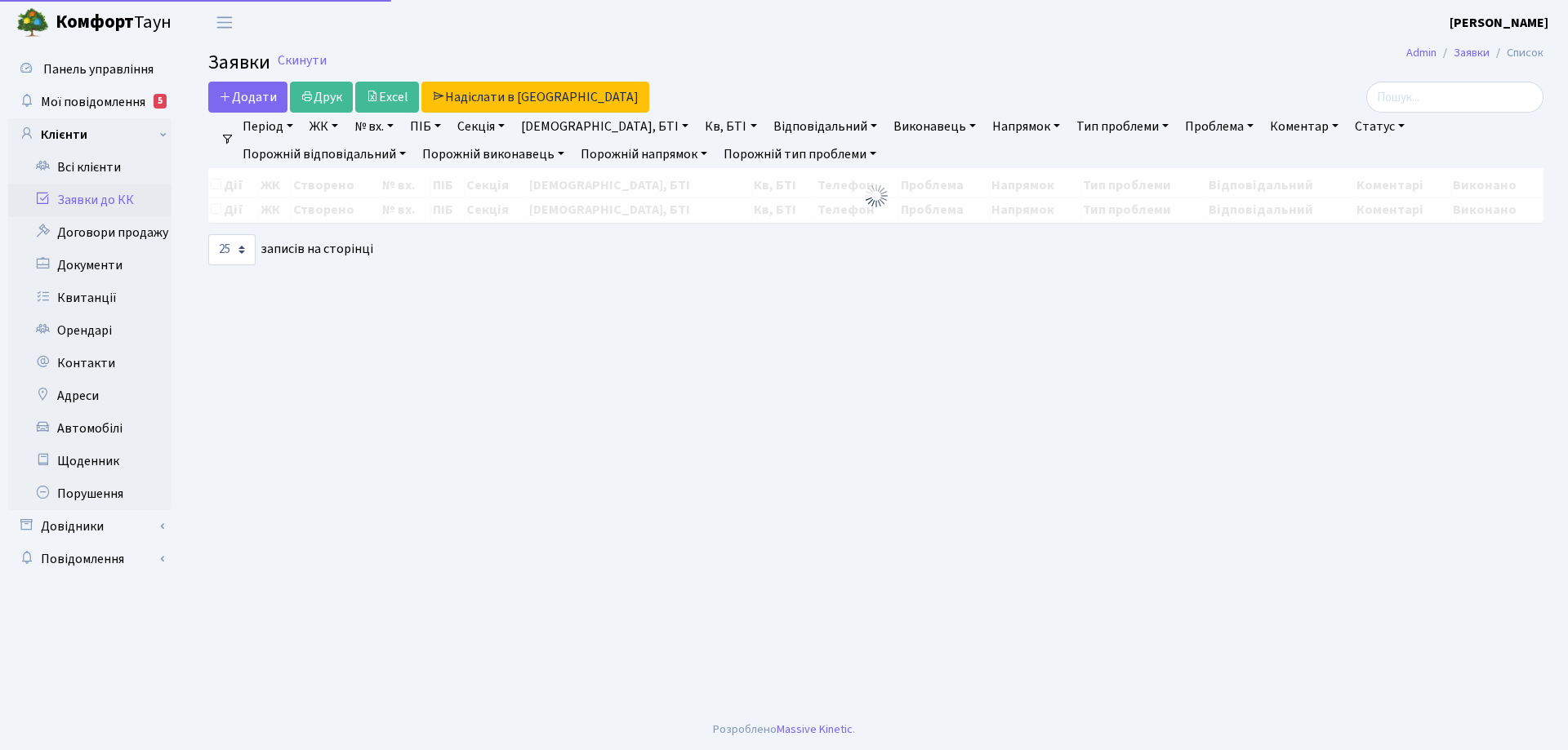
select select "25"
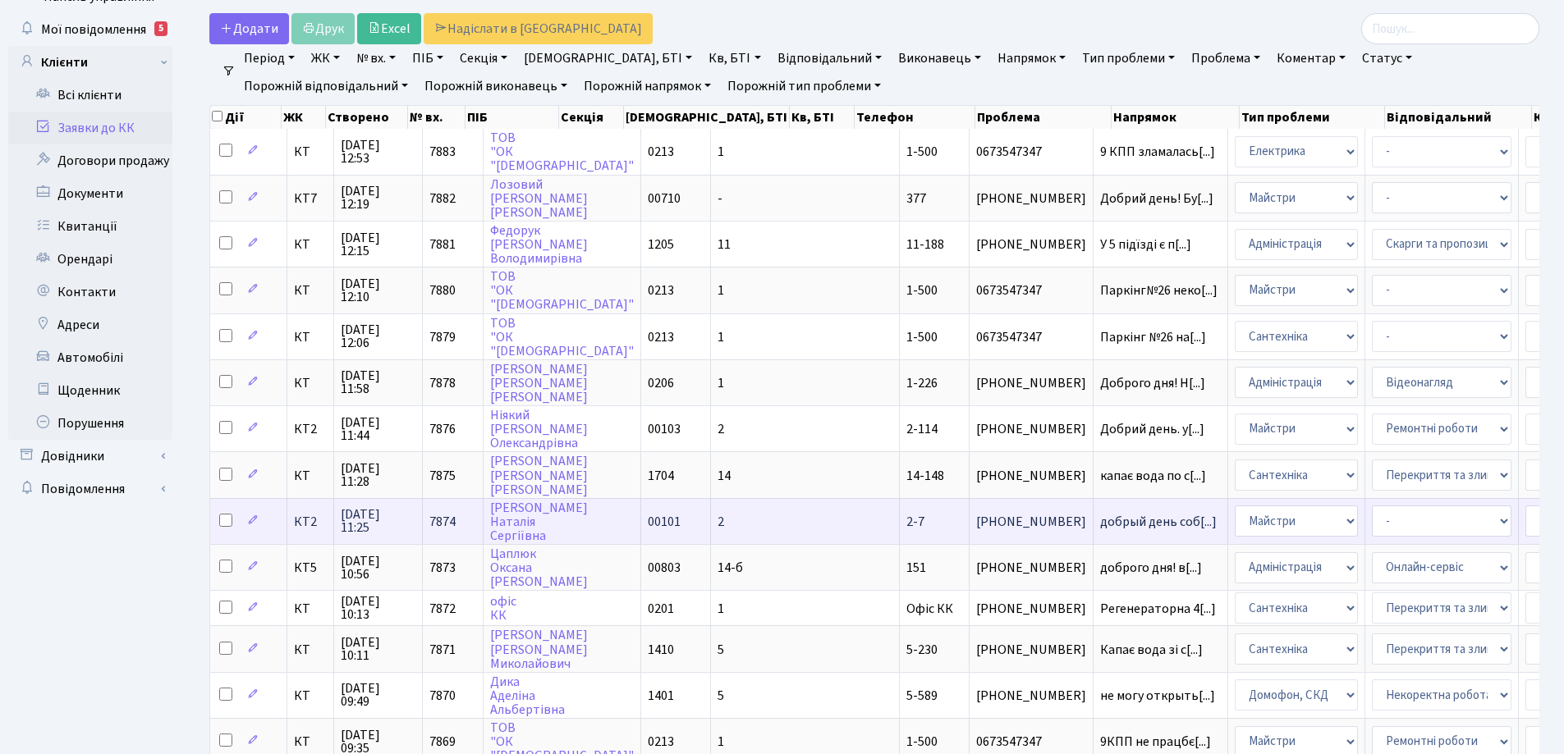
scroll to position [164, 0]
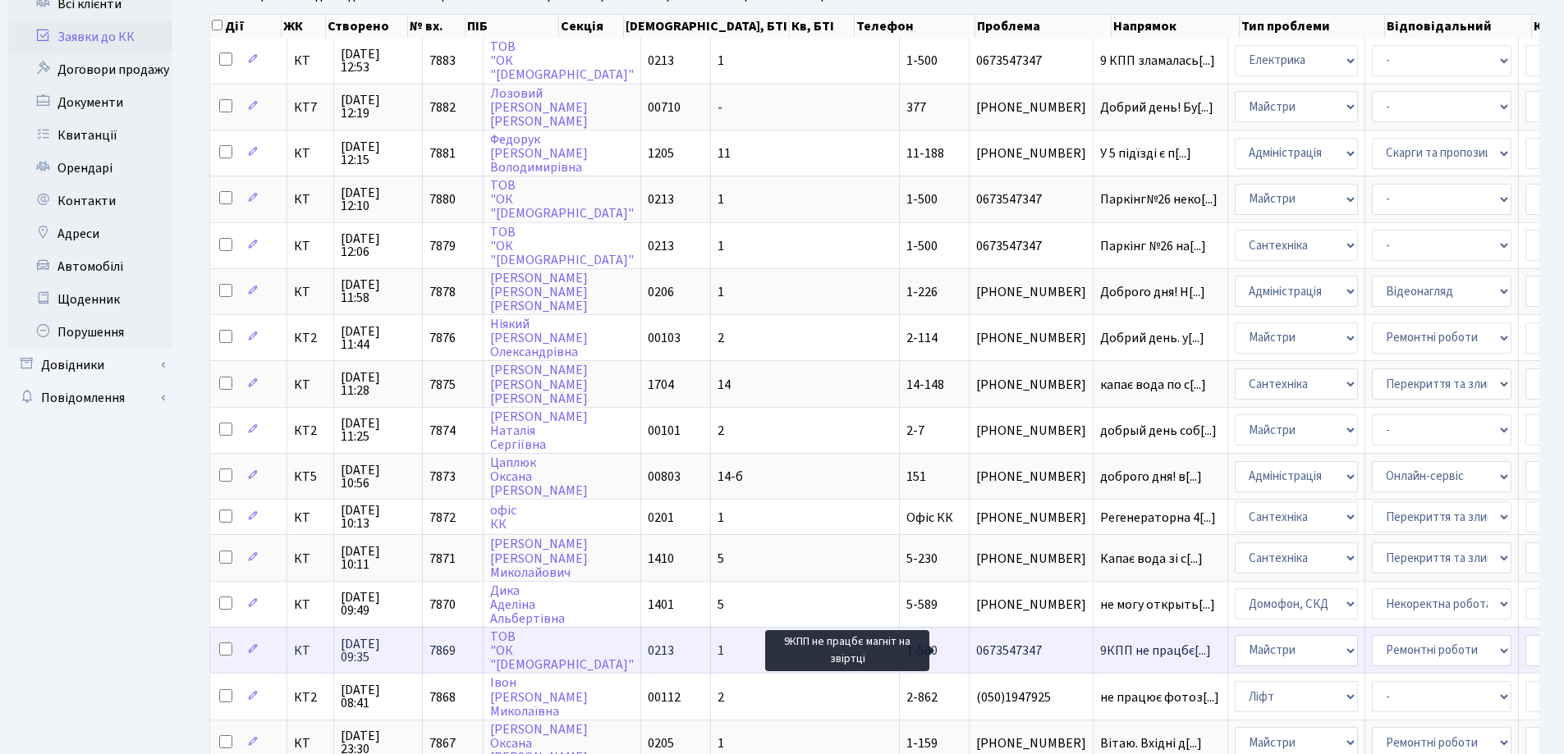
click at [1100, 653] on span "9КПП не працбє[...]" at bounding box center [1155, 651] width 111 height 18
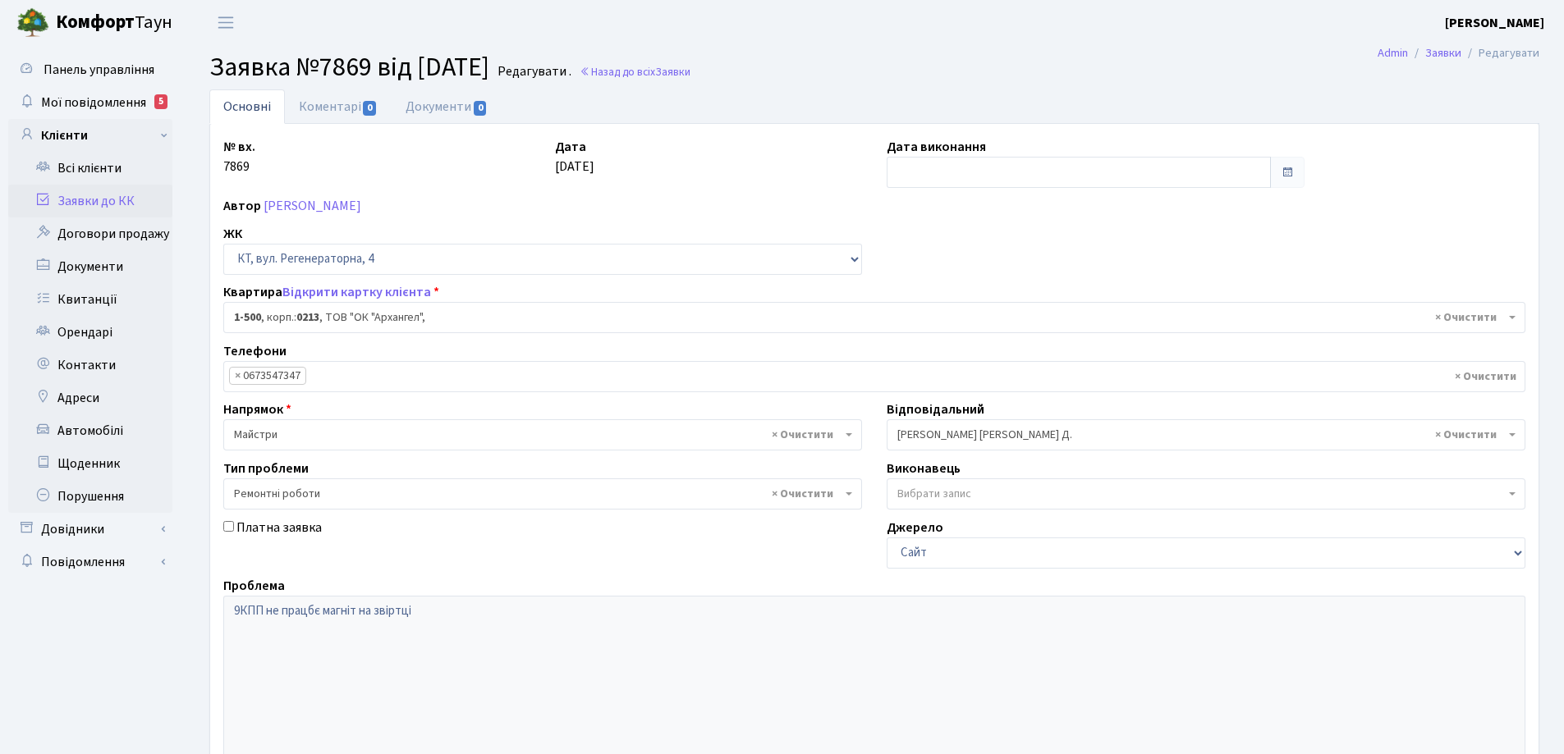
select select "16285"
select select "62"
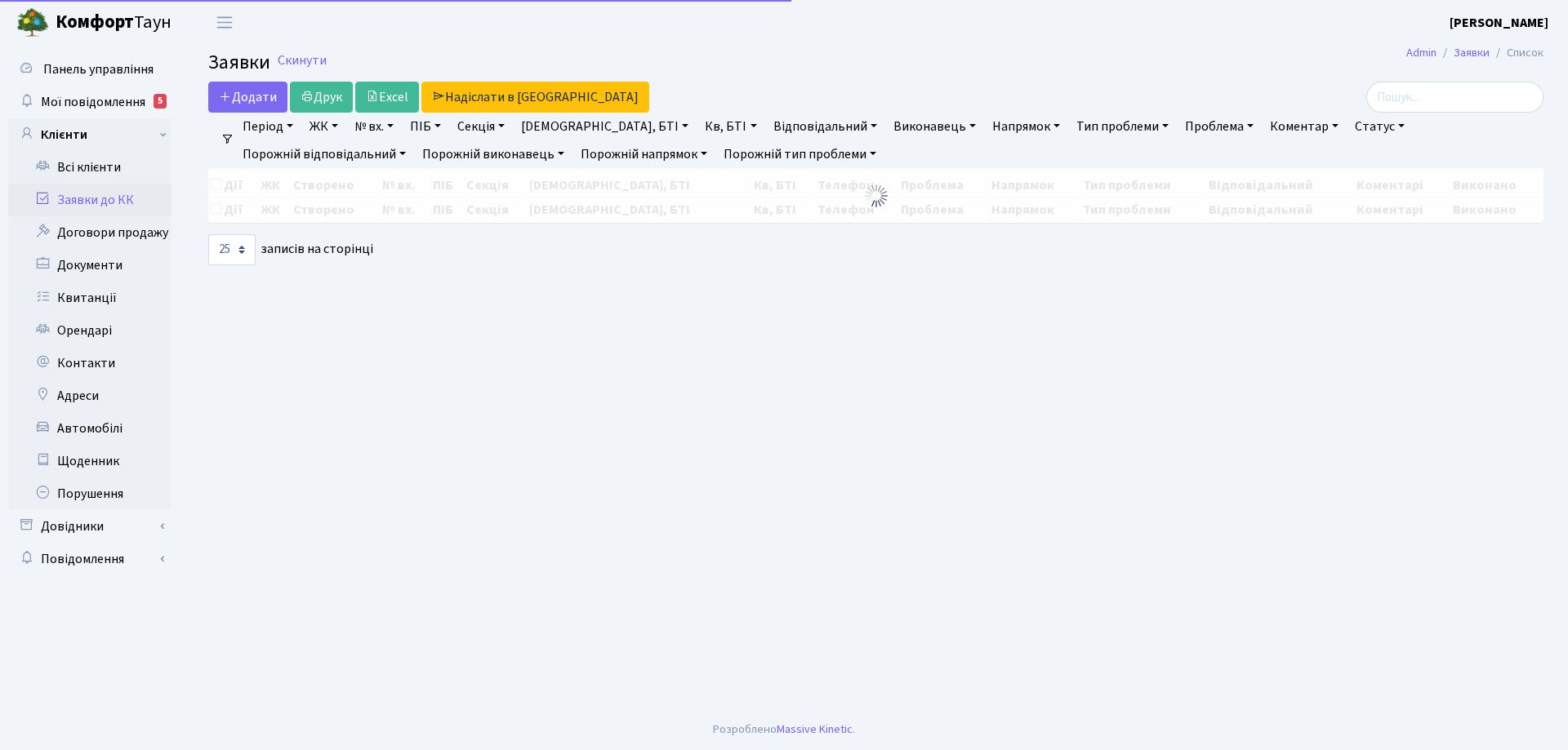
select select "25"
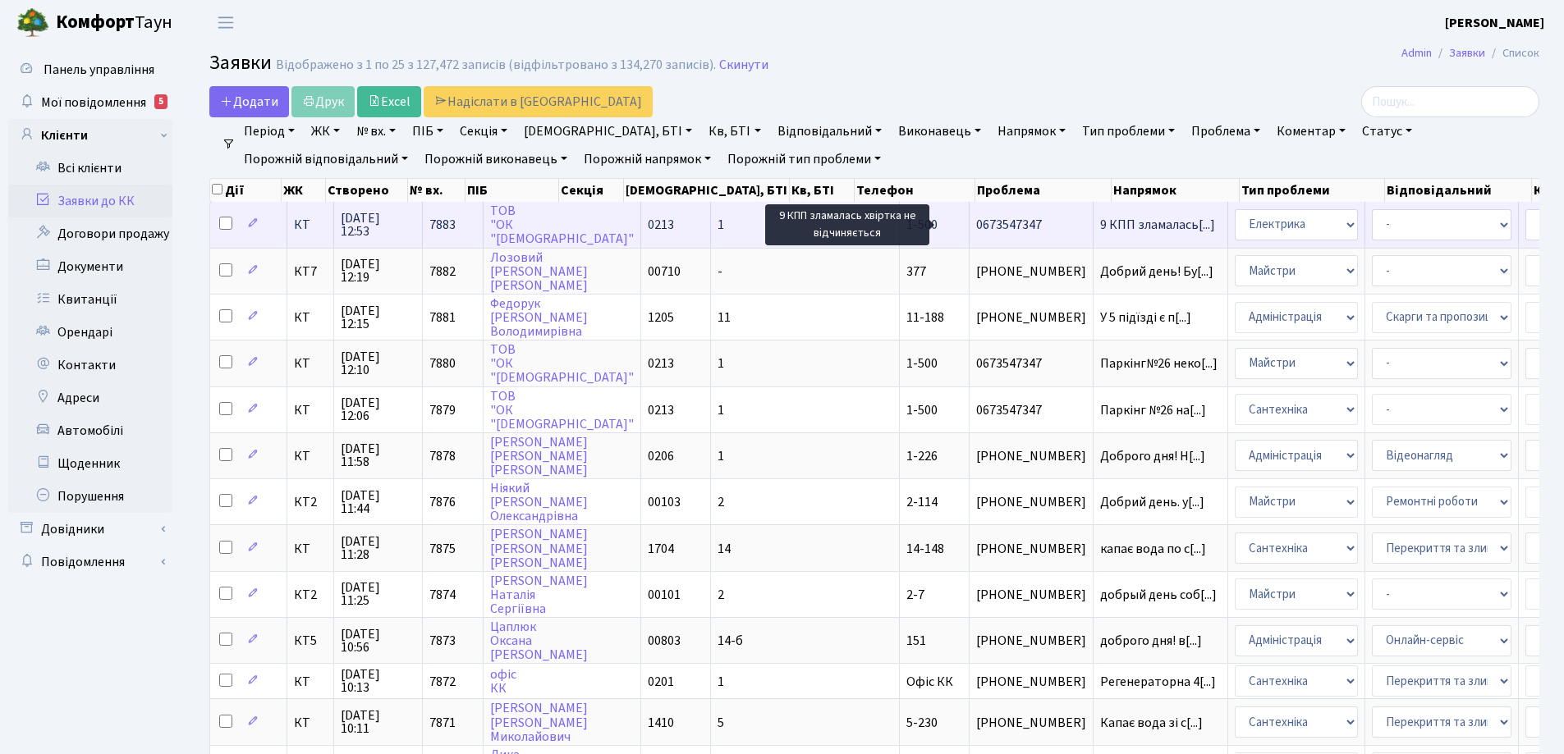
click at [1100, 222] on span "9 КПП зламалась[...]" at bounding box center [1157, 225] width 115 height 18
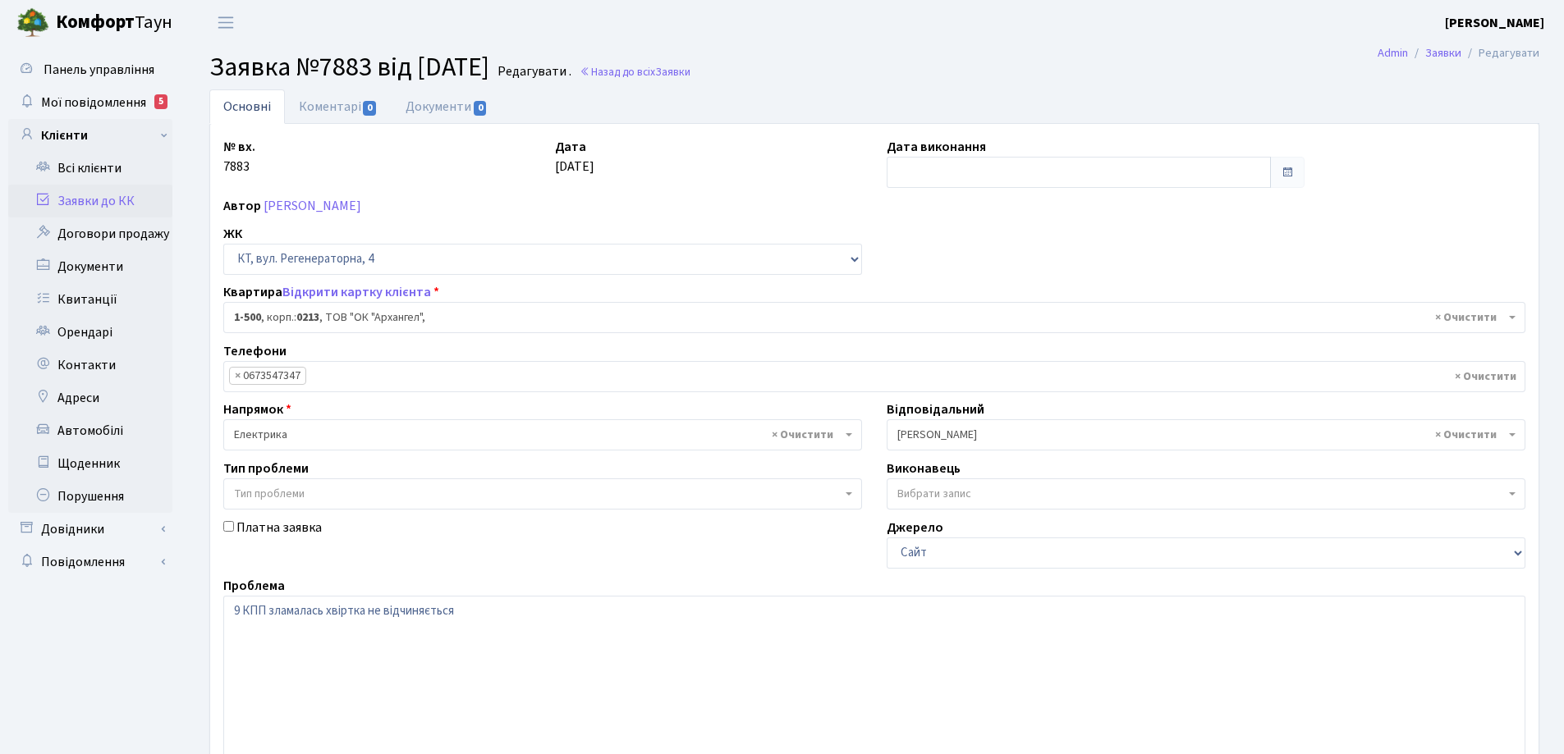
select select "16285"
click at [465, 611] on textarea "9 КПП зламалась хвіртка не відчиняється" at bounding box center [874, 700] width 1302 height 208
type textarea "9 КПП зламалась хвіртка не відчиняється"
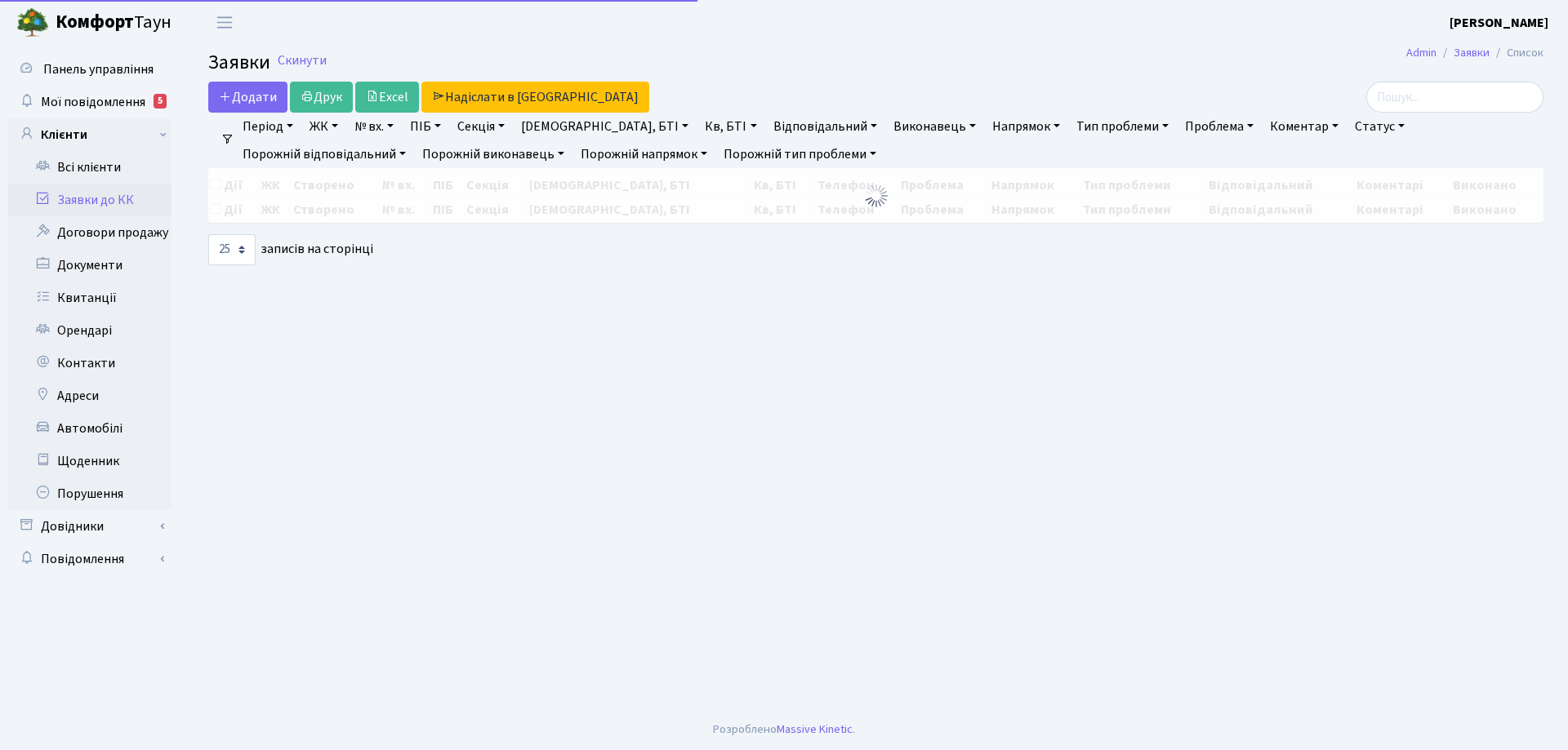
select select "25"
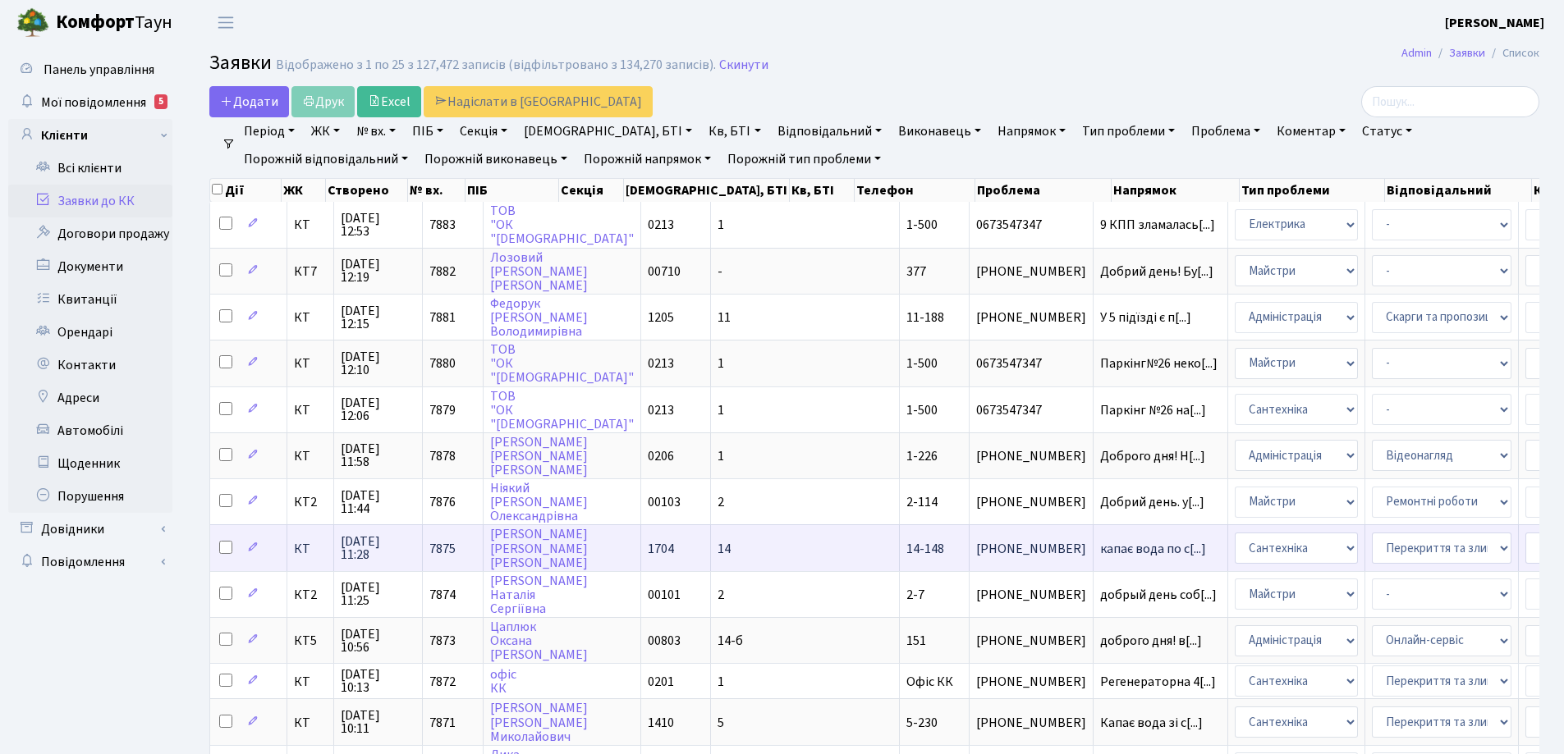
click at [906, 551] on span "14-148" at bounding box center [925, 549] width 38 height 18
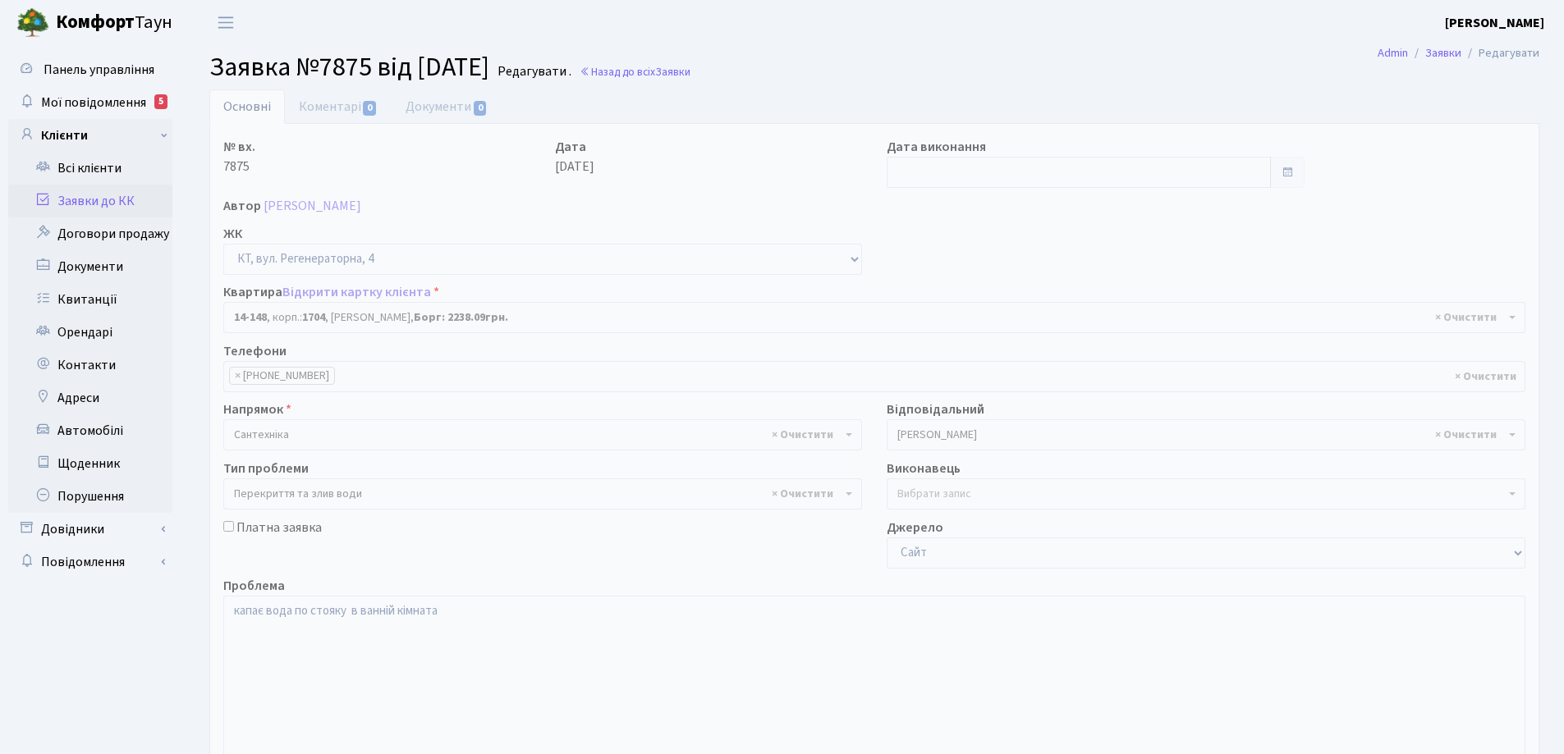
select select "7525"
select select "32"
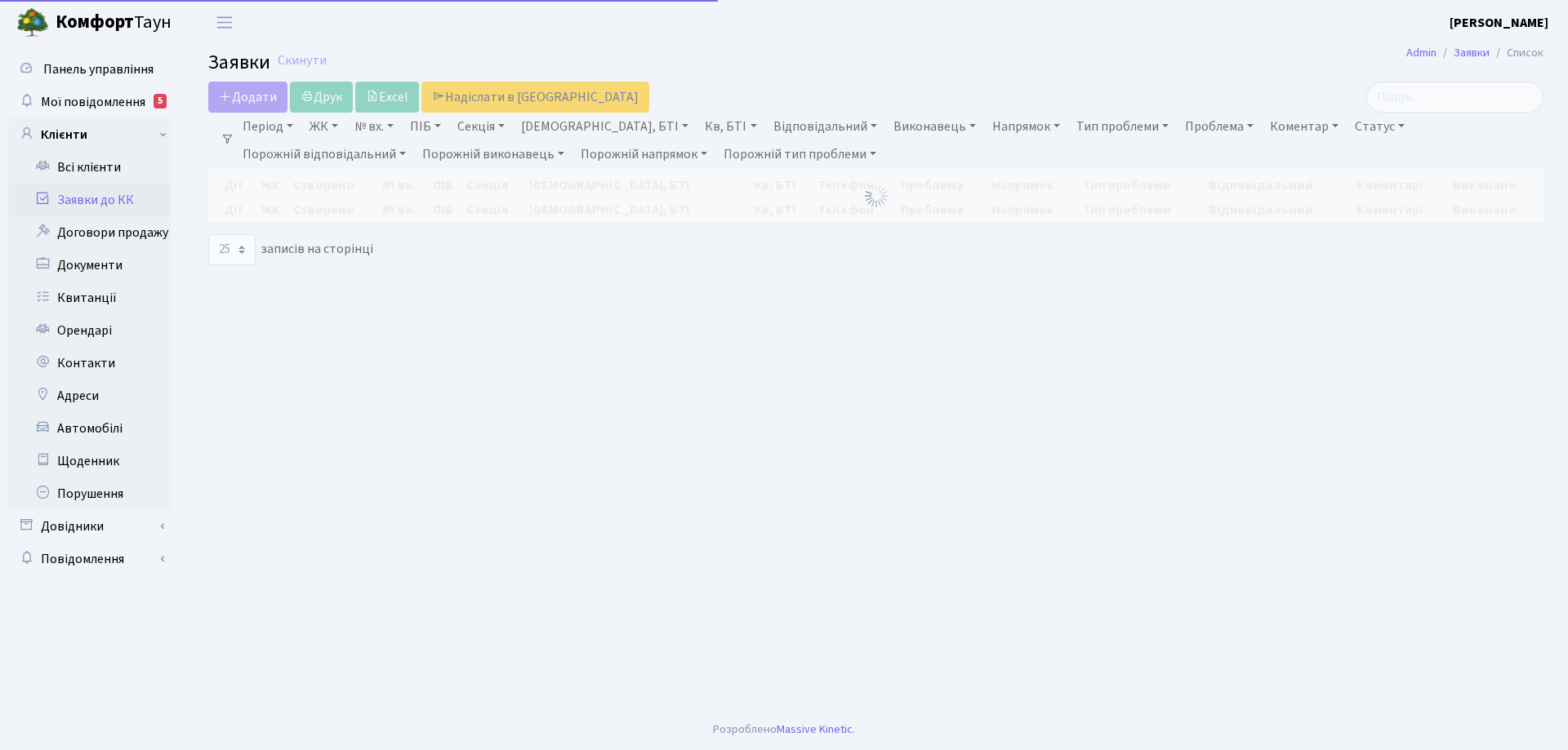
select select "25"
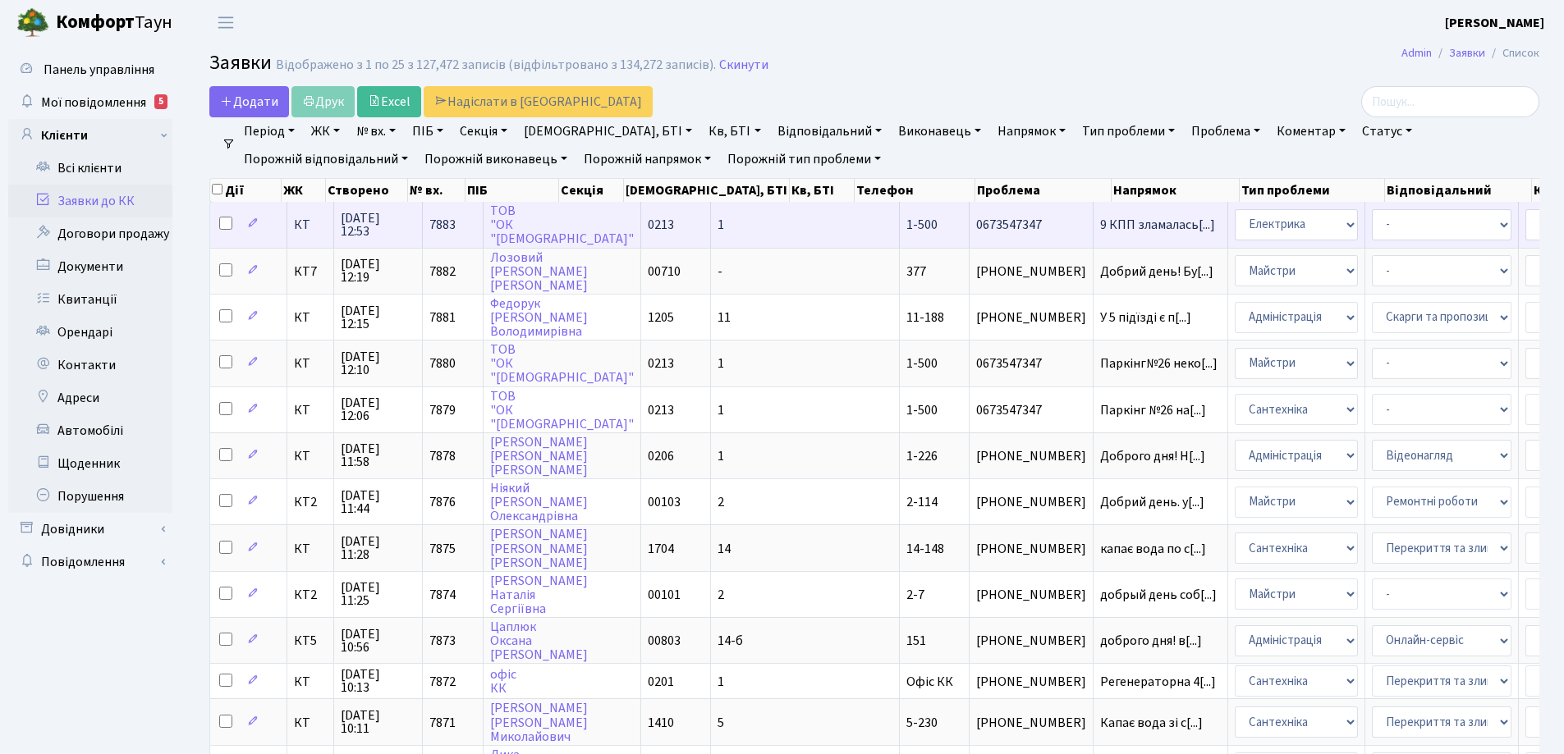
scroll to position [2, 0]
click at [1100, 222] on span "9 КПП зламалась[...]" at bounding box center [1157, 222] width 115 height 18
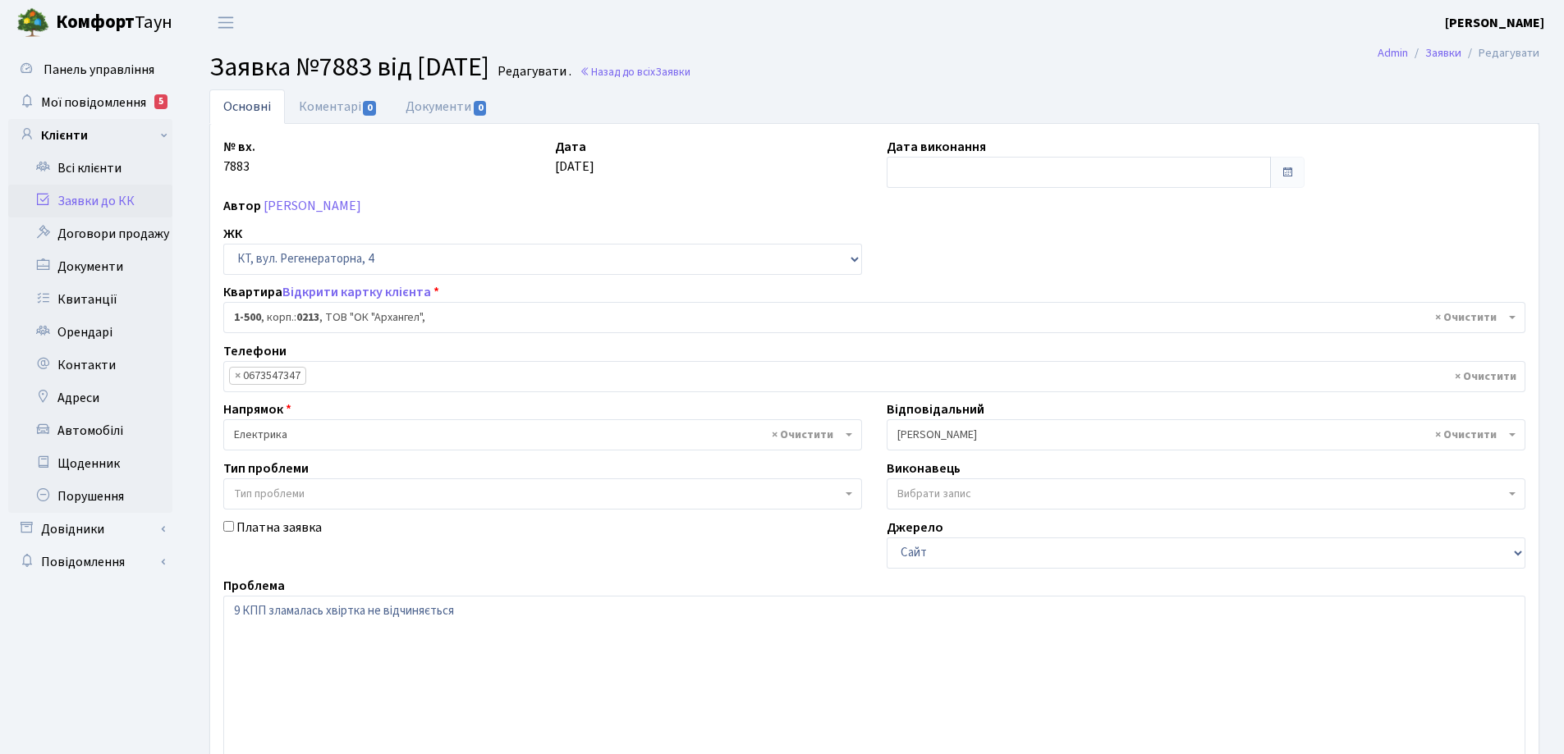
select select "16285"
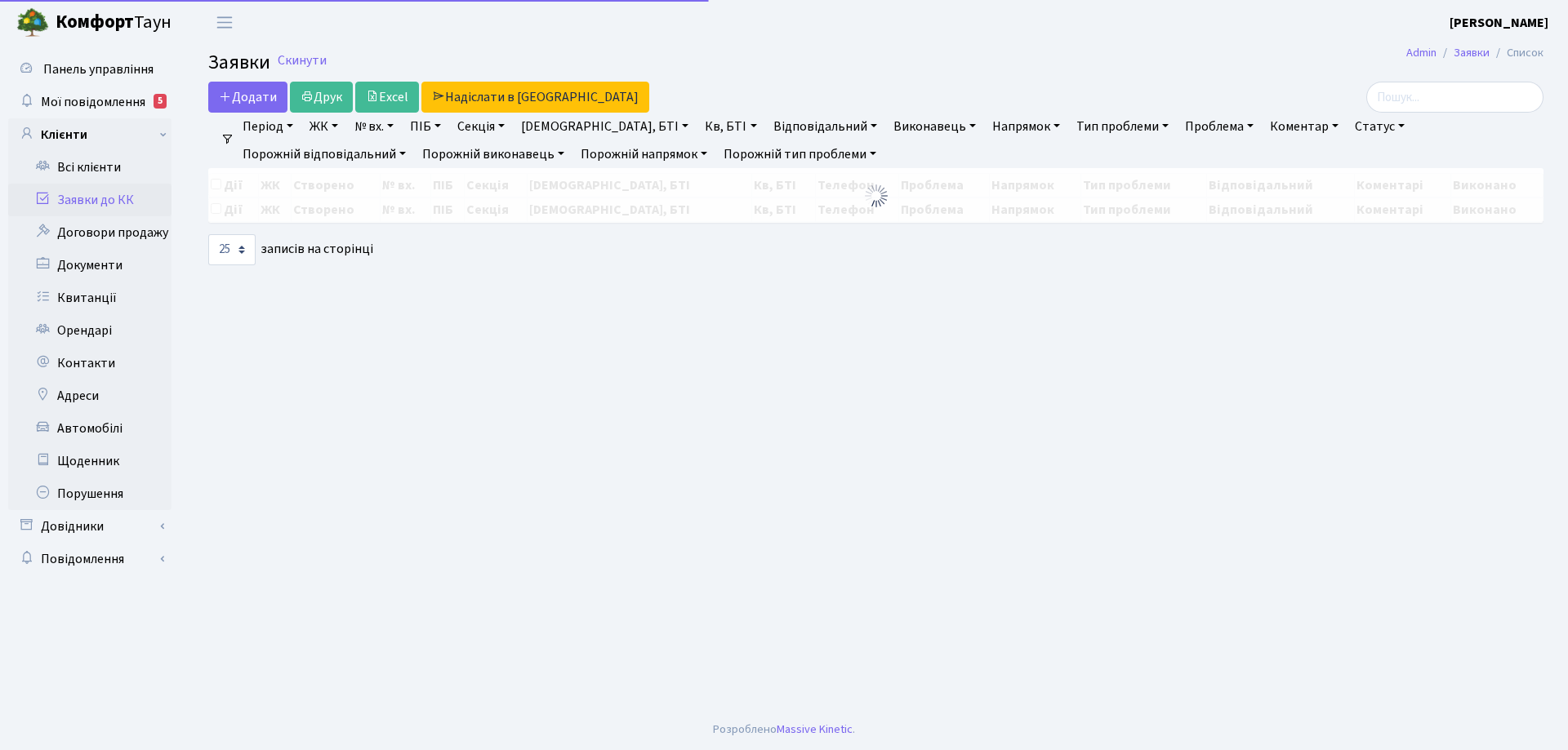
select select "25"
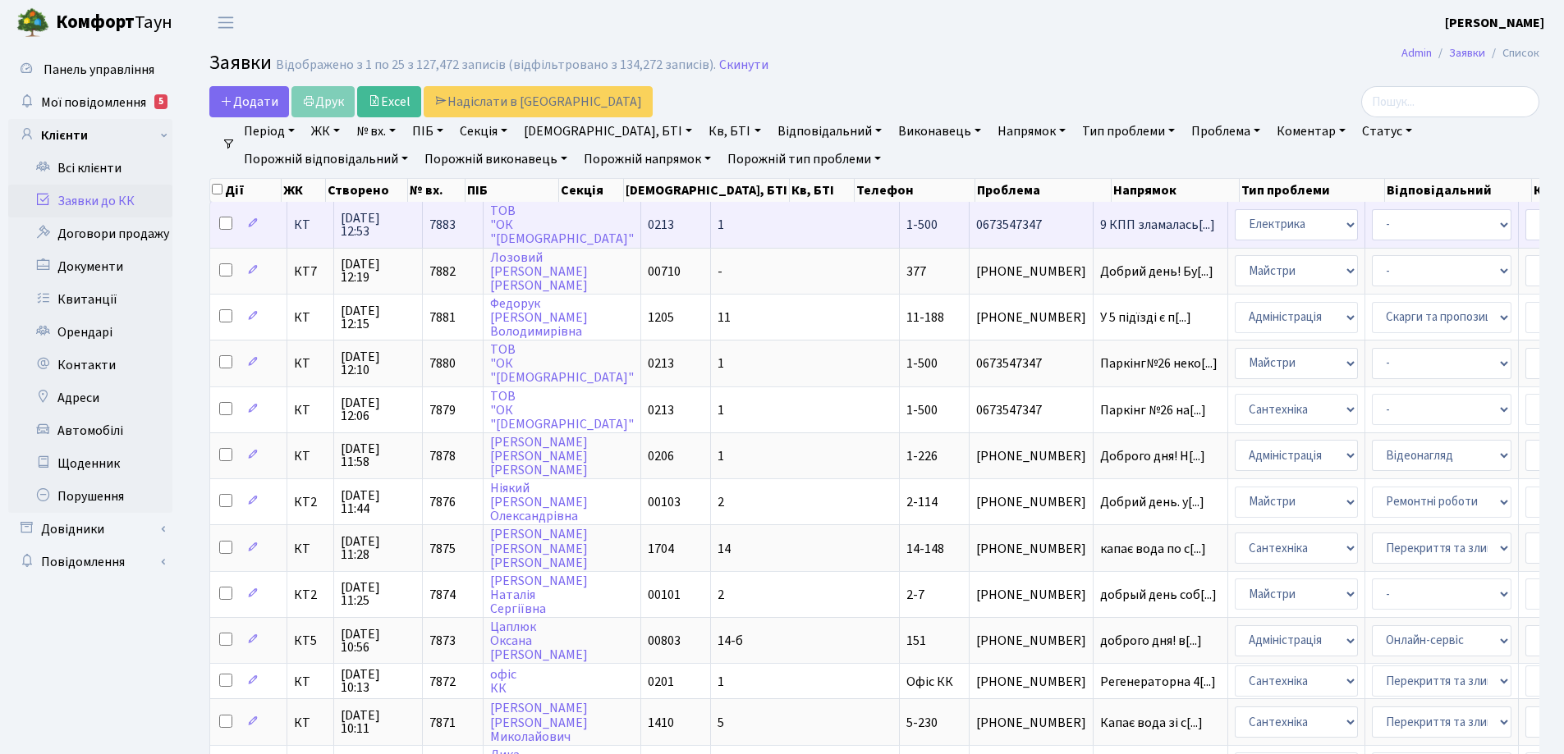
click at [230, 222] on input "checkbox" at bounding box center [225, 223] width 13 height 13
click at [229, 222] on input "checkbox" at bounding box center [225, 223] width 13 height 13
checkbox input "false"
